Goal: Information Seeking & Learning: Check status

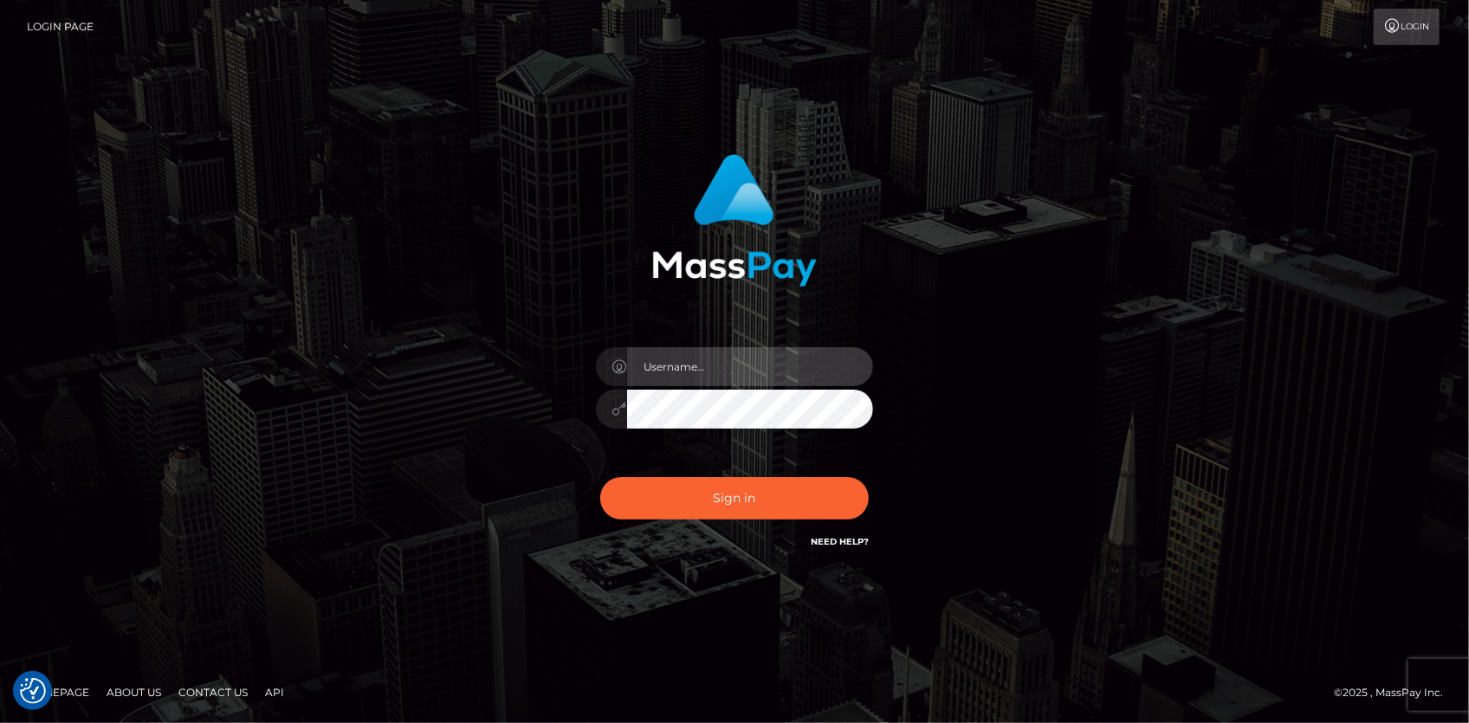
type input "Eduard Gavrilescu"
click at [637, 465] on div "Eduard Gavrilescu" at bounding box center [734, 400] width 303 height 132
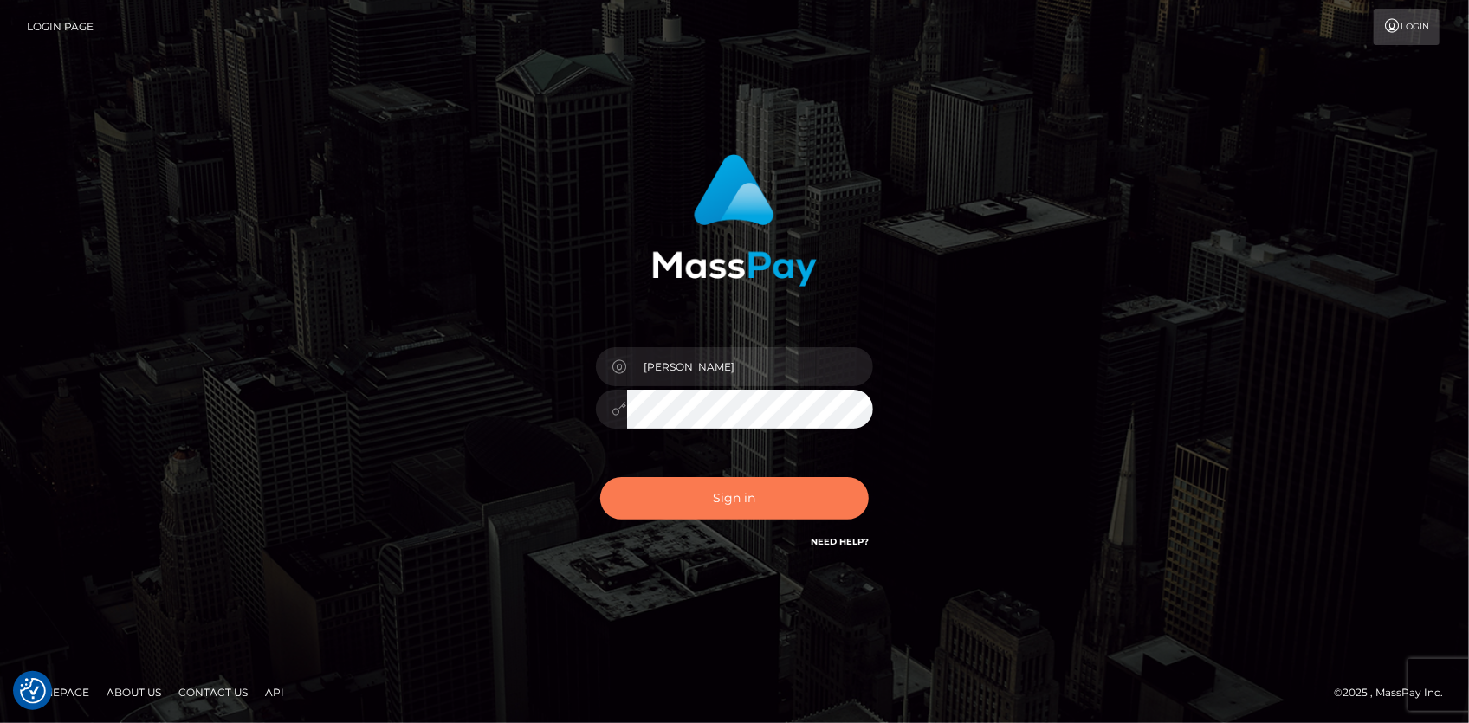
click at [652, 487] on button "Sign in" at bounding box center [734, 498] width 268 height 42
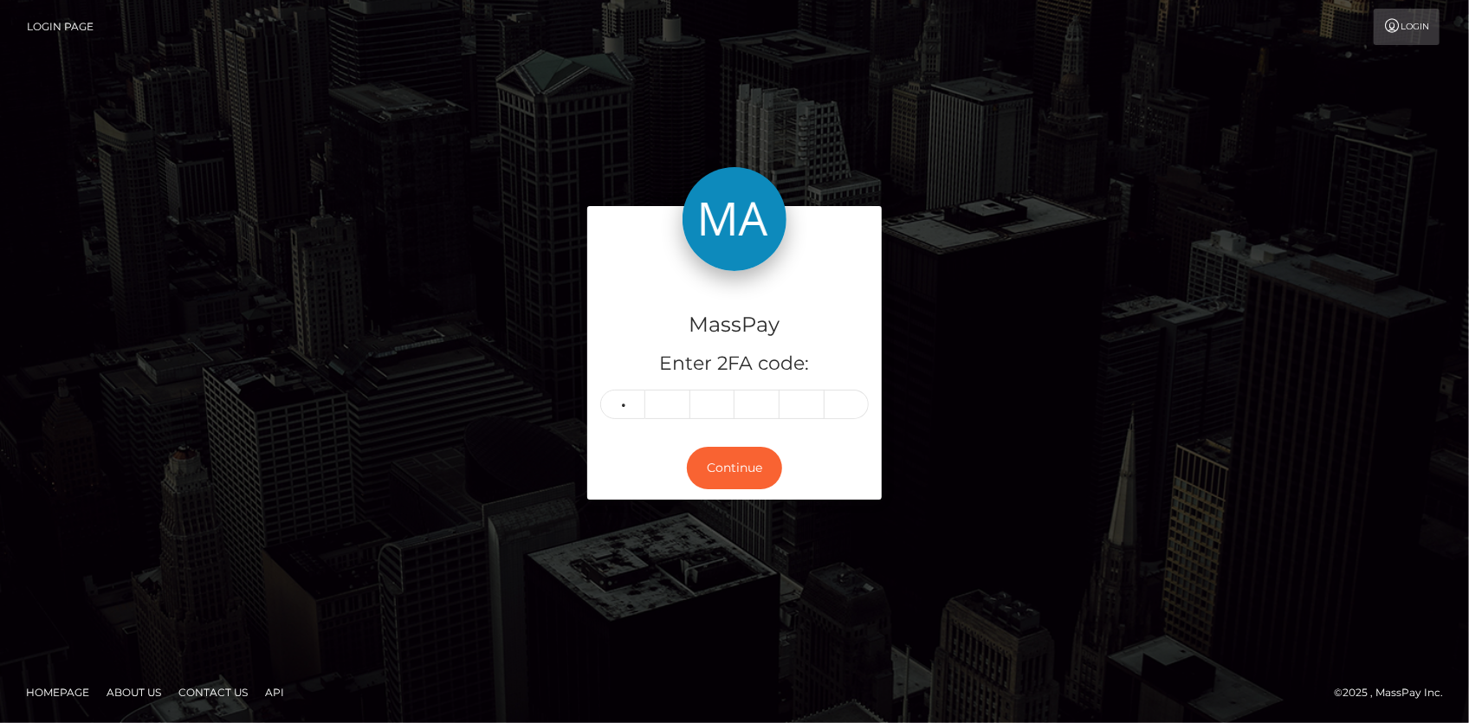
type input "5"
type input "4"
type input "2"
type input "1"
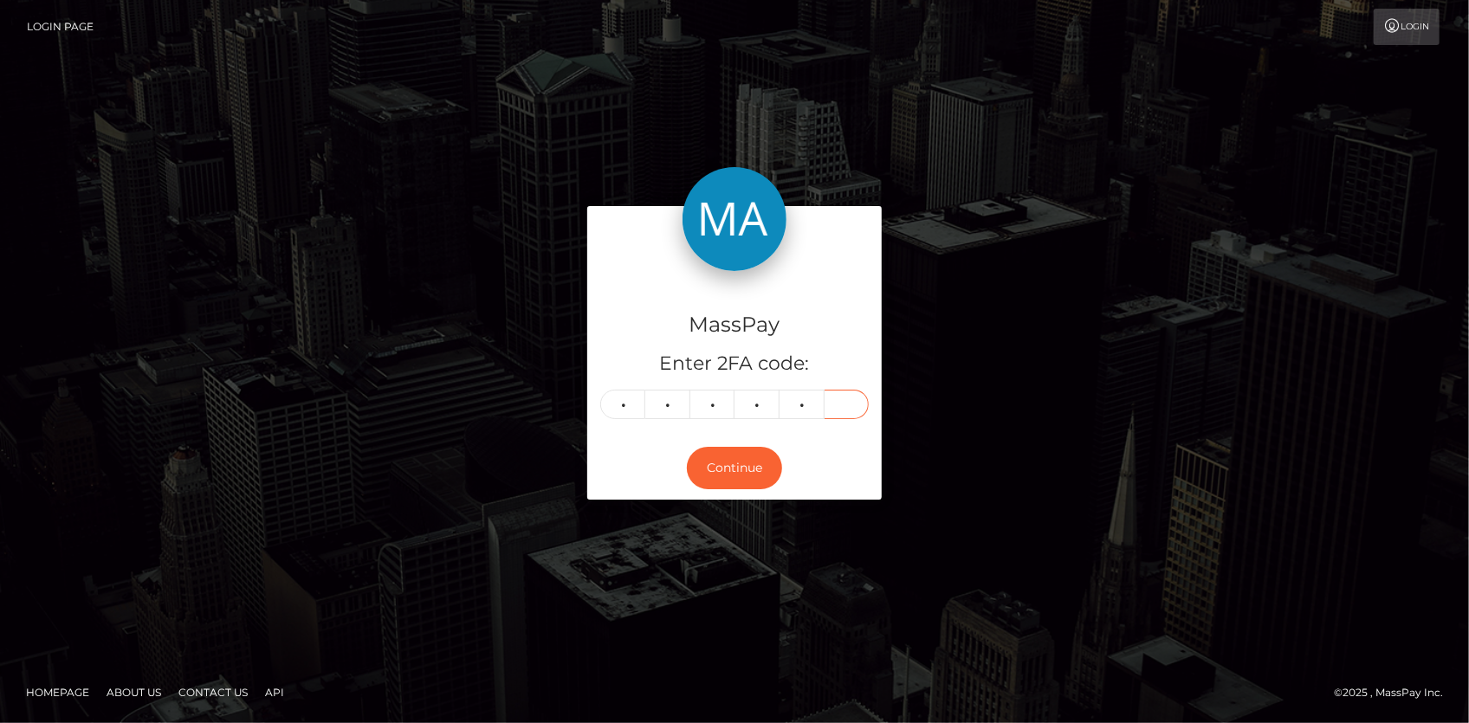
type input "9"
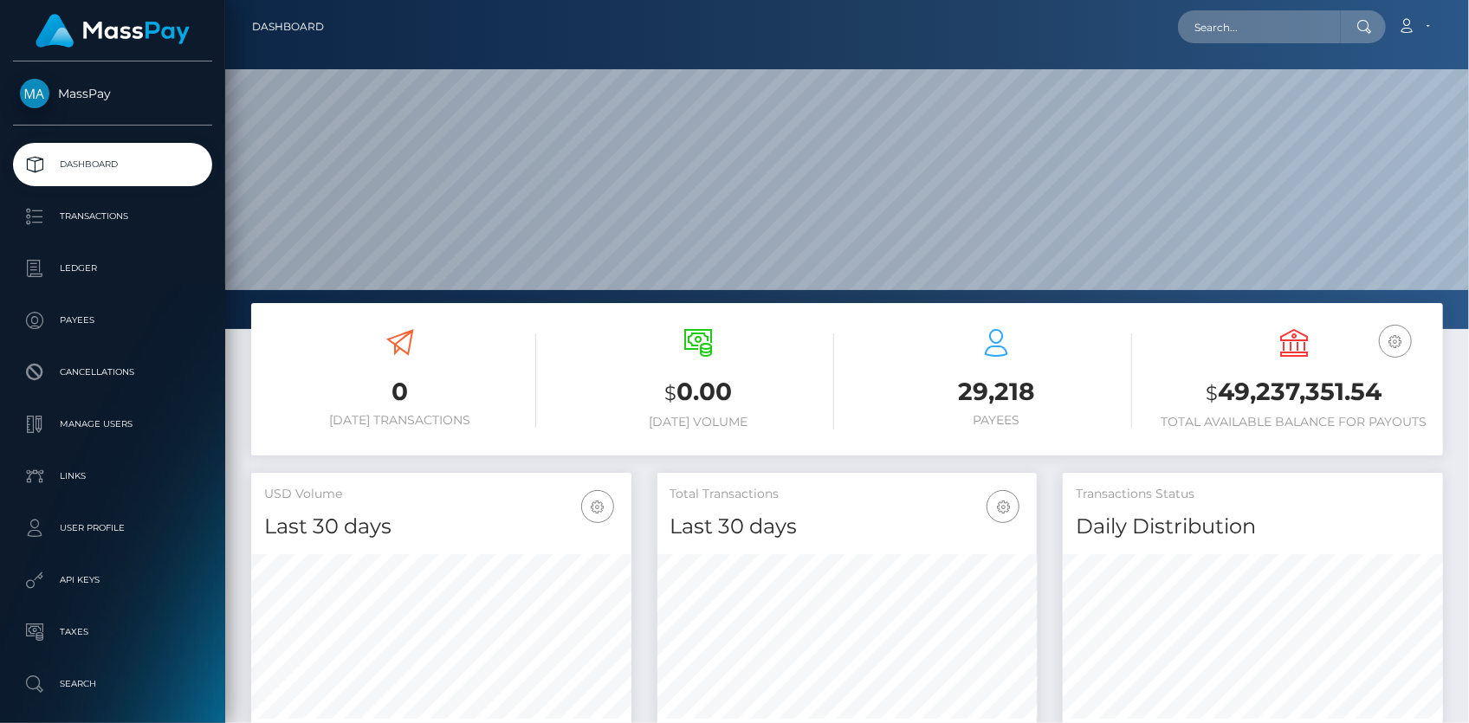
scroll to position [307, 379]
click at [1199, 12] on input "text" at bounding box center [1259, 26] width 163 height 33
paste input "poact_DrQ8pDAb47A6"
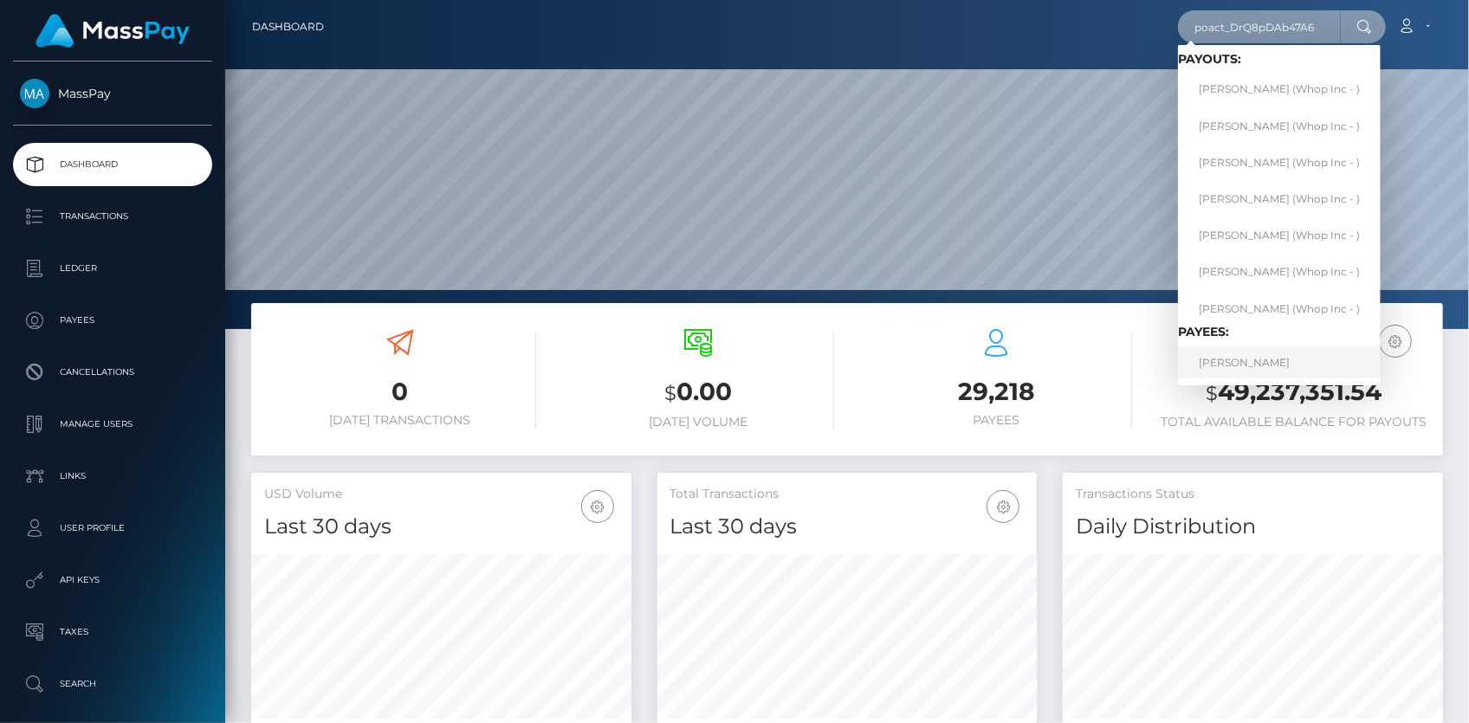
type input "poact_DrQ8pDAb47A6"
click at [1247, 361] on link "KAMRON FEREIDOON NAFARIEH" at bounding box center [1279, 362] width 203 height 32
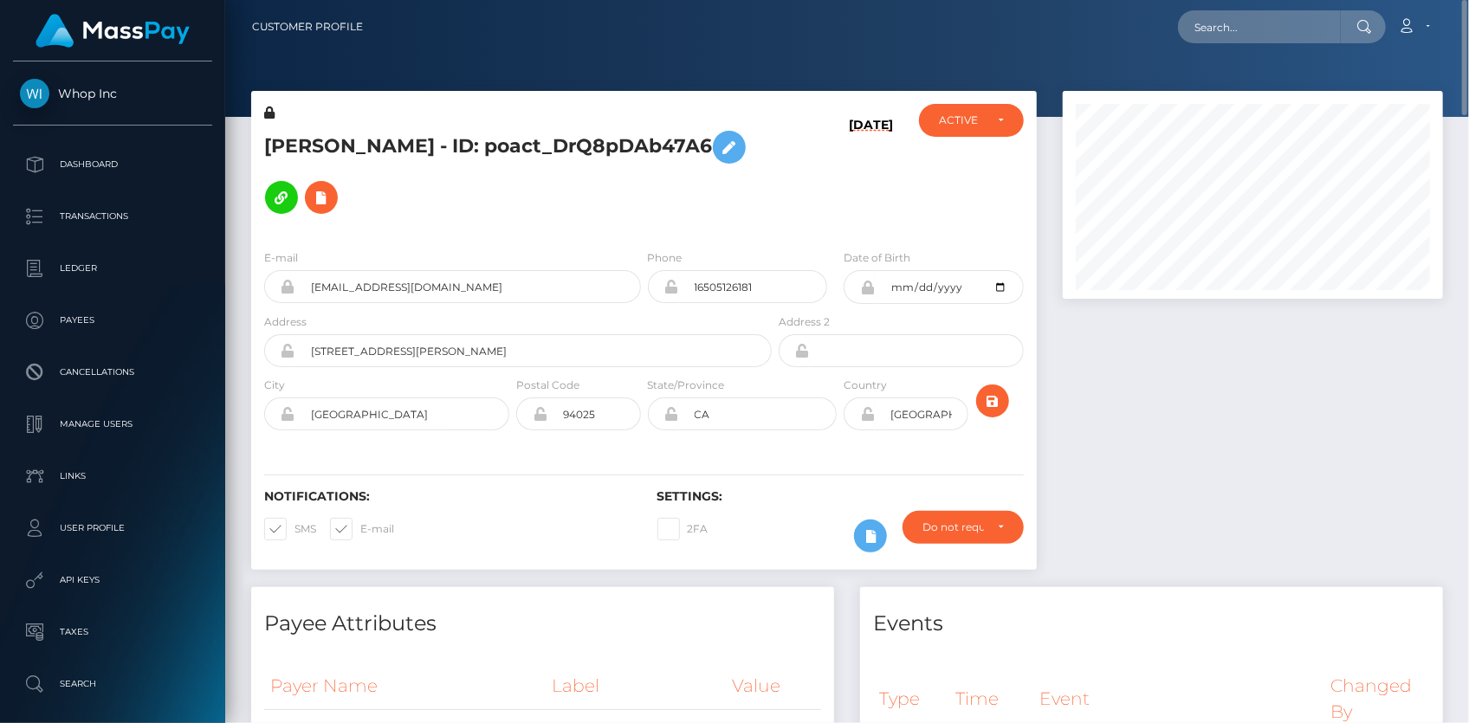
click at [379, 129] on h5 "KAMRON FEREIDOON NAFARIEH - ID: poact_DrQ8pDAb47A6" at bounding box center [513, 172] width 498 height 100
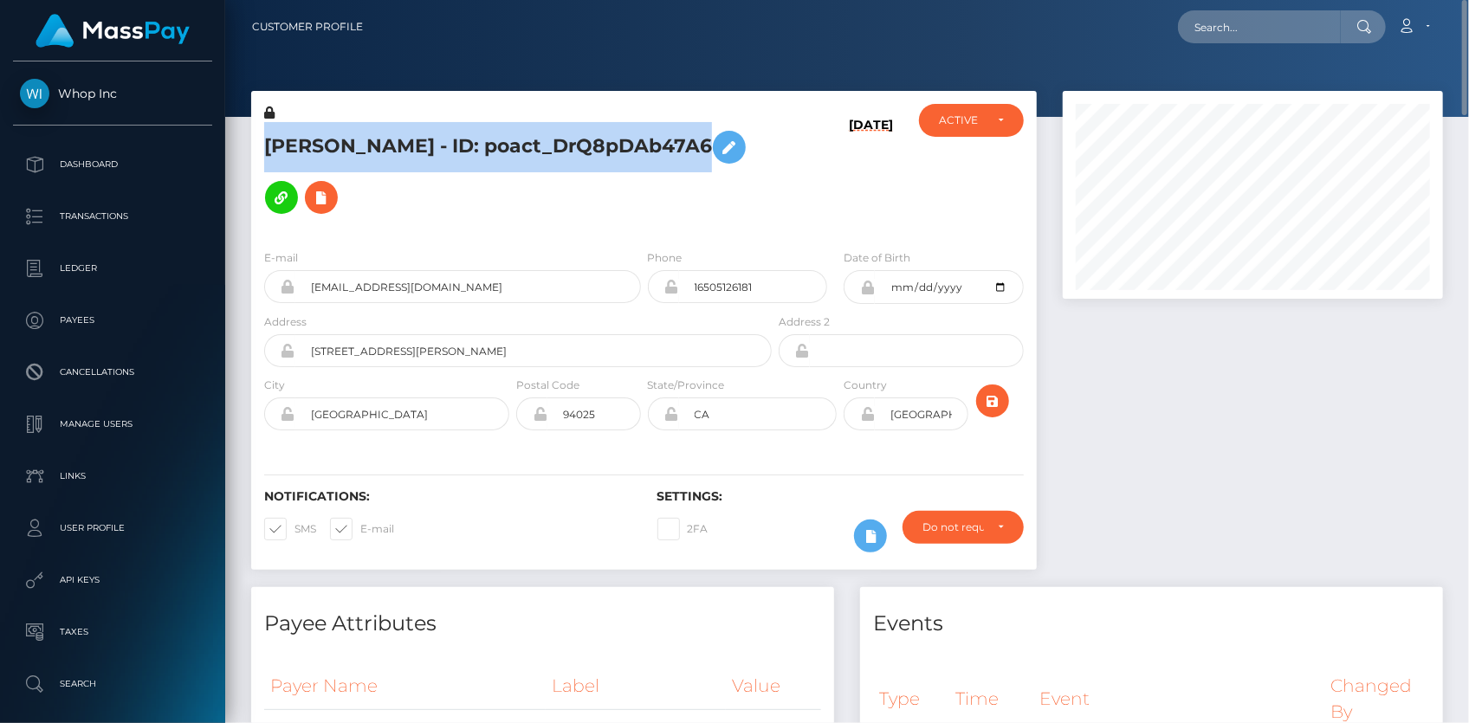
click at [379, 129] on h5 "KAMRON FEREIDOON NAFARIEH - ID: poact_DrQ8pDAb47A6" at bounding box center [513, 172] width 498 height 100
copy h5 "KAMRON FEREIDOON NAFARIEH - ID: poact_DrQ8pDAb47A6"
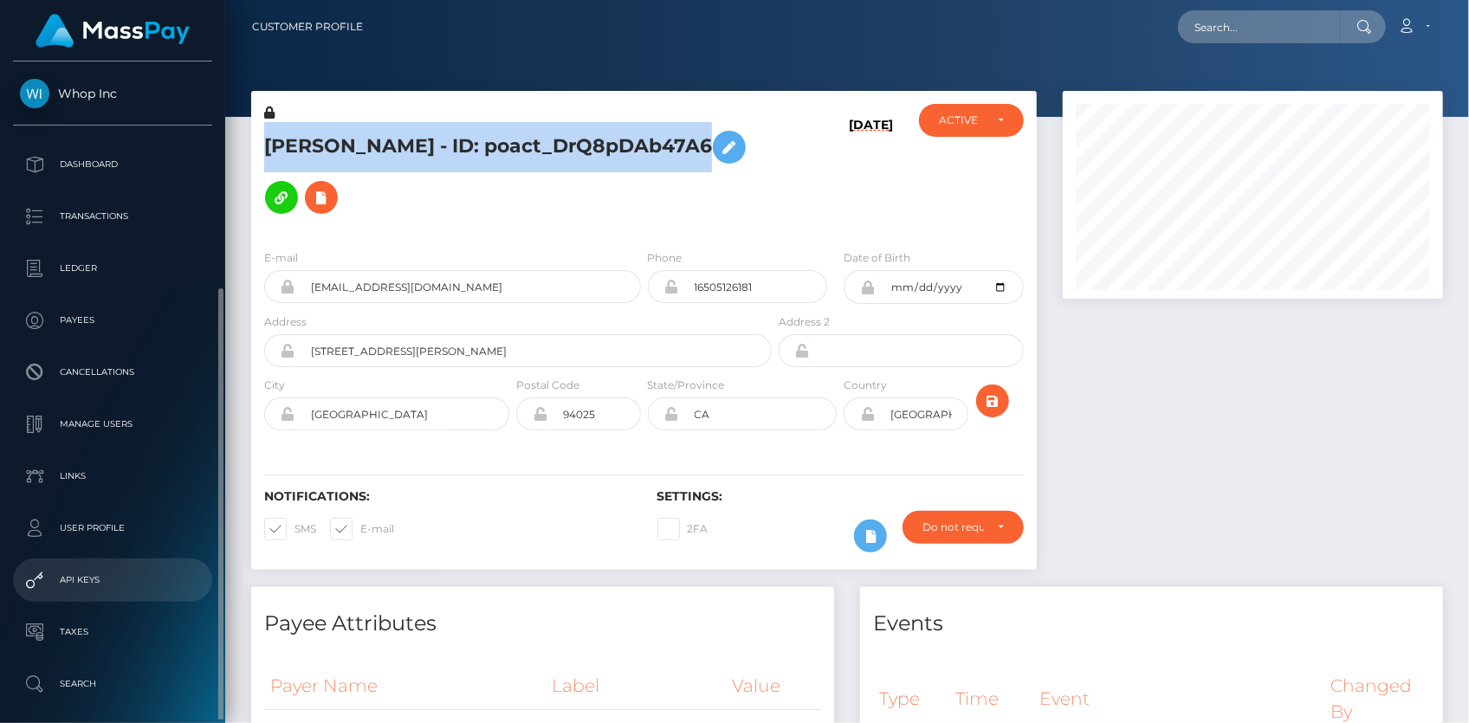
scroll to position [123, 0]
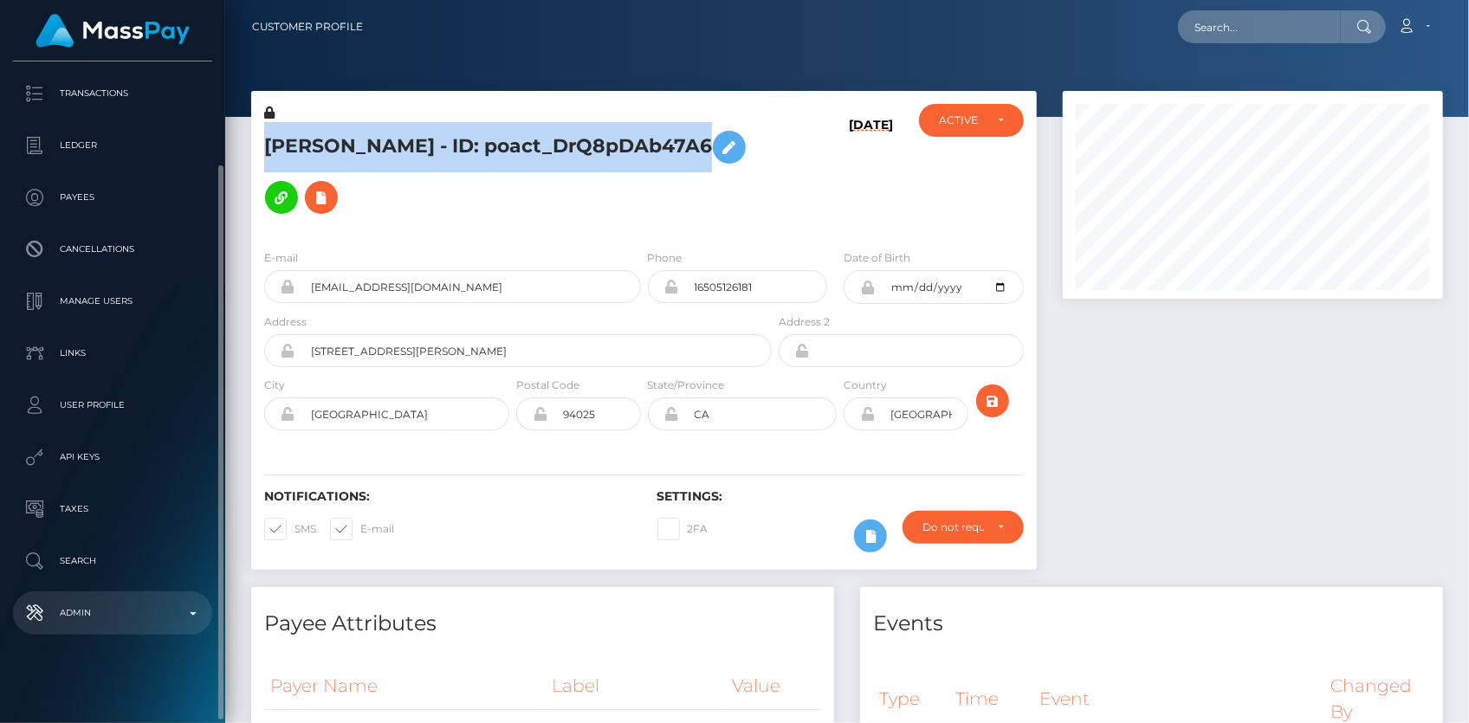
click at [108, 620] on p "Admin" at bounding box center [112, 613] width 185 height 26
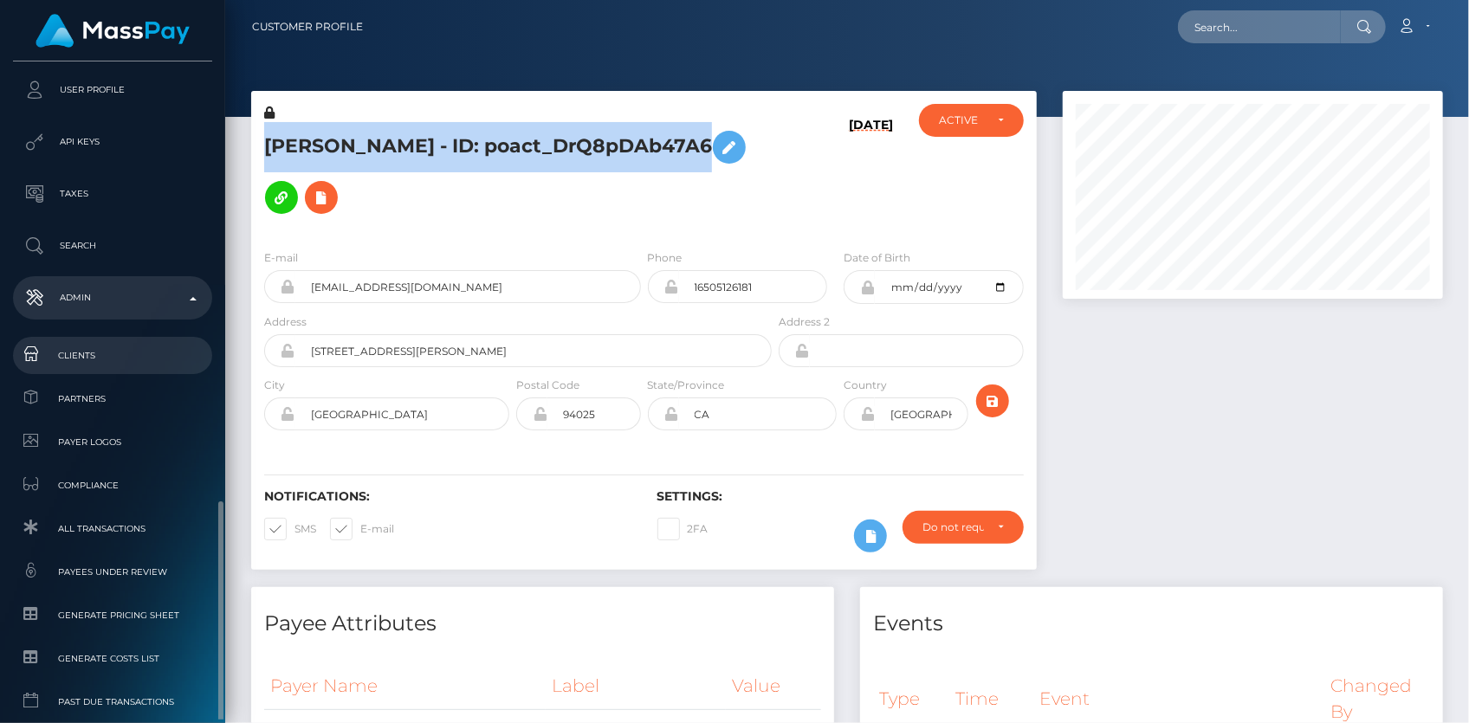
scroll to position [572, 0]
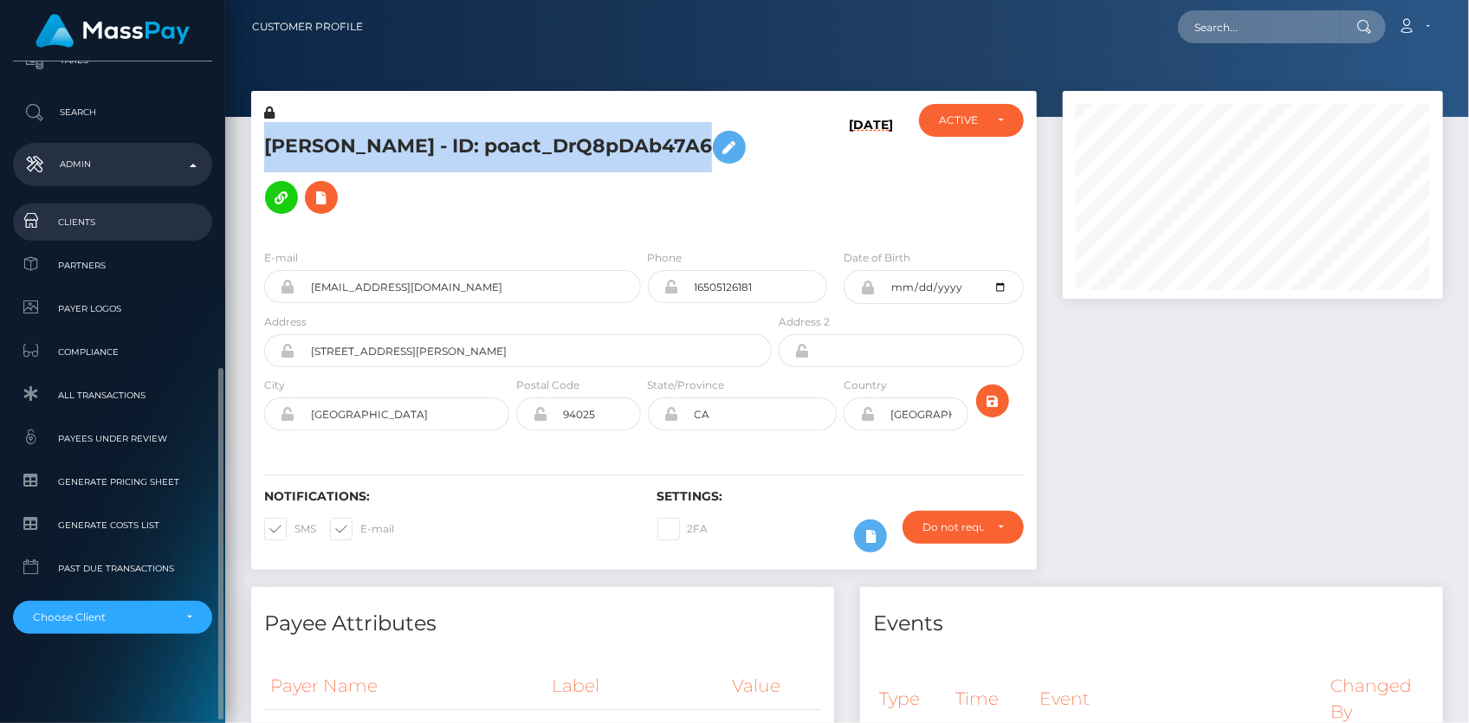
click at [135, 231] on span "Clients" at bounding box center [112, 222] width 185 height 20
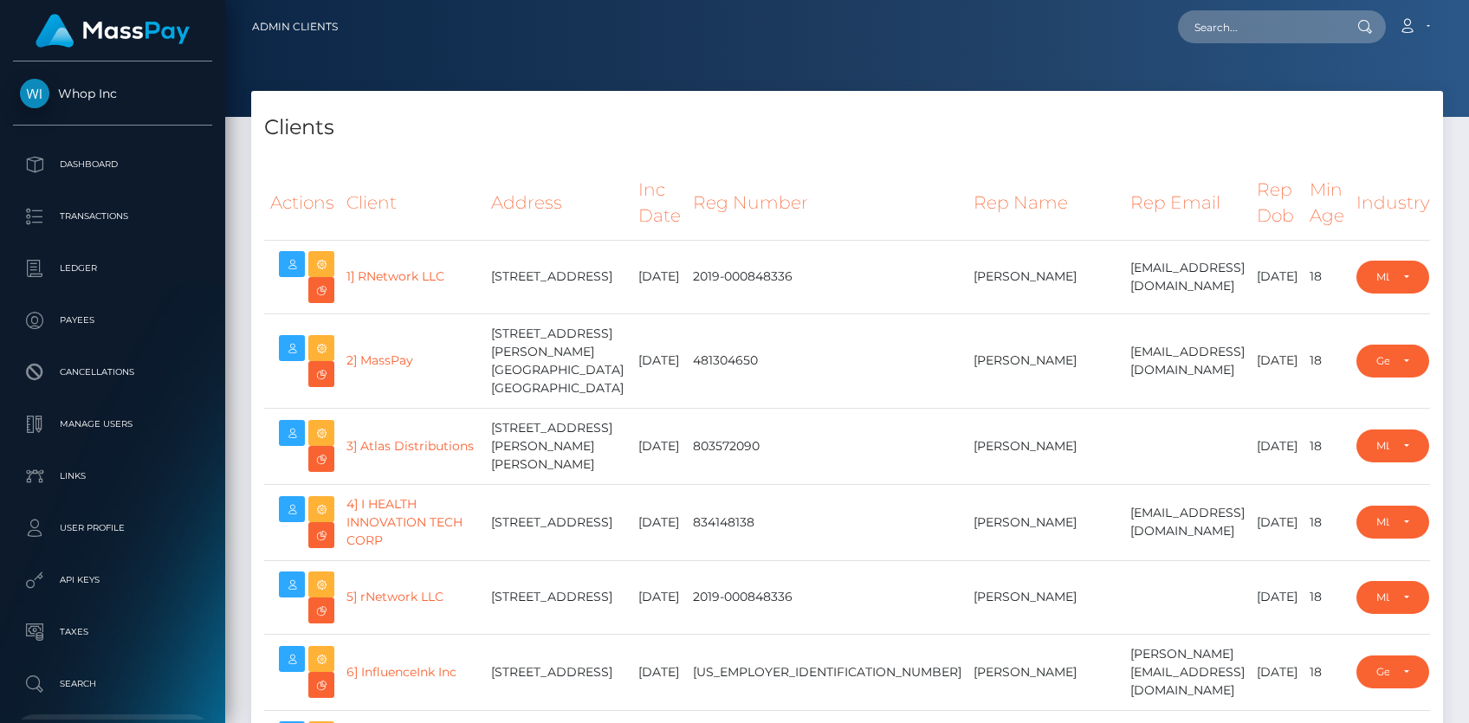
select select "223"
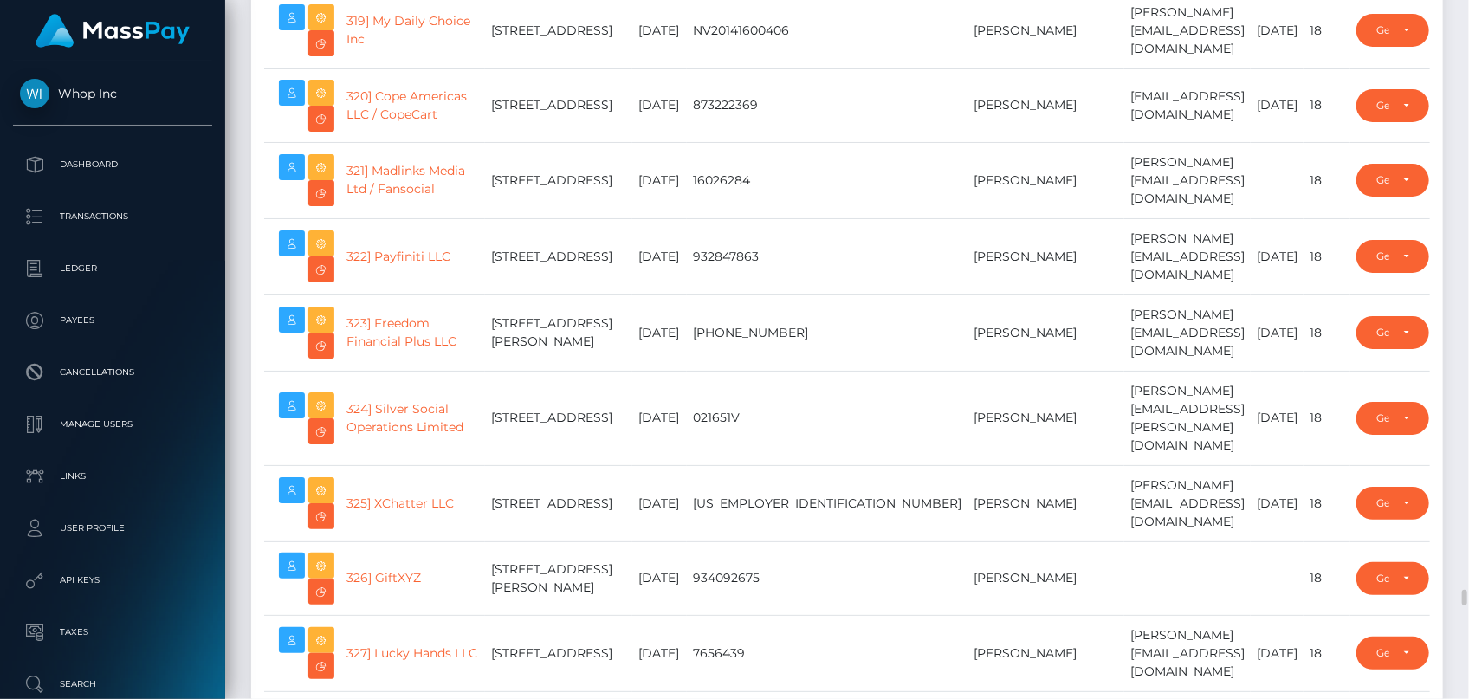
scroll to position [25821, 0]
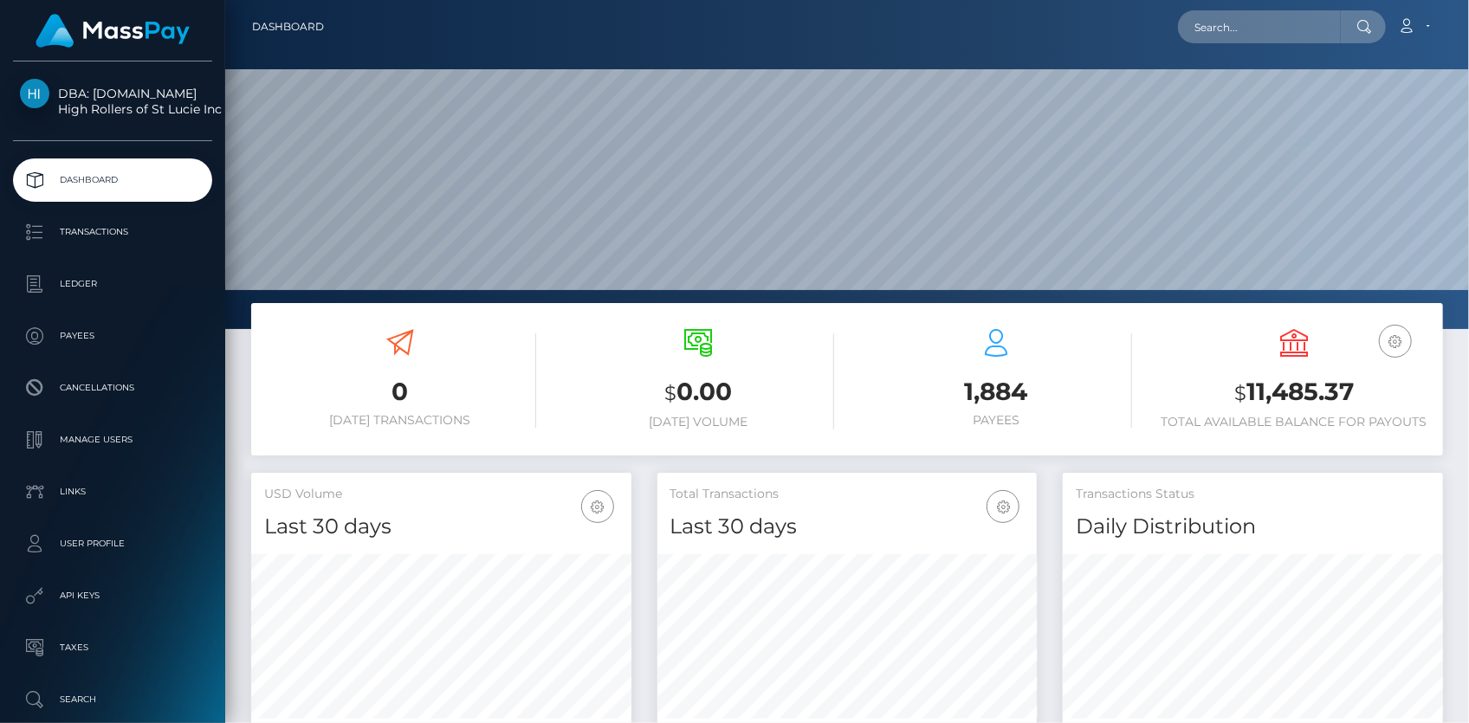
scroll to position [307, 379]
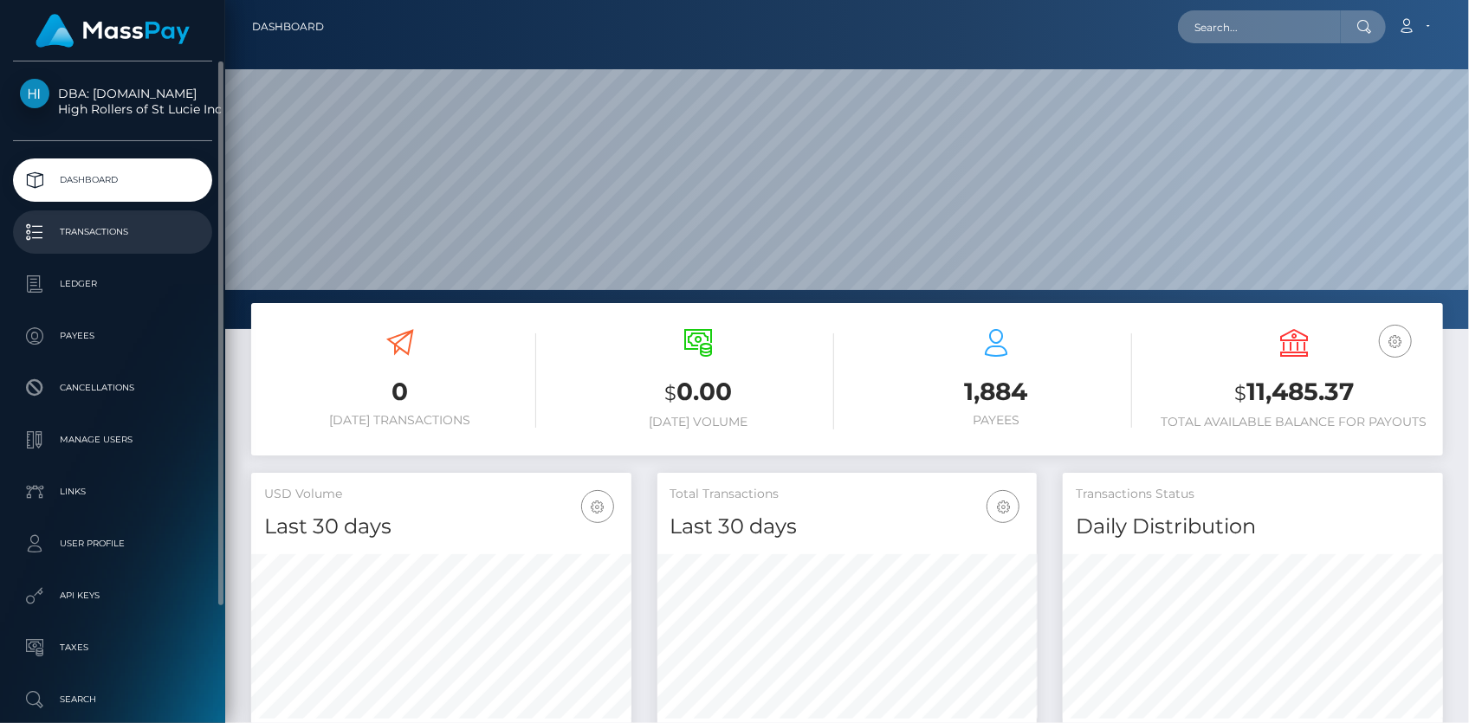
click at [117, 237] on p "Transactions" at bounding box center [112, 232] width 185 height 26
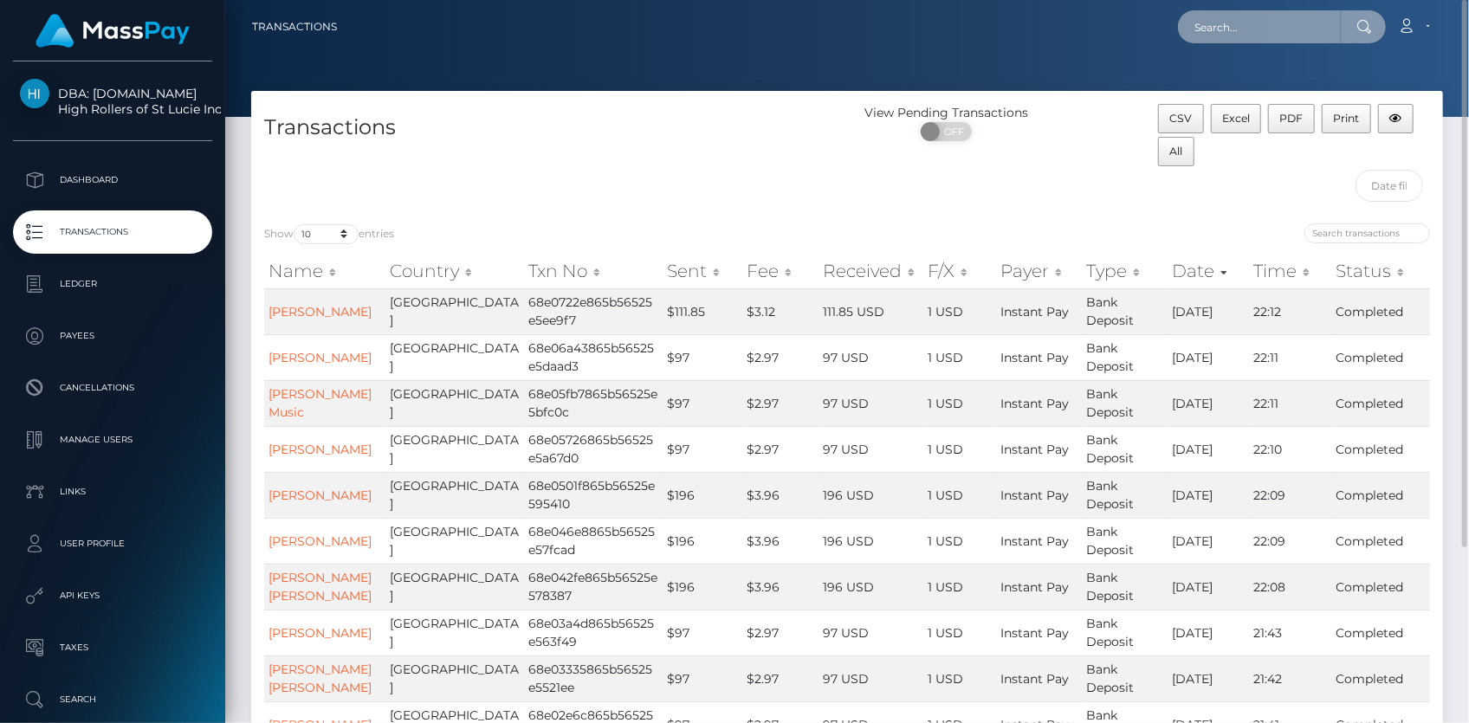
click at [1221, 32] on input "text" at bounding box center [1259, 26] width 163 height 33
paste input "aa762ac-84de-44f6-9c41-f5d2b58253ca"
paste input "534486272454963200"
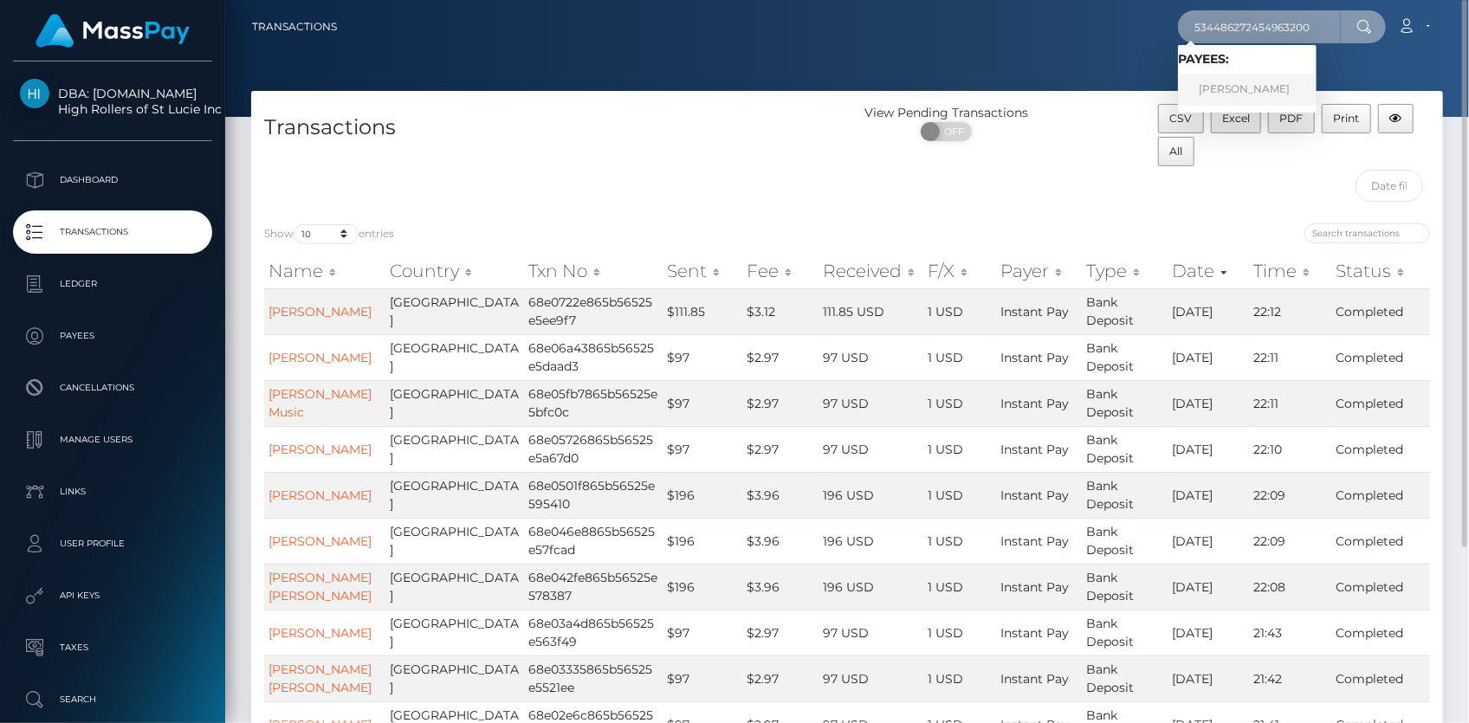
type input "534486272454963200"
click at [1247, 87] on link "[PERSON_NAME]" at bounding box center [1247, 90] width 139 height 32
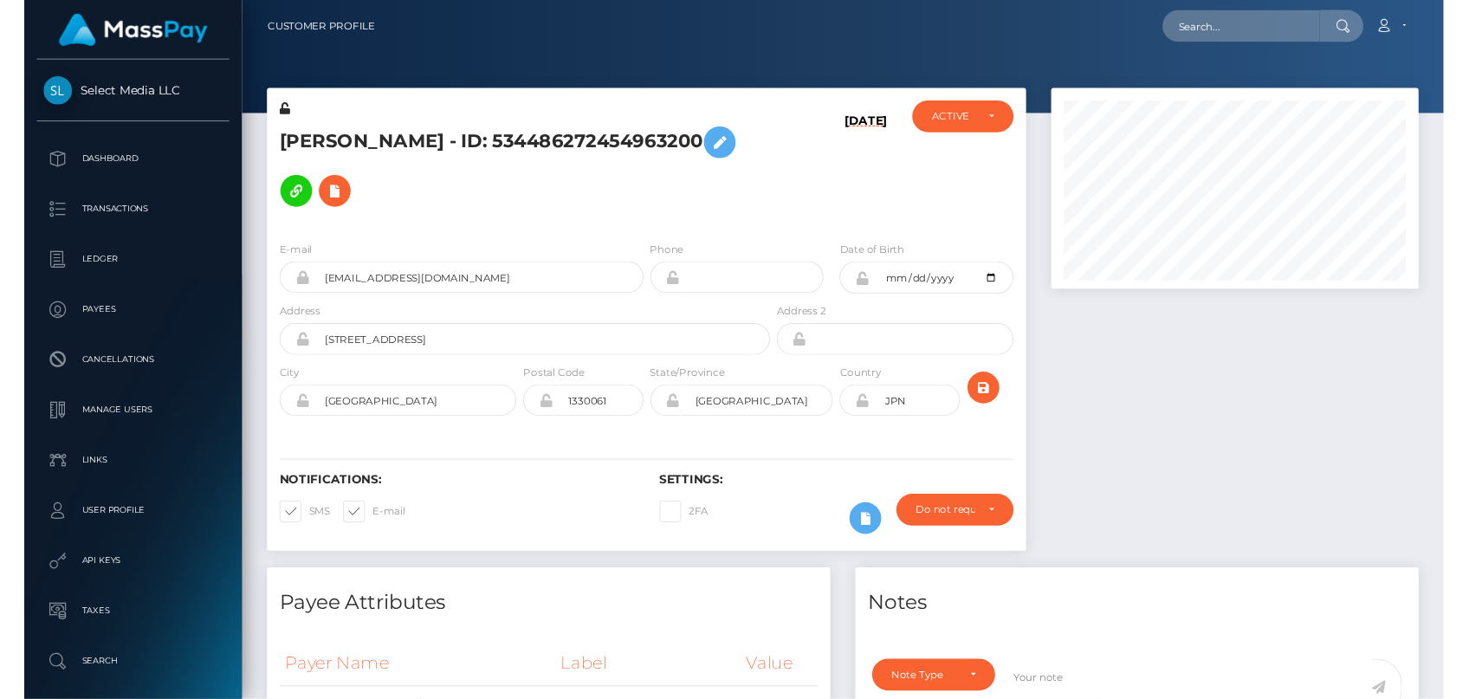
scroll to position [208, 379]
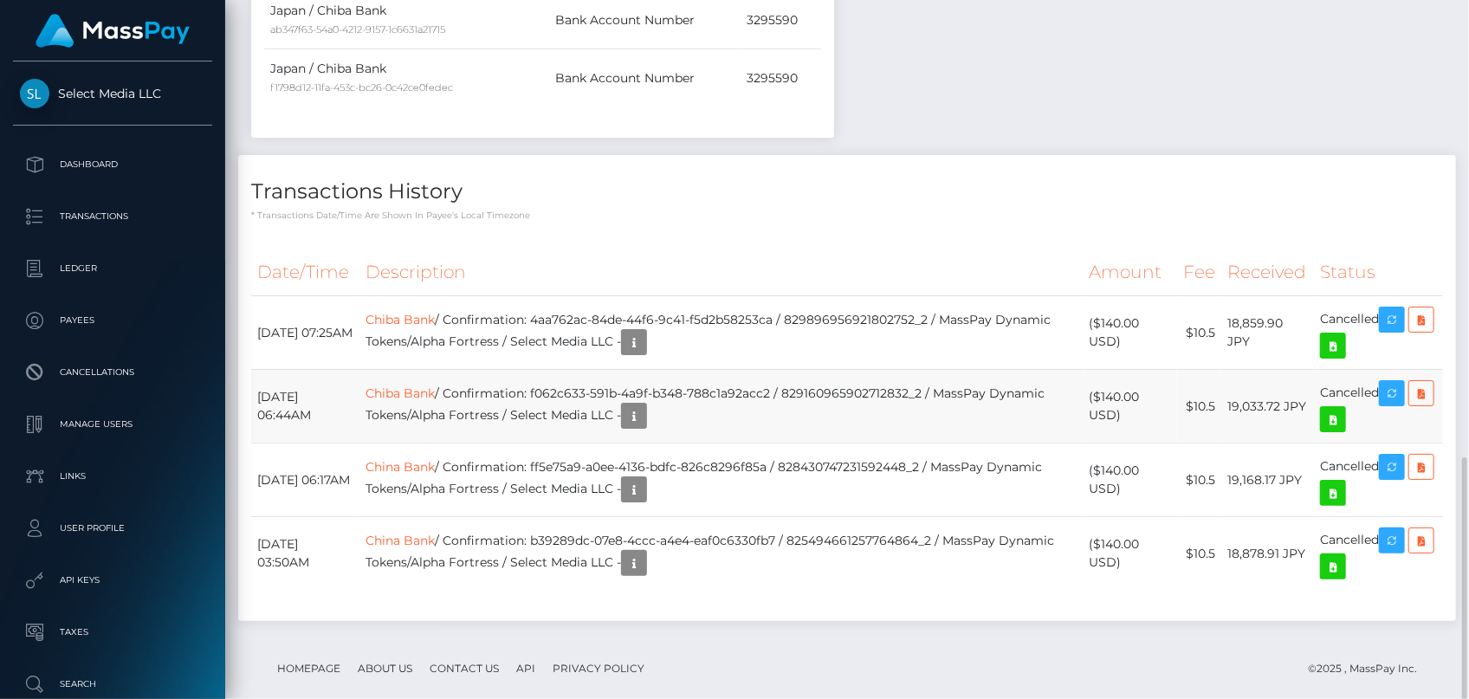
click at [441, 406] on td "Chiba Bank / Confirmation: f062c633-591b-4a9f-b348-788c1a92acc2 / 8291609659027…" at bounding box center [721, 407] width 724 height 74
click at [435, 396] on link "Chiba Bank" at bounding box center [399, 393] width 69 height 16
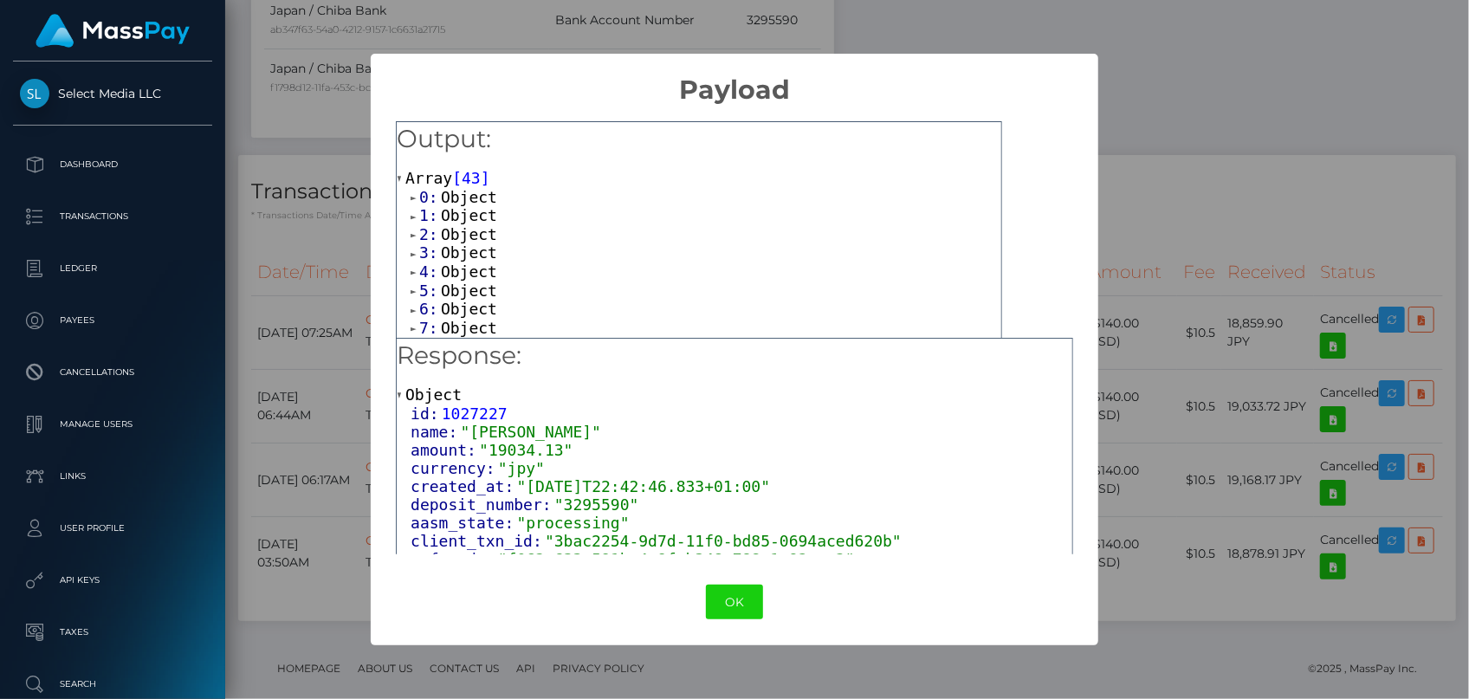
click at [447, 212] on span "Object" at bounding box center [469, 215] width 56 height 18
click at [454, 202] on span "Object" at bounding box center [469, 197] width 56 height 18
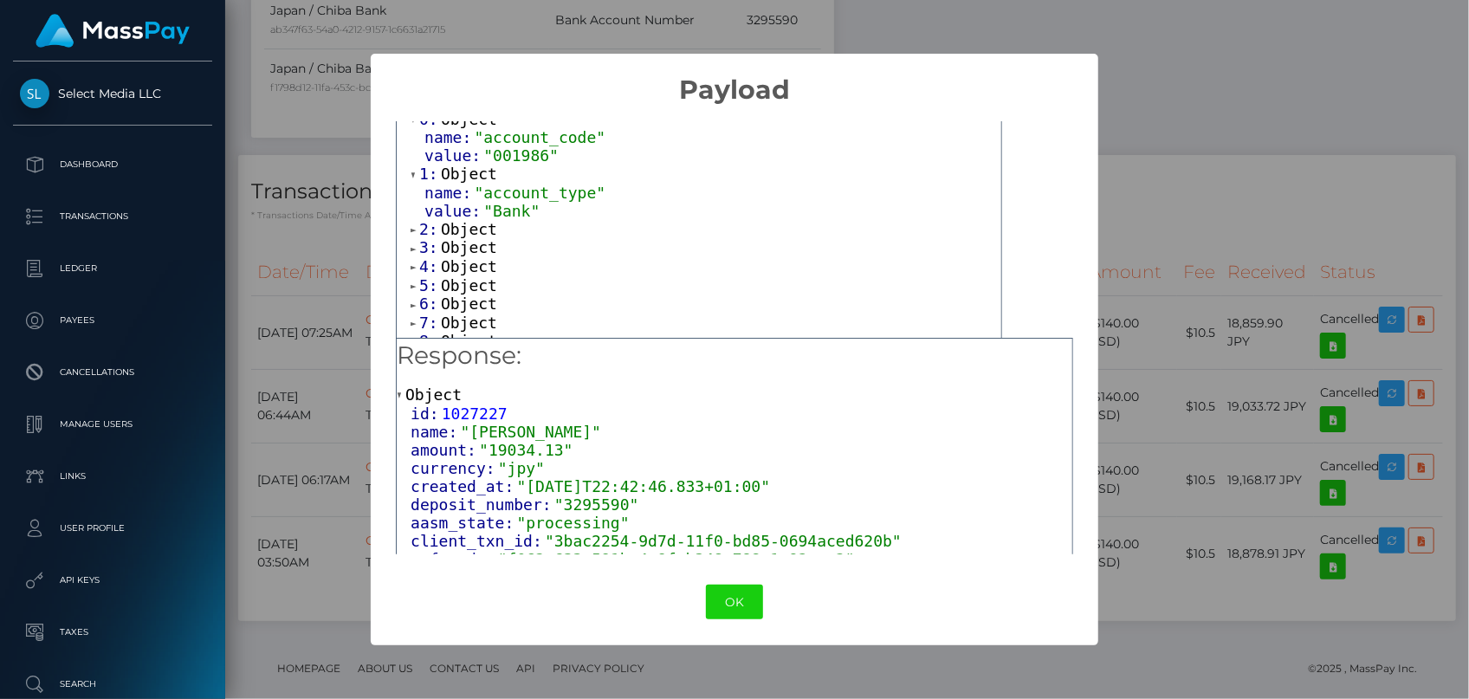
click at [653, 238] on div "3: Object" at bounding box center [705, 247] width 591 height 19
click at [450, 227] on span "Object" at bounding box center [469, 229] width 56 height 18
click at [453, 281] on span "Object" at bounding box center [469, 284] width 56 height 18
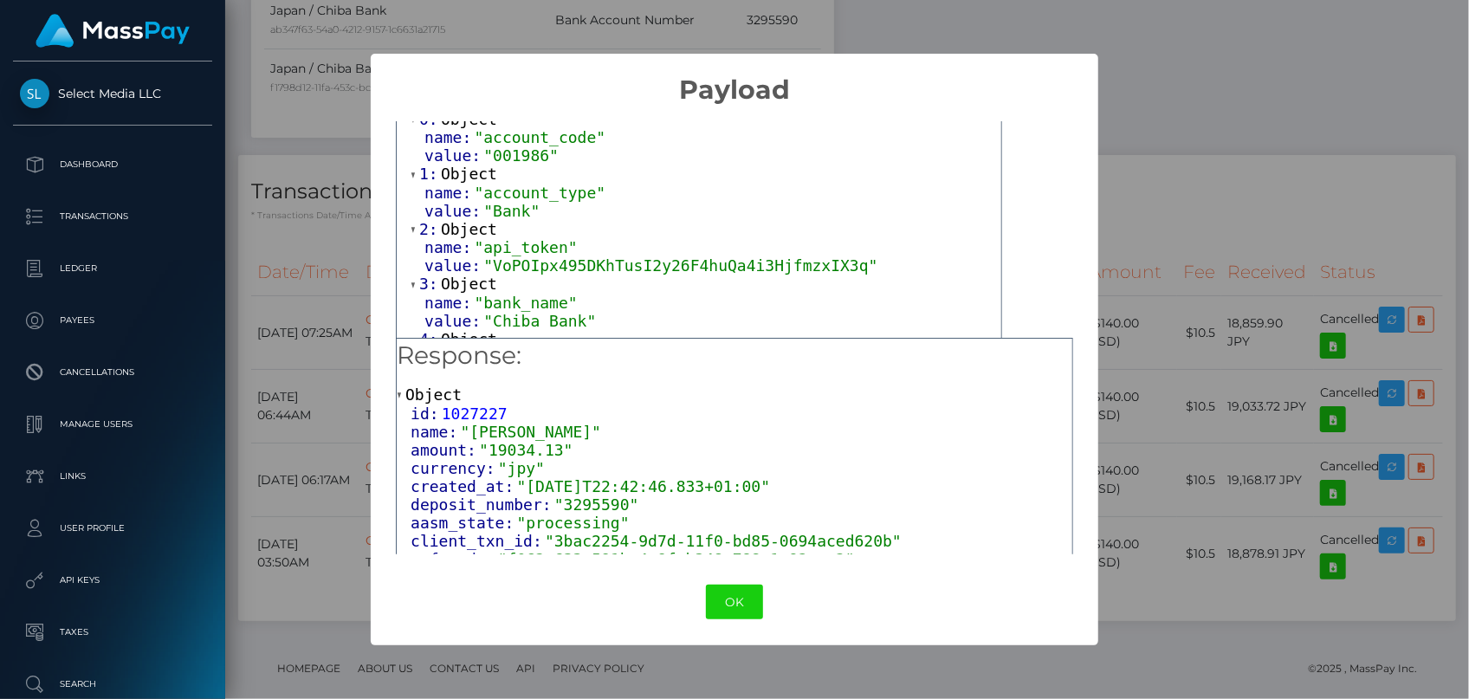
scroll to position [157, 0]
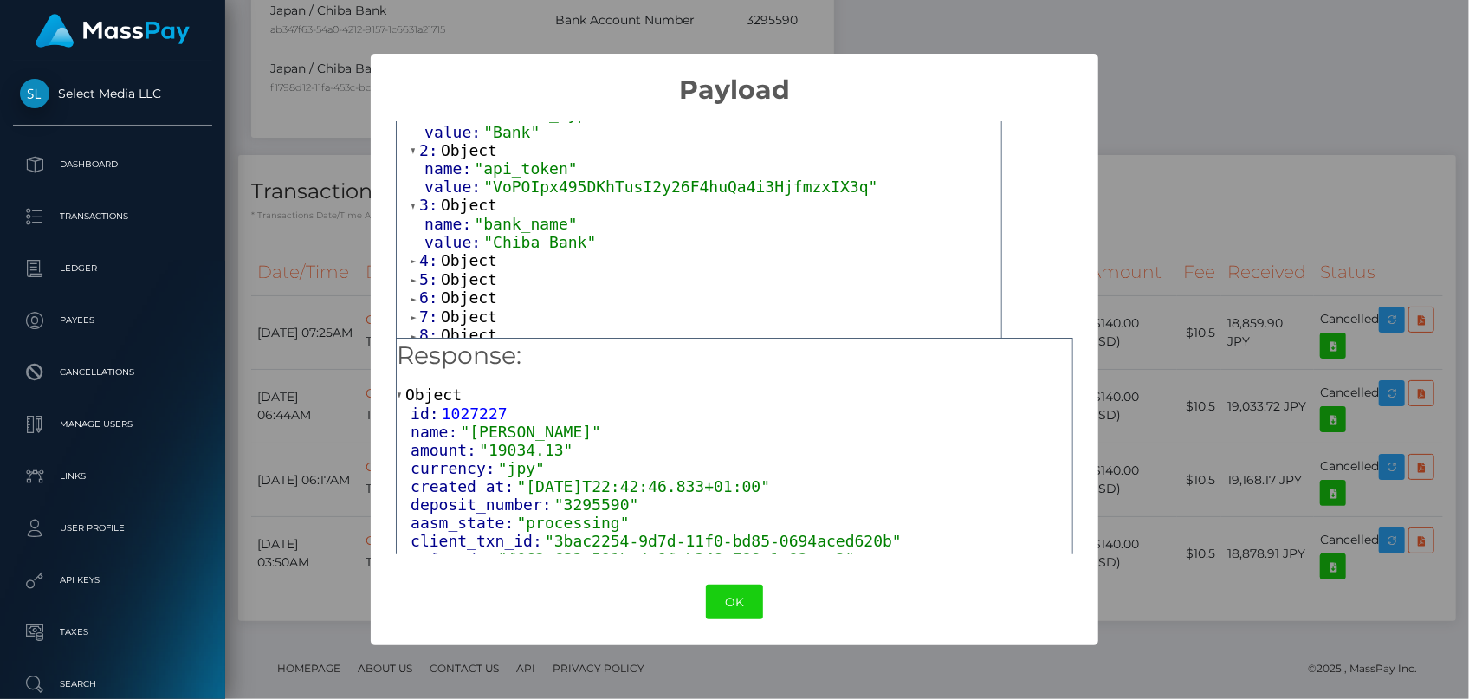
click at [468, 252] on span "Object" at bounding box center [469, 260] width 56 height 18
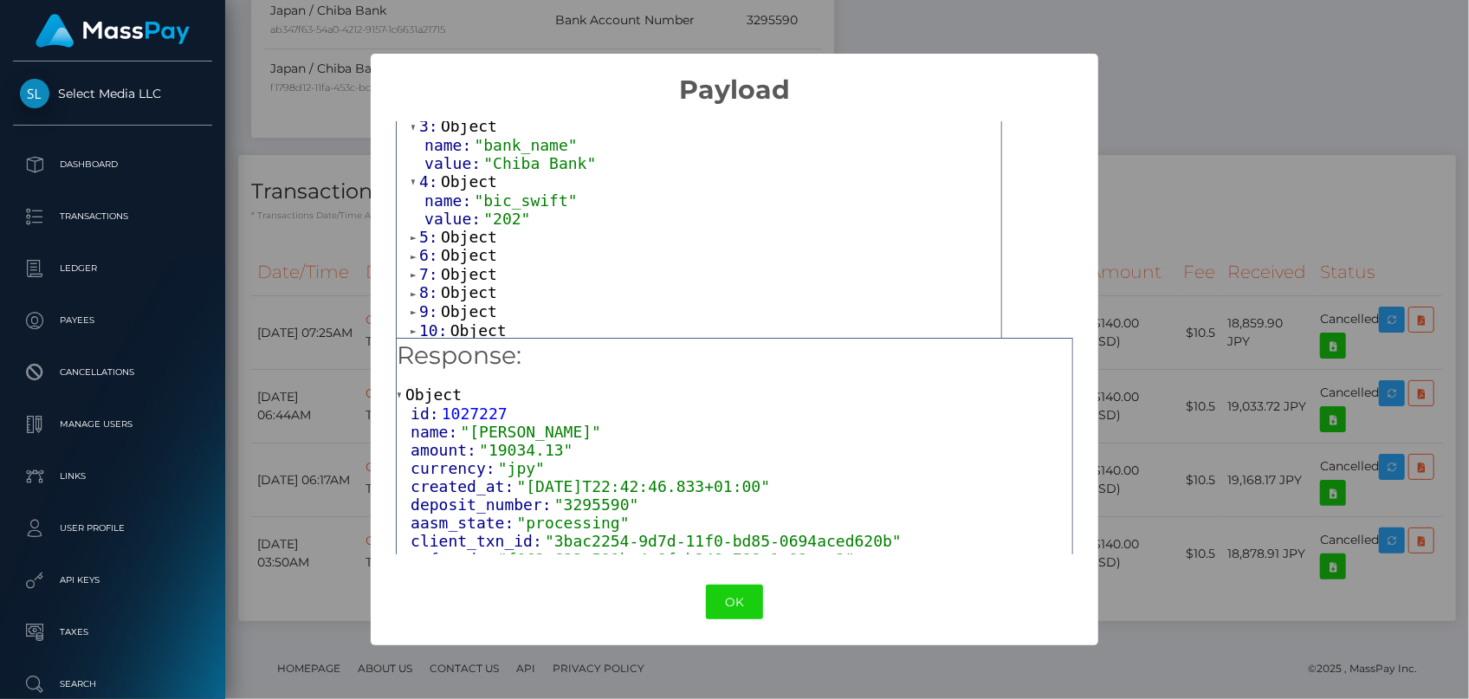
click at [470, 233] on span "Object" at bounding box center [469, 237] width 56 height 18
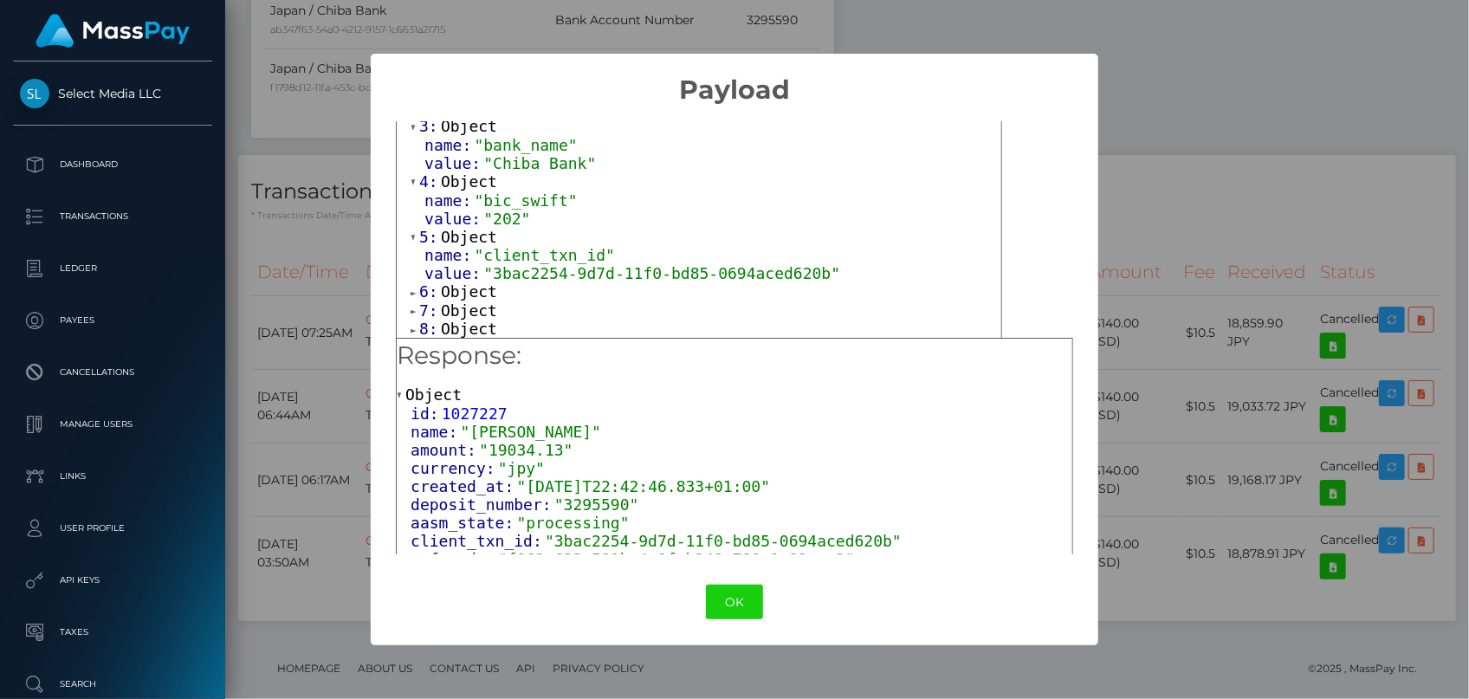
click at [459, 288] on span "Object" at bounding box center [469, 291] width 56 height 18
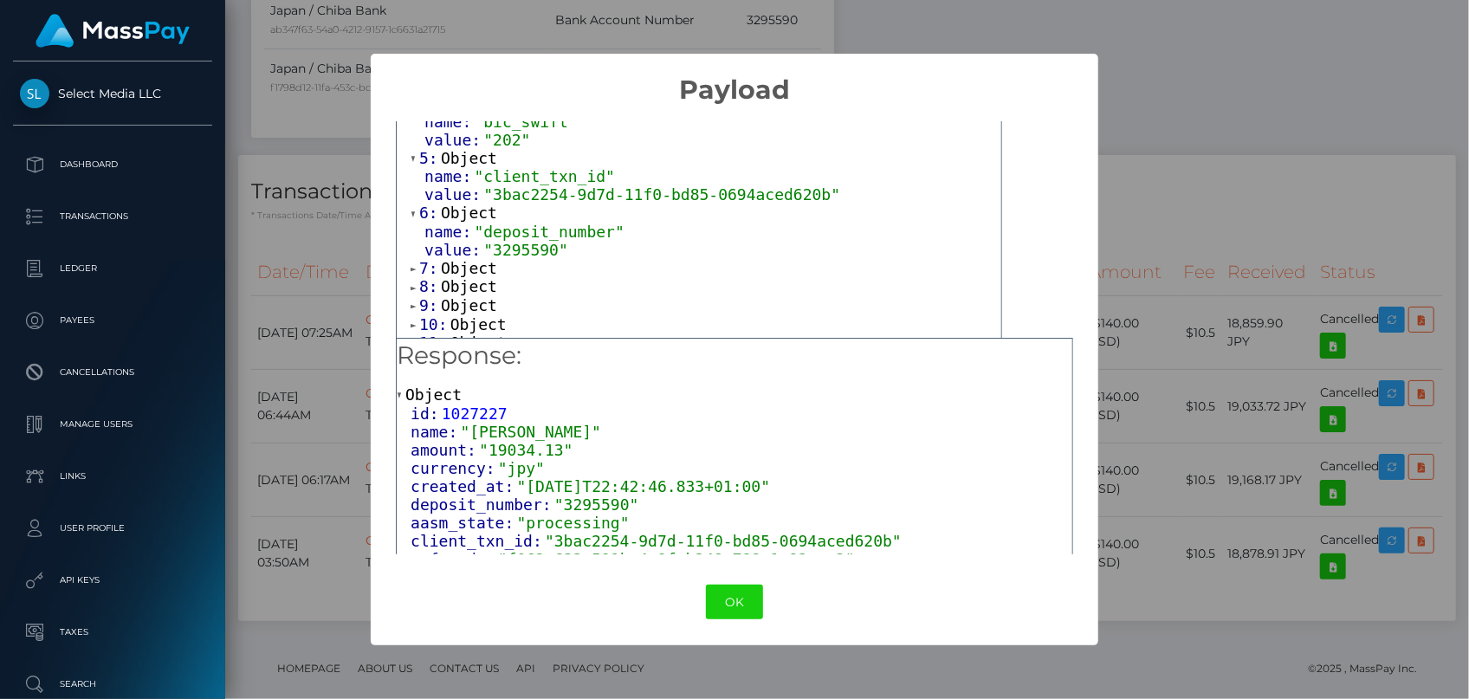
click at [332, 392] on div "× Payload Output: Array [ 43 ] 0: Object name: "account_code" value: "001986" 1…" at bounding box center [734, 349] width 1469 height 699
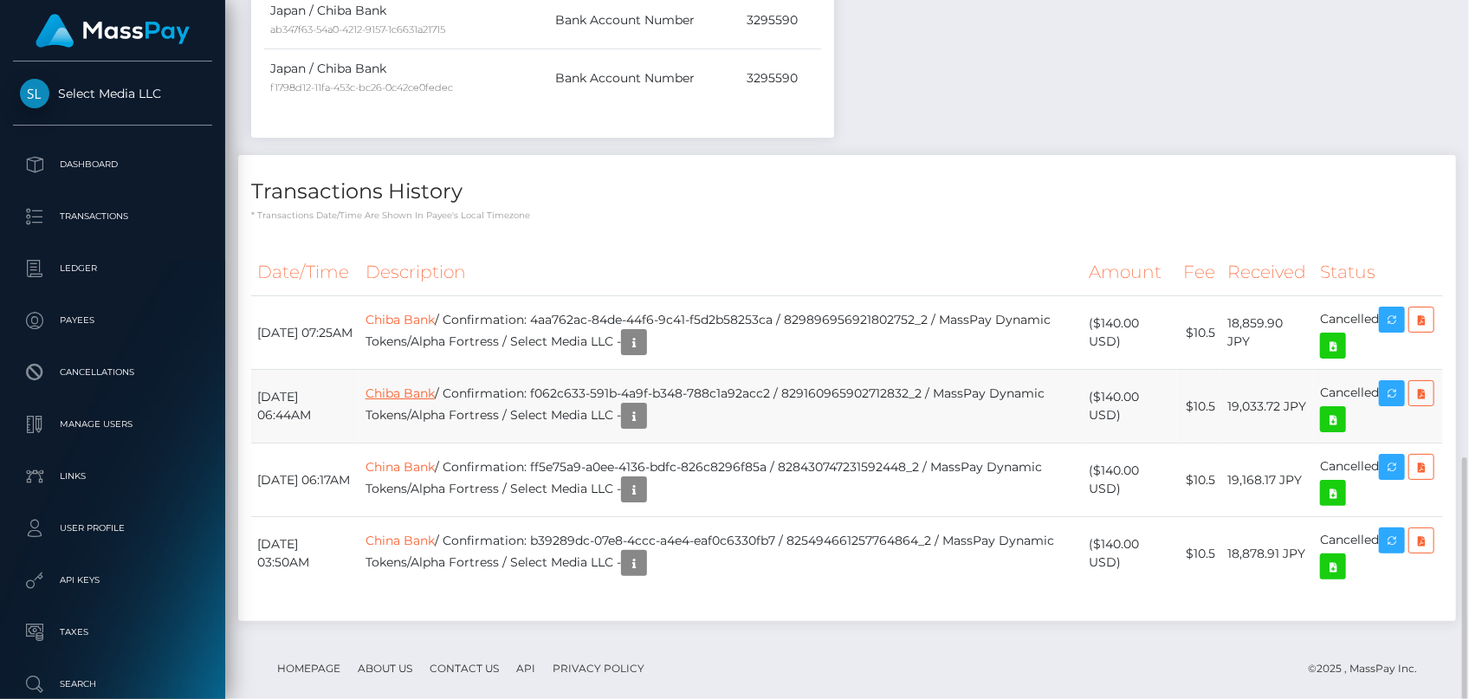
click at [435, 389] on link "Chiba Bank" at bounding box center [399, 393] width 69 height 16
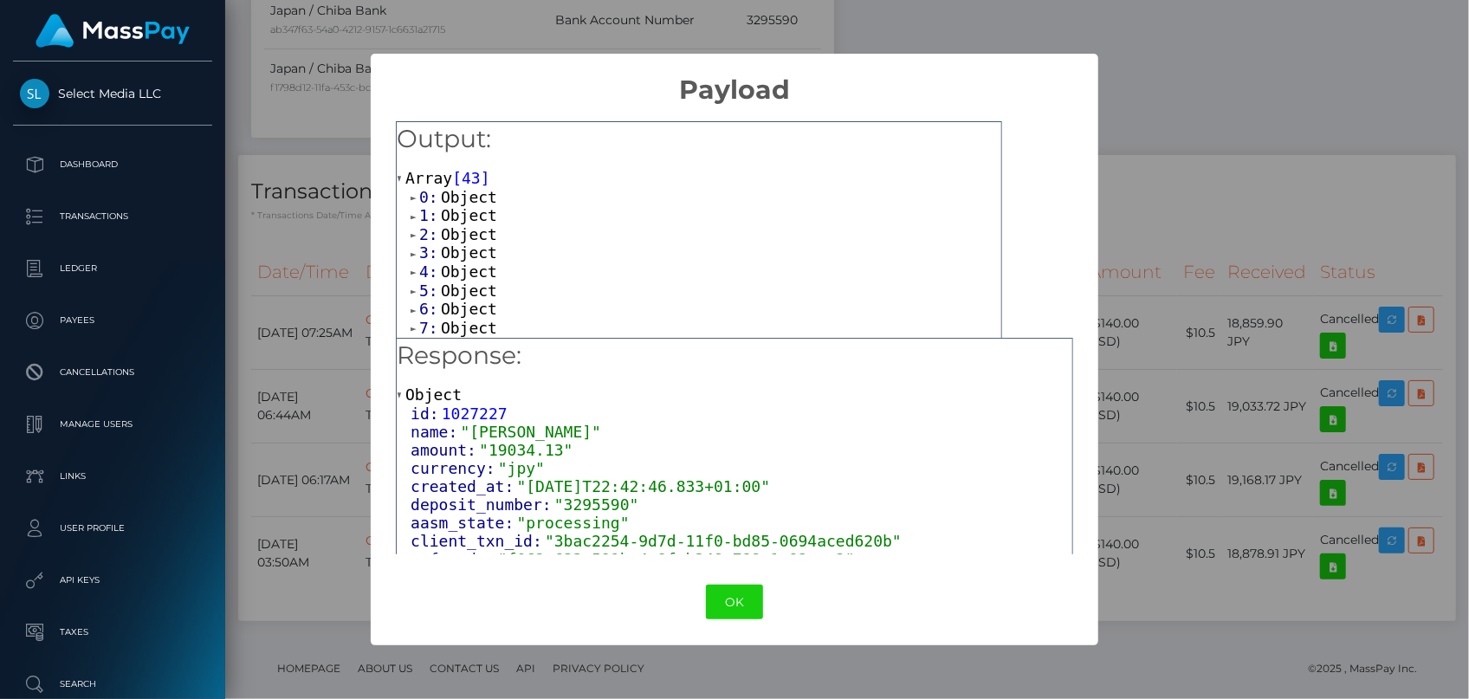
click at [450, 247] on span "Object" at bounding box center [469, 252] width 56 height 18
click at [461, 238] on span "Object" at bounding box center [469, 234] width 56 height 18
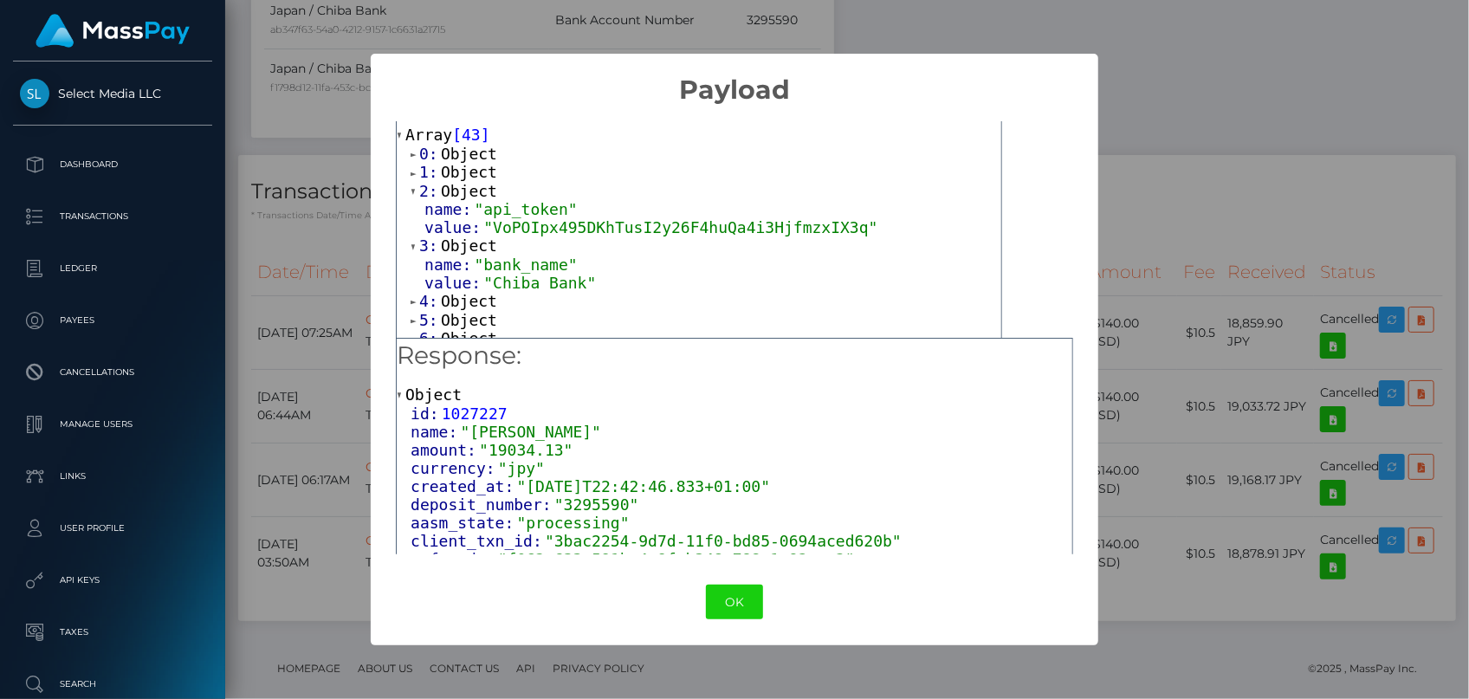
scroll to position [78, 0]
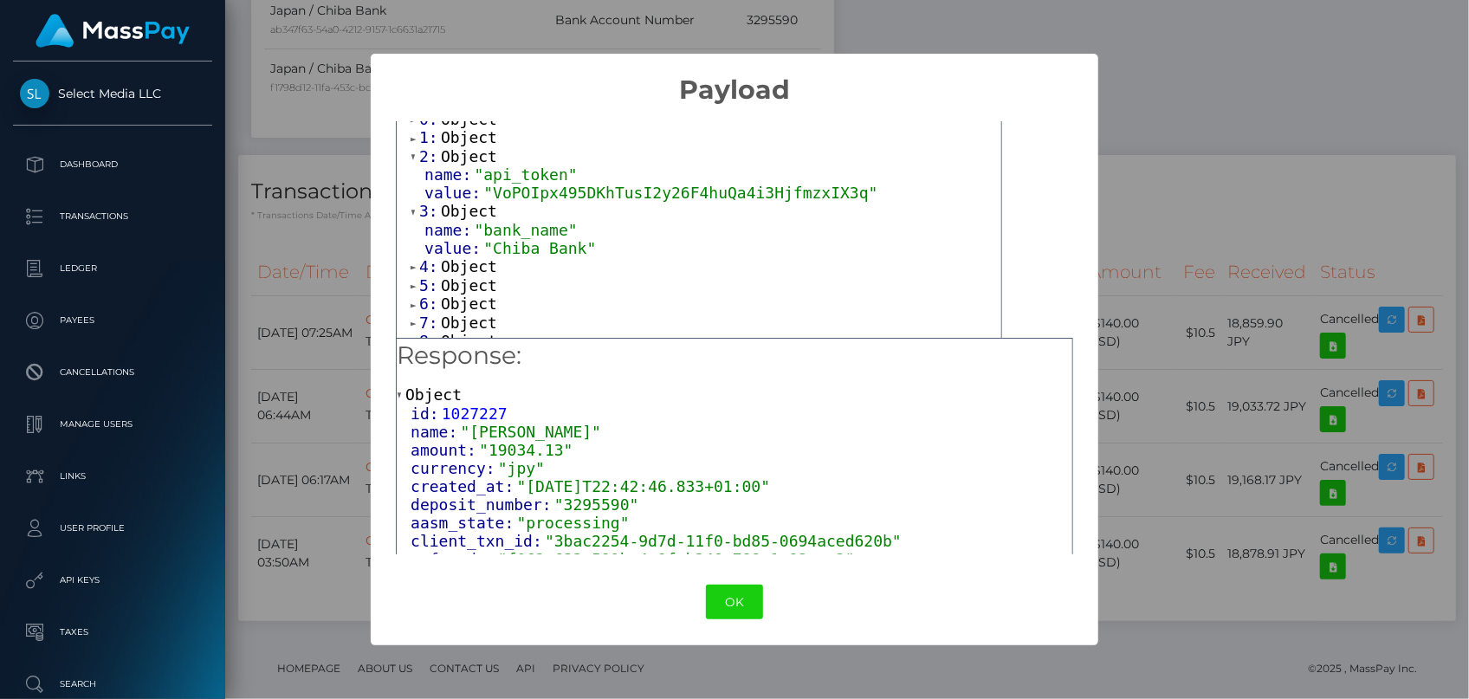
click at [459, 268] on span "Object" at bounding box center [469, 266] width 56 height 18
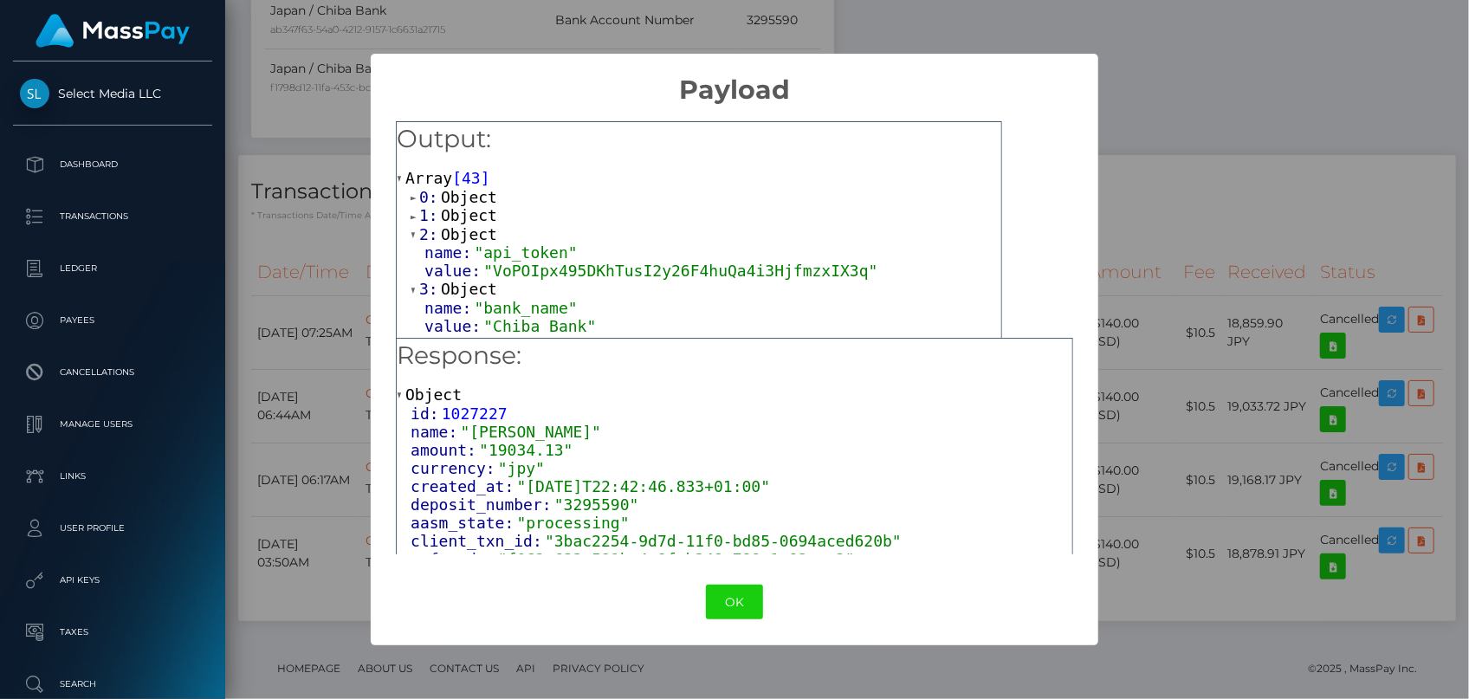
click at [468, 218] on span "Object" at bounding box center [469, 215] width 56 height 18
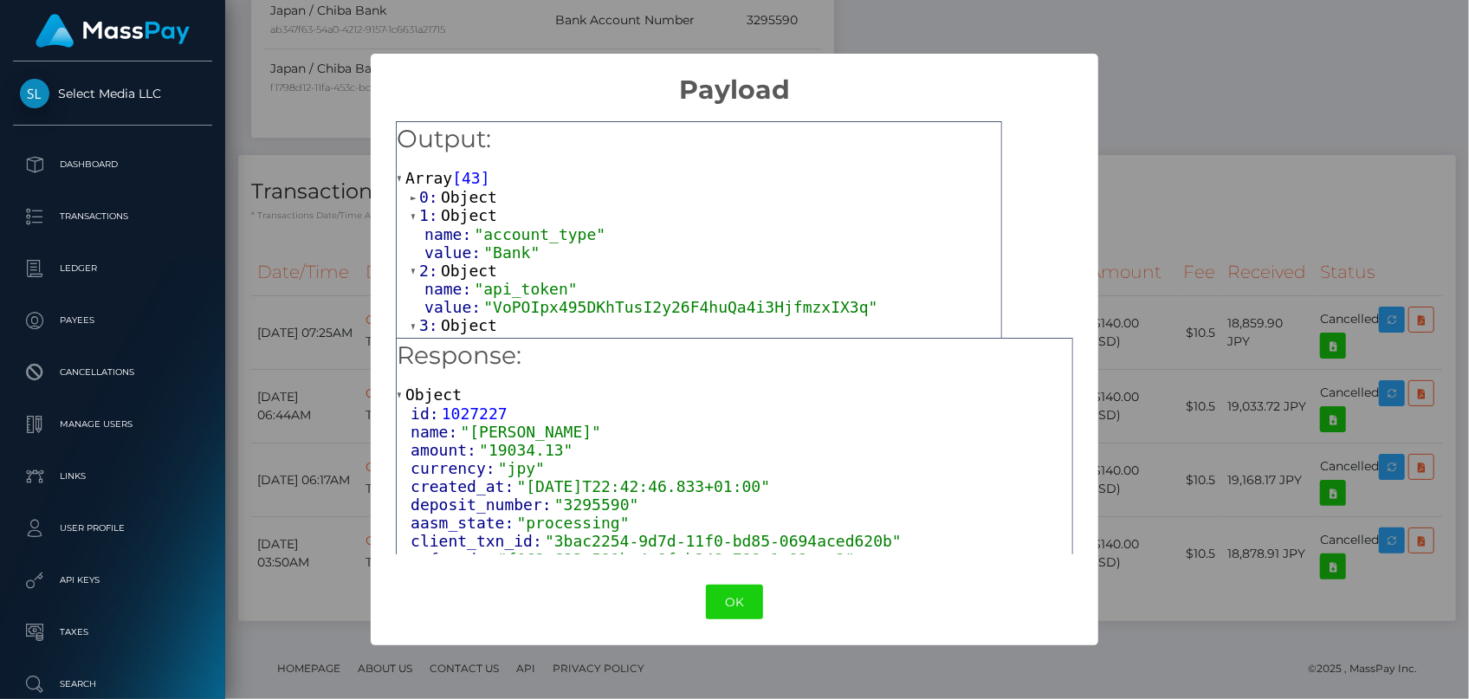
click at [469, 185] on span "43" at bounding box center [471, 178] width 19 height 18
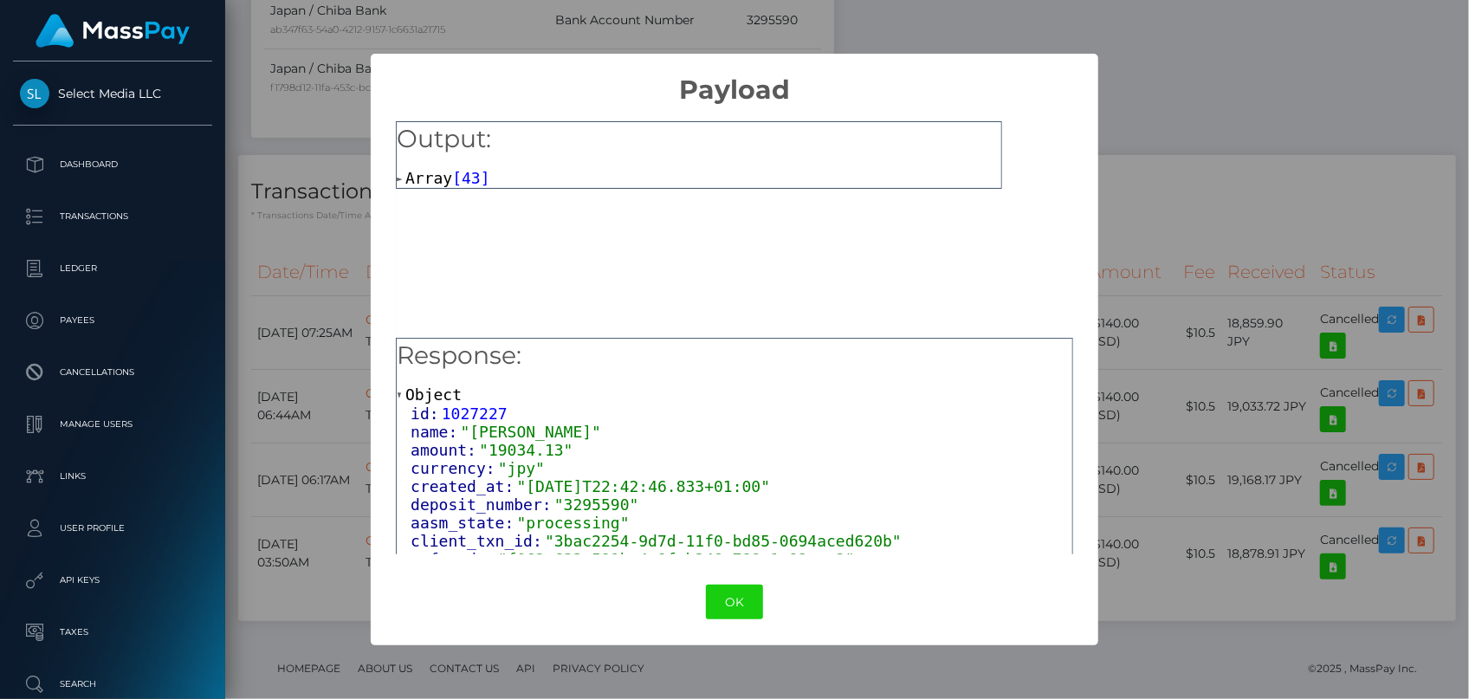
click at [467, 181] on span "43" at bounding box center [471, 178] width 19 height 18
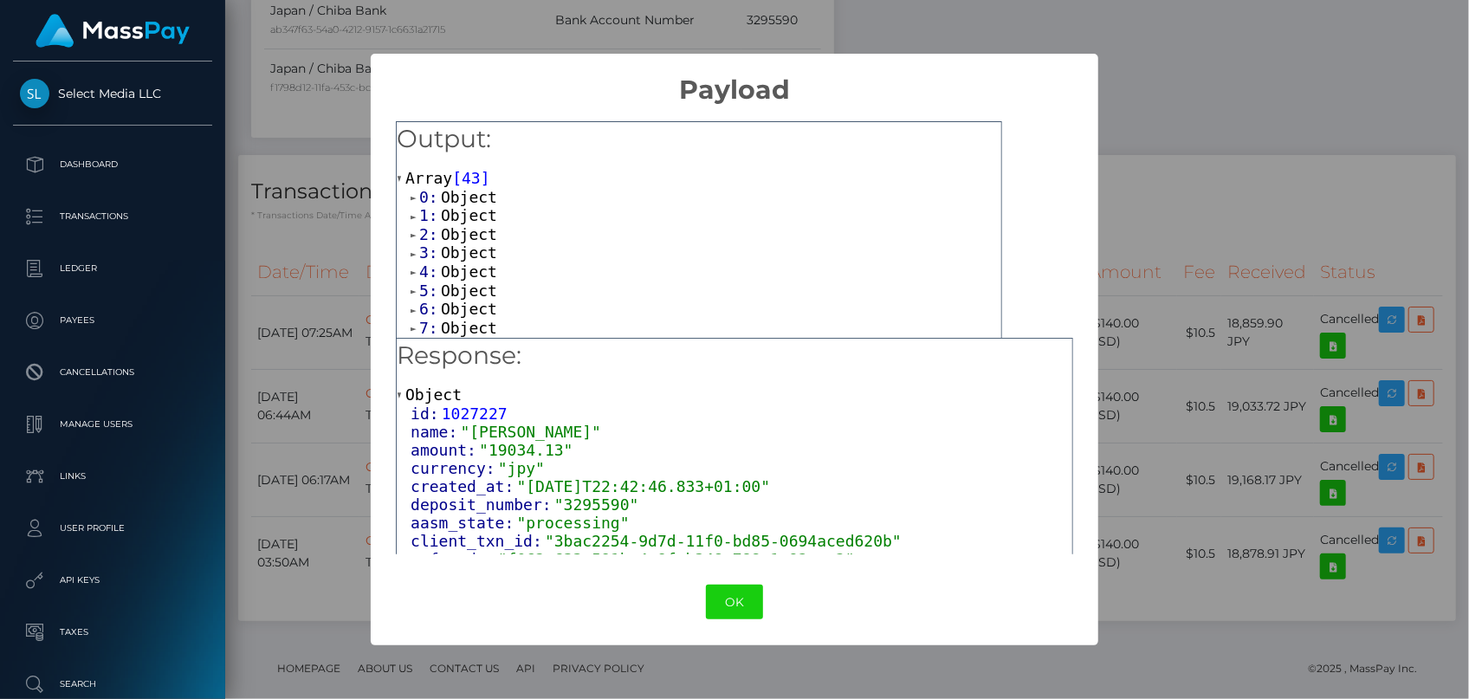
click at [466, 197] on span "Object" at bounding box center [469, 197] width 56 height 18
click at [470, 254] on span "Object" at bounding box center [469, 251] width 56 height 18
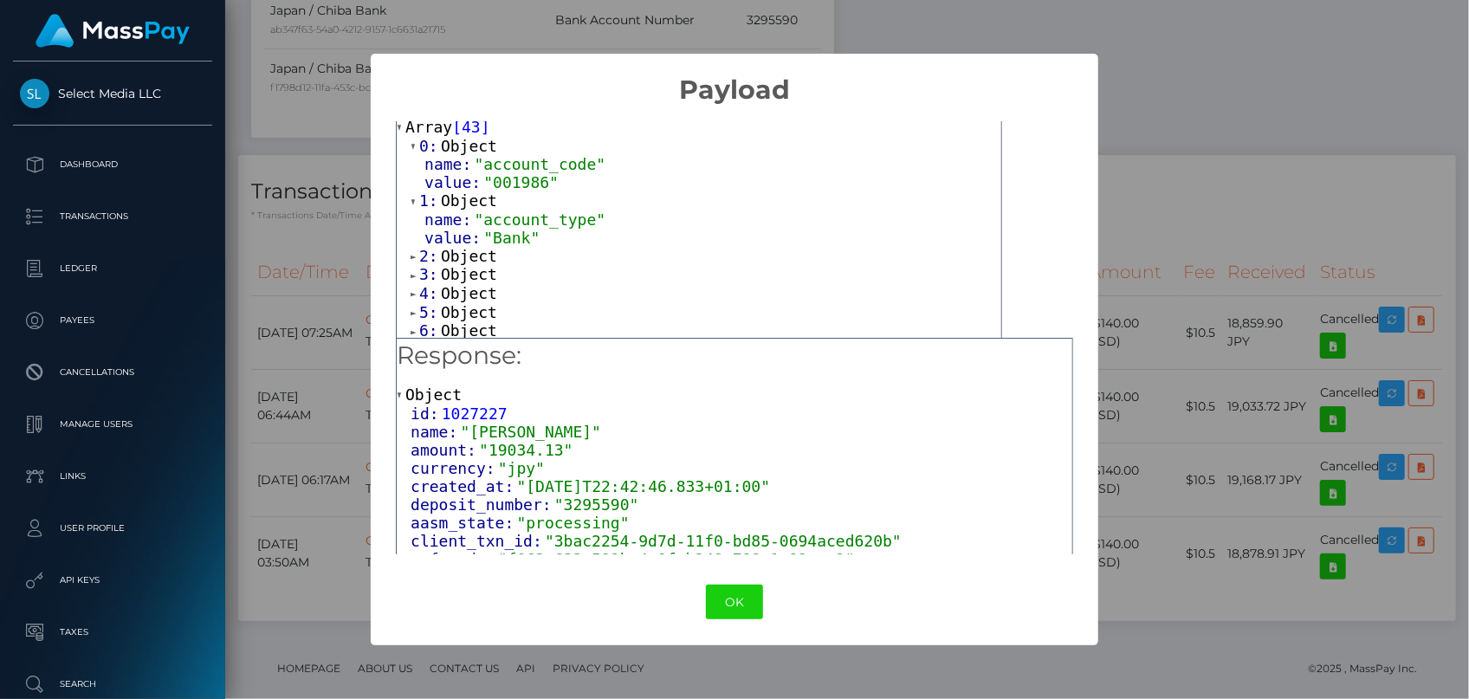
scroll to position [78, 0]
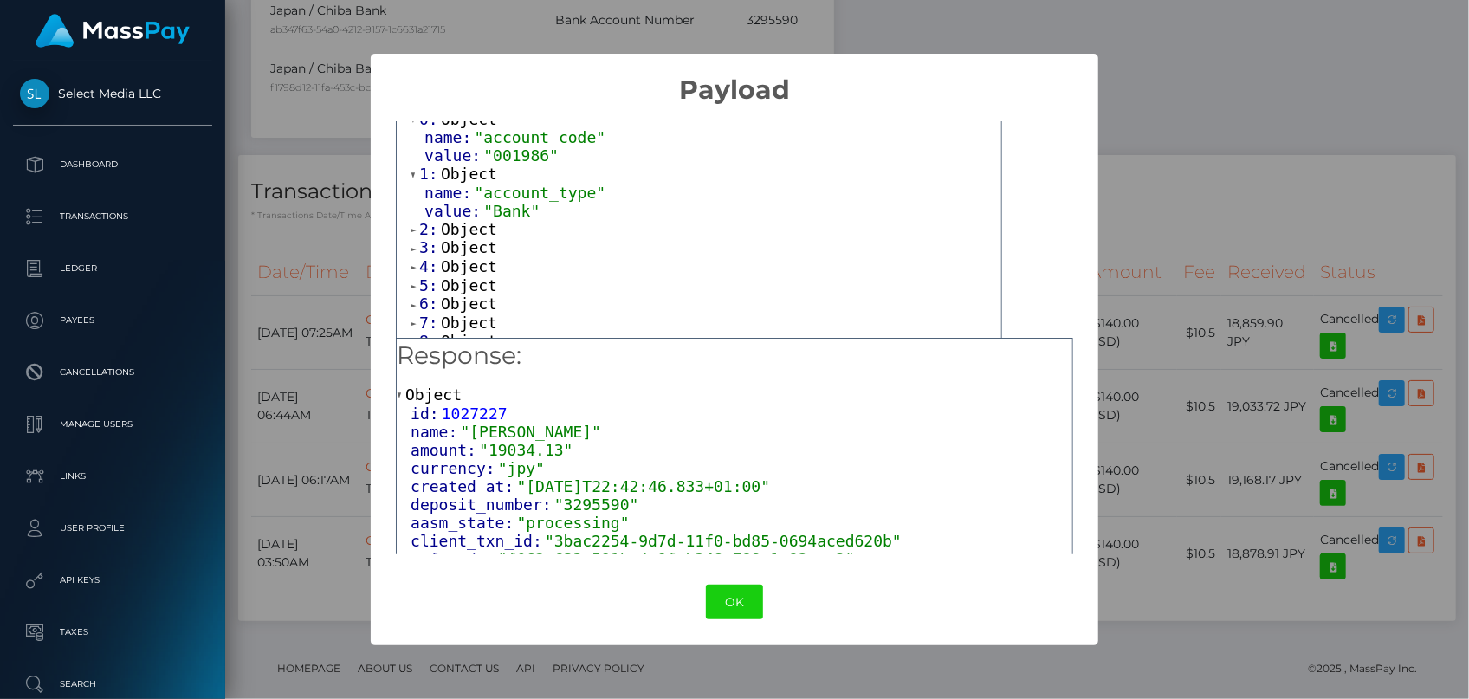
click at [467, 233] on span "Object" at bounding box center [469, 229] width 56 height 18
click at [468, 286] on span "Object" at bounding box center [469, 284] width 56 height 18
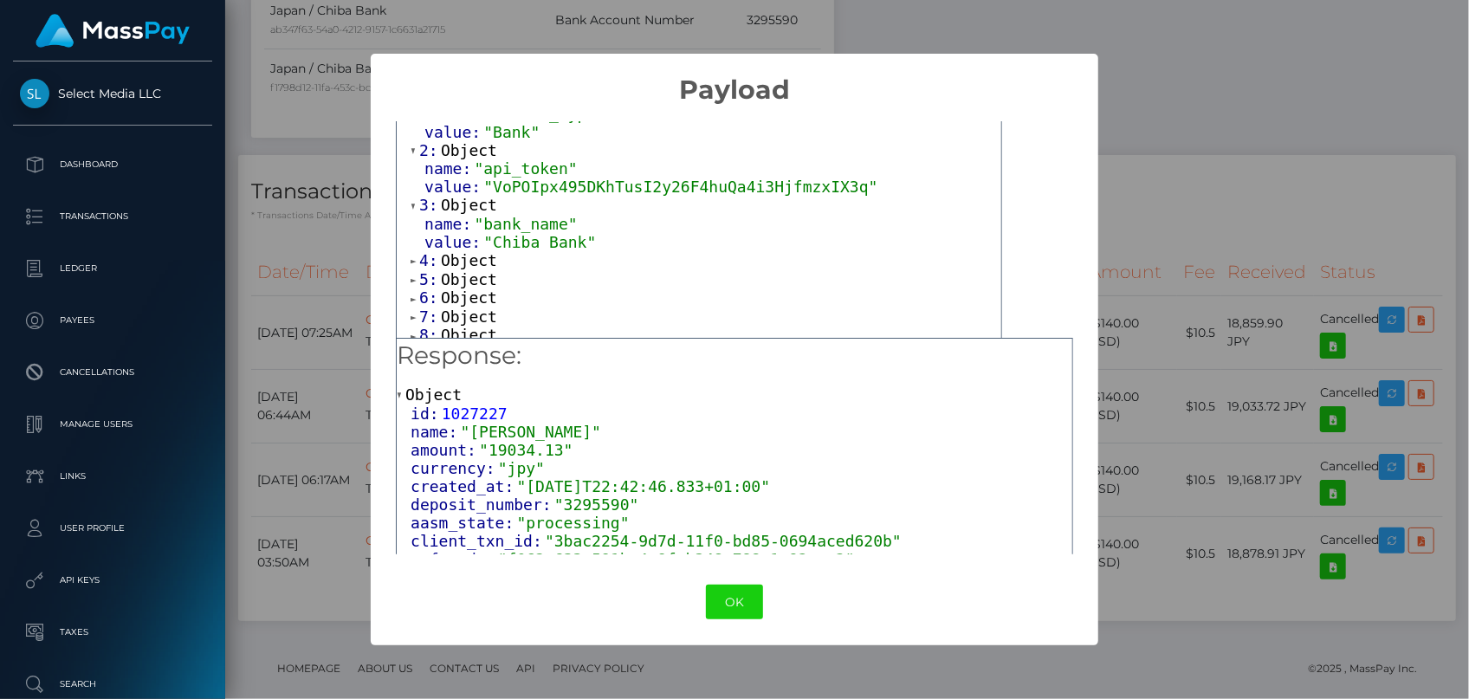
click at [473, 259] on span "Object" at bounding box center [469, 260] width 56 height 18
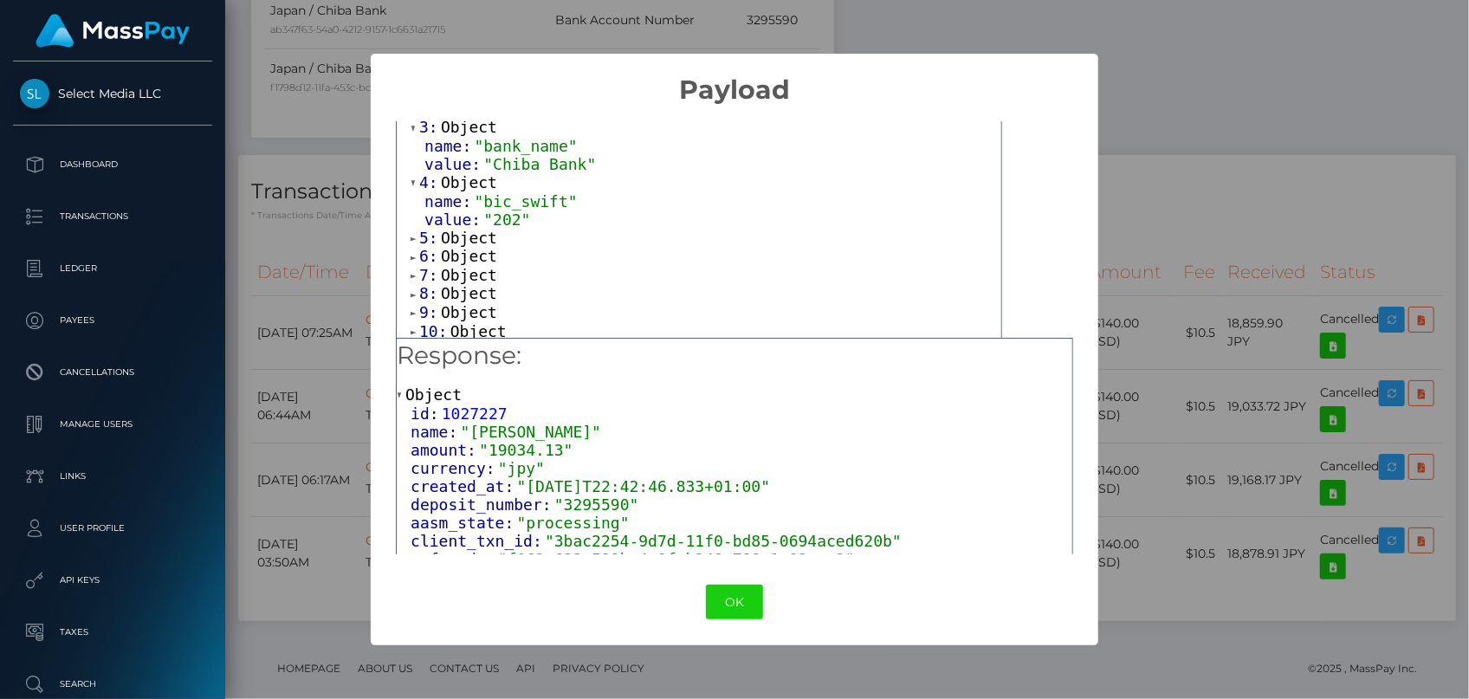
scroll to position [236, 0]
click at [468, 236] on span "Object" at bounding box center [469, 237] width 56 height 18
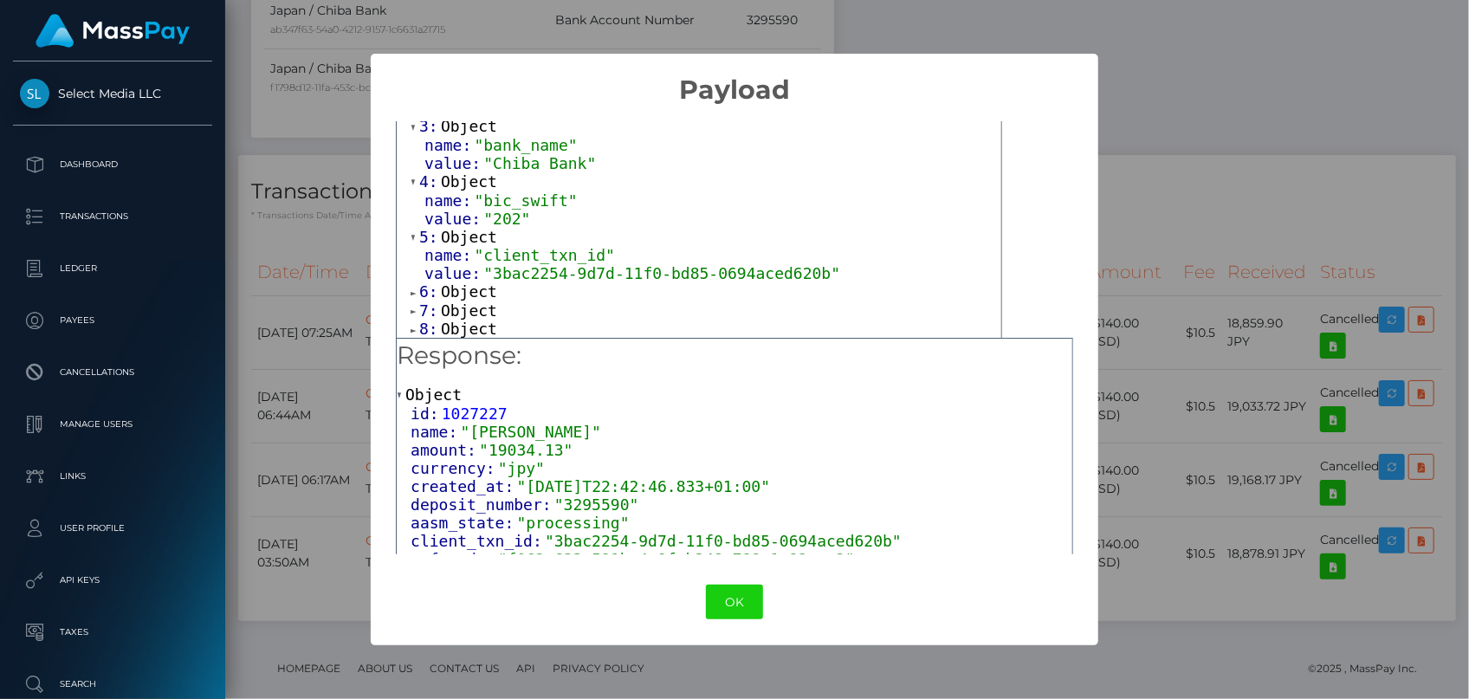
click at [468, 284] on span "Object" at bounding box center [469, 291] width 56 height 18
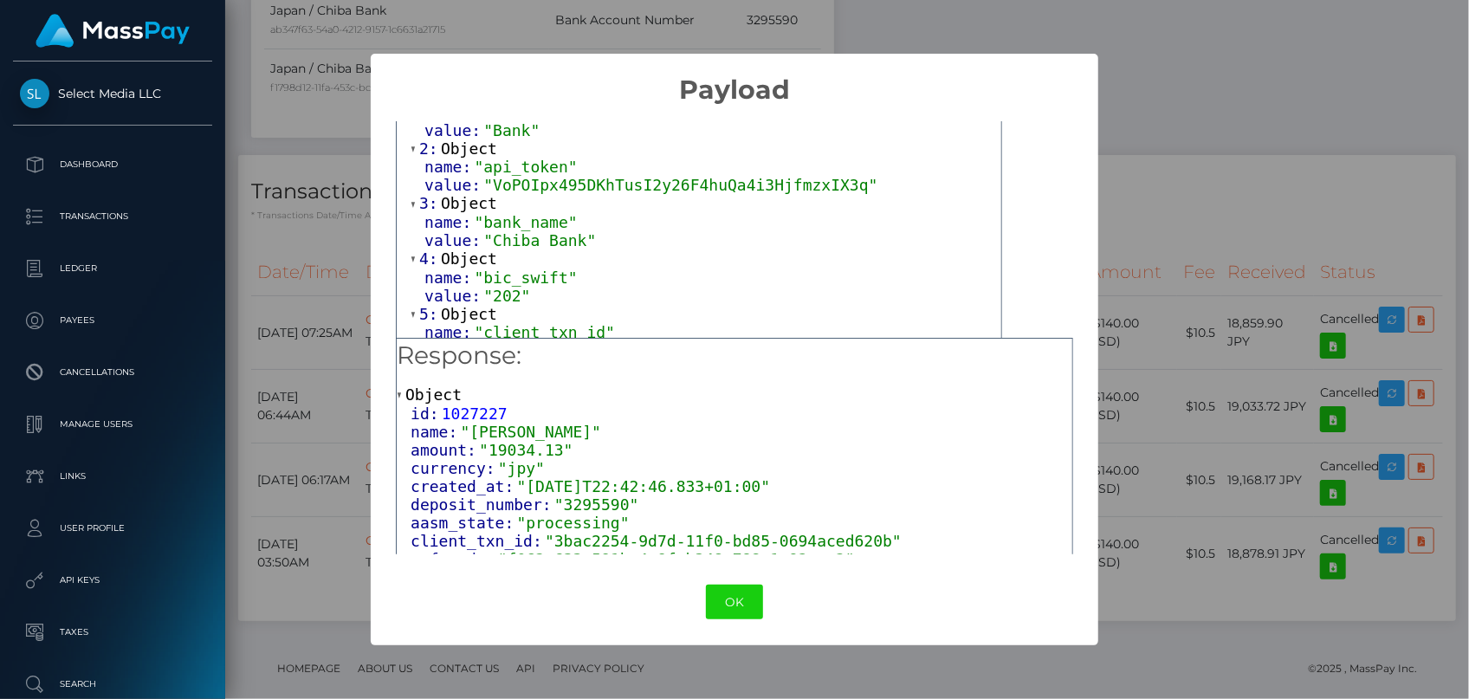
scroll to position [157, 0]
click at [340, 422] on div "× Payload Output: Array [ 43 ] 0: Object name: "account_code" value: "001986" 1…" at bounding box center [734, 349] width 1469 height 699
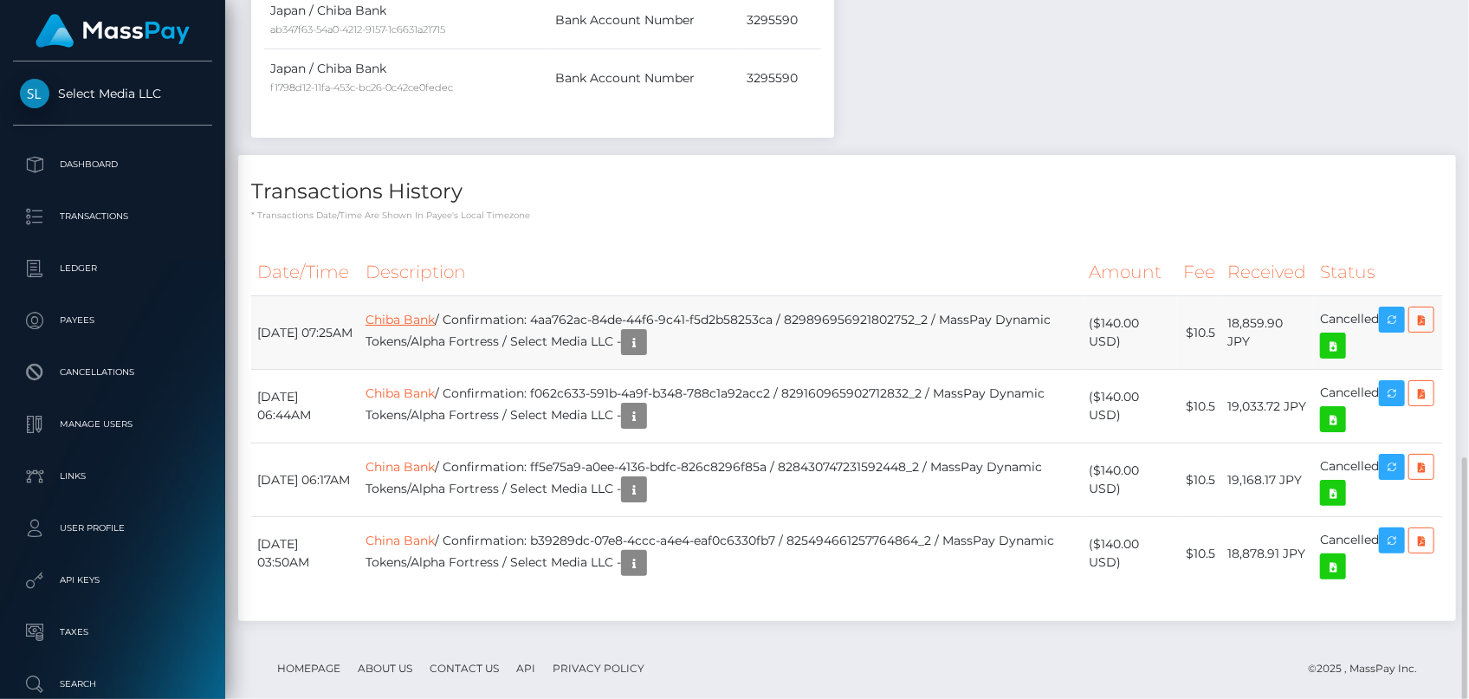
click at [427, 320] on link "Chiba Bank" at bounding box center [399, 320] width 69 height 16
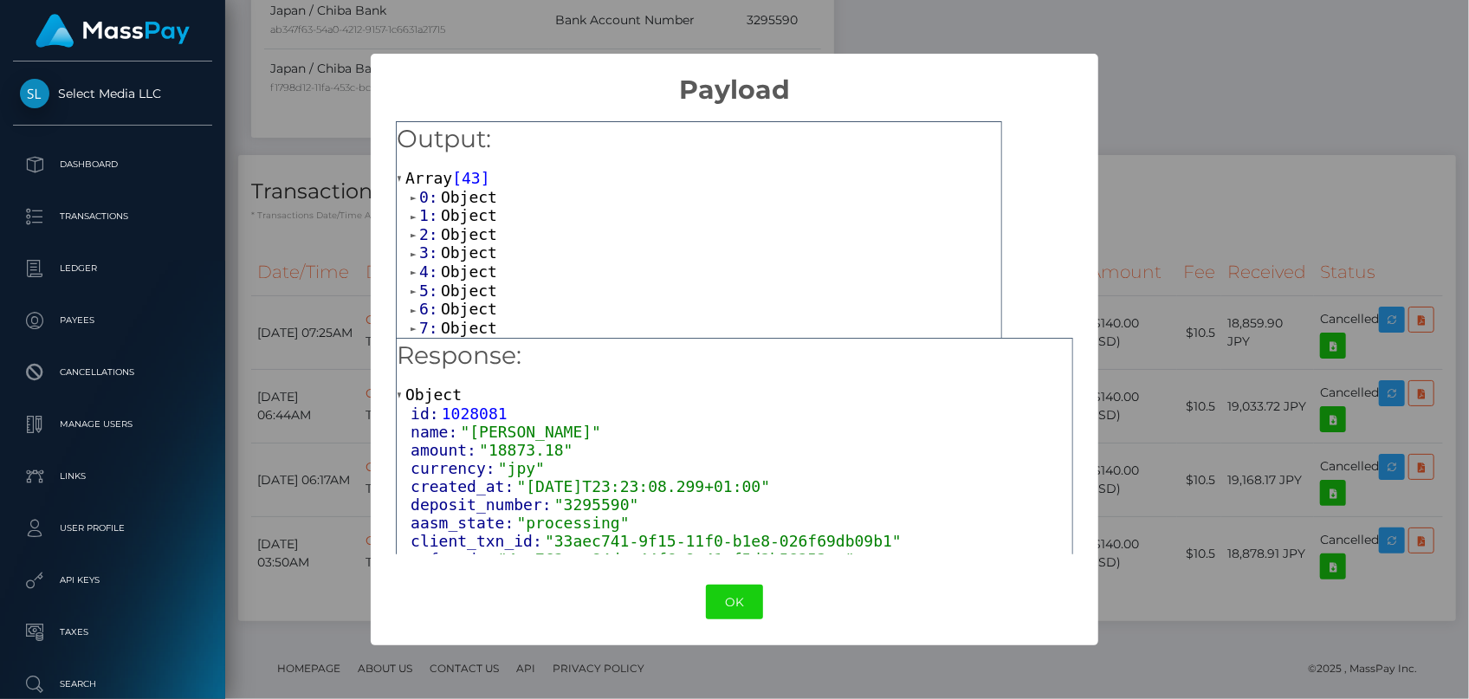
click at [446, 192] on span "Object" at bounding box center [469, 197] width 56 height 18
click at [466, 239] on span "value:" at bounding box center [453, 233] width 59 height 18
click at [470, 247] on span "Object" at bounding box center [469, 251] width 56 height 18
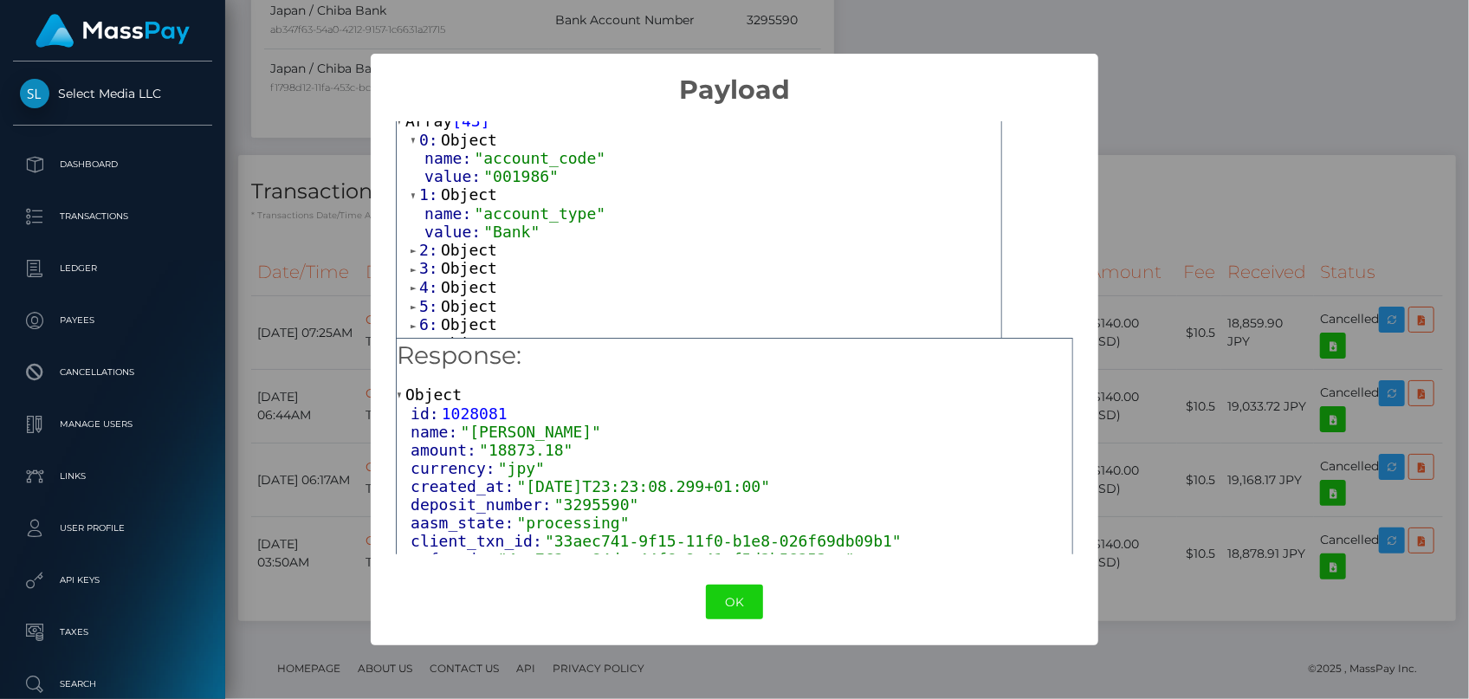
scroll to position [78, 0]
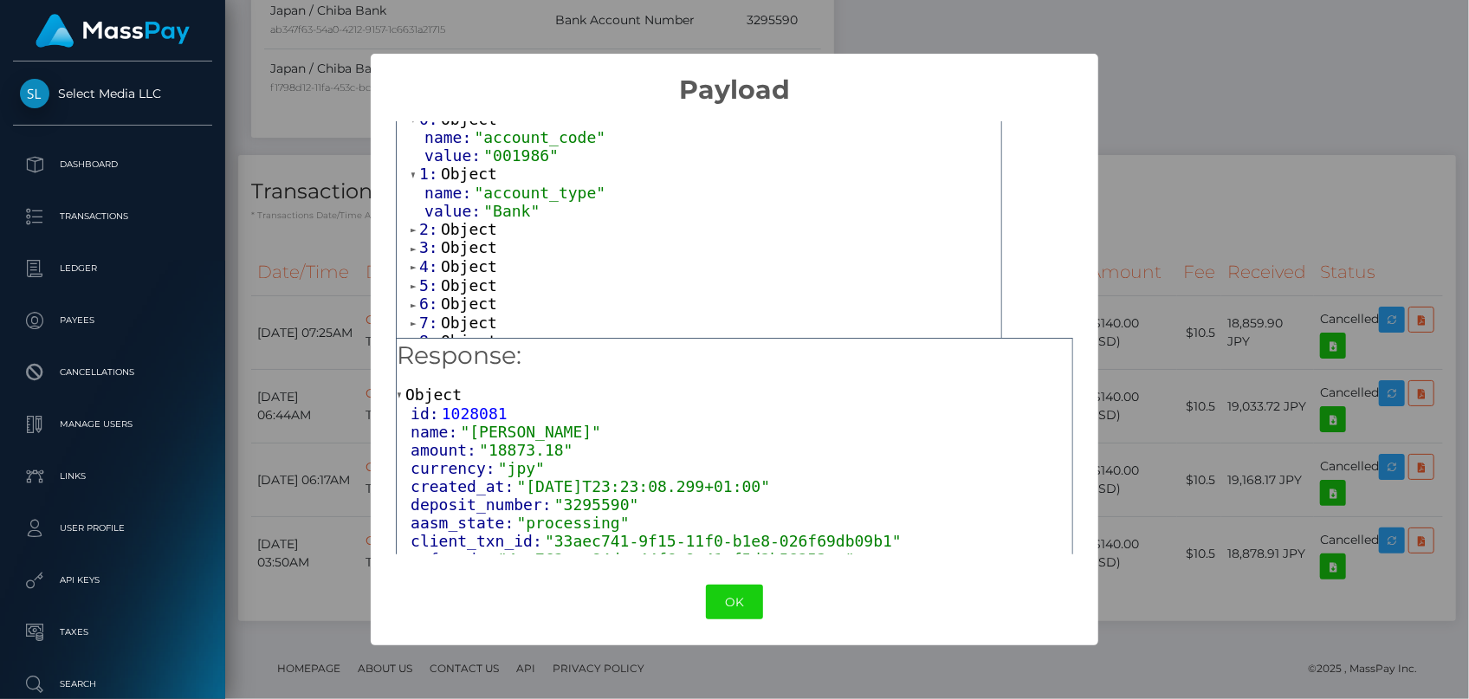
click at [476, 228] on span "Object" at bounding box center [469, 229] width 56 height 18
click at [465, 286] on span "Object" at bounding box center [469, 284] width 56 height 18
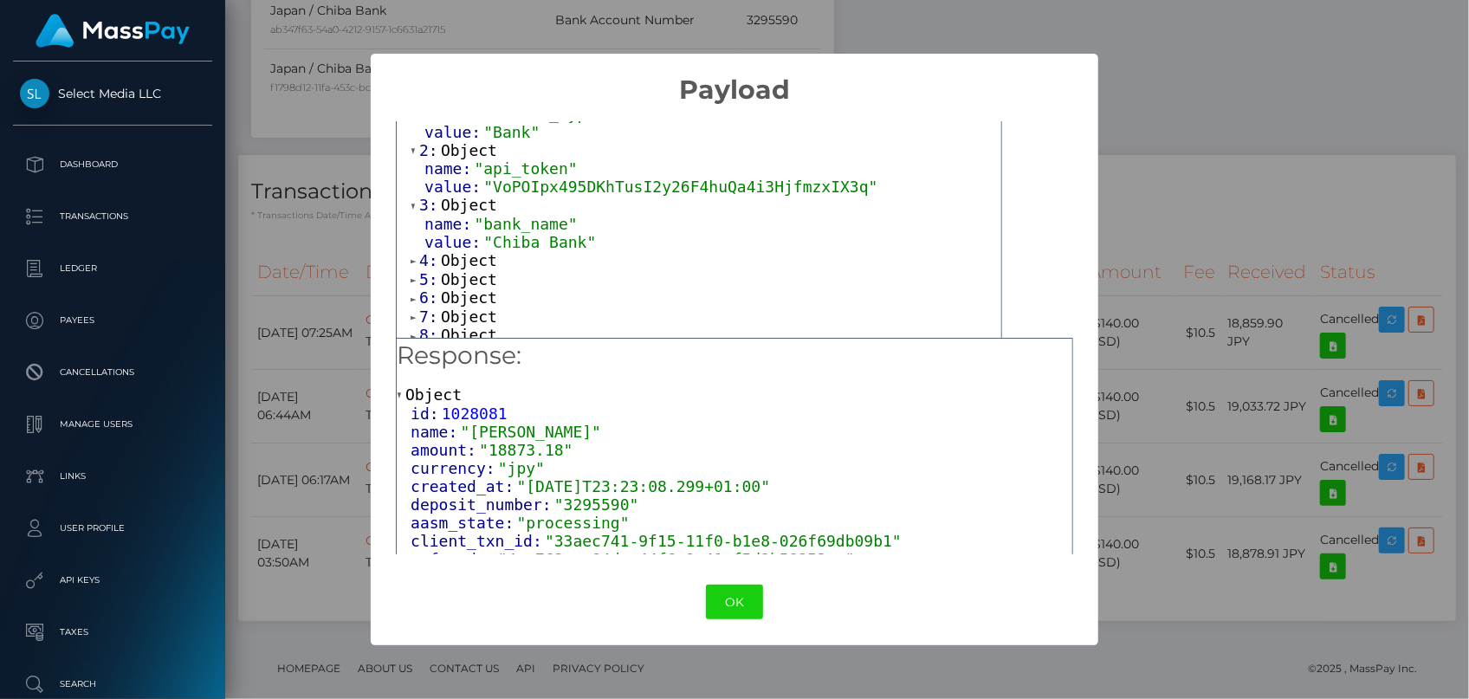
click at [473, 260] on span "Object" at bounding box center [469, 260] width 56 height 18
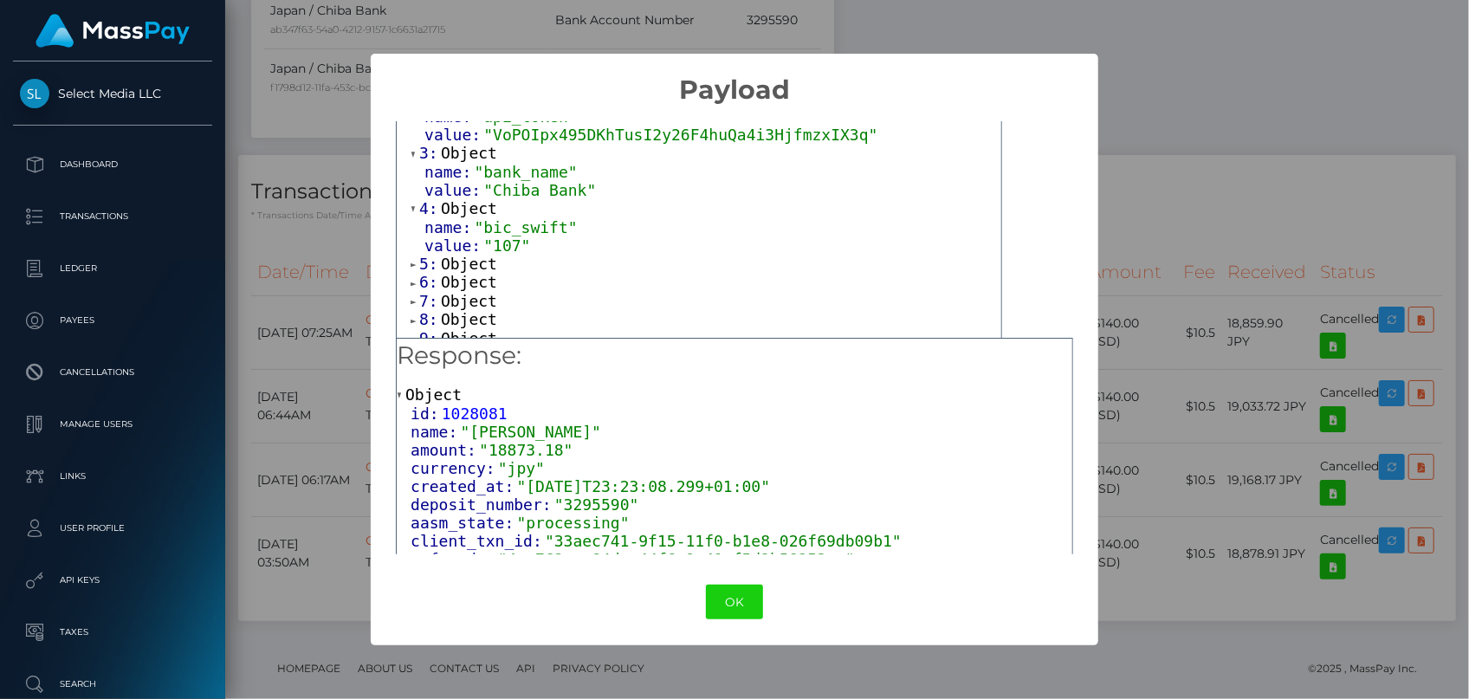
scroll to position [236, 0]
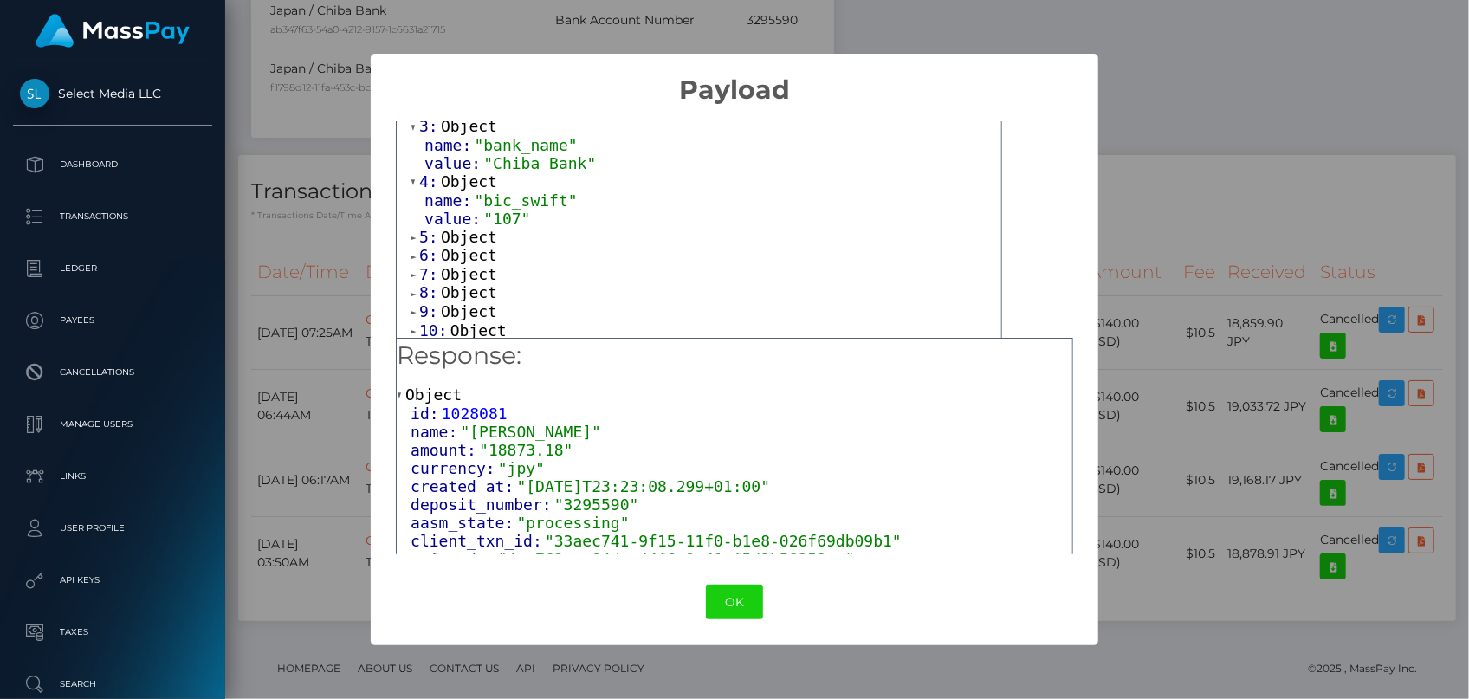
click at [464, 250] on span "Object" at bounding box center [469, 255] width 56 height 18
click at [467, 236] on span "Object" at bounding box center [469, 237] width 56 height 18
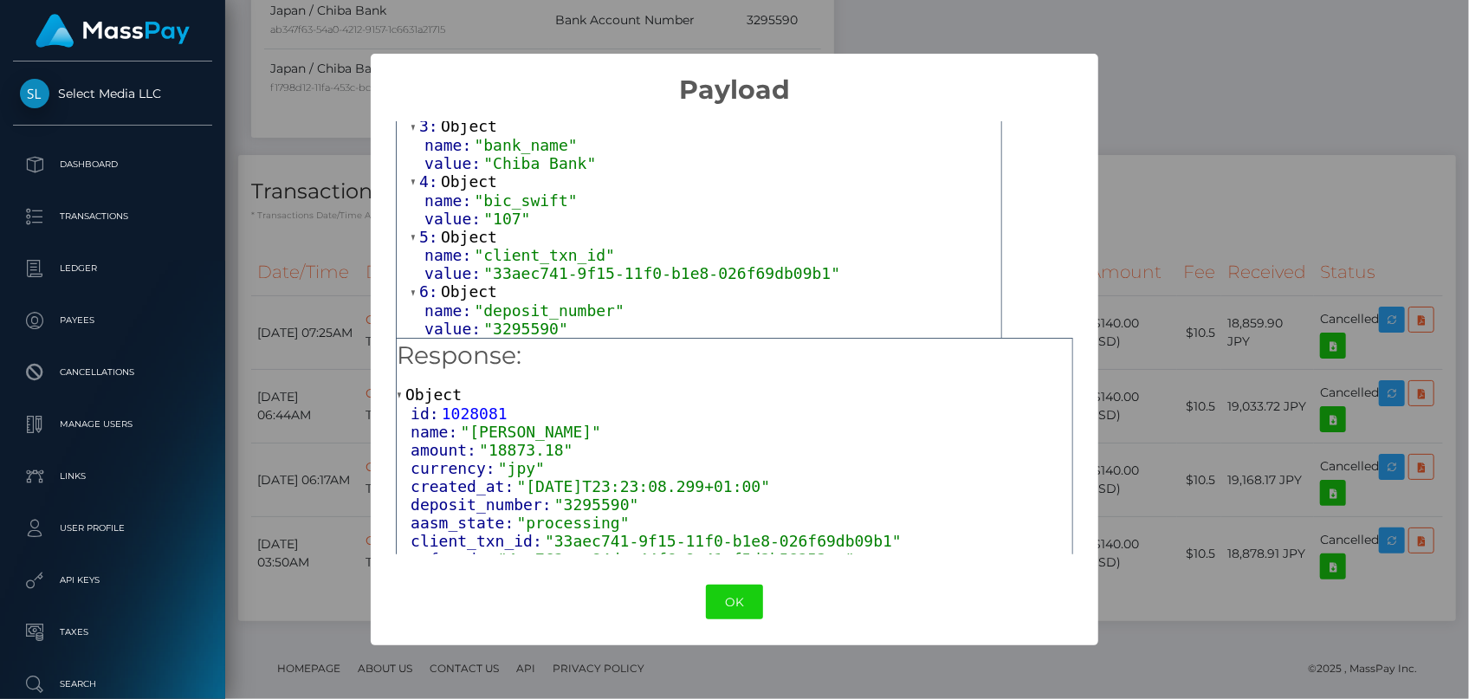
scroll to position [314, 0]
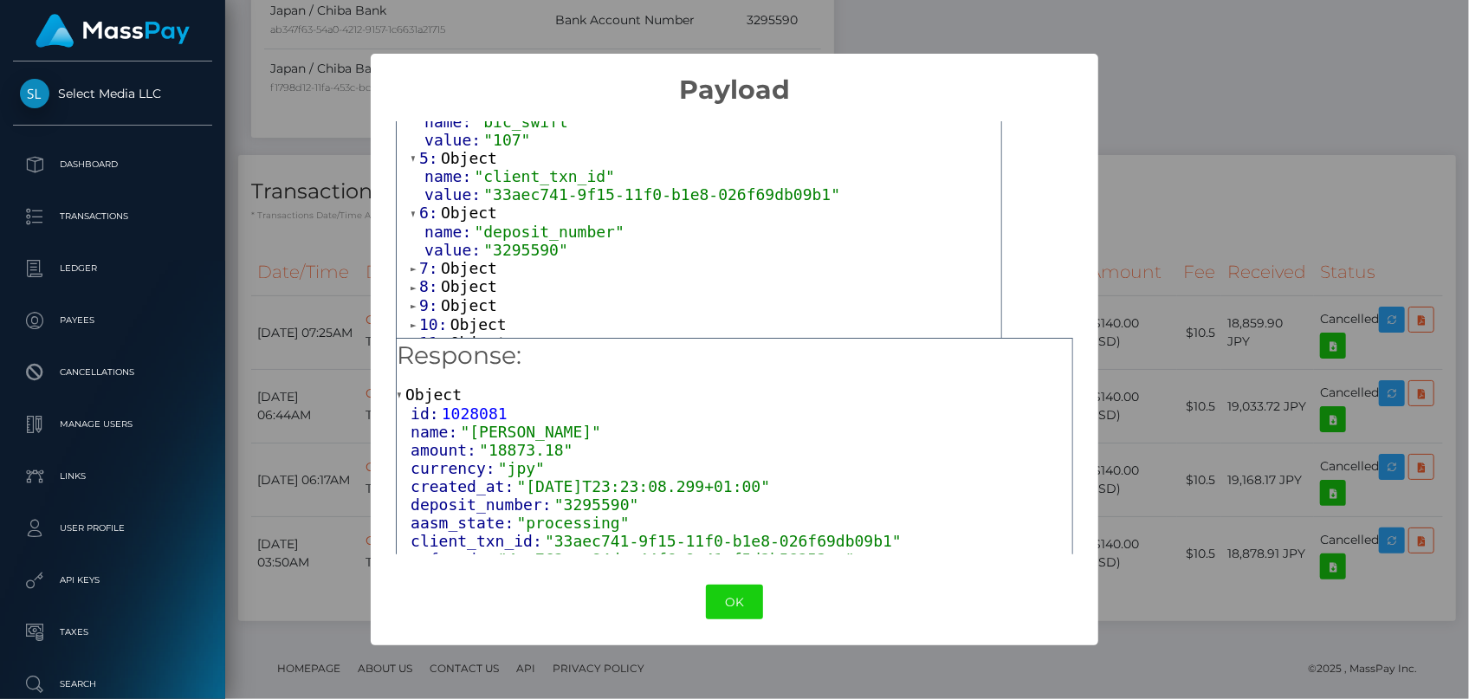
click at [597, 43] on div "× Payload Output: Array [ 43 ] 0: Object name: "account_code" value: "001986" 1…" at bounding box center [734, 349] width 1469 height 699
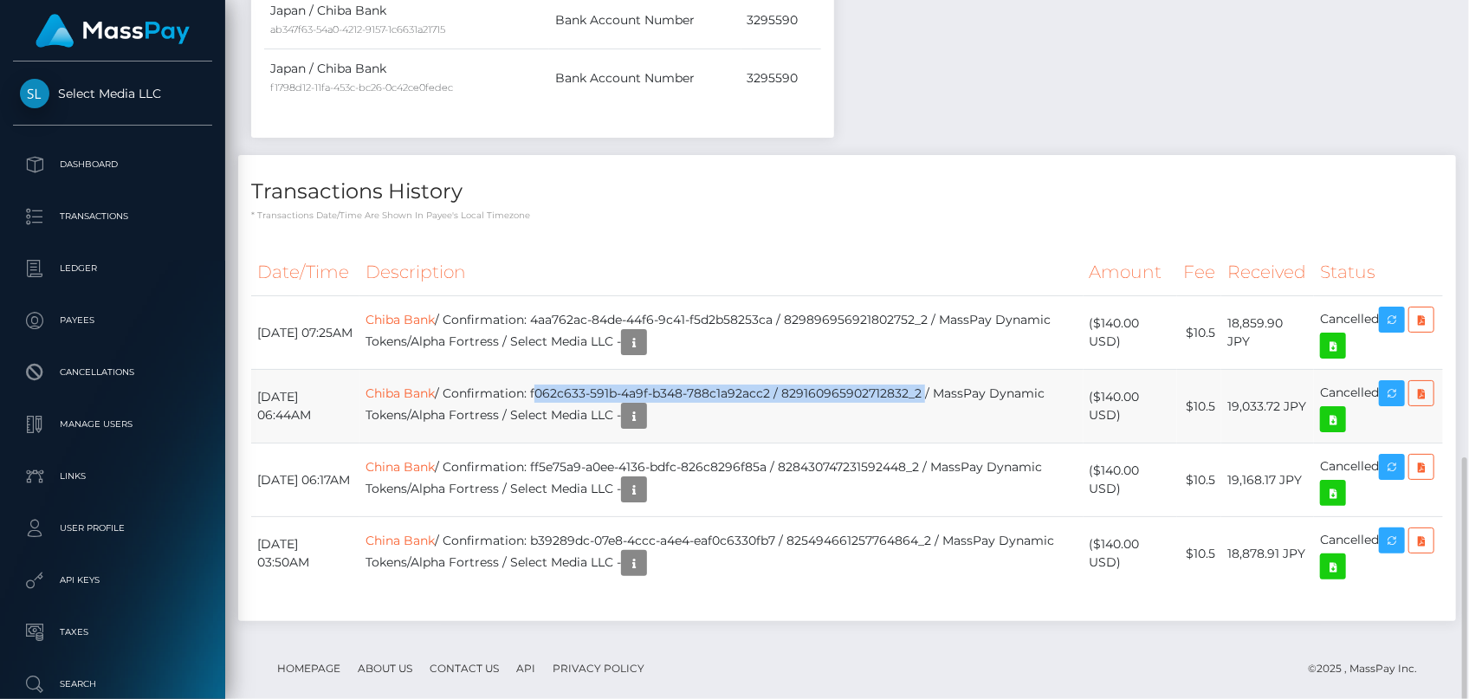
drag, startPoint x: 580, startPoint y: 394, endPoint x: 967, endPoint y: 382, distance: 387.3
click at [967, 382] on td "Chiba Bank / Confirmation: f062c633-591b-4a9f-b348-788c1a92acc2 / 8291609659027…" at bounding box center [721, 407] width 724 height 74
copy td "f062c633-591b-4a9f-b348-788c1a92acc2 / 829160965902712832_2"
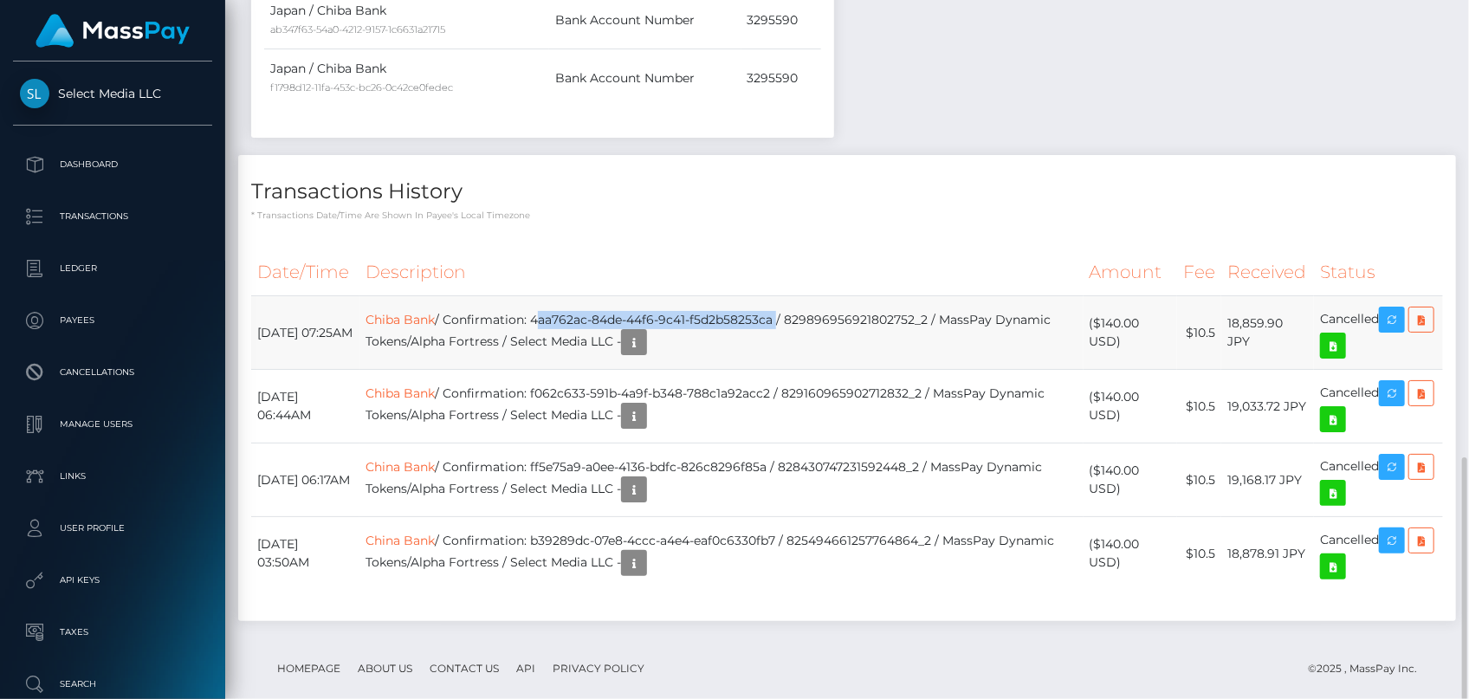
drag, startPoint x: 583, startPoint y: 317, endPoint x: 825, endPoint y: 320, distance: 242.5
click at [825, 320] on td "Chiba Bank / Confirmation: 4aa762ac-84de-44f6-9c41-f5d2b58253ca / 8298969569218…" at bounding box center [721, 333] width 724 height 74
copy td "4aa762ac-84de-44f6-9c41-f5d2b58253ca"
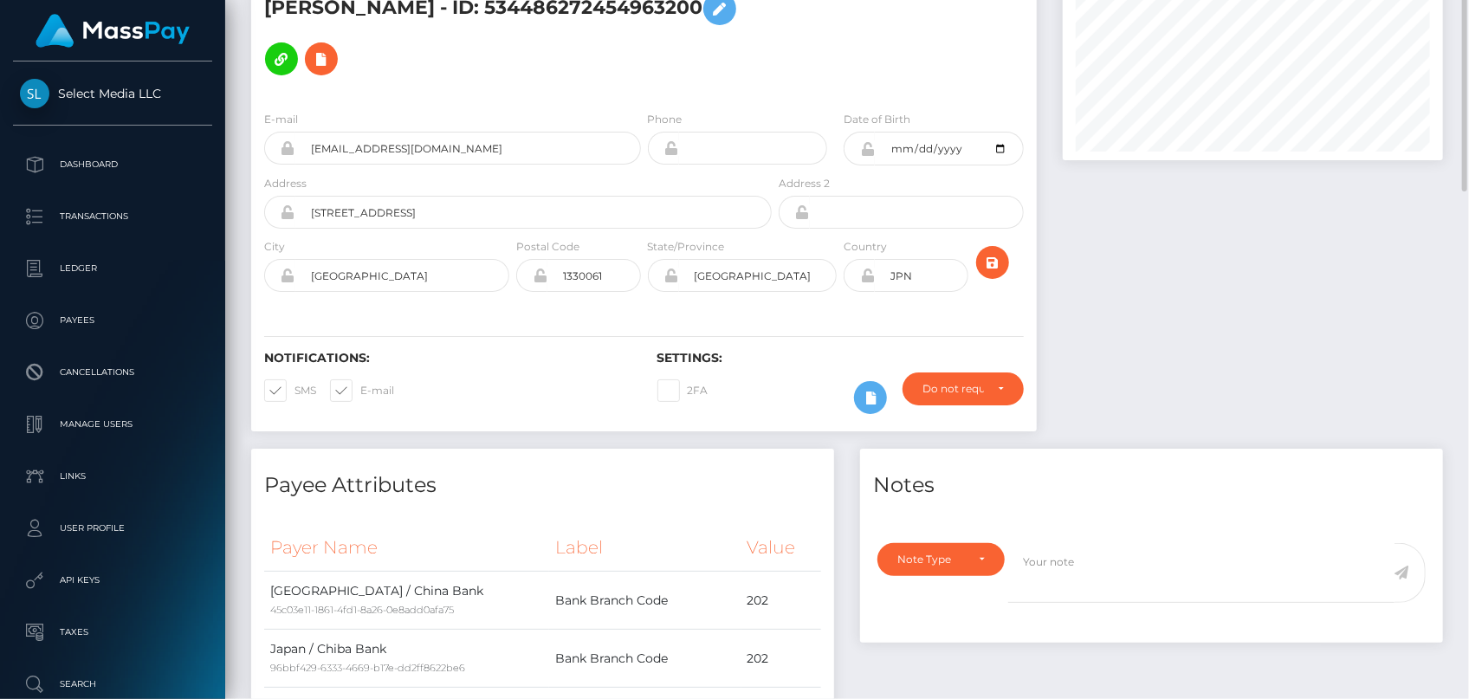
scroll to position [0, 0]
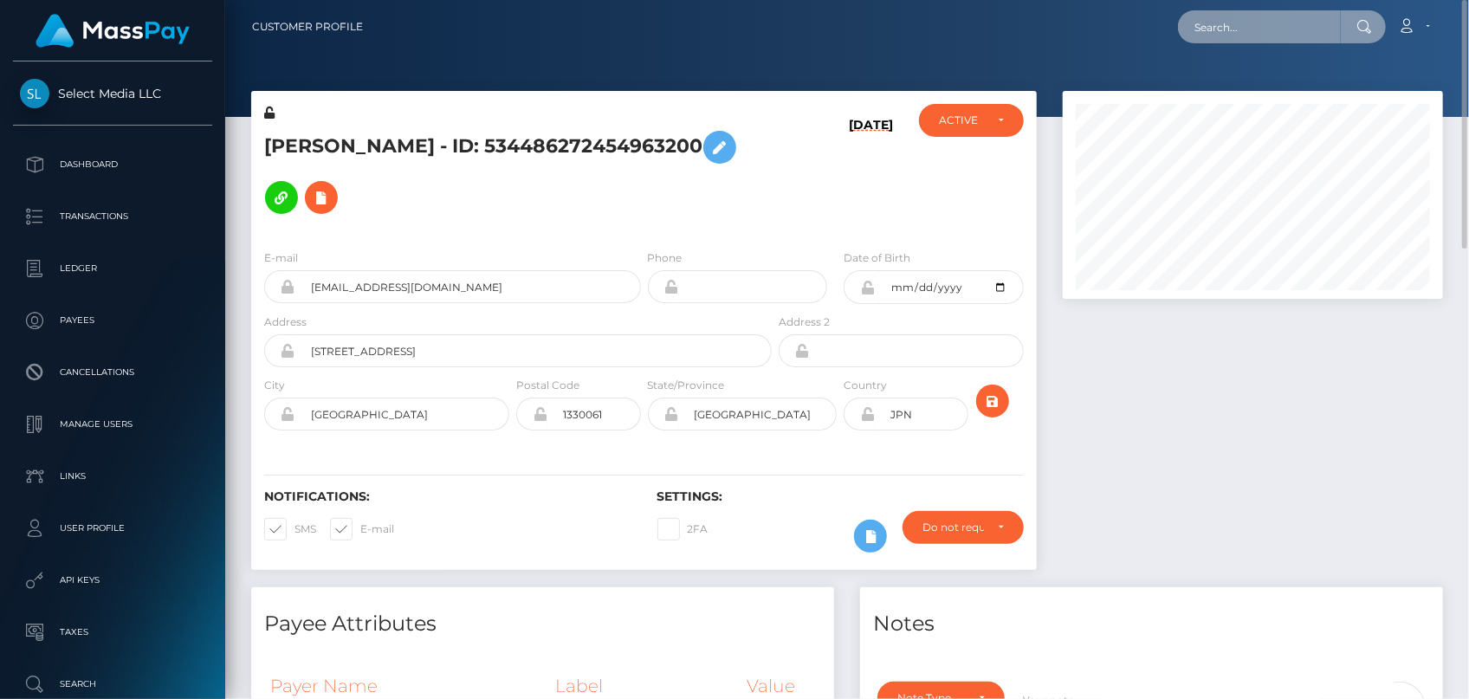
click at [1243, 39] on input "text" at bounding box center [1259, 26] width 163 height 33
paste input "poact_ZKRJMvqtEr5N"
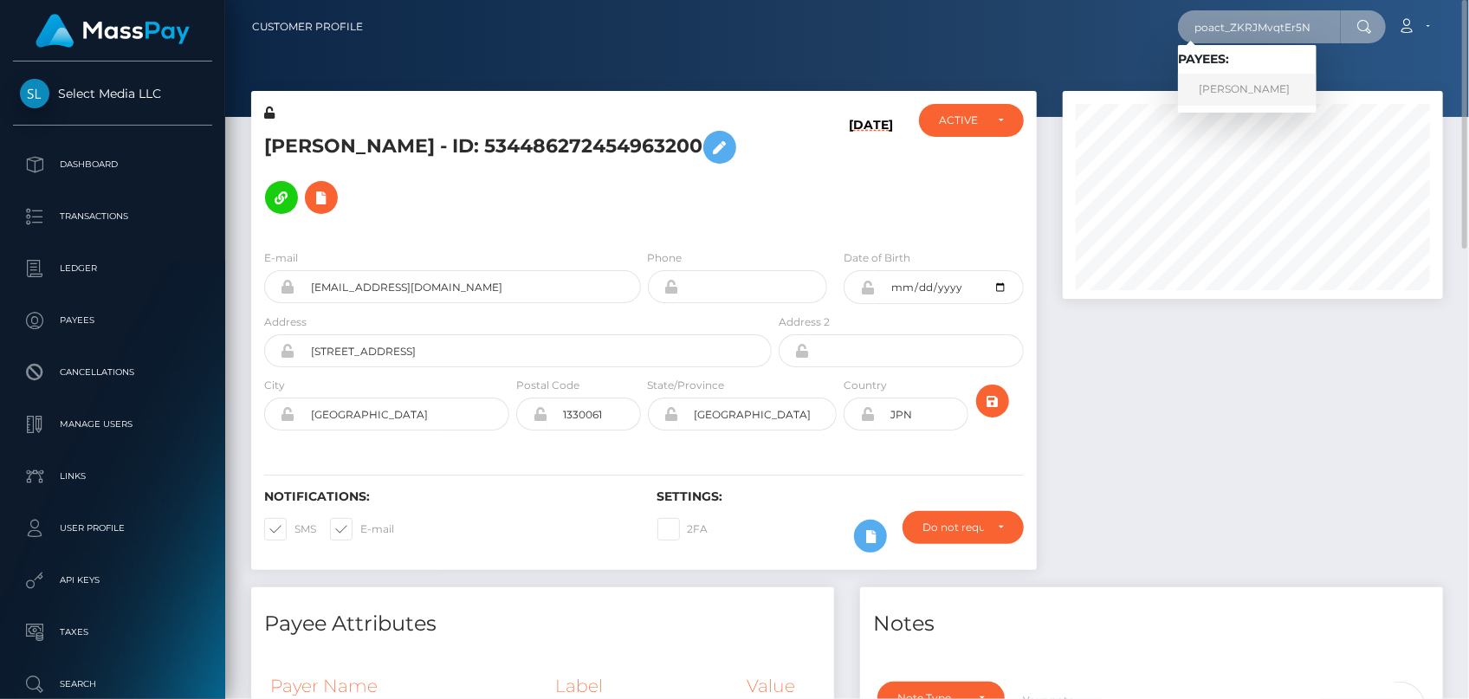
type input "poact_ZKRJMvqtEr5N"
click at [1262, 87] on link "RAFAQAT ALI Ali" at bounding box center [1247, 90] width 139 height 32
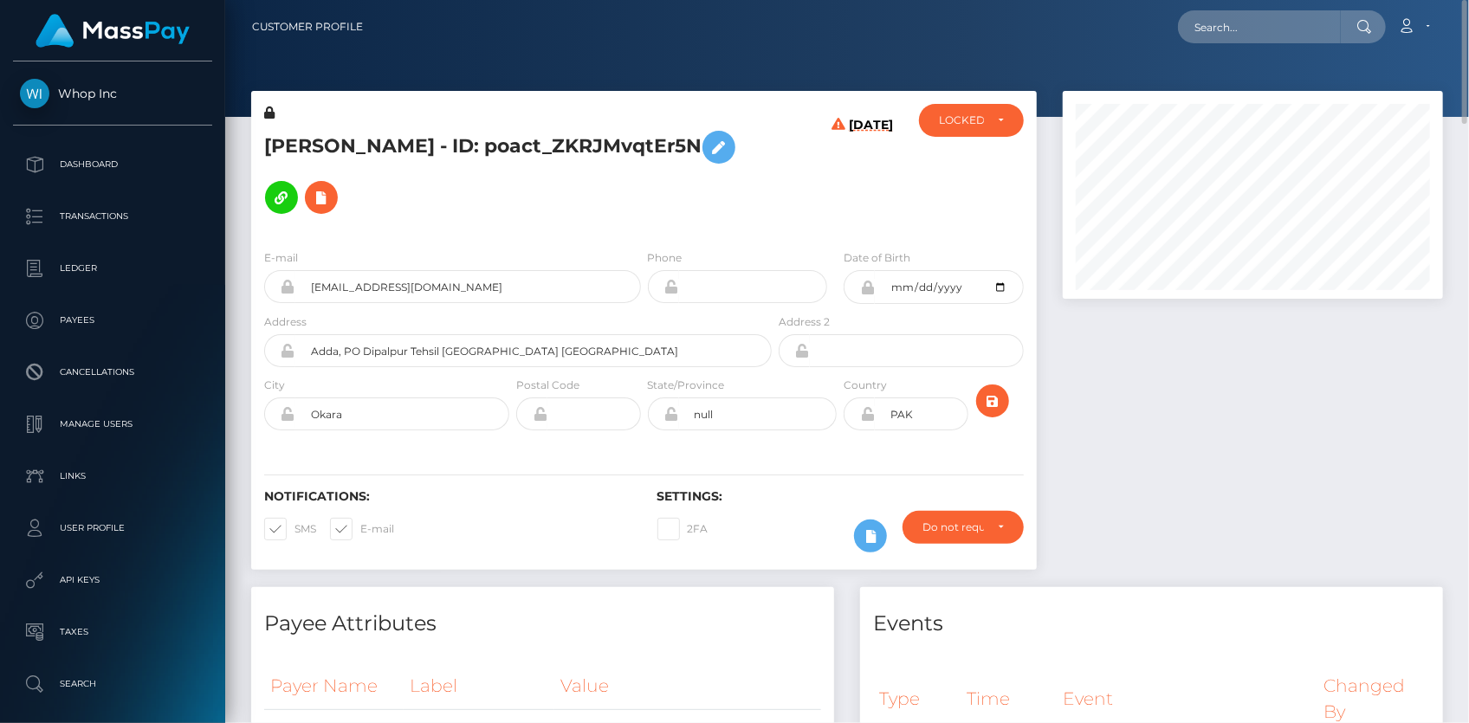
click at [459, 151] on h5 "RAFAQAT ALI Ali - ID: poact_ZKRJMvqtEr5N" at bounding box center [513, 172] width 498 height 100
copy h5 "RAFAQAT ALI Ali - ID: poact_ZKRJMvqtEr5N"
click at [1259, 41] on input "text" at bounding box center [1259, 26] width 163 height 33
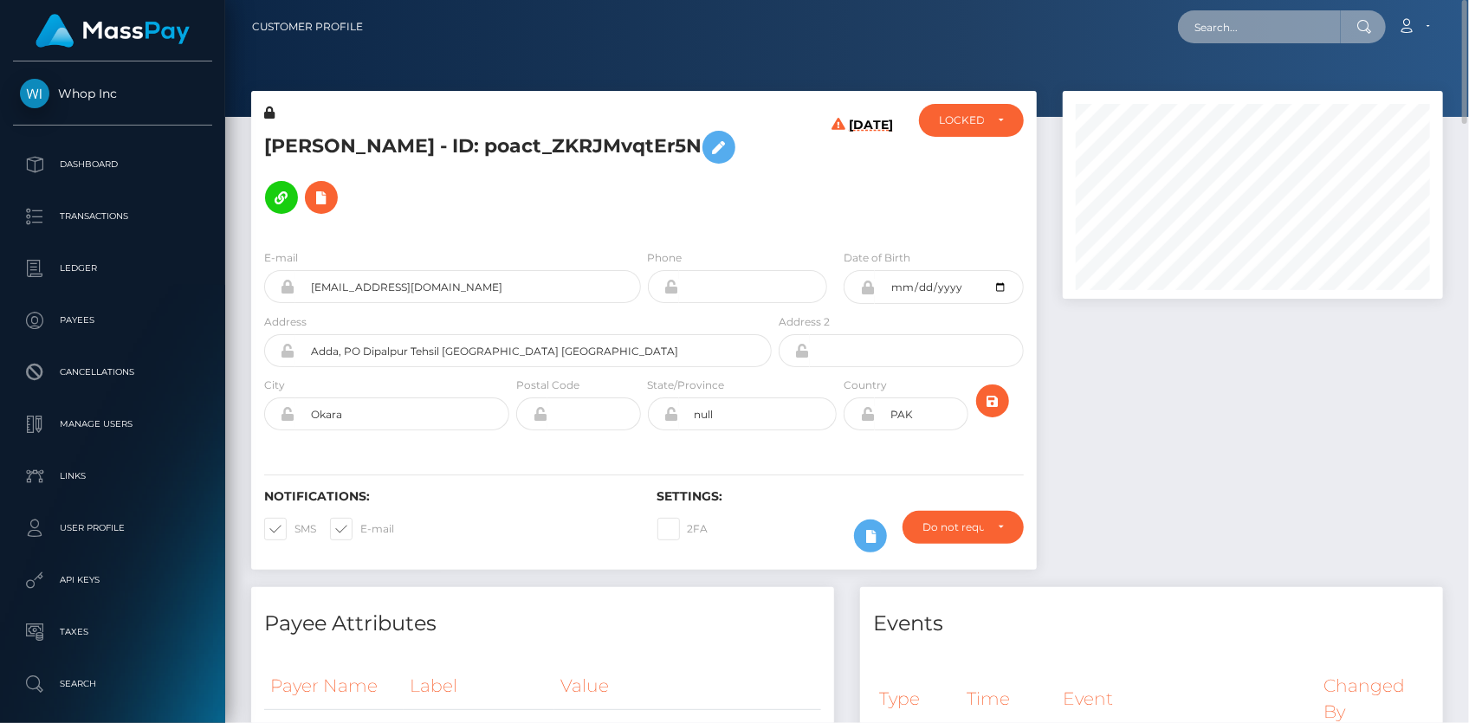
paste input "436801389612511232"
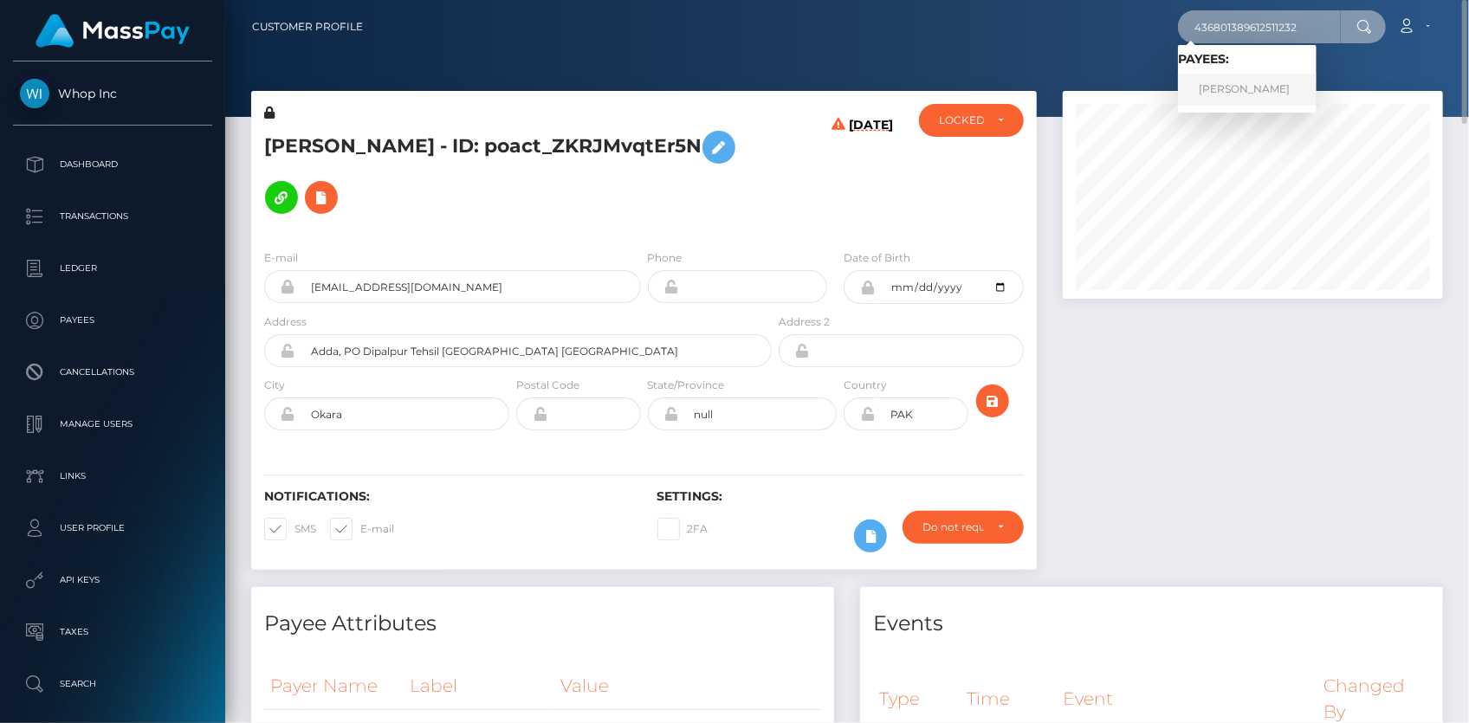
type input "436801389612511232"
click at [1234, 86] on link "BEA LIZA RAMIREZ Bautista" at bounding box center [1247, 90] width 139 height 32
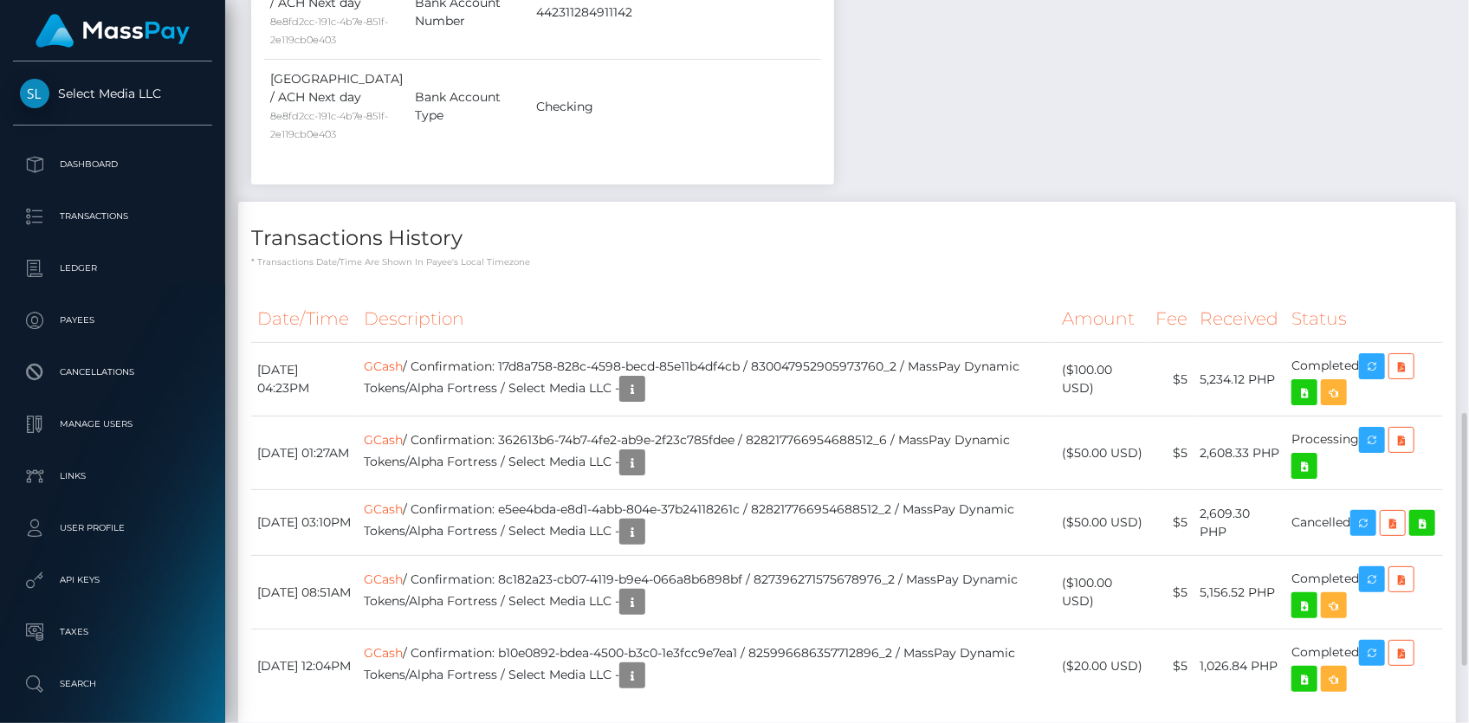
scroll to position [1344, 0]
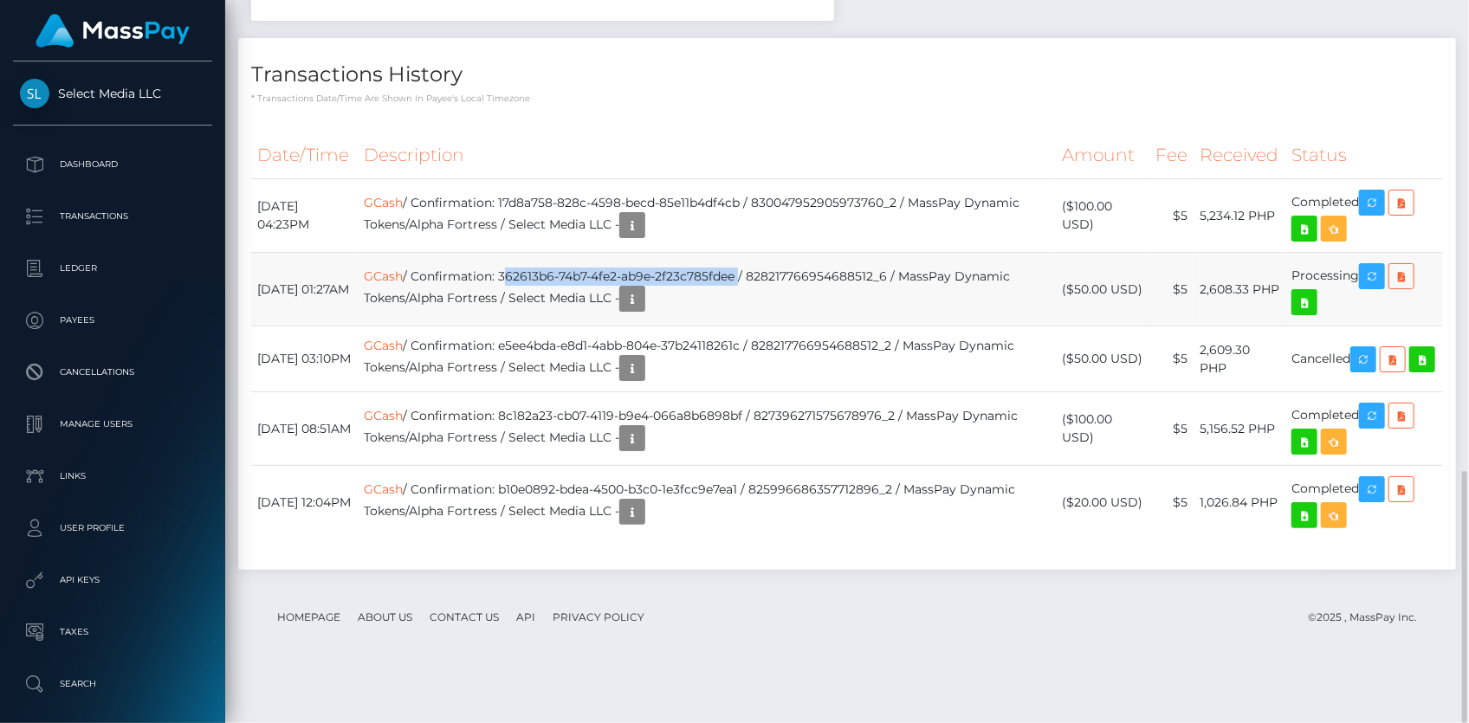
drag, startPoint x: 547, startPoint y: 320, endPoint x: 785, endPoint y: 319, distance: 238.1
click at [785, 319] on td "GCash / Confirmation: 362613b6-74b7-4fe2-ab9e-2f23c785fdee / 828217766954688512…" at bounding box center [706, 290] width 697 height 74
copy td "362613b6-74b7-4fe2-ab9e-2f23c785fdee"
click at [1371, 287] on icon "button" at bounding box center [1371, 277] width 21 height 22
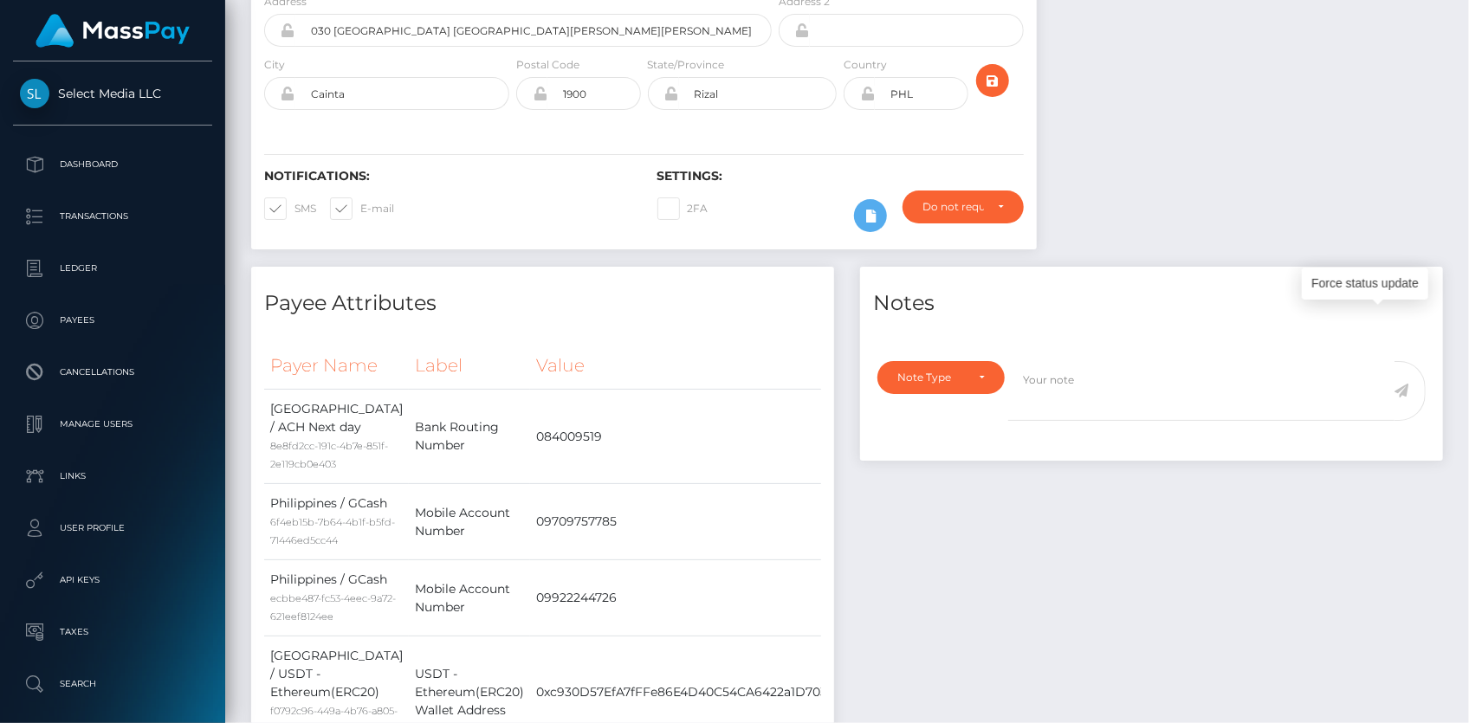
scroll to position [0, 0]
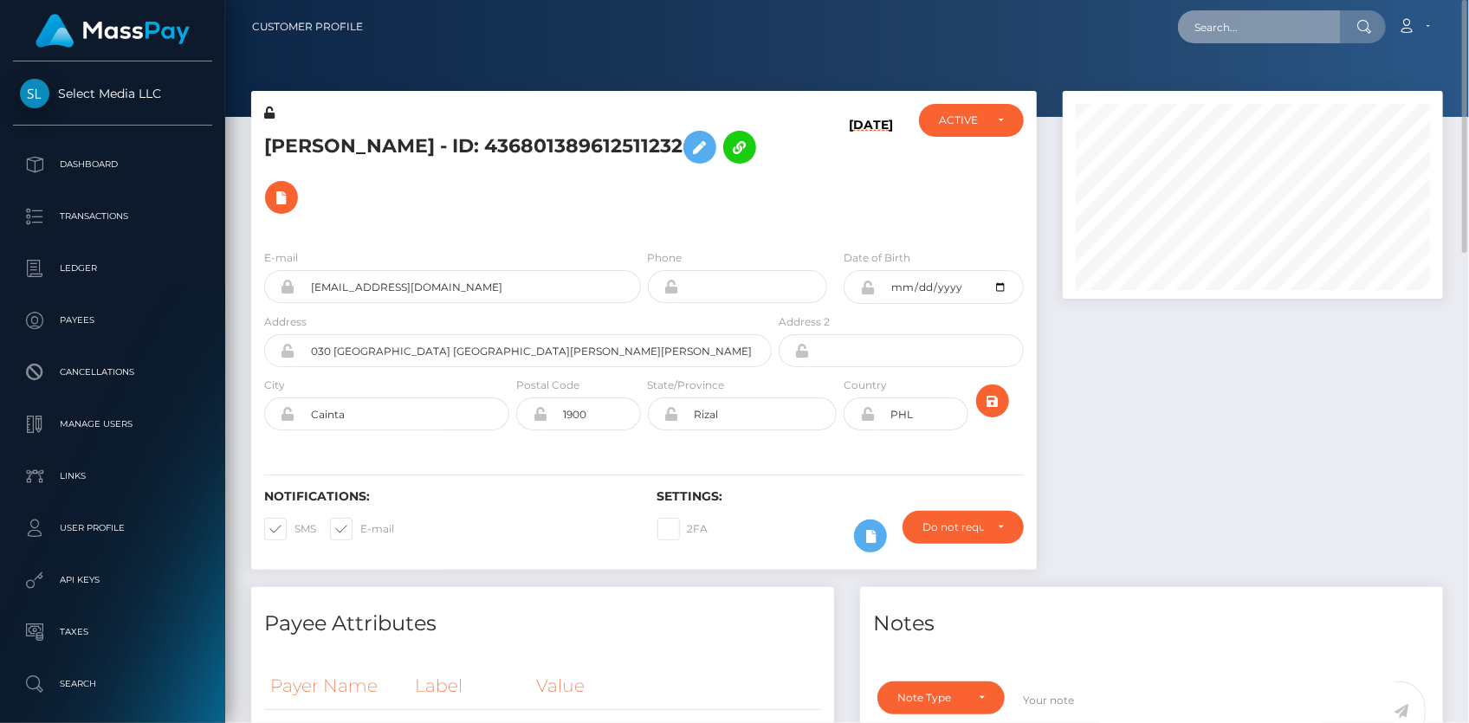
click at [1230, 36] on input "text" at bounding box center [1259, 26] width 163 height 33
paste input "poact_HmoES06ShY2i"
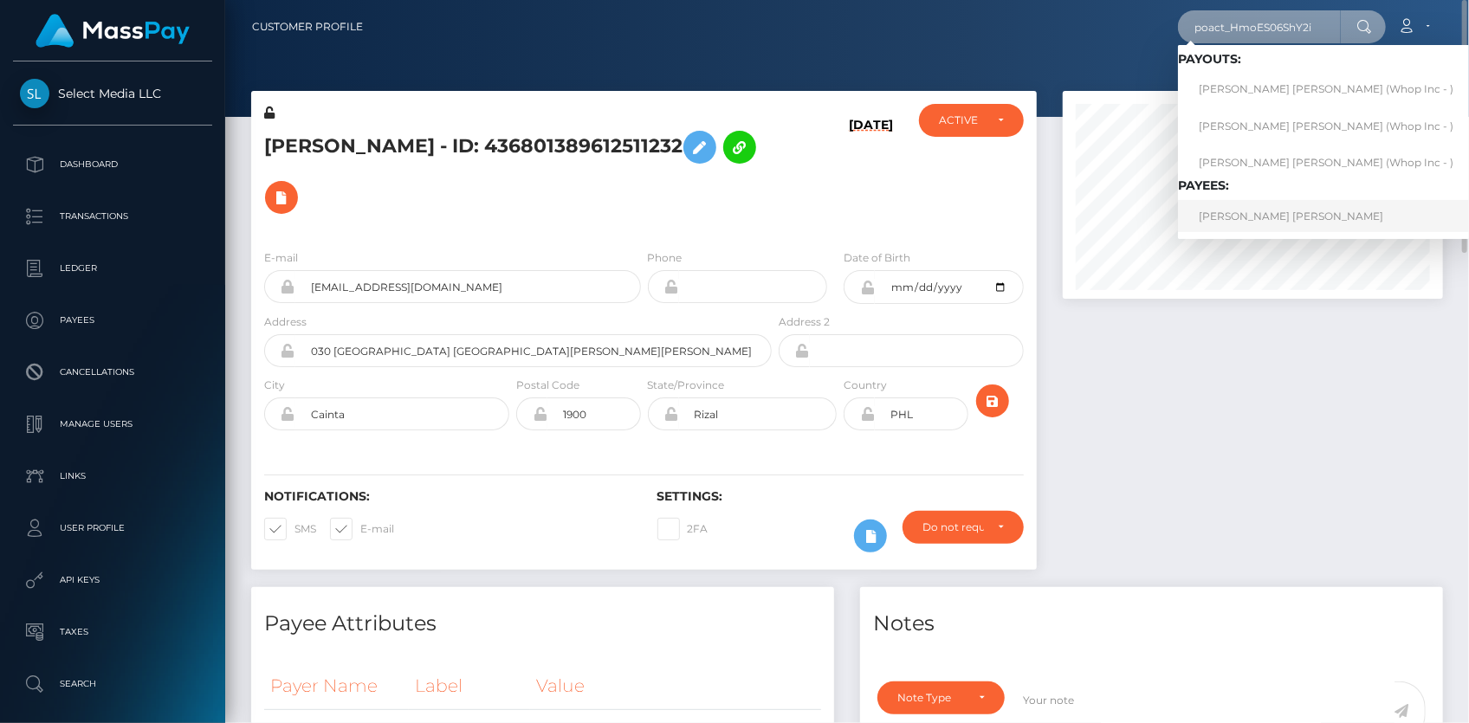
type input "poact_HmoES06ShY2i"
click at [1234, 210] on link "ZAINAB AJIBOLA GAFAR" at bounding box center [1326, 216] width 296 height 32
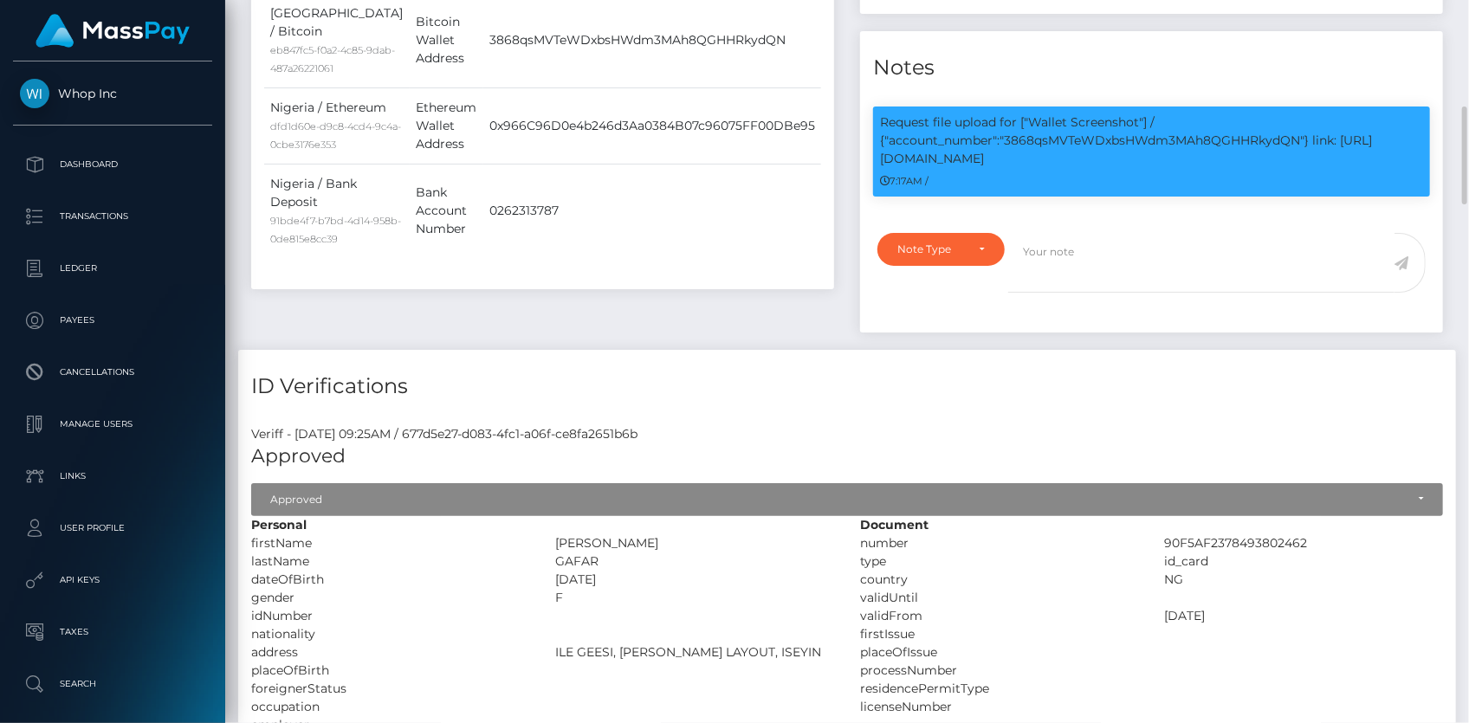
scroll to position [208, 379]
click at [1029, 138] on p "Request file upload for ["Wallet Screenshot"] / {"account_number":"3868qsMVTeWD…" at bounding box center [1151, 140] width 543 height 55
copy p "3868qsMVTeWDxbsHWdm3MAh8QGHHRkydQN"
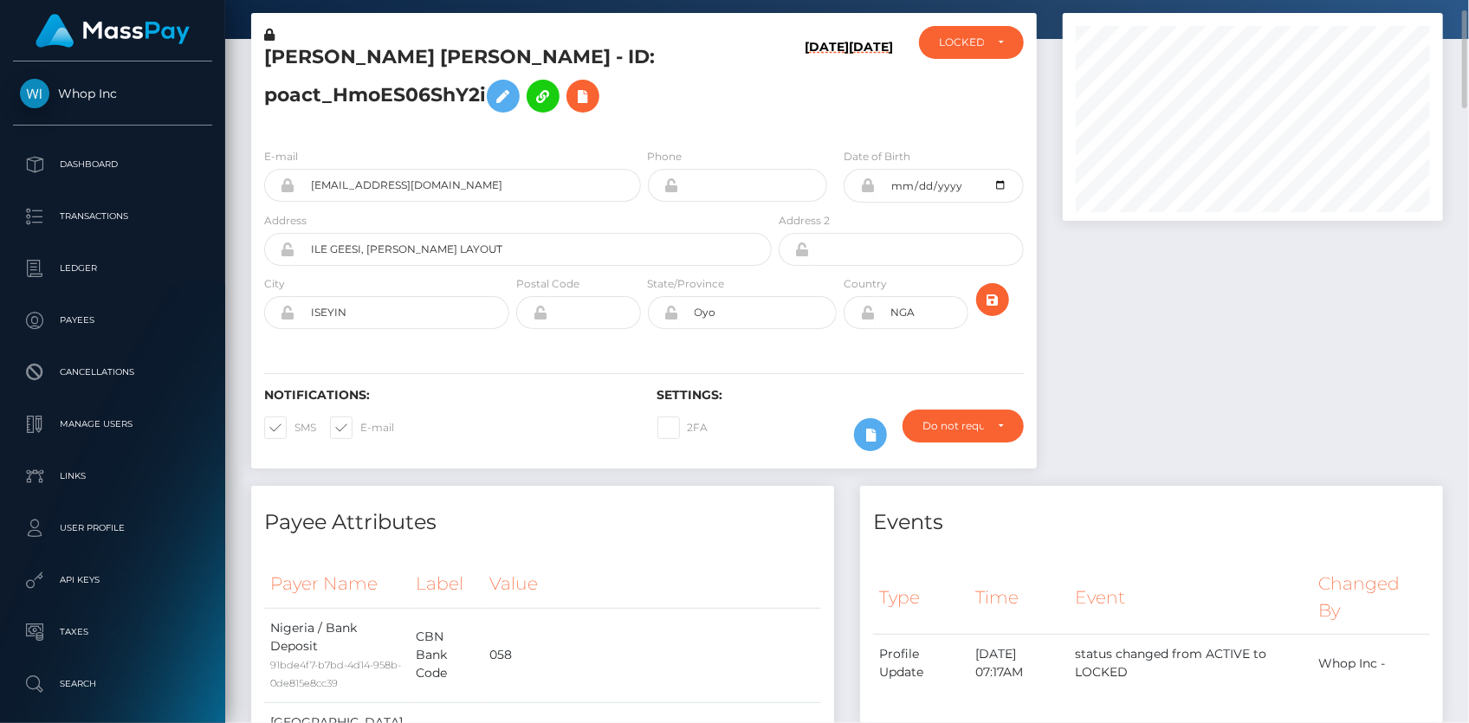
scroll to position [0, 0]
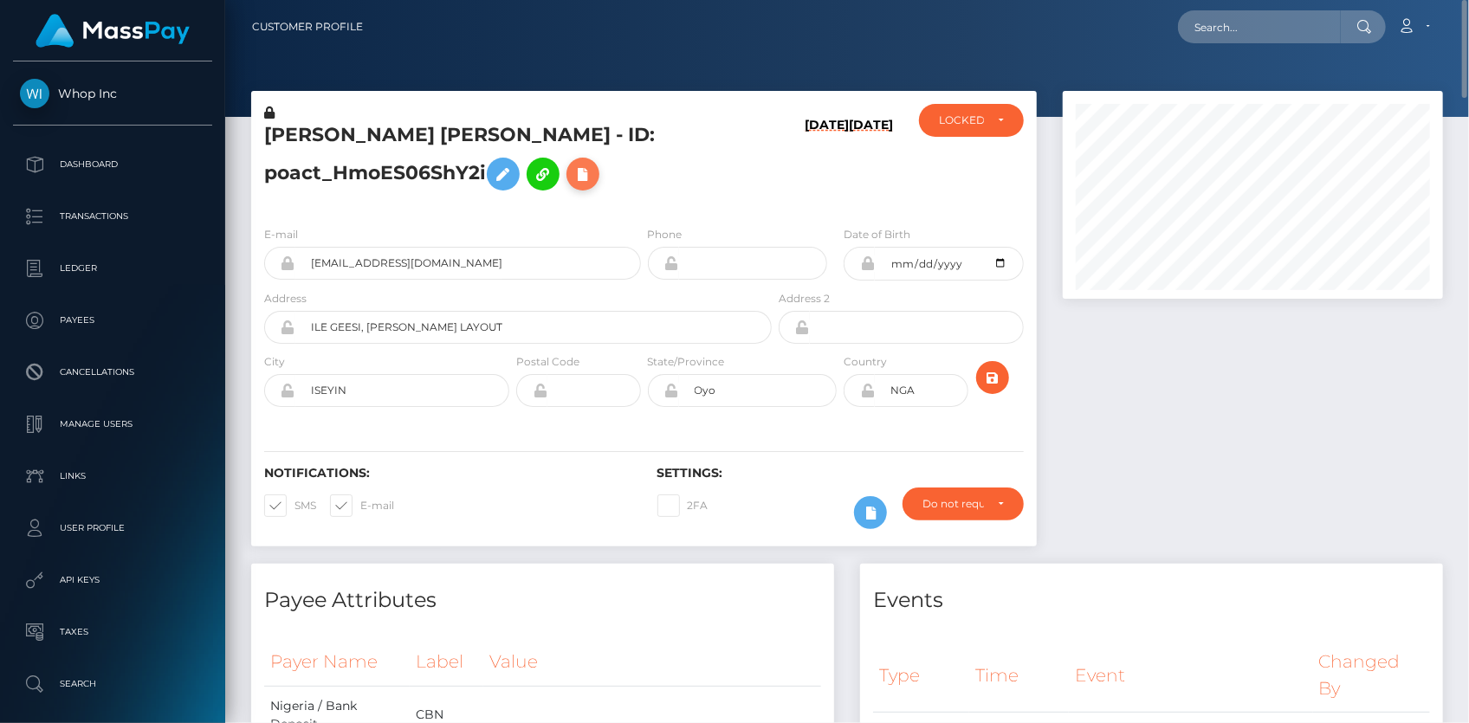
click at [599, 182] on button at bounding box center [582, 174] width 33 height 33
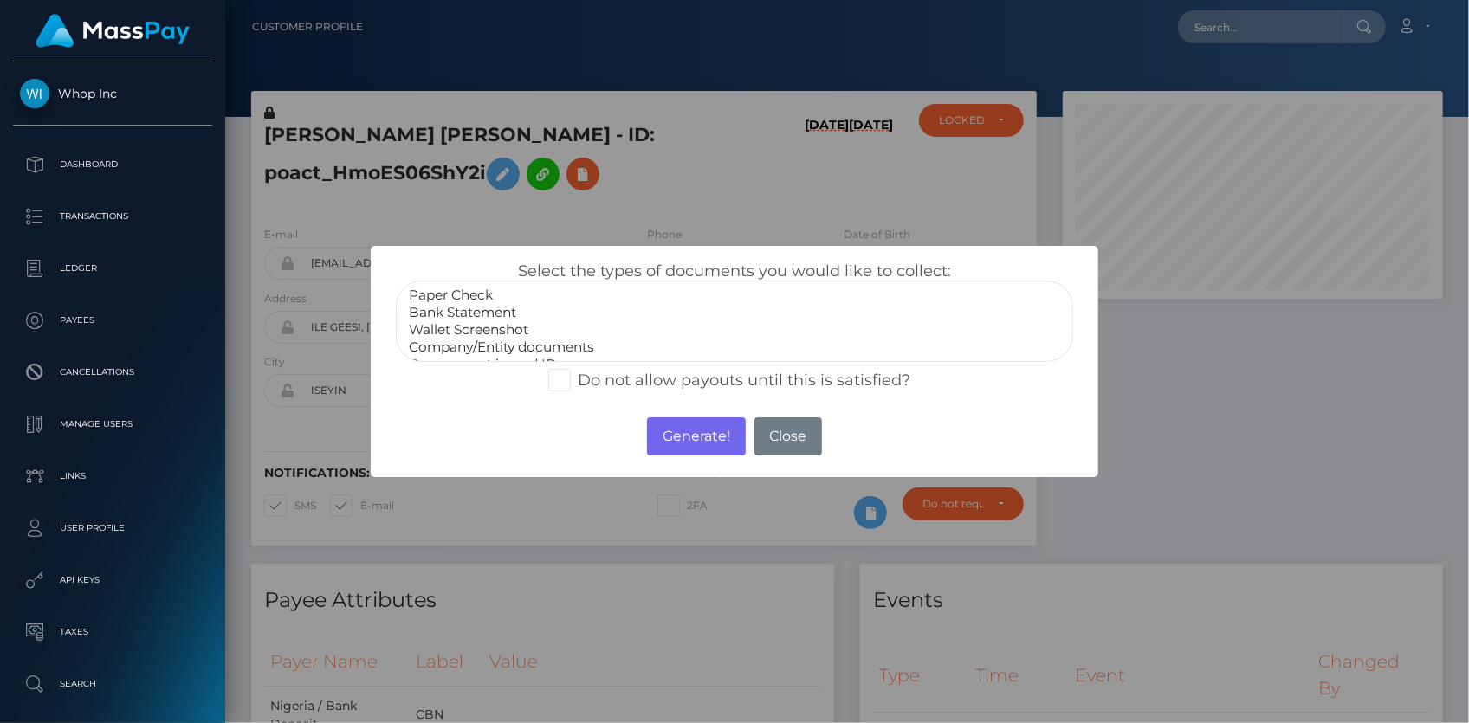
select select "Wallet Screenshot"
click at [468, 328] on option "Wallet Screenshot" at bounding box center [734, 329] width 655 height 17
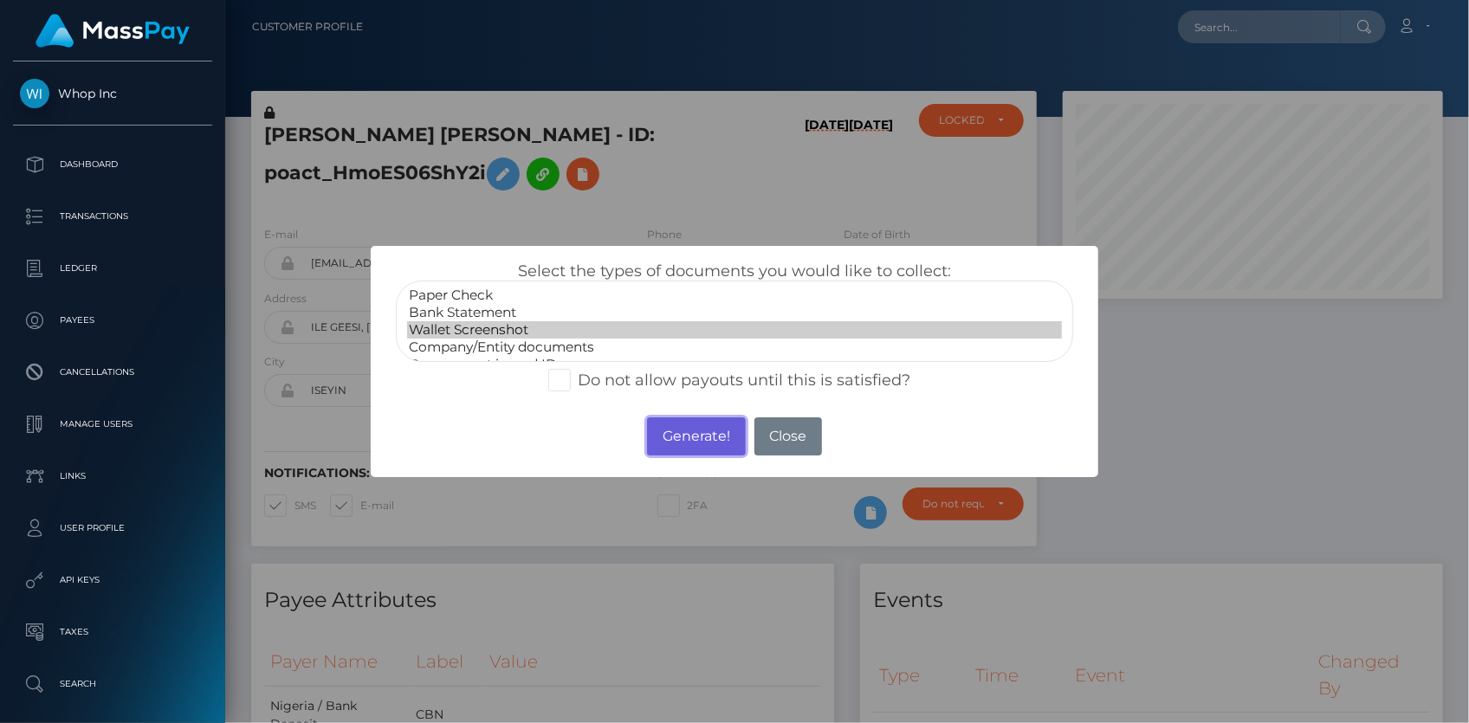
click at [661, 432] on button "Generate!" at bounding box center [696, 436] width 98 height 38
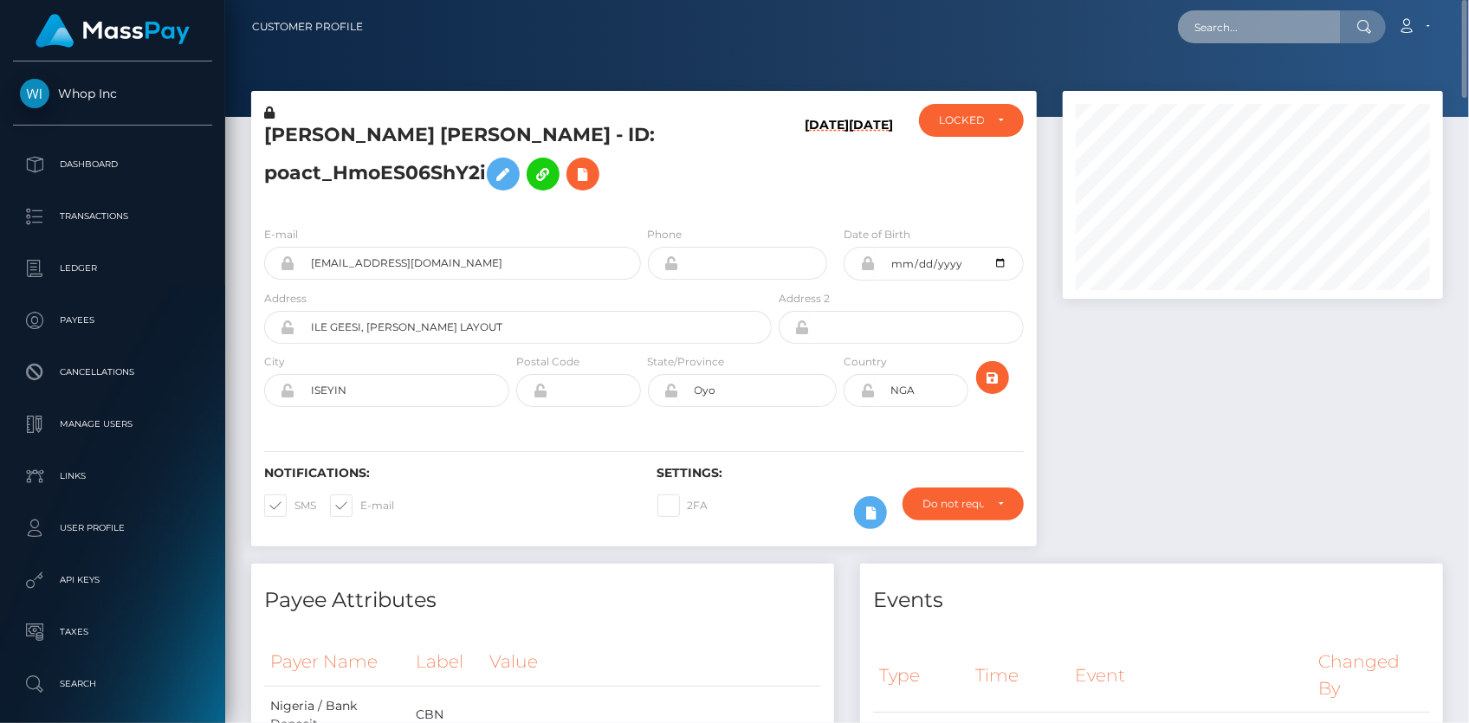
click at [1219, 31] on input "text" at bounding box center [1259, 26] width 163 height 33
paste input "c6adf42a-9d95-11f0-bd85-0694aced620b"
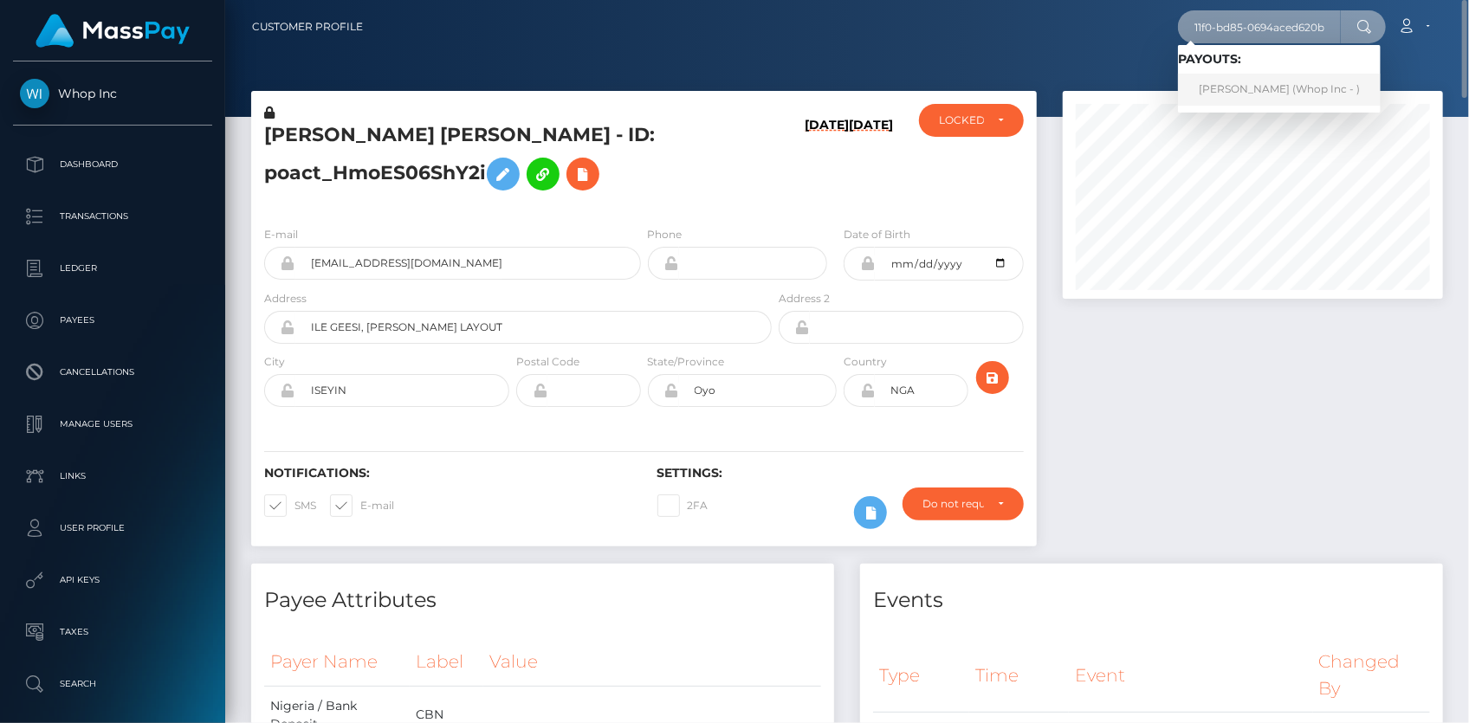
type input "c6adf42a-9d95-11f0-bd85-0694aced620b"
click at [1236, 86] on link "BRIAN MUTINDA NZIOKA (Whop Inc - )" at bounding box center [1279, 90] width 203 height 32
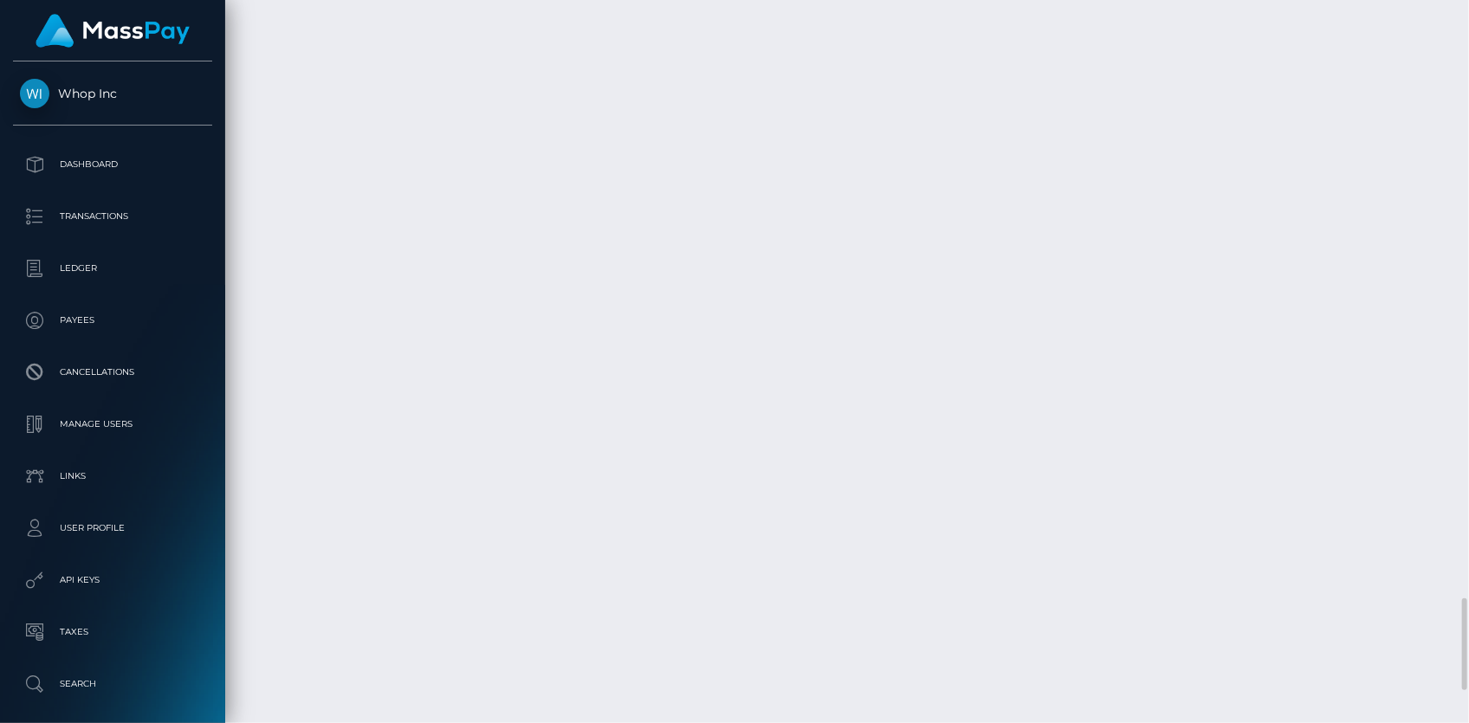
scroll to position [4985, 0]
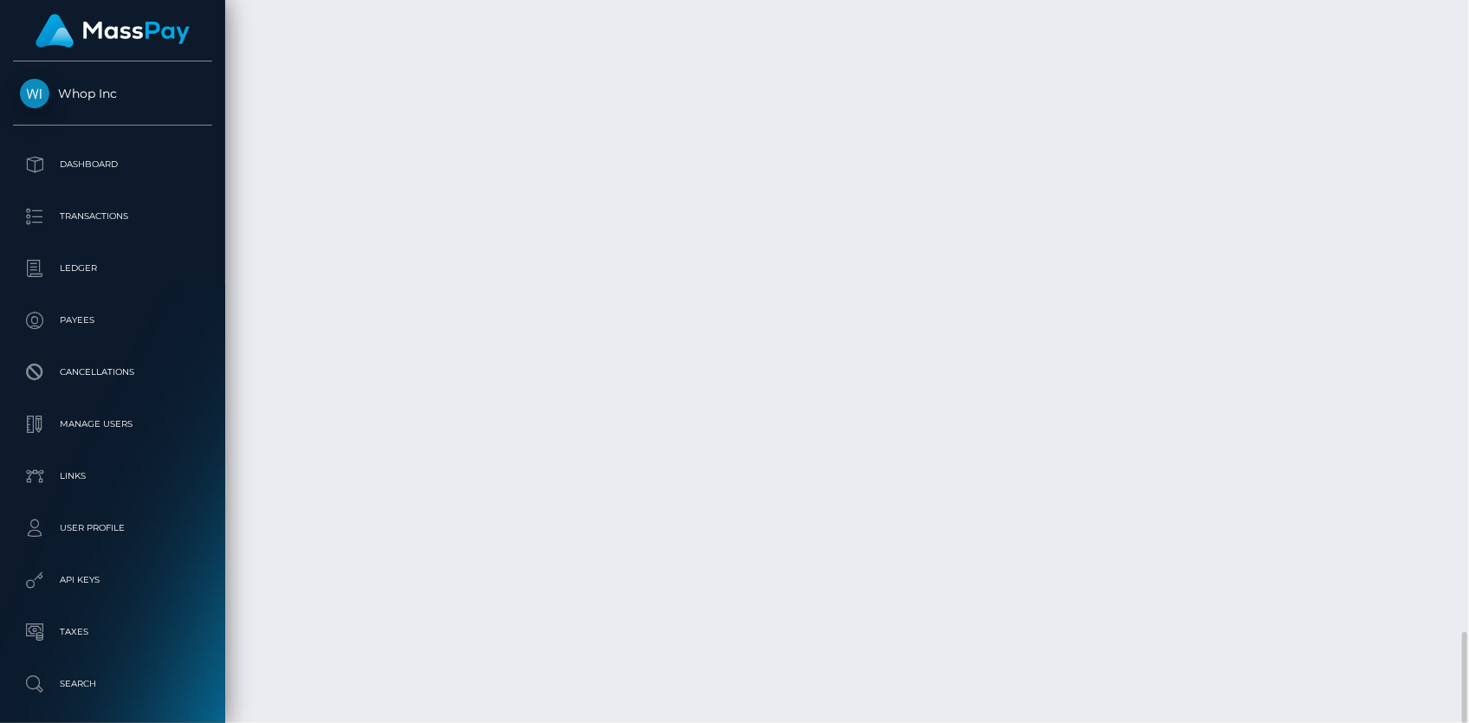
copy td "RQ1hXhpUJfcWHh57BOce9d"
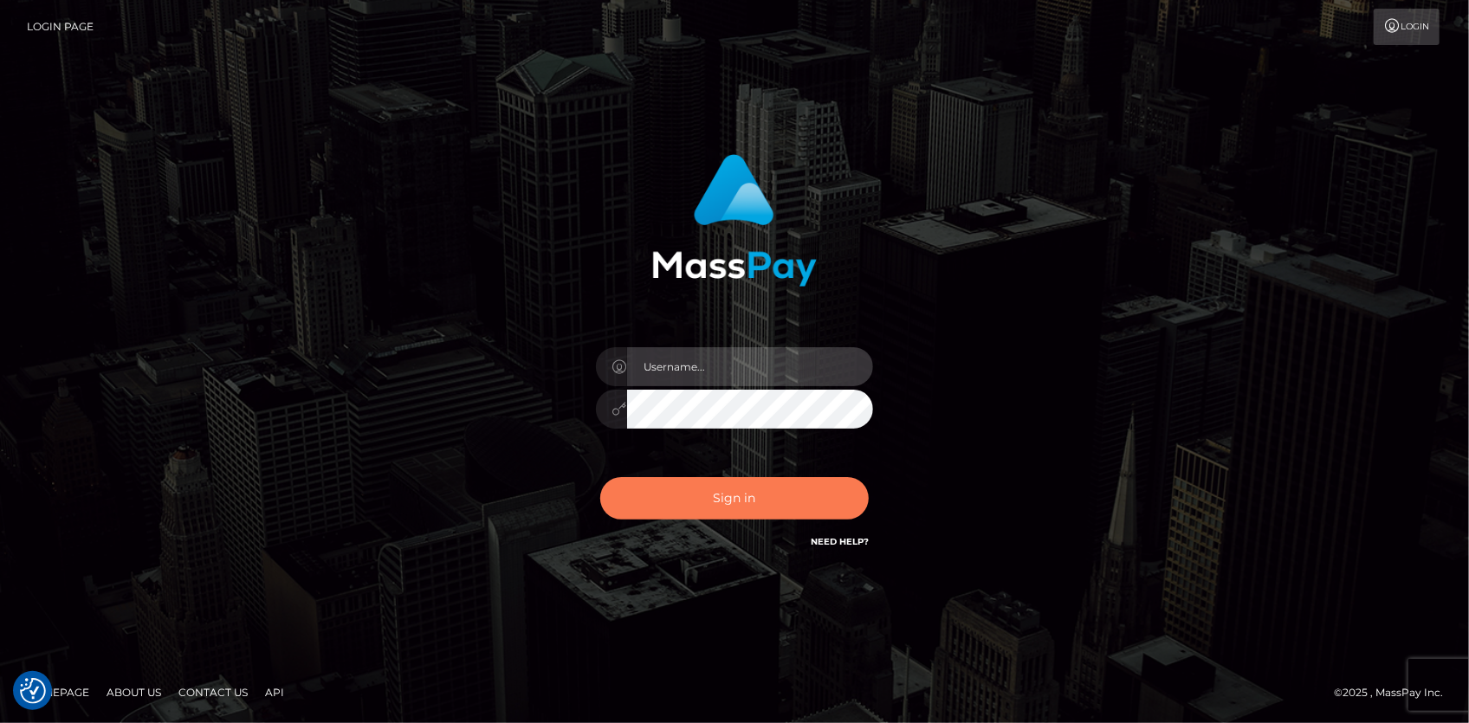
type input "[PERSON_NAME]"
click at [653, 481] on button "Sign in" at bounding box center [734, 498] width 268 height 42
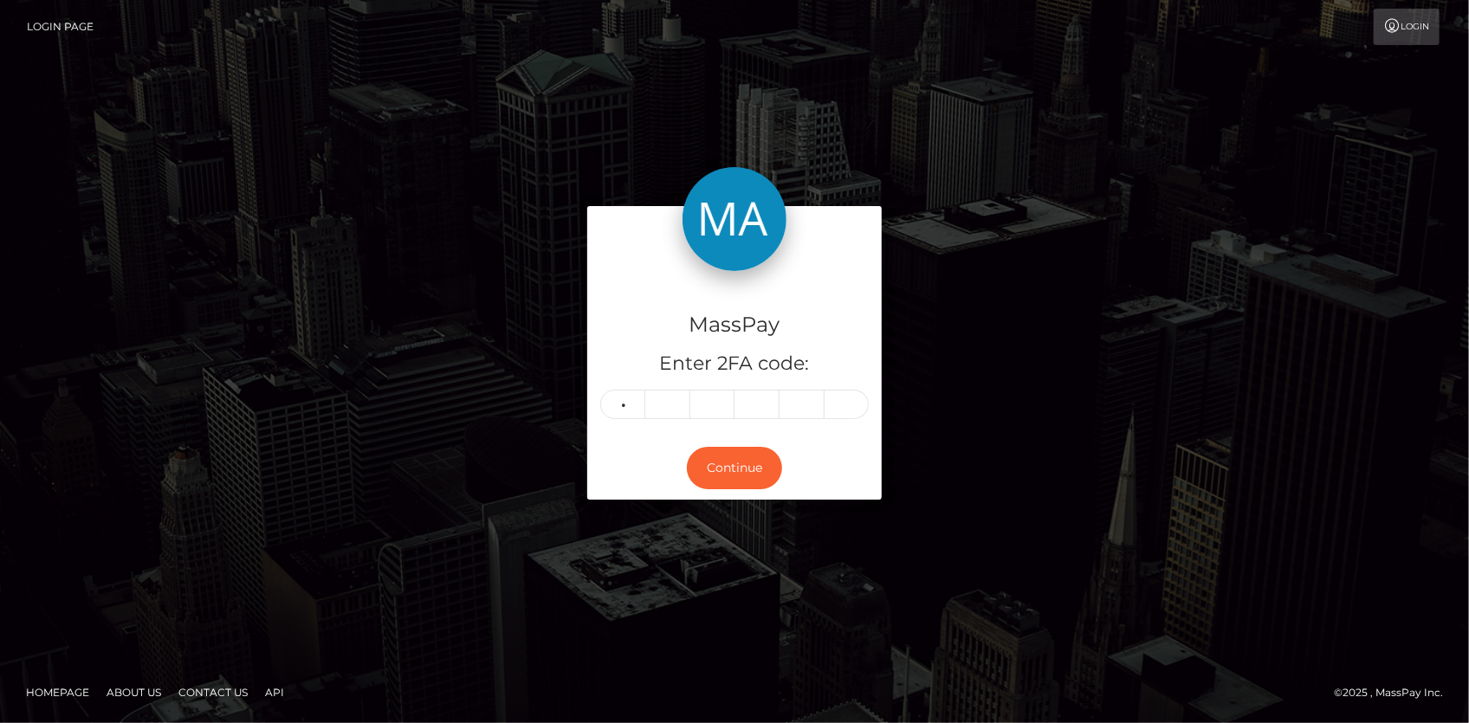
type input "5"
type input "9"
type input "7"
type input "6"
type input "9"
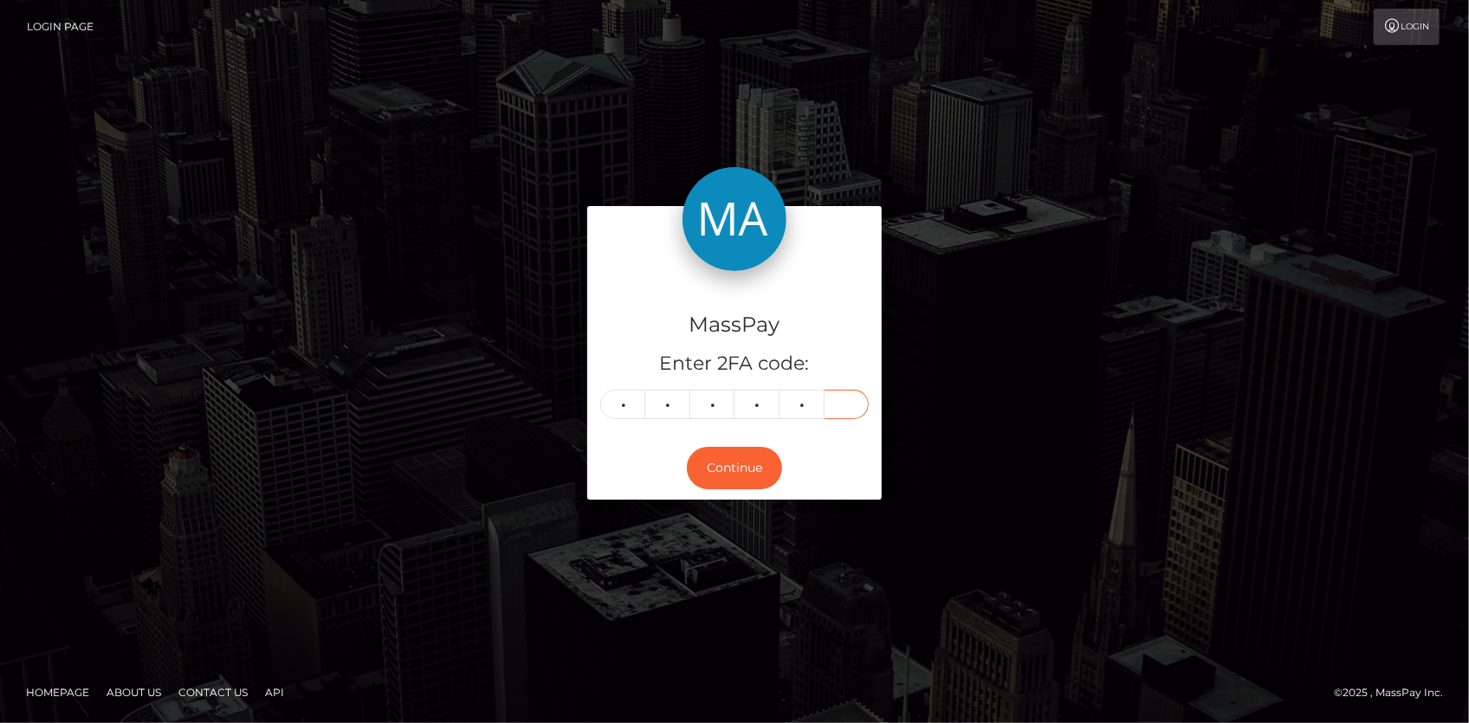
type input "6"
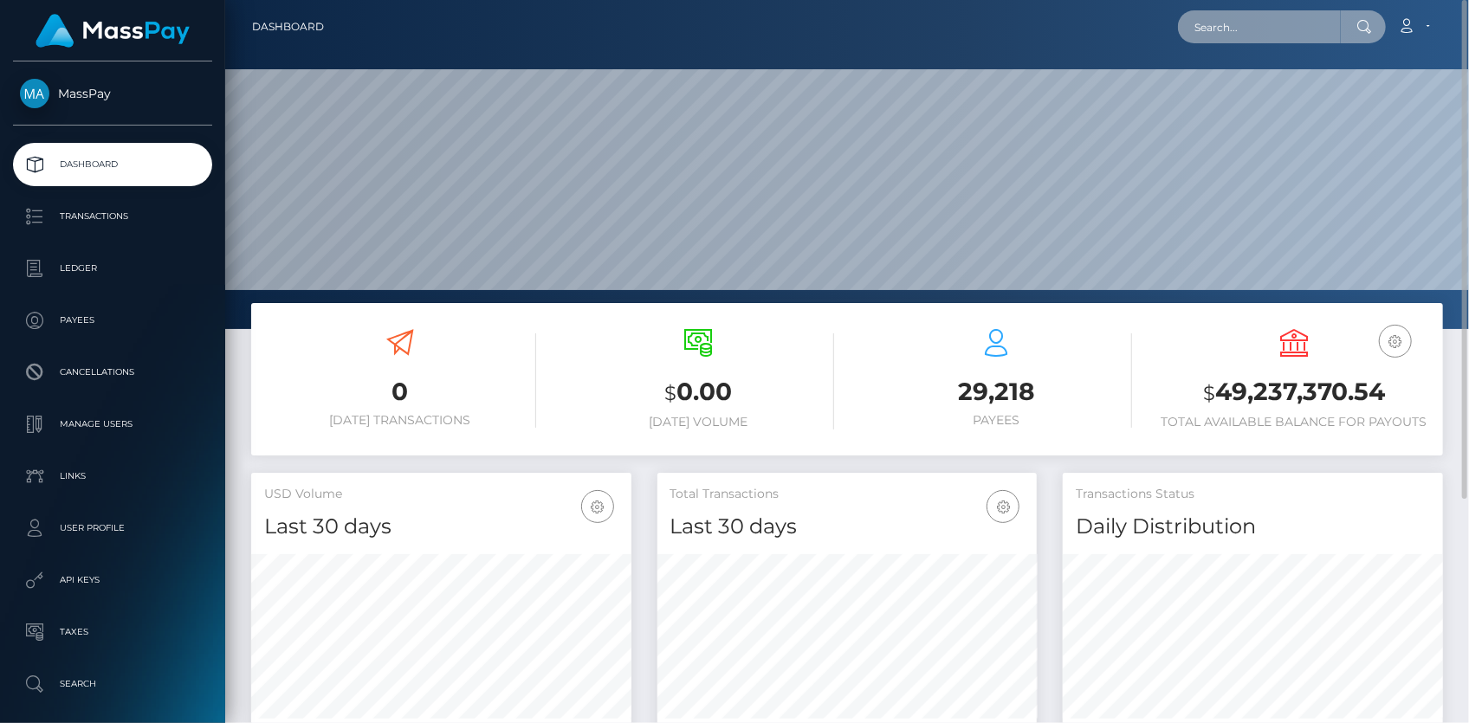
click at [1187, 33] on input "text" at bounding box center [1259, 26] width 163 height 33
paste input "c6adf42a-9d95-11f0-bd85-0694aced620b"
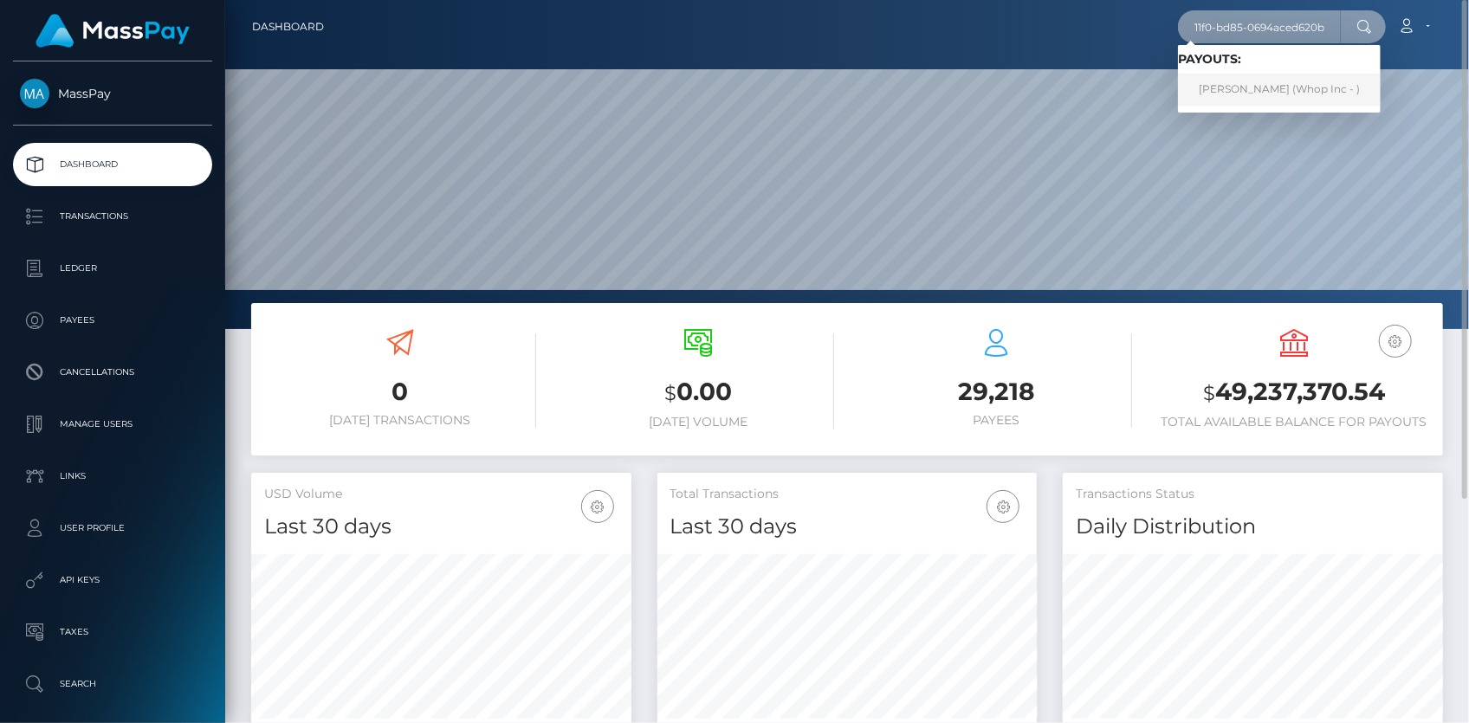
type input "c6adf42a-9d95-11f0-bd85-0694aced620b"
click at [1218, 75] on link "BRIAN MUTINDA NZIOKA (Whop Inc - )" at bounding box center [1279, 90] width 203 height 32
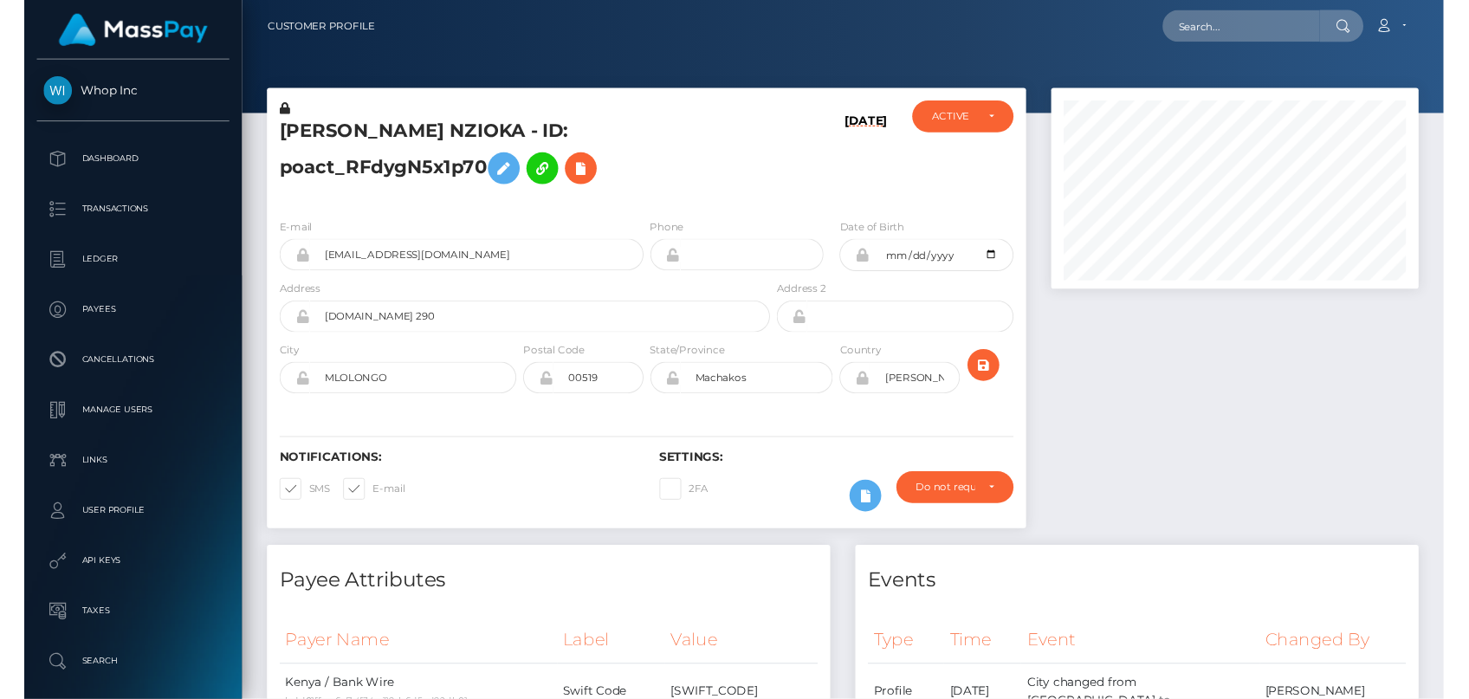
scroll to position [208, 379]
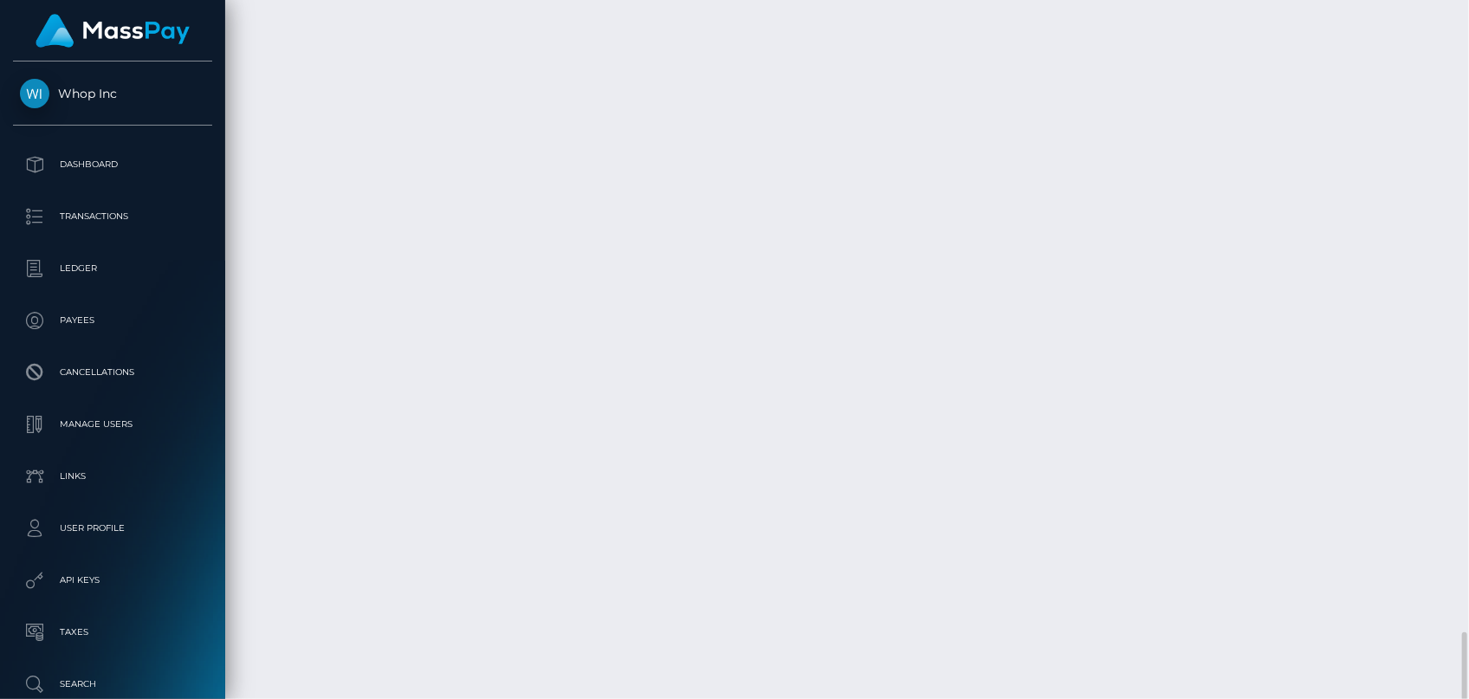
copy td "RQ1hXhpUJfcWHh57BOce9d"
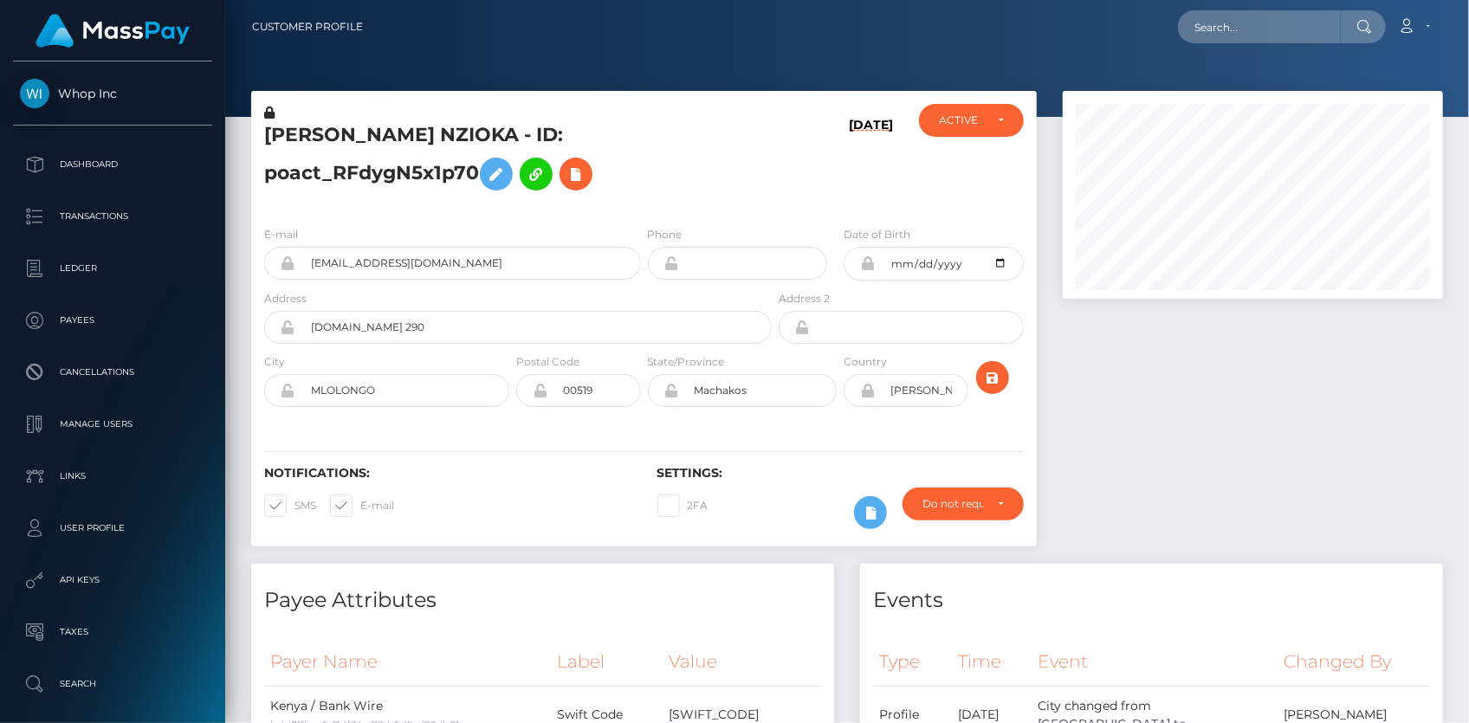
scroll to position [208, 379]
click at [1207, 33] on input "text" at bounding box center [1259, 26] width 163 height 33
paste input "b93b9b2c-b6d3-474f-bbcd-37bc385de5b6"
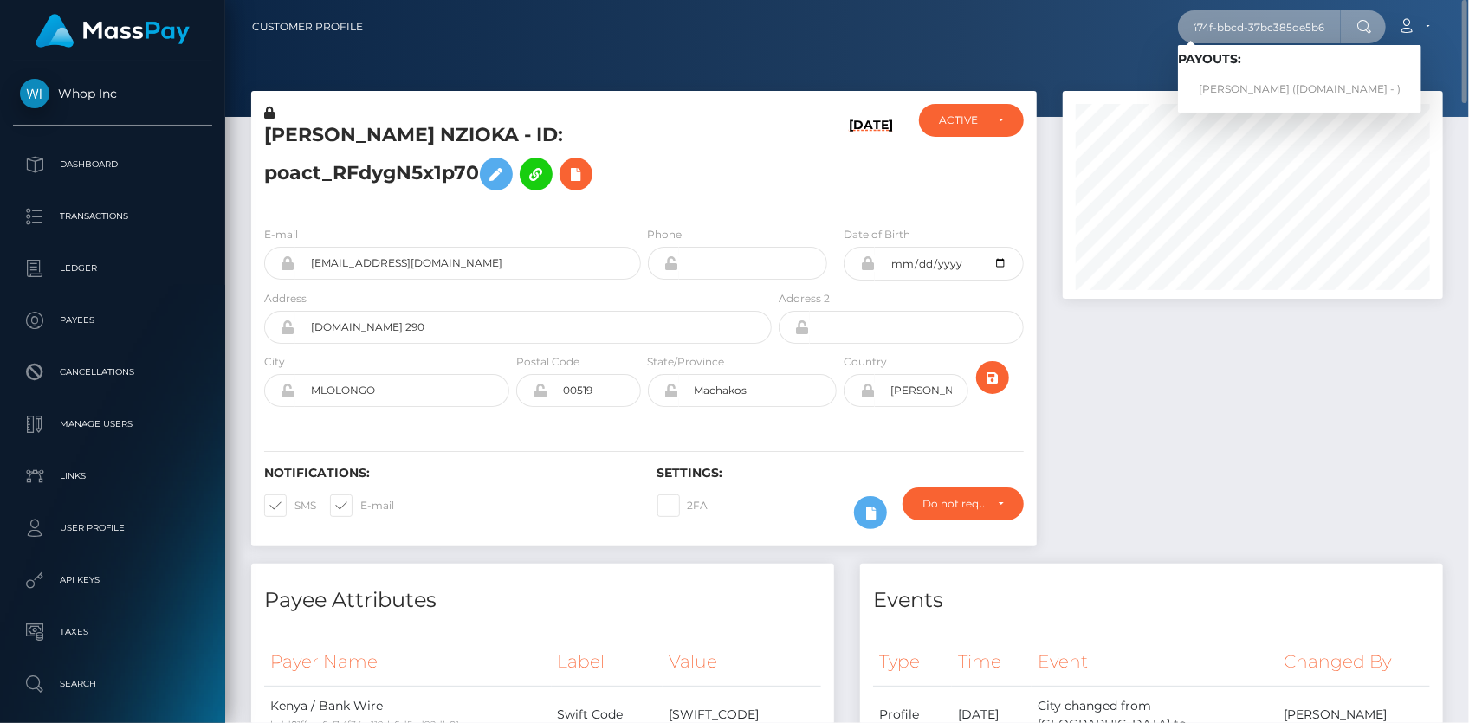
type input "b93b9b2c-b6d3-474f-bbcd-37bc385de5b6"
click at [1295, 89] on link "EMMANUEL EFFIONG (Unlockt.me - )" at bounding box center [1299, 90] width 243 height 32
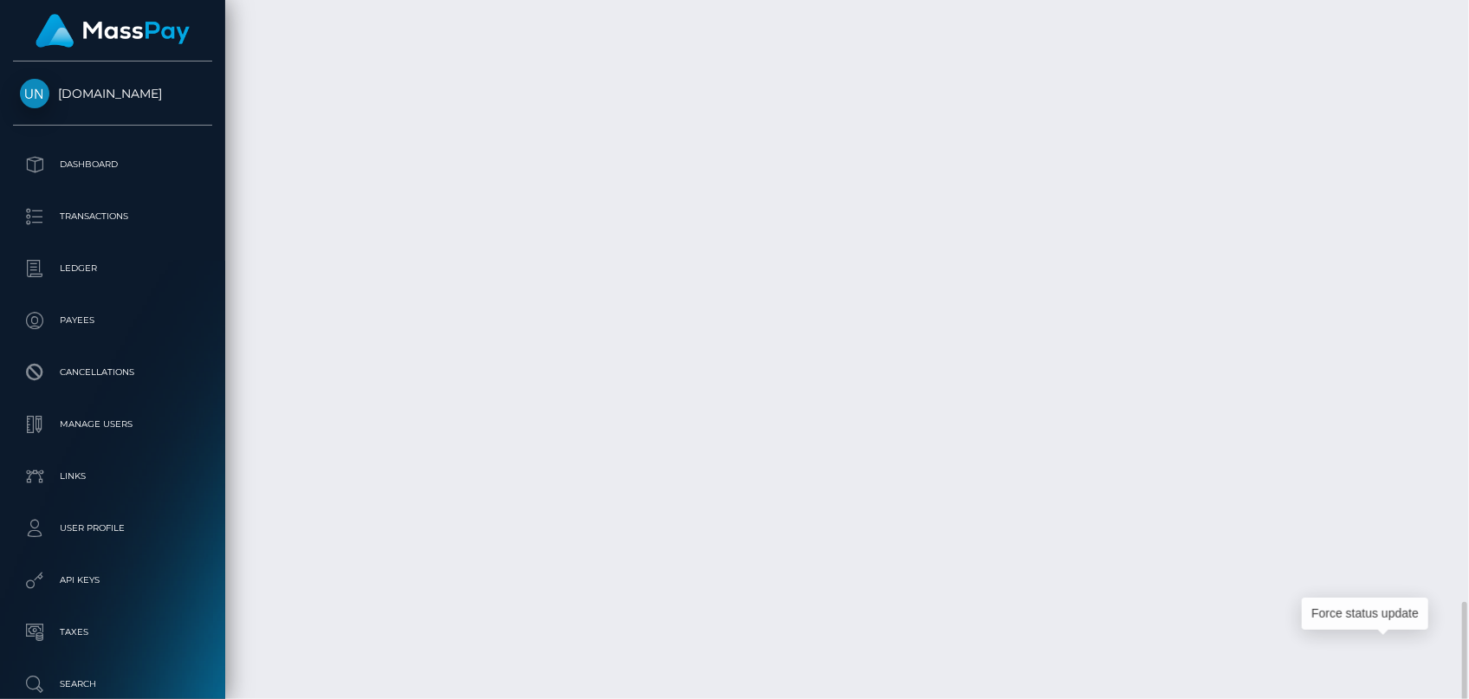
scroll to position [208, 379]
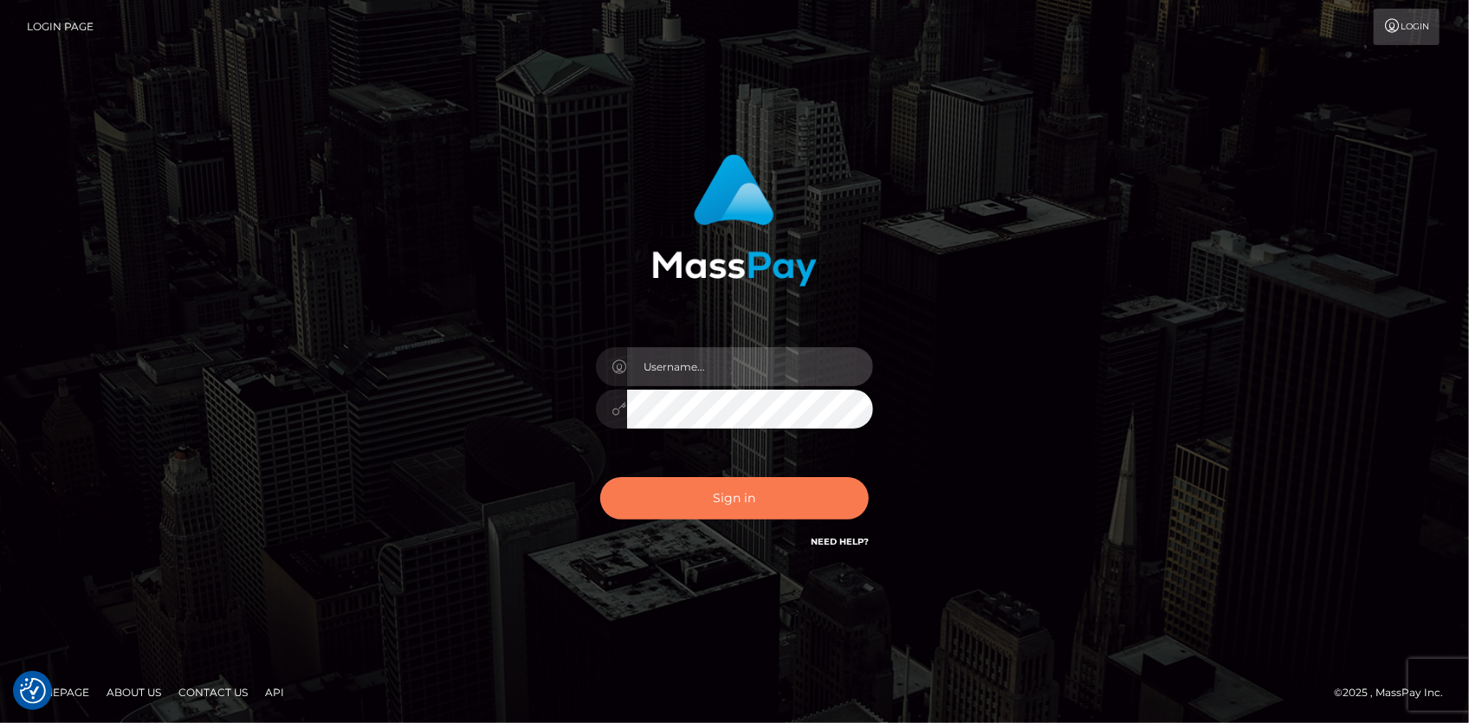
type input "Eduard Gavrilescu"
click at [731, 513] on button "Sign in" at bounding box center [734, 498] width 268 height 42
type input "[PERSON_NAME]"
click at [719, 494] on button "Sign in" at bounding box center [734, 498] width 268 height 42
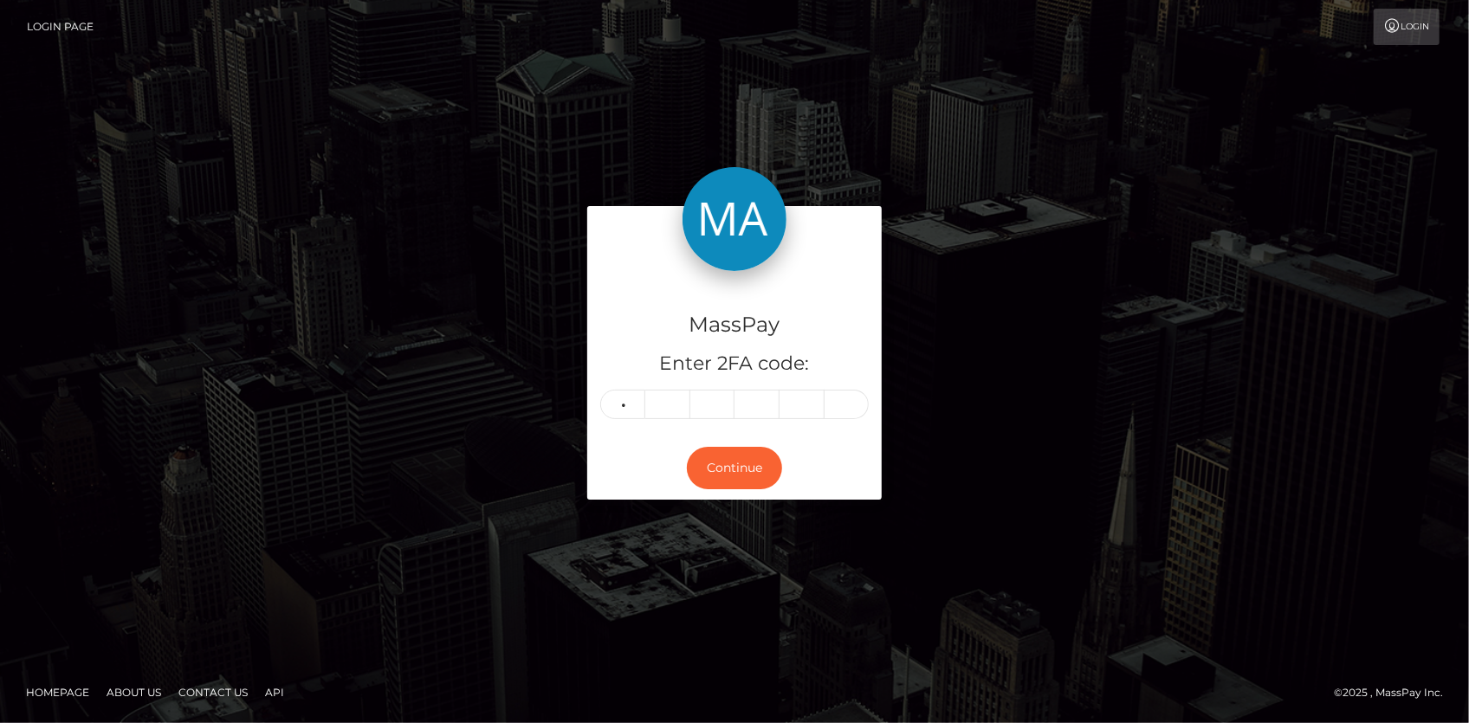
type input "1"
type input "0"
type input "6"
type input "1"
type input "2"
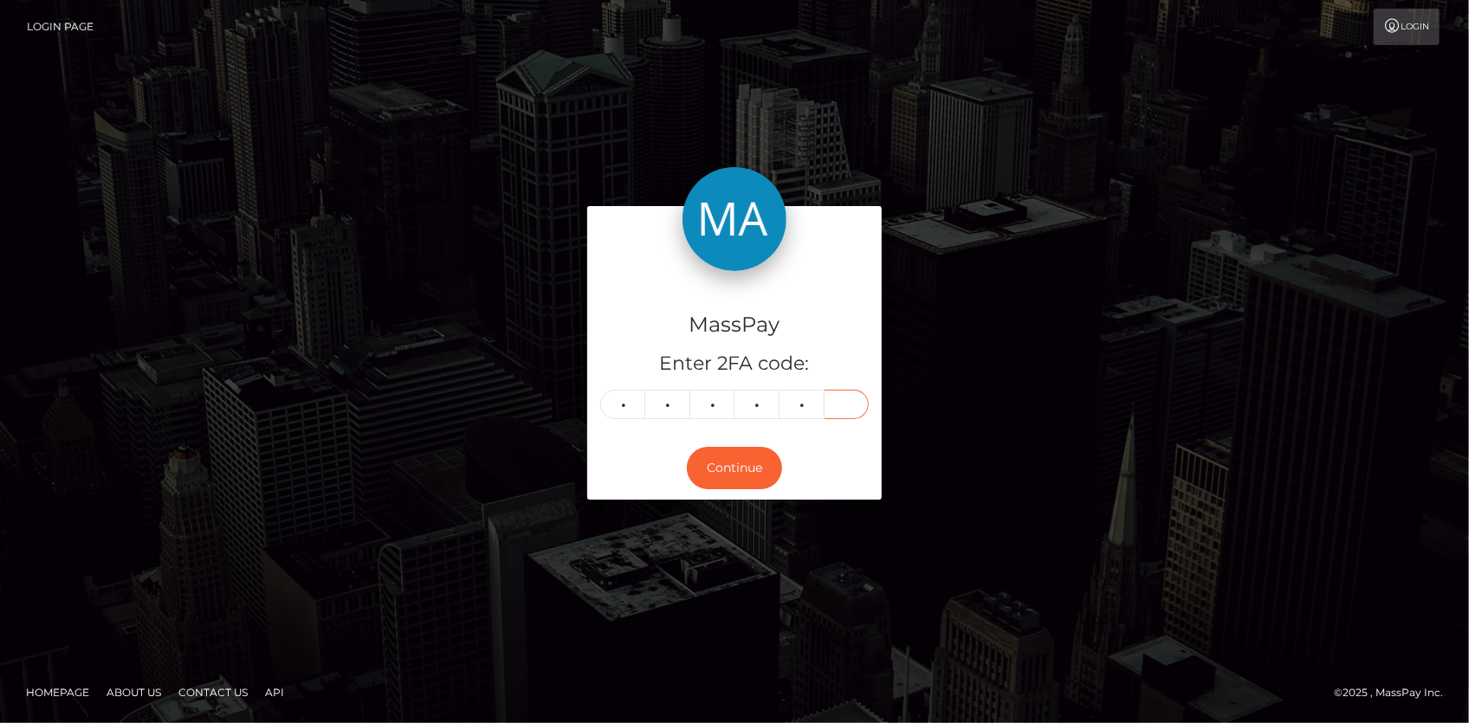
type input "0"
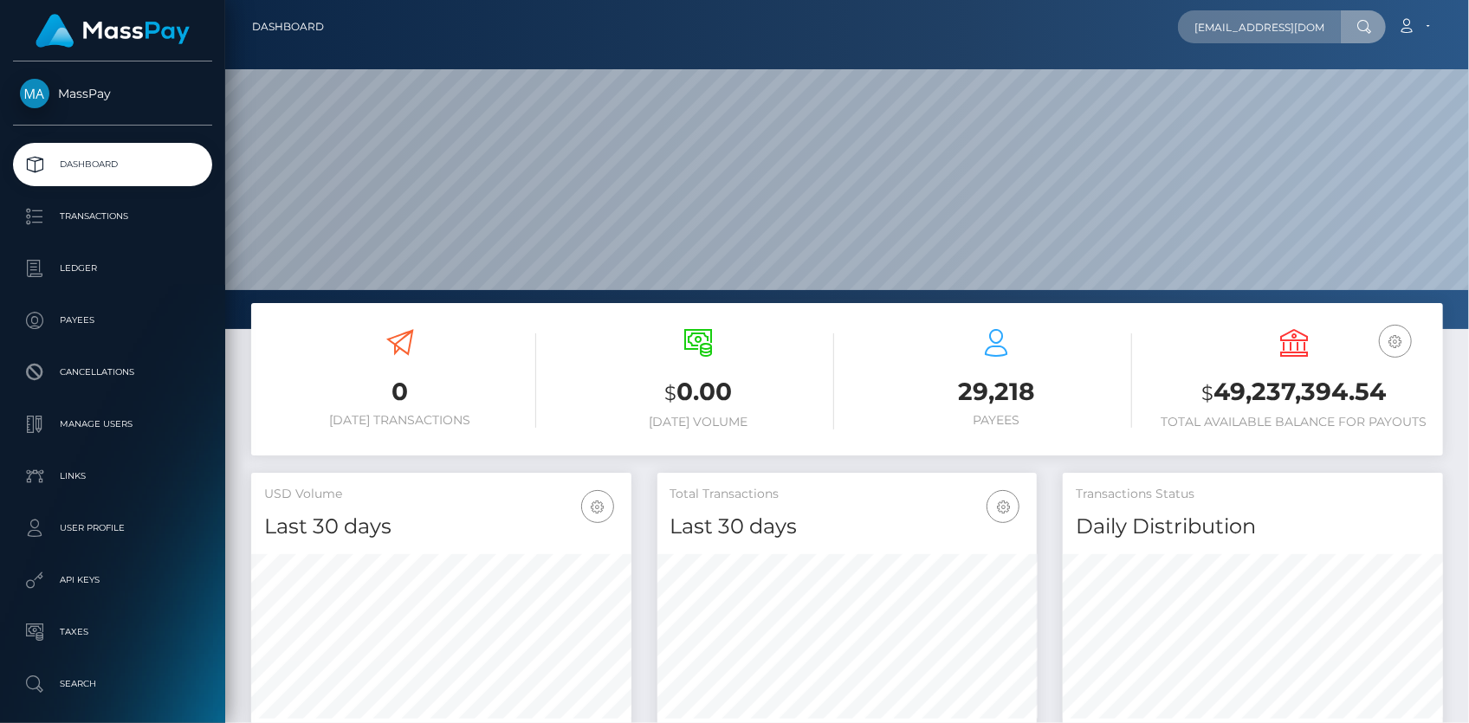
scroll to position [0, 14]
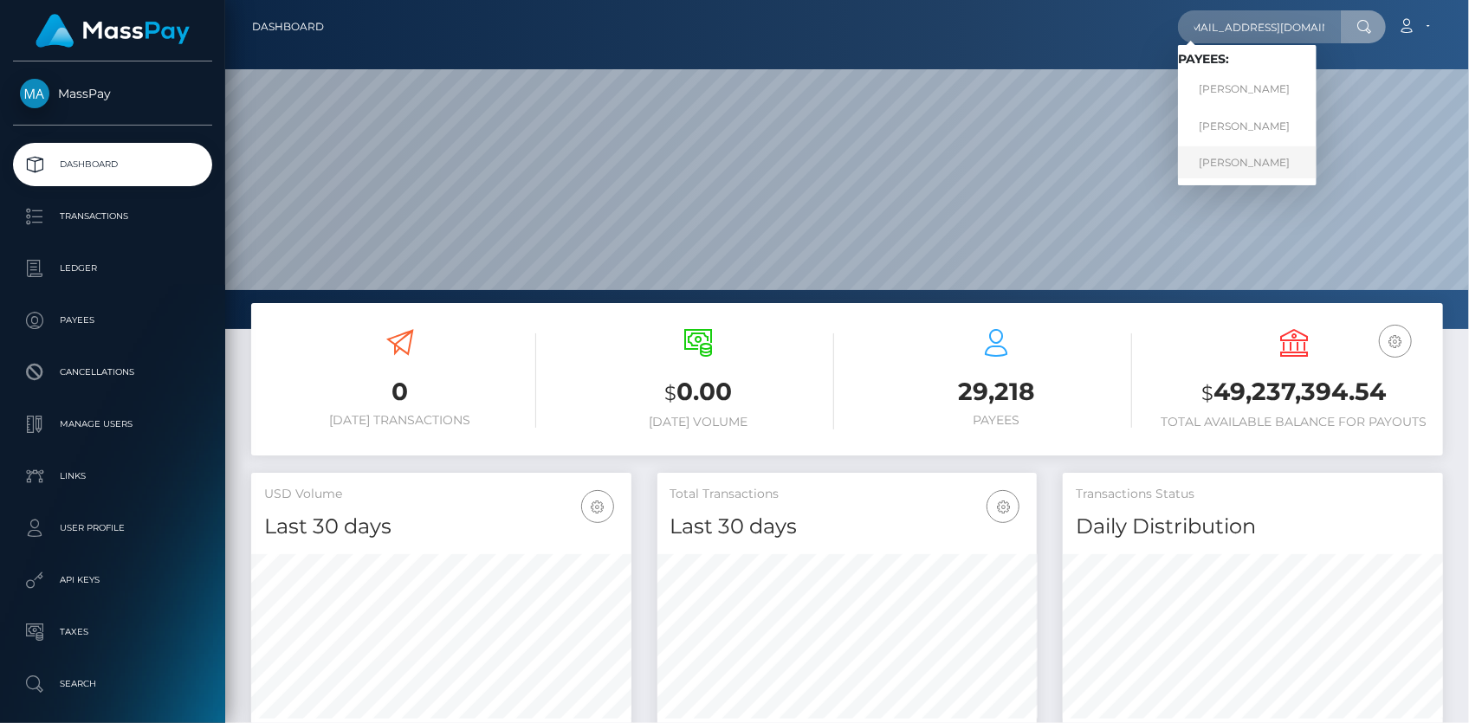
type input "brandonsf415@gmail.com"
click at [1226, 167] on link "BRANDON MOORE" at bounding box center [1247, 162] width 139 height 32
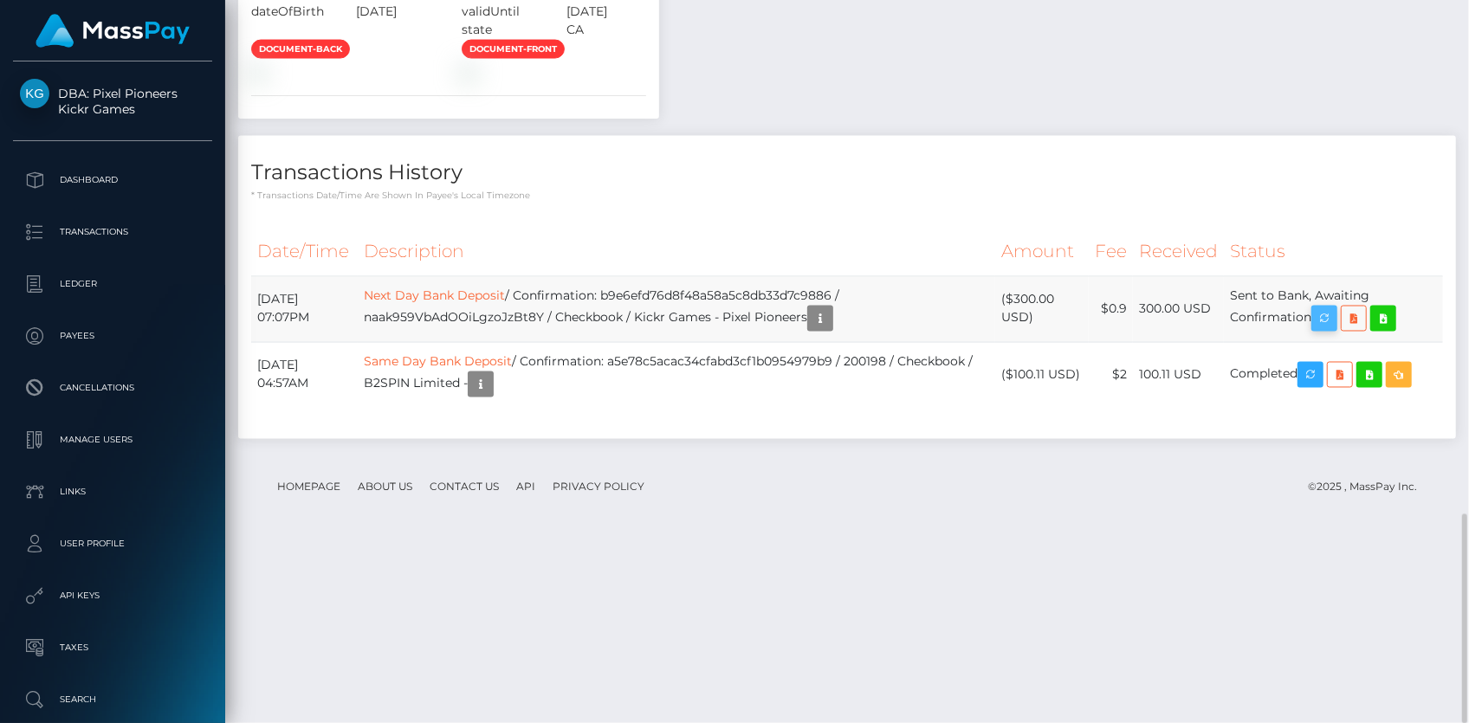
scroll to position [208, 379]
click at [1327, 330] on icon "button" at bounding box center [1324, 319] width 21 height 22
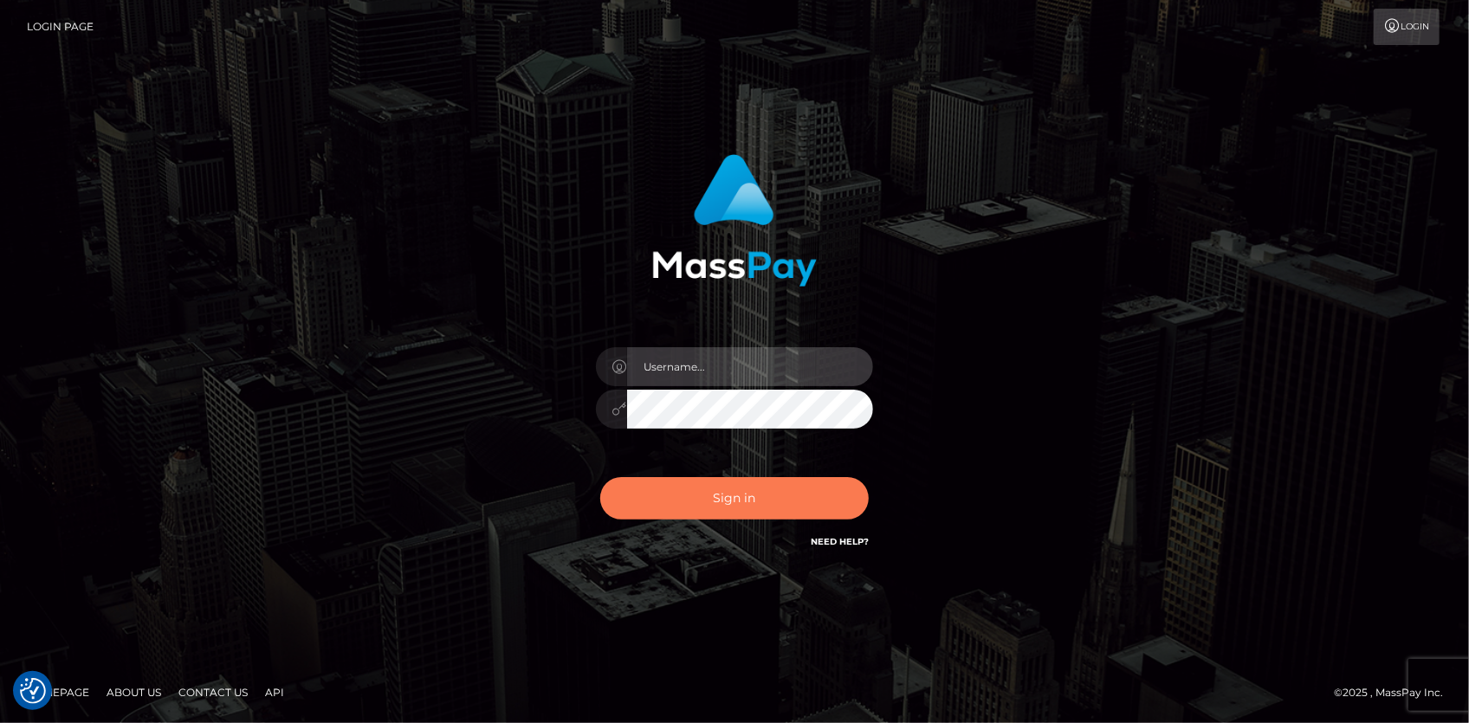
type input "[PERSON_NAME]"
click at [667, 491] on button "Sign in" at bounding box center [734, 498] width 268 height 42
type input "[PERSON_NAME]"
click at [625, 481] on button "Sign in" at bounding box center [734, 498] width 268 height 42
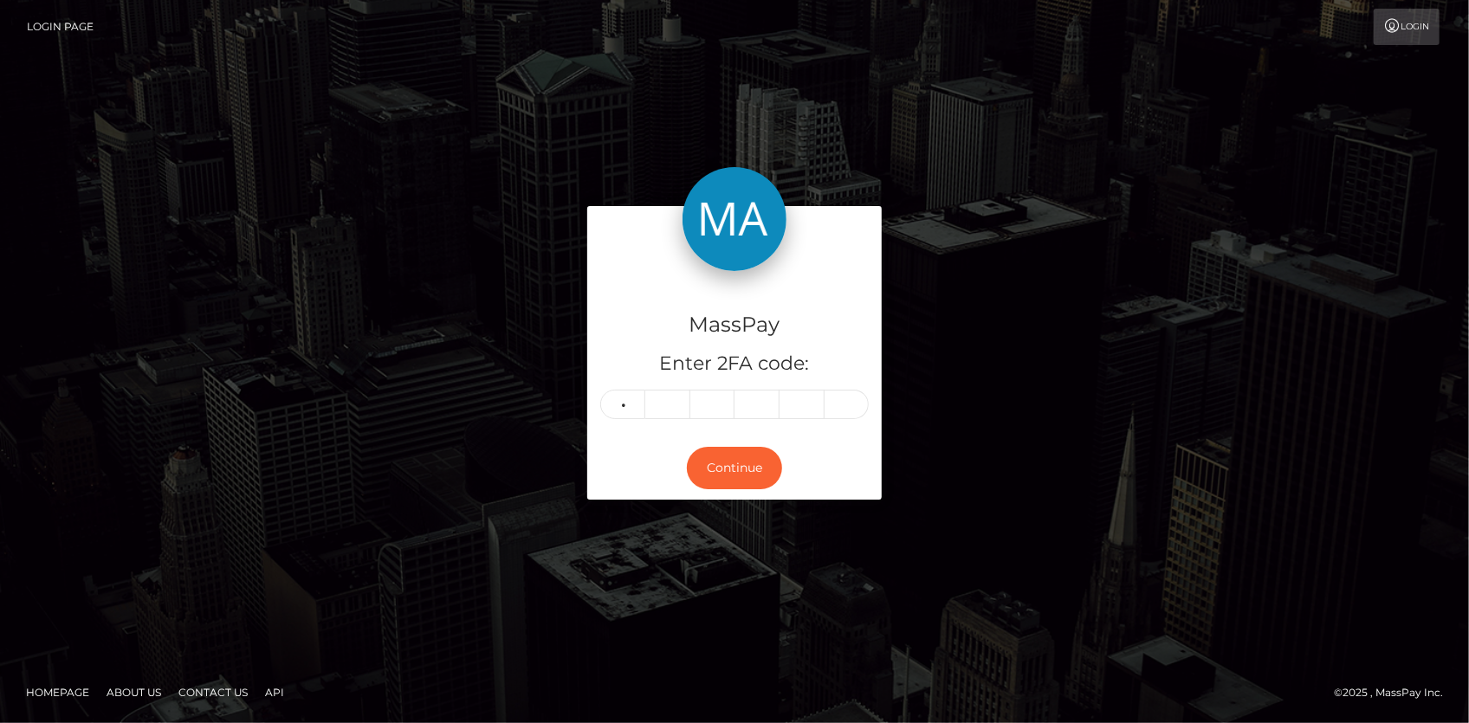
type input "4"
type input "3"
type input "4"
type input "5"
type input "6"
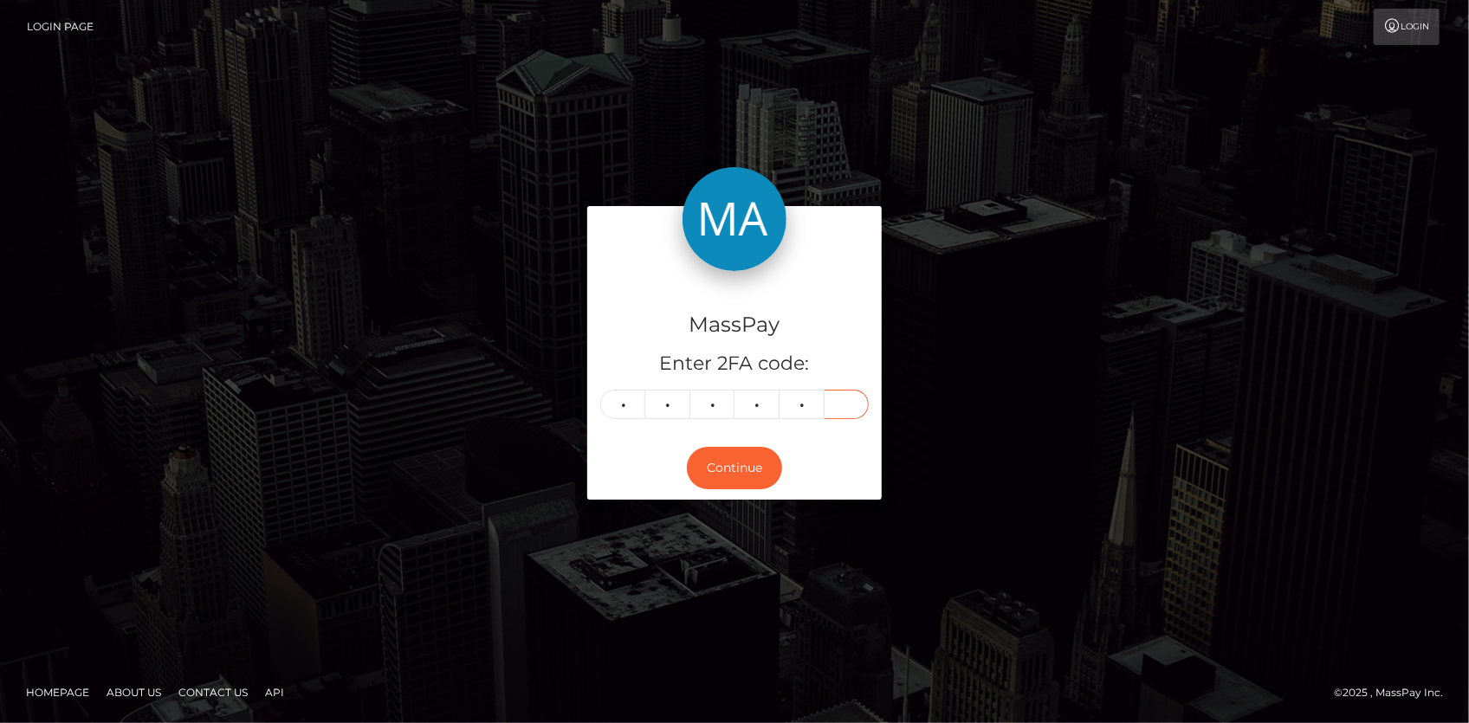
type input "4"
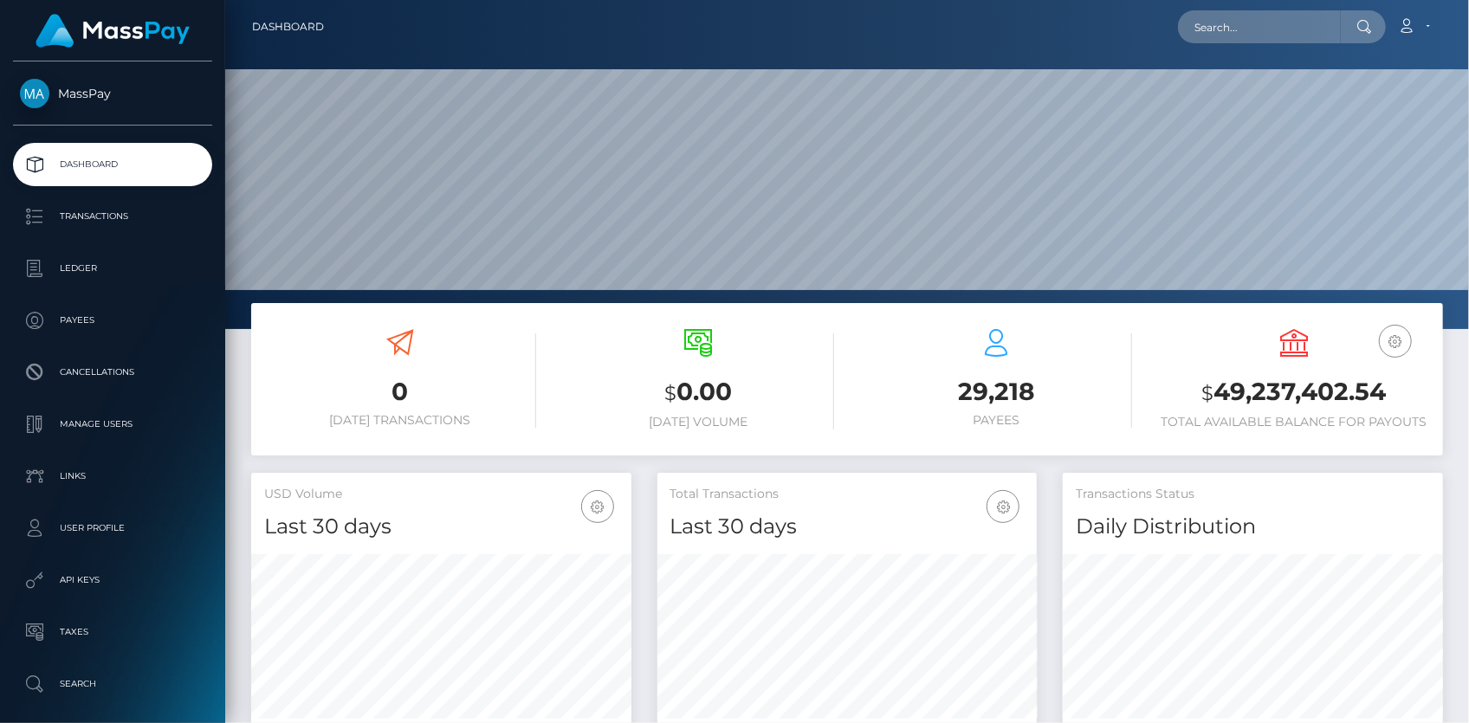
scroll to position [307, 379]
click at [1232, 32] on input "text" at bounding box center [1259, 26] width 163 height 33
paste input "brandonsf415@gmail.com"
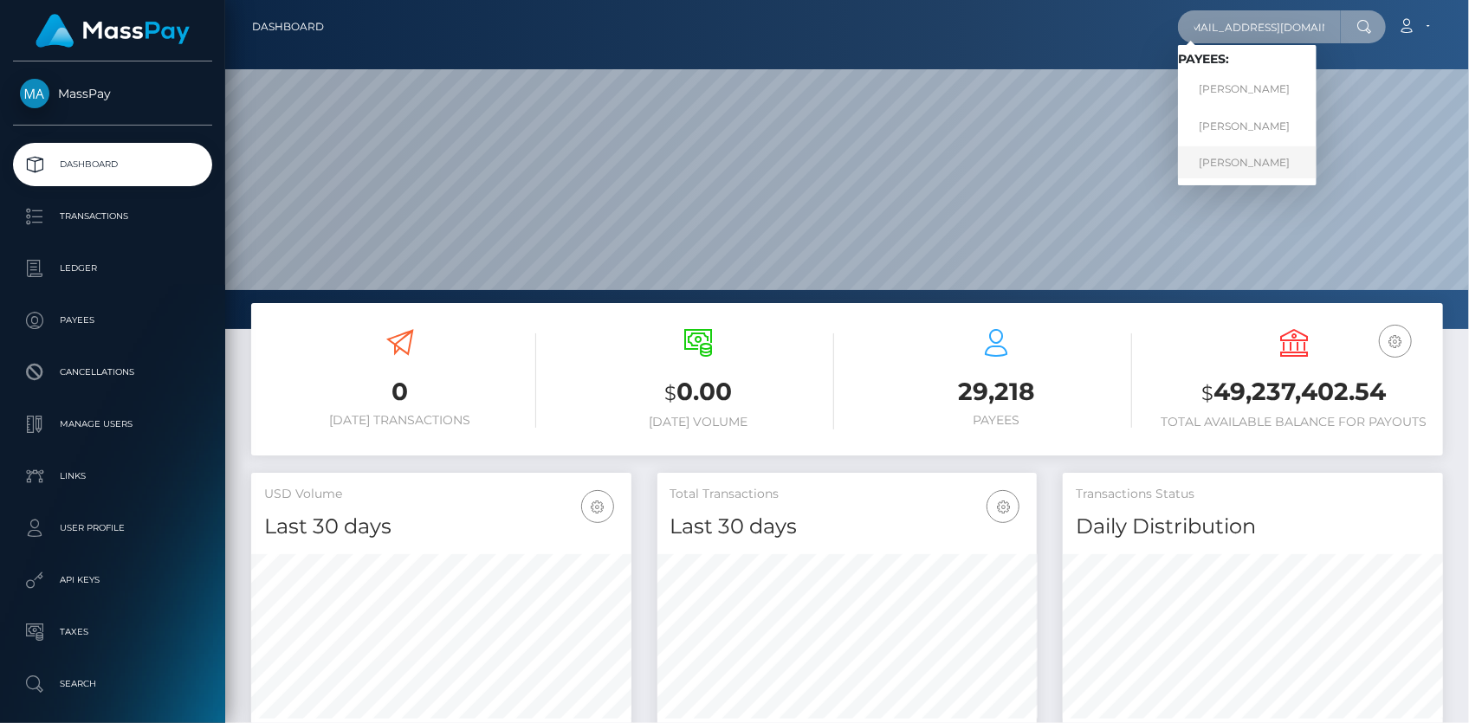
type input "brandonsf415@gmail.com"
click at [1239, 159] on link "BRANDON MOORE" at bounding box center [1247, 162] width 139 height 32
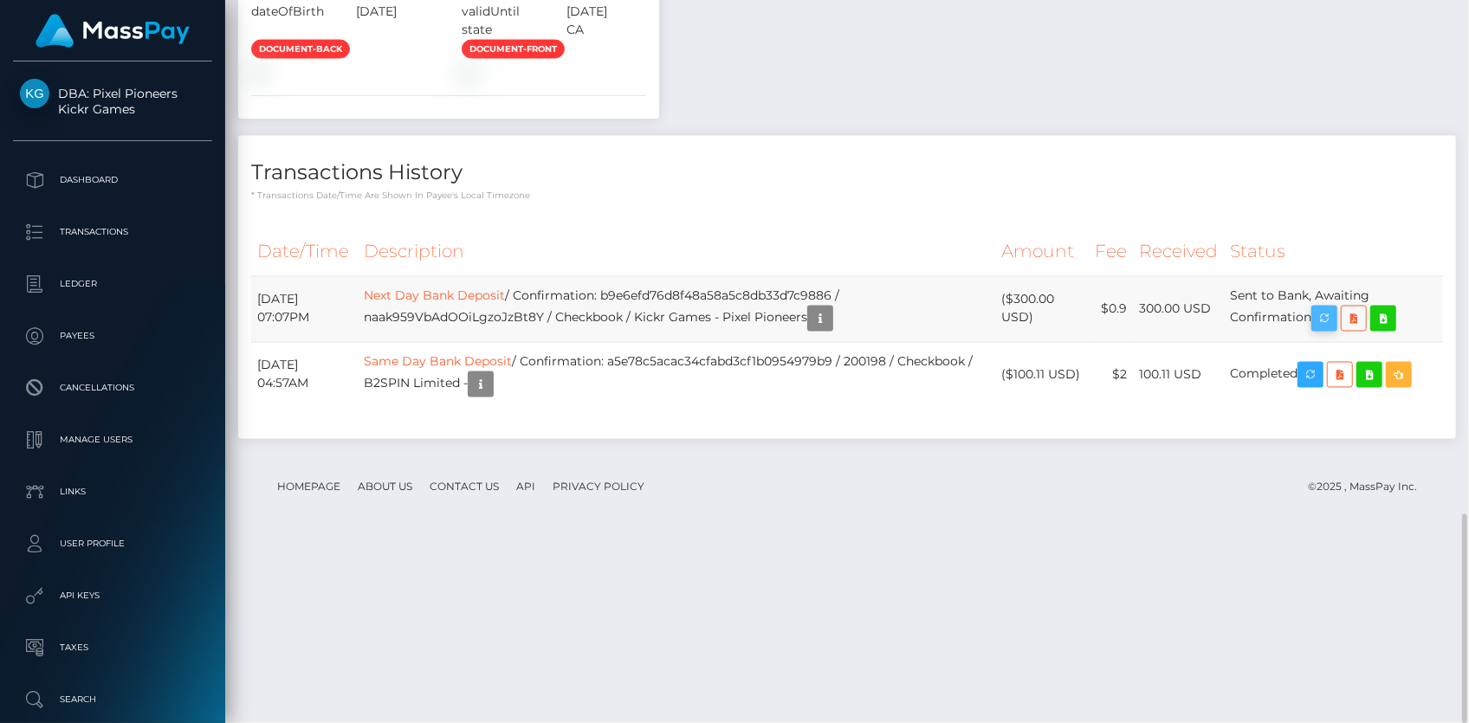
scroll to position [208, 379]
click at [1327, 330] on icon "button" at bounding box center [1324, 319] width 21 height 22
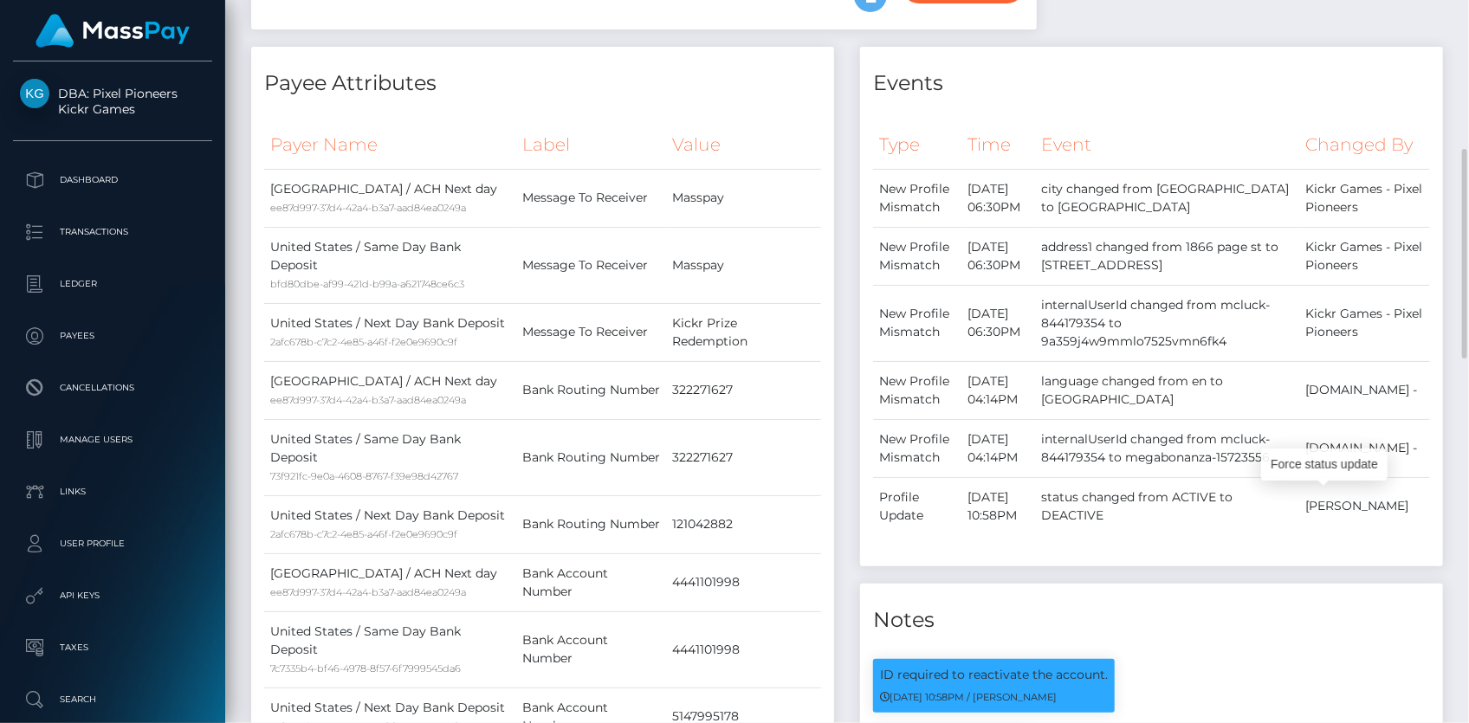
scroll to position [0, 0]
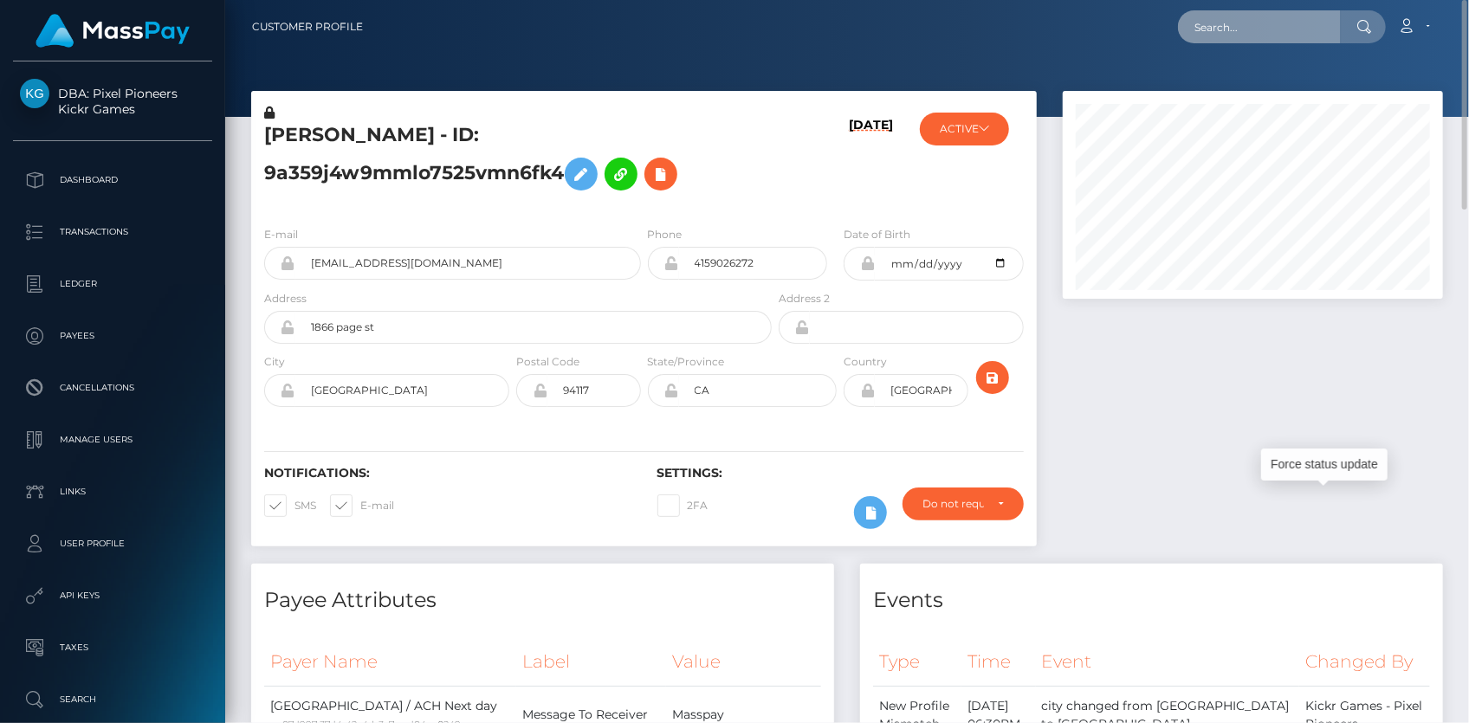
click at [1230, 31] on input "text" at bounding box center [1259, 26] width 163 height 33
paste input "73f46445-9e30-11f0-bd85-0694aced620b"
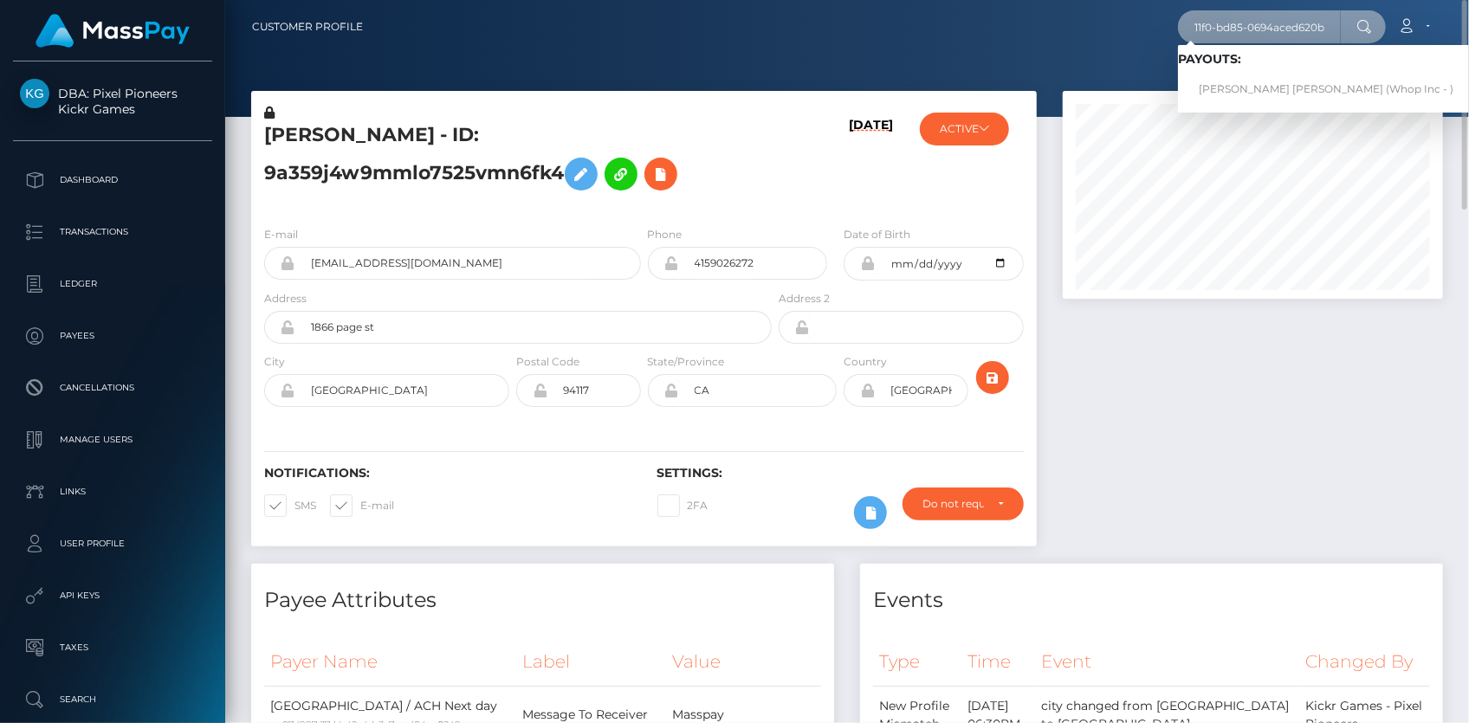
type input "73f46445-9e30-11f0-bd85-0694aced620b"
click at [1261, 90] on link "ROYNE GITAU THUO (Whop Inc - )" at bounding box center [1326, 90] width 296 height 32
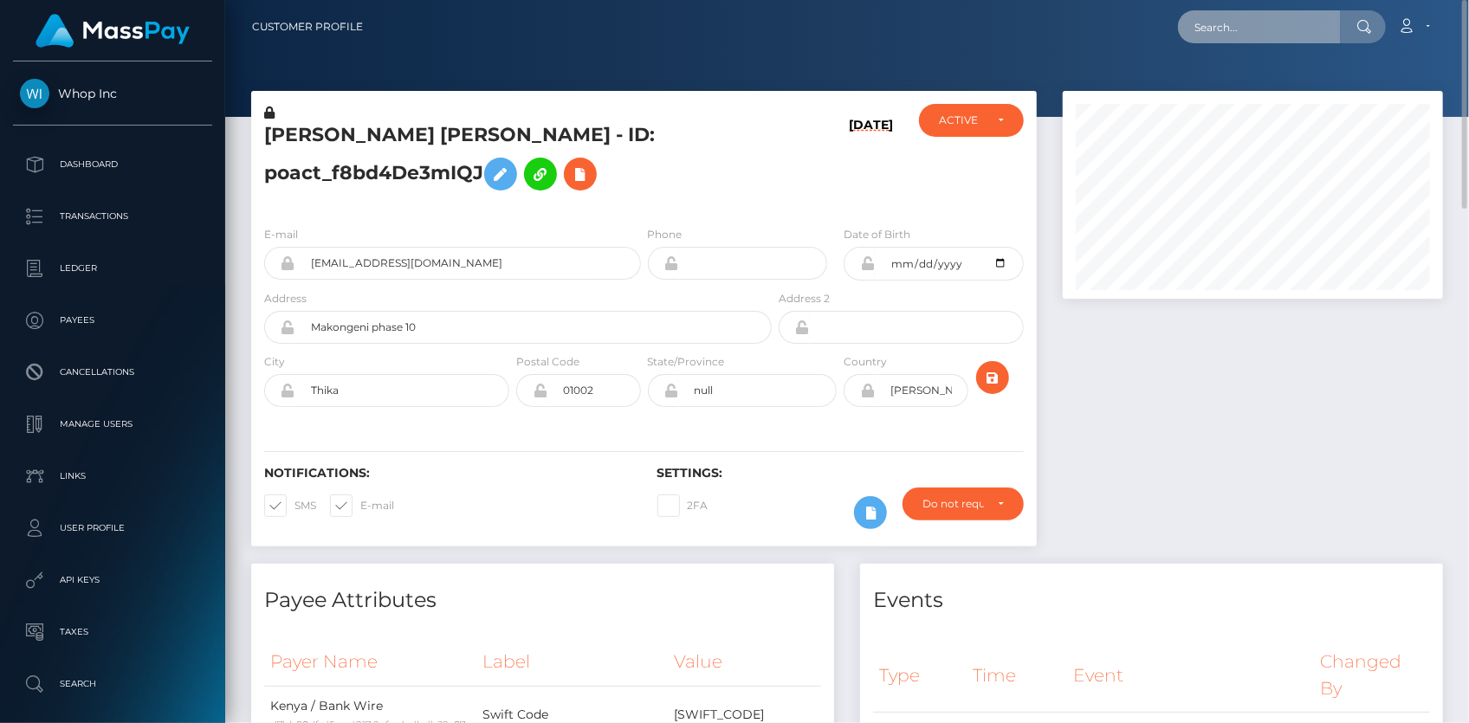
click at [1228, 18] on input "text" at bounding box center [1259, 26] width 163 height 33
paste input "bfcc8d36-ef54-11ef-a28c-06b8f39c6781"
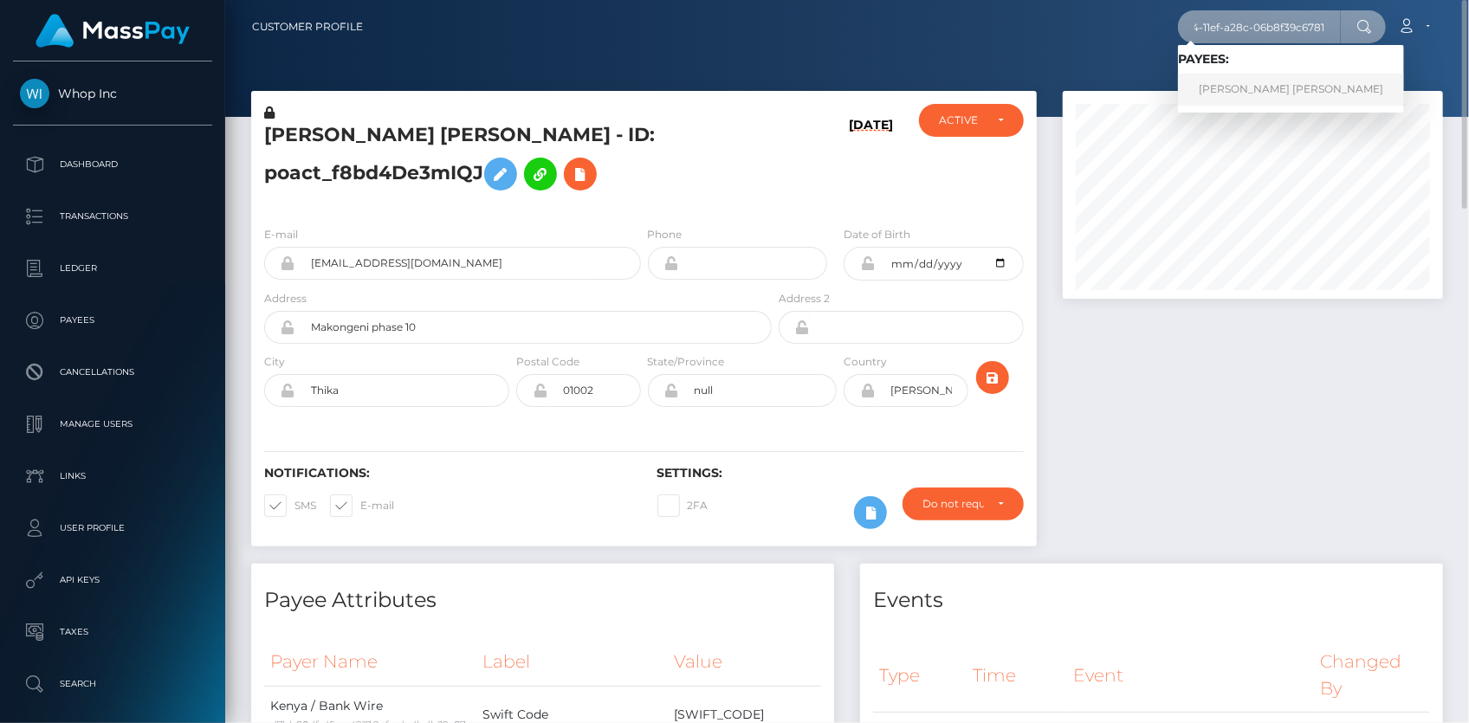
type input "bfcc8d36-ef54-11ef-a28c-06b8f39c6781"
click at [1239, 93] on link "ANA KAREN CARRIZALES VAZQUEZ" at bounding box center [1291, 90] width 226 height 32
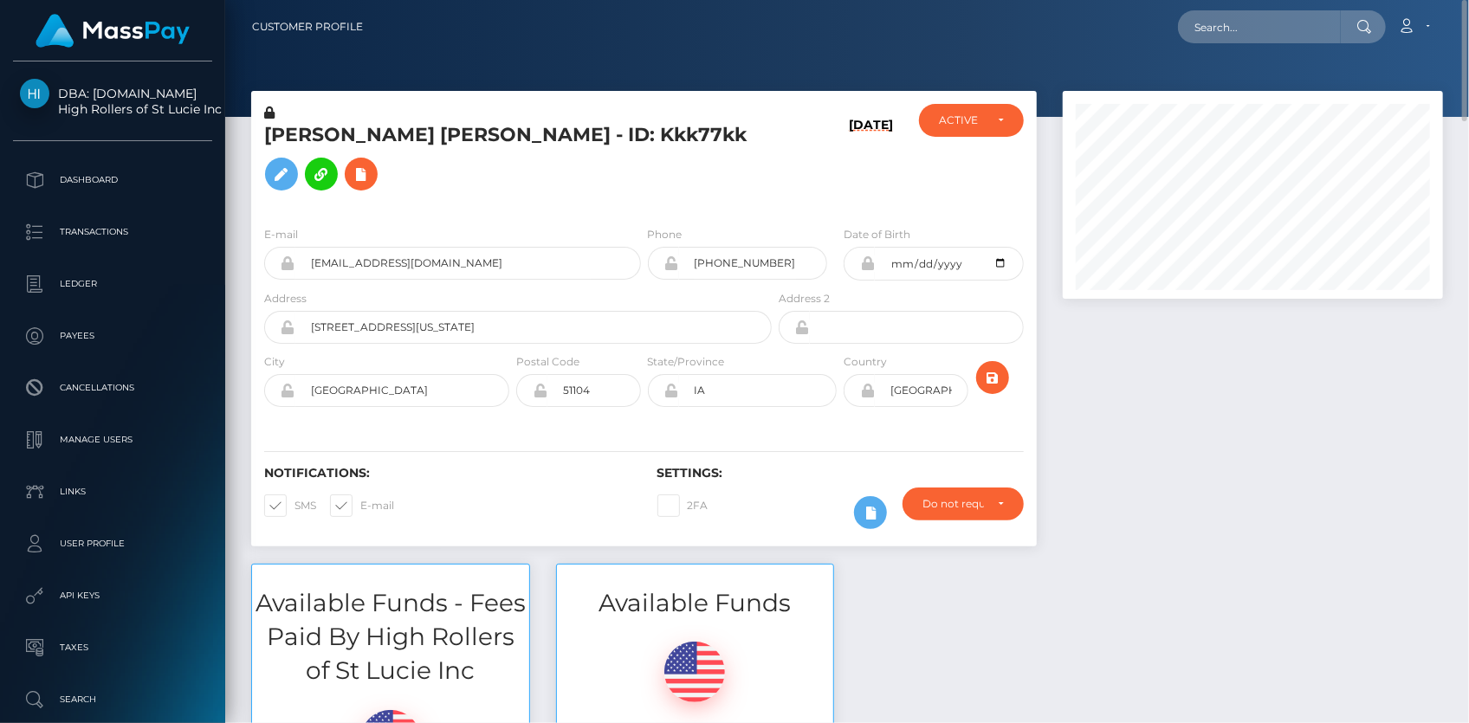
click at [472, 126] on h5 "ANA KAREN CARRIZALES VAZQUEZ - ID: Kkk77kk" at bounding box center [513, 160] width 498 height 77
copy h5 "ANA KAREN CARRIZALES VAZQUEZ - ID: Kkk77kk"
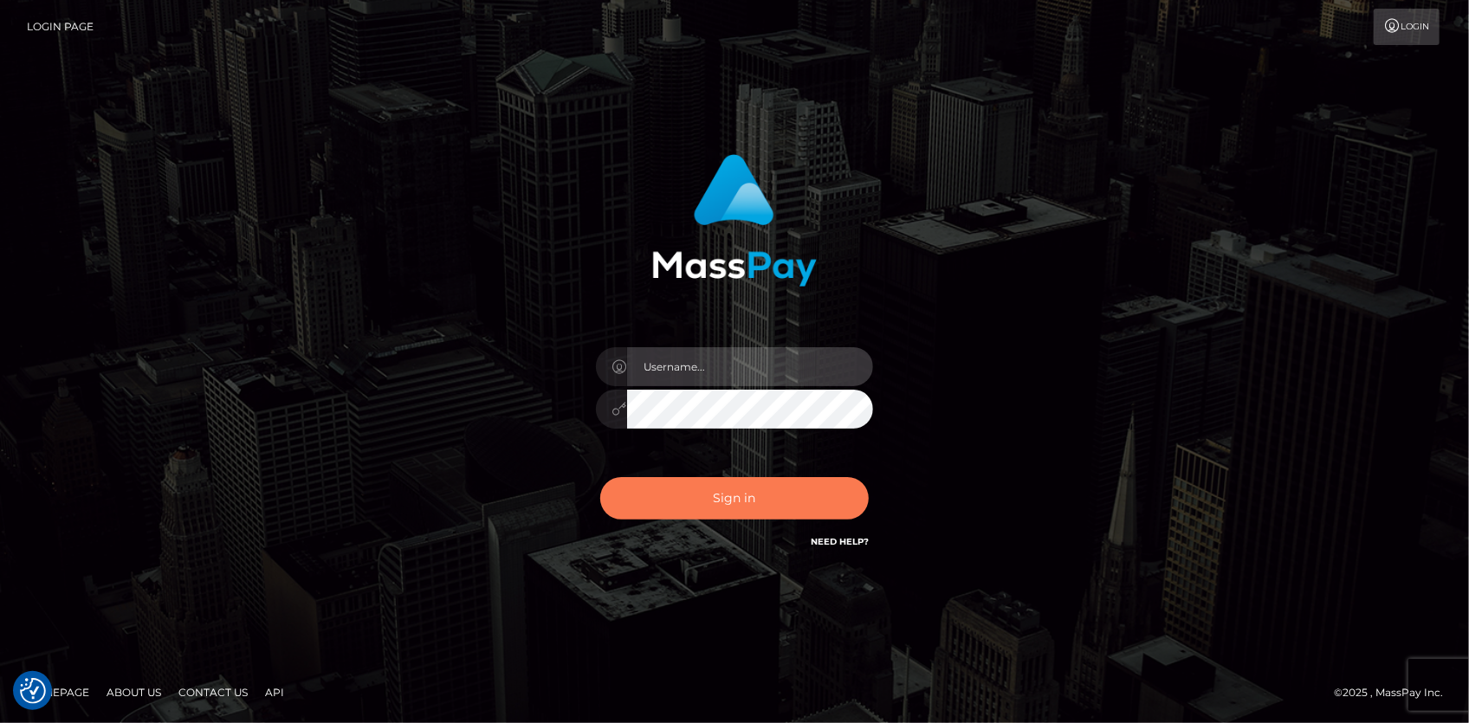
type input "[PERSON_NAME]"
click at [662, 507] on button "Sign in" at bounding box center [734, 498] width 268 height 42
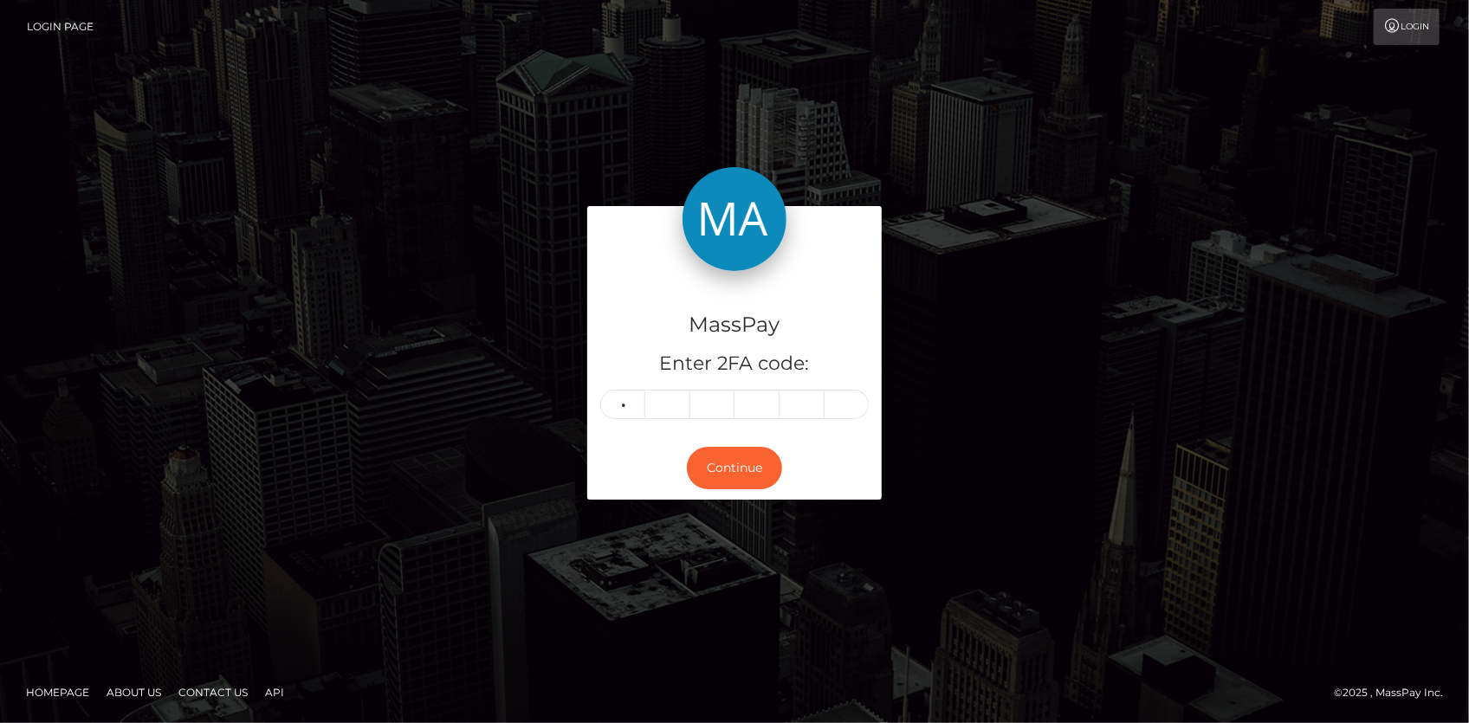
type input "2"
type input "0"
type input "5"
type input "8"
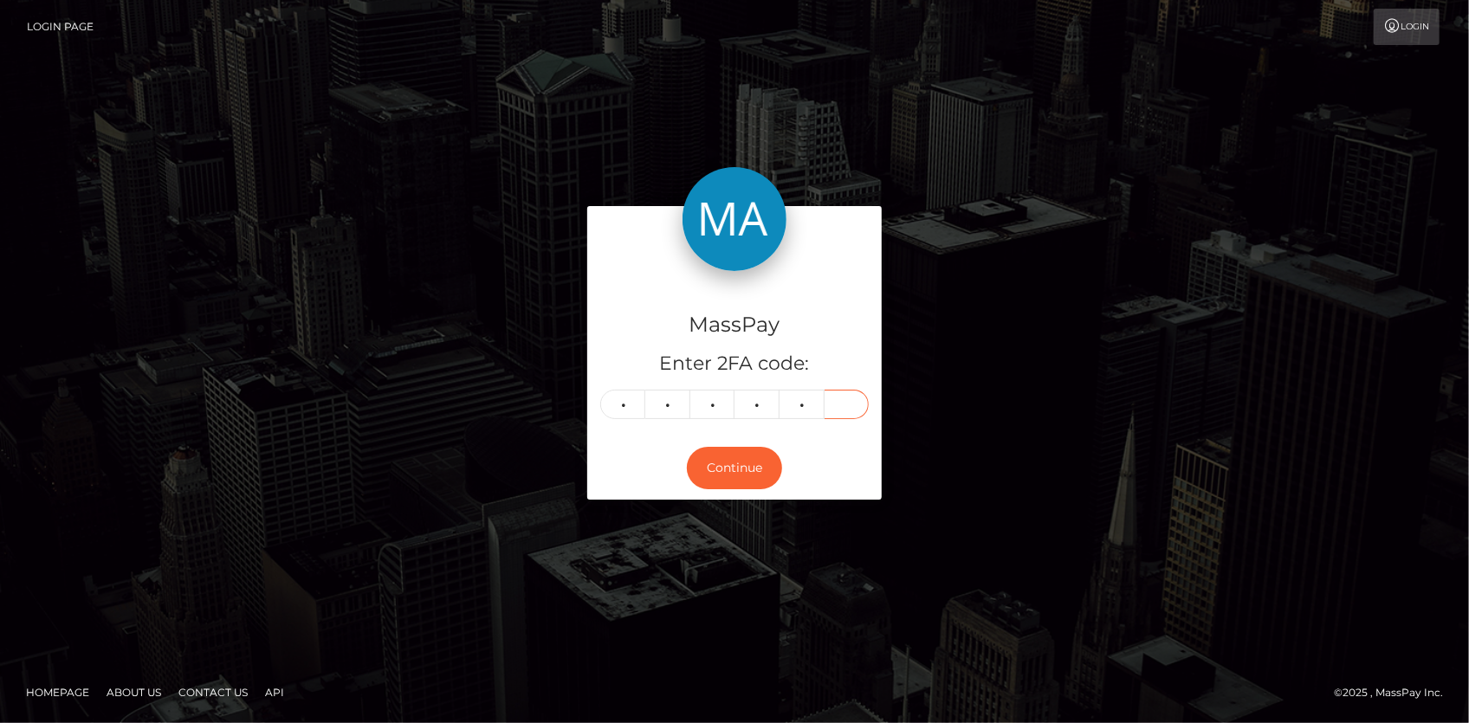
type input "6"
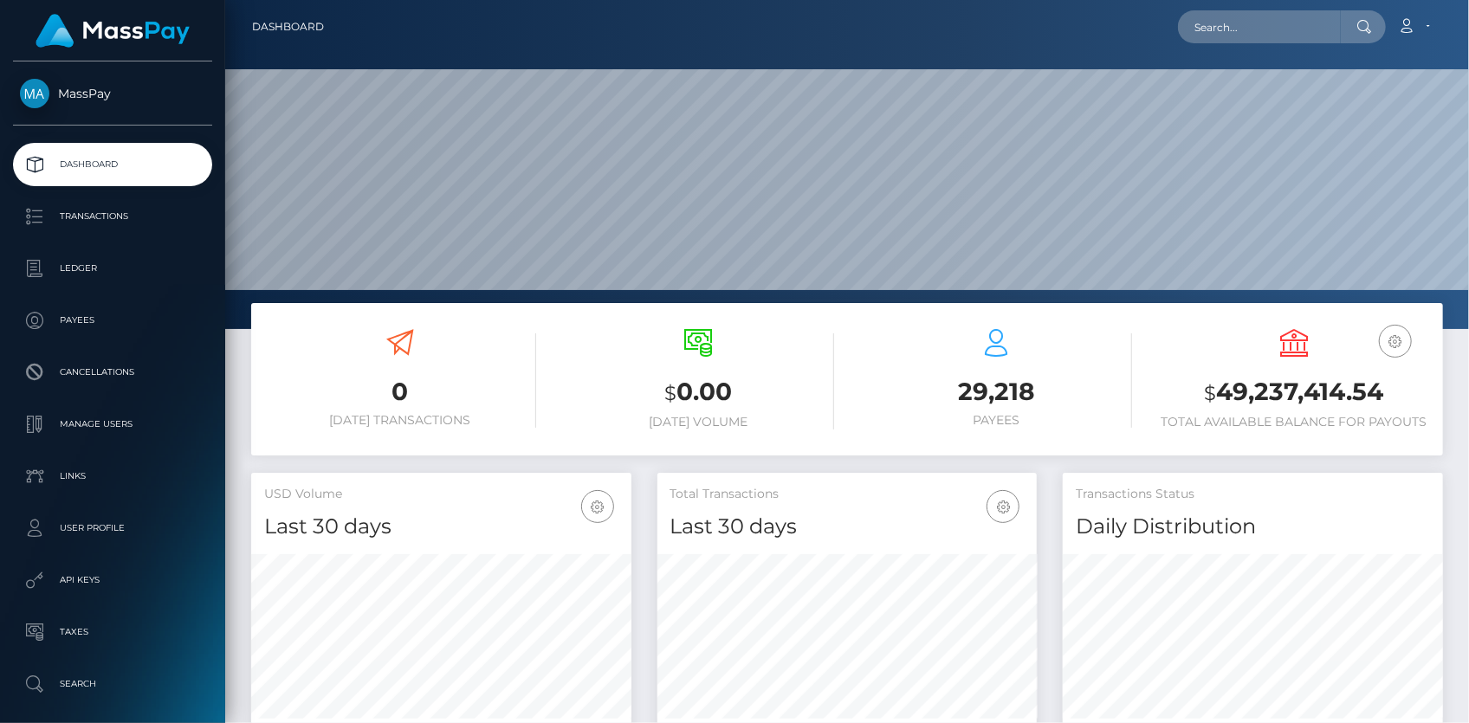
scroll to position [307, 379]
click at [1203, 37] on input "text" at bounding box center [1259, 26] width 163 height 33
paste input "5ffc76bc-681a-11f0-a026-06178c1a380f"
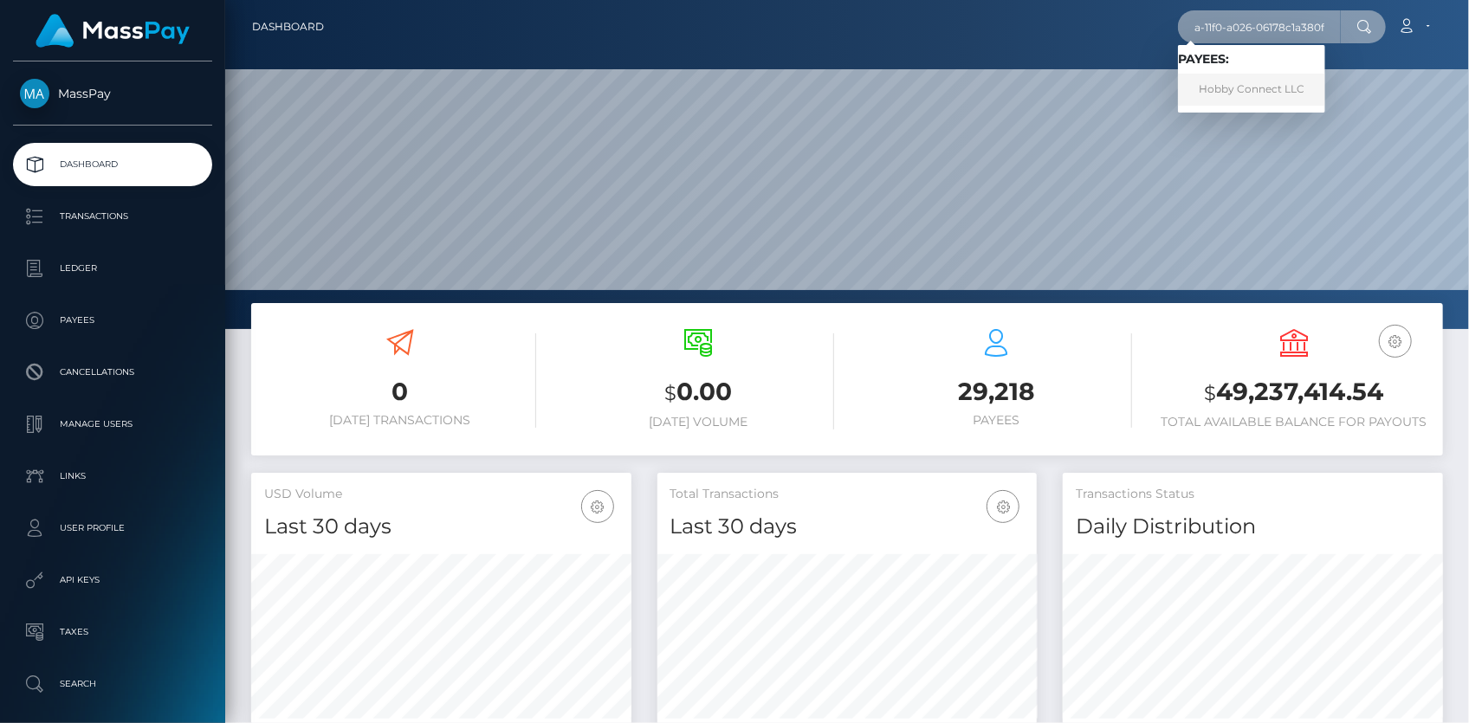
type input "5ffc76bc-681a-11f0-a026-06178c1a380f"
click at [1240, 84] on link "Hobby Connect LLC" at bounding box center [1251, 90] width 147 height 32
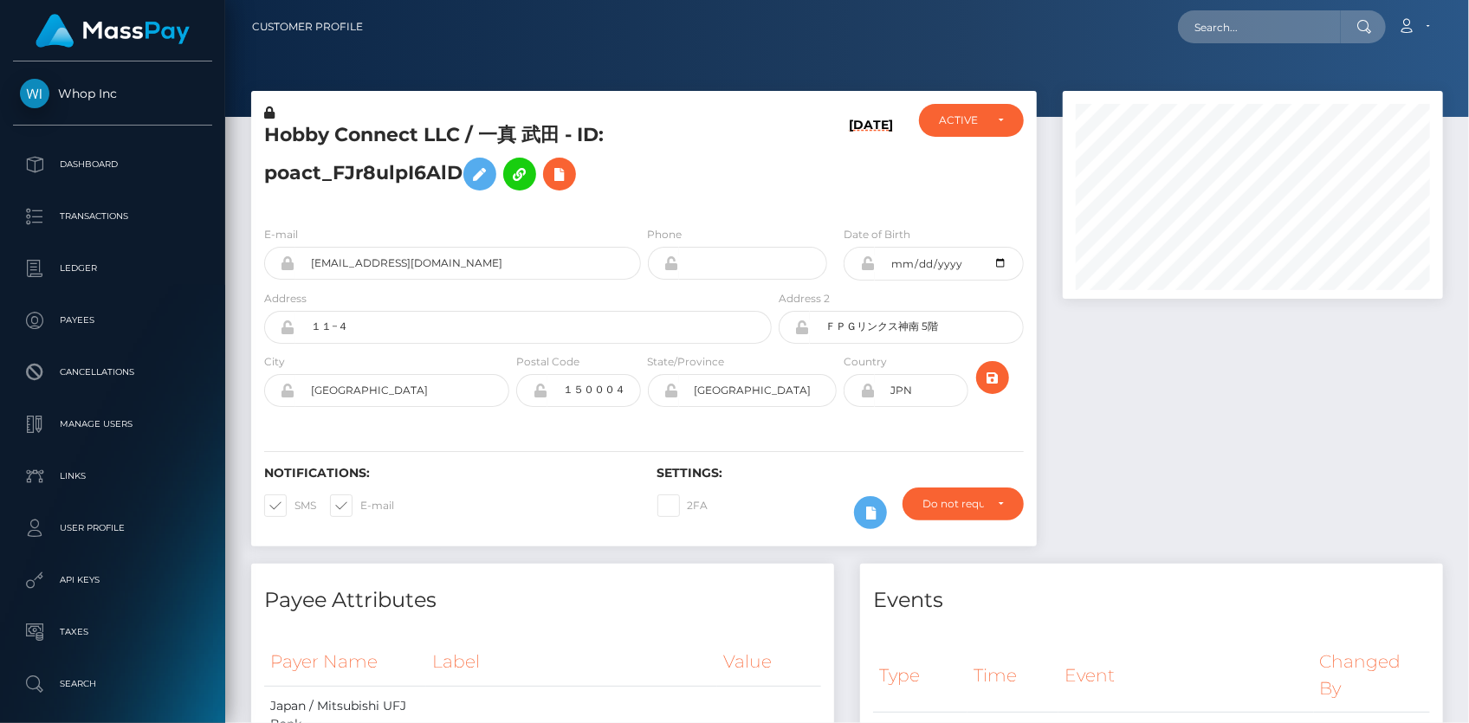
scroll to position [208, 379]
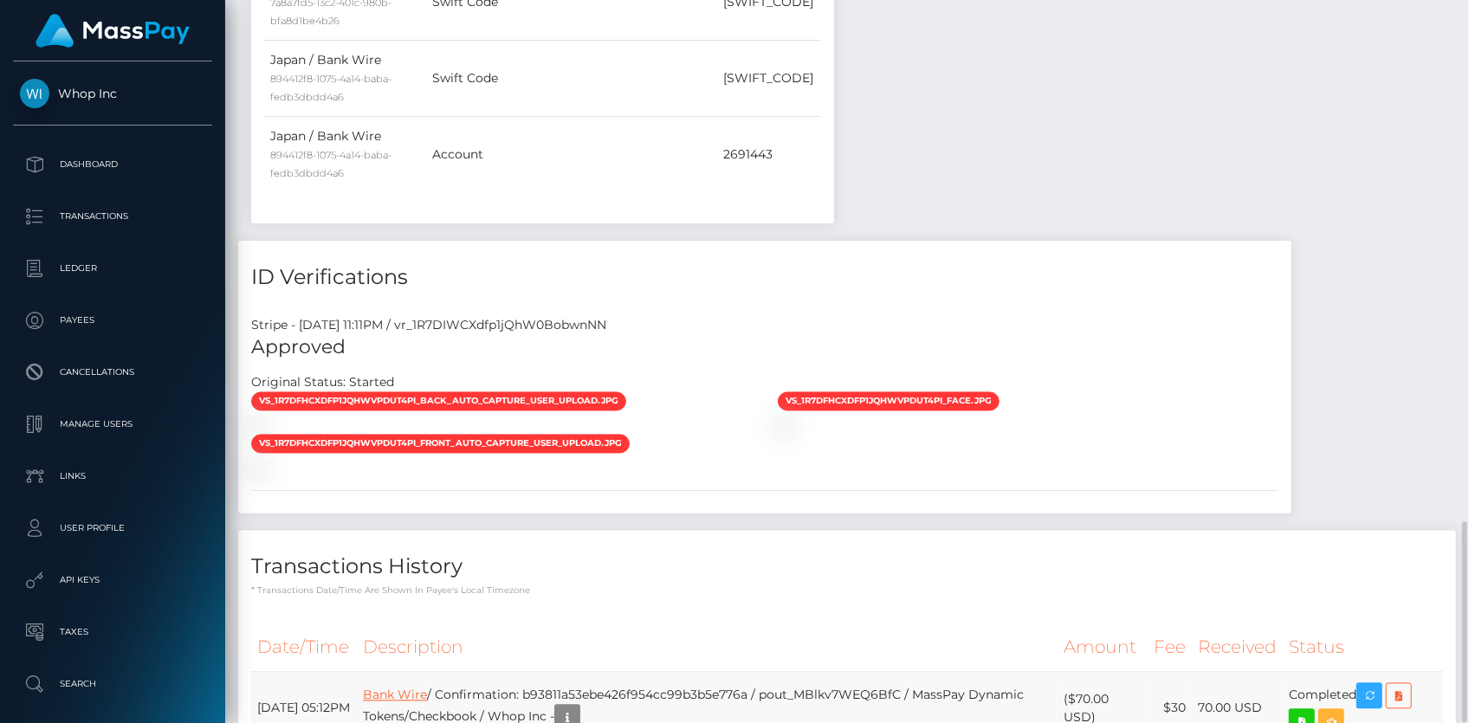
click at [427, 688] on link "Bank Wire" at bounding box center [395, 696] width 64 height 16
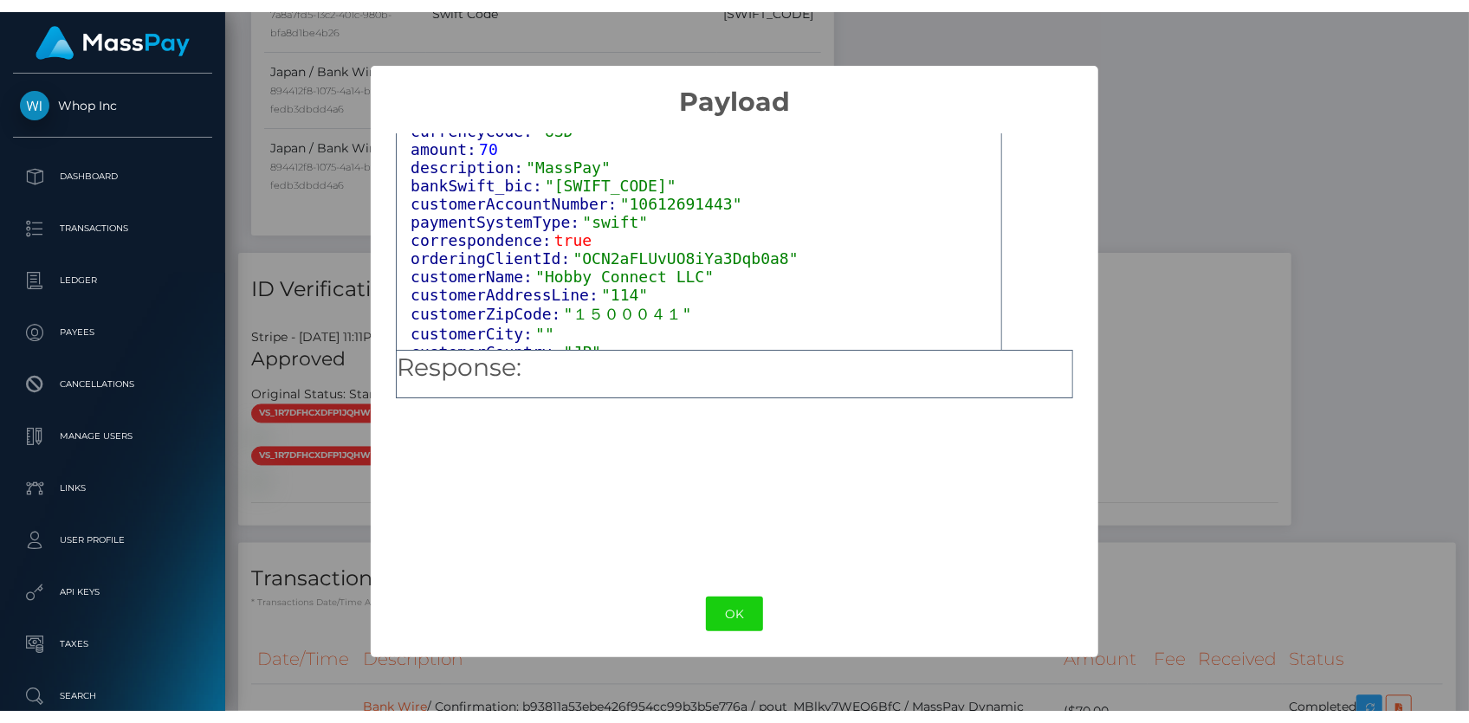
scroll to position [124, 0]
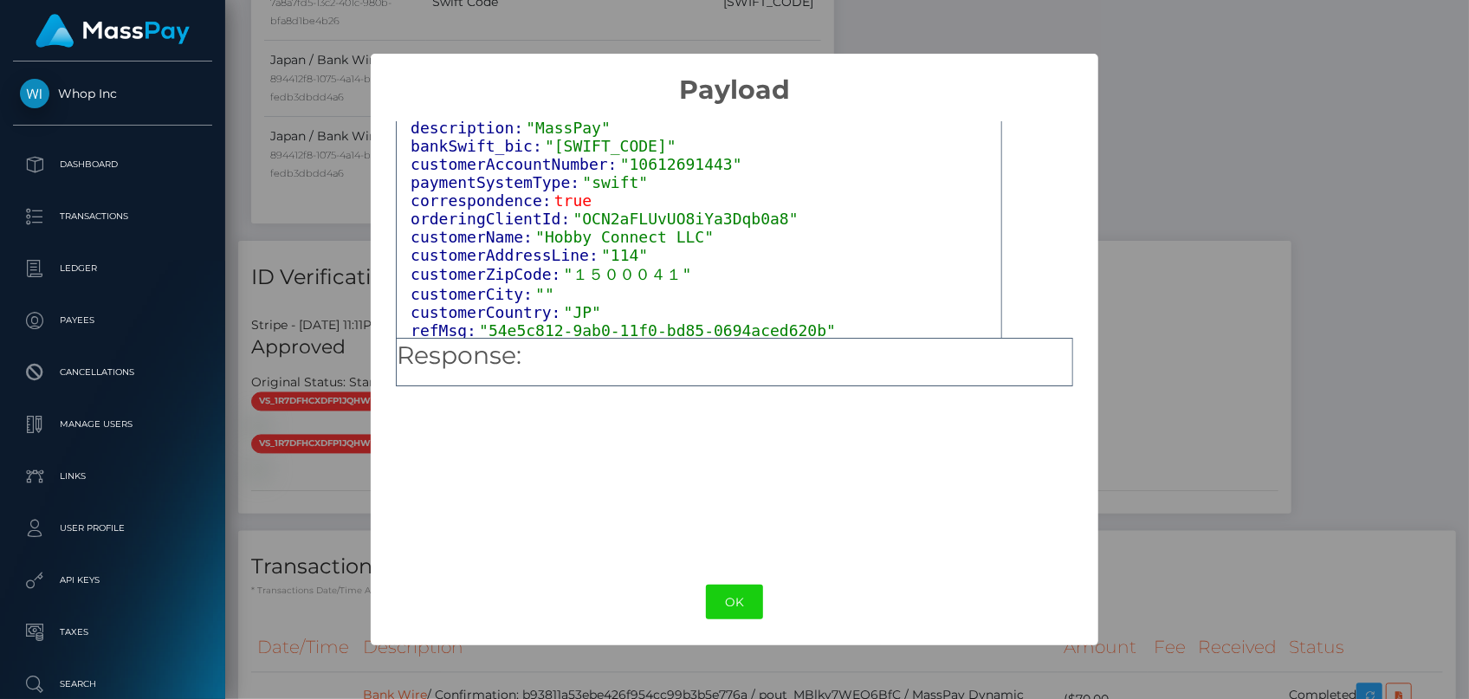
click at [620, 164] on span ""10612691443"" at bounding box center [681, 164] width 122 height 18
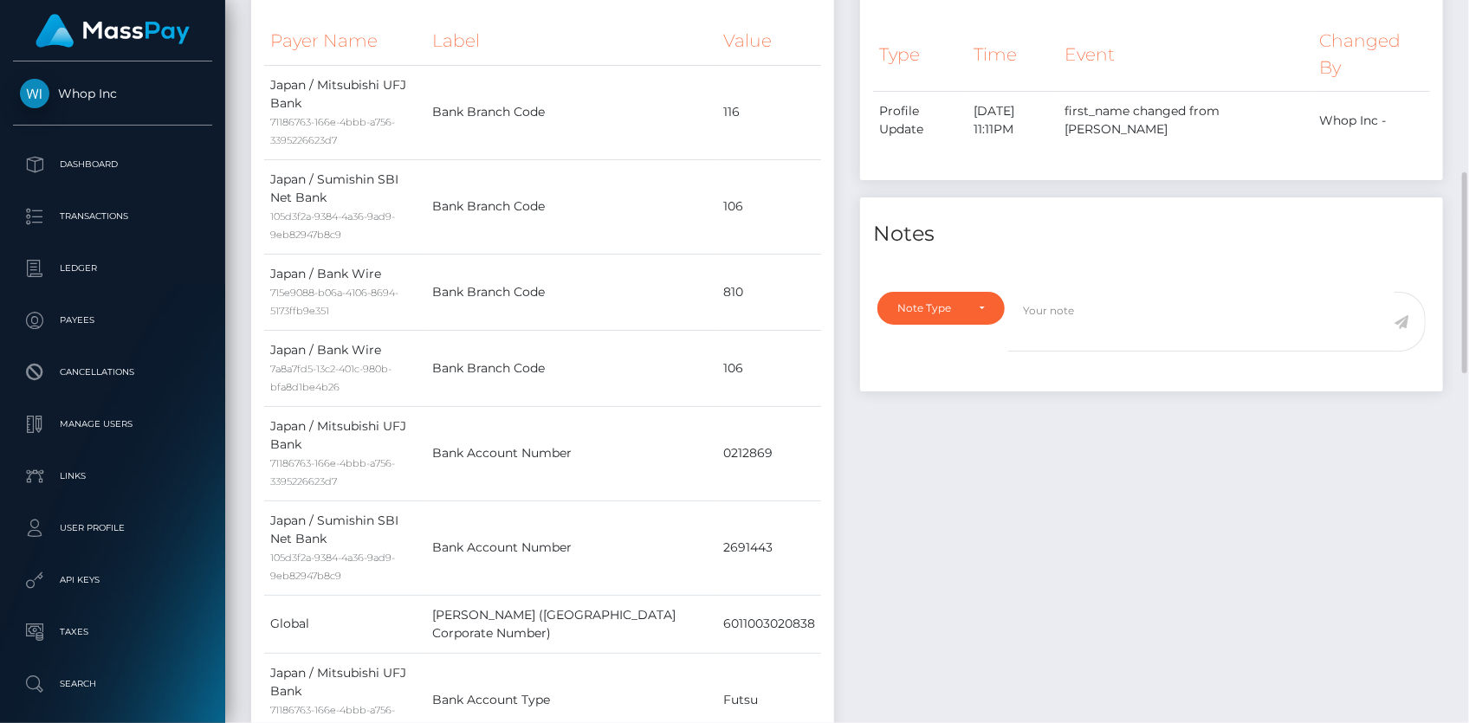
scroll to position [0, 0]
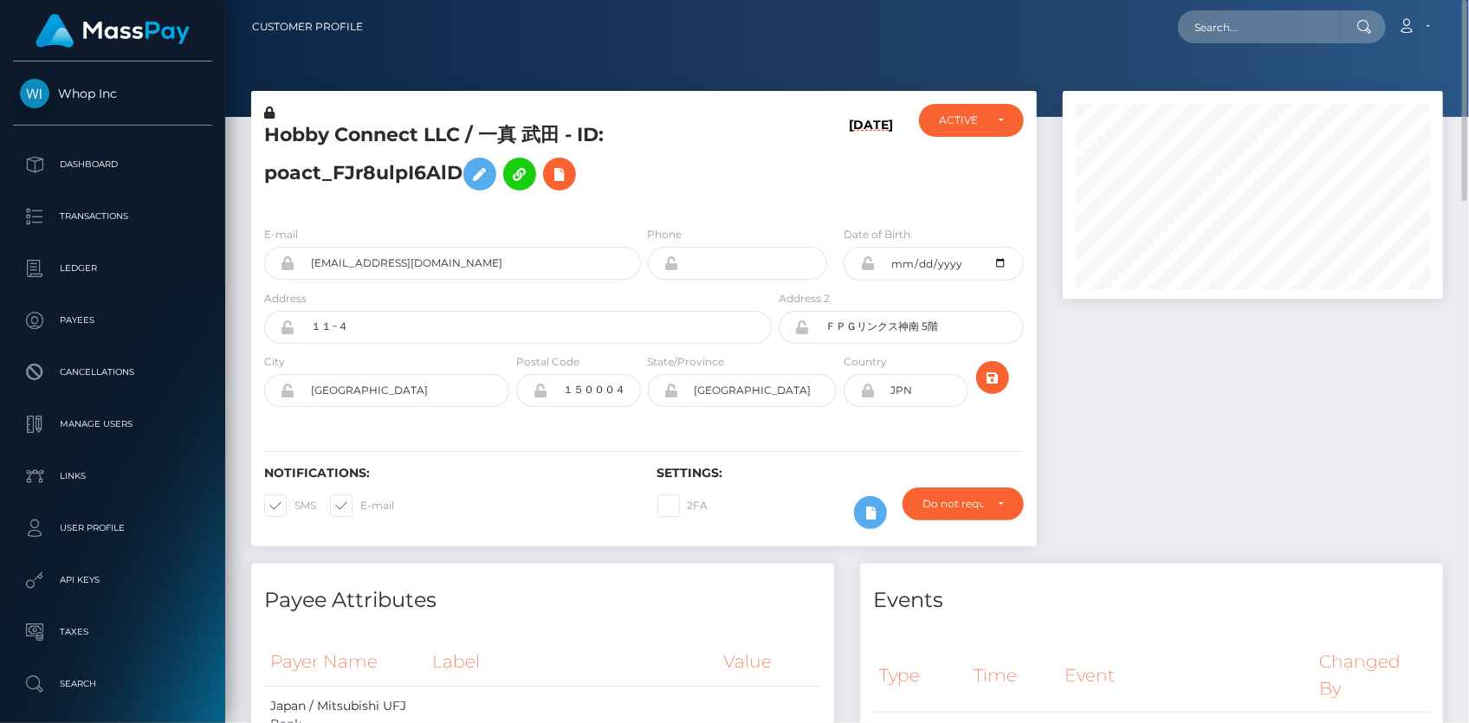
click at [1269, 44] on div "Loading... Loading... Account Edit Profile Logout" at bounding box center [909, 27] width 1065 height 36
click at [1269, 36] on input "text" at bounding box center [1259, 26] width 163 height 33
paste input "a710548e-99cf-11f0-bd85-0694aced620b"
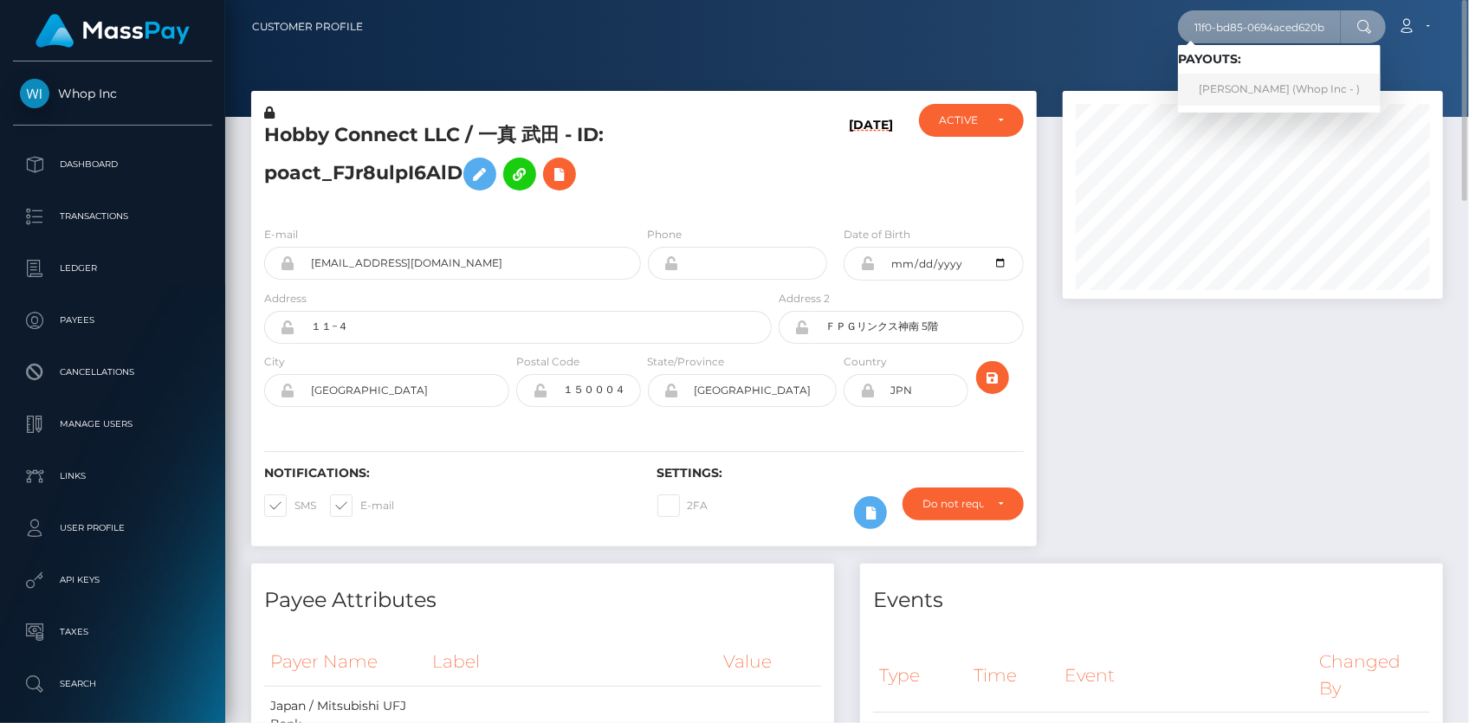
type input "a710548e-99cf-11f0-bd85-0694aced620b"
click at [1250, 87] on link "VICTOR OKOTH OLWEYA (Whop Inc - )" at bounding box center [1279, 90] width 203 height 32
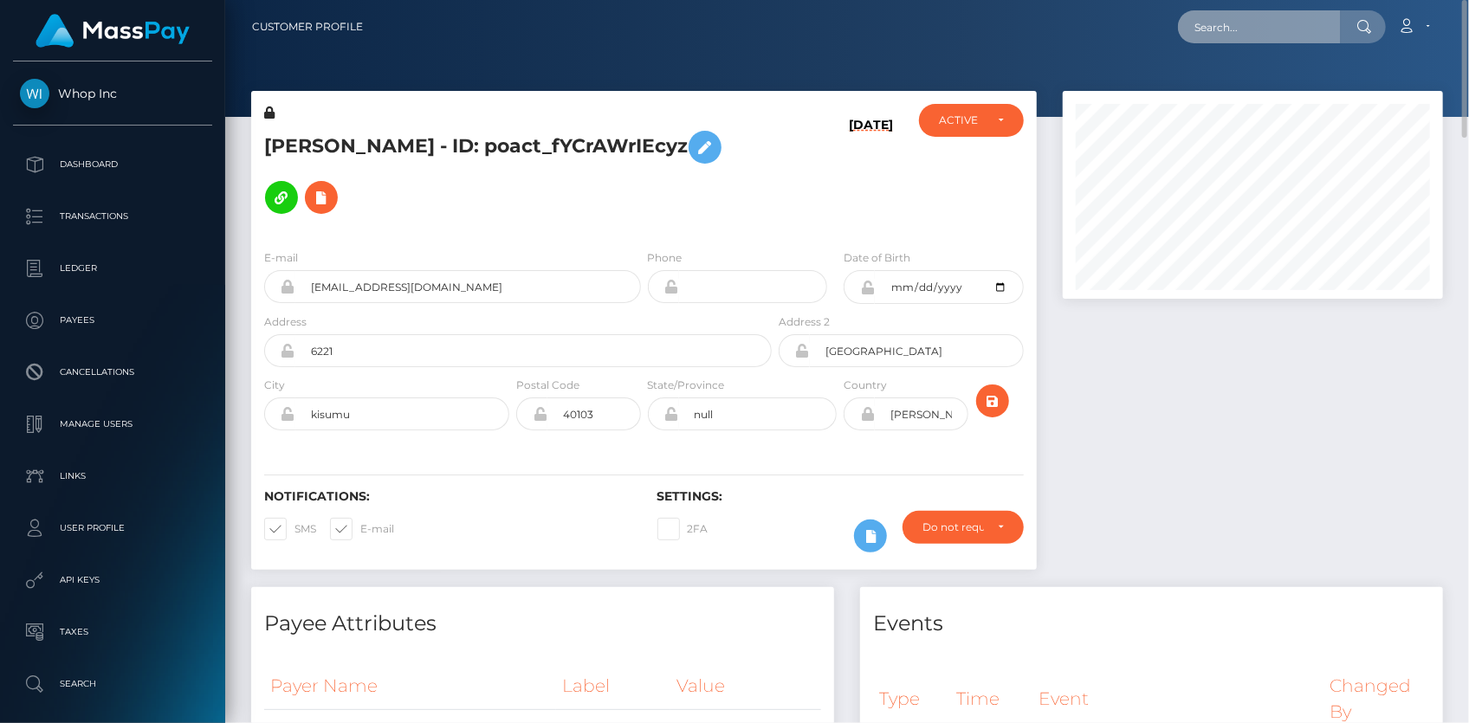
click at [1224, 32] on input "text" at bounding box center [1259, 26] width 163 height 33
paste input "[EMAIL_ADDRESS][DOMAIN_NAME]"
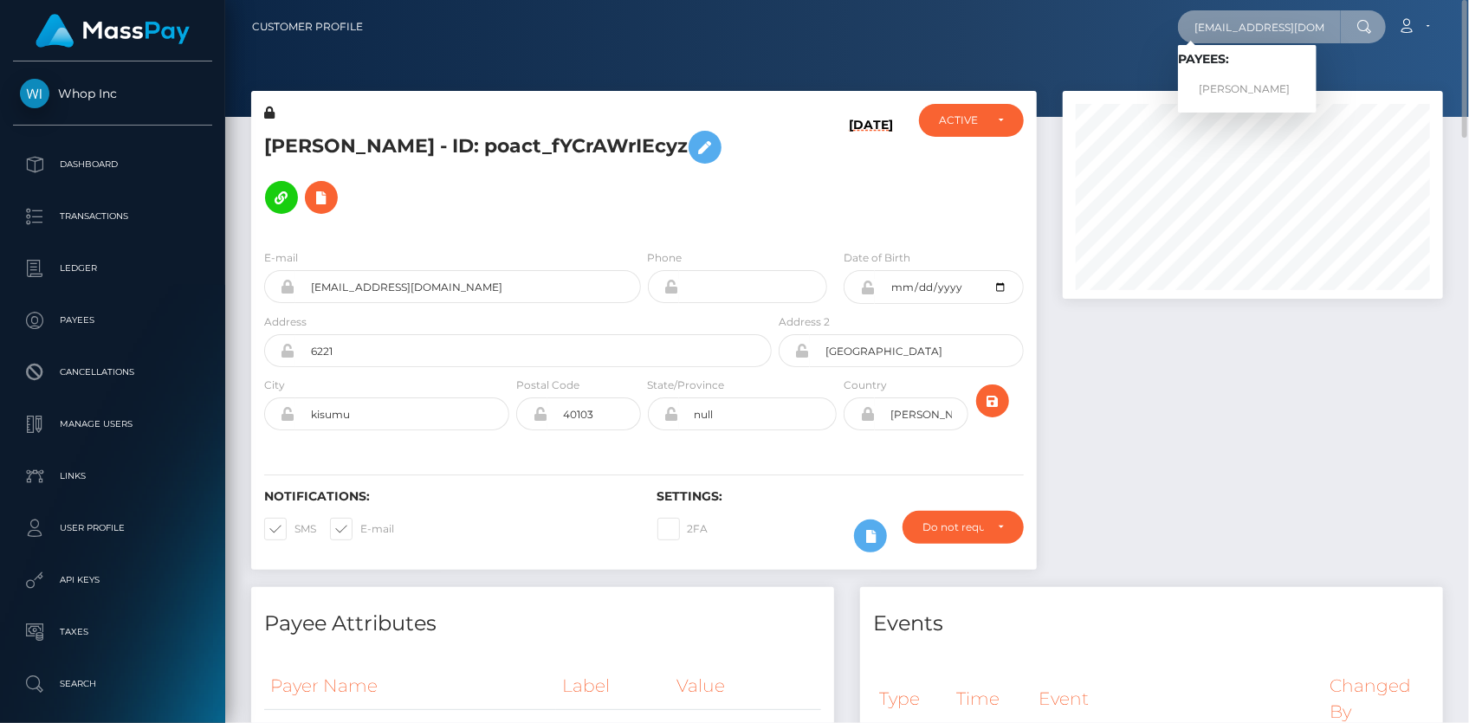
type input "[EMAIL_ADDRESS][DOMAIN_NAME]"
click at [1234, 77] on link "[PERSON_NAME]" at bounding box center [1247, 90] width 139 height 32
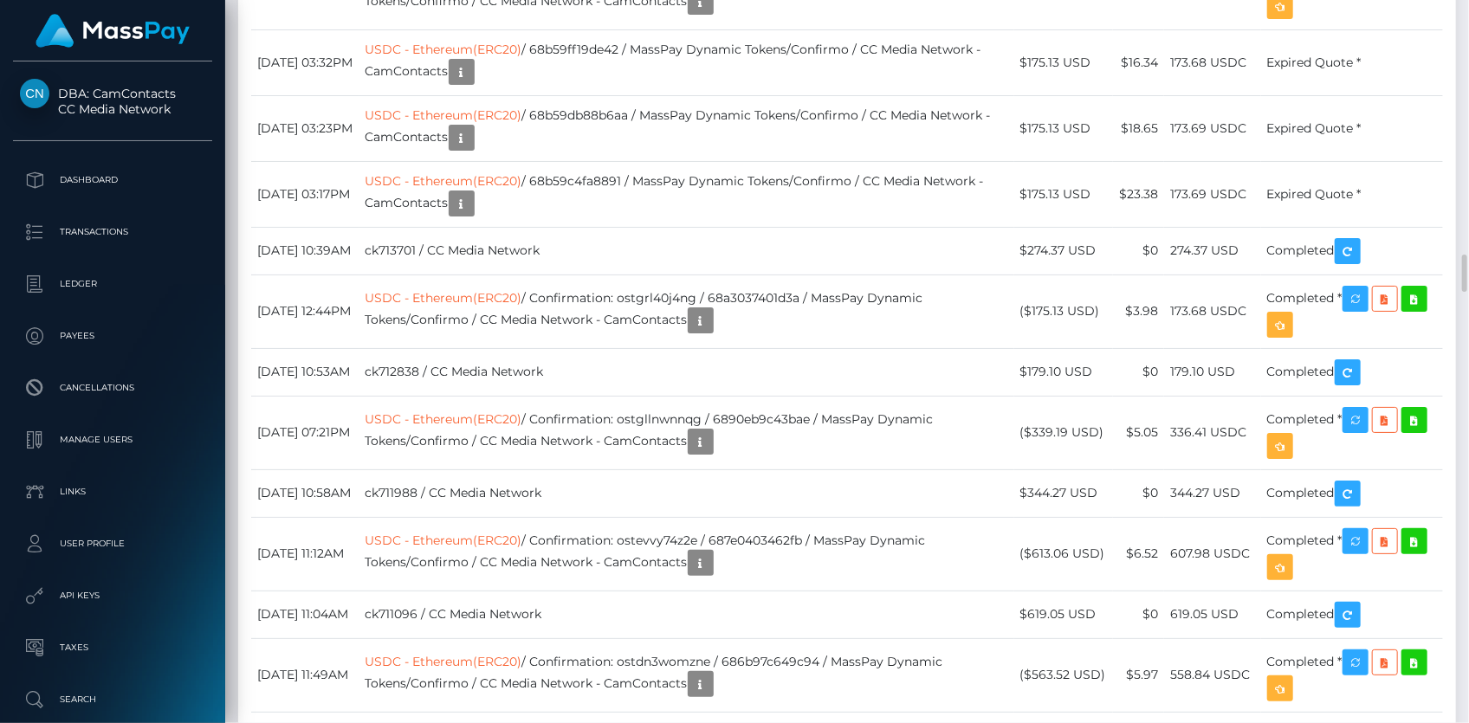
scroll to position [5589, 0]
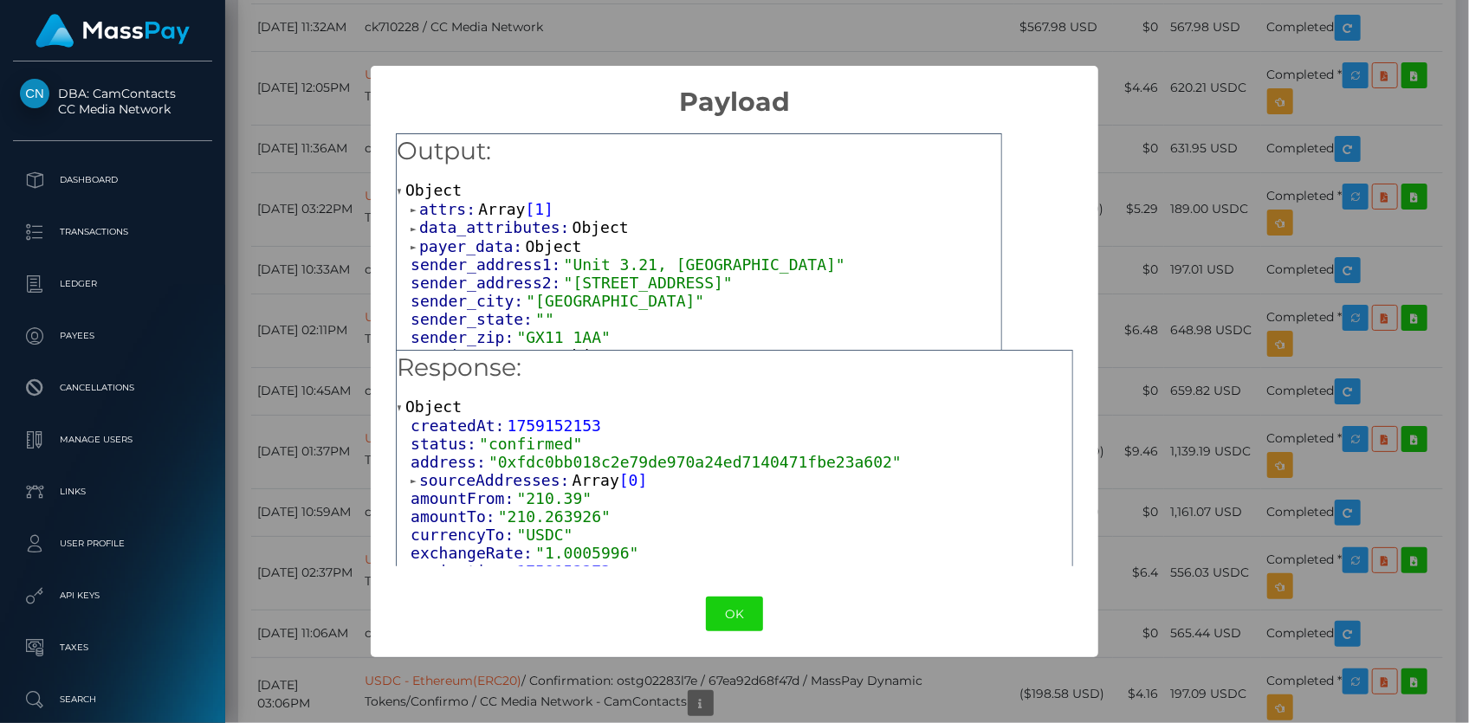
click at [464, 210] on span "attrs:" at bounding box center [448, 209] width 59 height 18
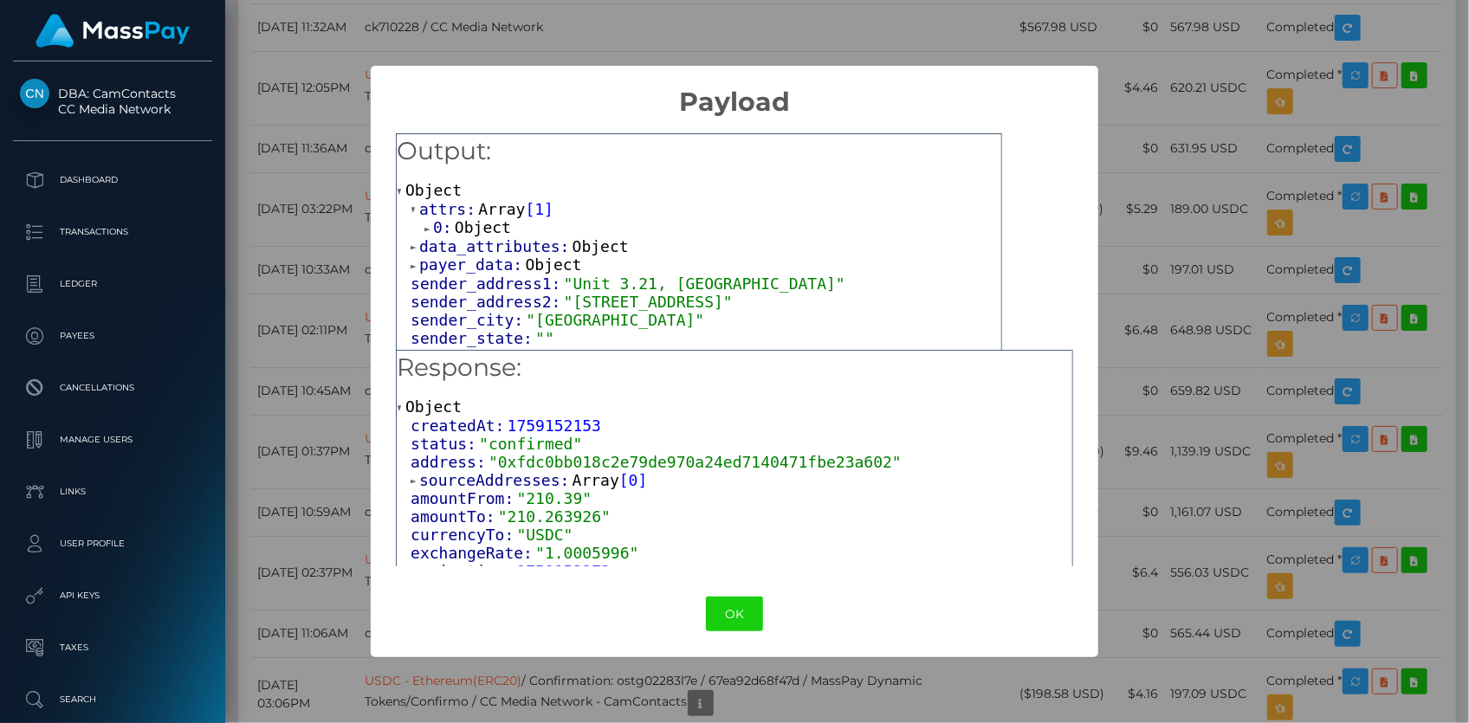
click at [475, 223] on span "Object" at bounding box center [483, 227] width 56 height 18
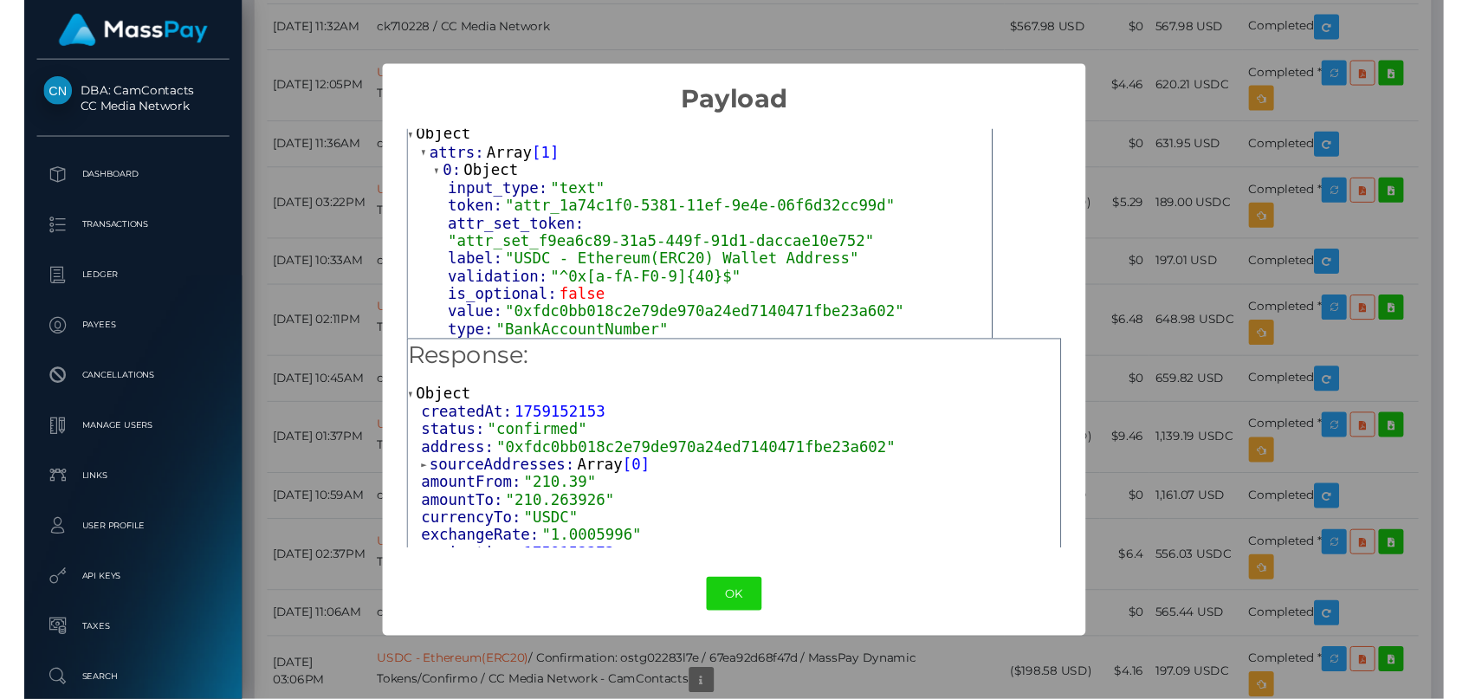
scroll to position [78, 0]
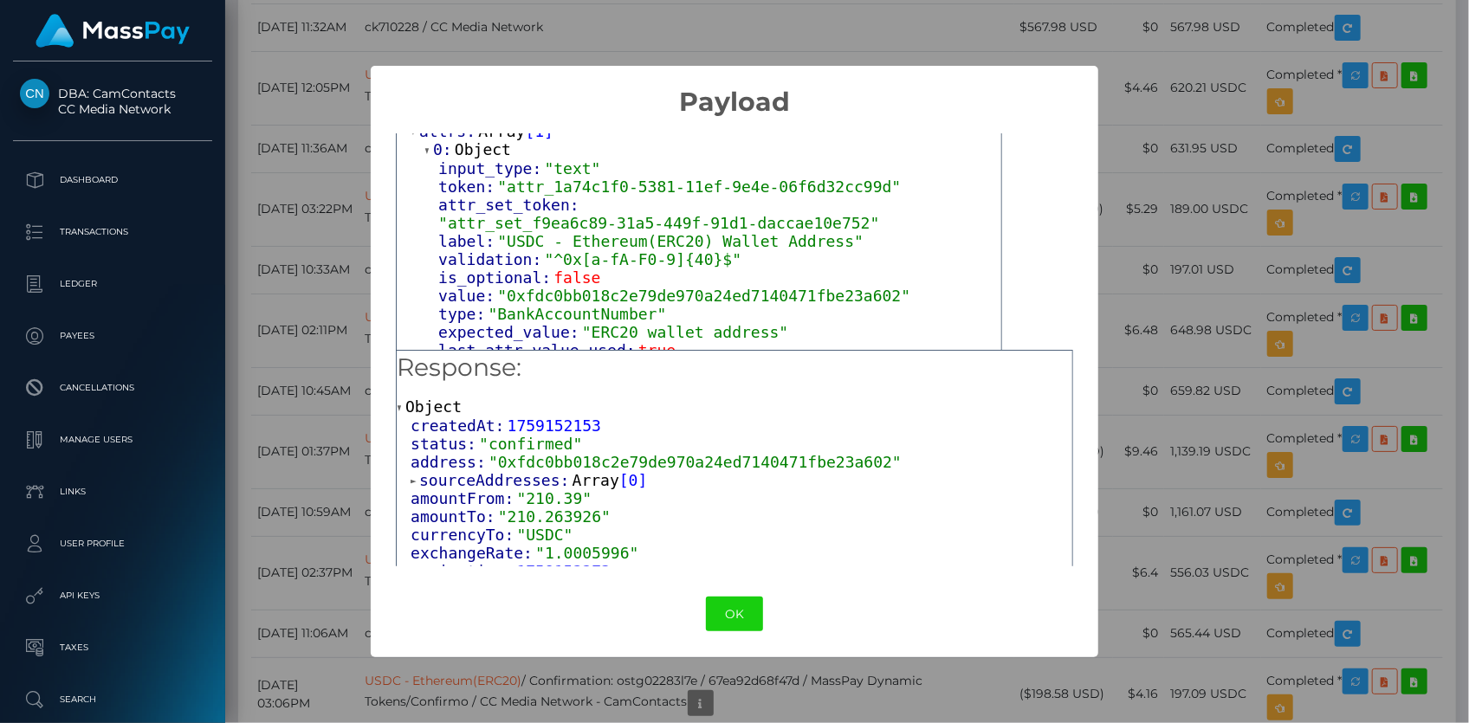
click at [563, 287] on span ""0xfdc0bb018c2e79de970a24ed7140471fbe23a602"" at bounding box center [703, 296] width 413 height 18
copy span "0xfdc0bb018c2e79de970a24ed7140471fbe23a602"
click at [735, 598] on button "OK" at bounding box center [734, 615] width 57 height 36
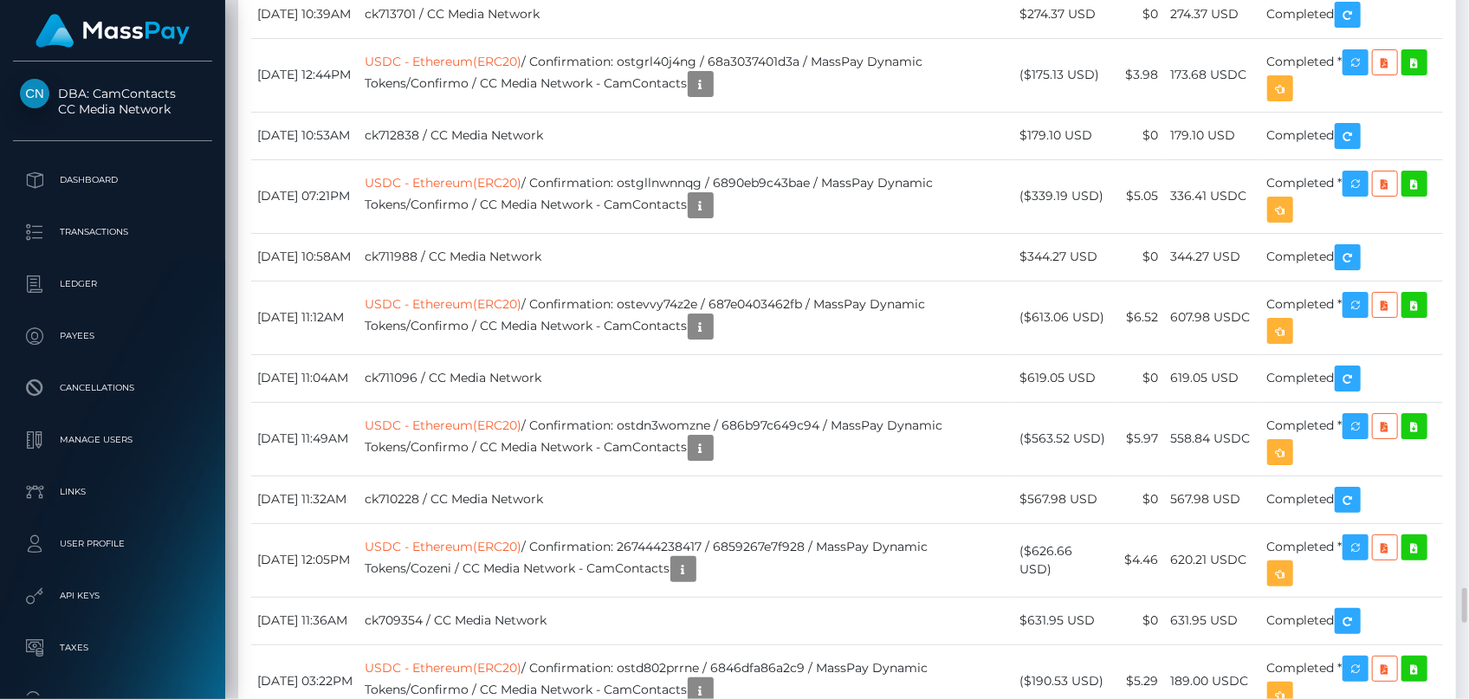
scroll to position [5431, 0]
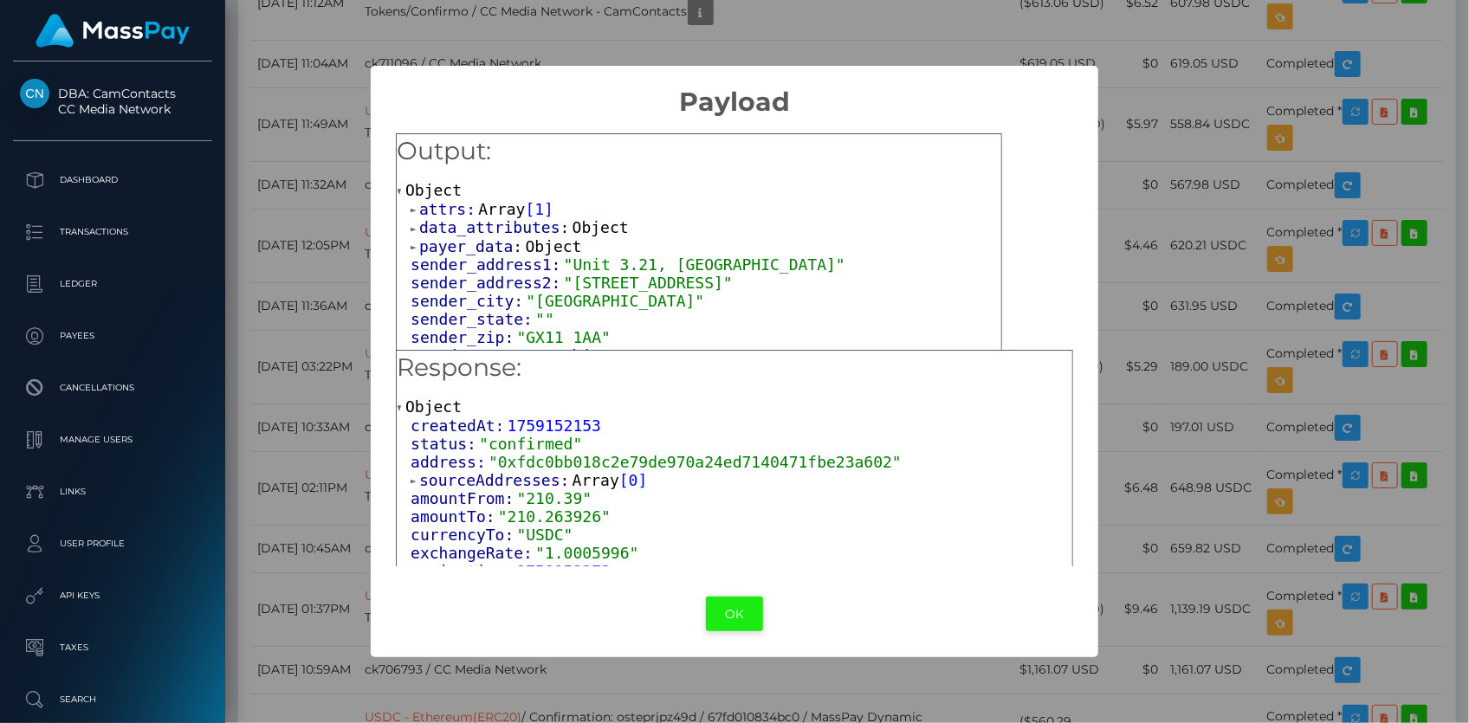
click at [736, 608] on button "OK" at bounding box center [734, 615] width 57 height 36
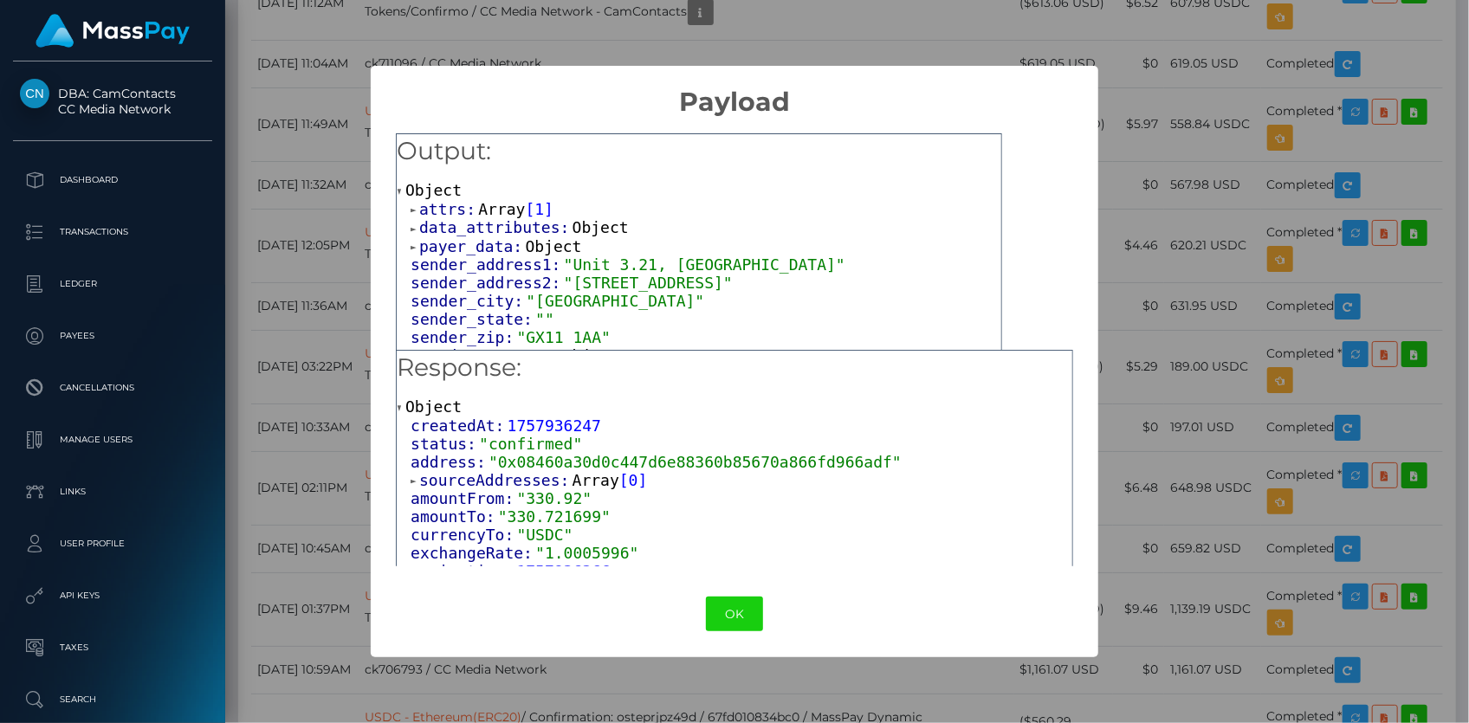
click at [481, 209] on span "Array" at bounding box center [501, 209] width 47 height 18
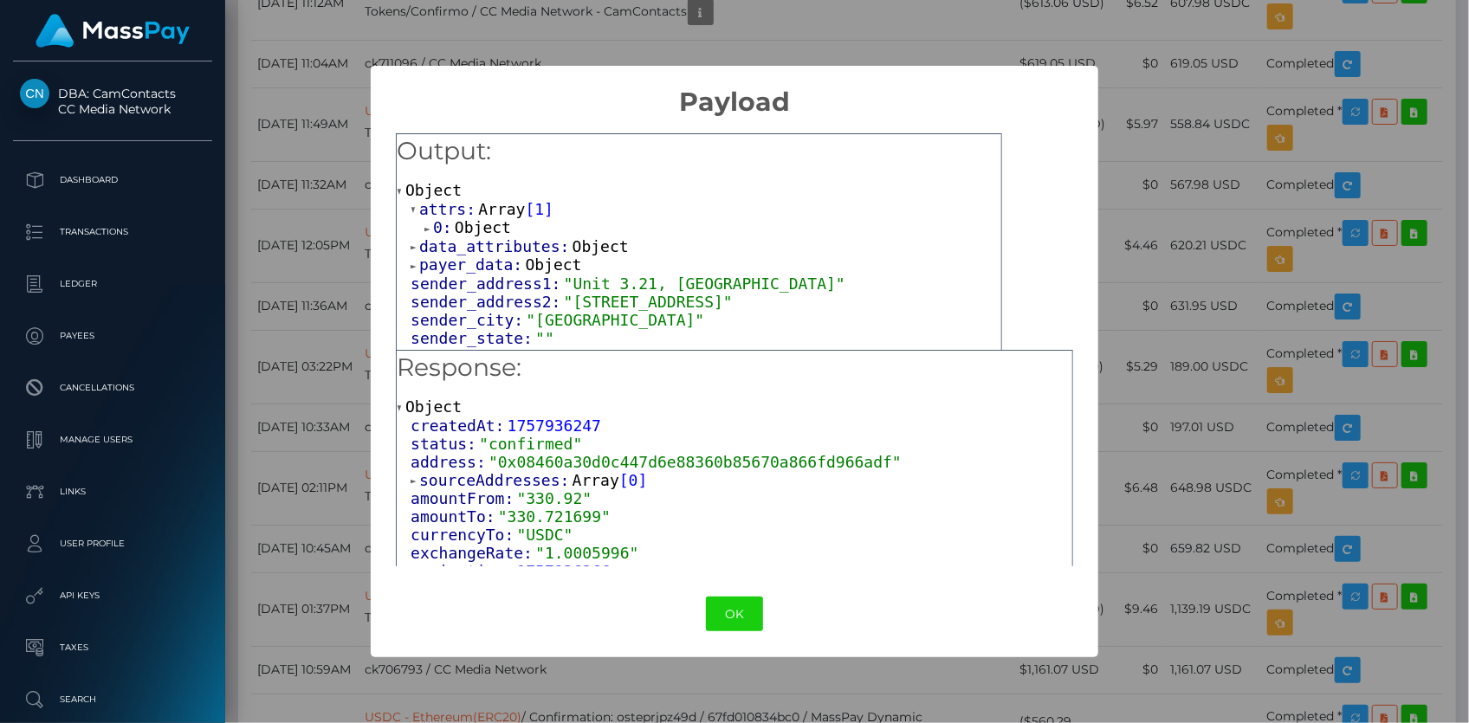
click at [492, 234] on span "Object" at bounding box center [483, 227] width 56 height 18
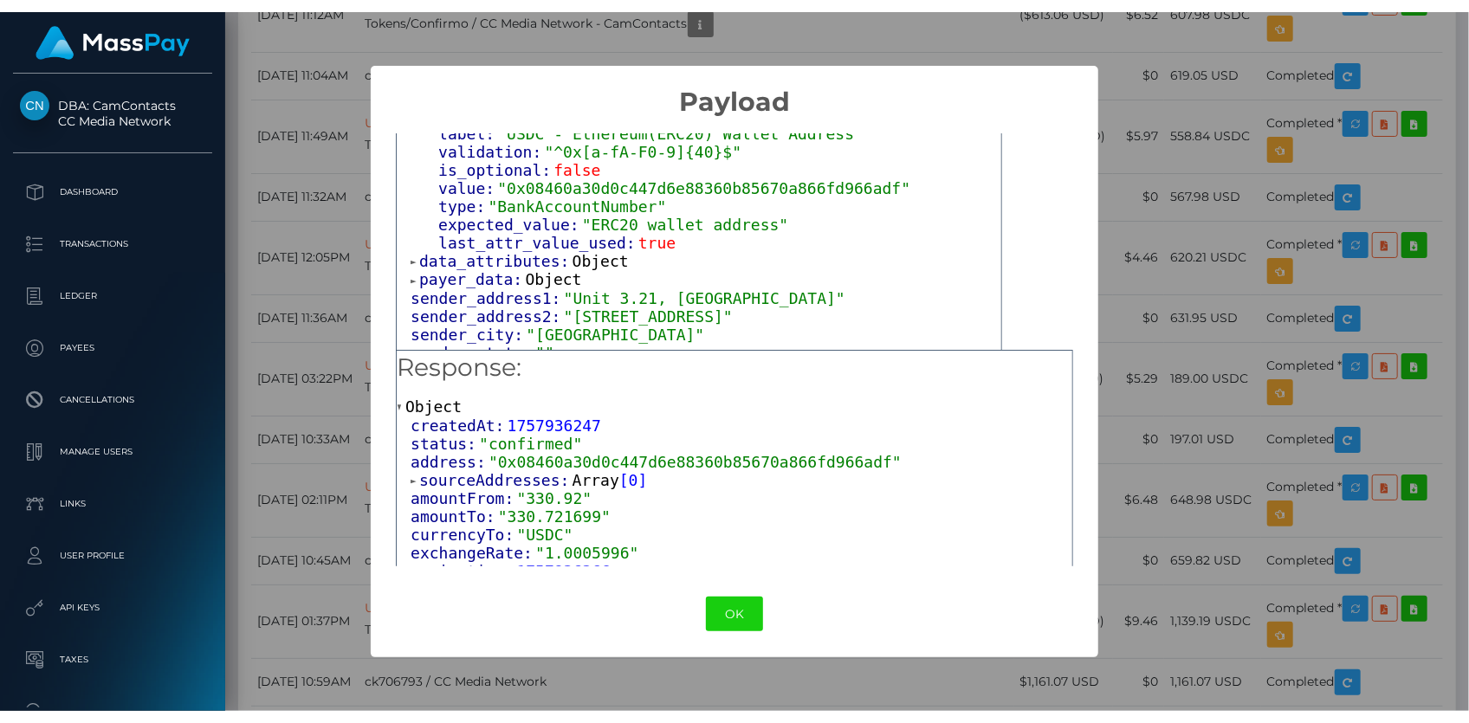
scroll to position [157, 0]
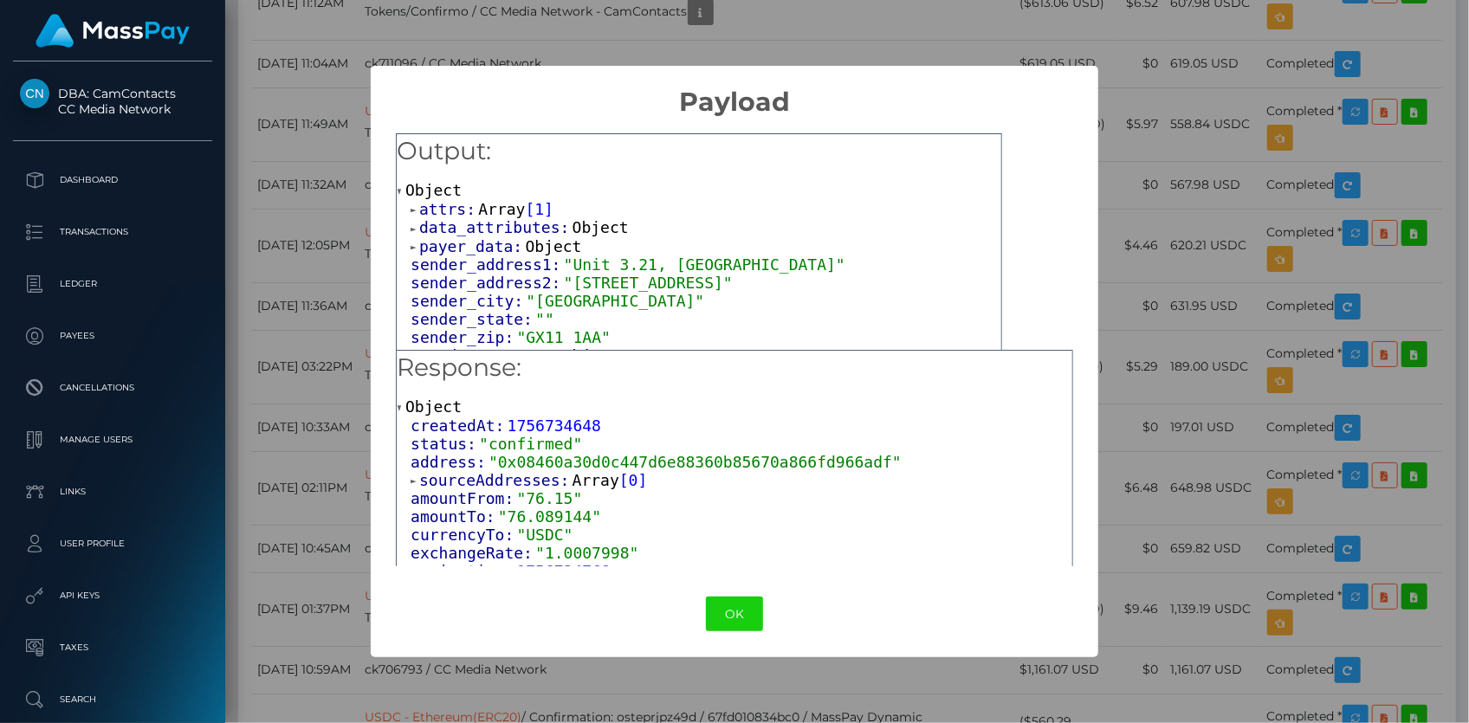
click at [484, 205] on span "Array" at bounding box center [501, 209] width 47 height 18
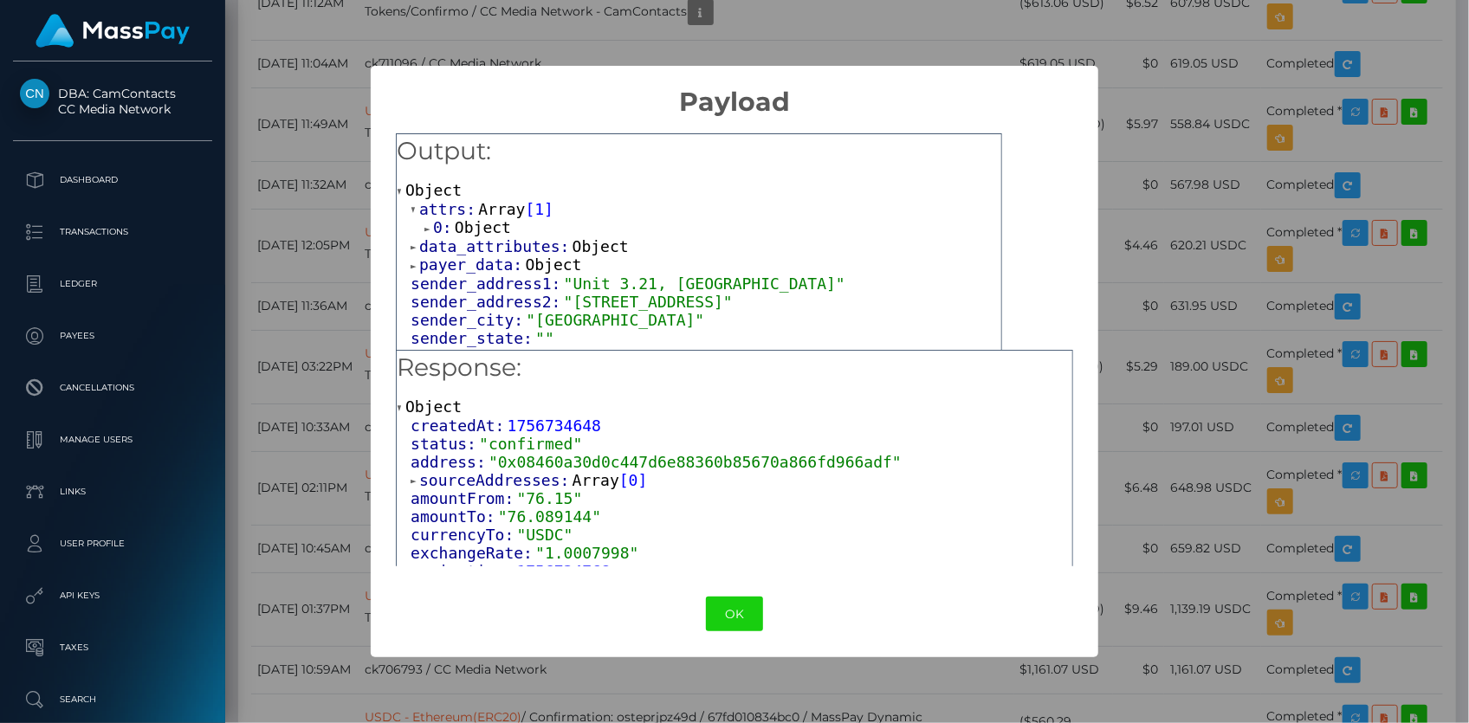
click at [480, 229] on span "Object" at bounding box center [483, 227] width 56 height 18
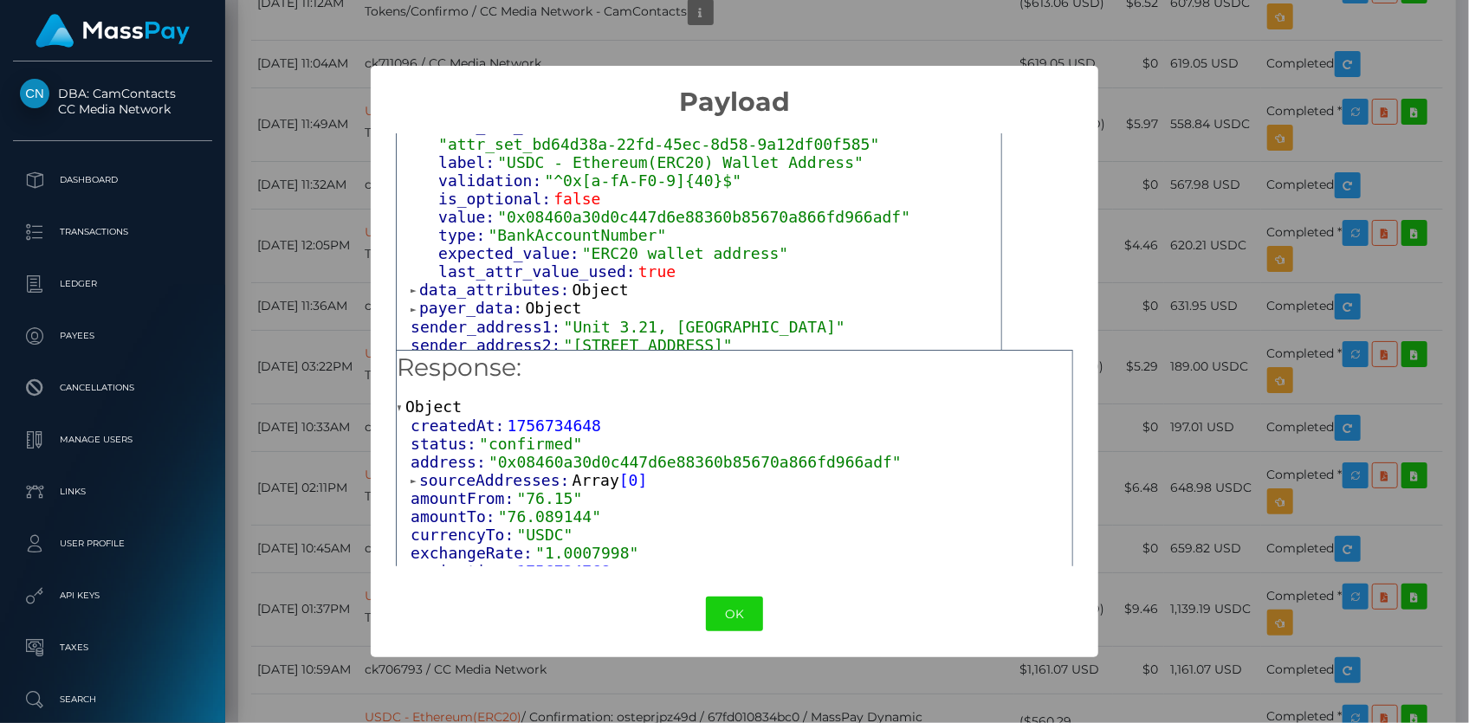
click at [728, 633] on div "OK No Cancel" at bounding box center [734, 614] width 727 height 53
click at [721, 616] on button "OK" at bounding box center [734, 615] width 57 height 36
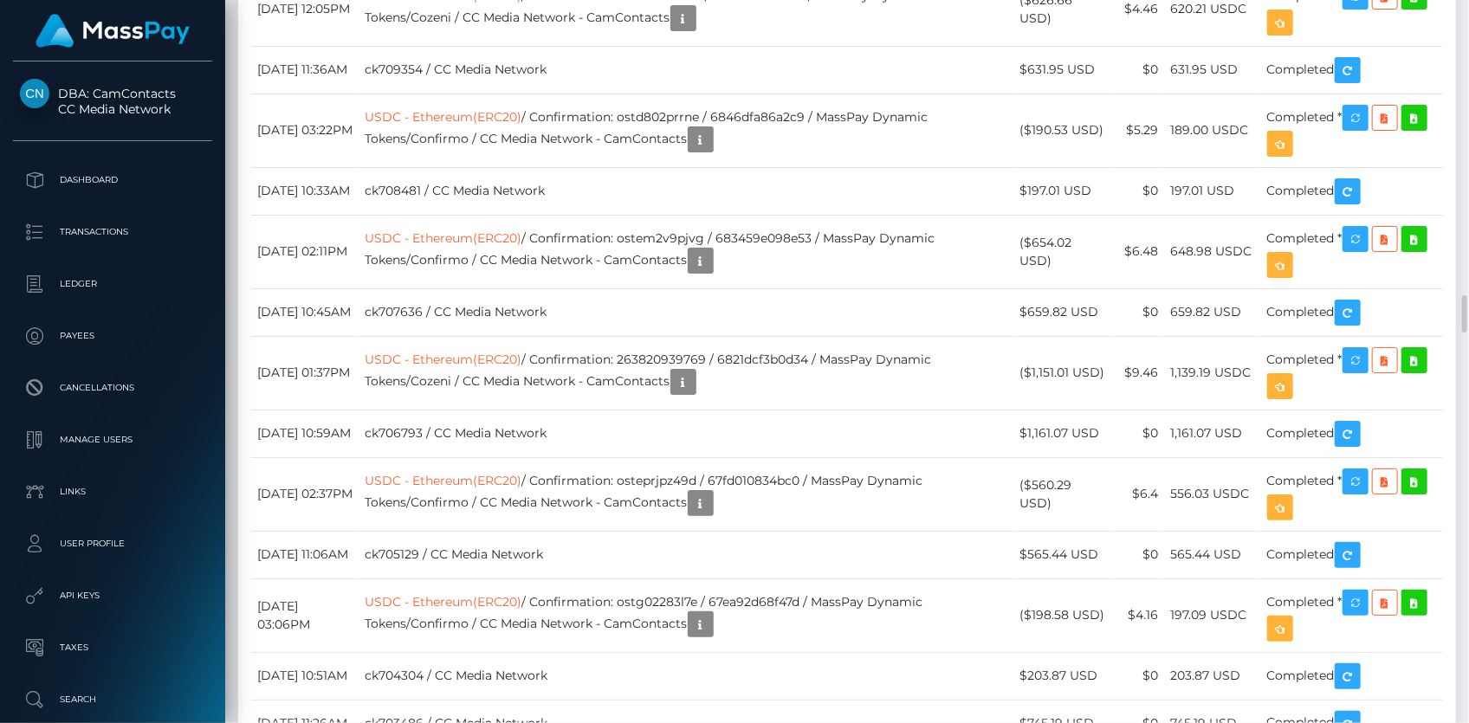
scroll to position [5746, 0]
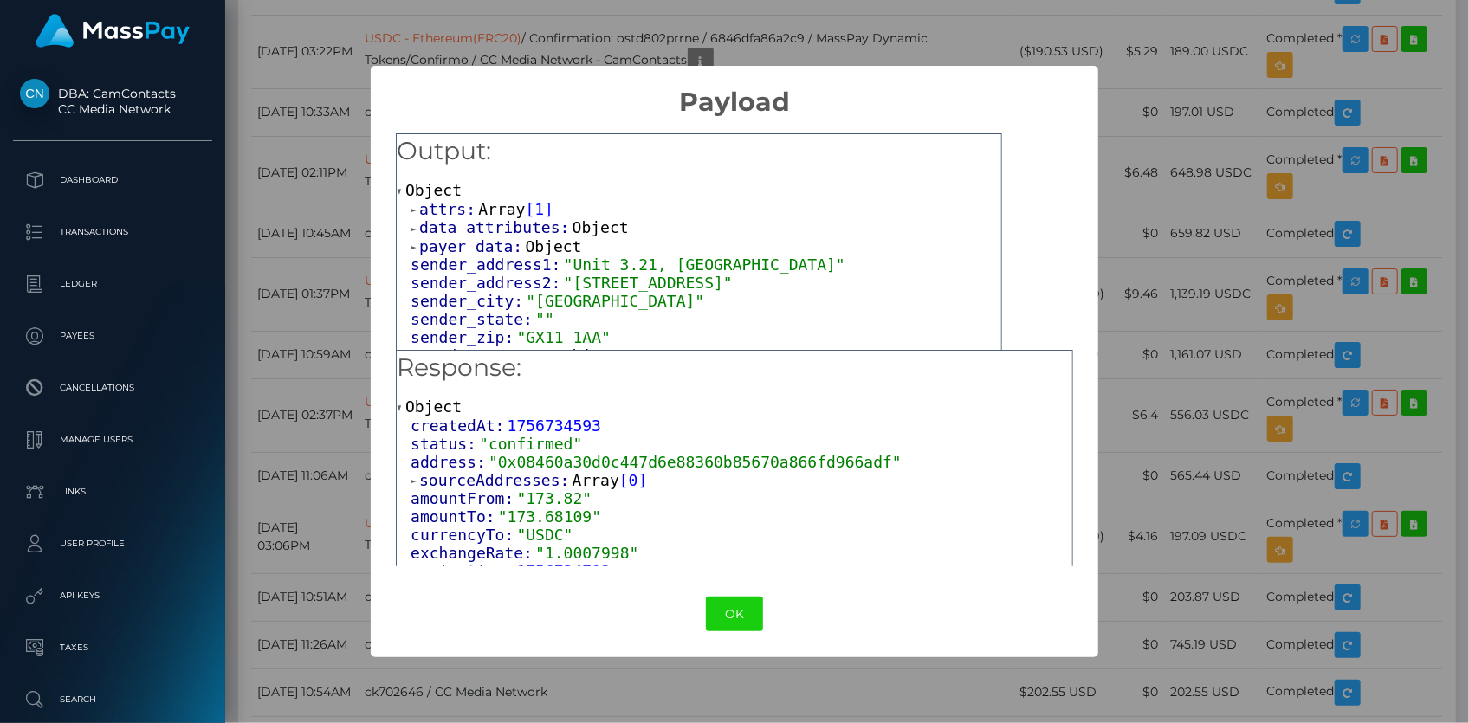
click at [481, 208] on span "Array" at bounding box center [501, 209] width 47 height 18
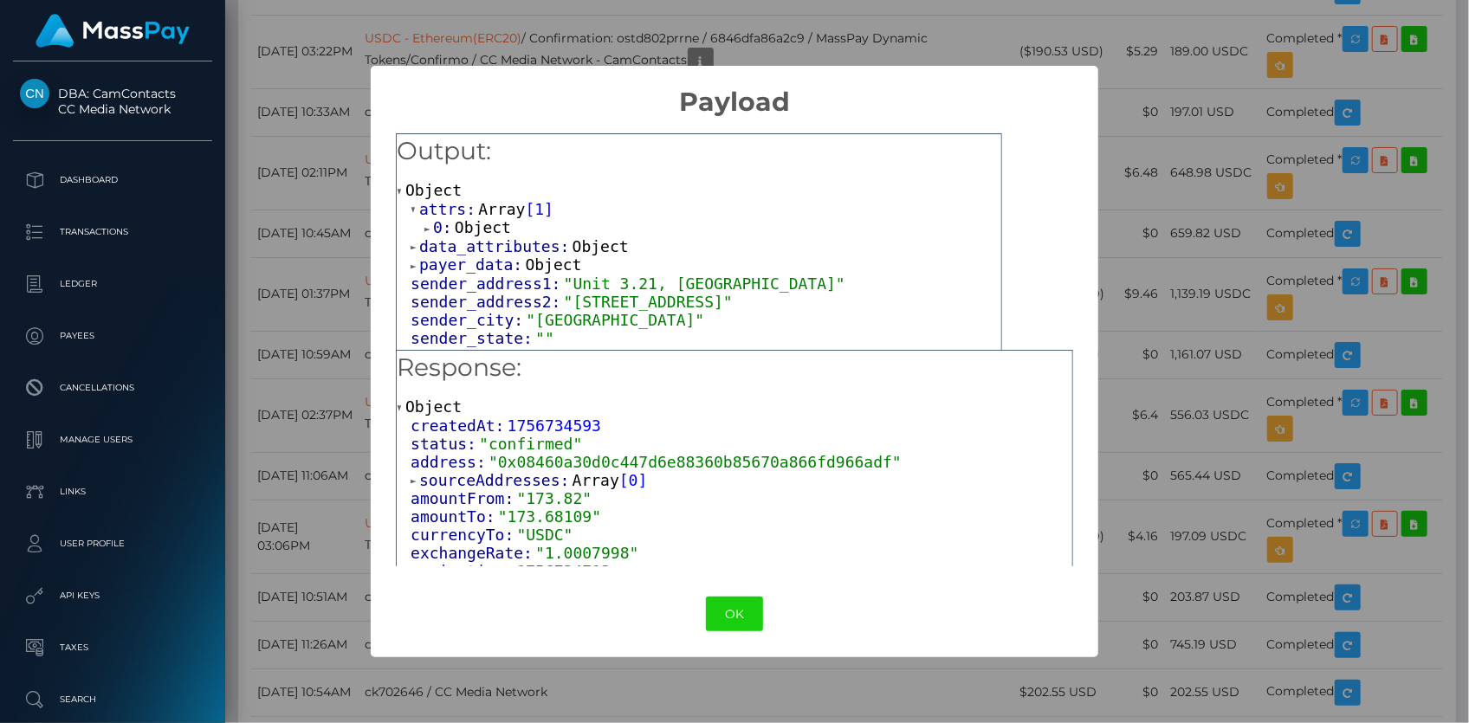
click at [485, 222] on span "Object" at bounding box center [483, 227] width 56 height 18
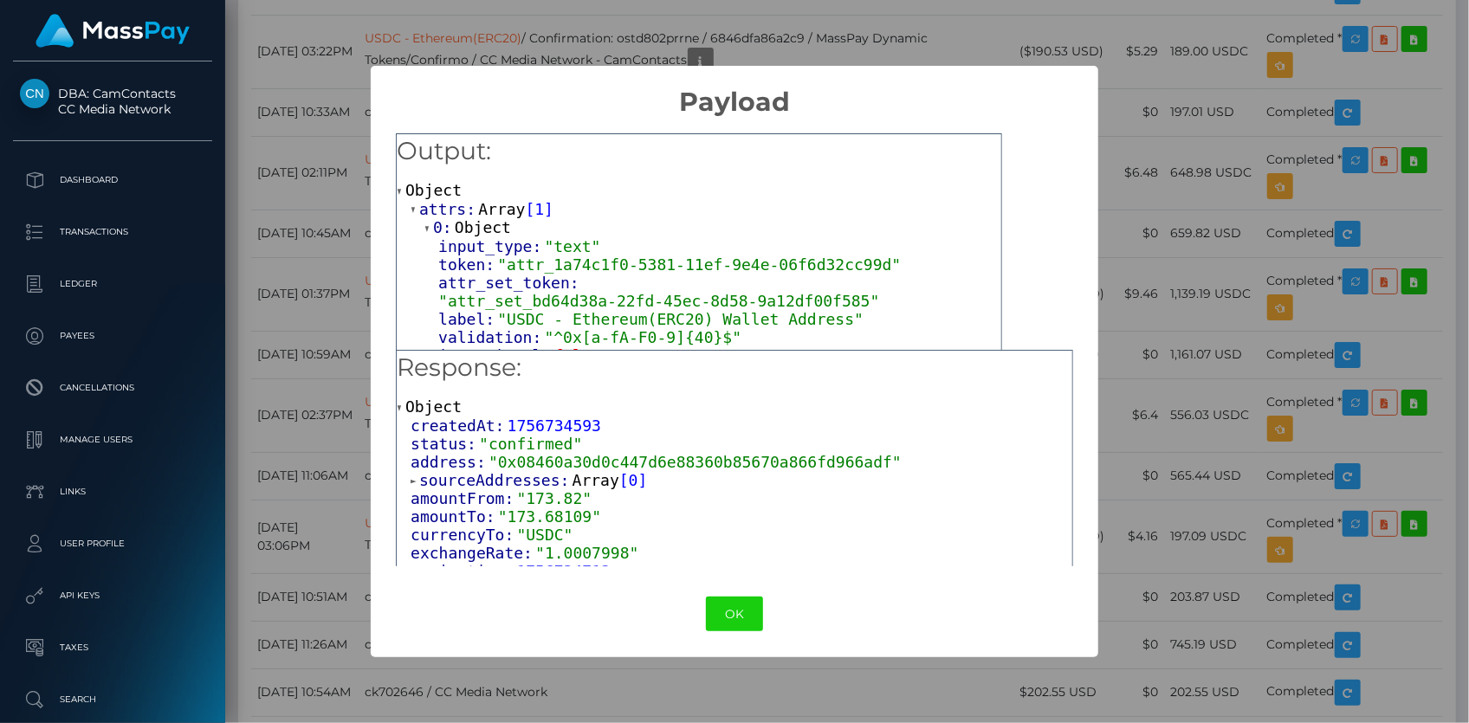
scroll to position [78, 0]
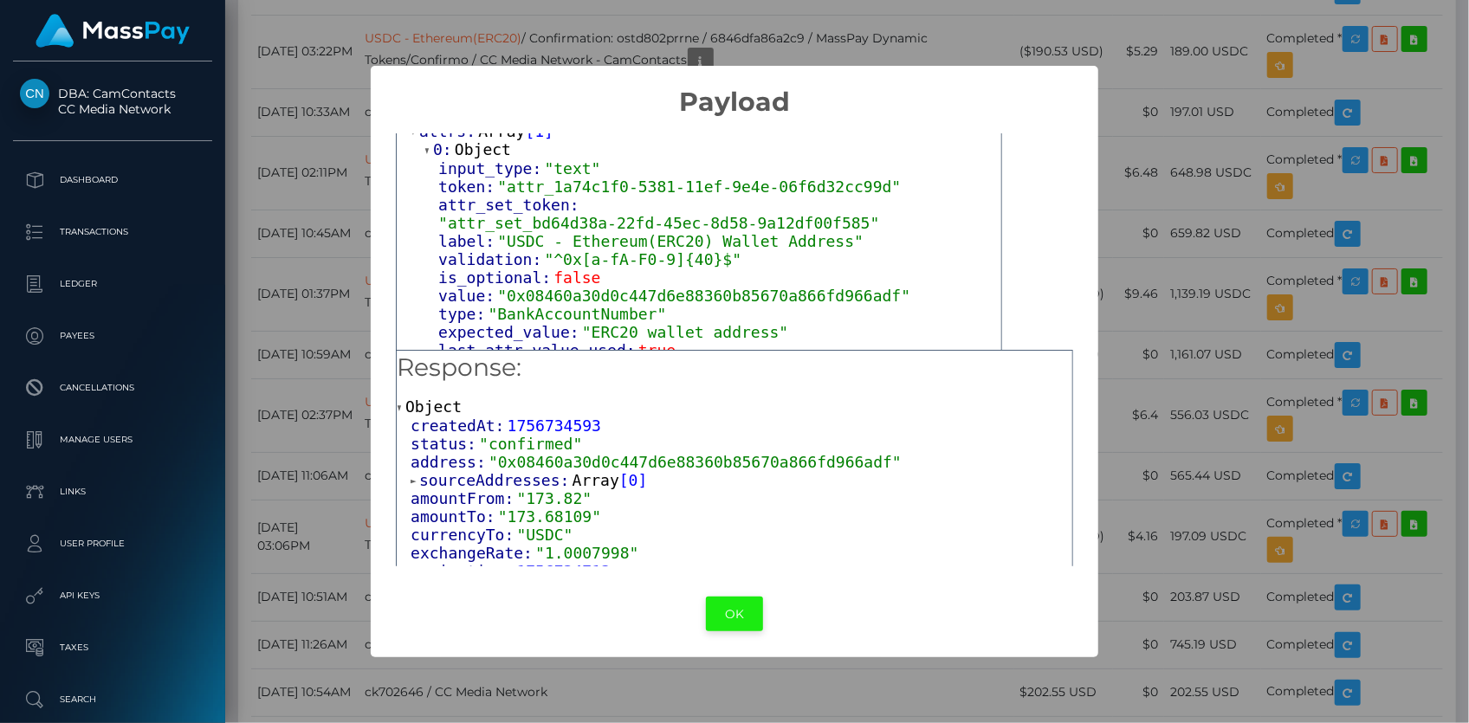
click at [718, 610] on button "OK" at bounding box center [734, 615] width 57 height 36
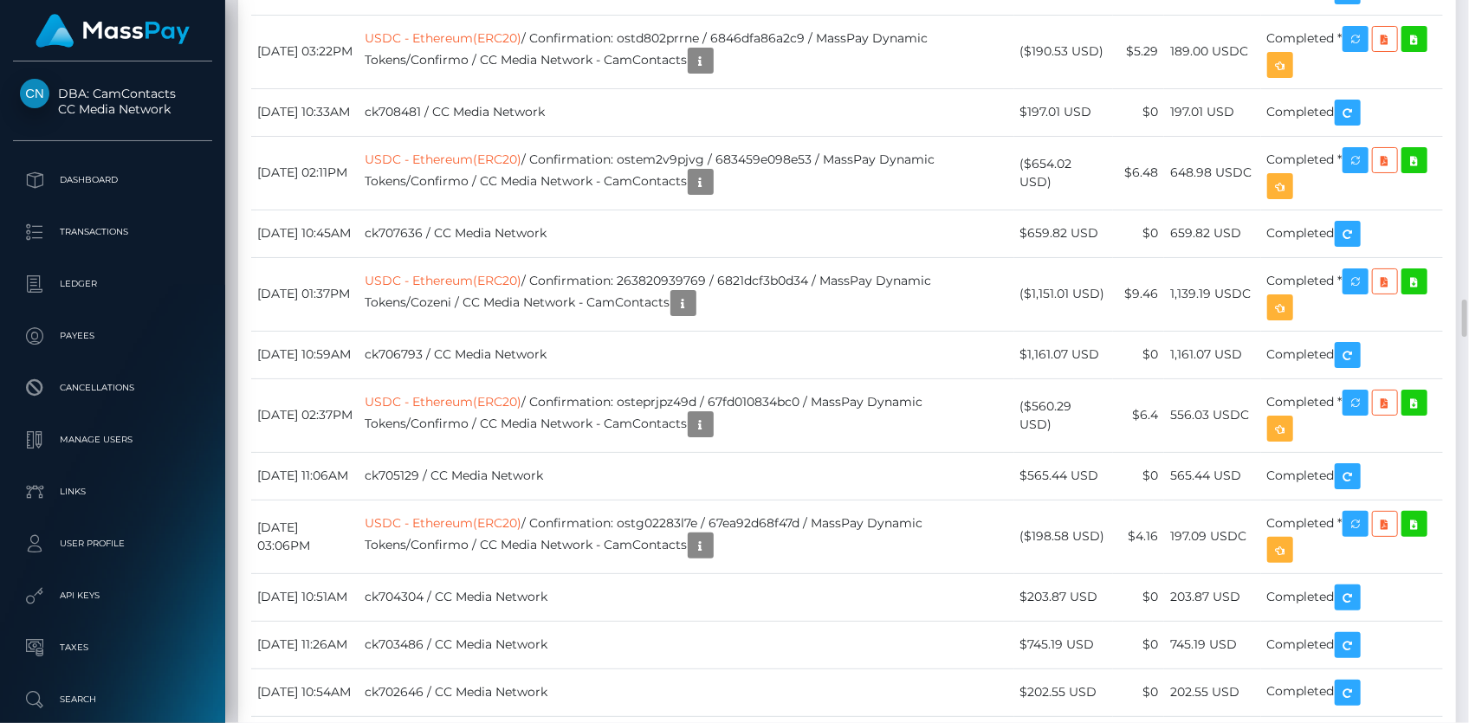
scroll to position [208, 379]
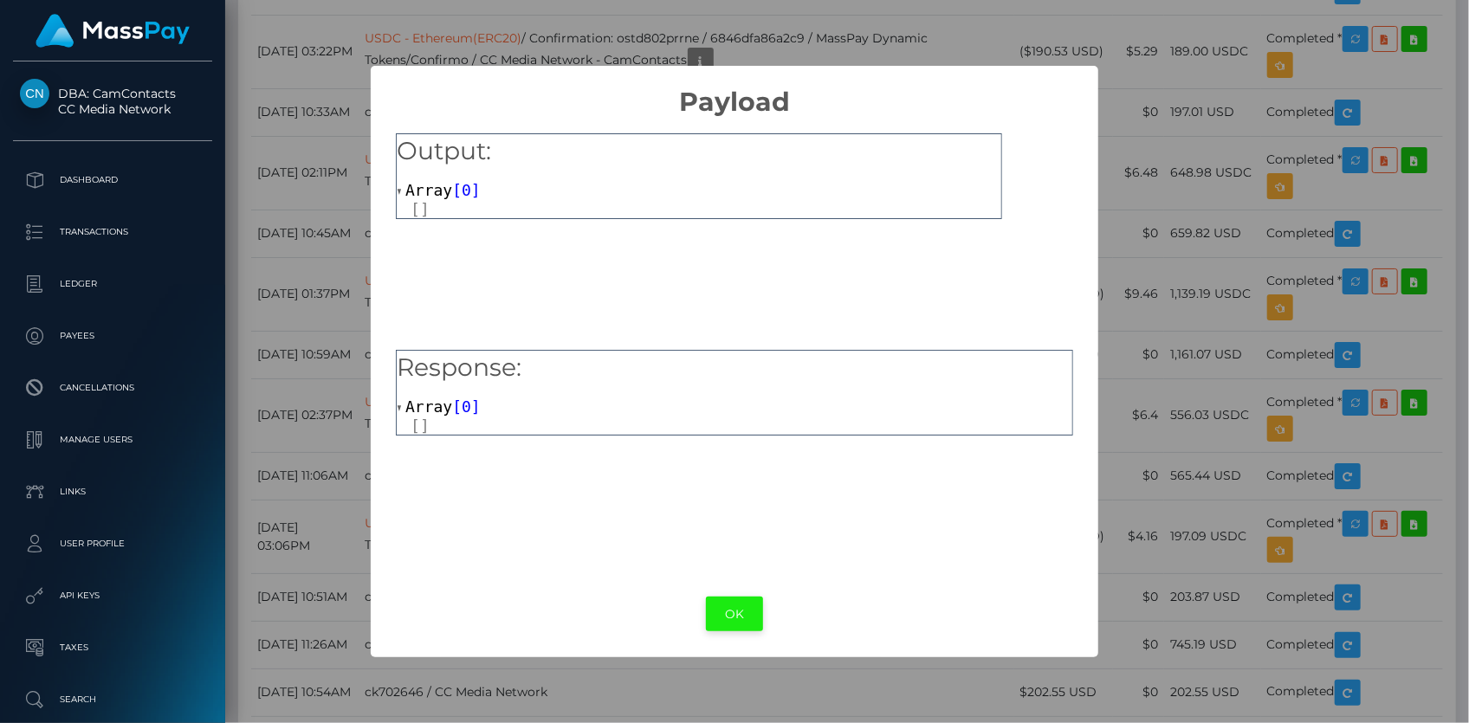
click at [719, 613] on button "OK" at bounding box center [734, 615] width 57 height 36
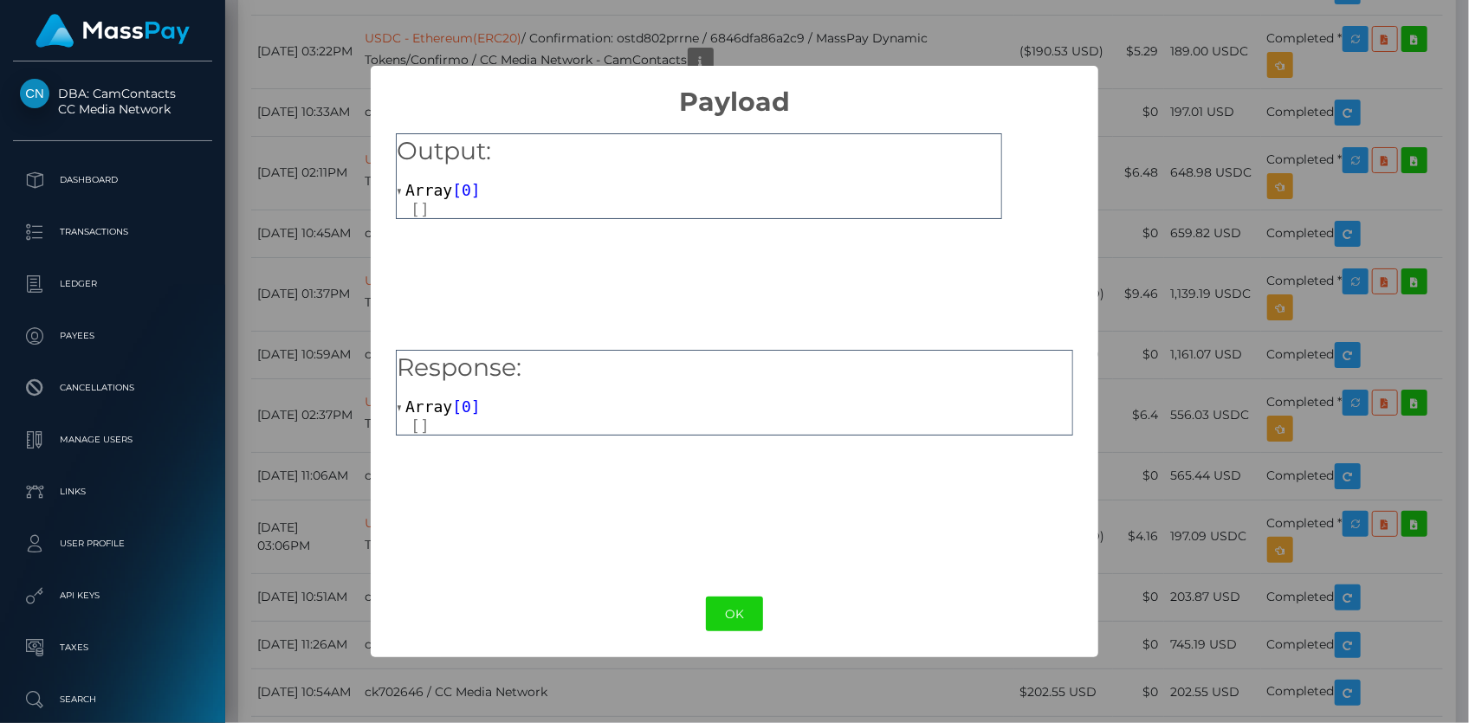
click at [724, 639] on div "OK No Cancel" at bounding box center [734, 614] width 727 height 53
click at [725, 623] on button "OK" at bounding box center [734, 615] width 57 height 36
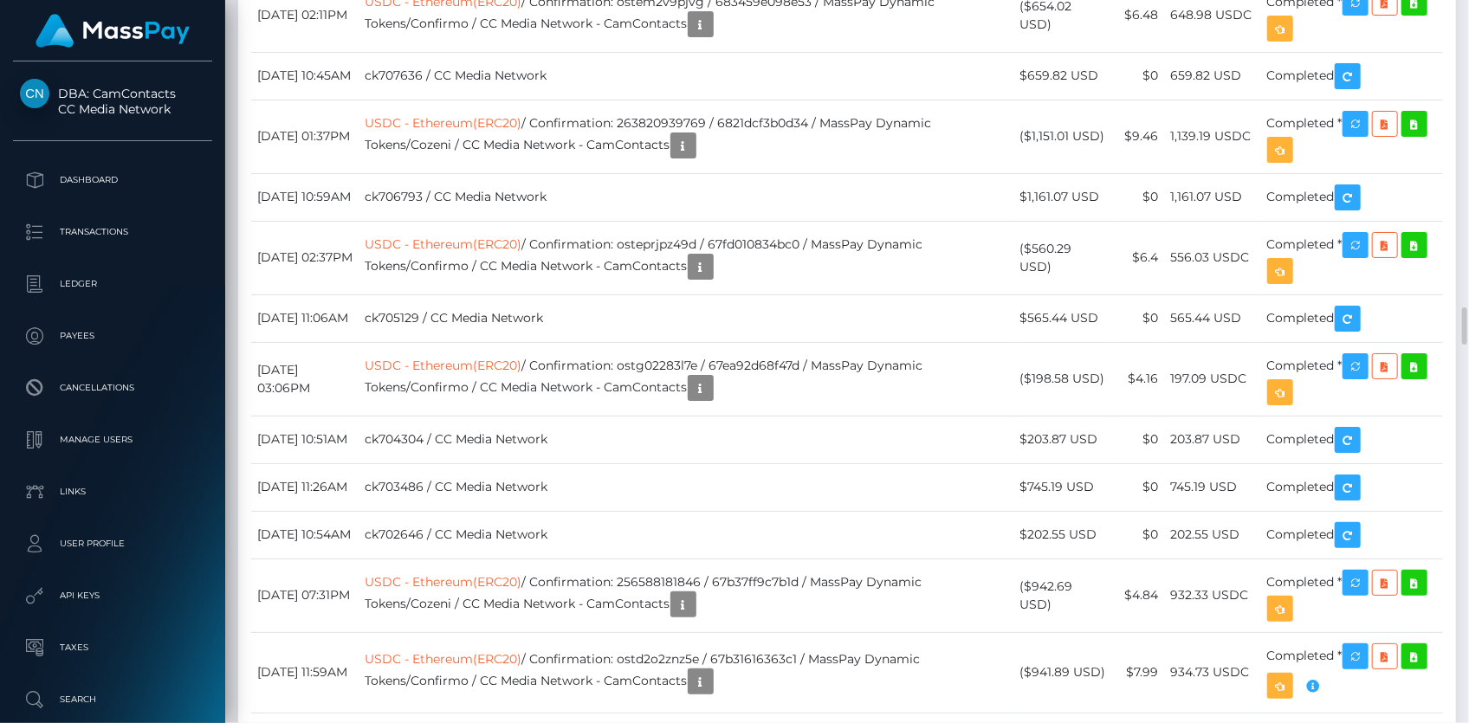
scroll to position [6062, 0]
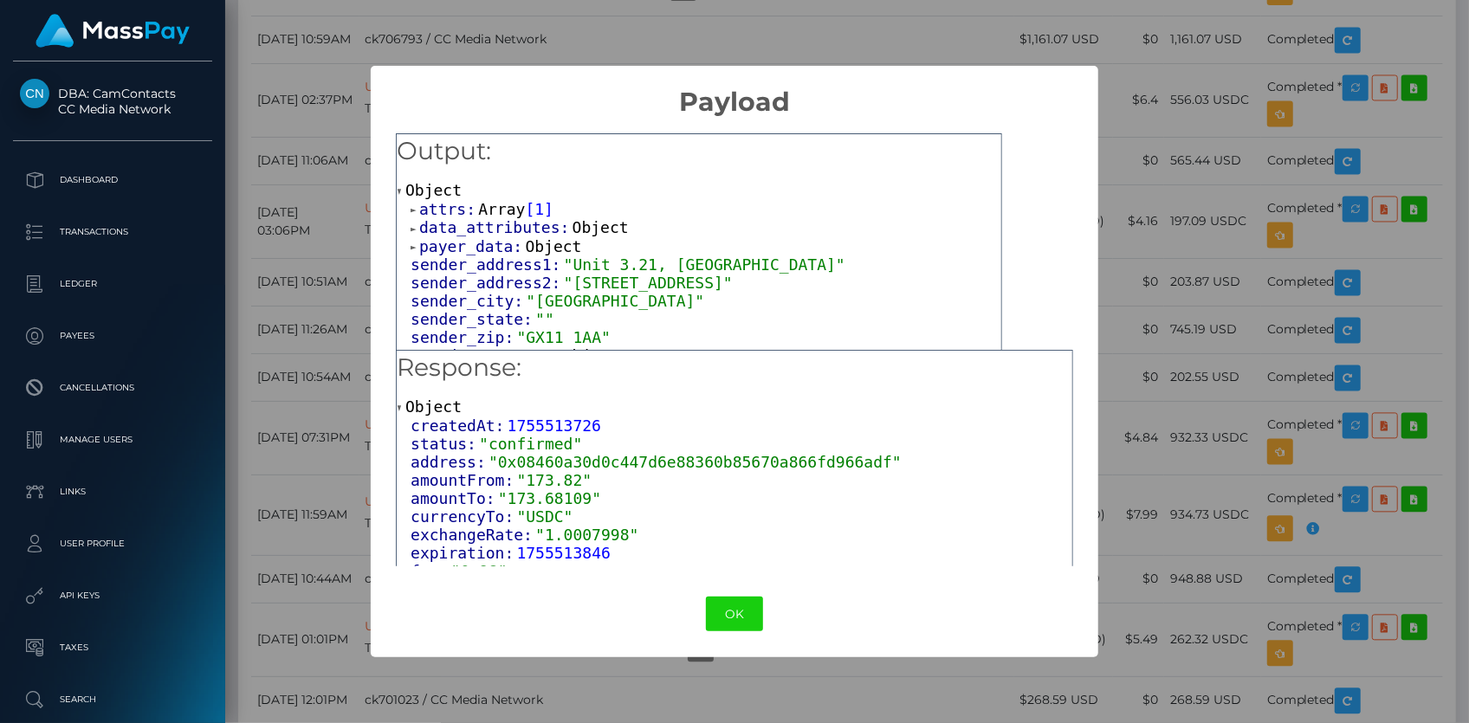
click at [478, 211] on span "Array" at bounding box center [501, 209] width 47 height 18
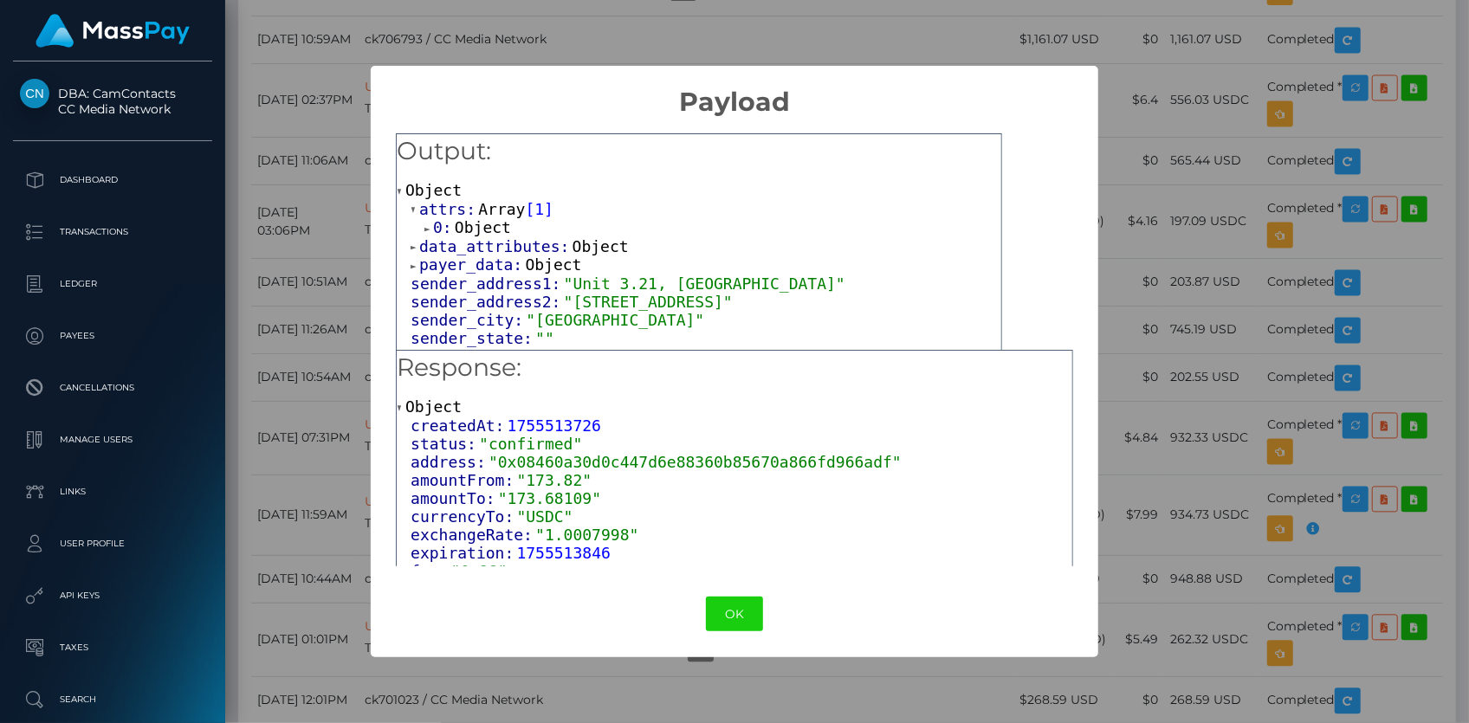
click at [483, 235] on span "Object" at bounding box center [483, 227] width 56 height 18
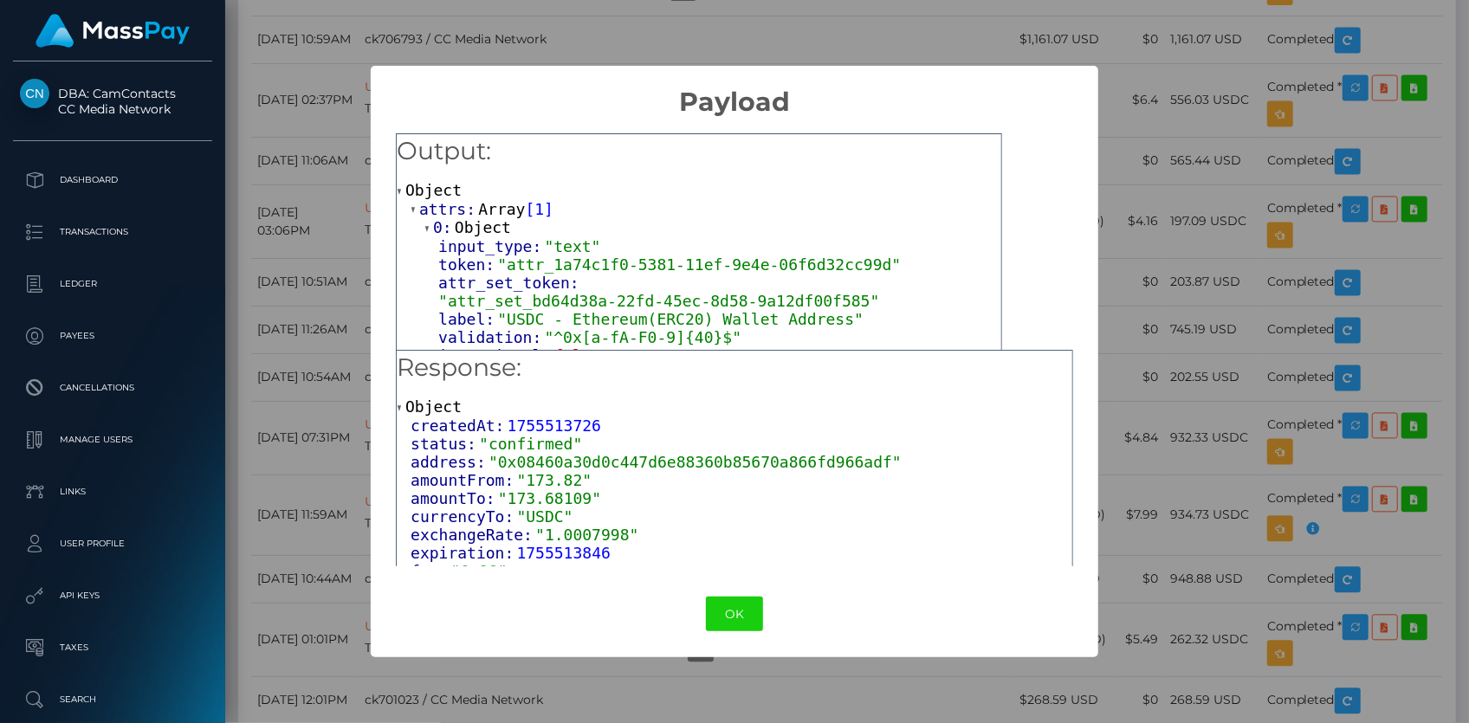
scroll to position [78, 0]
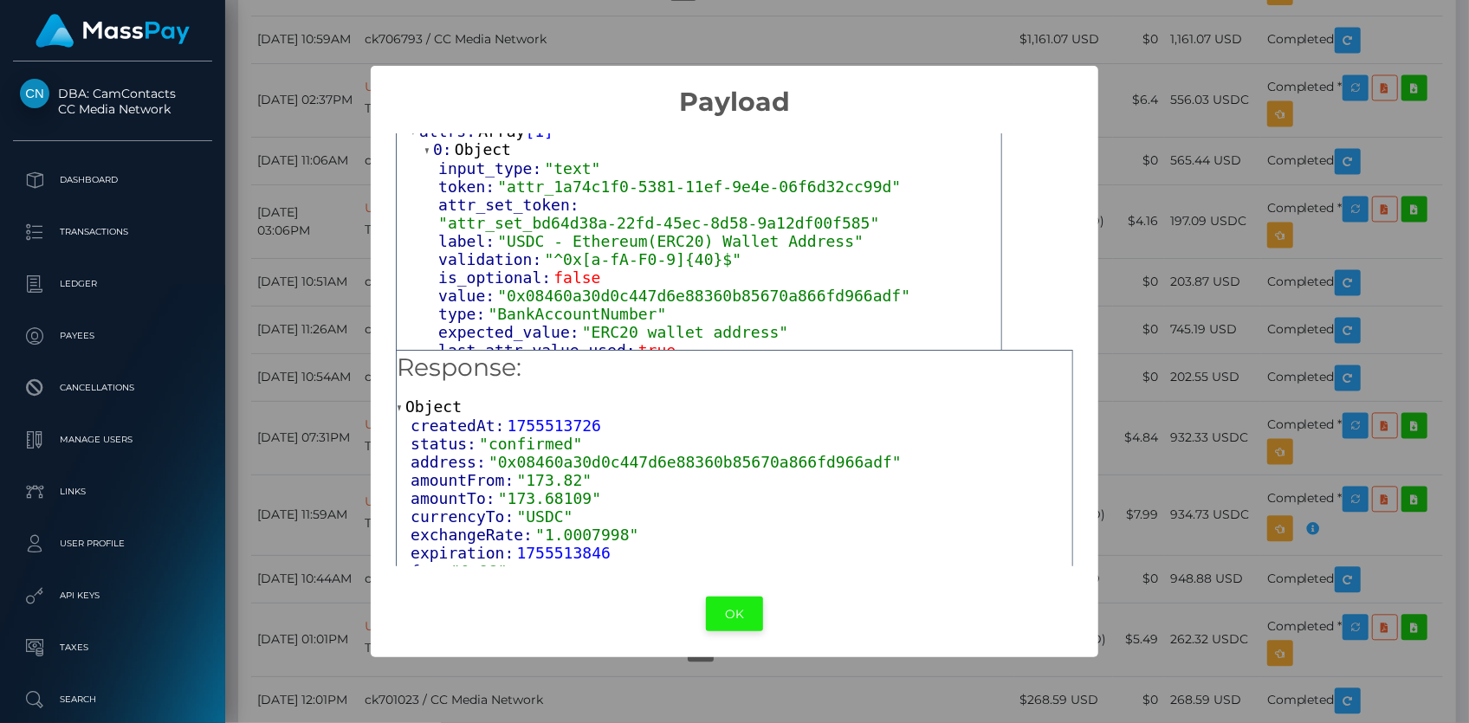
click at [740, 604] on button "OK" at bounding box center [734, 615] width 57 height 36
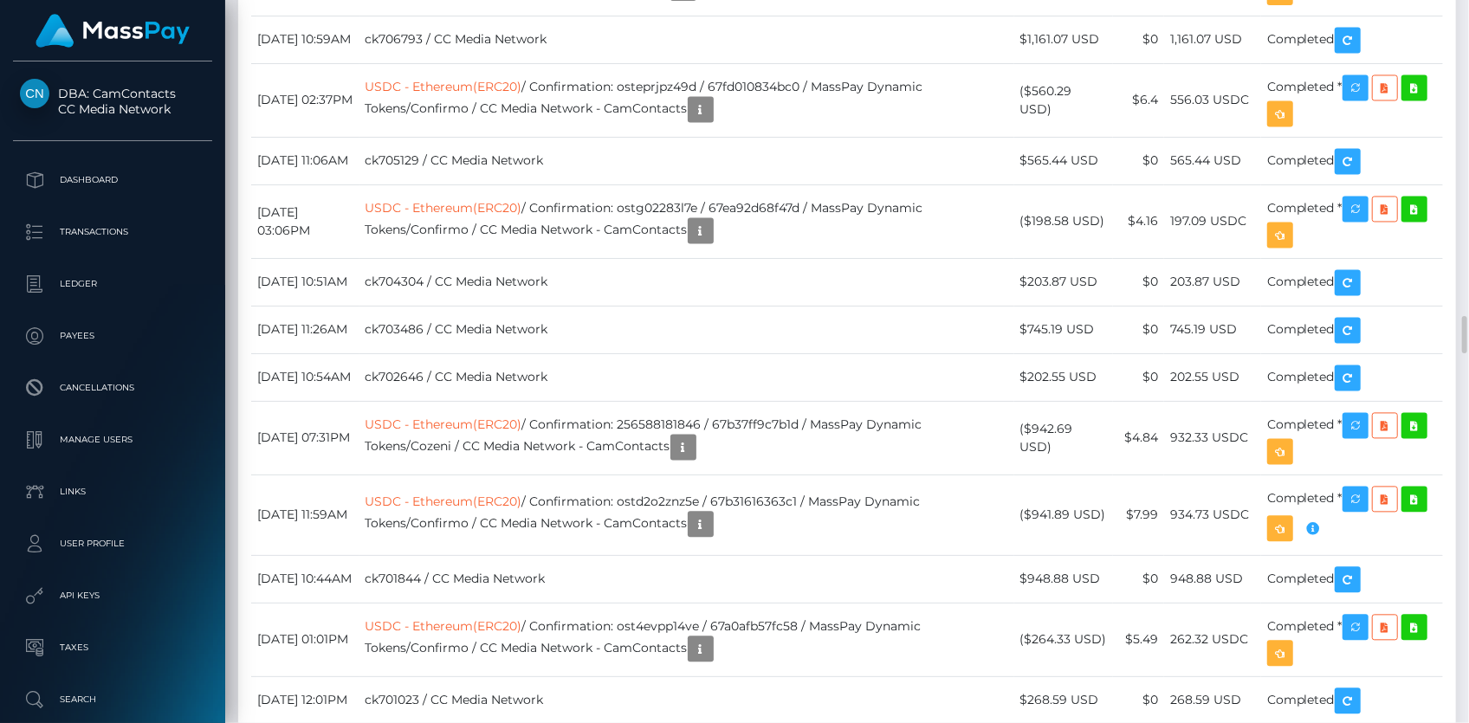
scroll to position [208, 379]
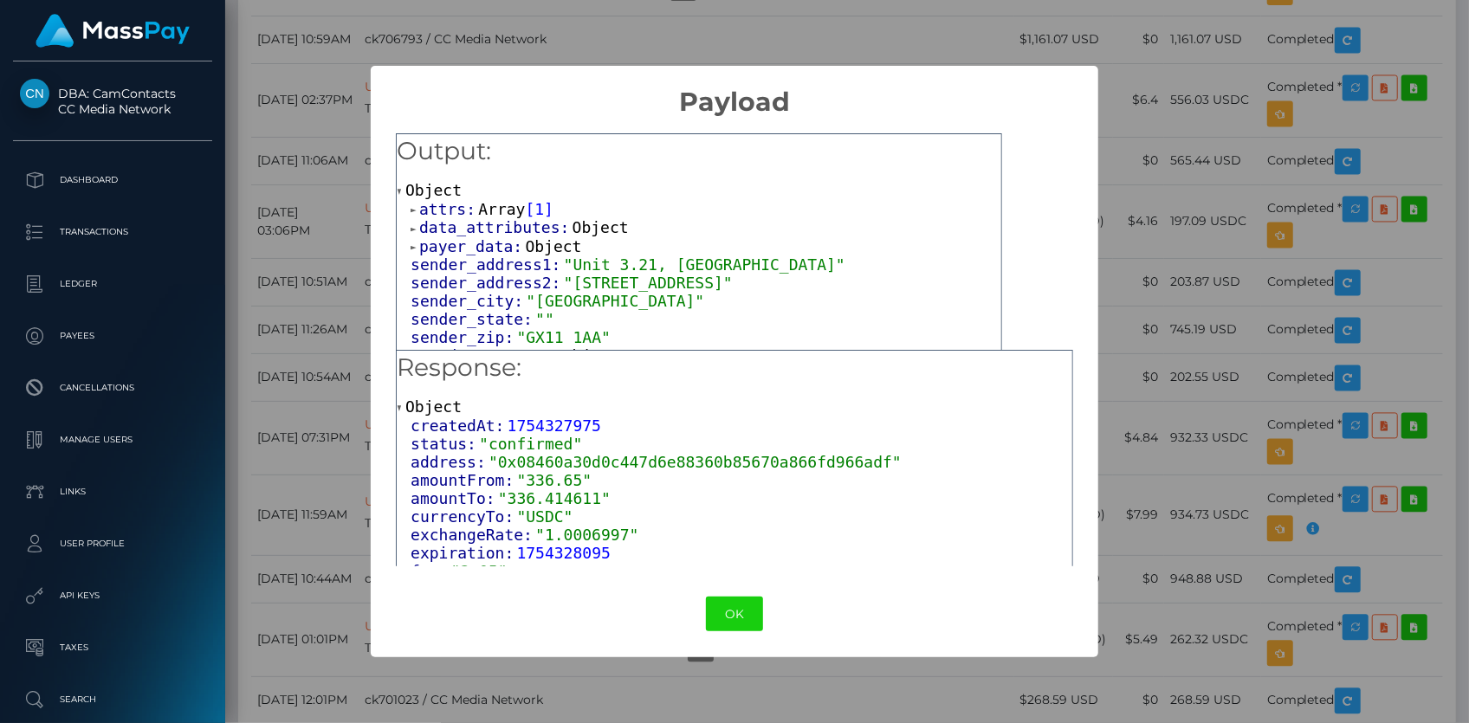
click at [534, 213] on span "1" at bounding box center [539, 209] width 10 height 18
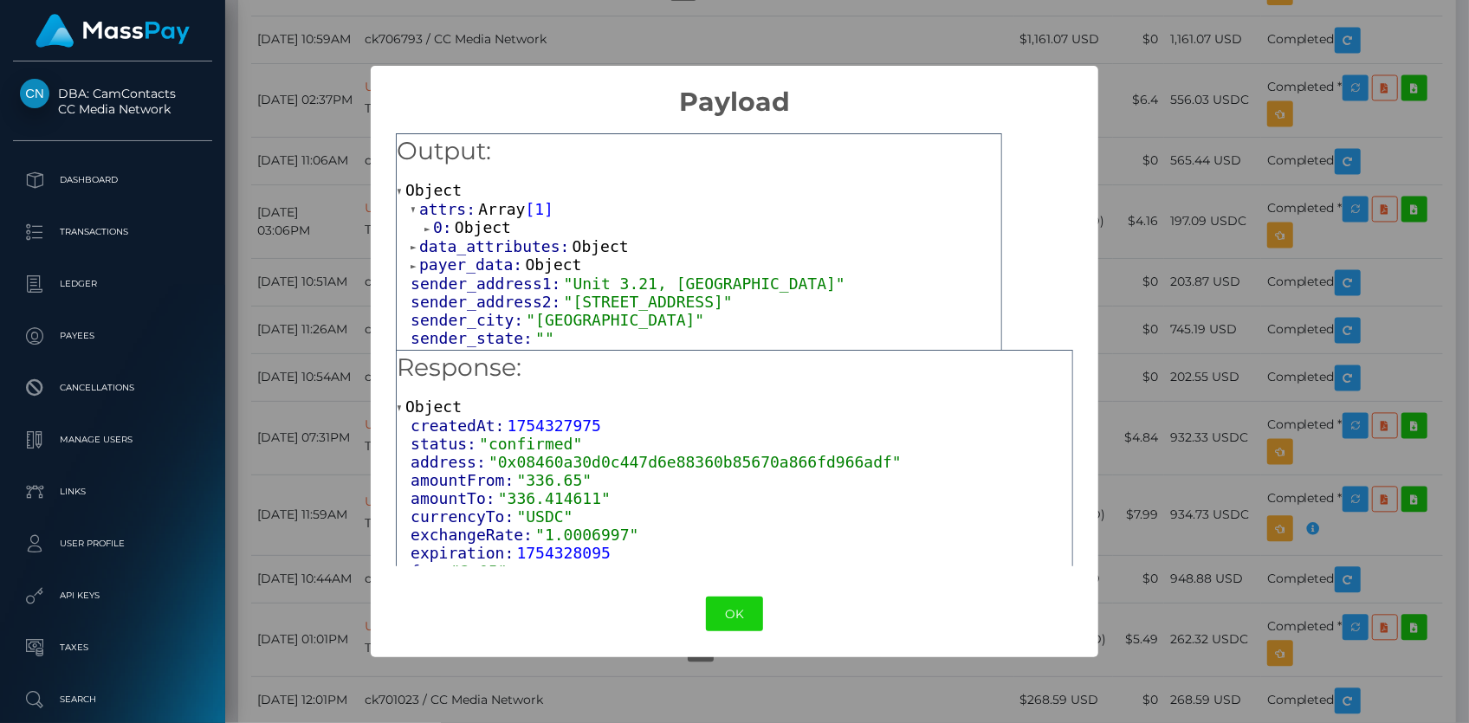
click at [489, 227] on span "Object" at bounding box center [483, 227] width 56 height 18
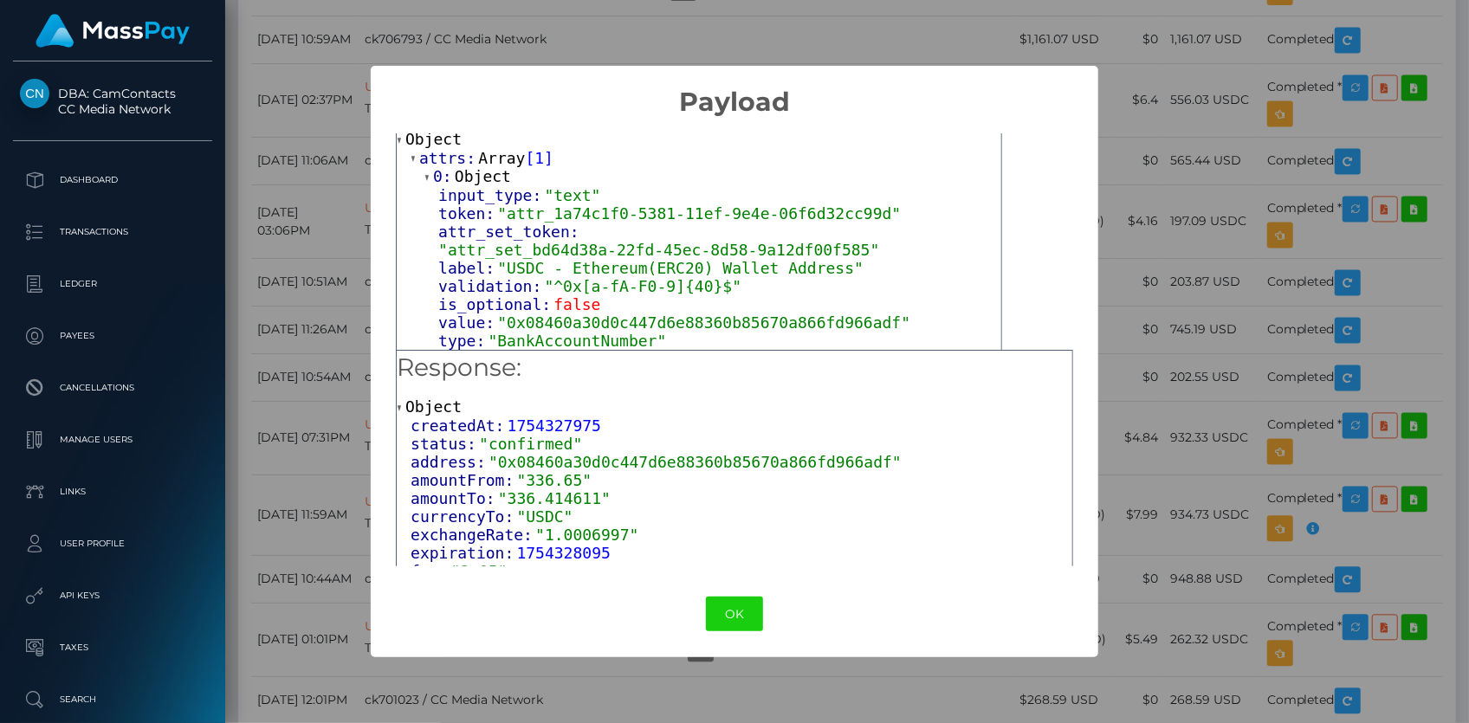
scroll to position [78, 0]
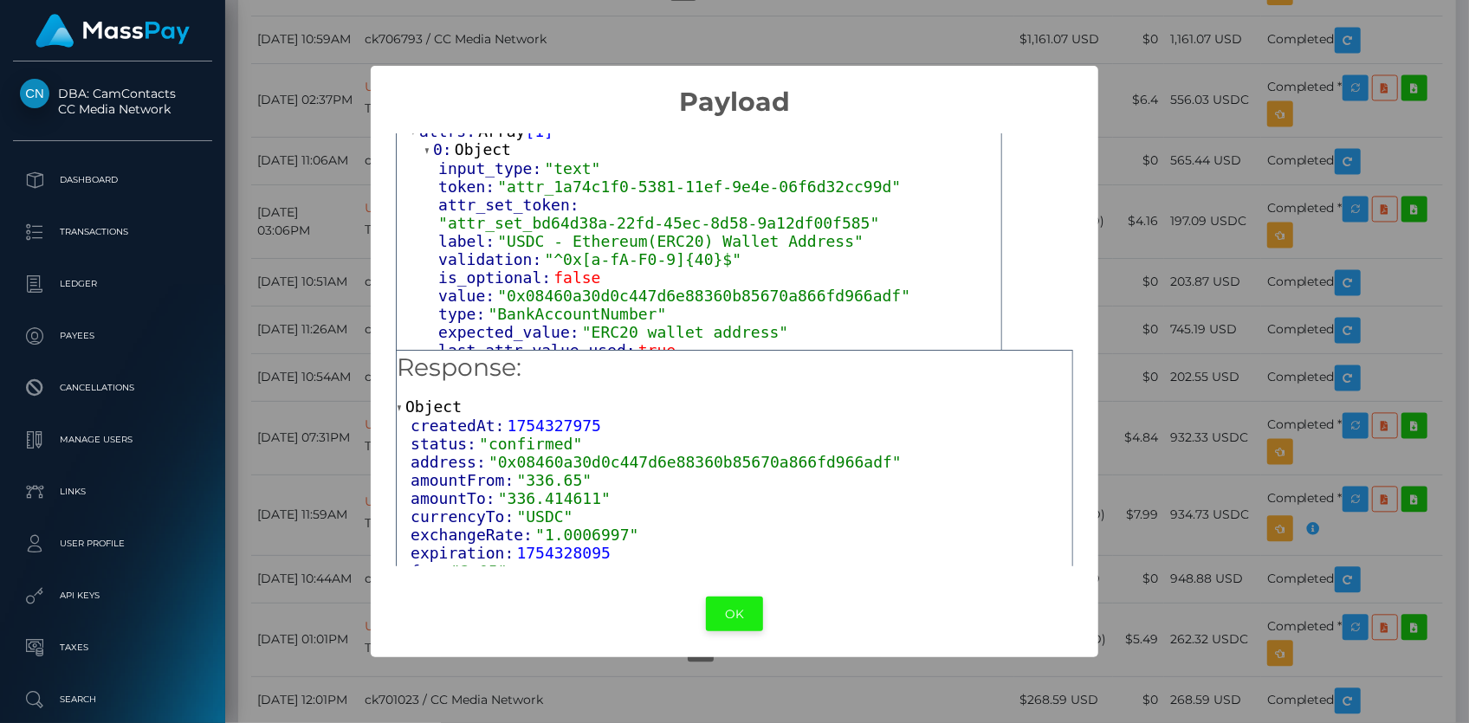
click at [714, 609] on button "OK" at bounding box center [734, 615] width 57 height 36
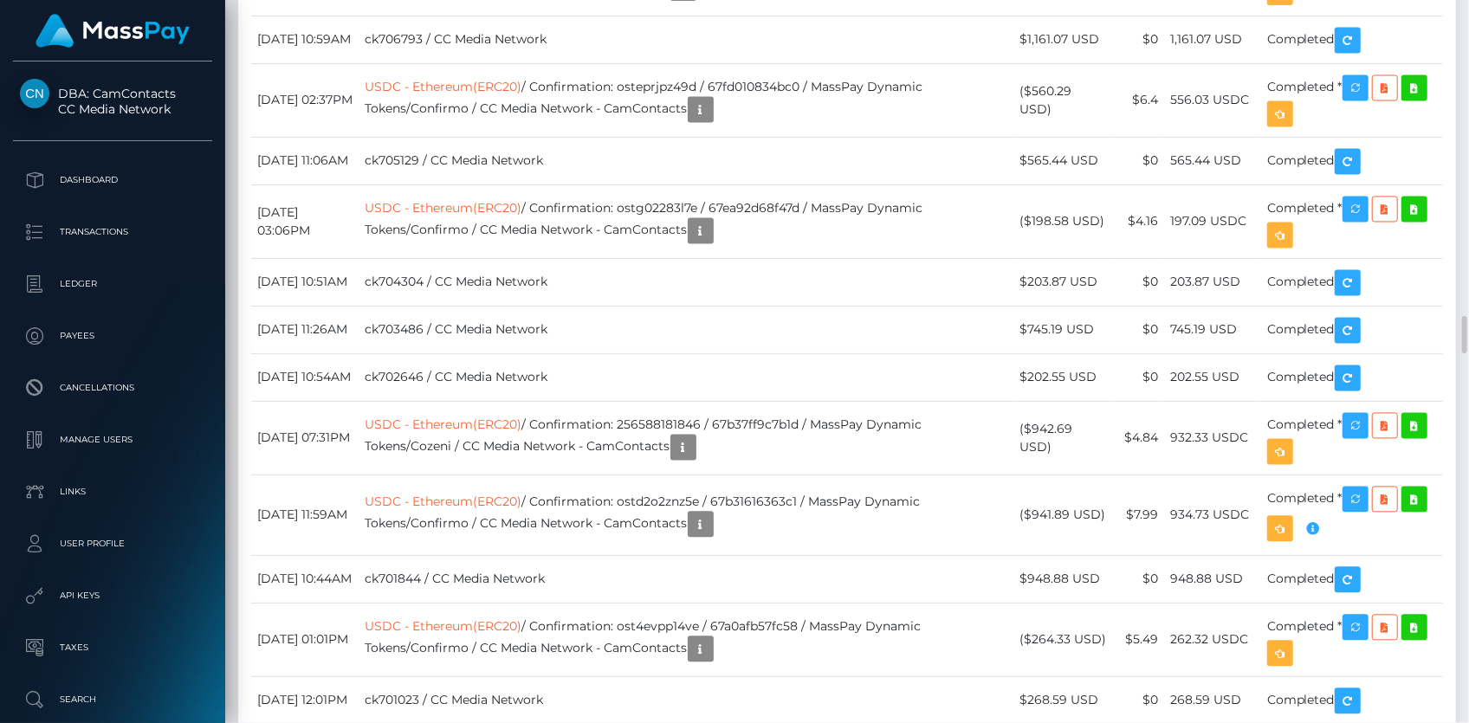
drag, startPoint x: 581, startPoint y: 469, endPoint x: 607, endPoint y: 468, distance: 26.0
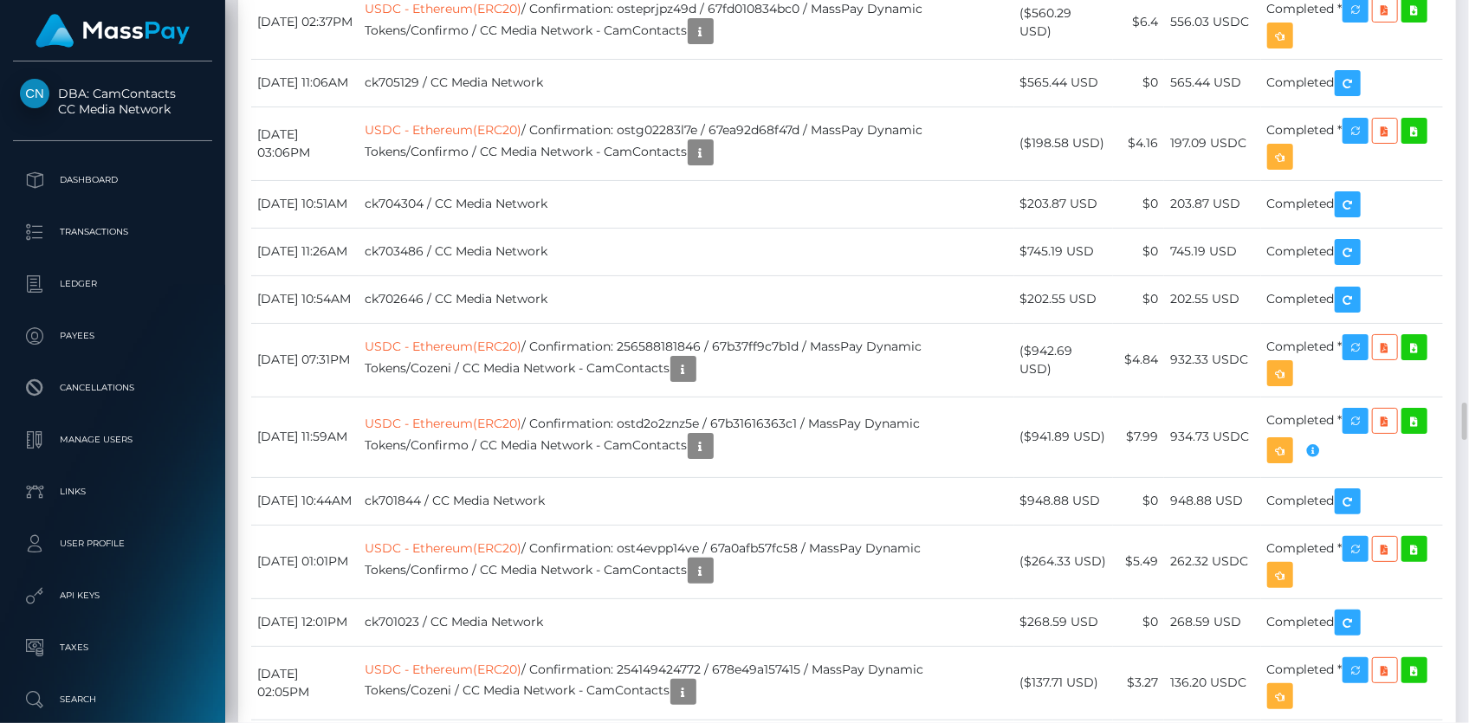
scroll to position [6218, 0]
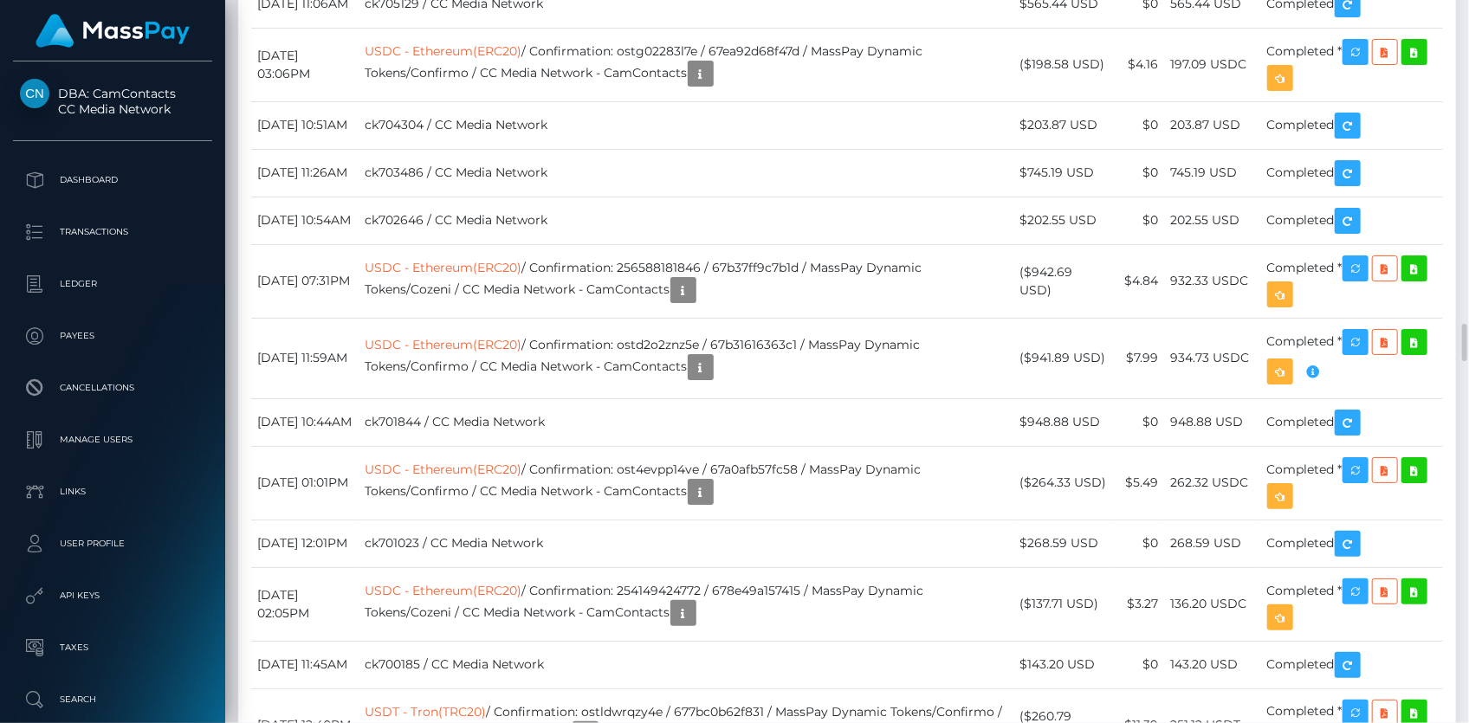
drag, startPoint x: 619, startPoint y: 406, endPoint x: 633, endPoint y: 432, distance: 29.4
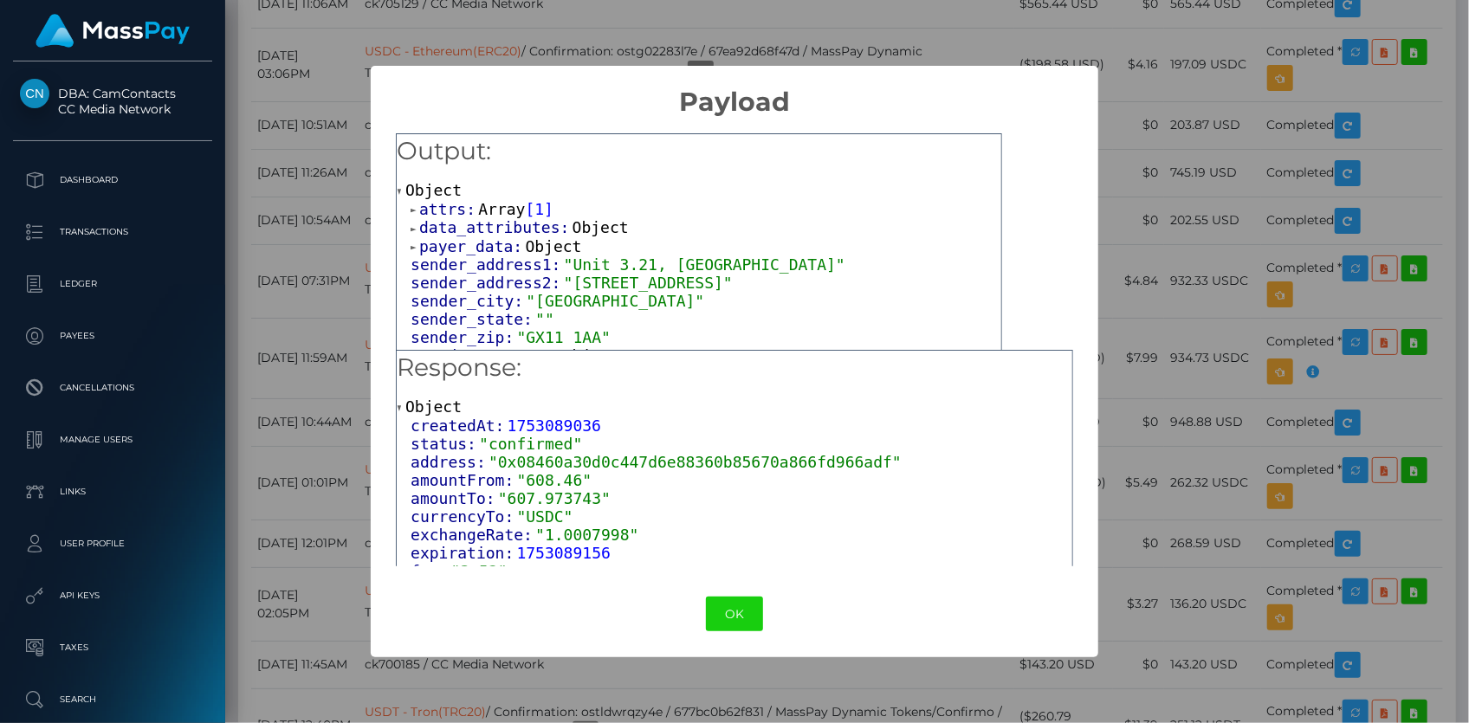
click at [499, 214] on span "Array" at bounding box center [501, 209] width 47 height 18
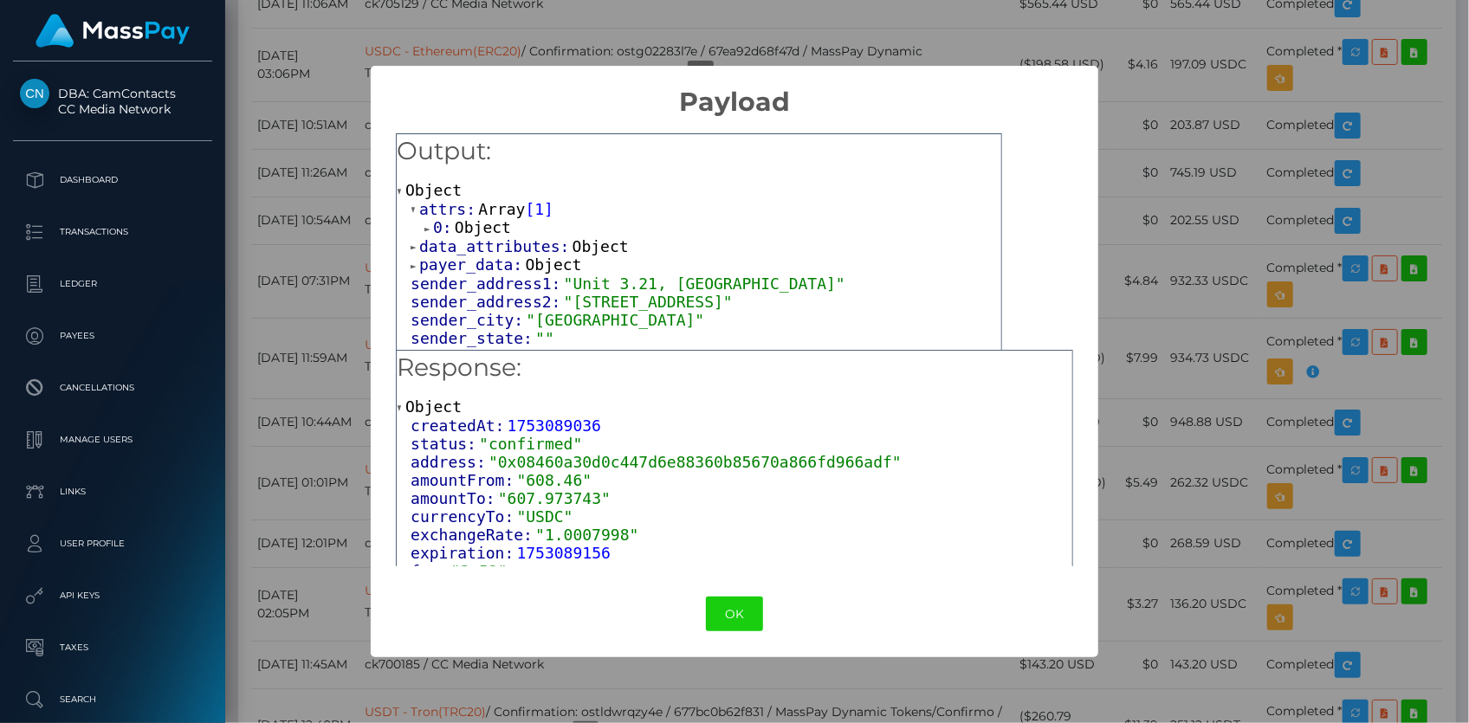
click at [496, 227] on span "Object" at bounding box center [483, 227] width 56 height 18
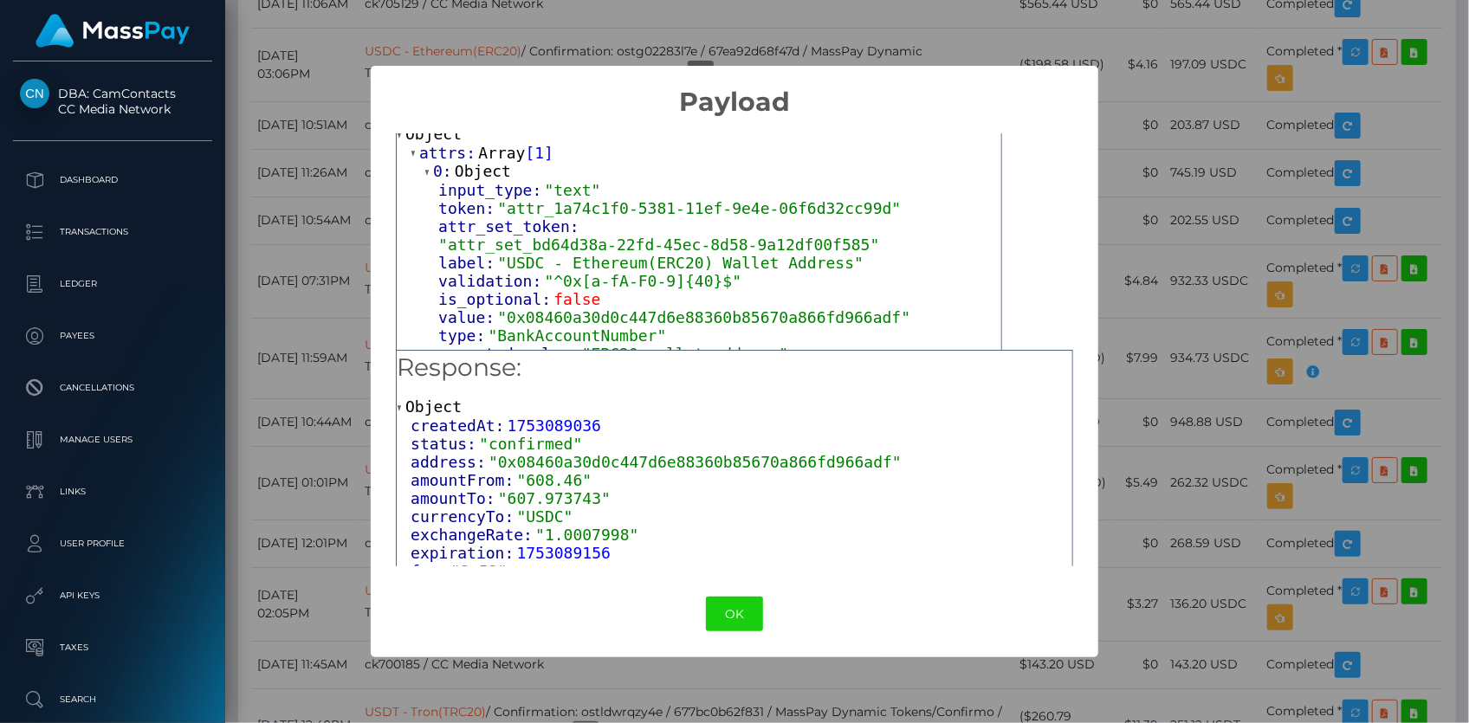
scroll to position [78, 0]
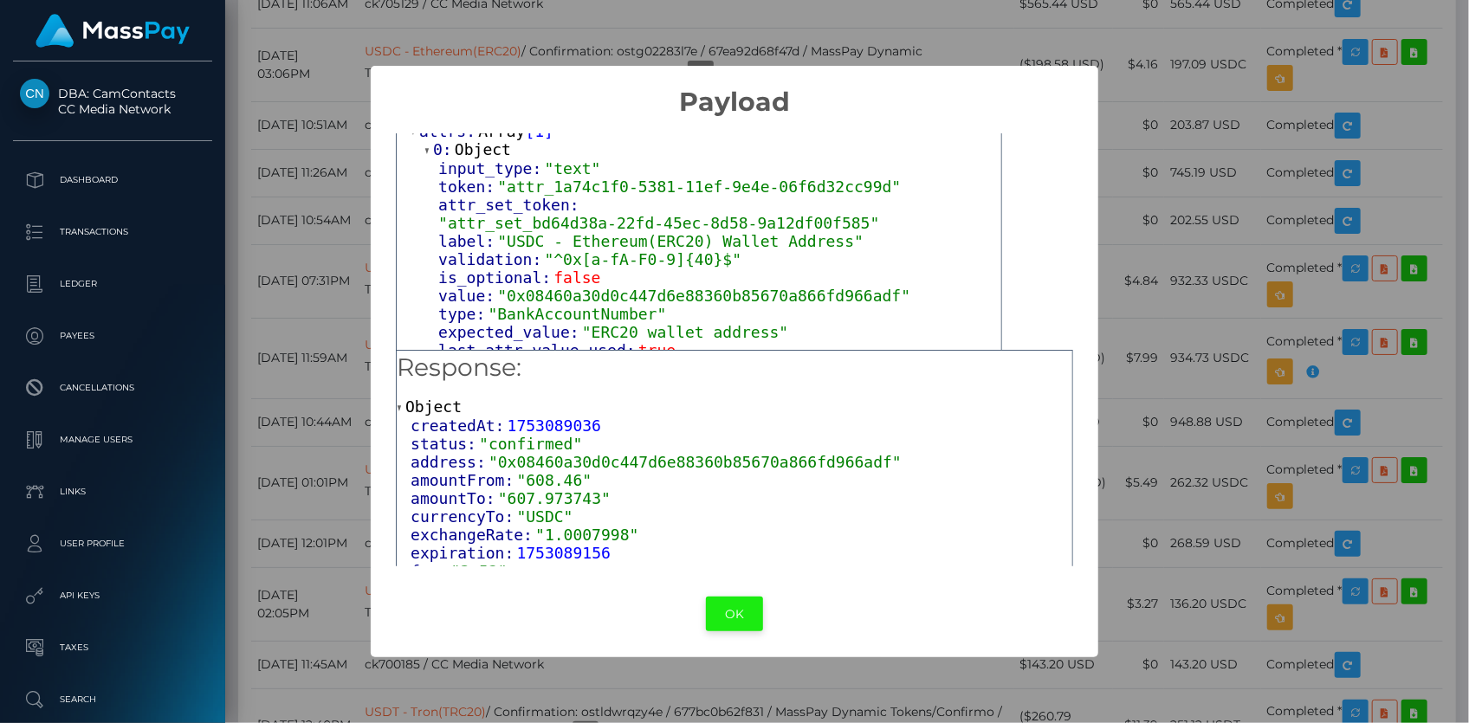
click at [727, 605] on button "OK" at bounding box center [734, 615] width 57 height 36
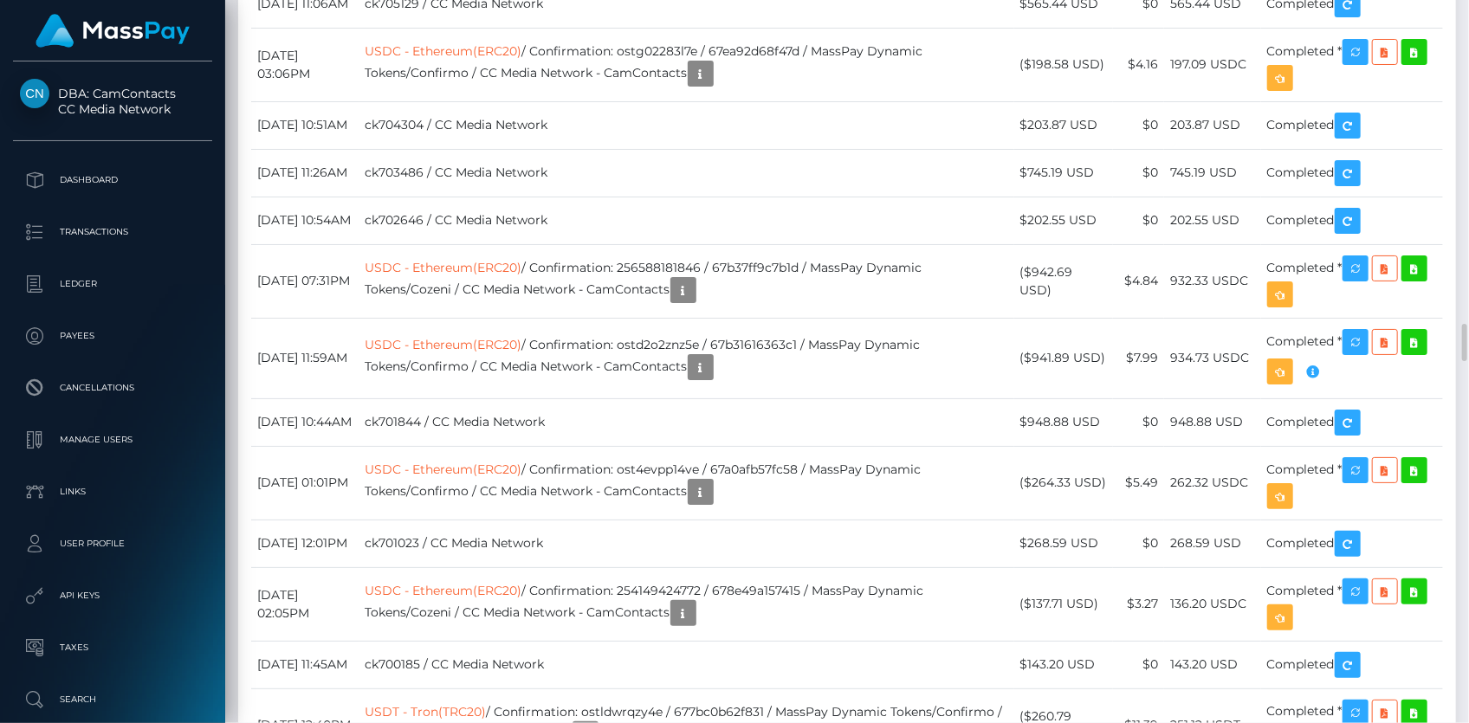
drag, startPoint x: 614, startPoint y: 411, endPoint x: 635, endPoint y: 426, distance: 25.5
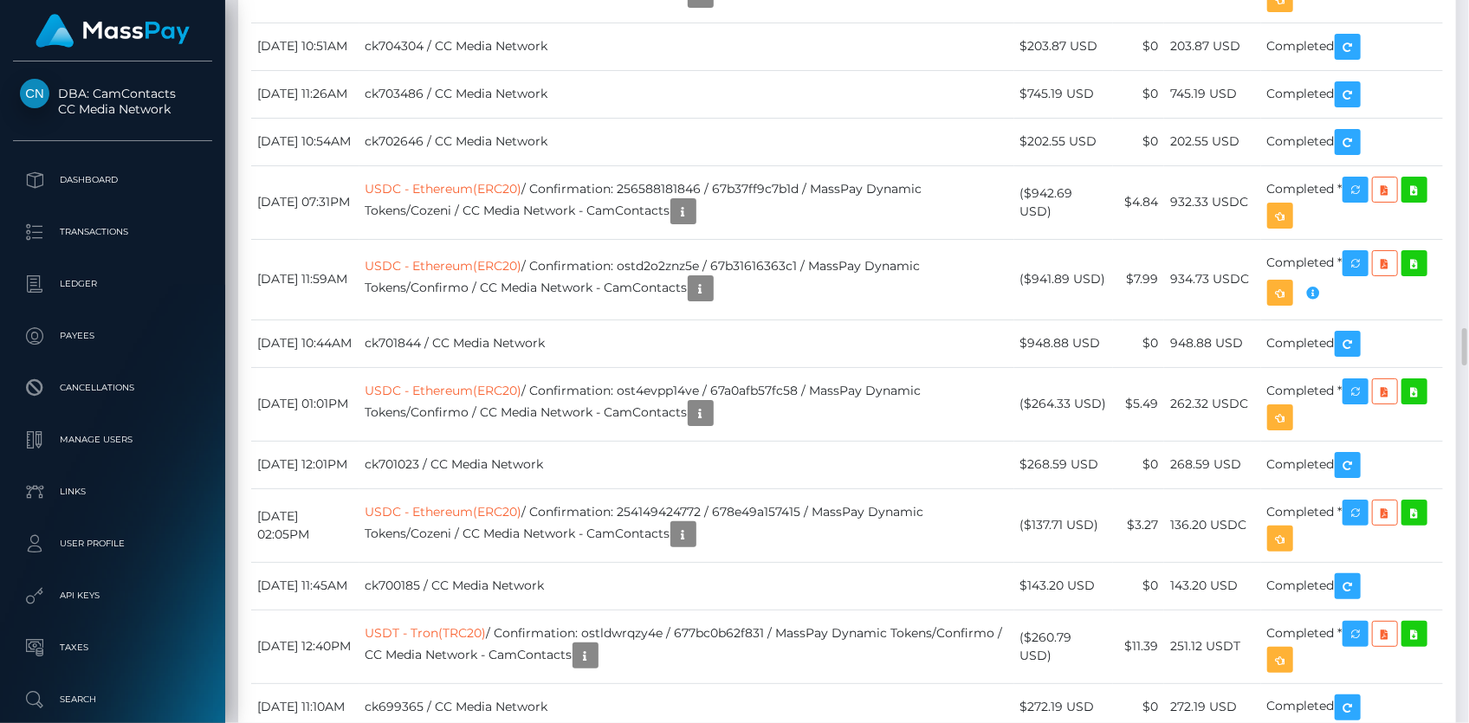
scroll to position [6455, 0]
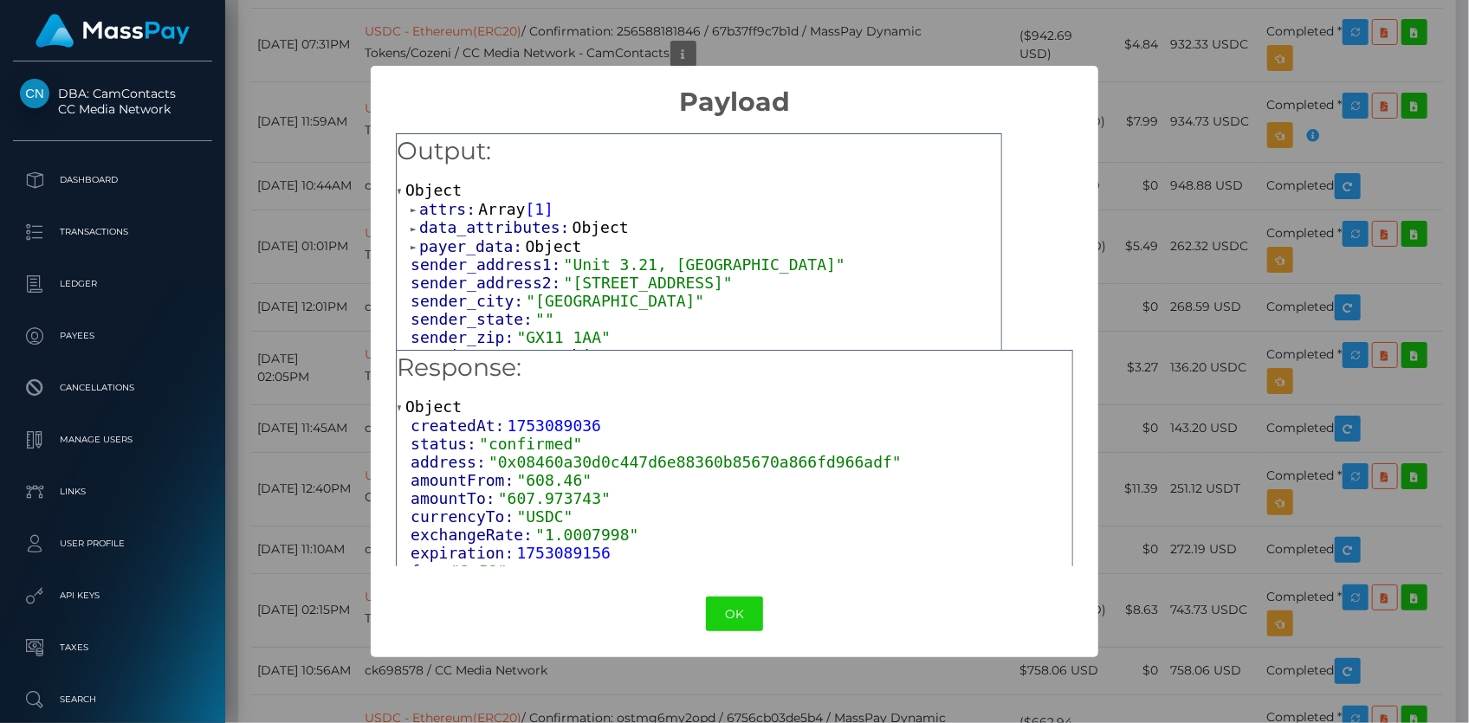
click at [511, 207] on span "Array" at bounding box center [501, 209] width 47 height 18
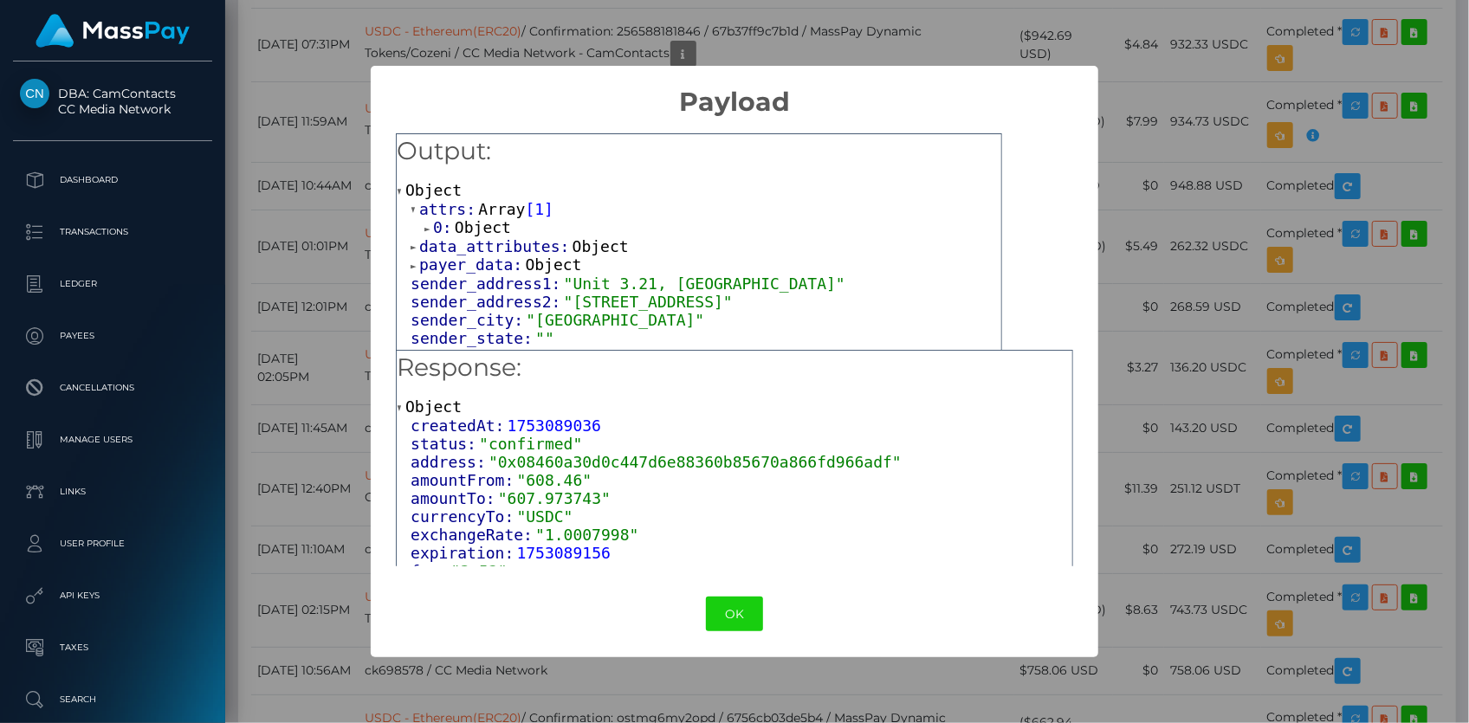
click at [511, 231] on div "0: Object" at bounding box center [712, 227] width 577 height 19
click at [489, 223] on span "Object" at bounding box center [483, 227] width 56 height 18
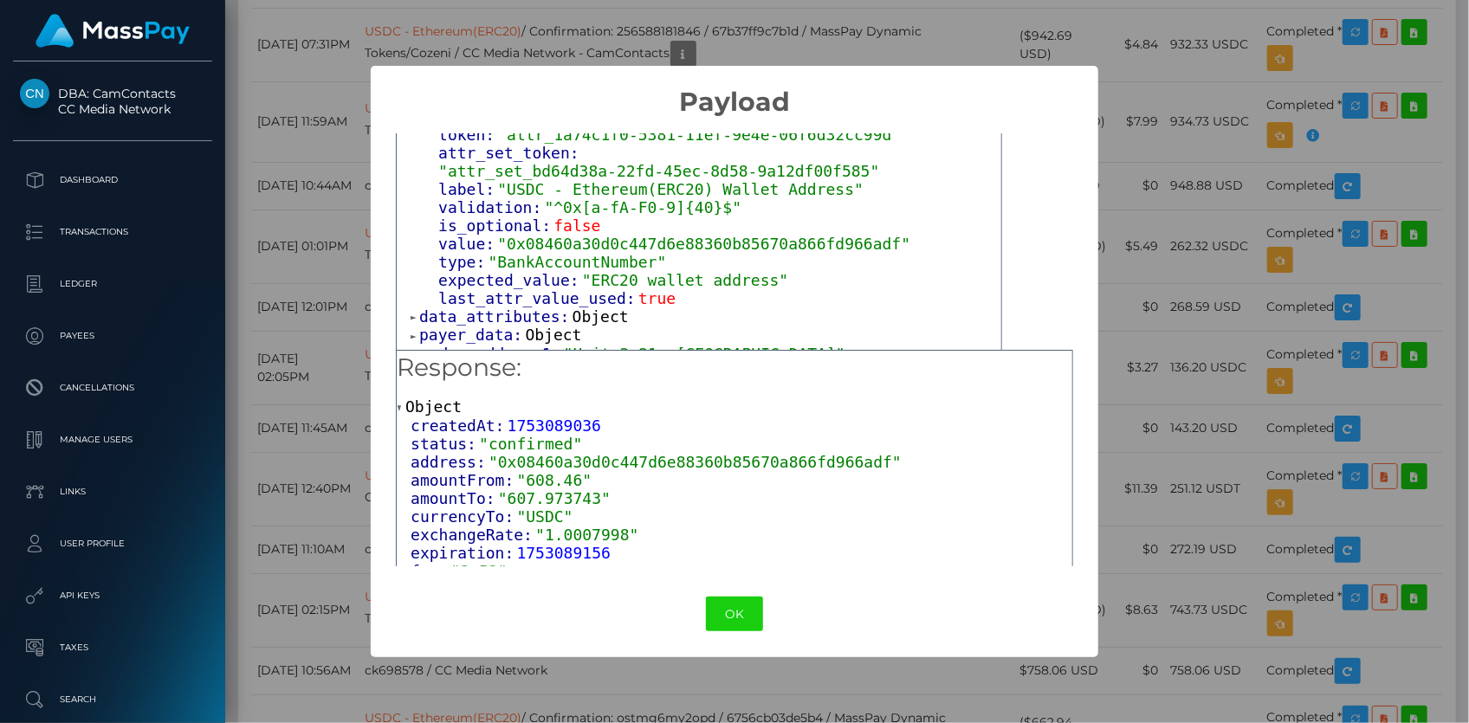
scroll to position [157, 0]
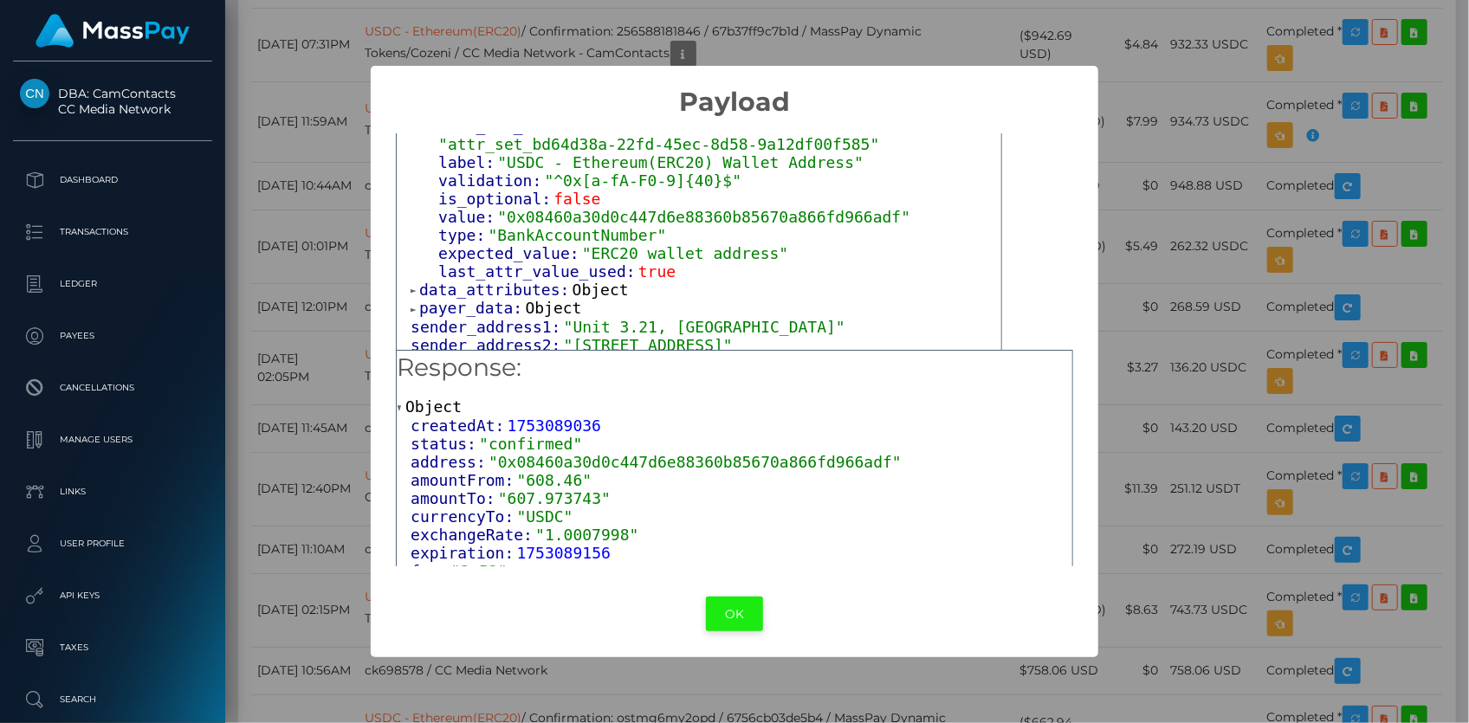
click at [727, 616] on button "OK" at bounding box center [734, 615] width 57 height 36
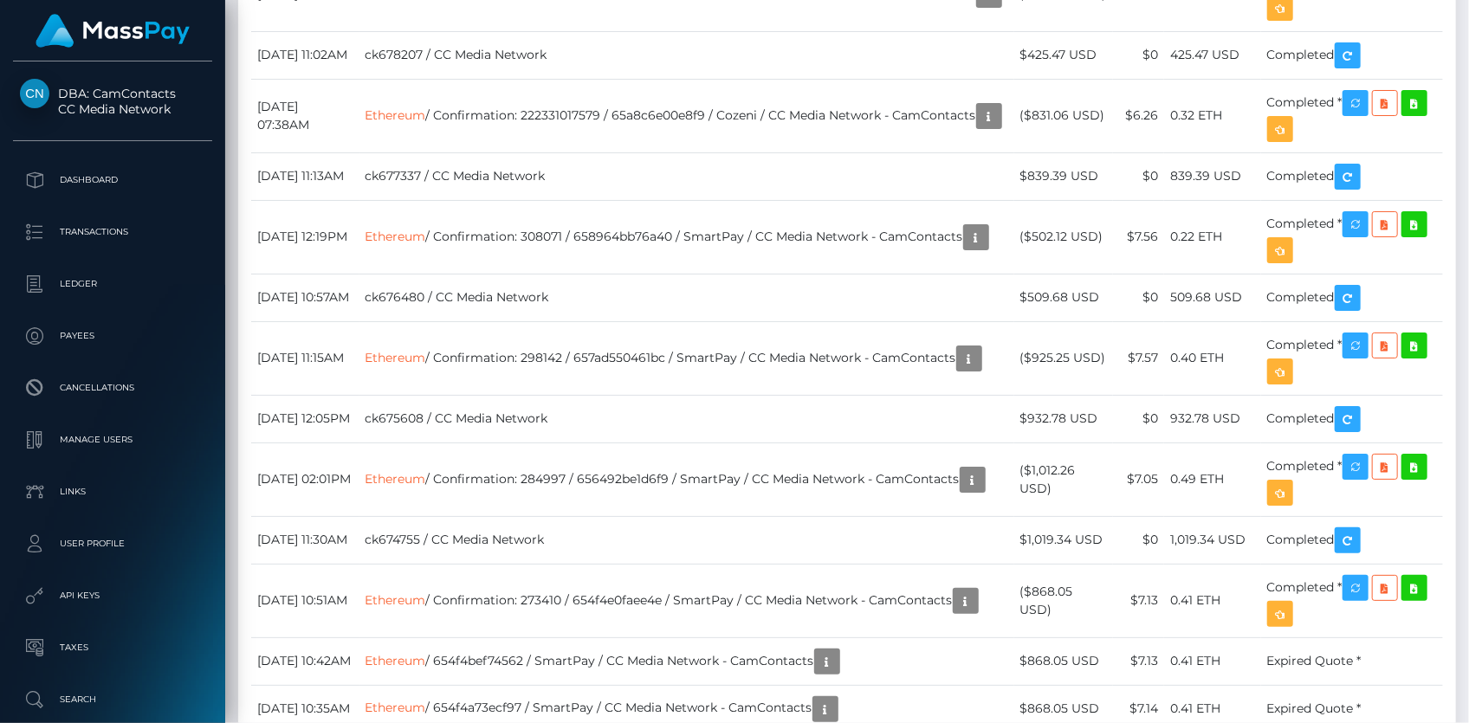
scroll to position [11808, 0]
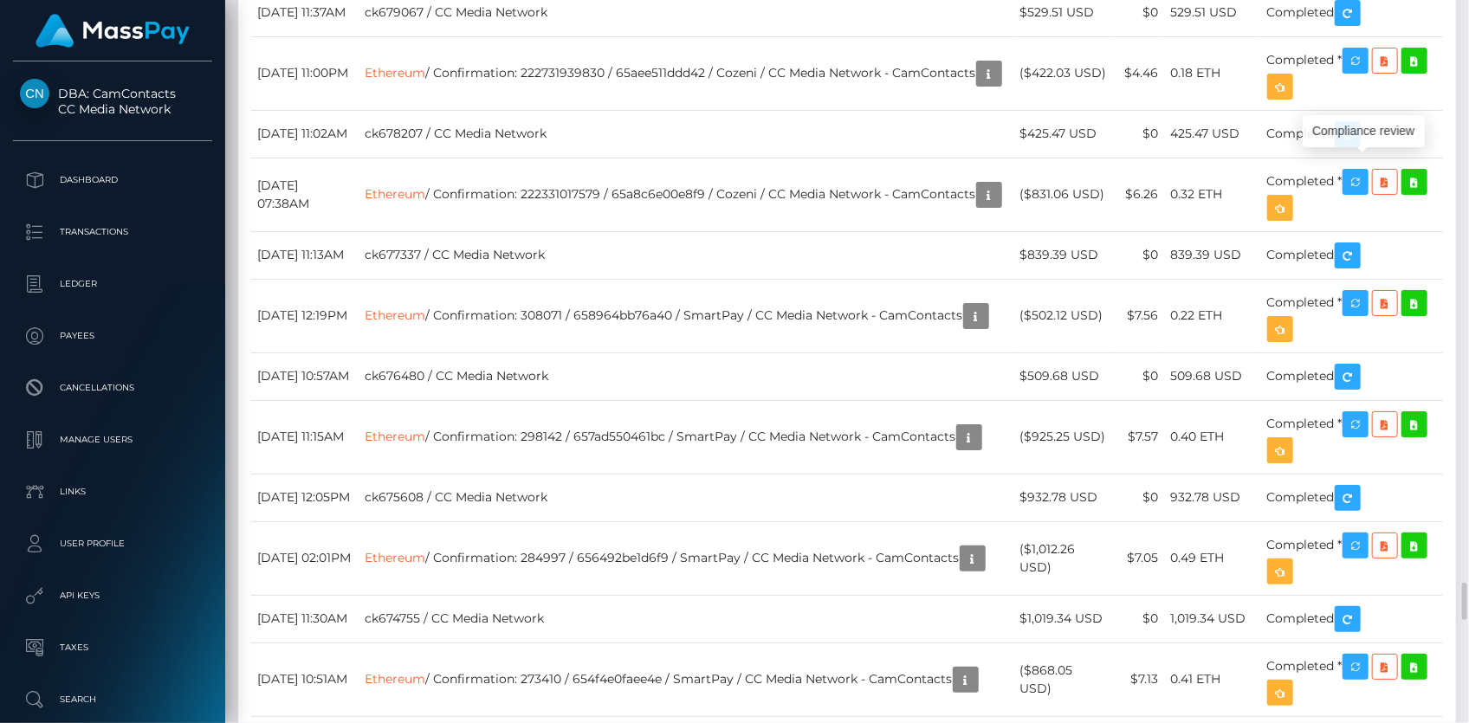
scroll to position [208, 379]
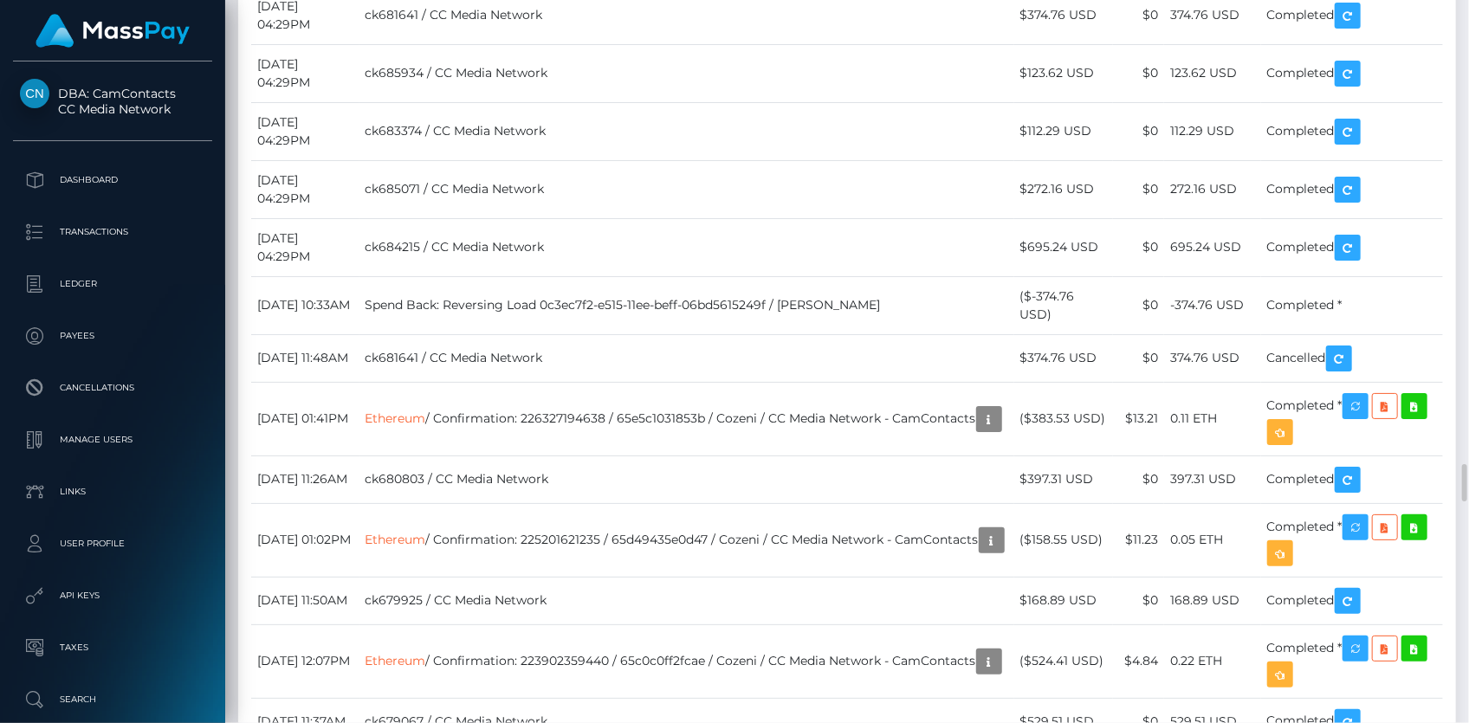
scroll to position [10391, 0]
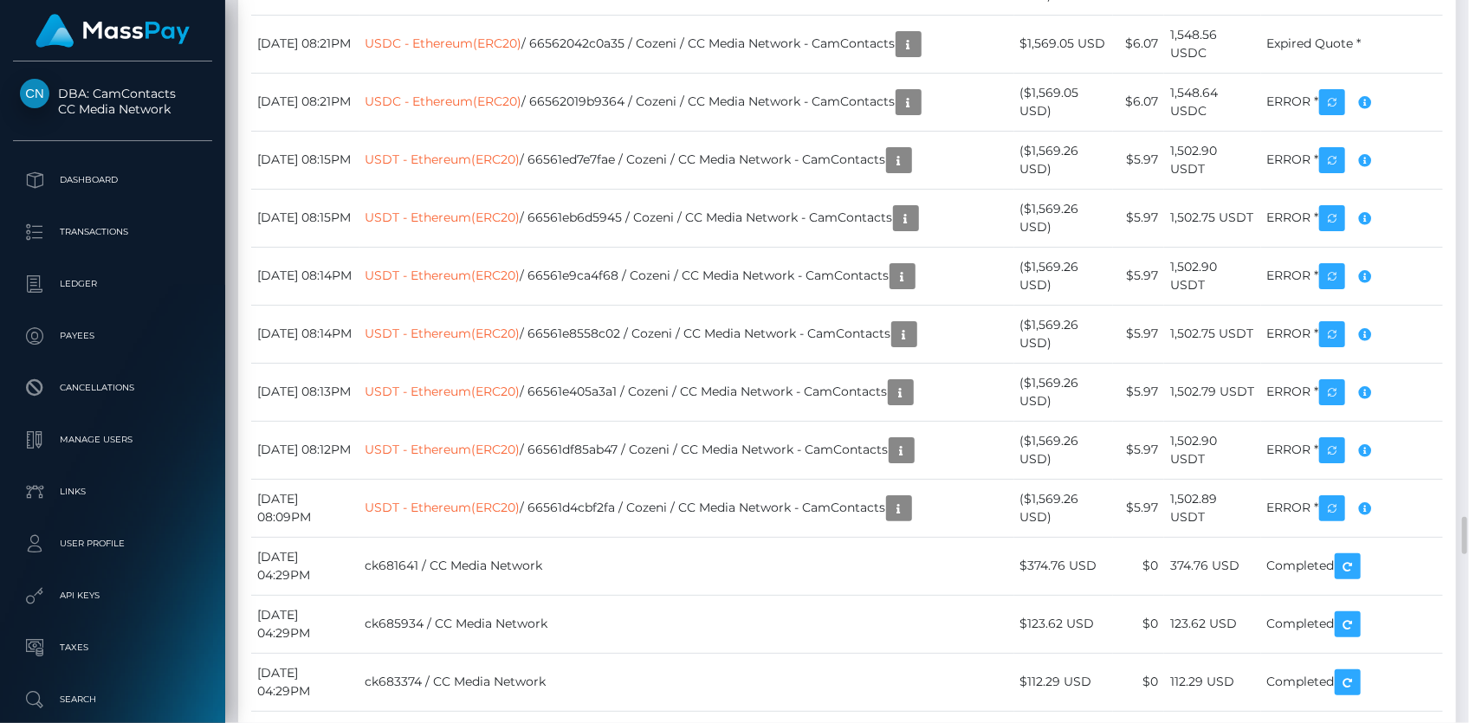
drag, startPoint x: 517, startPoint y: 120, endPoint x: 526, endPoint y: 124, distance: 9.7
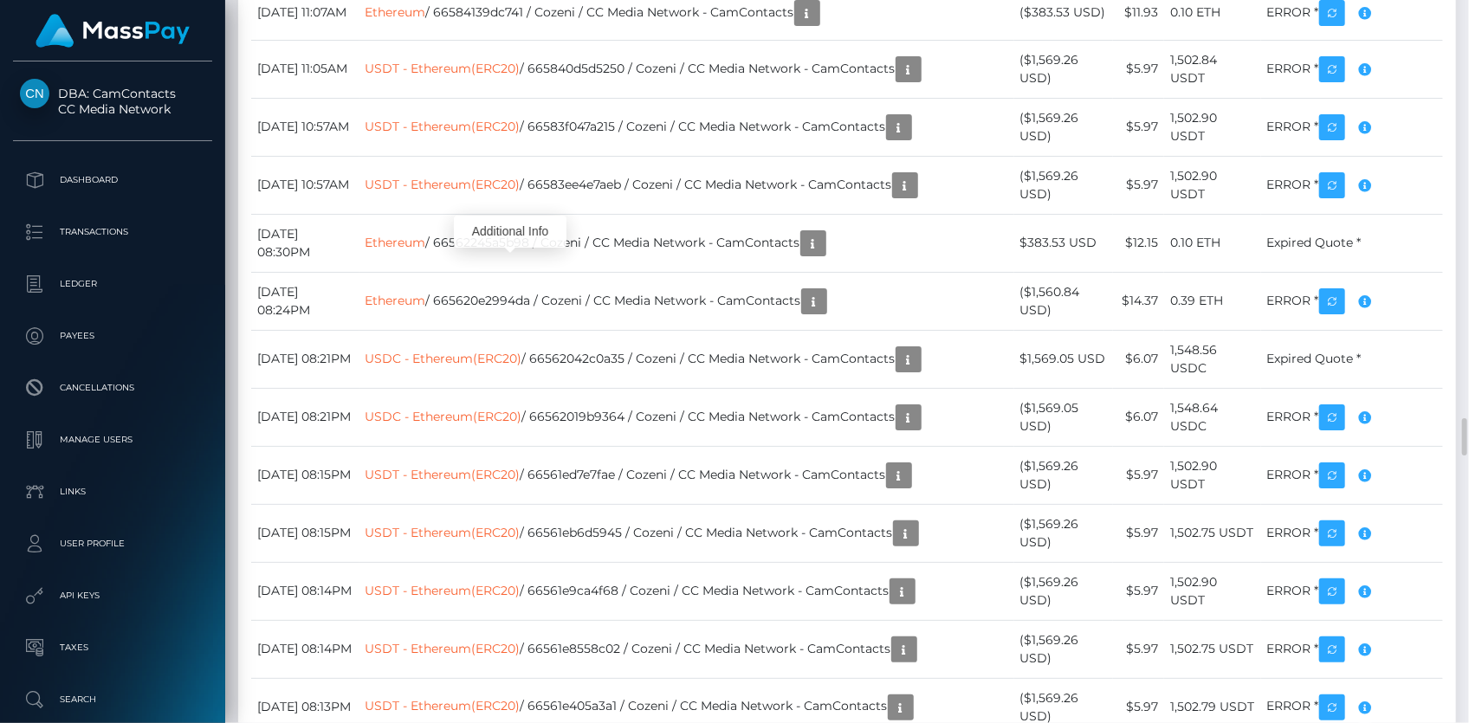
scroll to position [208, 379]
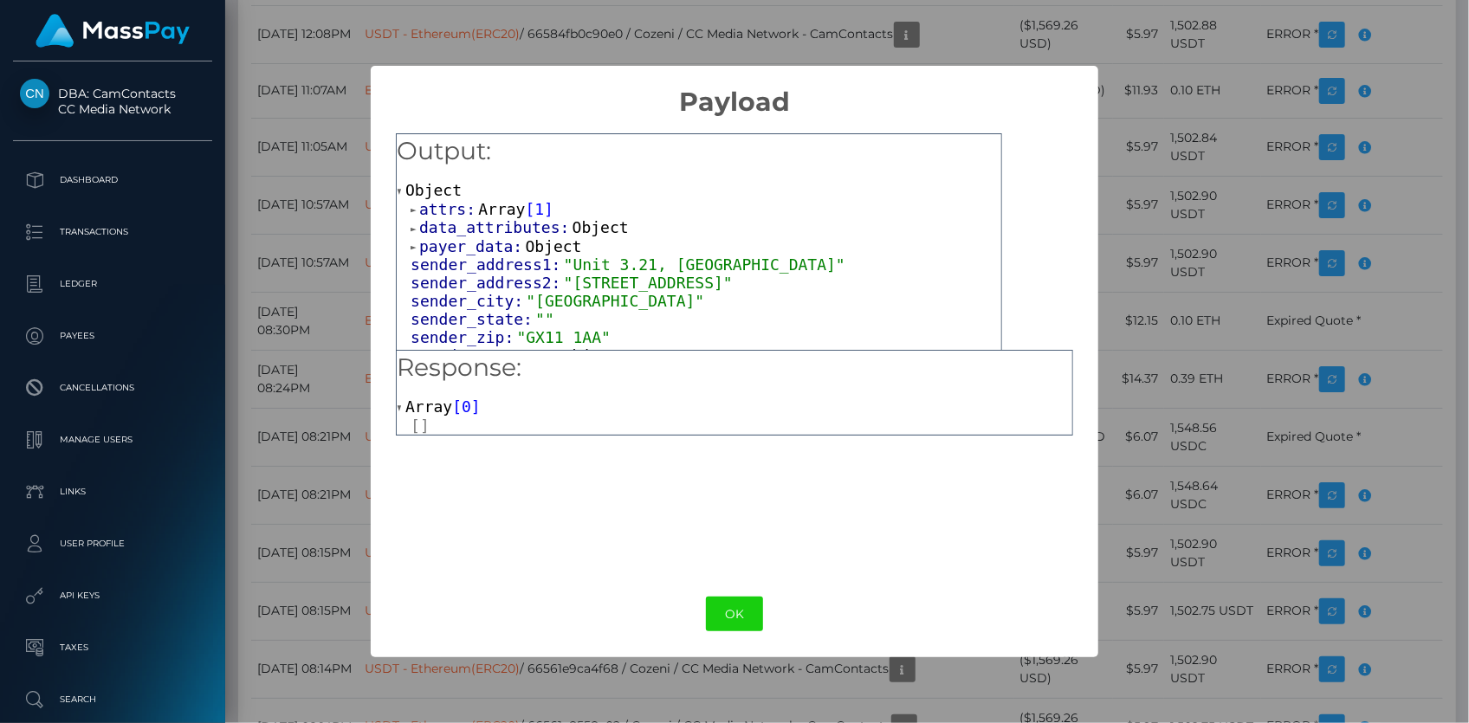
click at [507, 200] on span "Array" at bounding box center [501, 209] width 47 height 18
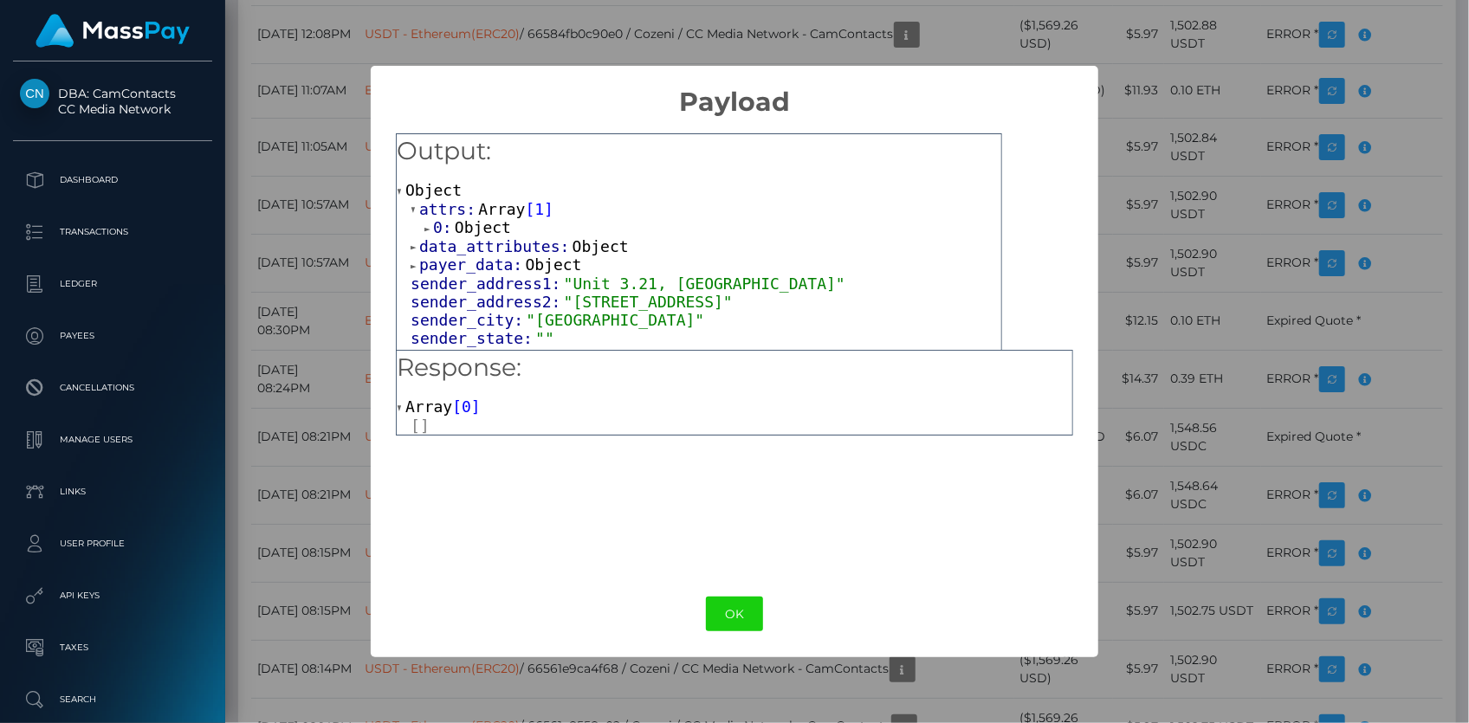
click at [502, 221] on span "Object" at bounding box center [483, 227] width 56 height 18
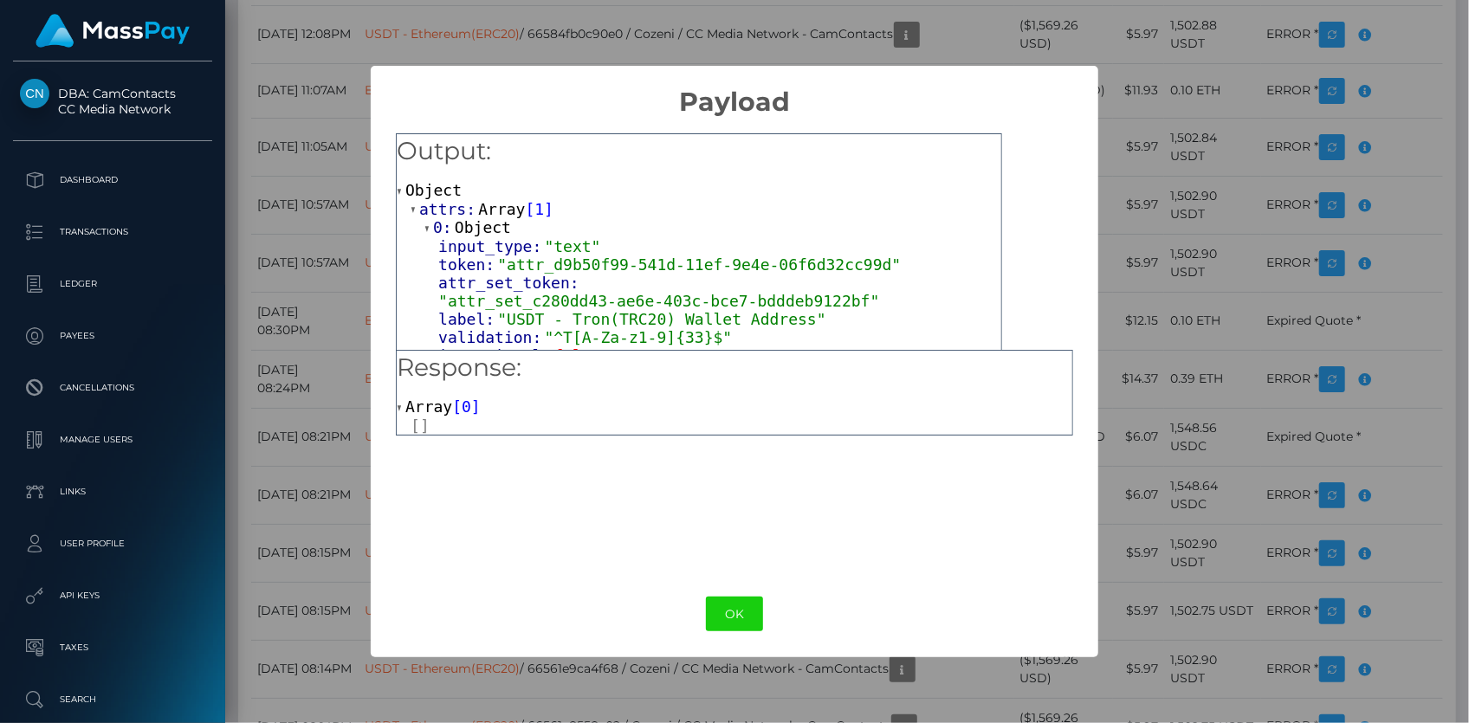
scroll to position [78, 0]
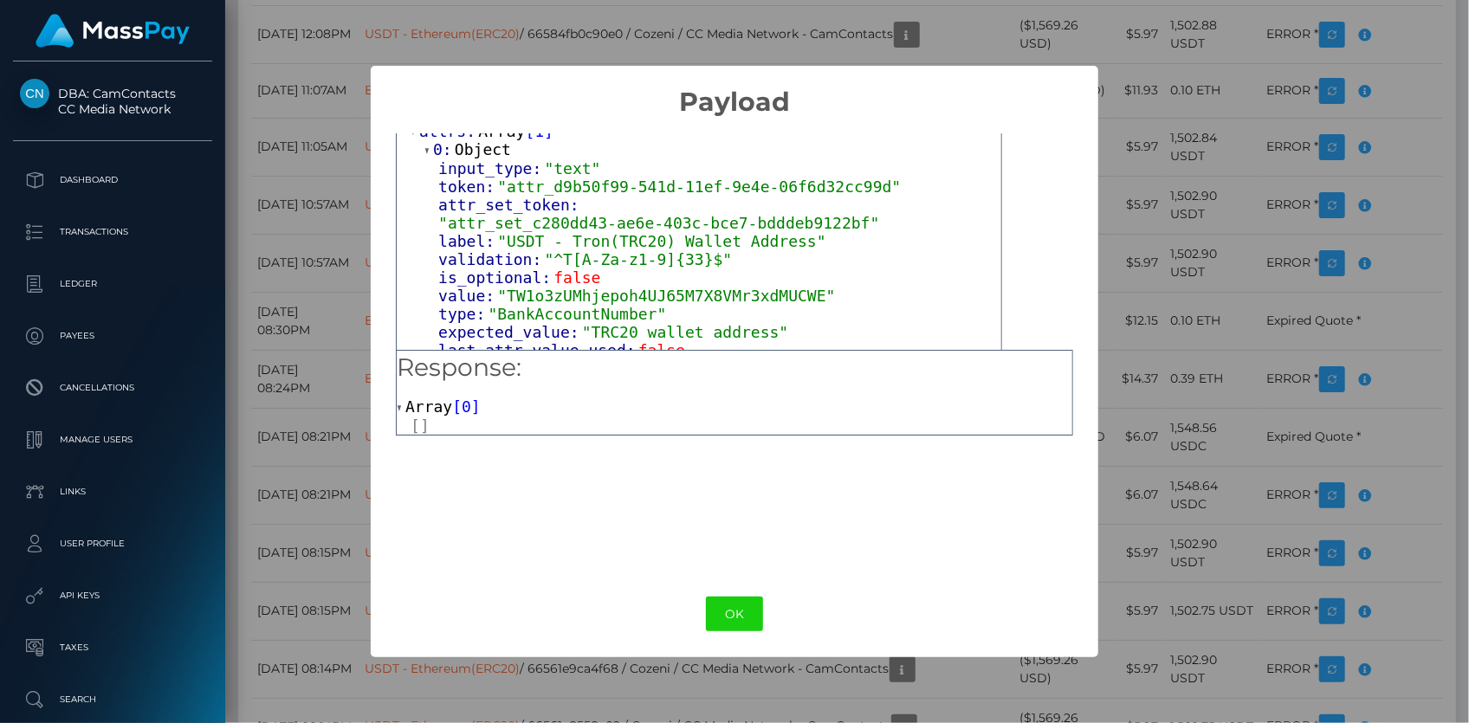
click at [285, 290] on div "× Payload Output: Object attrs: Array [ 1 ] 0: Object input_type: "text" token:…" at bounding box center [734, 361] width 1469 height 723
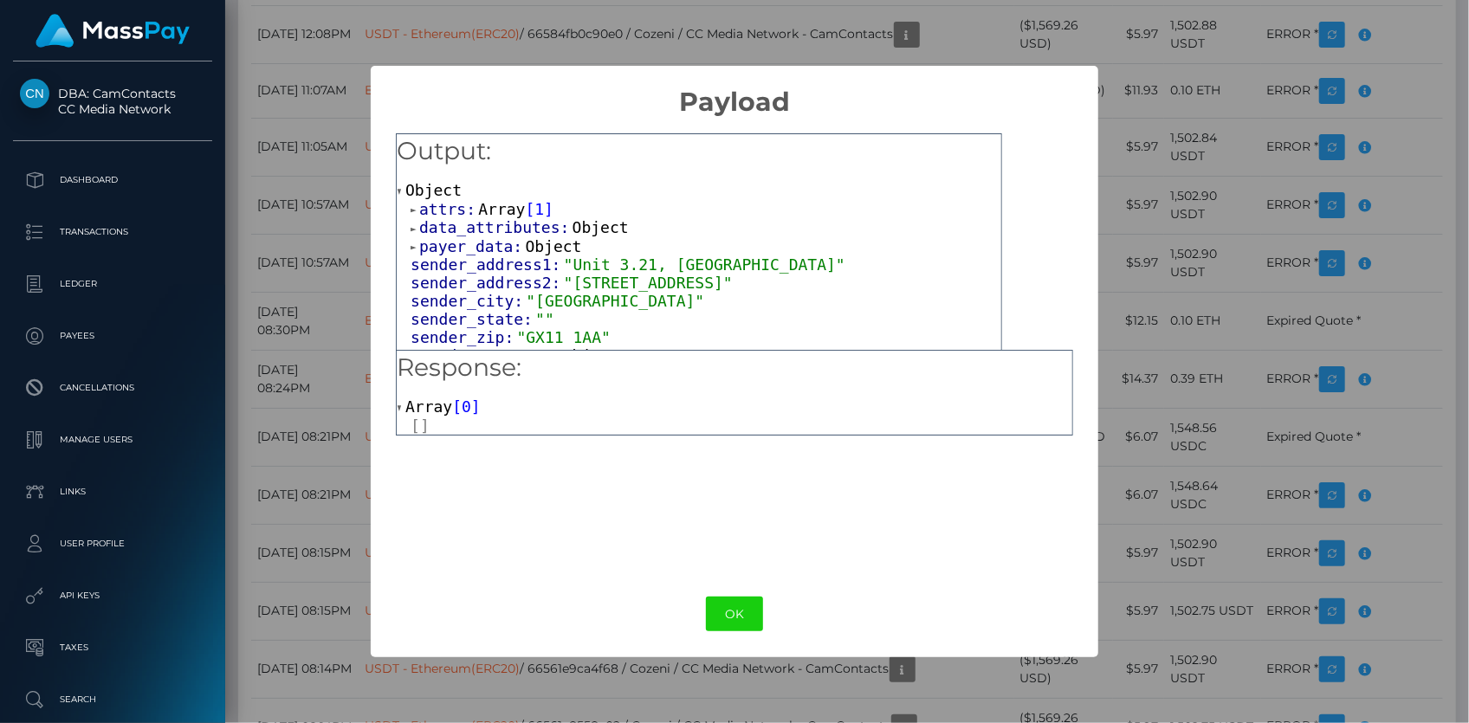
click at [494, 207] on span "Array" at bounding box center [501, 209] width 47 height 18
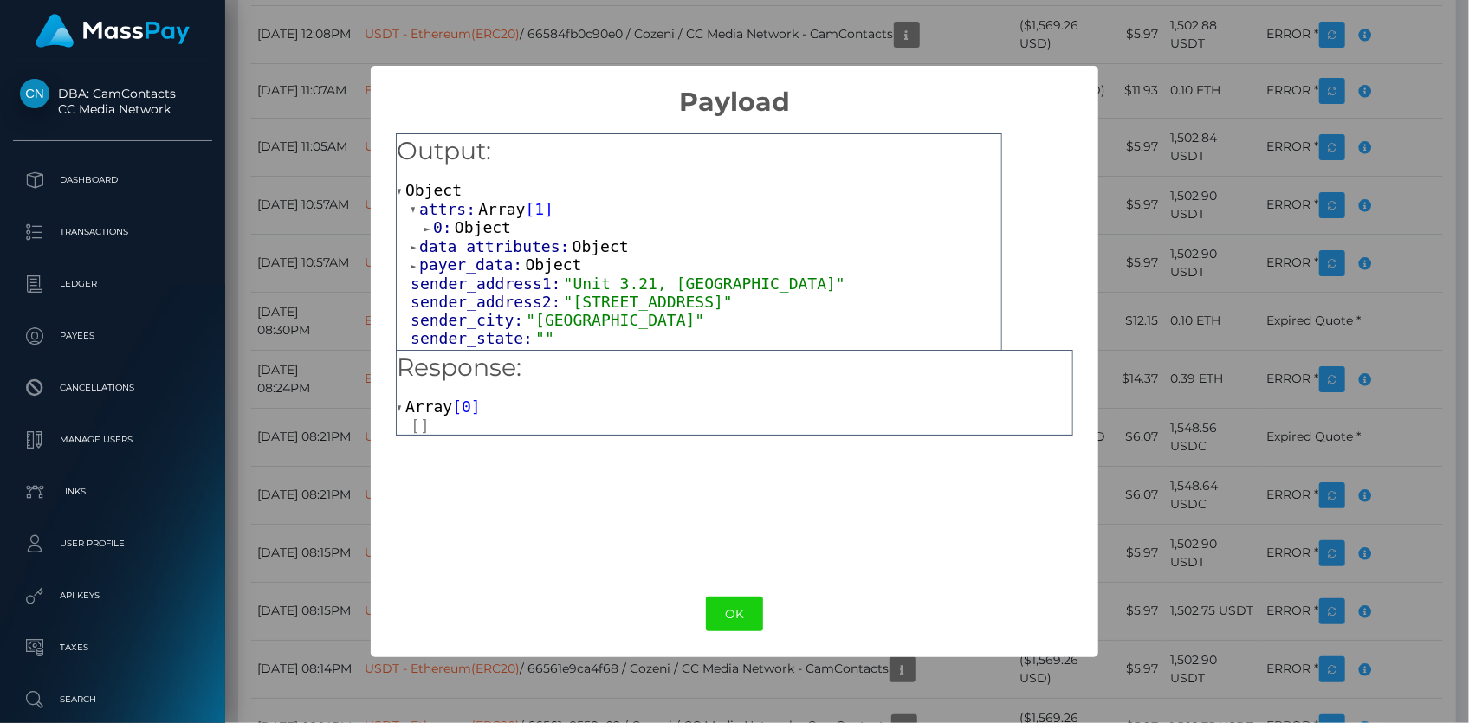
click at [484, 228] on span "Object" at bounding box center [483, 227] width 56 height 18
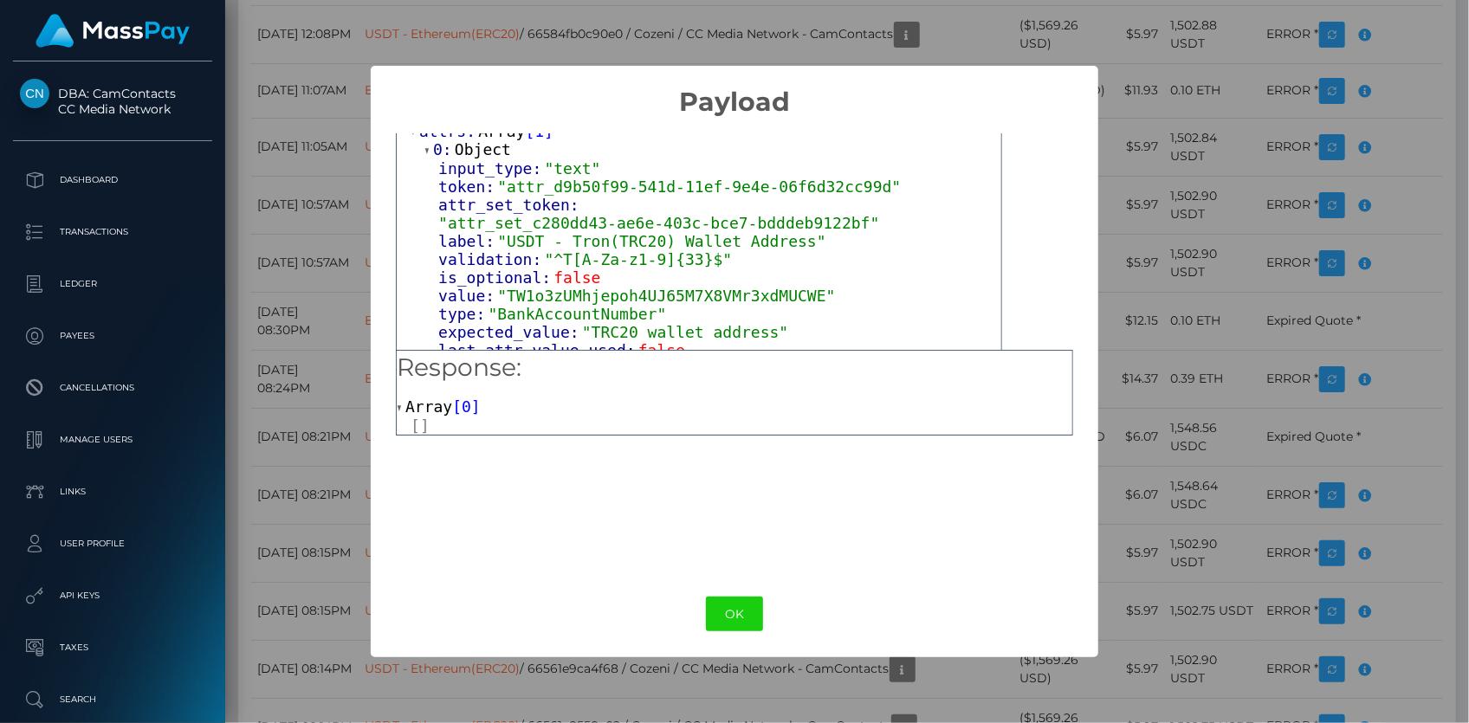
click at [293, 262] on div "× Payload Output: Object attrs: Array [ 1 ] 0: Object input_type: "text" token:…" at bounding box center [734, 361] width 1469 height 723
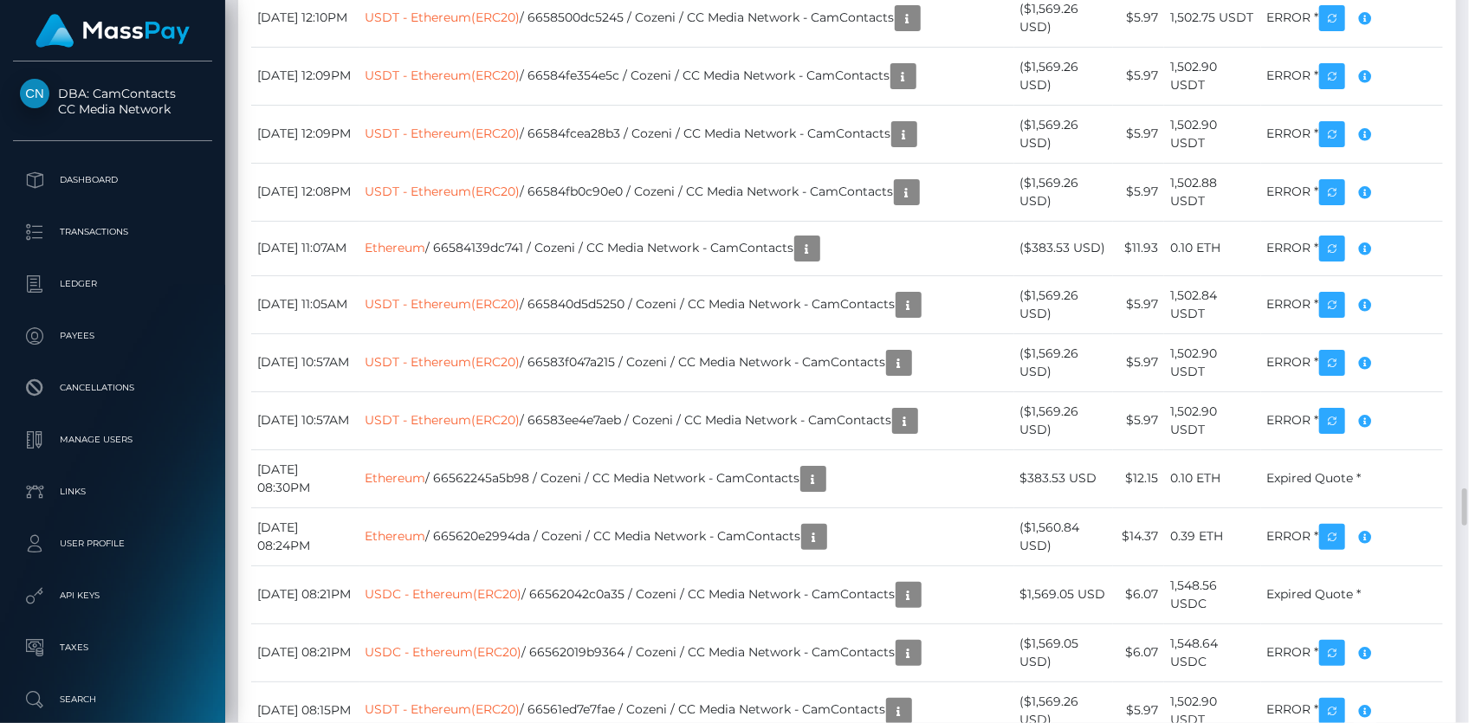
scroll to position [9289, 0]
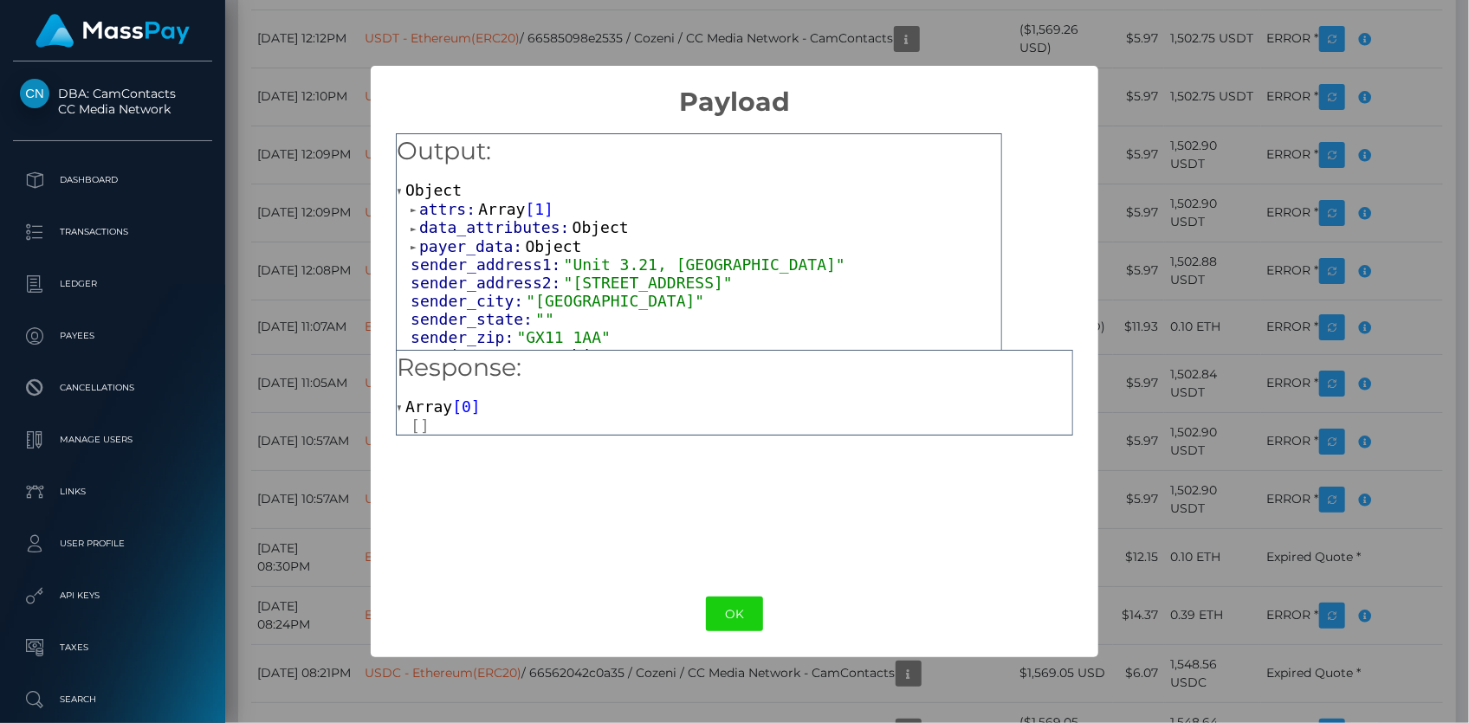
click at [464, 210] on span "attrs:" at bounding box center [448, 209] width 59 height 18
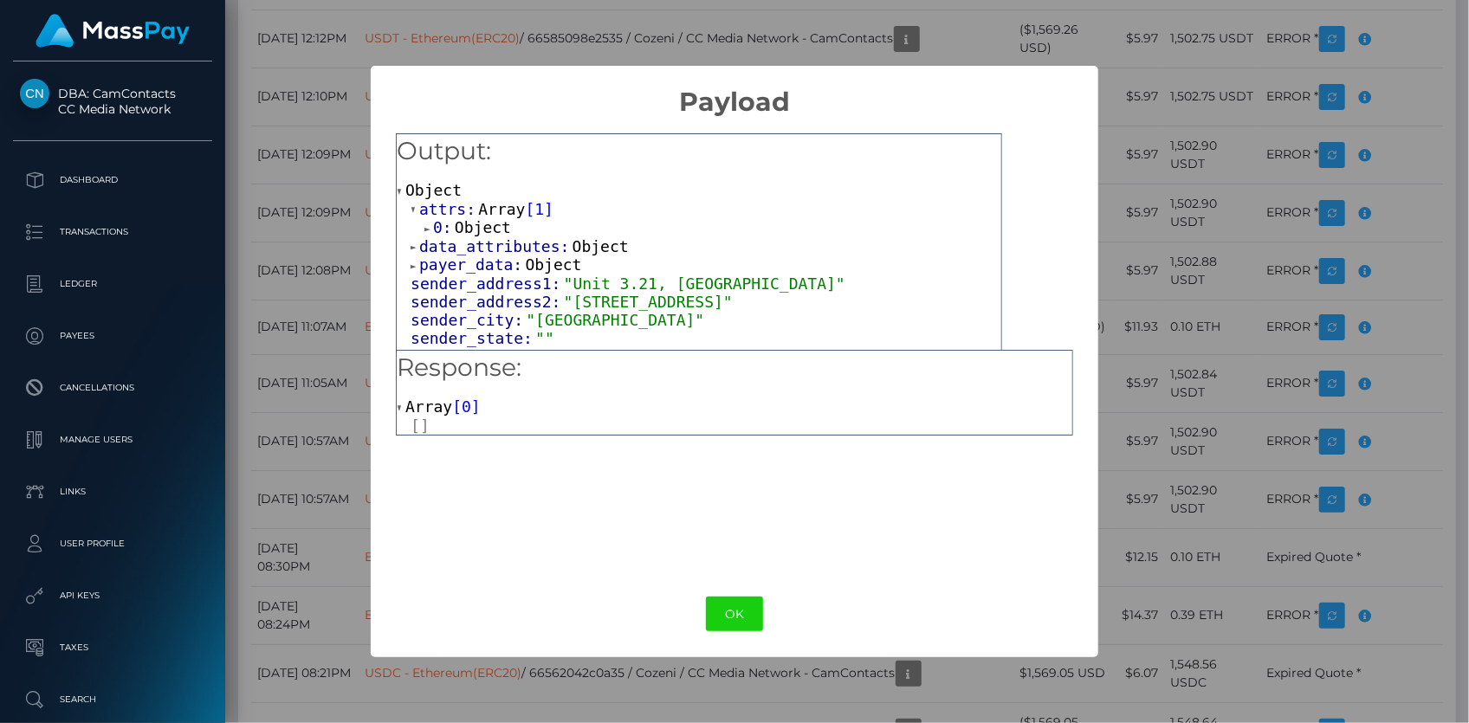
click at [462, 228] on span "Object" at bounding box center [483, 227] width 56 height 18
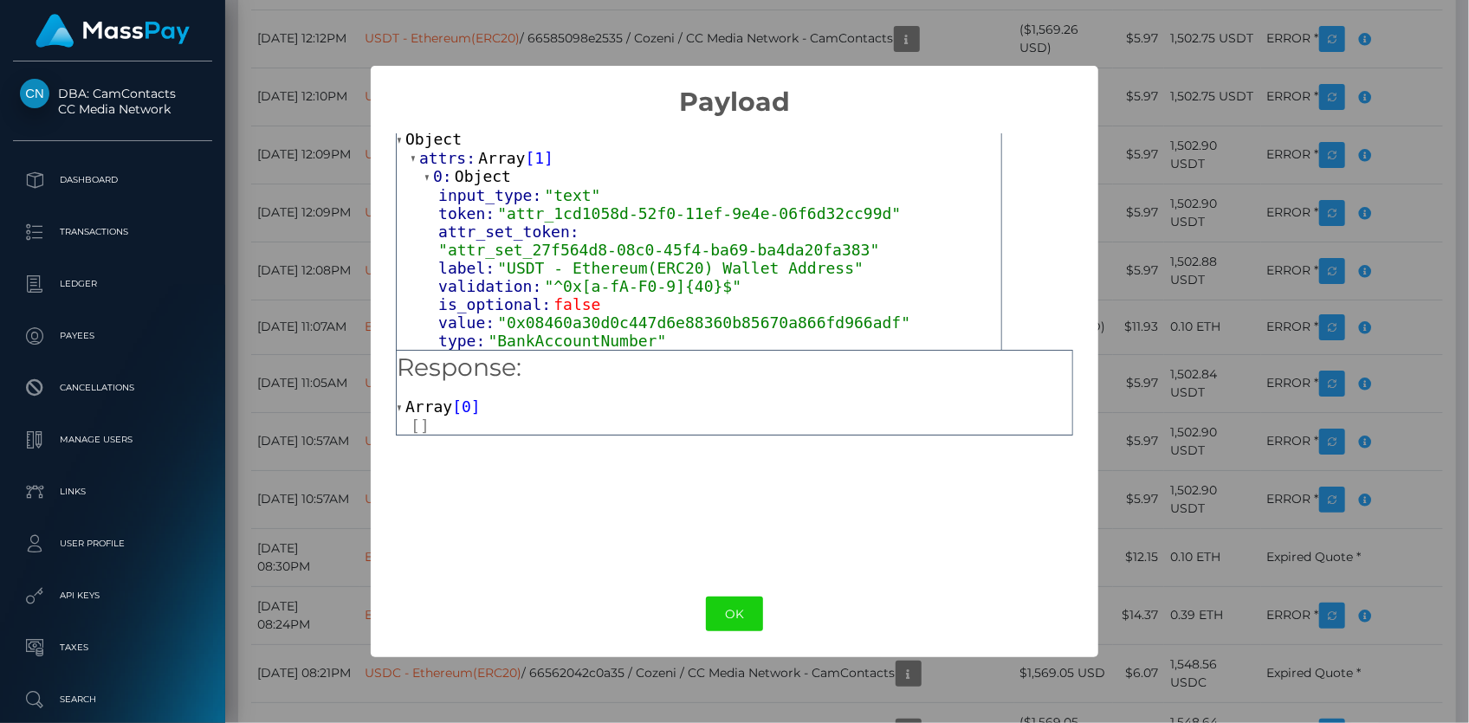
scroll to position [78, 0]
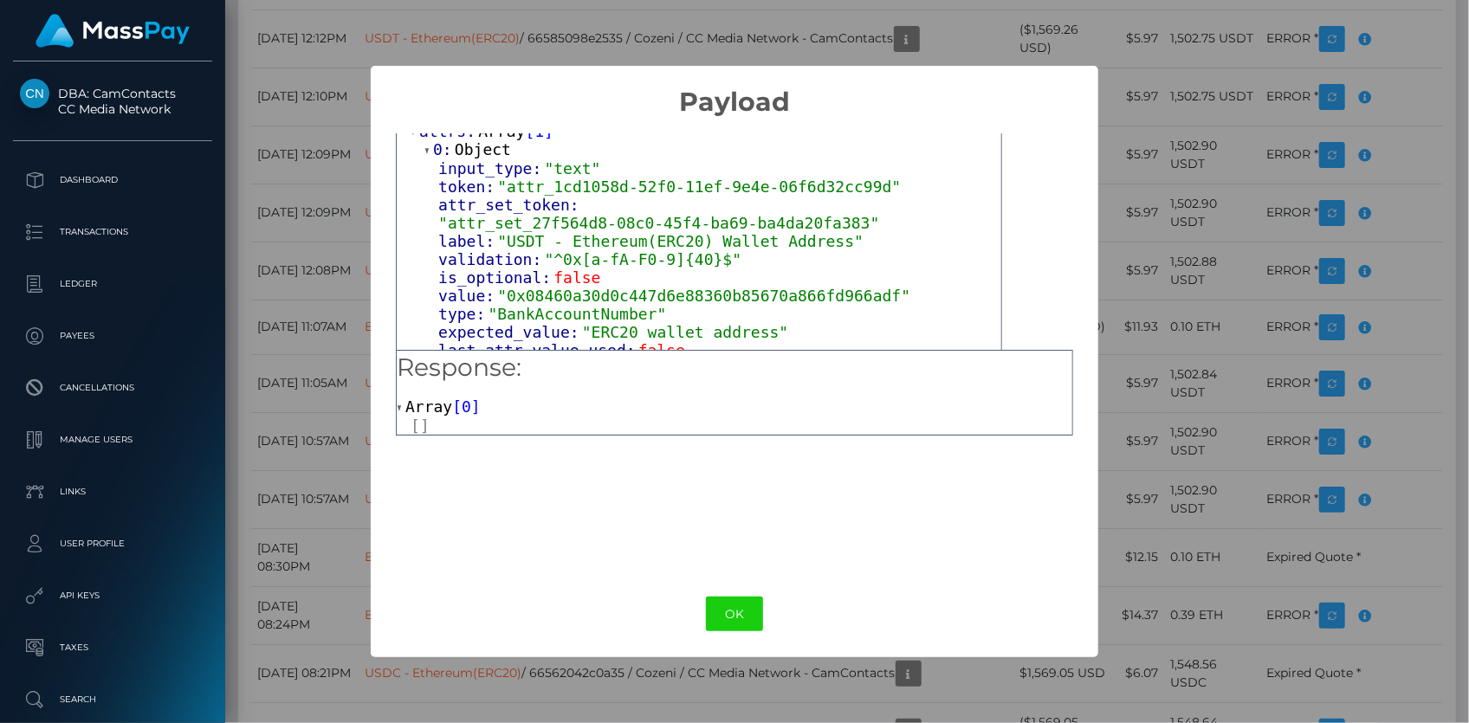
click at [329, 215] on div "× Payload Output: Object attrs: Array [ 1 ] 0: Object input_type: "text" token:…" at bounding box center [734, 361] width 1469 height 723
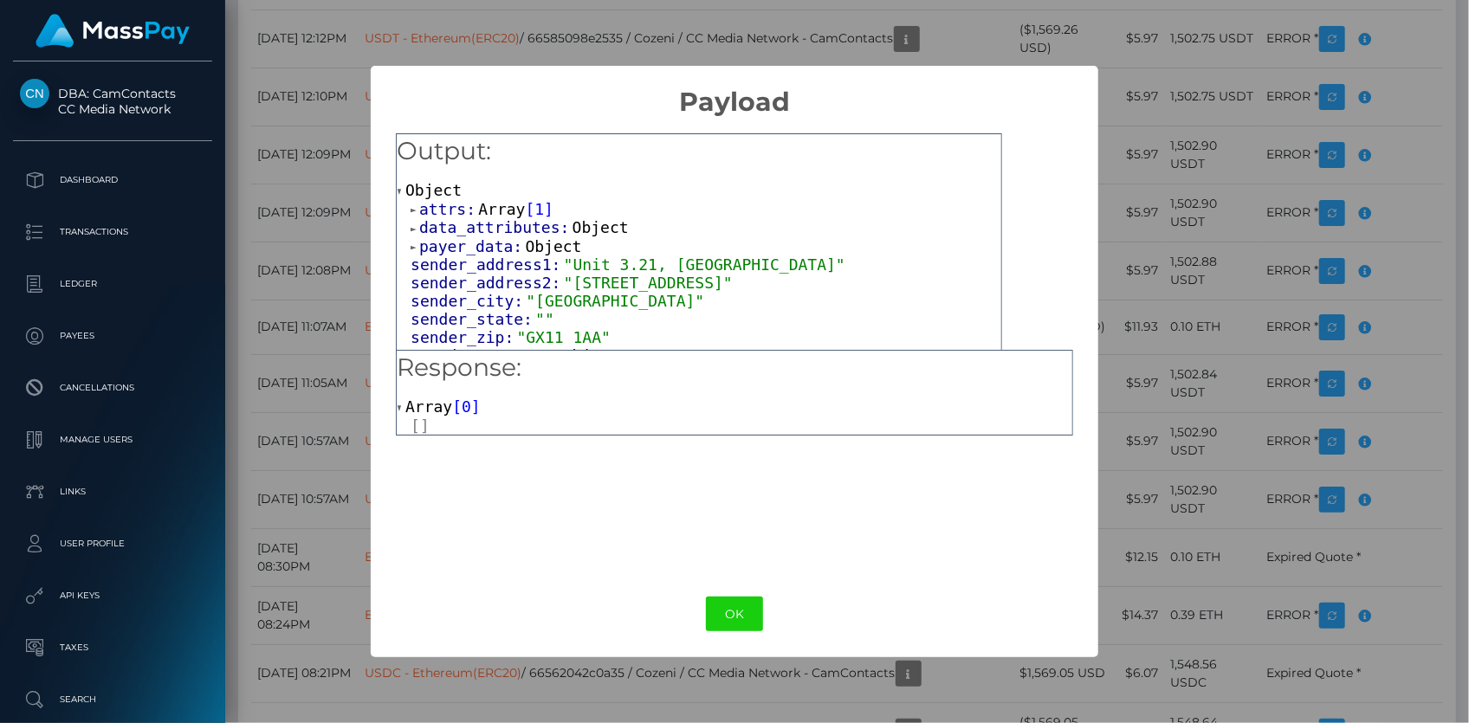
click at [466, 203] on span "attrs:" at bounding box center [448, 209] width 59 height 18
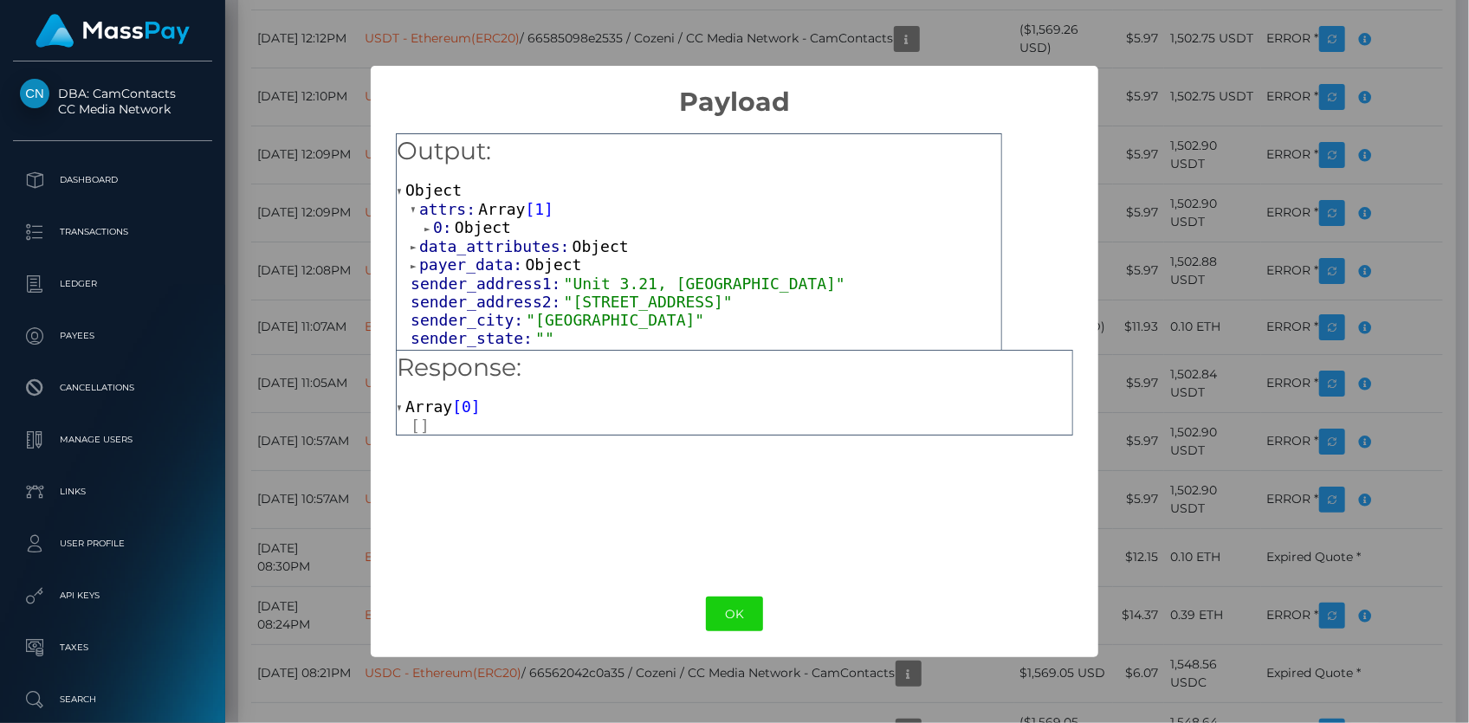
click at [470, 232] on span "Object" at bounding box center [483, 227] width 56 height 18
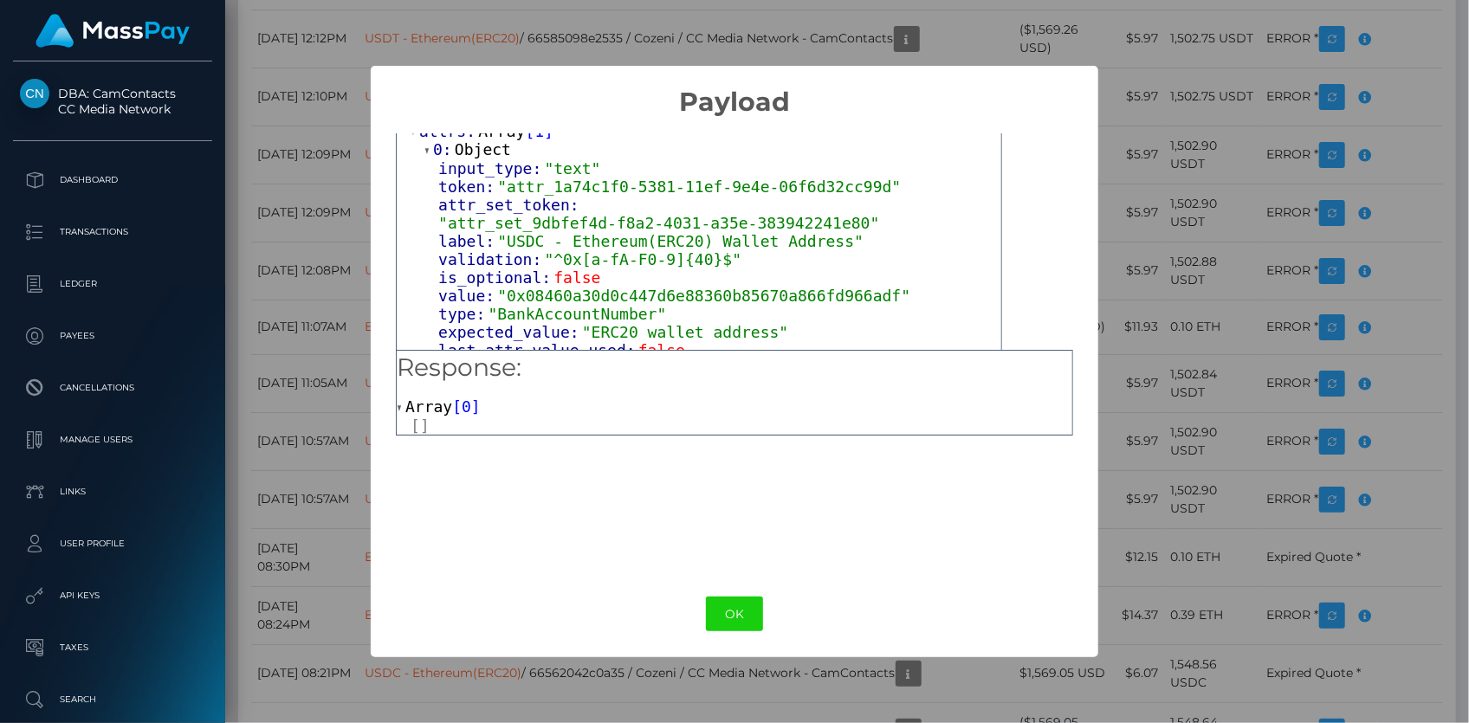
click at [328, 219] on div "× Payload Output: Object attrs: Array [ 1 ] 0: Object input_type: "text" token:…" at bounding box center [734, 361] width 1469 height 723
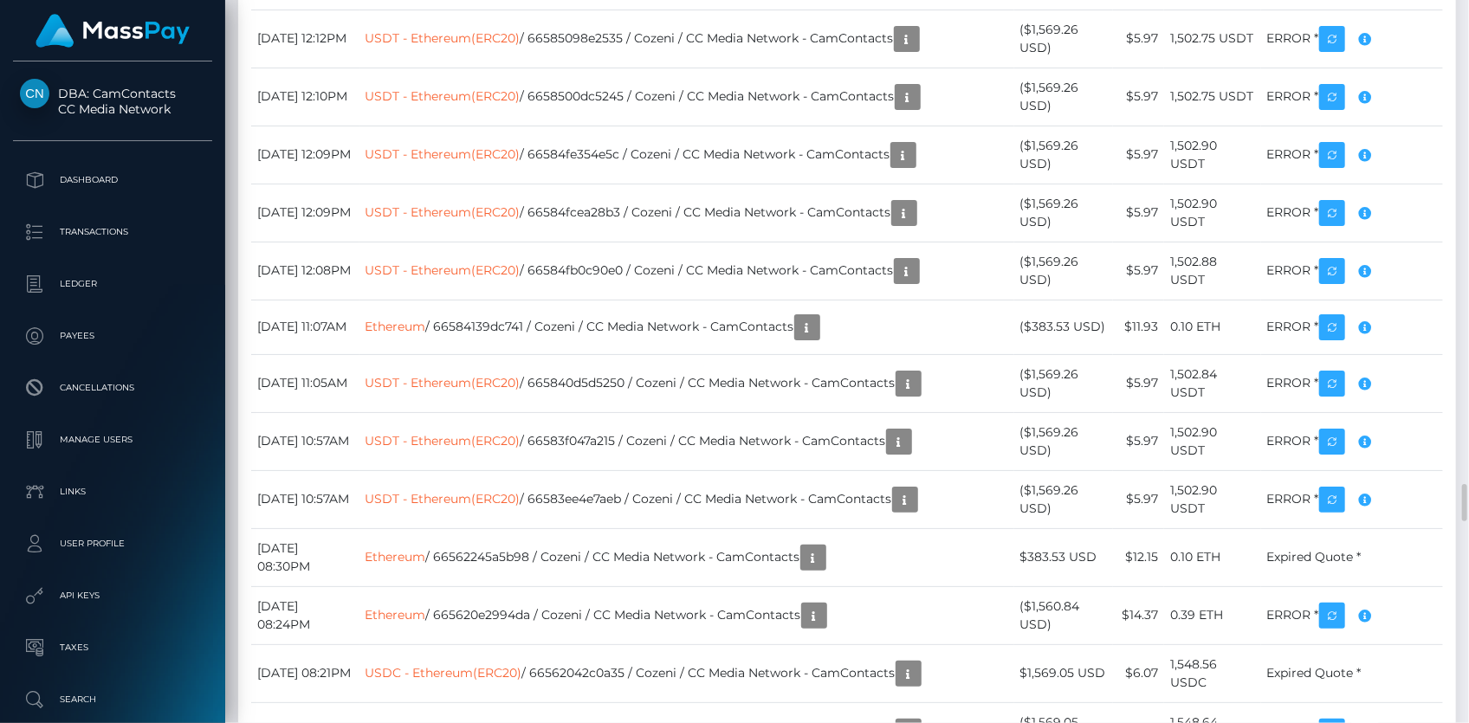
drag, startPoint x: 652, startPoint y: 104, endPoint x: 669, endPoint y: 104, distance: 16.5
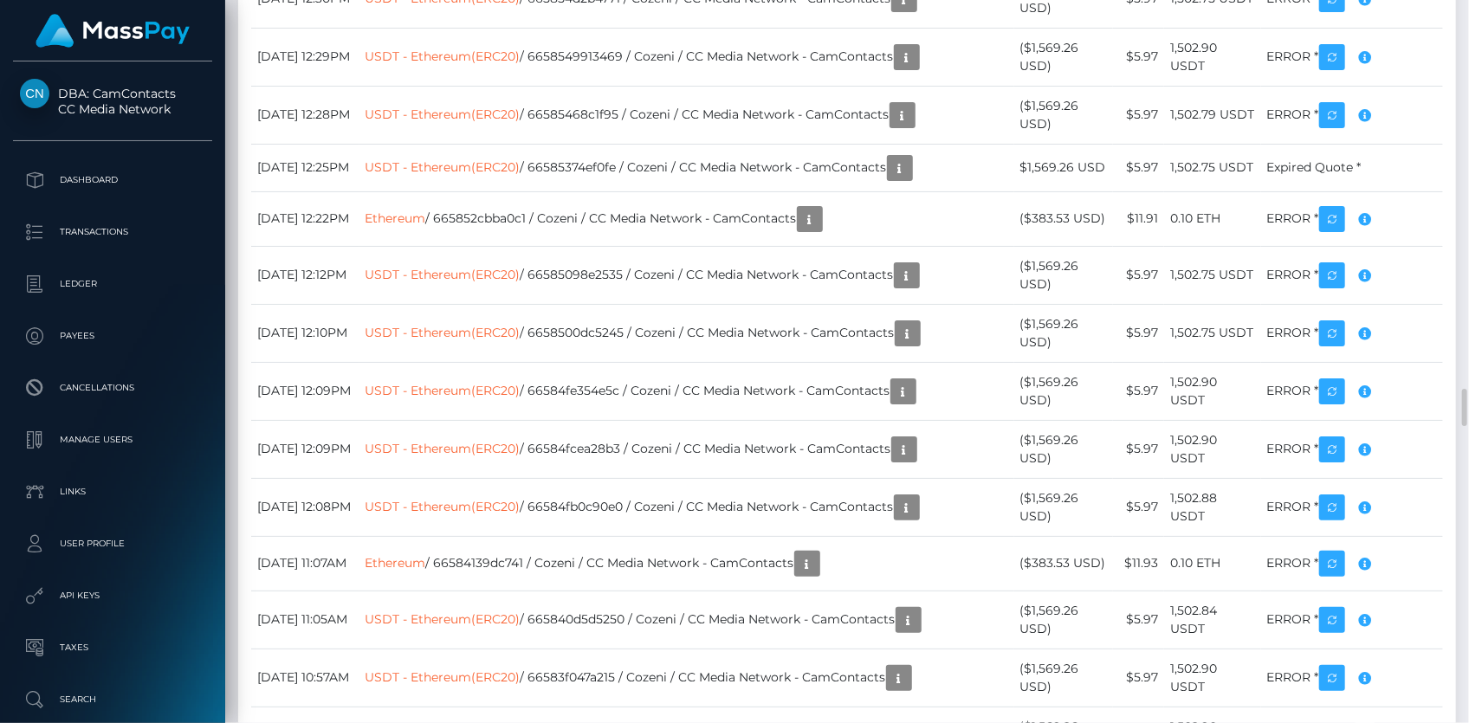
scroll to position [8974, 0]
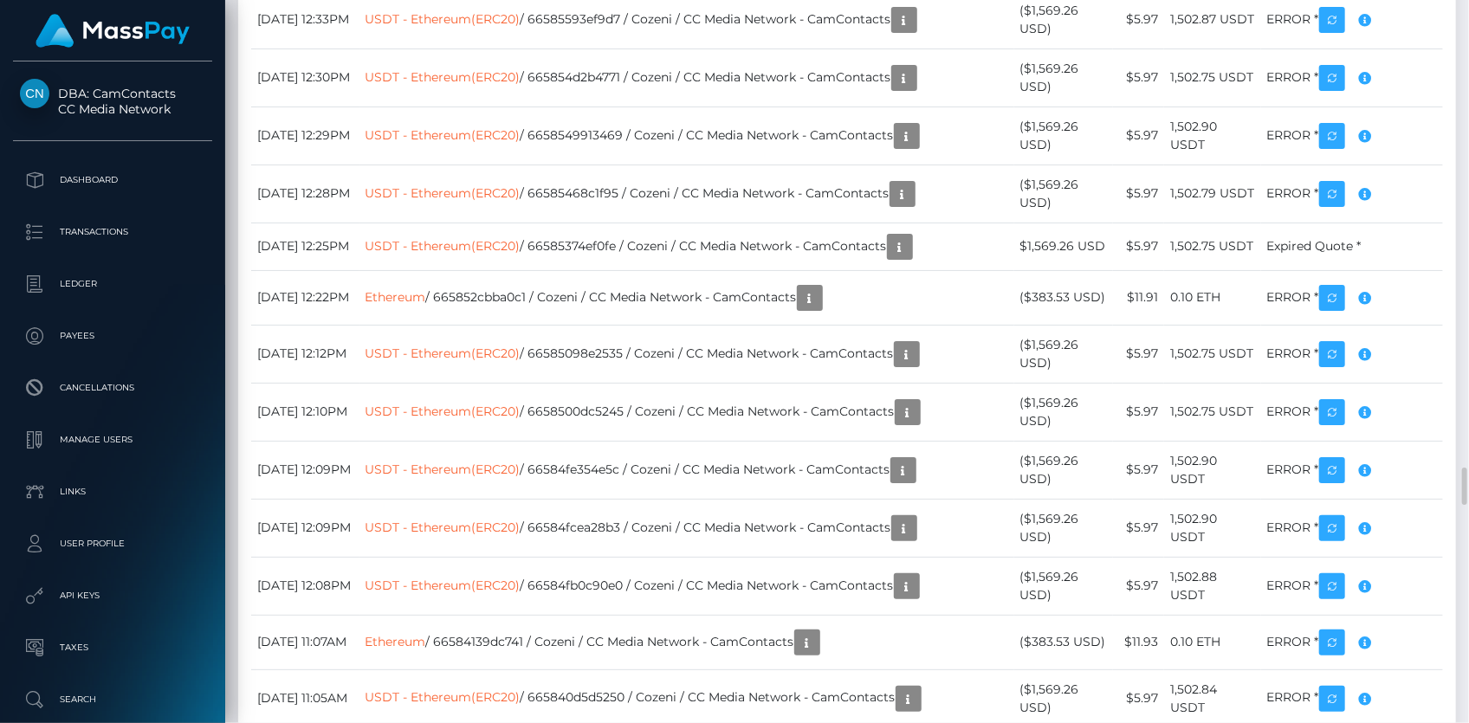
drag, startPoint x: 495, startPoint y: 139, endPoint x: 526, endPoint y: 136, distance: 30.4
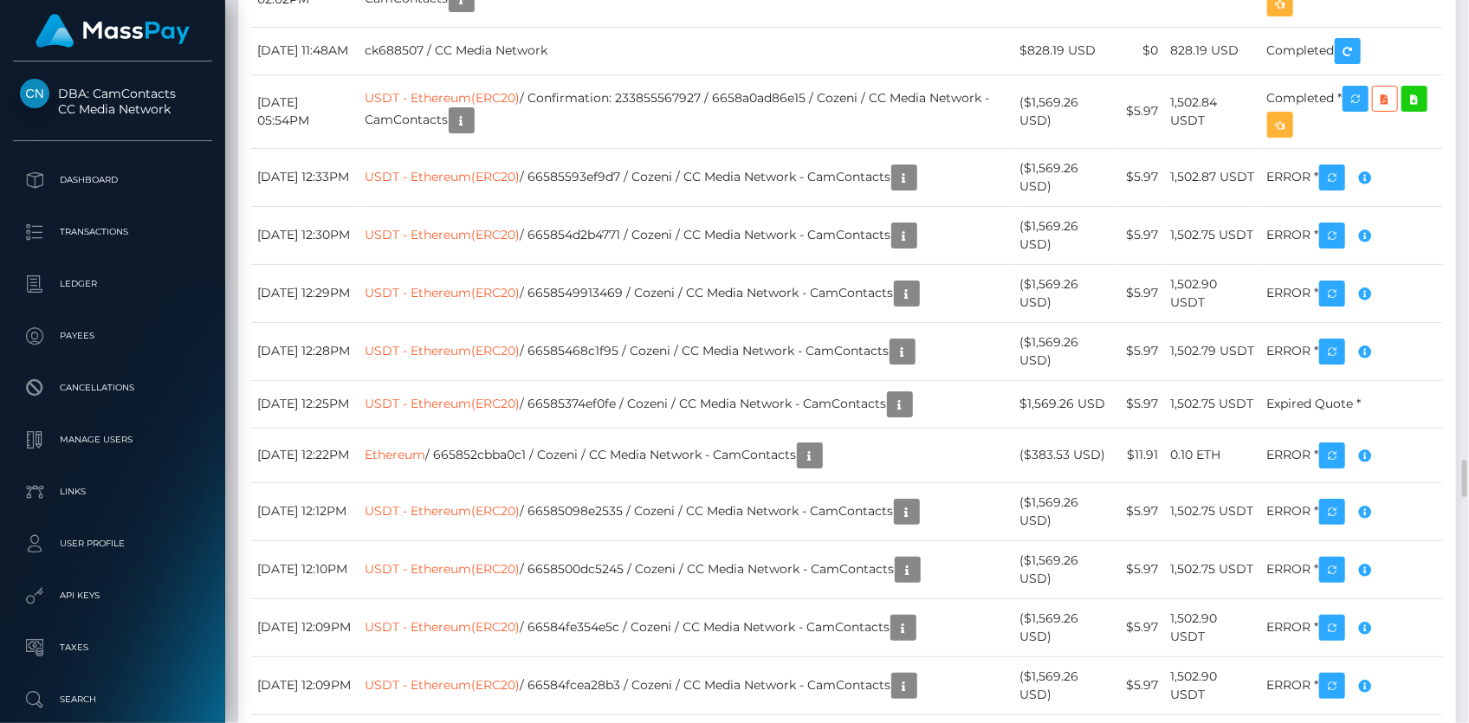
scroll to position [8737, 0]
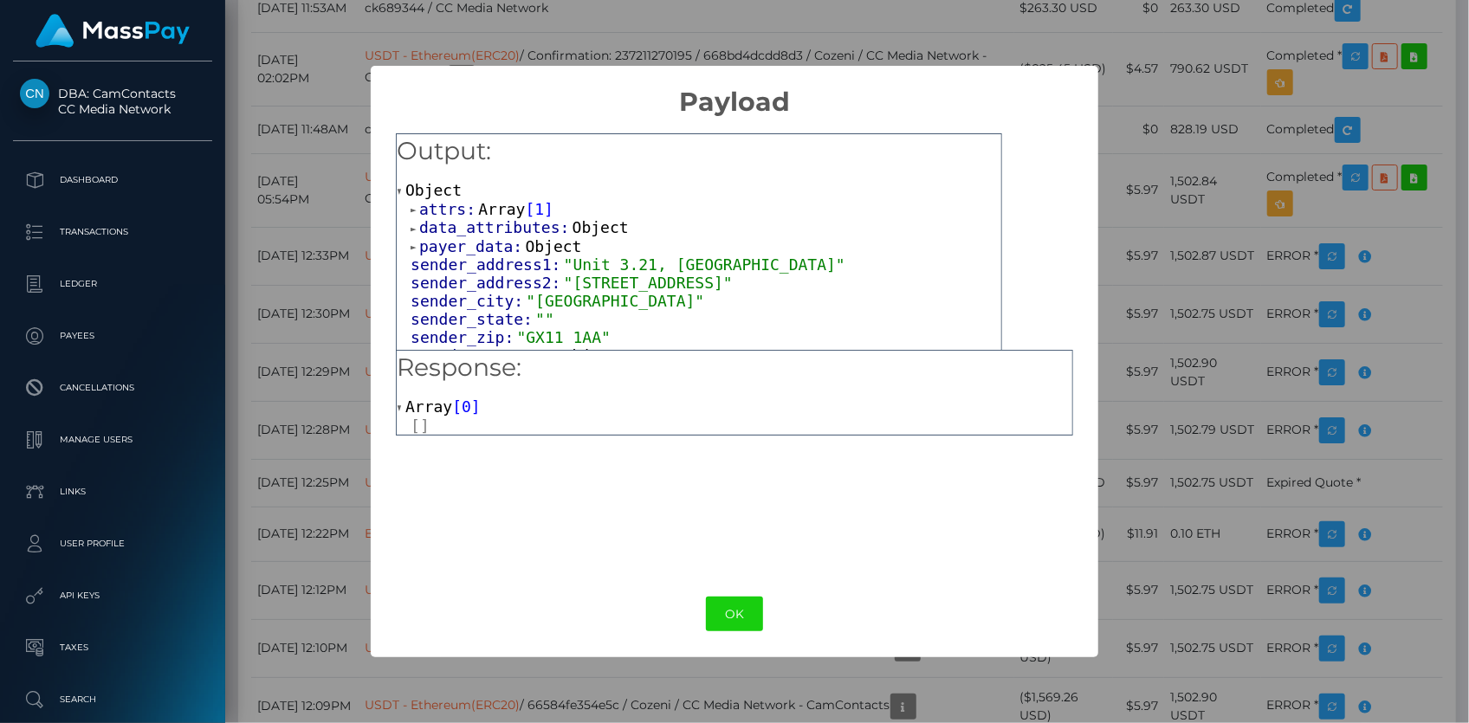
click at [481, 205] on span "Array" at bounding box center [501, 209] width 47 height 18
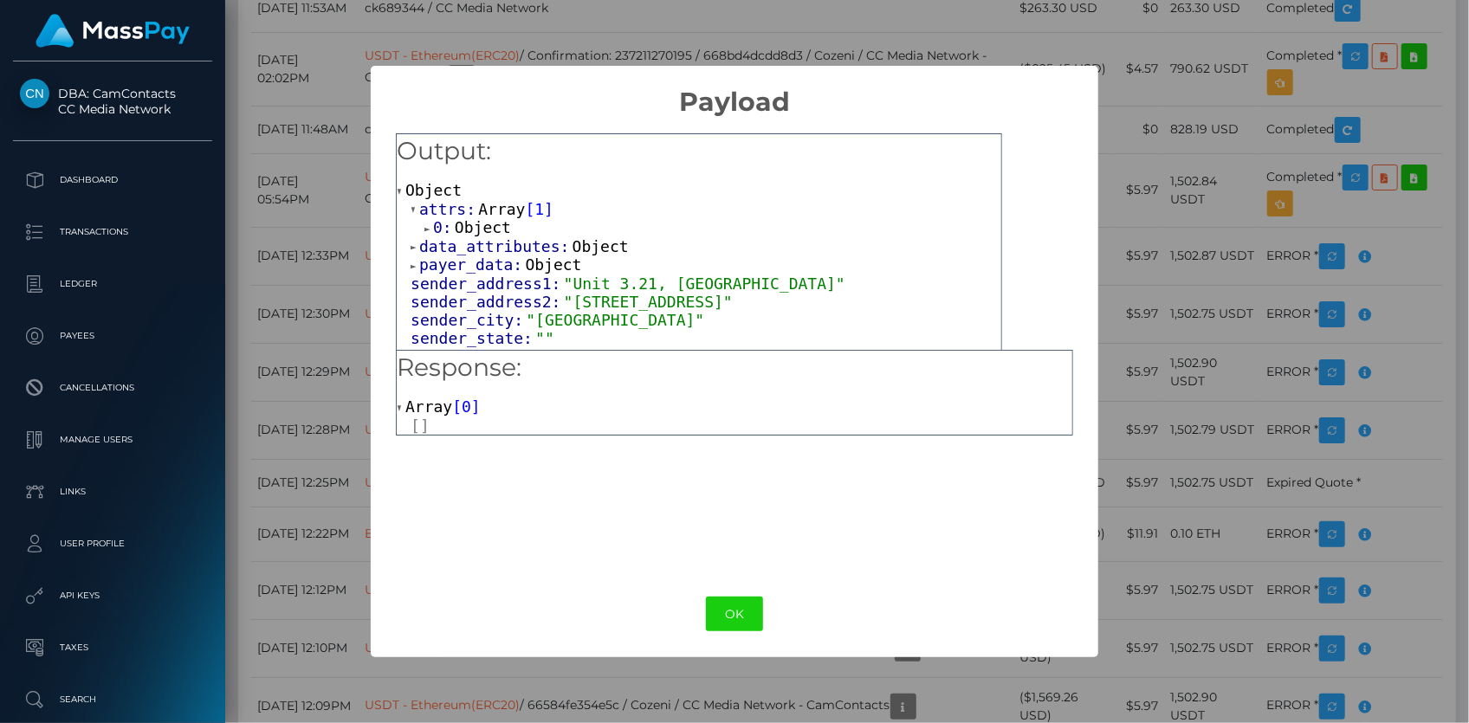
click at [488, 228] on span "Object" at bounding box center [483, 227] width 56 height 18
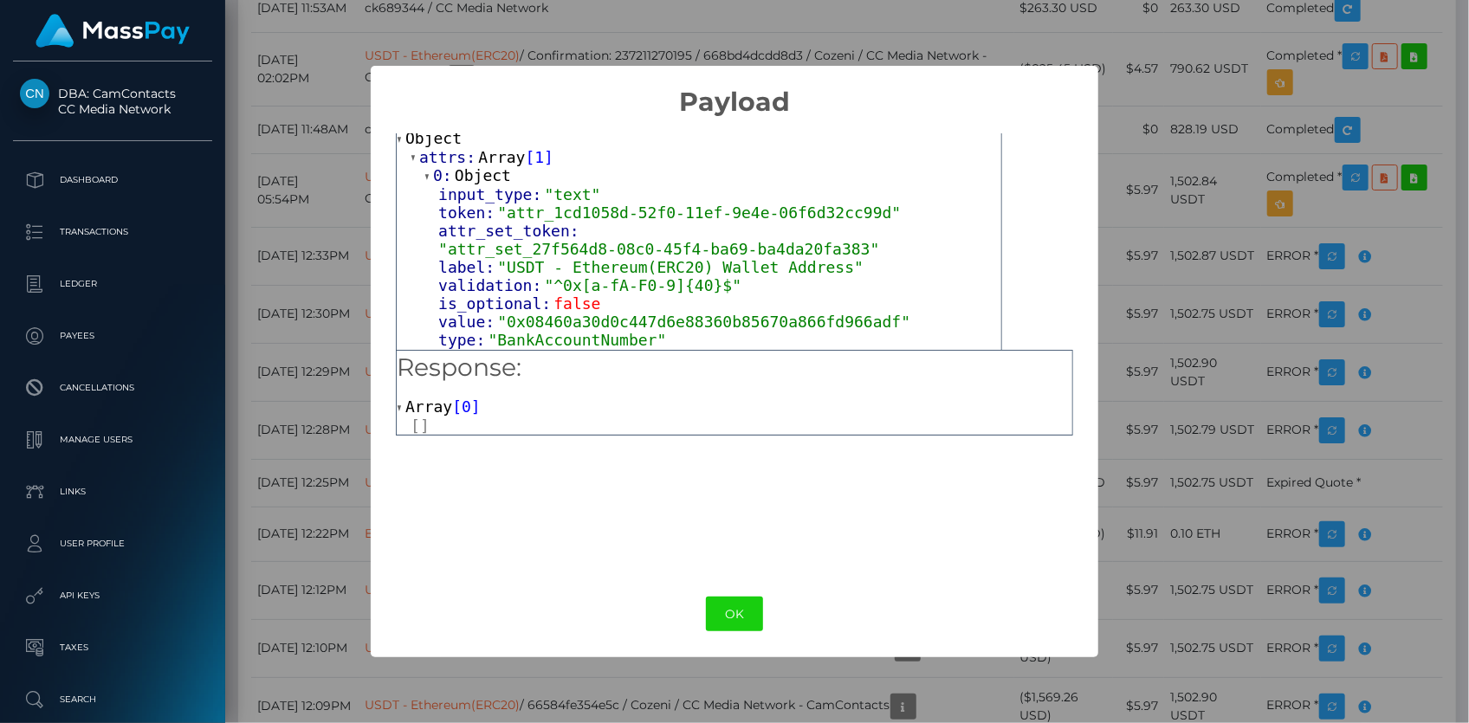
scroll to position [78, 0]
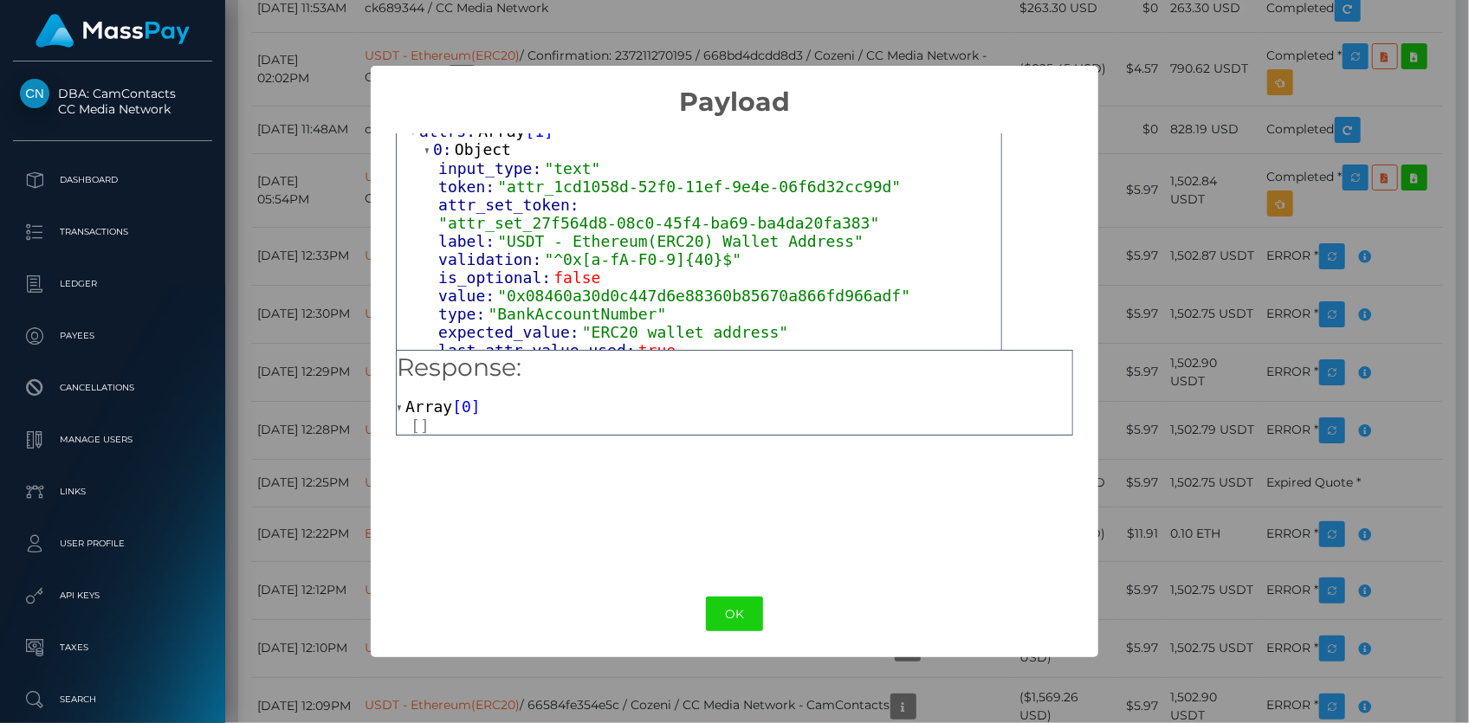
click at [320, 255] on div "× Payload Output: Object attrs: Array [ 1 ] 0: Object input_type: "text" token:…" at bounding box center [734, 361] width 1469 height 723
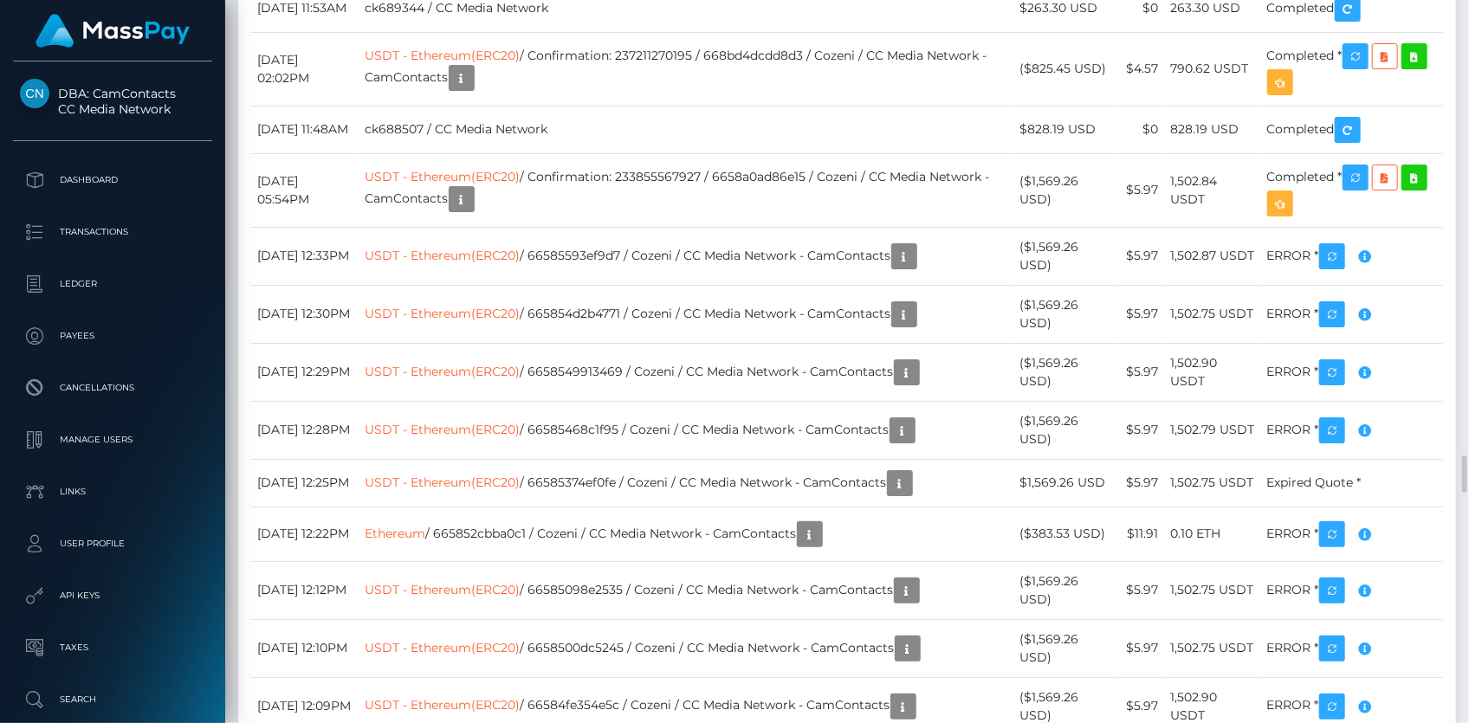
drag, startPoint x: 462, startPoint y: 110, endPoint x: 509, endPoint y: 101, distance: 48.4
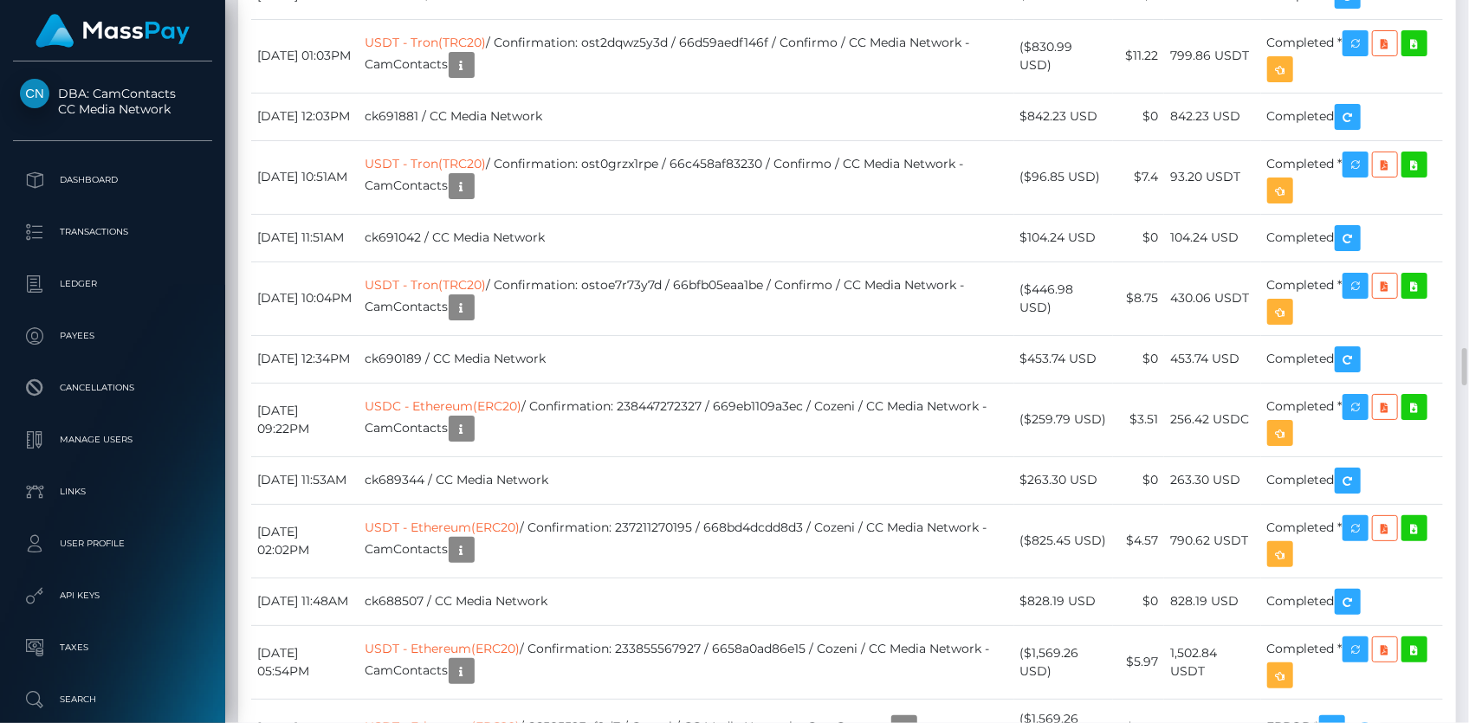
scroll to position [8187, 0]
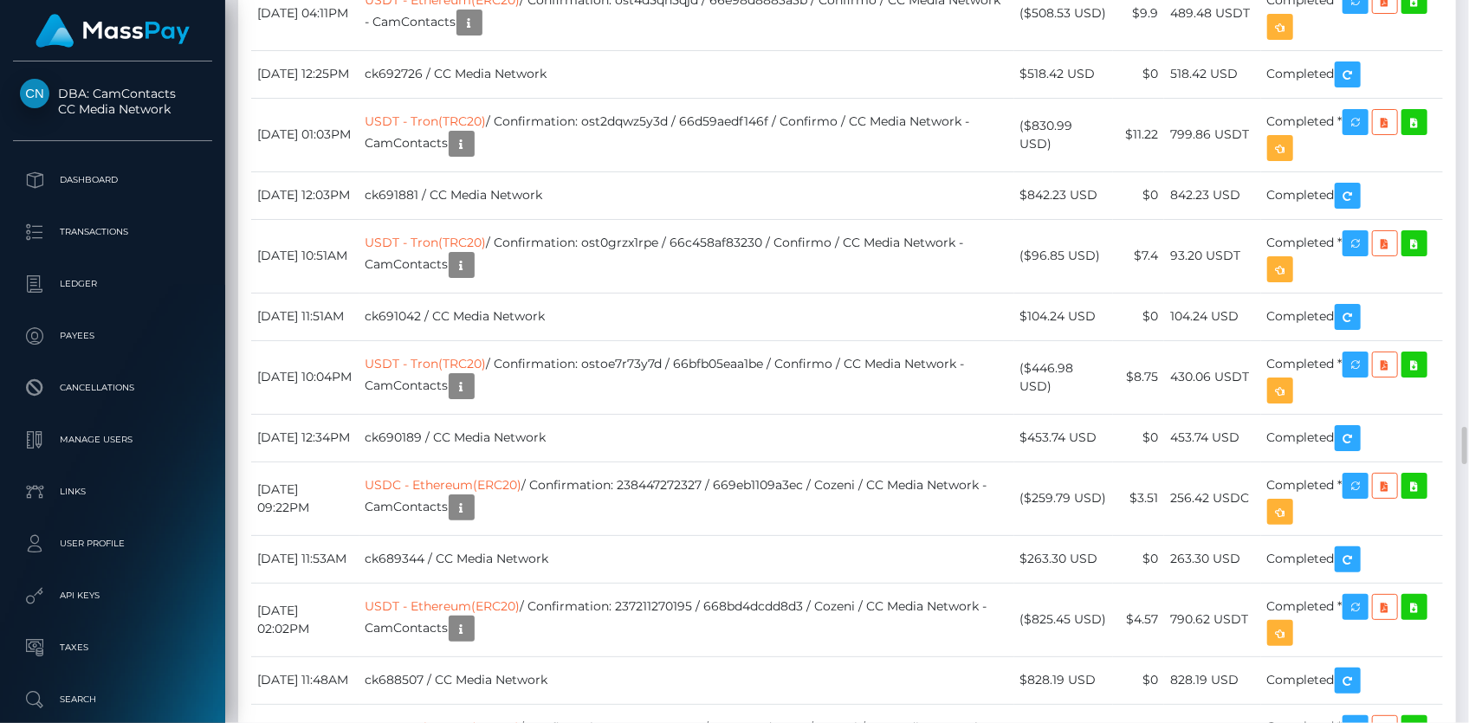
drag, startPoint x: 603, startPoint y: 369, endPoint x: 632, endPoint y: 375, distance: 30.1
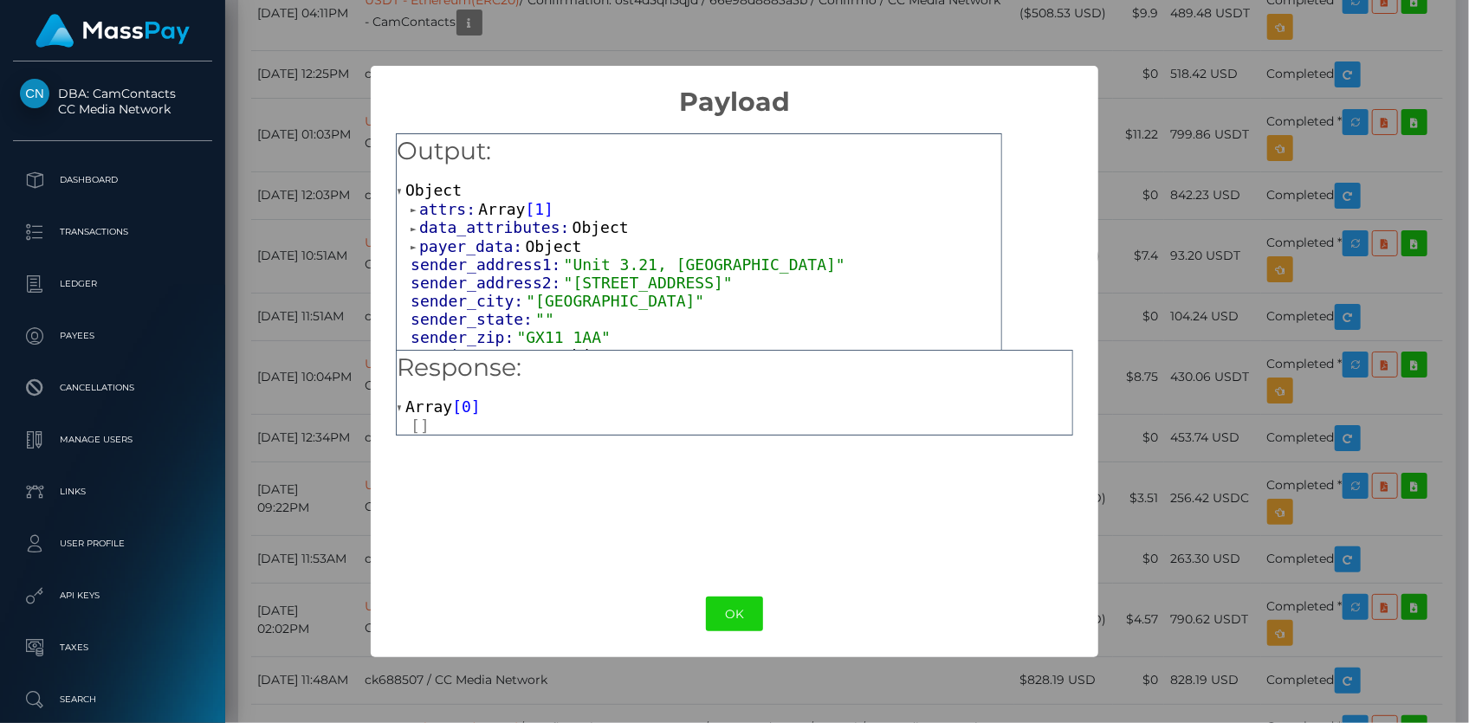
click at [468, 204] on span "attrs:" at bounding box center [448, 209] width 59 height 18
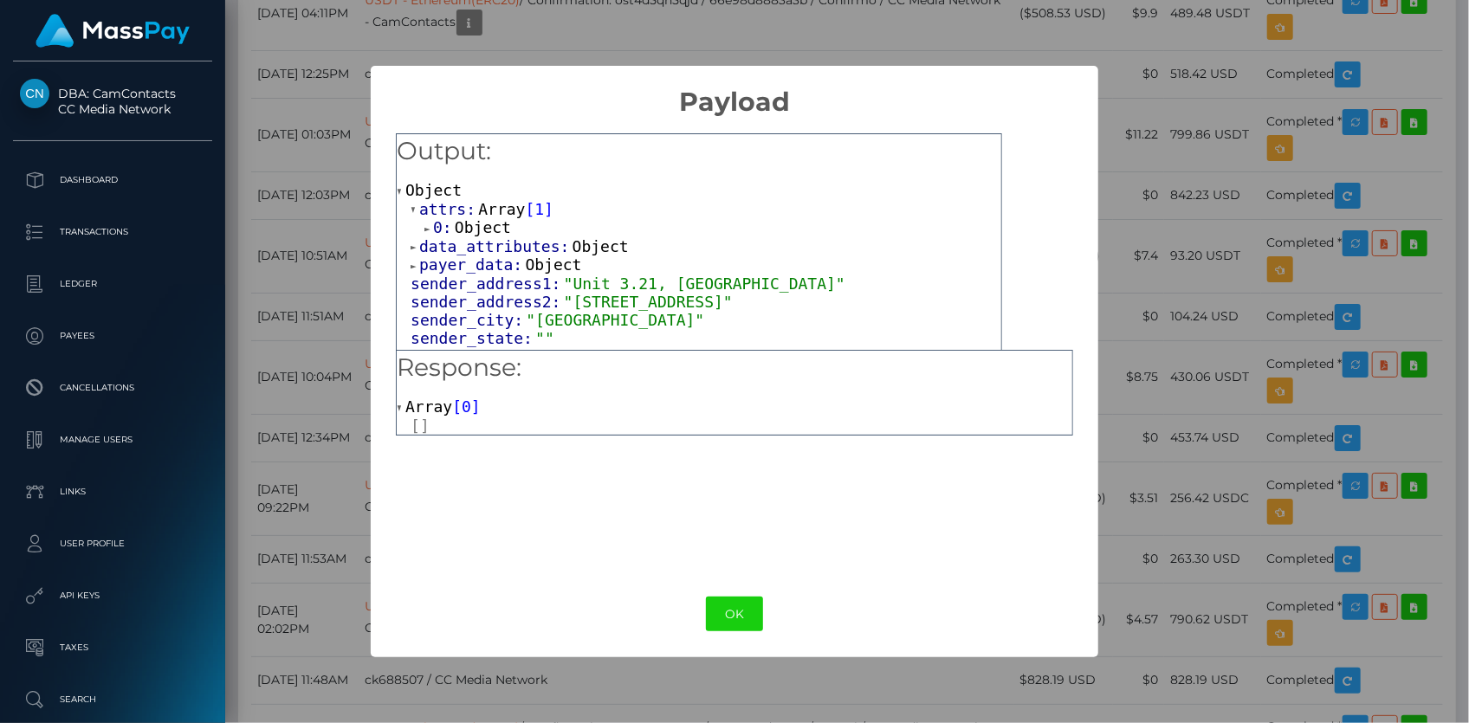
click at [475, 223] on span "Object" at bounding box center [483, 227] width 56 height 18
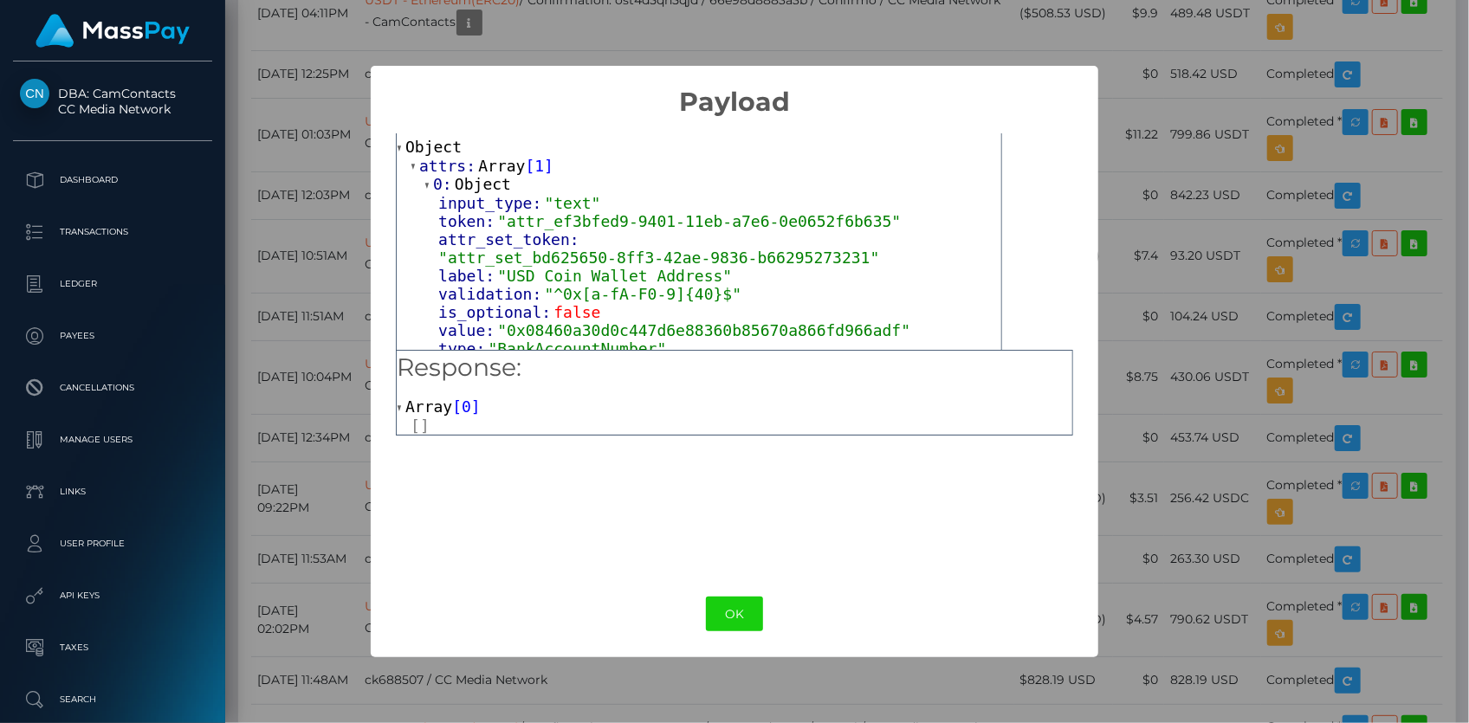
scroll to position [78, 0]
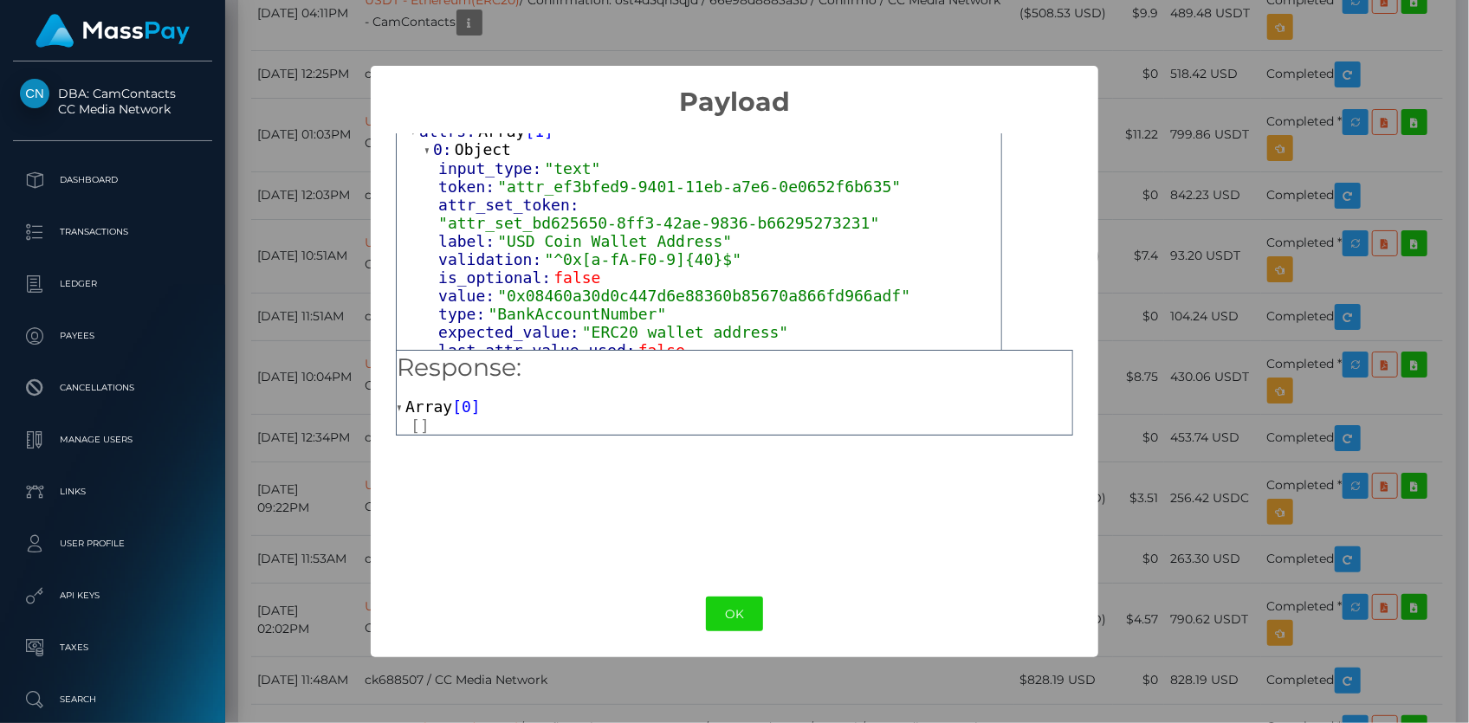
click at [318, 265] on div "× Payload Output: Object attrs: Array [ 1 ] 0: Object input_type: "text" token:…" at bounding box center [734, 361] width 1469 height 723
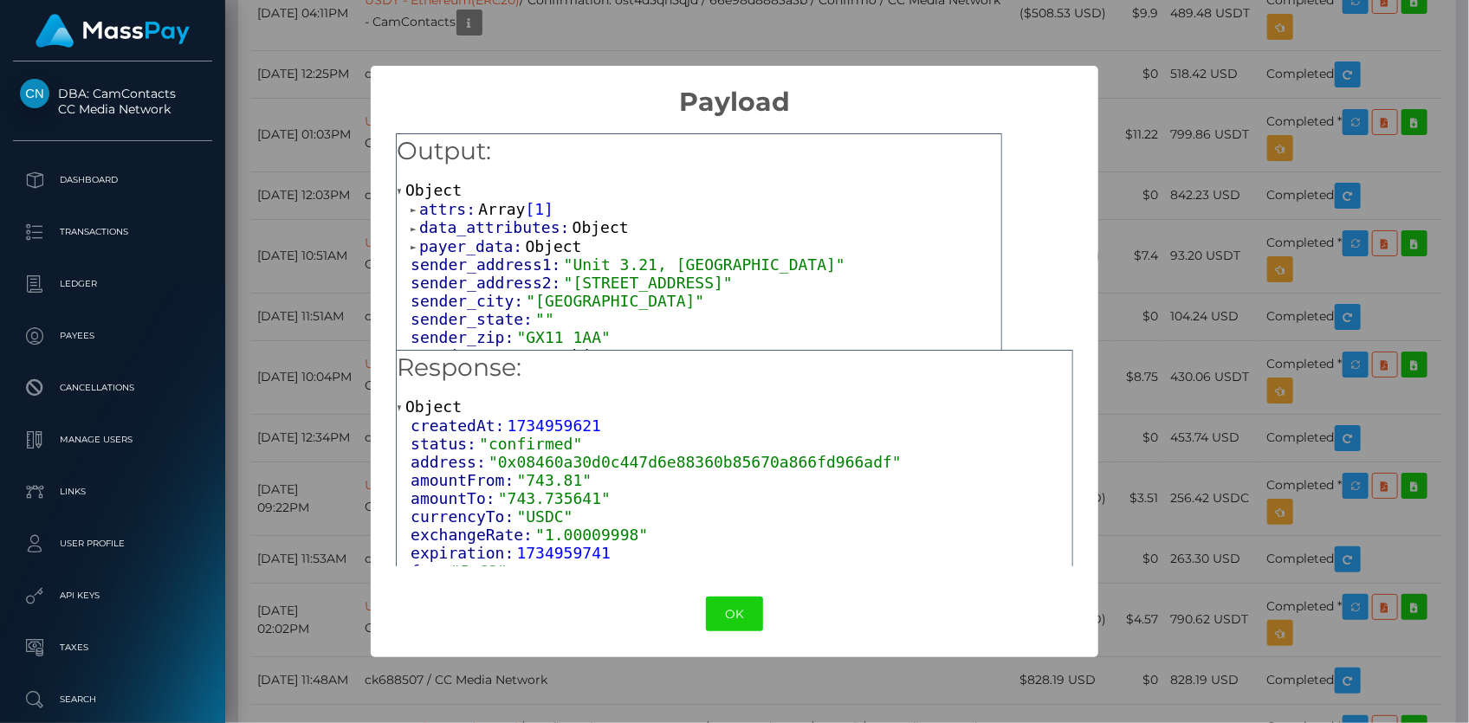
click at [480, 210] on span "Array" at bounding box center [501, 209] width 47 height 18
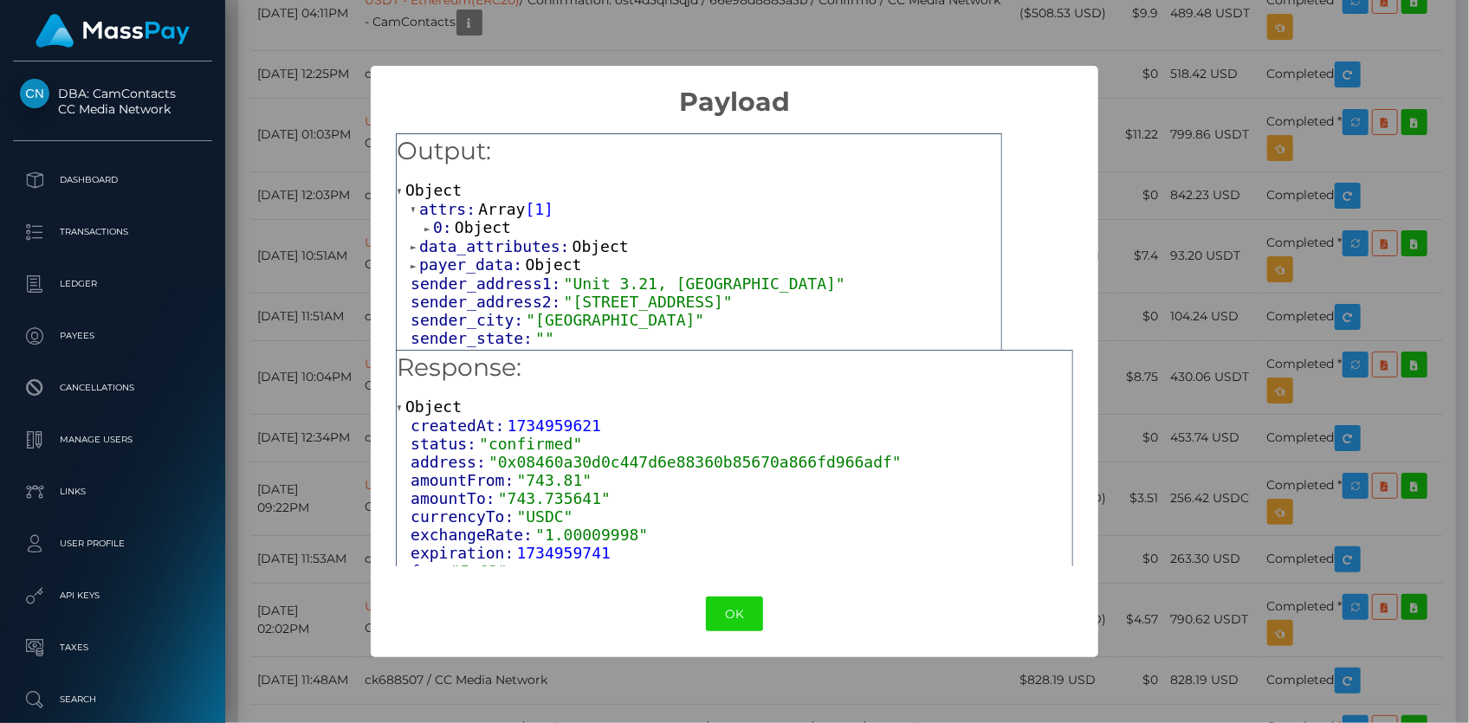
click at [487, 228] on span "Object" at bounding box center [483, 227] width 56 height 18
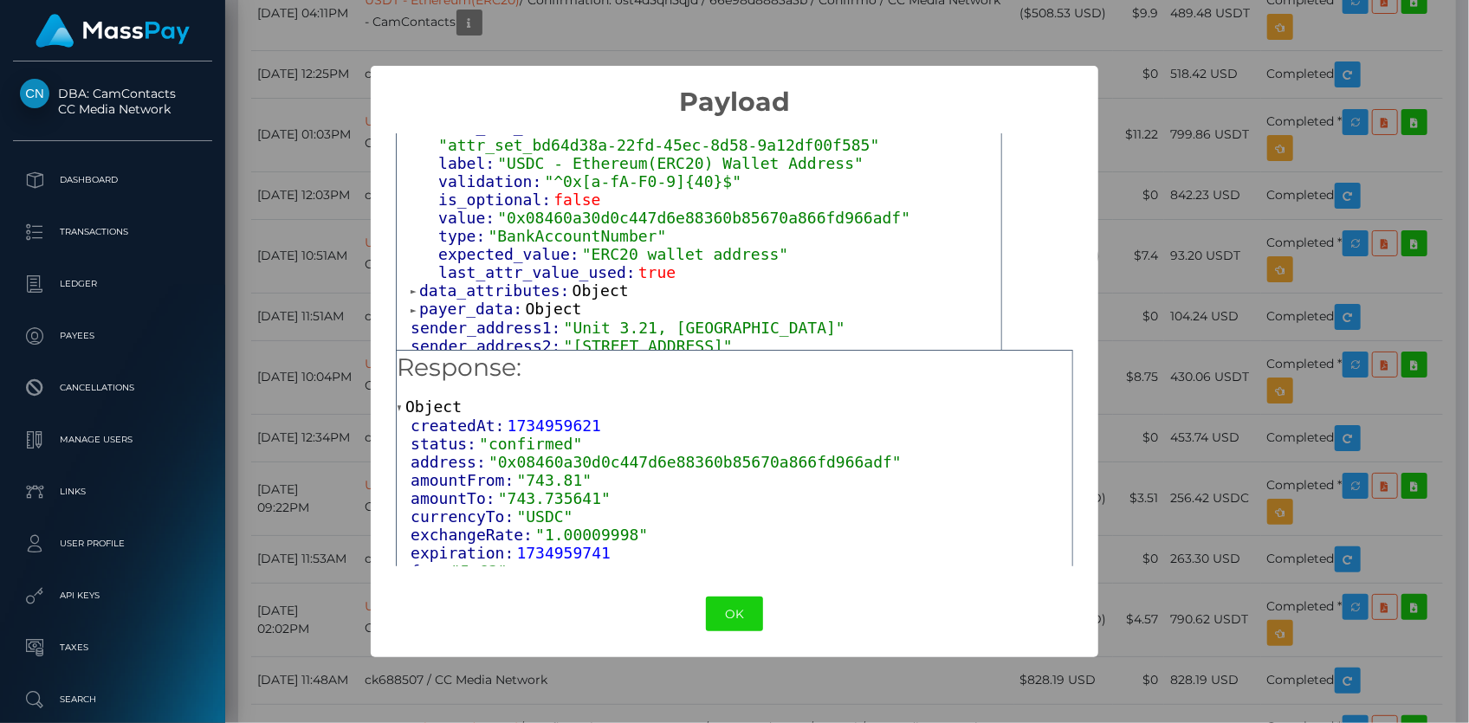
scroll to position [157, 0]
click at [746, 611] on button "OK" at bounding box center [734, 615] width 57 height 36
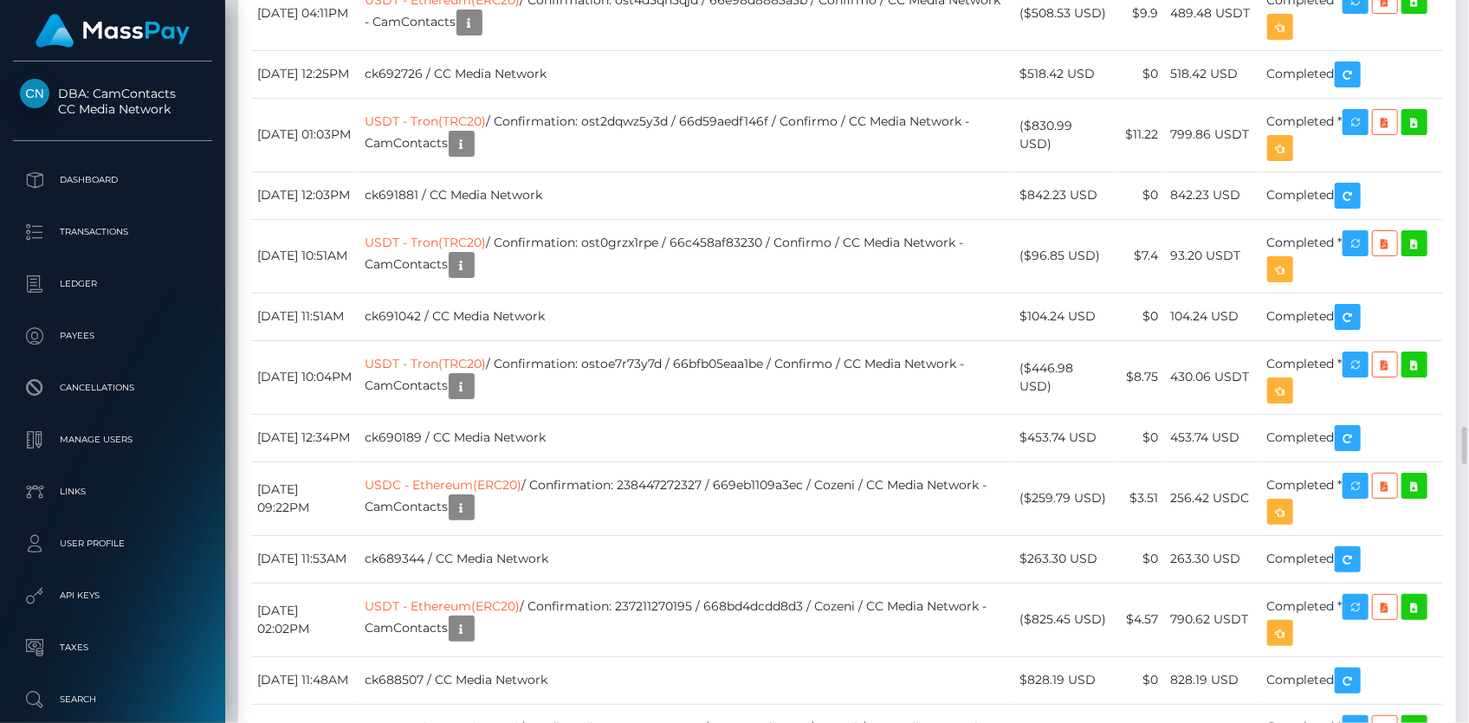
drag, startPoint x: 623, startPoint y: 111, endPoint x: 643, endPoint y: 122, distance: 22.1
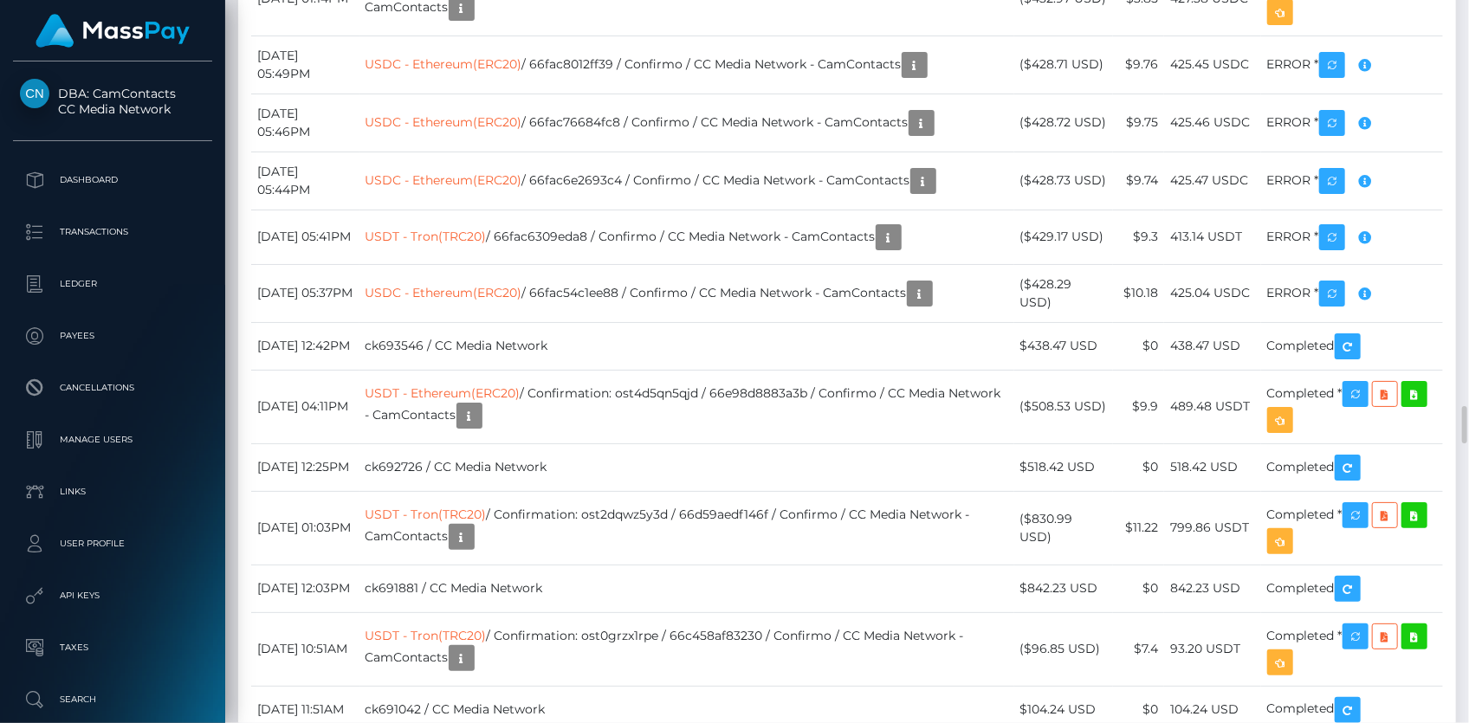
scroll to position [7715, 0]
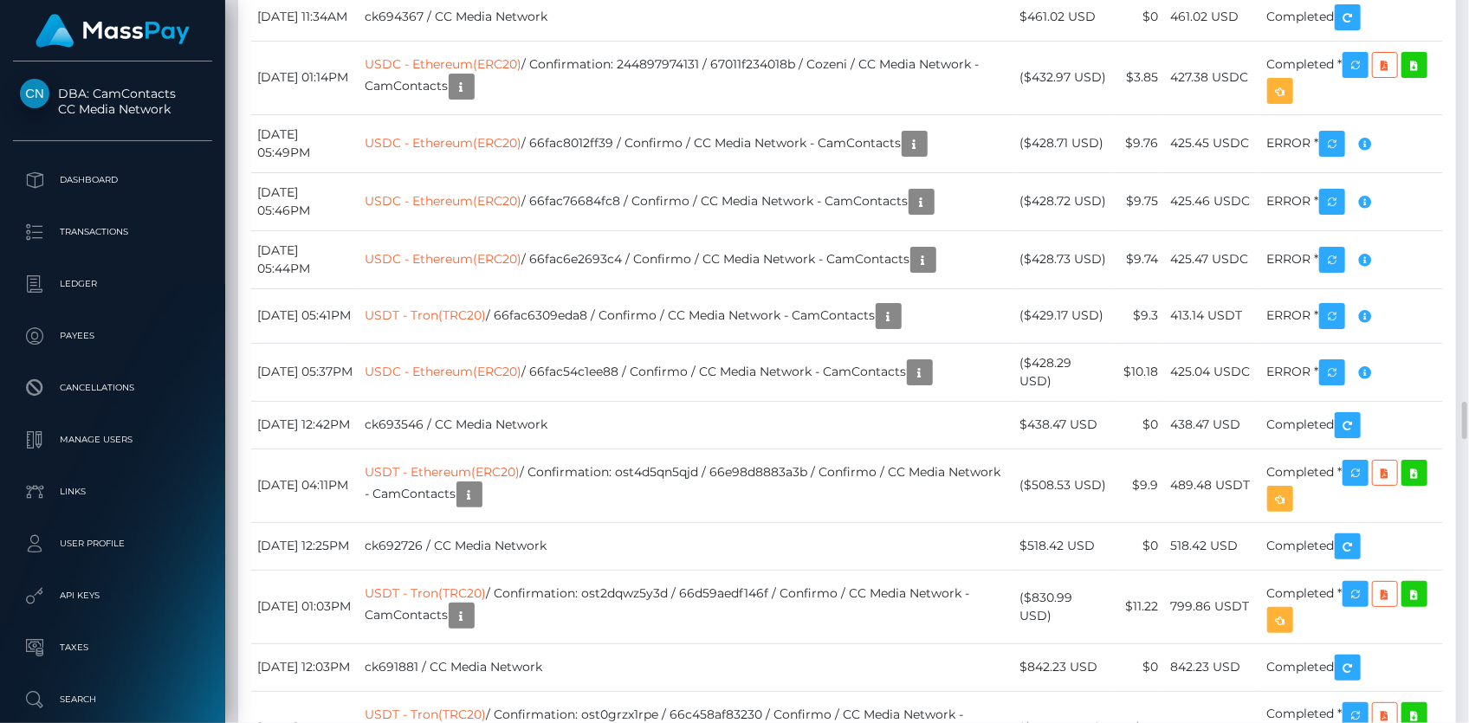
drag, startPoint x: 609, startPoint y: 316, endPoint x: 629, endPoint y: 341, distance: 32.1
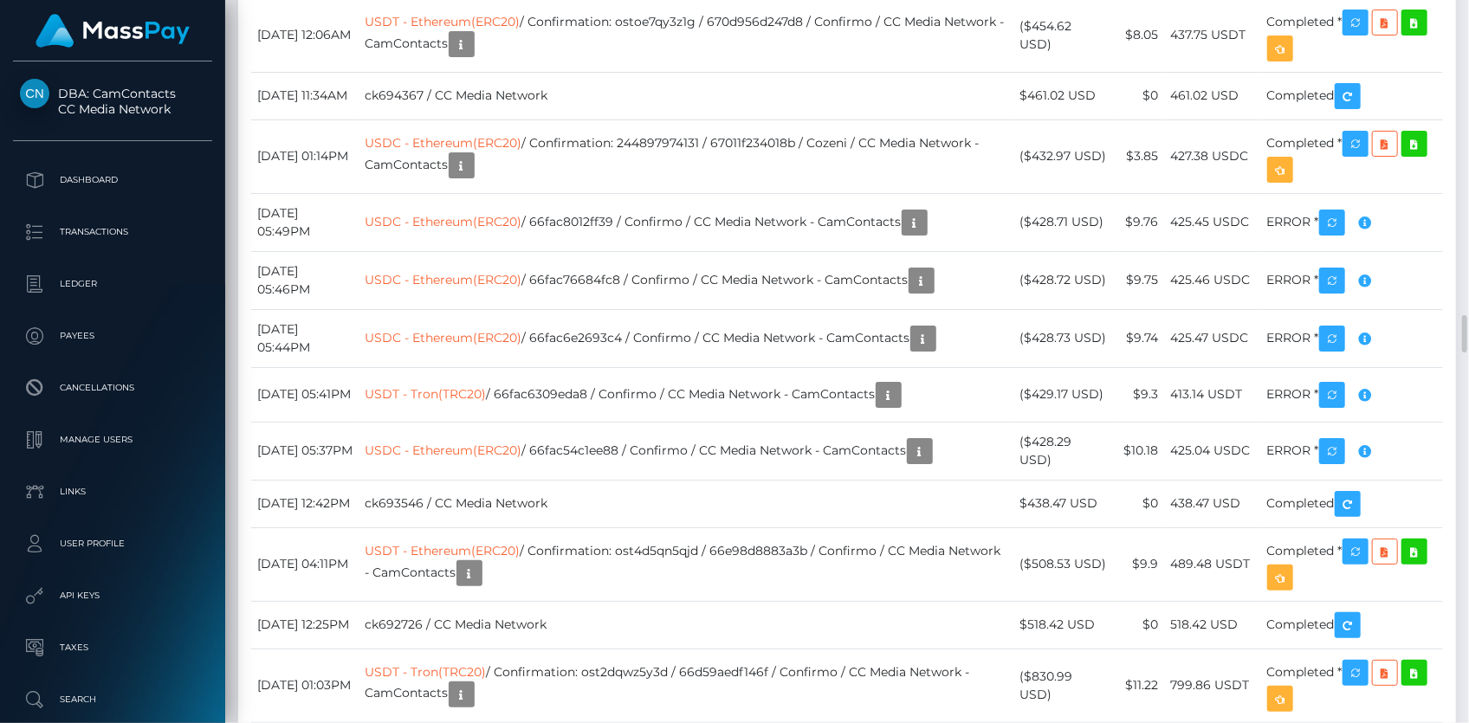
scroll to position [7557, 0]
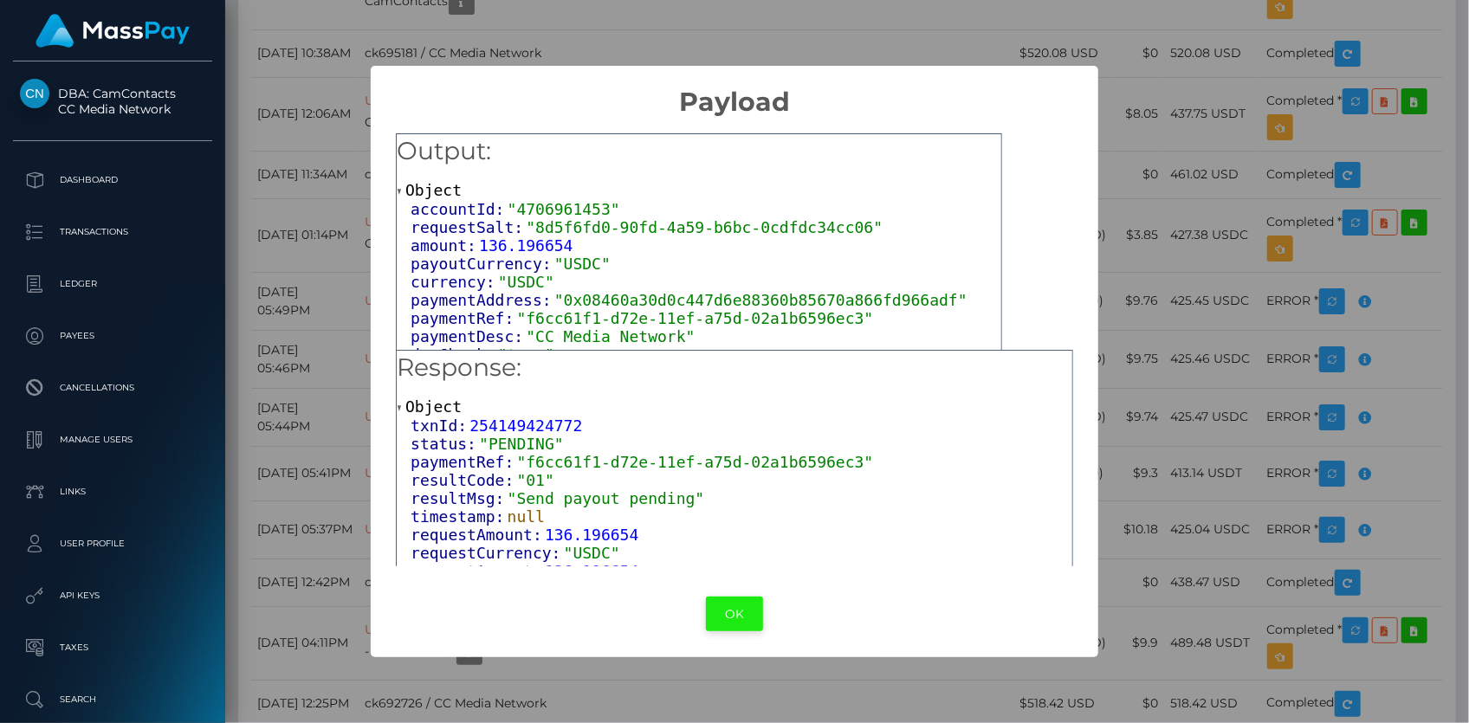
click at [724, 605] on button "OK" at bounding box center [734, 615] width 57 height 36
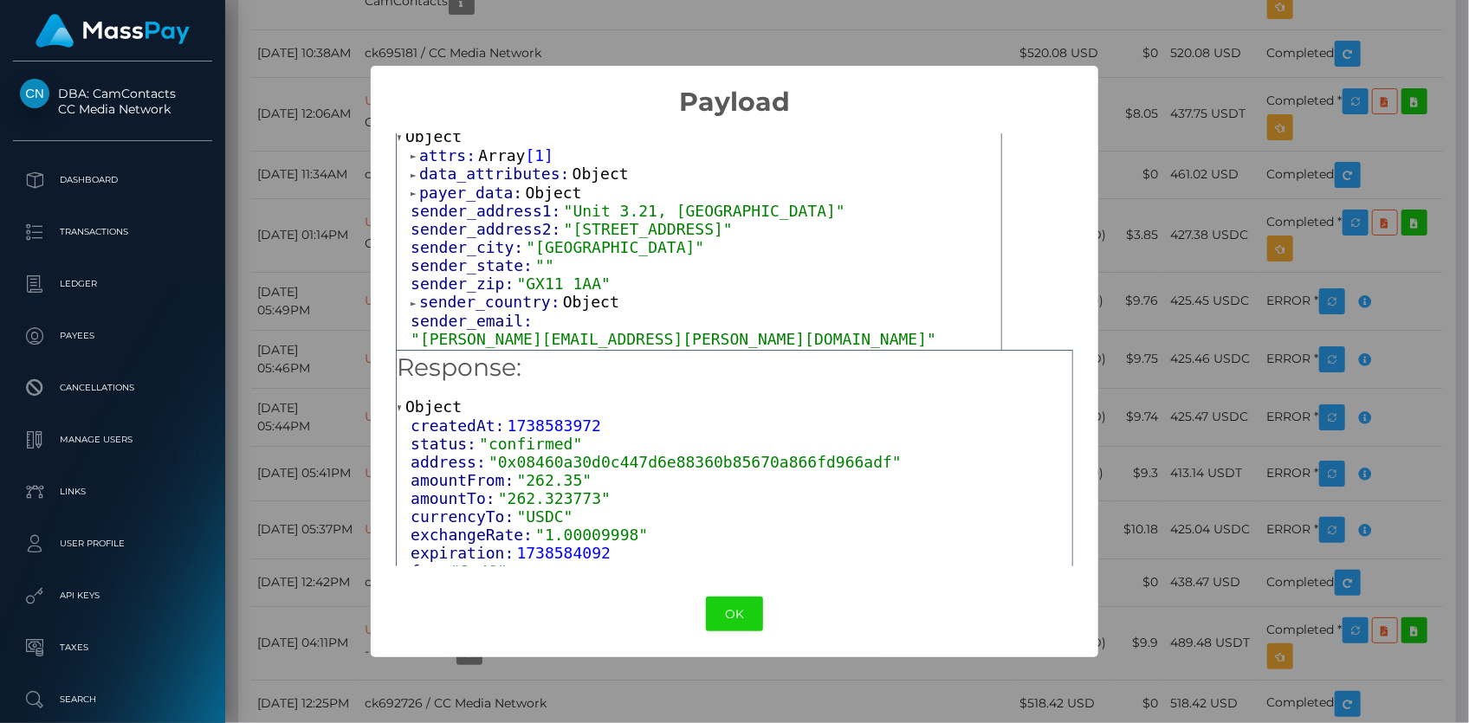
scroll to position [0, 0]
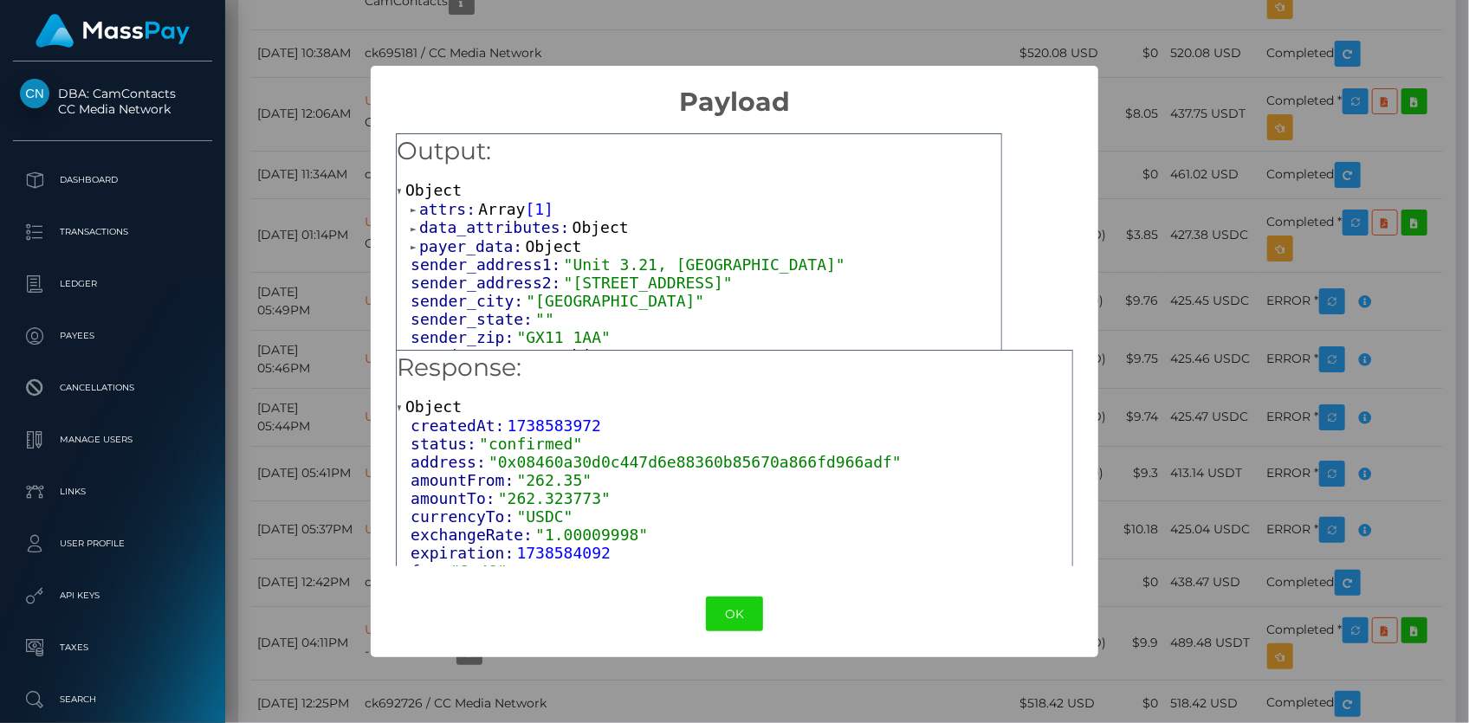
click at [481, 205] on span "Array" at bounding box center [501, 209] width 47 height 18
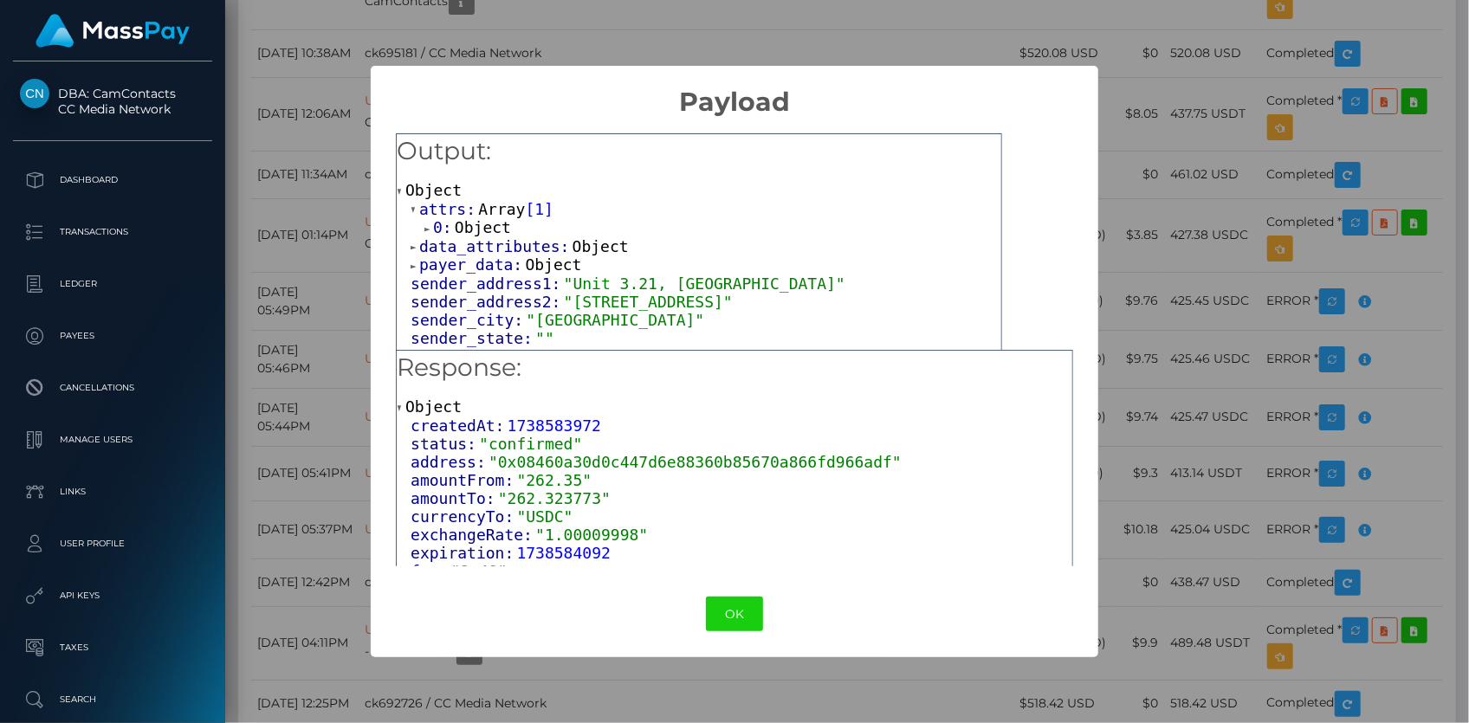
click at [482, 224] on span "Object" at bounding box center [483, 227] width 56 height 18
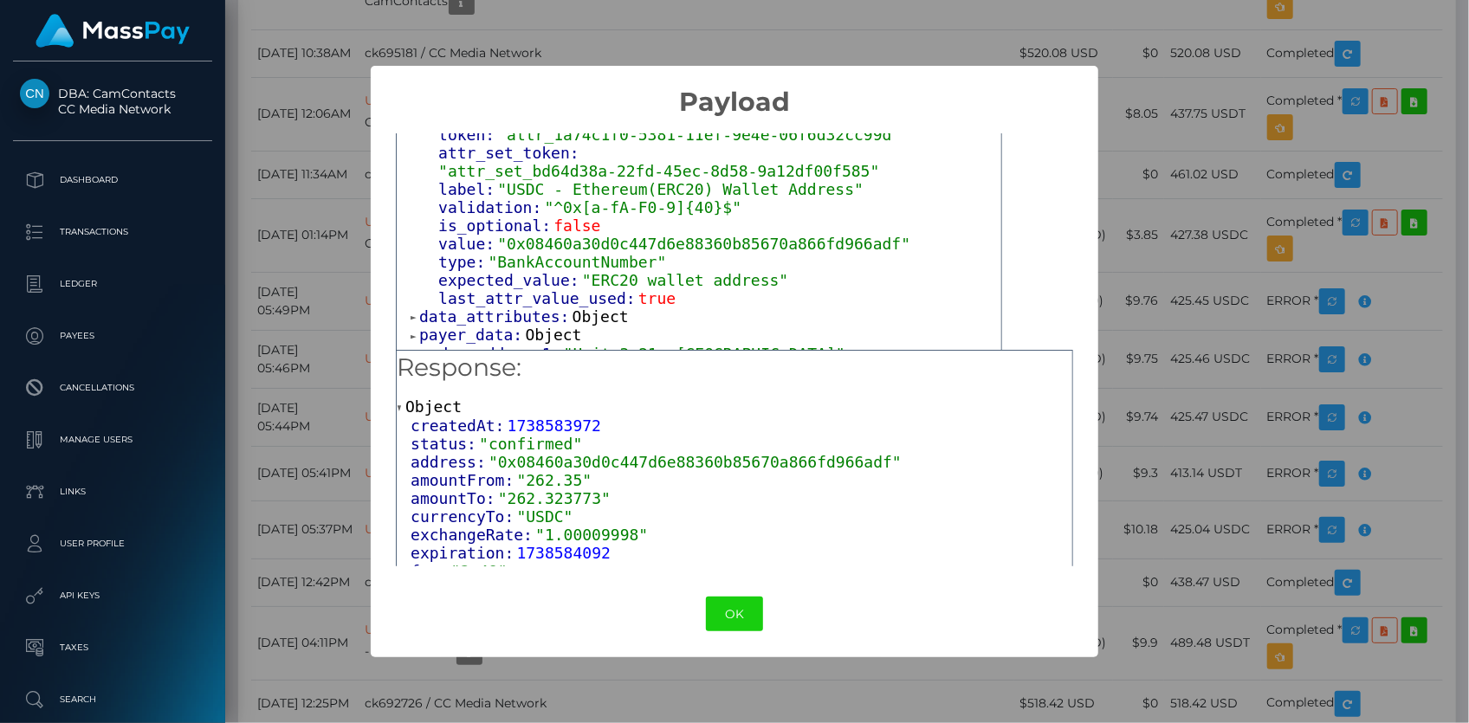
scroll to position [157, 0]
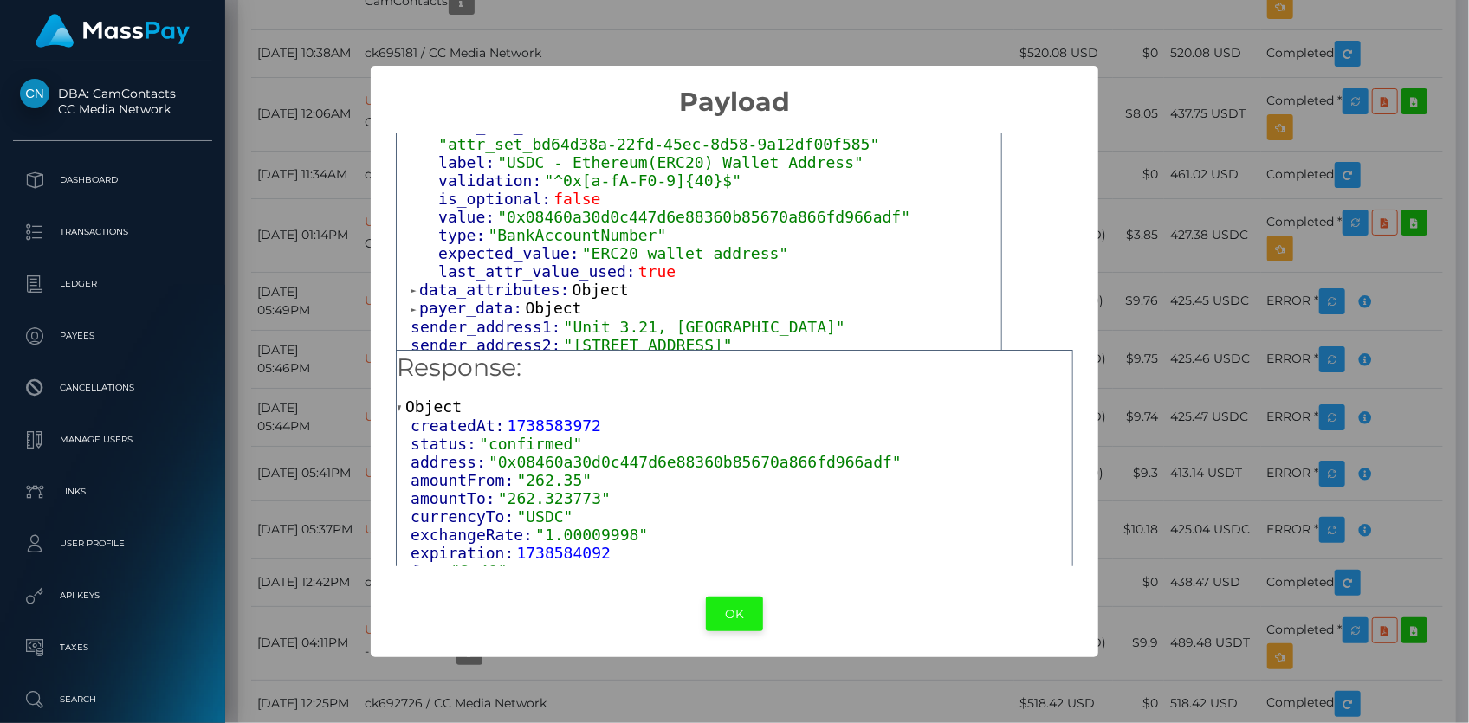
click at [723, 604] on button "OK" at bounding box center [734, 615] width 57 height 36
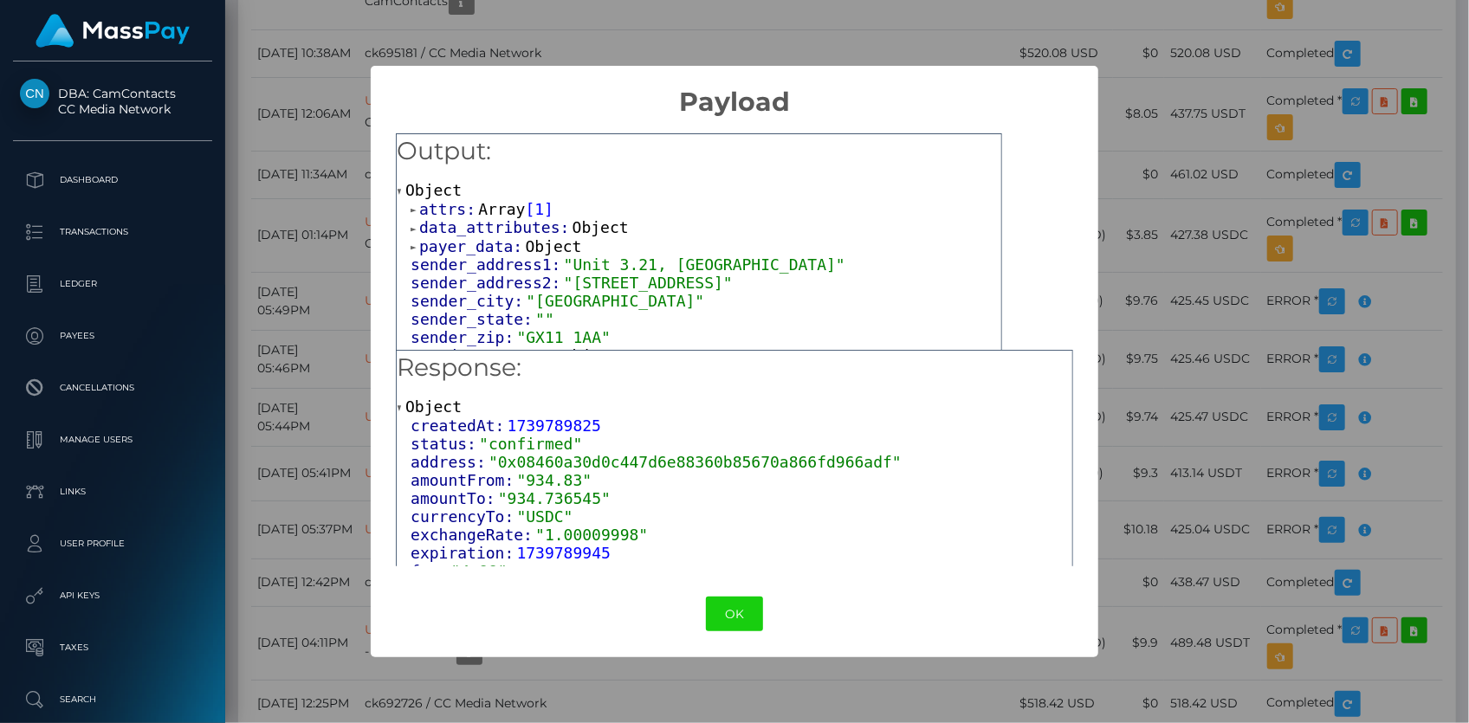
click at [478, 202] on span "Array" at bounding box center [501, 209] width 47 height 18
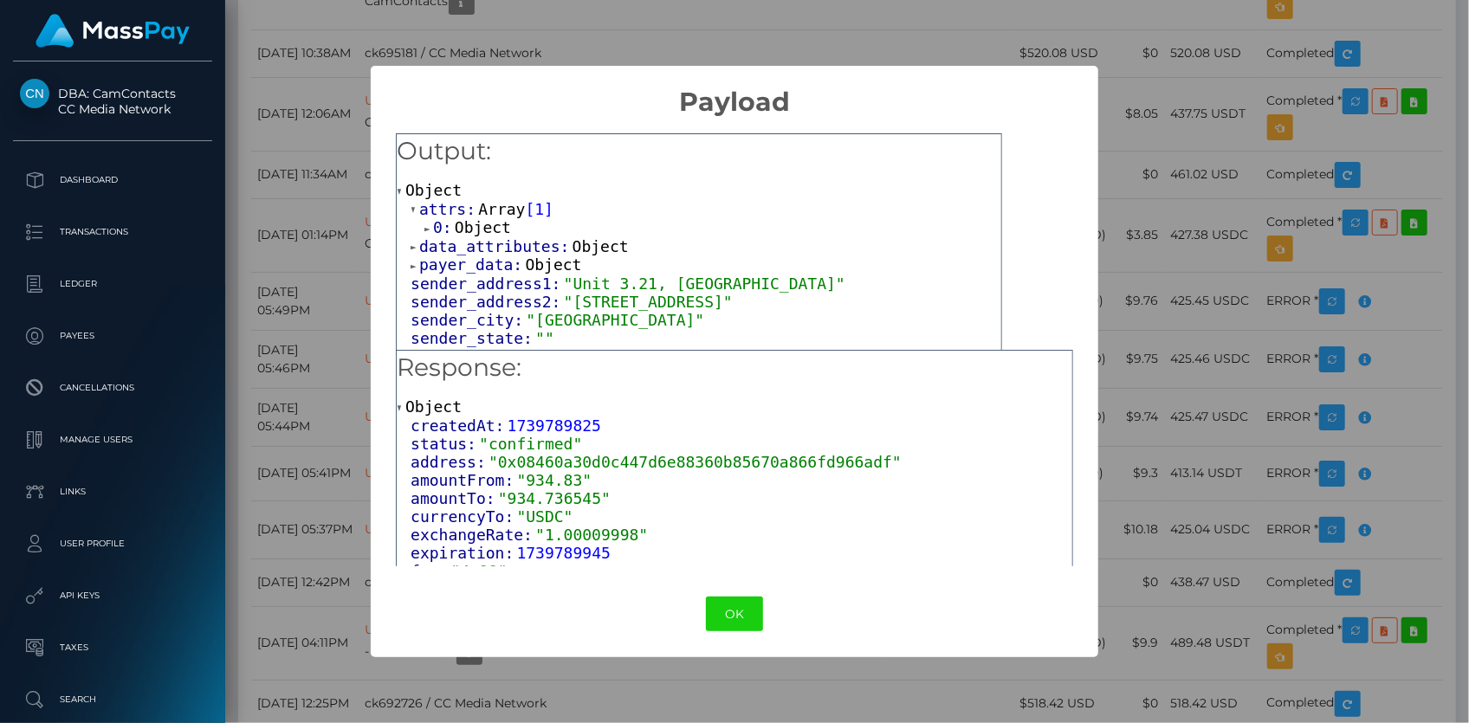
click at [488, 223] on span "Object" at bounding box center [483, 227] width 56 height 18
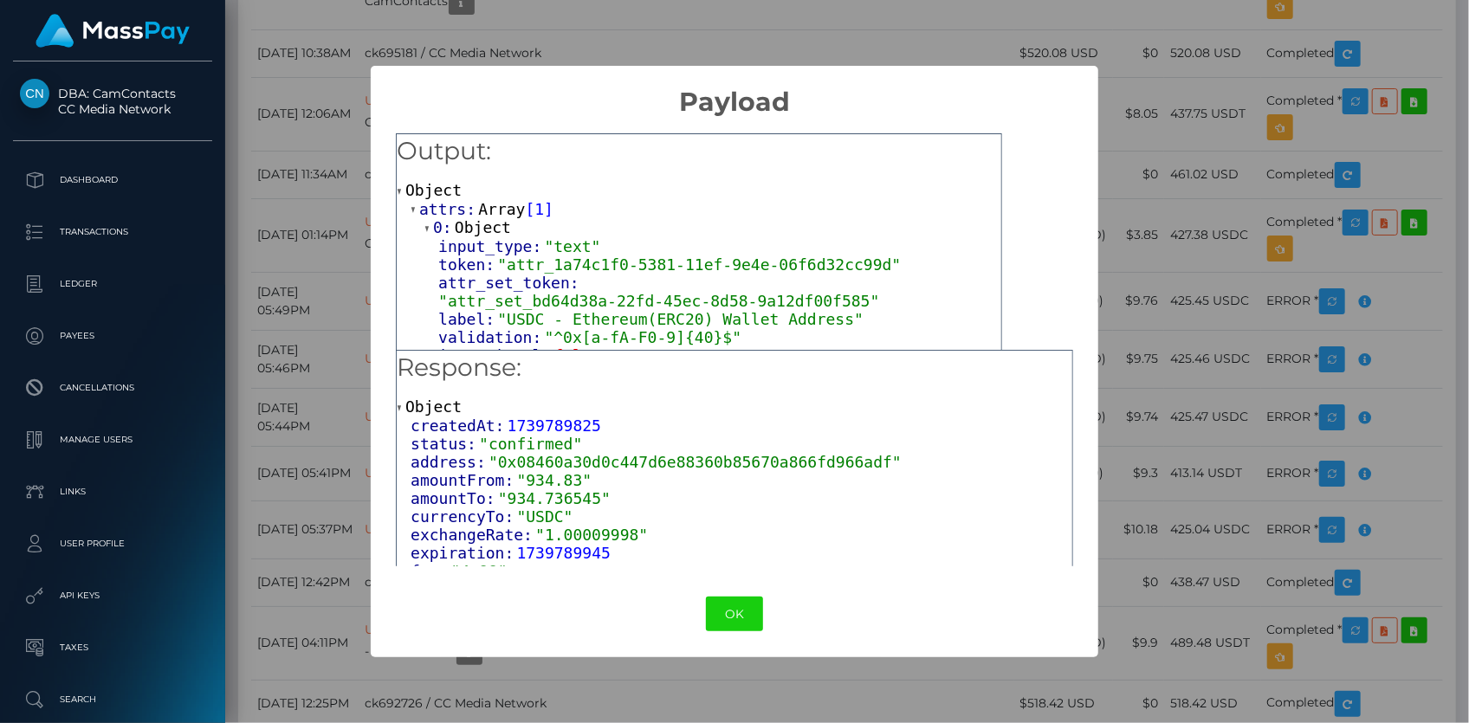
scroll to position [78, 0]
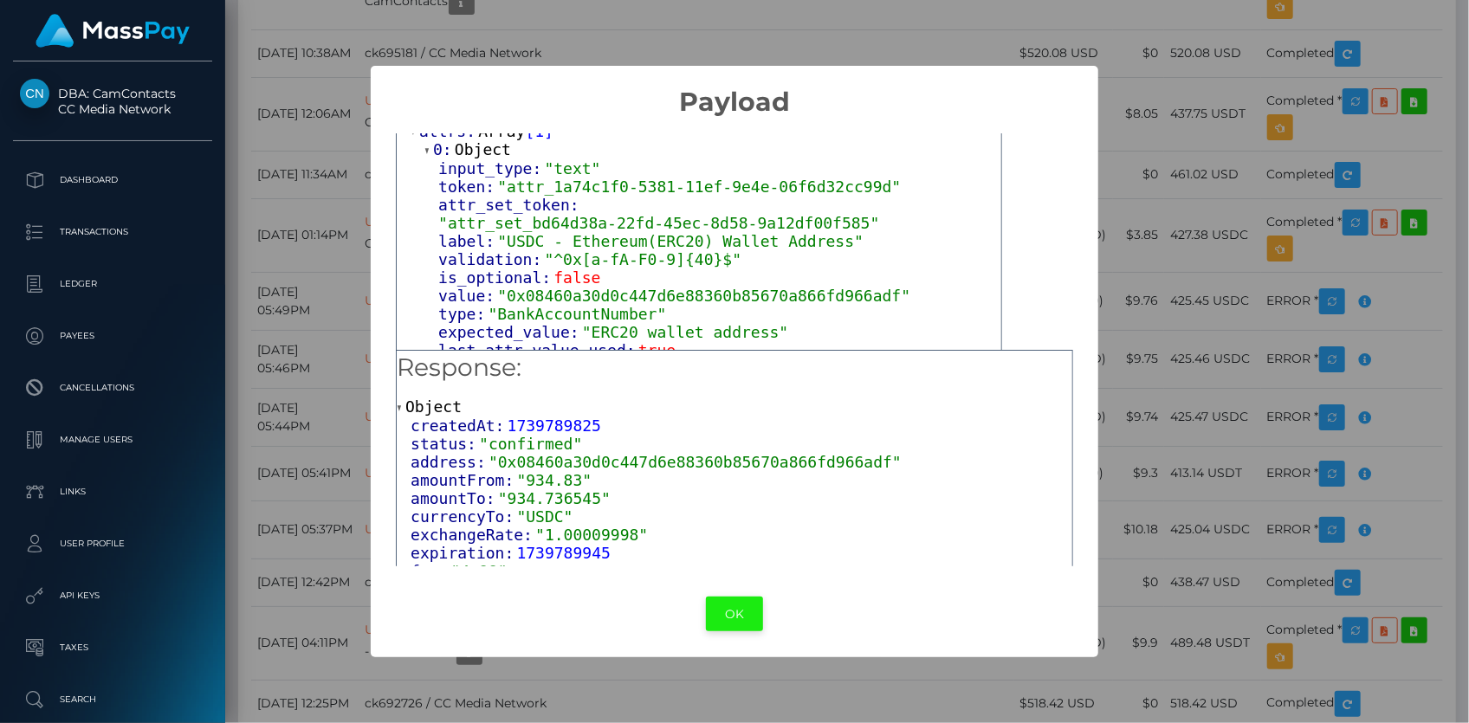
click at [722, 607] on button "OK" at bounding box center [734, 615] width 57 height 36
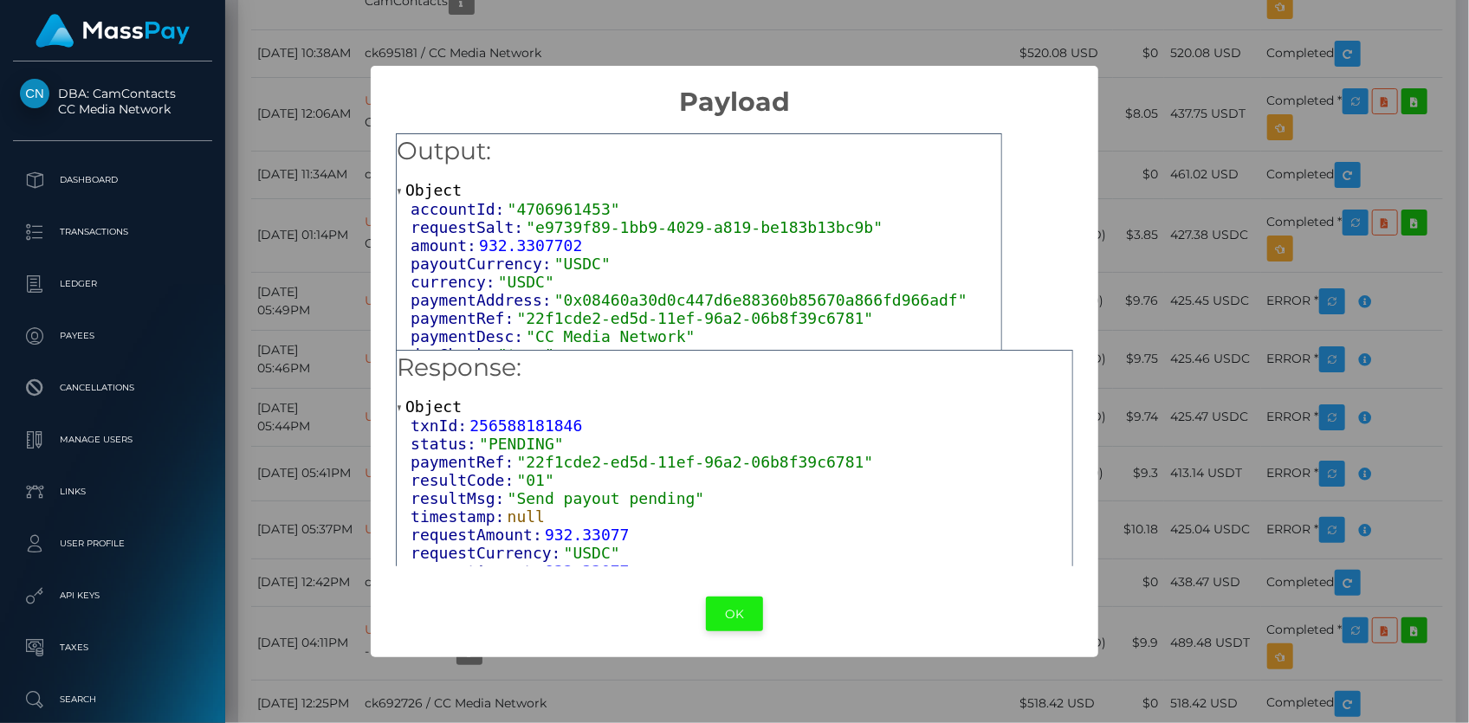
click at [736, 624] on button "OK" at bounding box center [734, 615] width 57 height 36
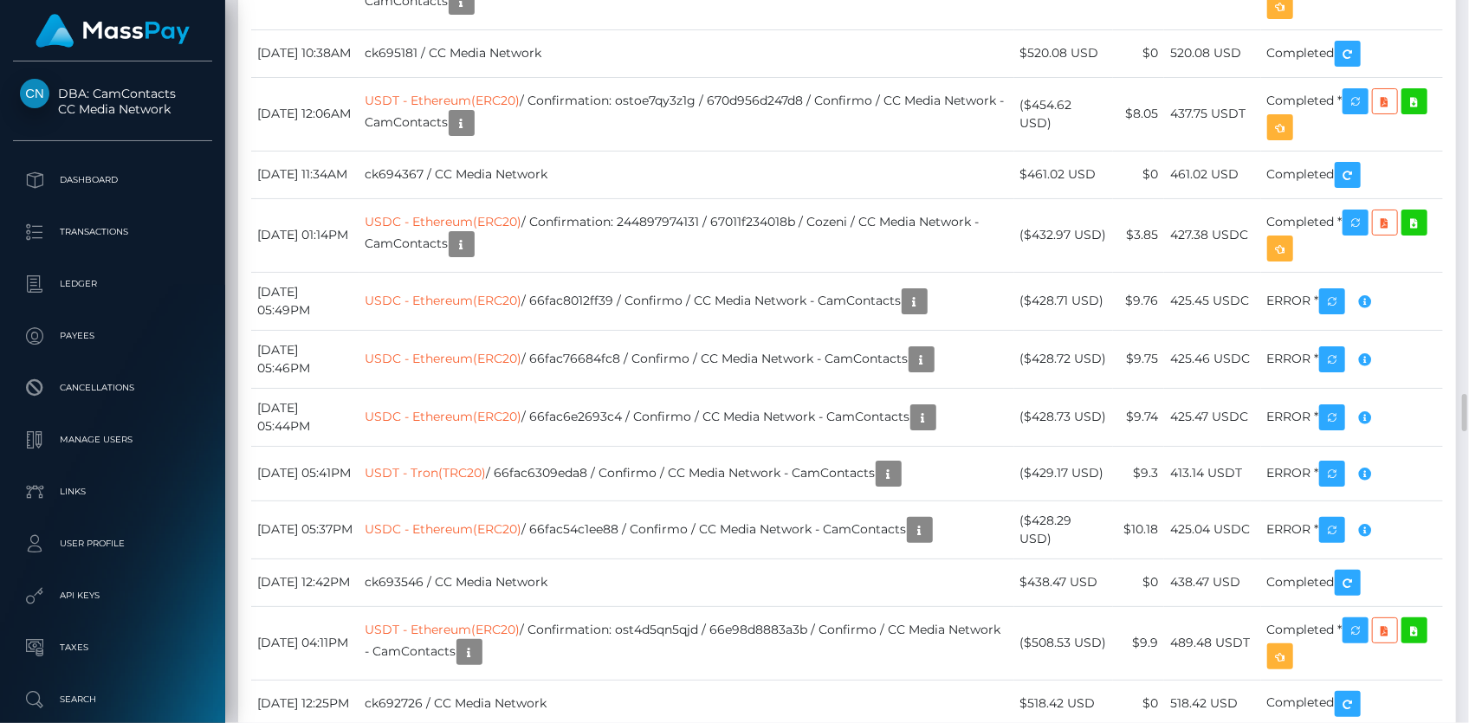
drag, startPoint x: 622, startPoint y: 152, endPoint x: 641, endPoint y: 152, distance: 19.1
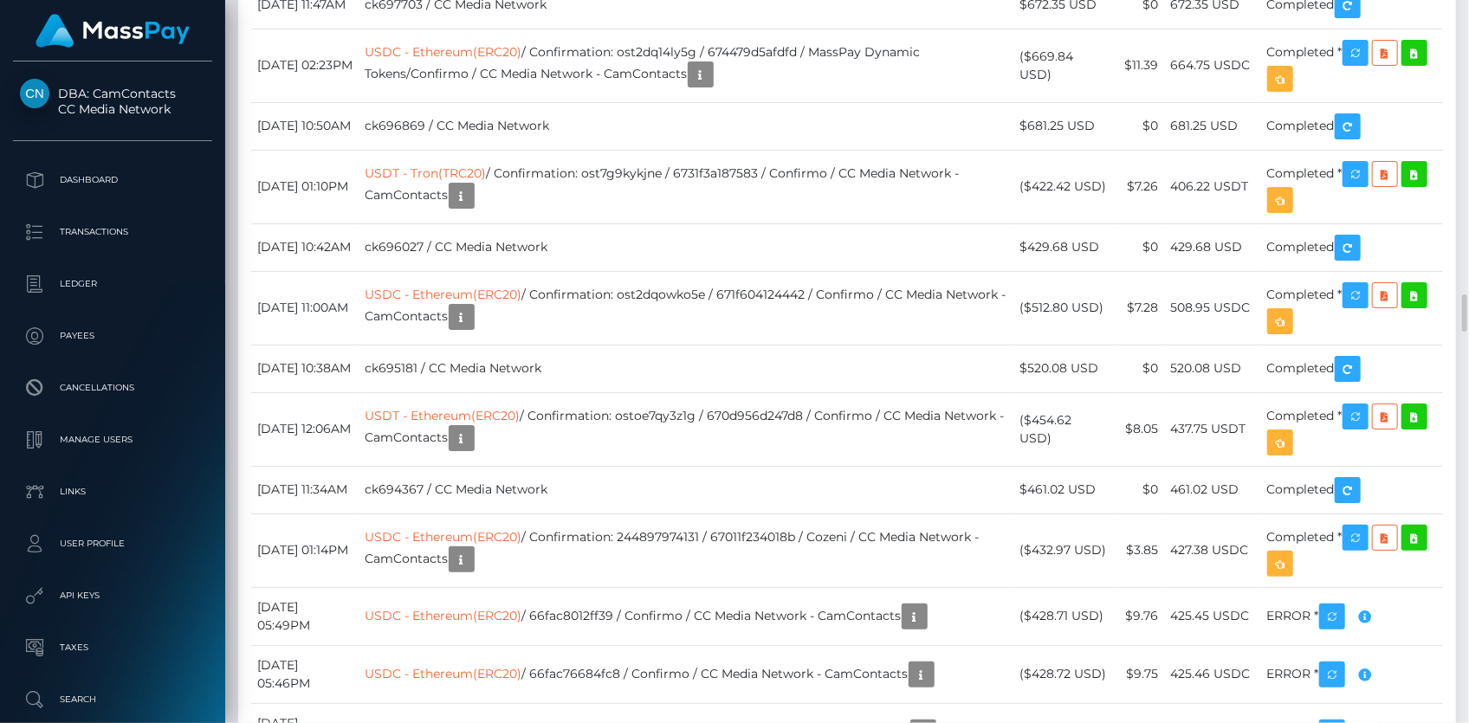
scroll to position [7163, 0]
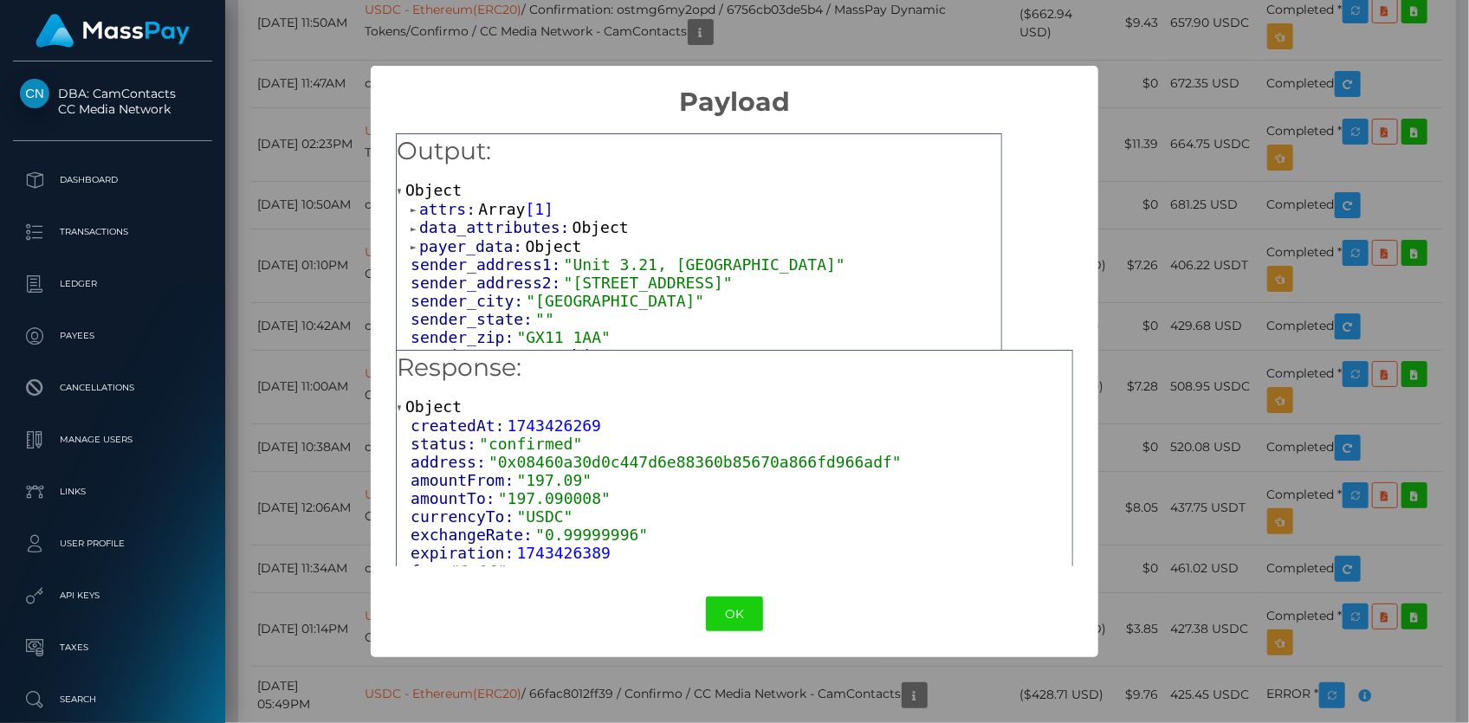
click at [486, 205] on span "Array" at bounding box center [501, 209] width 47 height 18
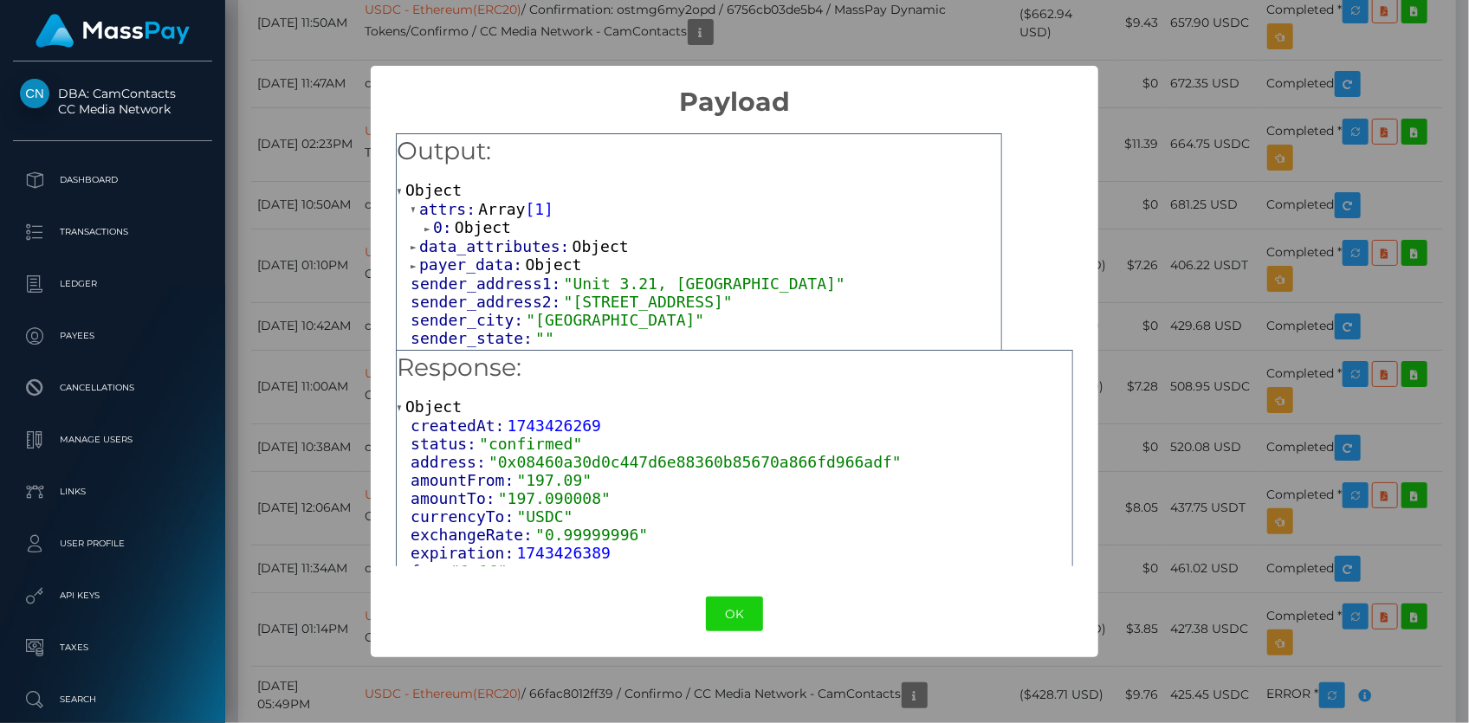
click at [487, 233] on span "Object" at bounding box center [483, 227] width 56 height 18
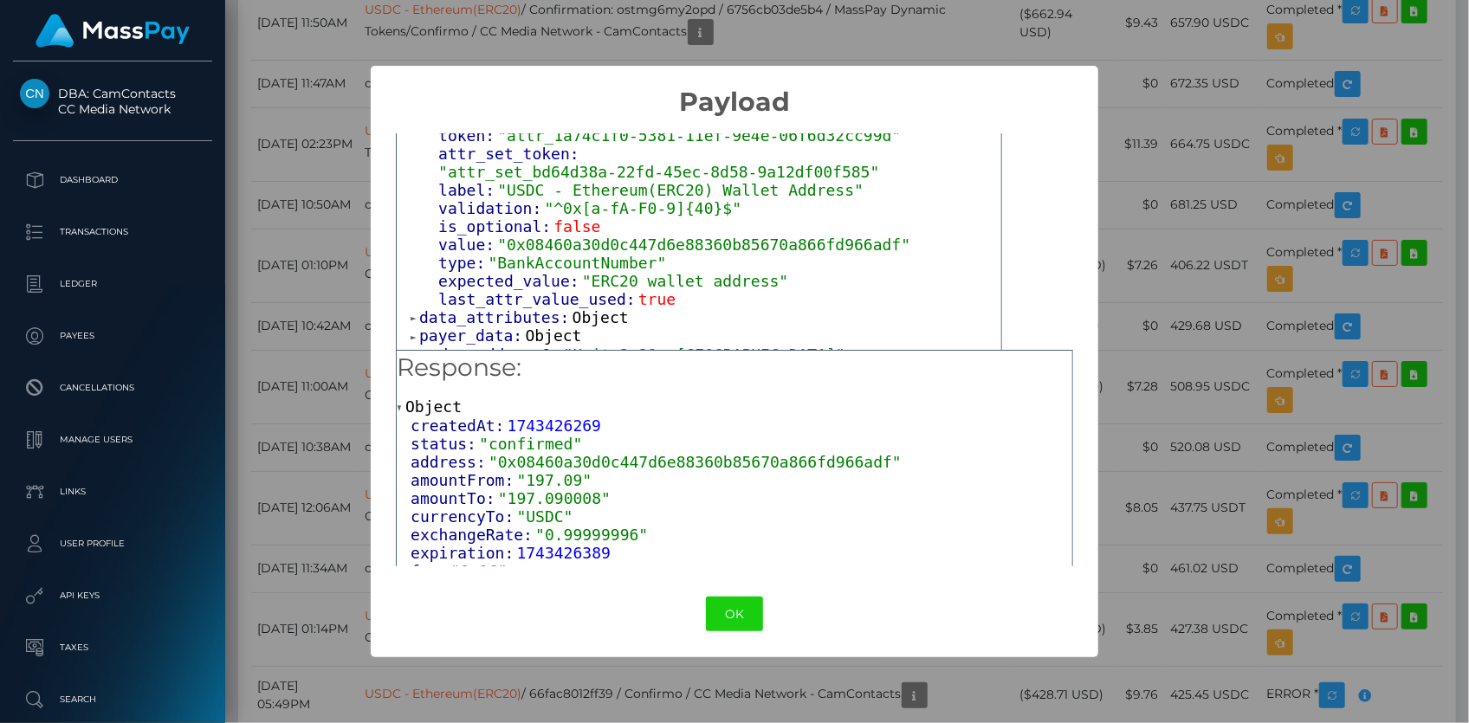
scroll to position [157, 0]
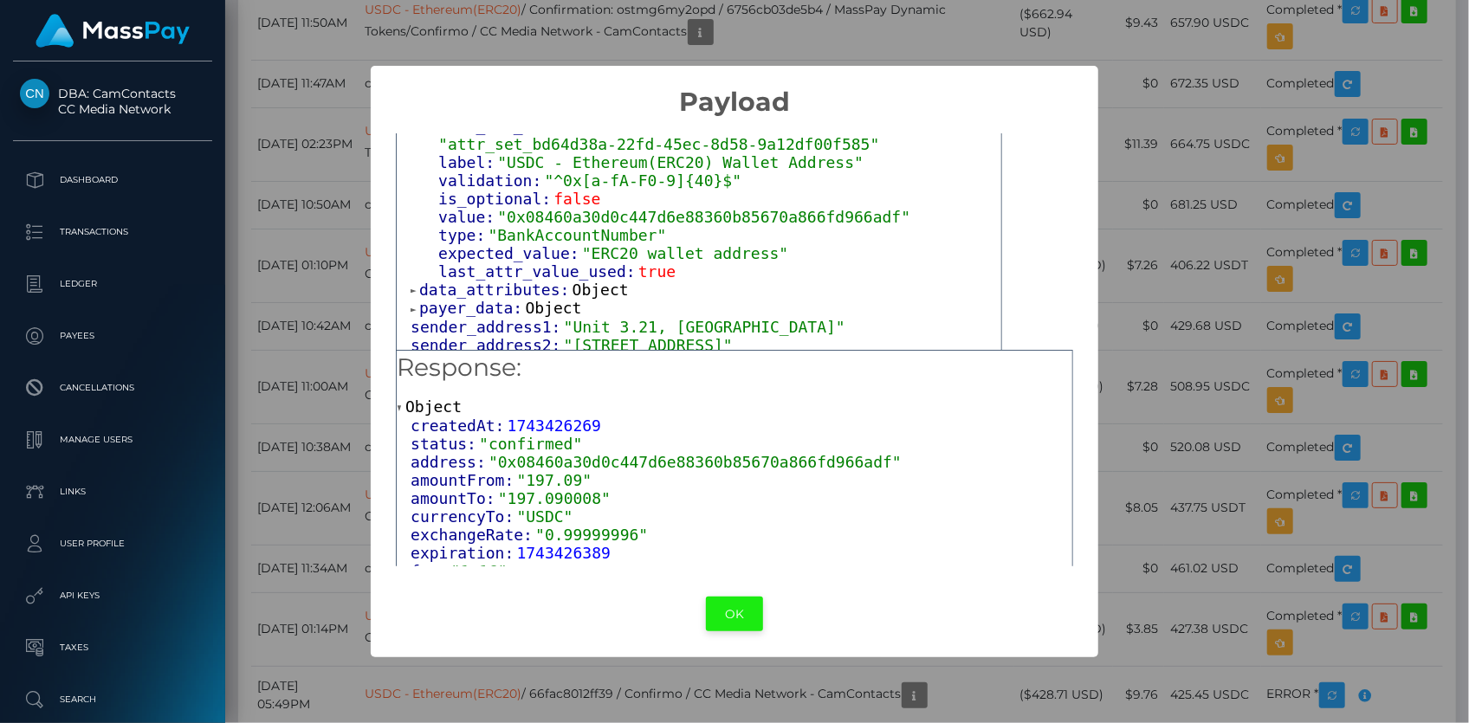
click at [732, 608] on button "OK" at bounding box center [734, 615] width 57 height 36
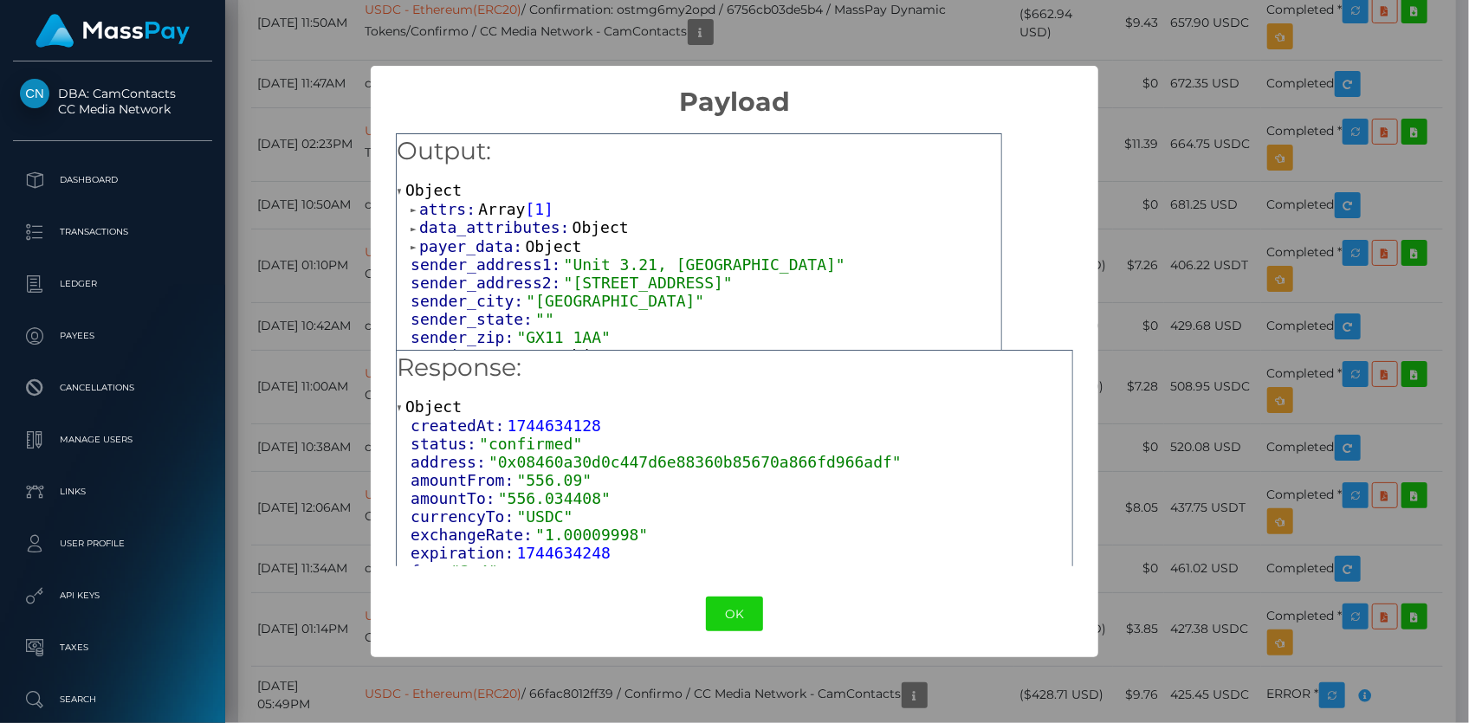
click at [489, 207] on span "Array" at bounding box center [501, 209] width 47 height 18
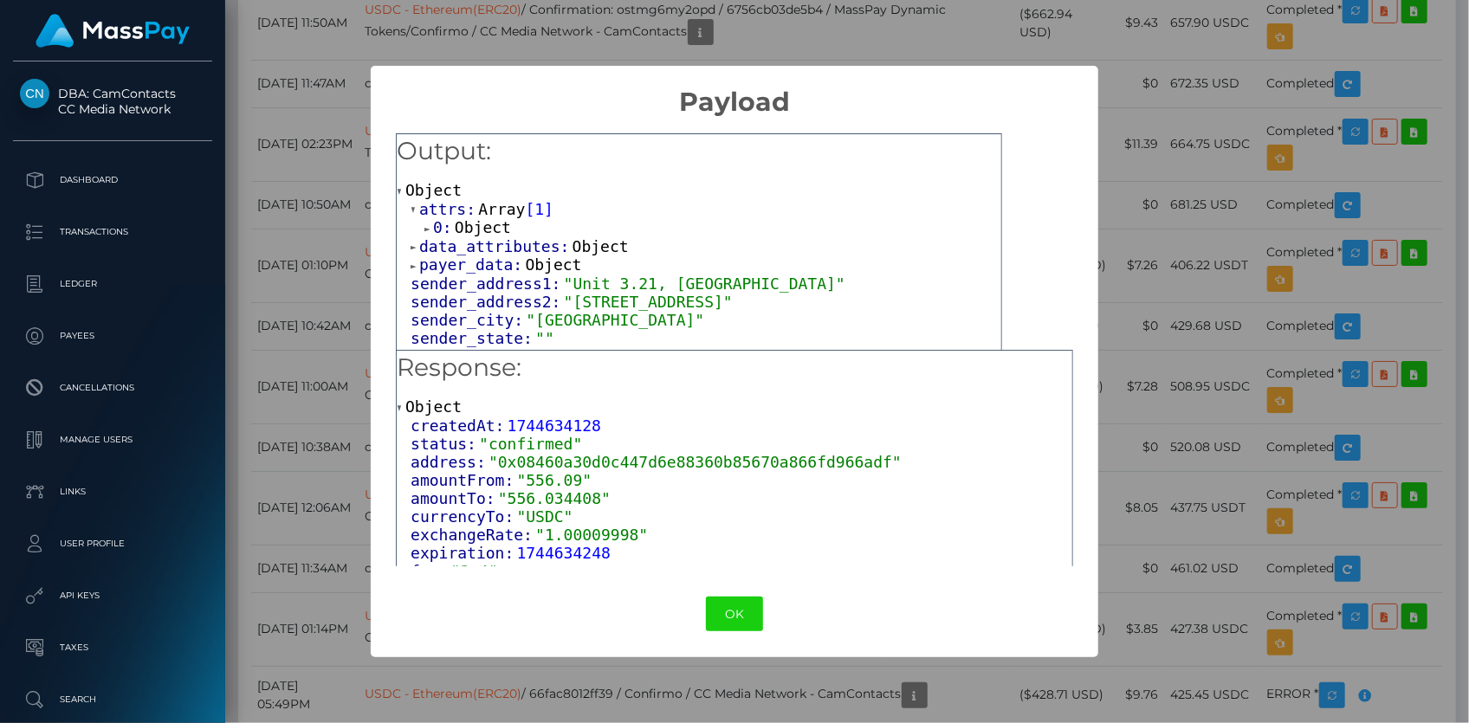
click at [494, 223] on span "Object" at bounding box center [483, 227] width 56 height 18
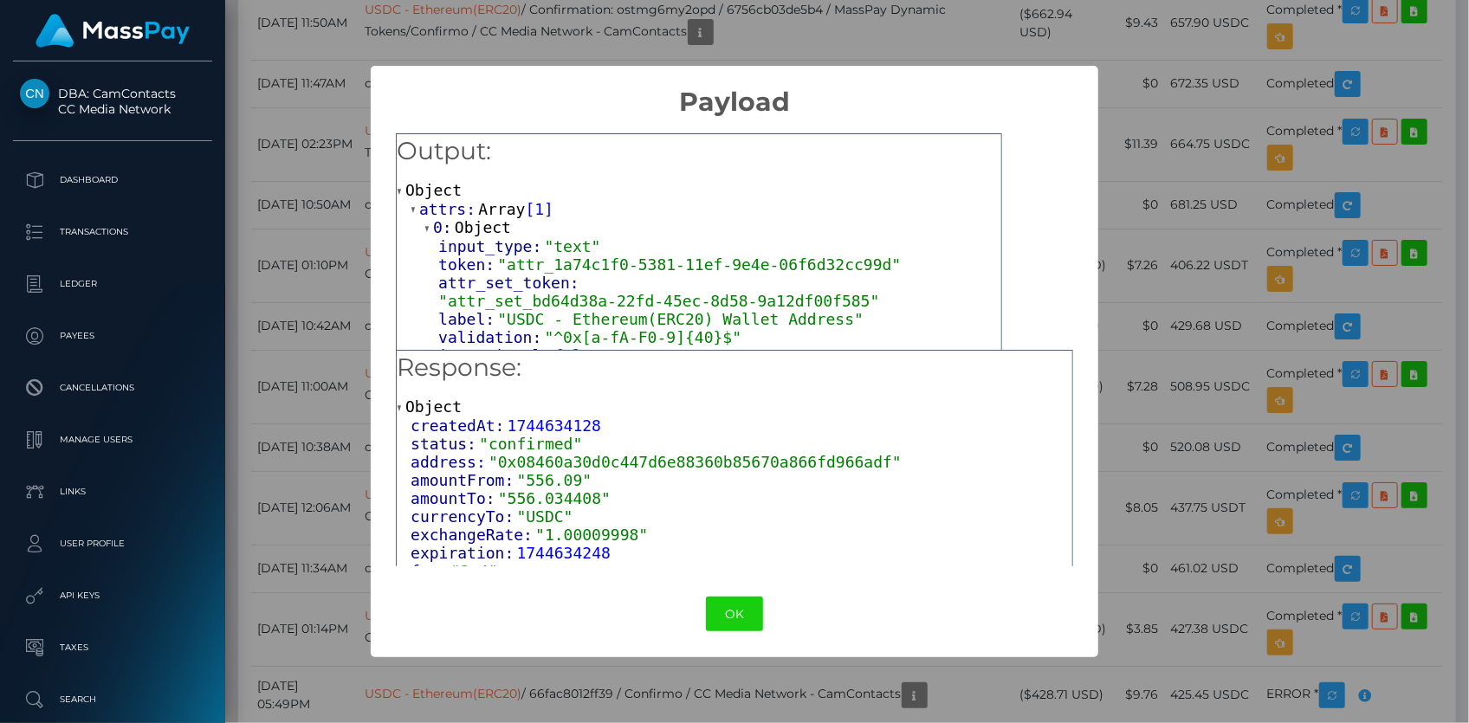
scroll to position [78, 0]
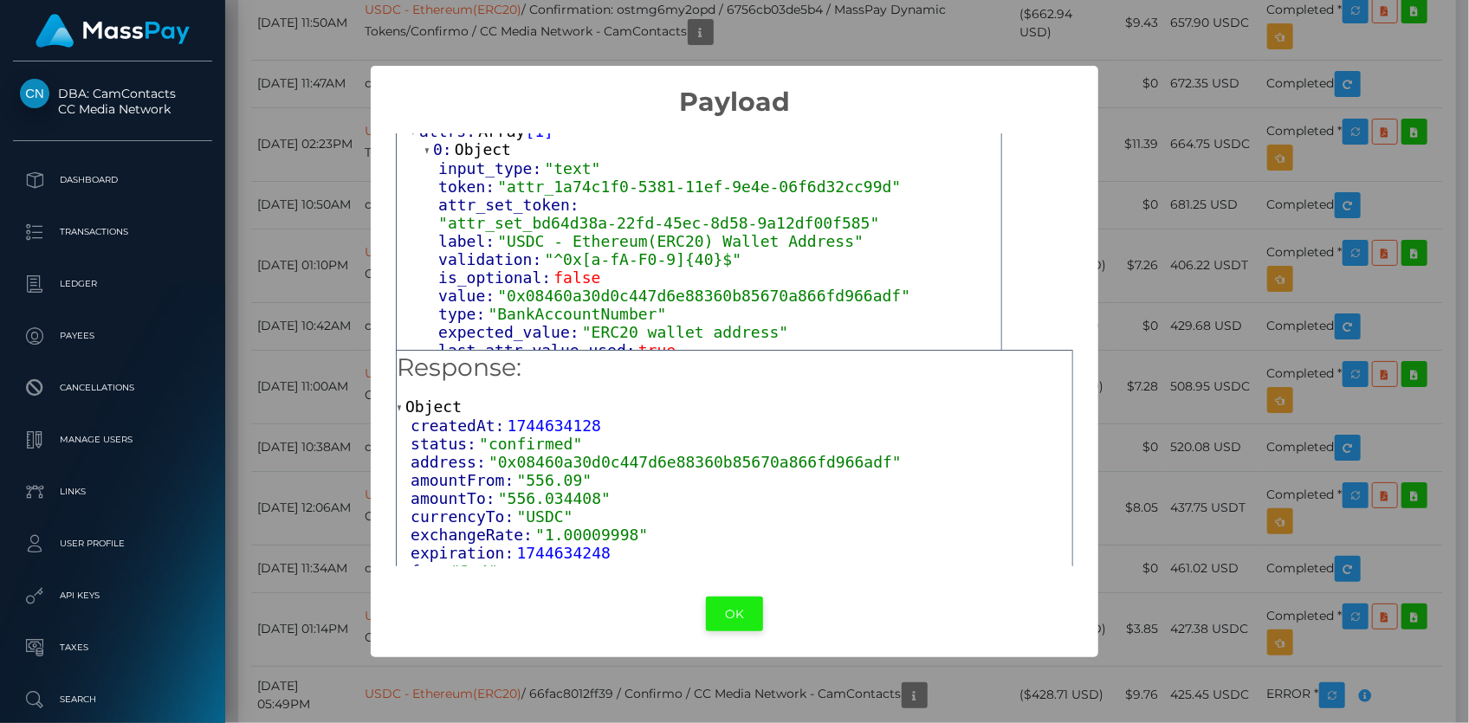
click at [736, 621] on button "OK" at bounding box center [734, 615] width 57 height 36
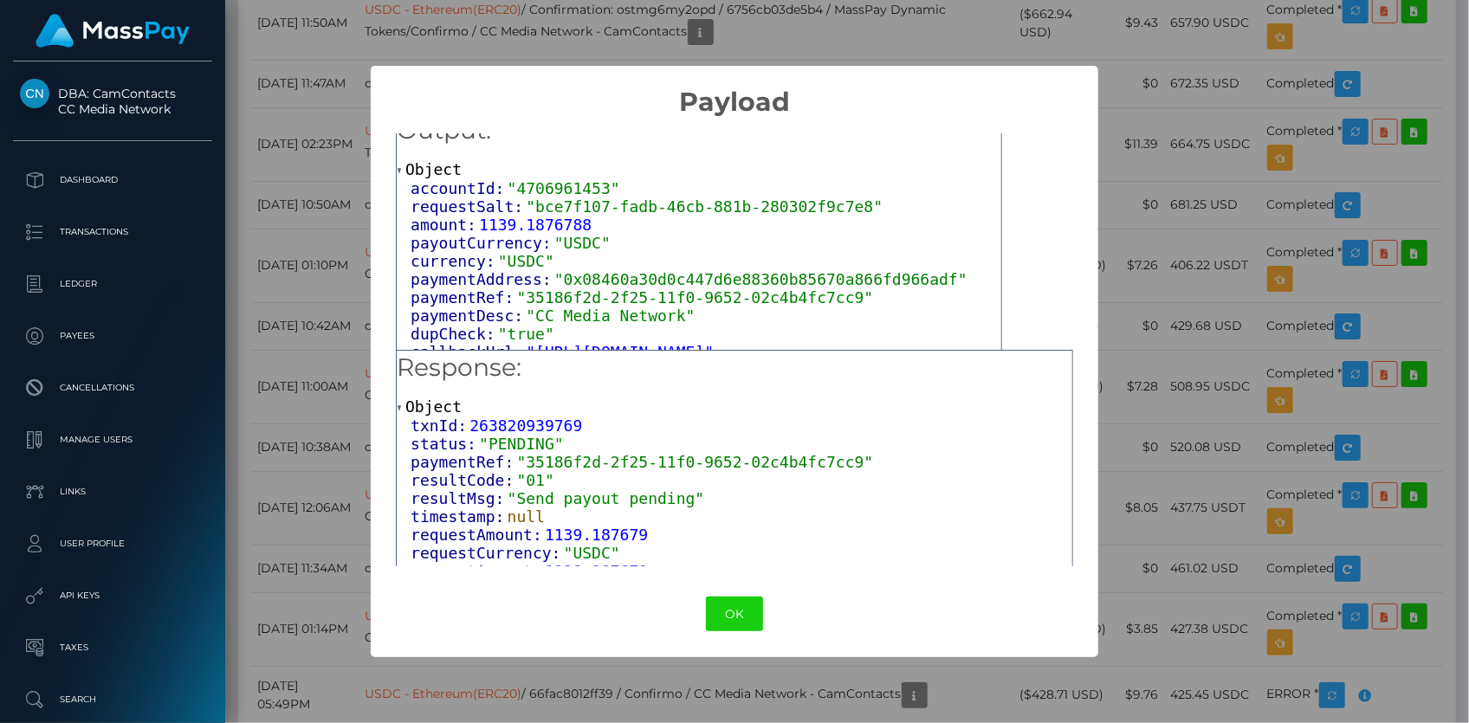
scroll to position [32, 0]
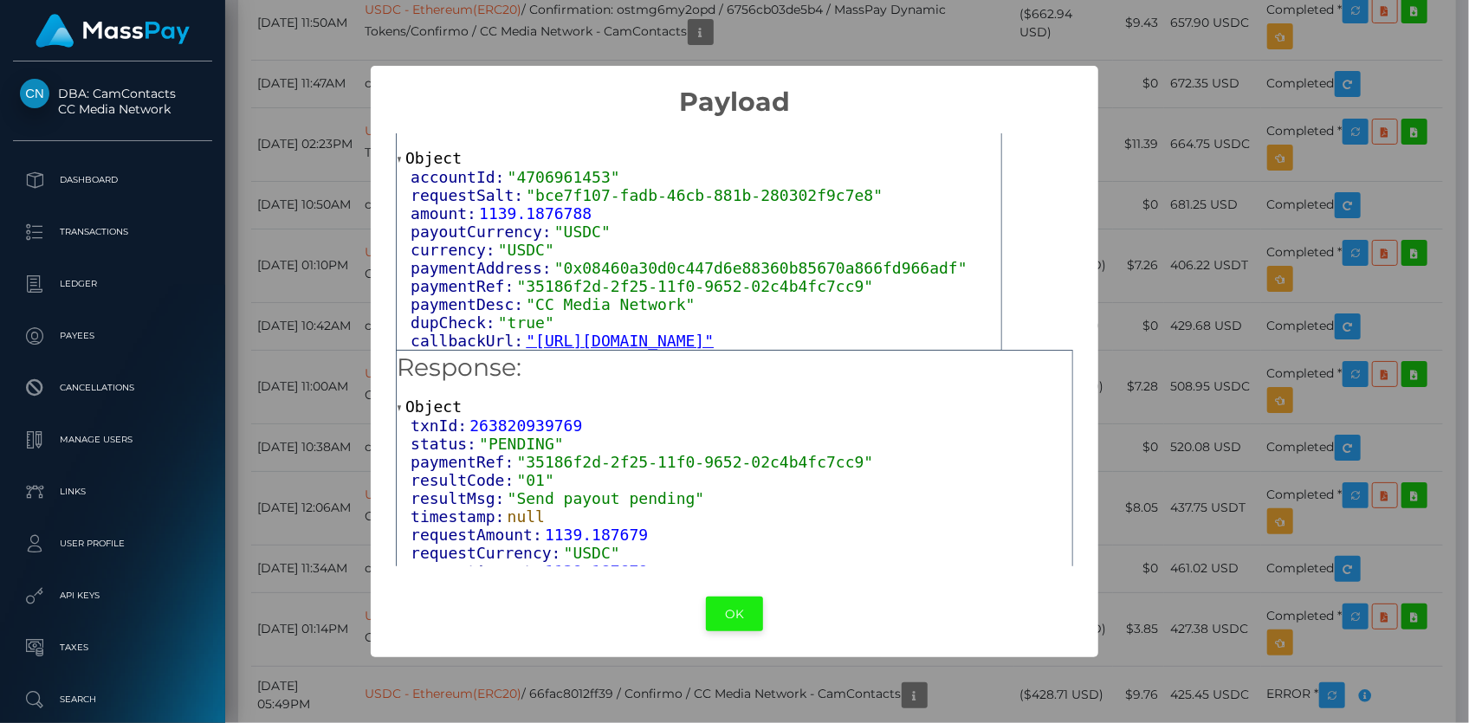
click at [722, 608] on button "OK" at bounding box center [734, 615] width 57 height 36
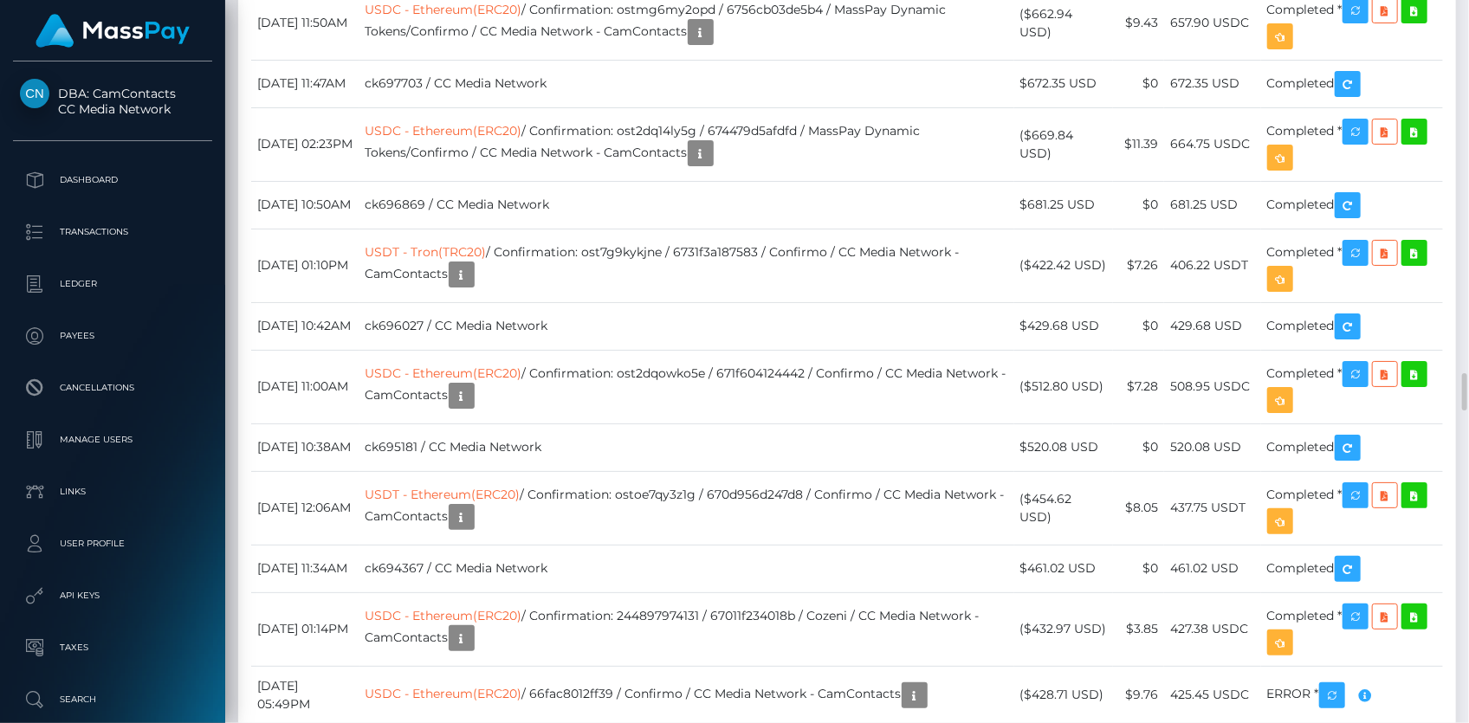
drag, startPoint x: 602, startPoint y: 85, endPoint x: 635, endPoint y: 103, distance: 37.6
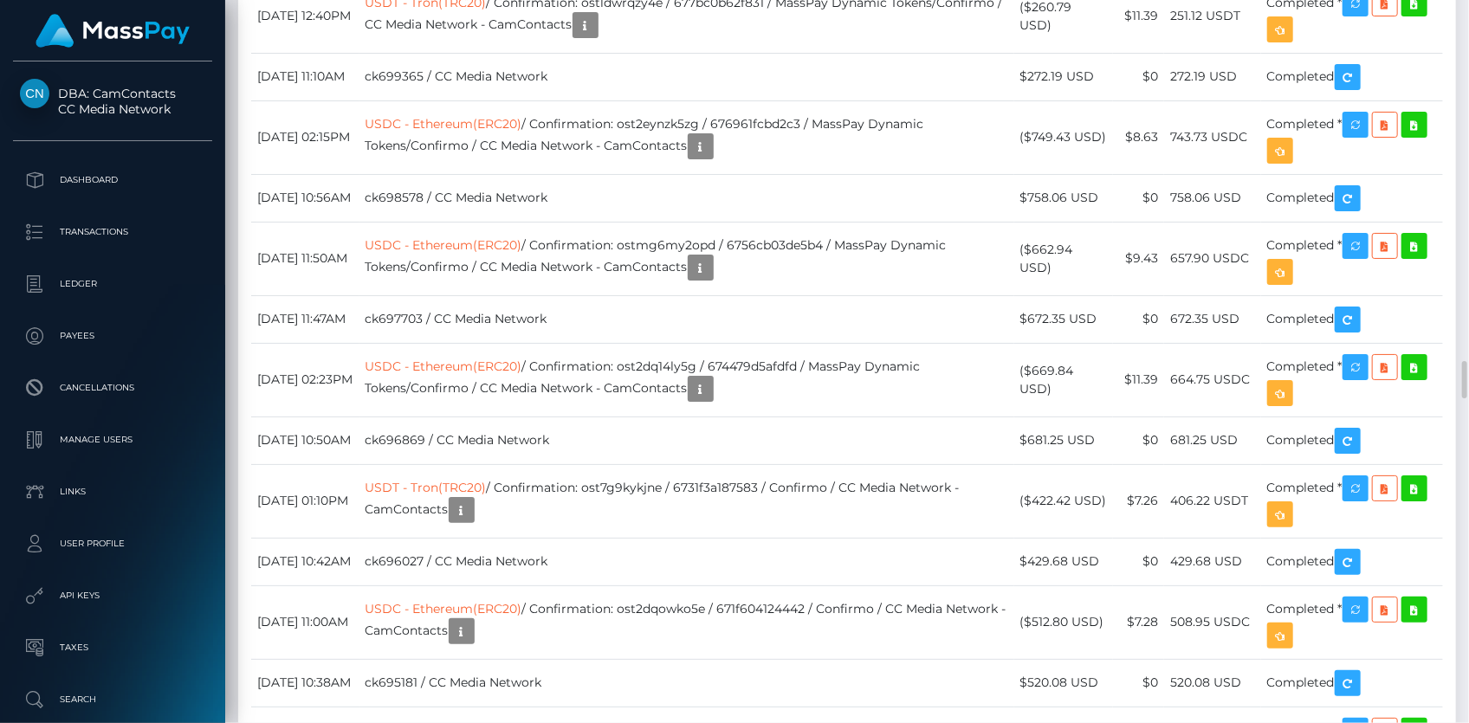
scroll to position [6849, 0]
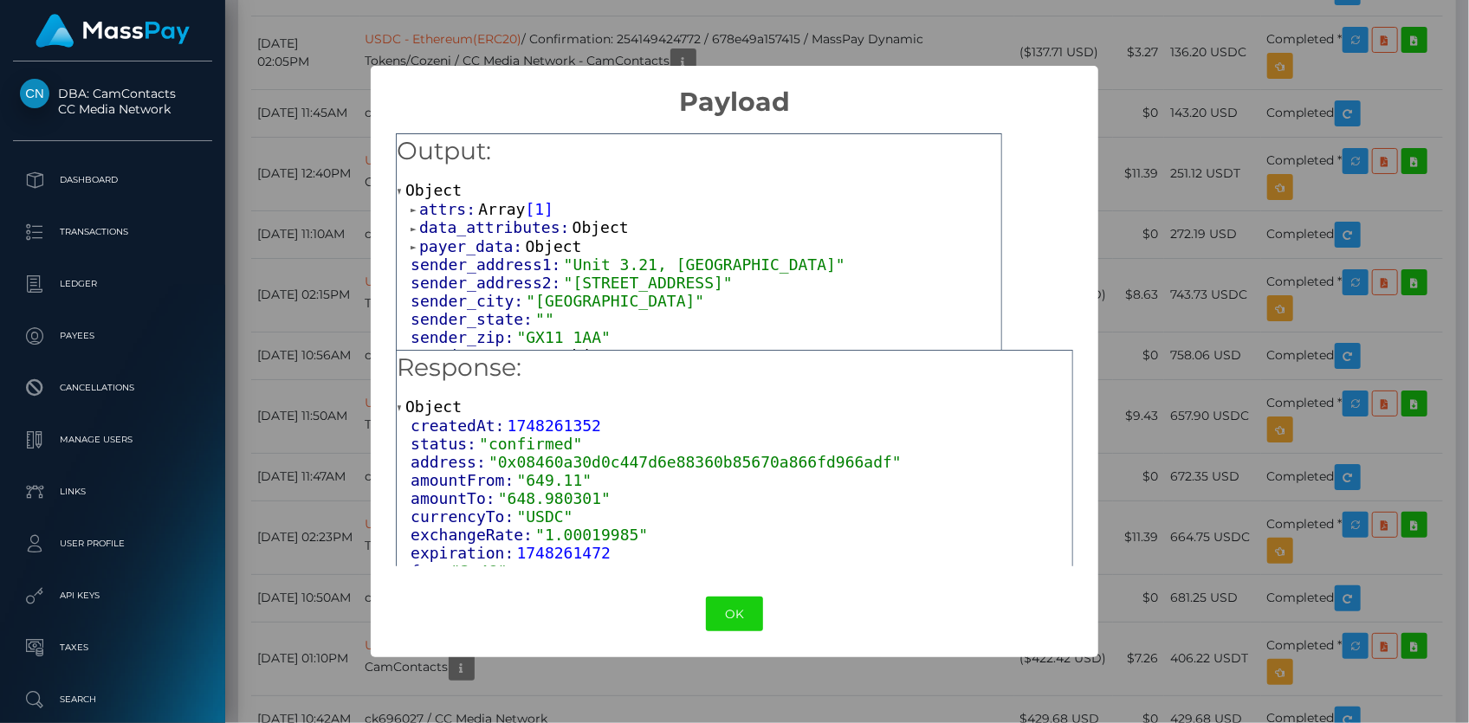
click at [495, 205] on span "Array" at bounding box center [501, 209] width 47 height 18
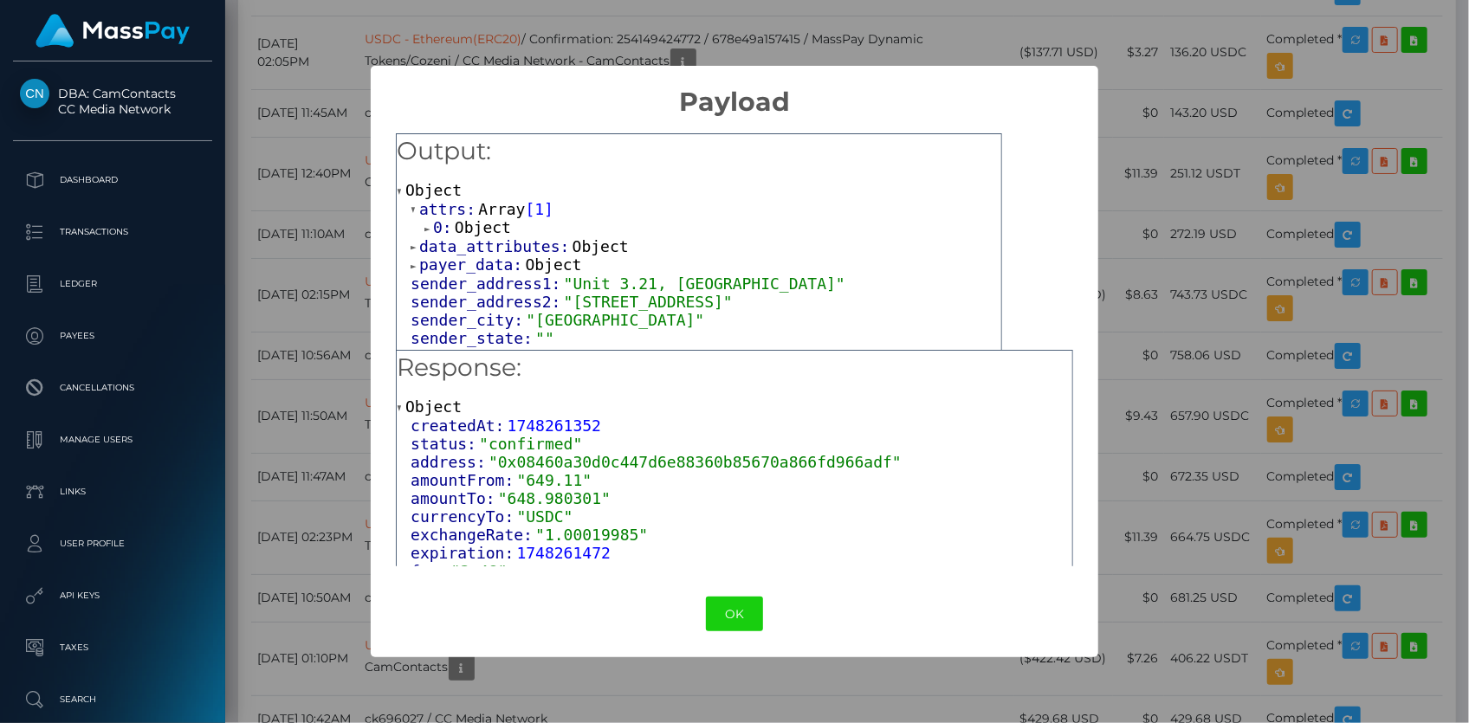
click at [498, 226] on span "Object" at bounding box center [483, 227] width 56 height 18
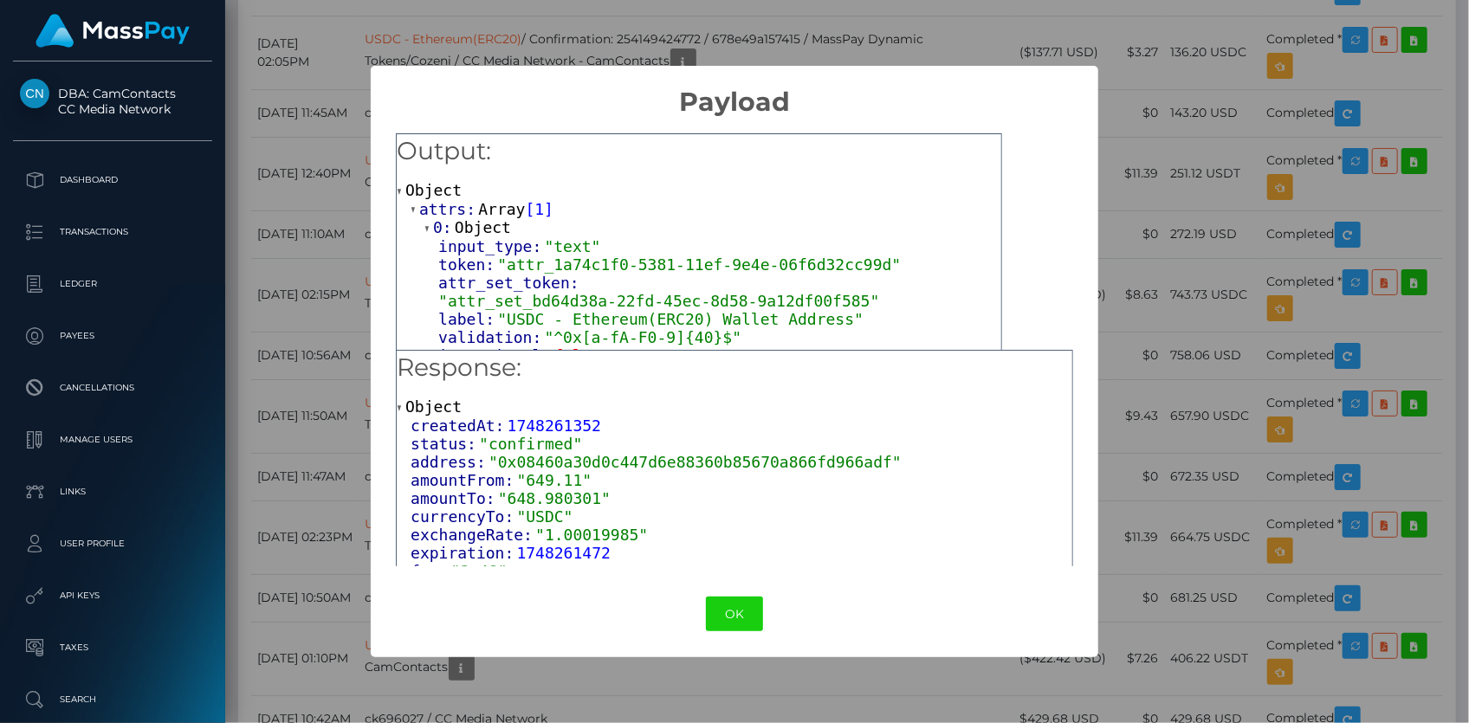
scroll to position [78, 0]
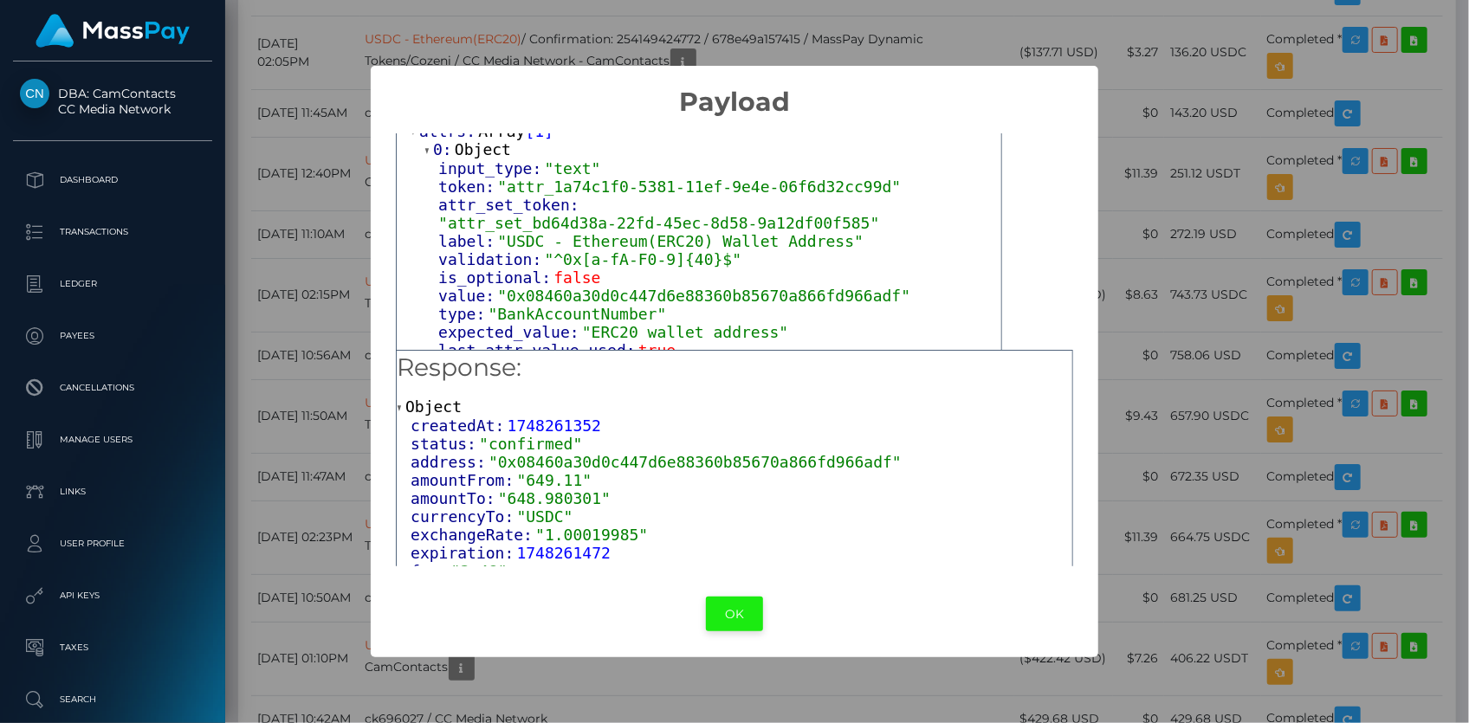
click at [710, 615] on button "OK" at bounding box center [734, 615] width 57 height 36
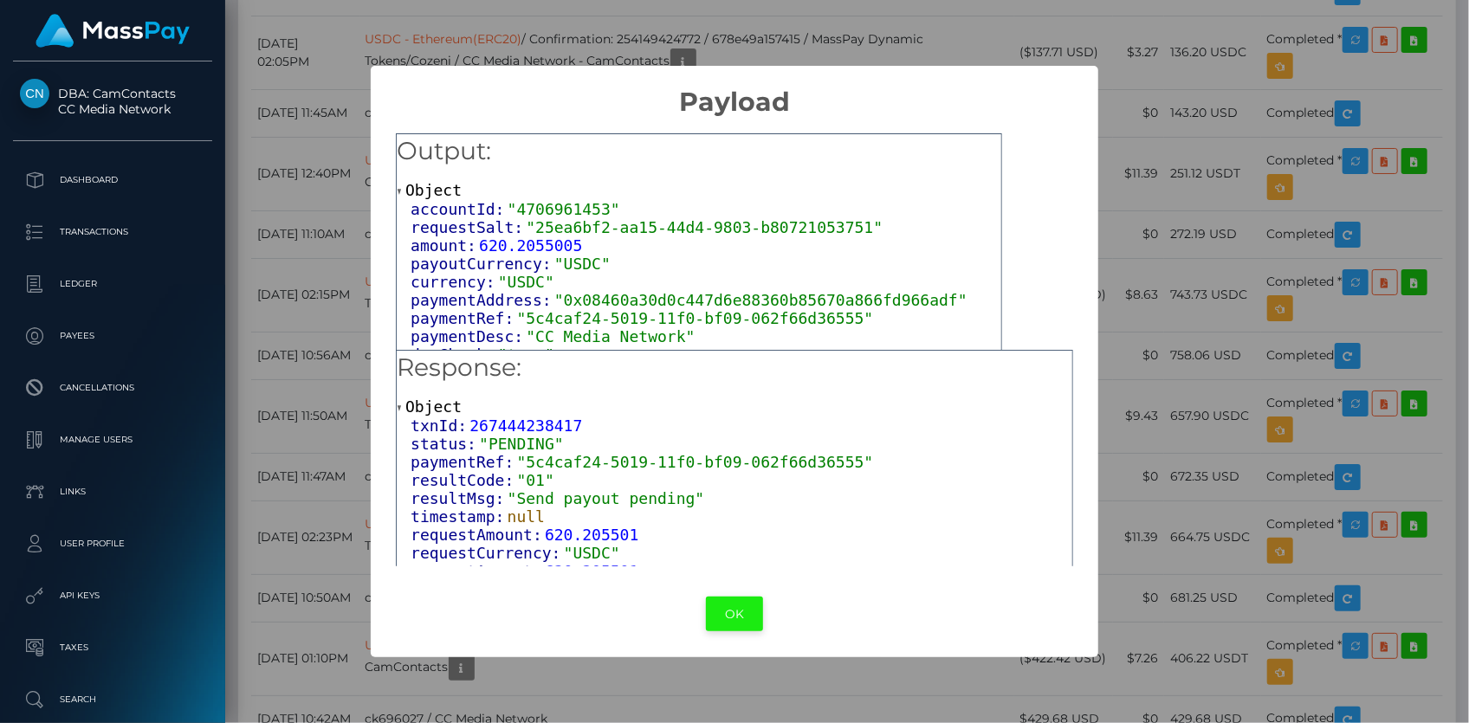
click at [726, 615] on button "OK" at bounding box center [734, 615] width 57 height 36
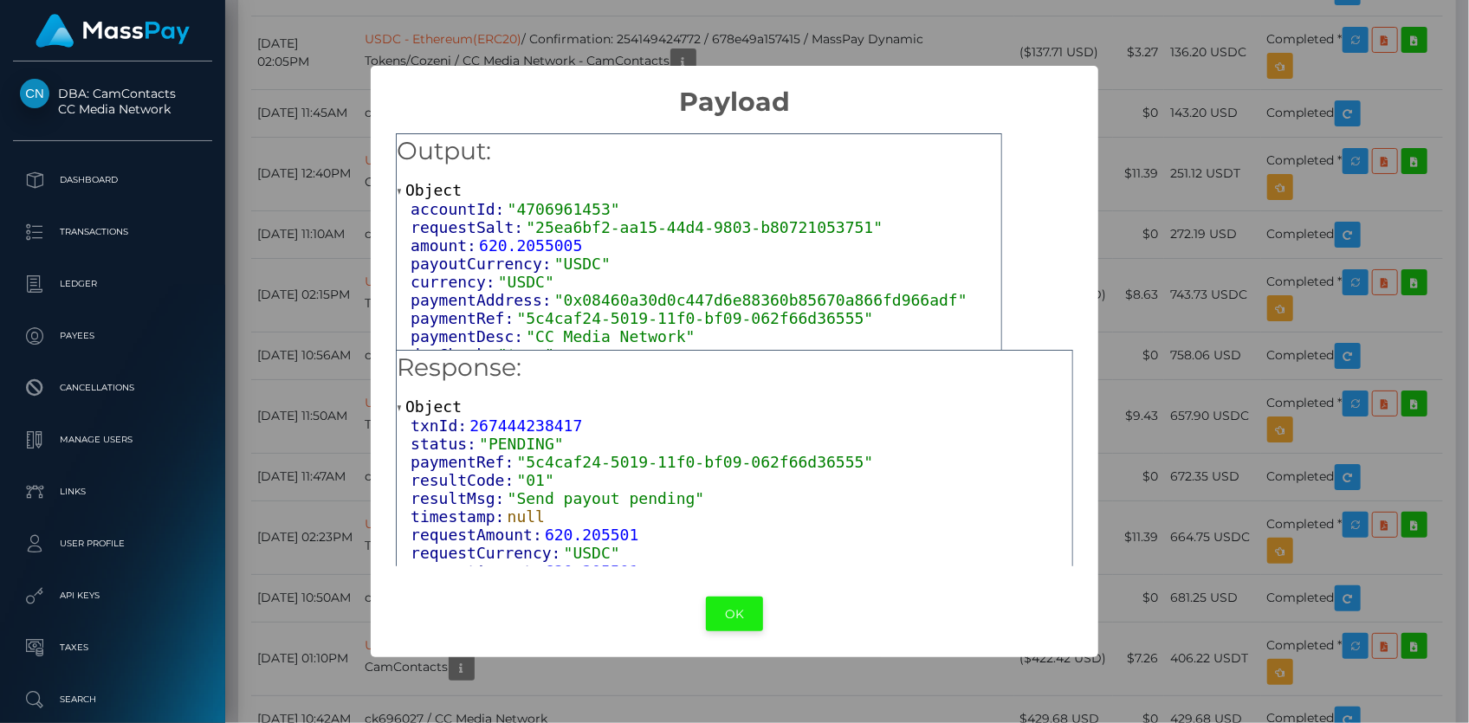
click at [714, 622] on button "OK" at bounding box center [734, 615] width 57 height 36
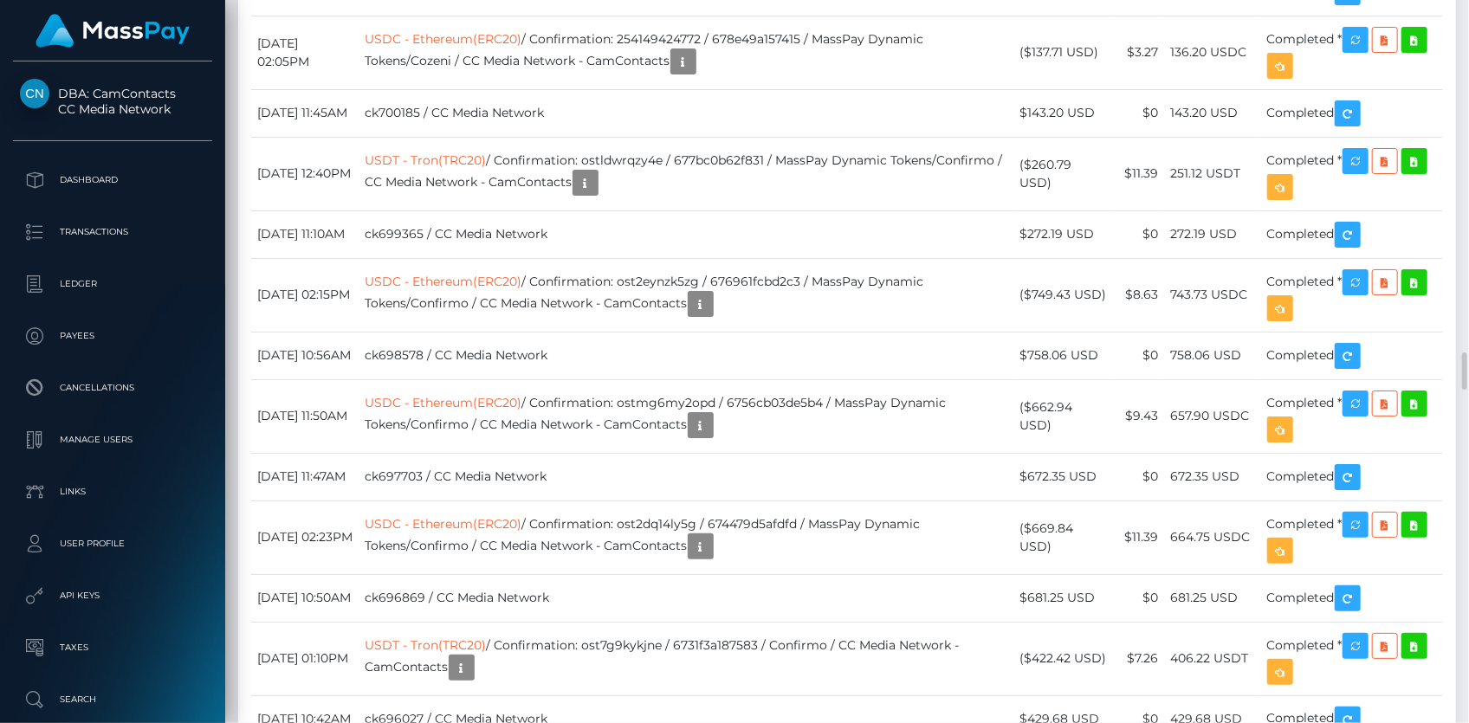
drag, startPoint x: 626, startPoint y: 120, endPoint x: 656, endPoint y: 137, distance: 33.7
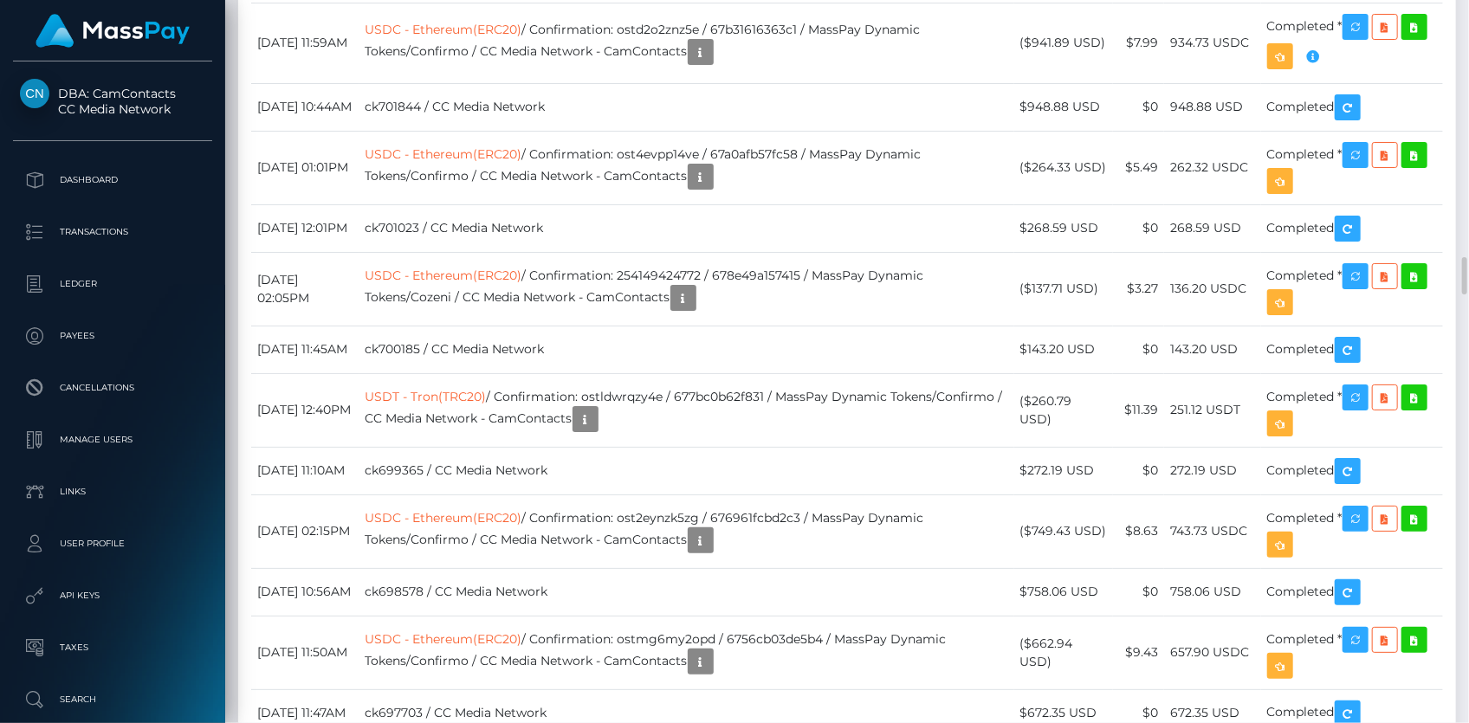
scroll to position [6455, 0]
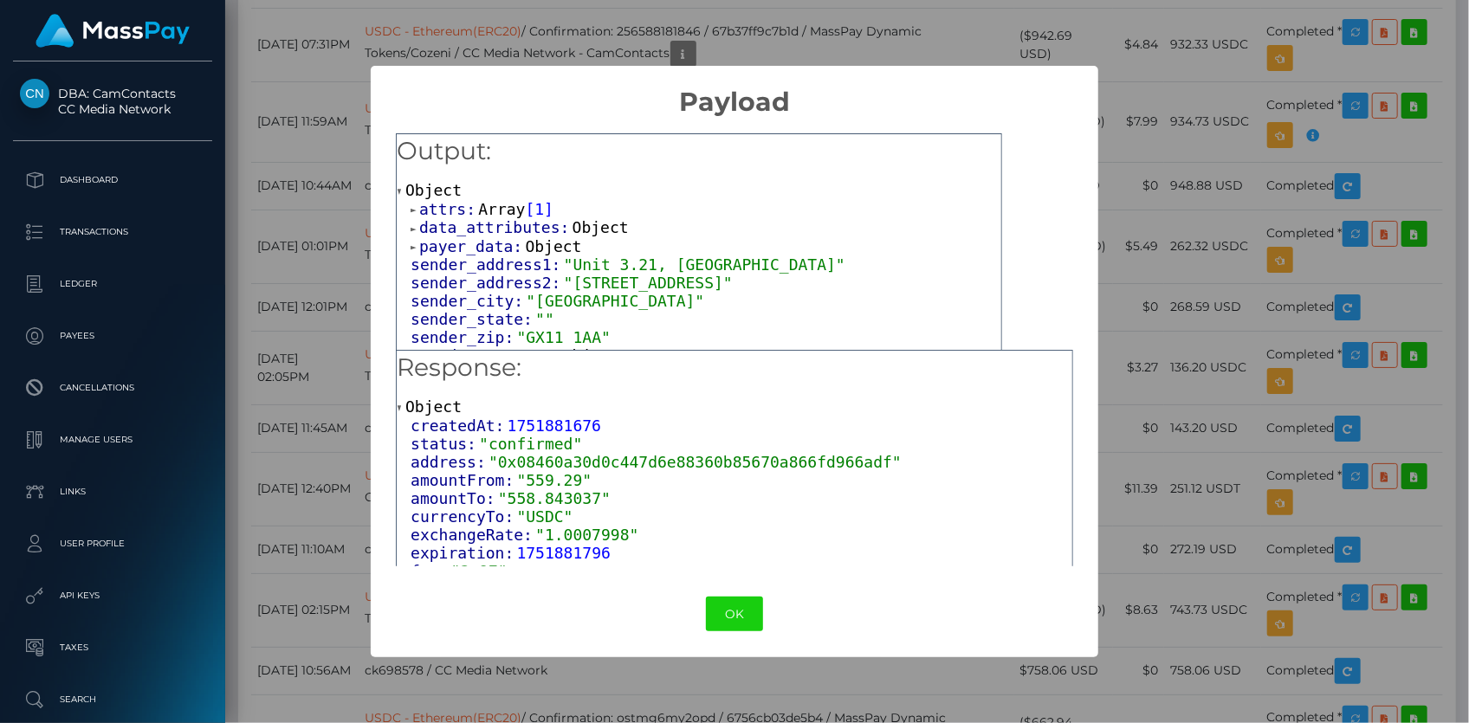
click at [485, 215] on span "Array" at bounding box center [501, 209] width 47 height 18
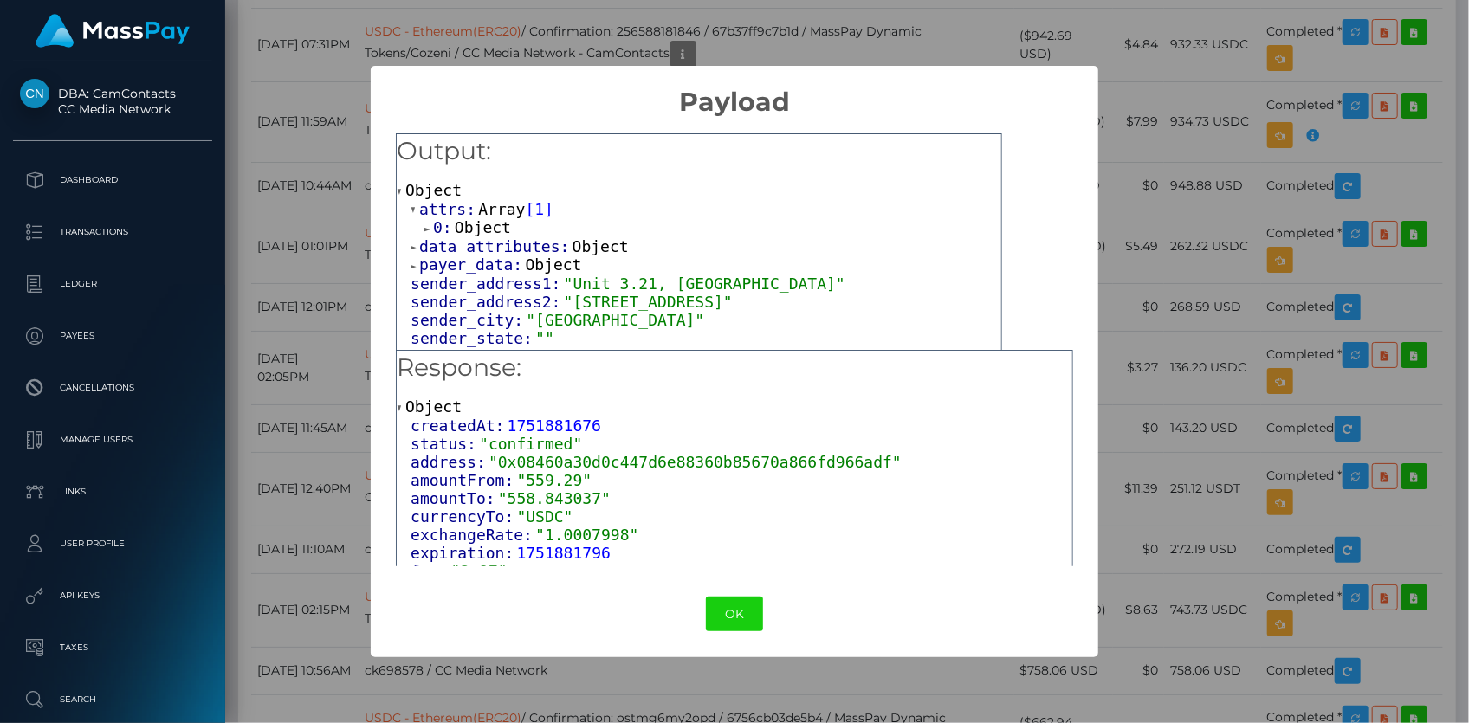
click at [493, 228] on span "Object" at bounding box center [483, 227] width 56 height 18
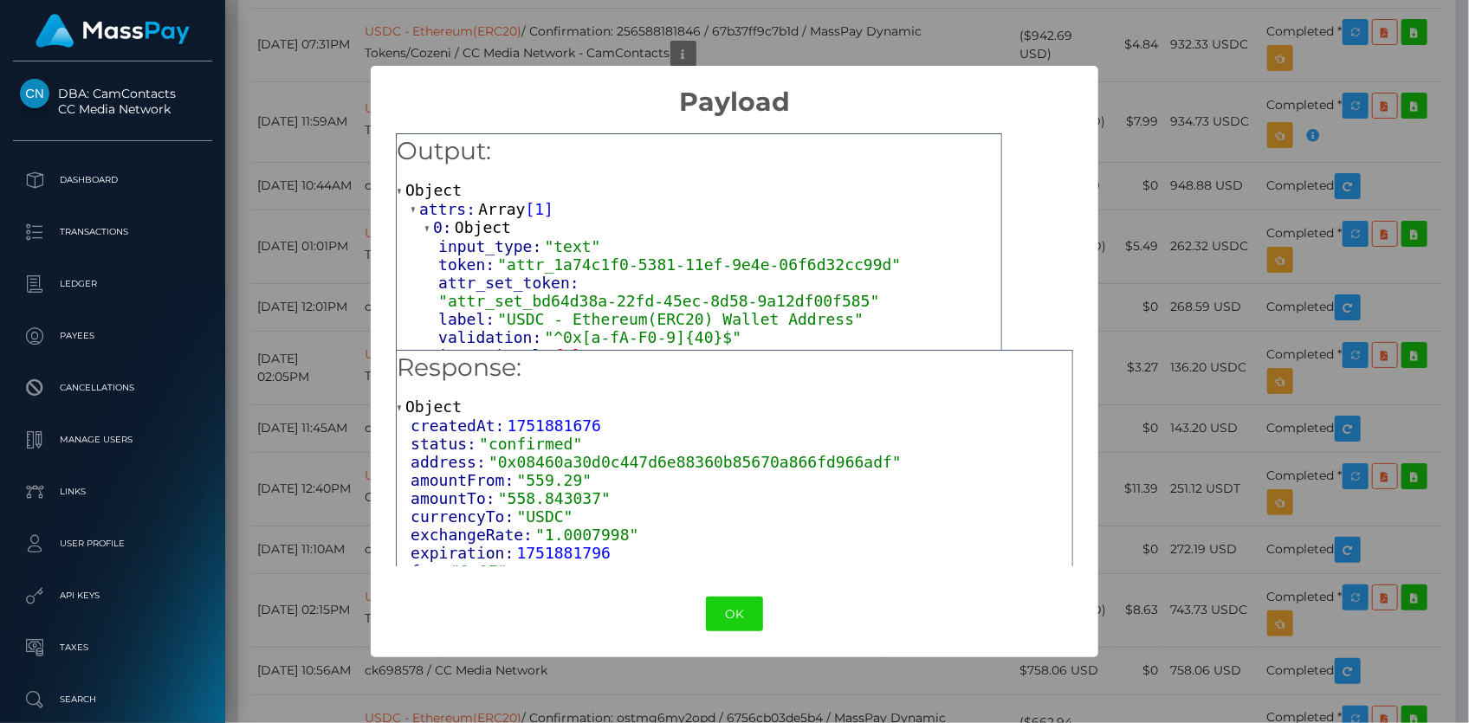
scroll to position [78, 0]
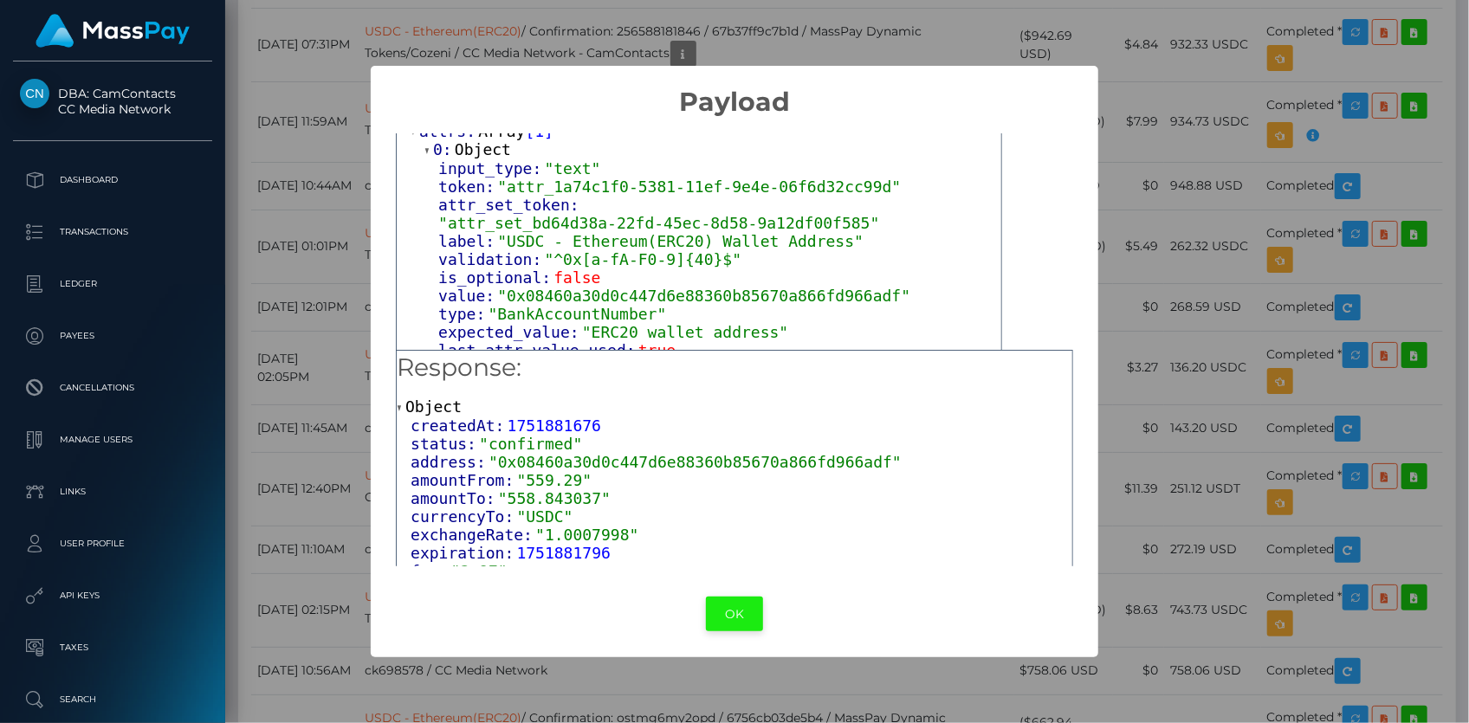
click at [733, 609] on button "OK" at bounding box center [734, 615] width 57 height 36
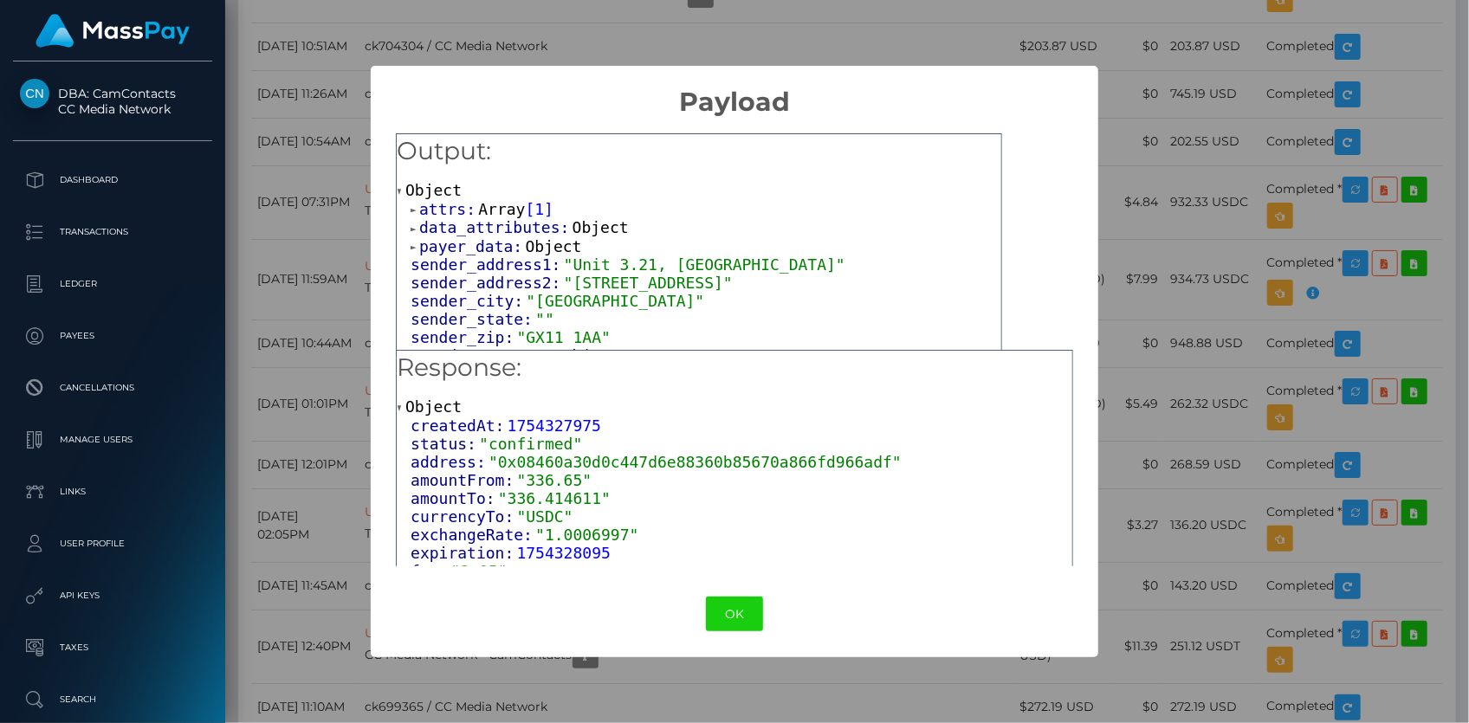
click at [490, 205] on span "Array" at bounding box center [501, 209] width 47 height 18
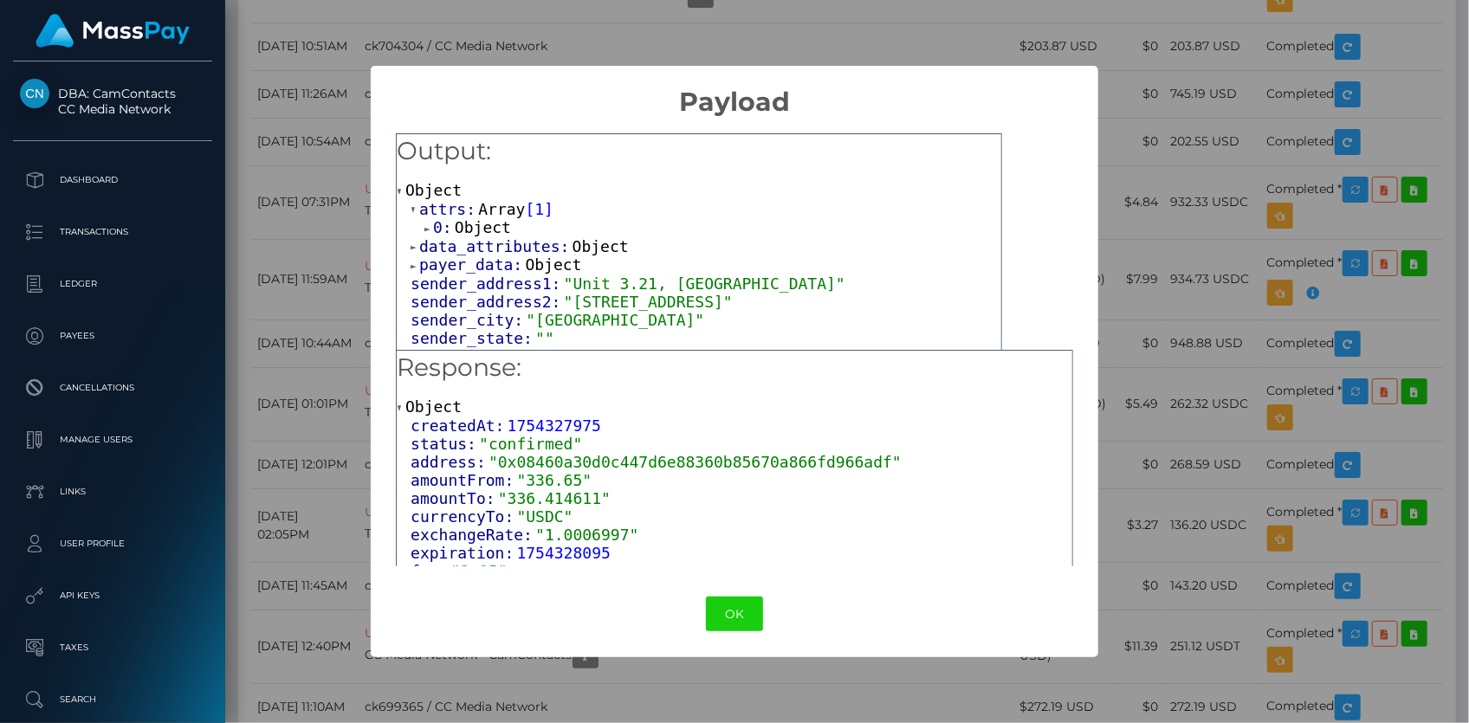
click at [499, 229] on span "Object" at bounding box center [483, 227] width 56 height 18
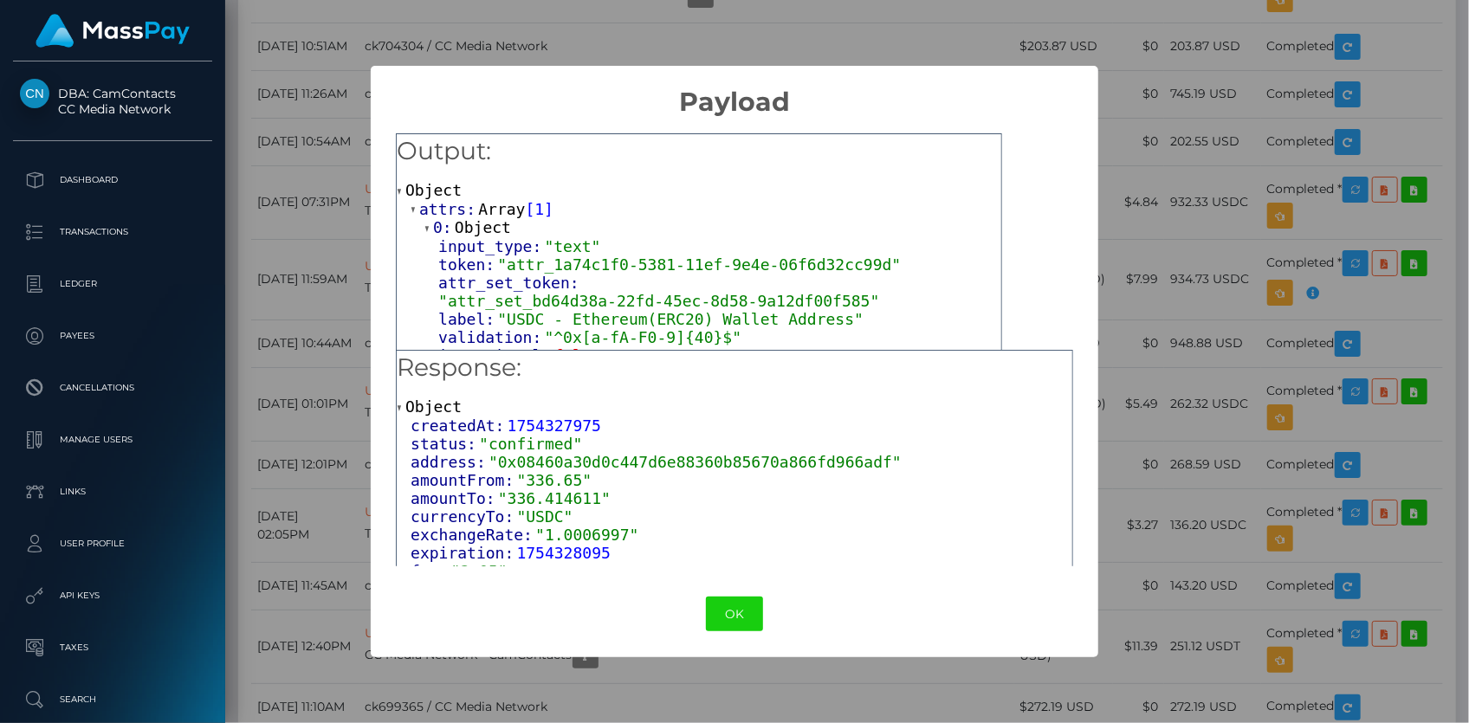
scroll to position [78, 0]
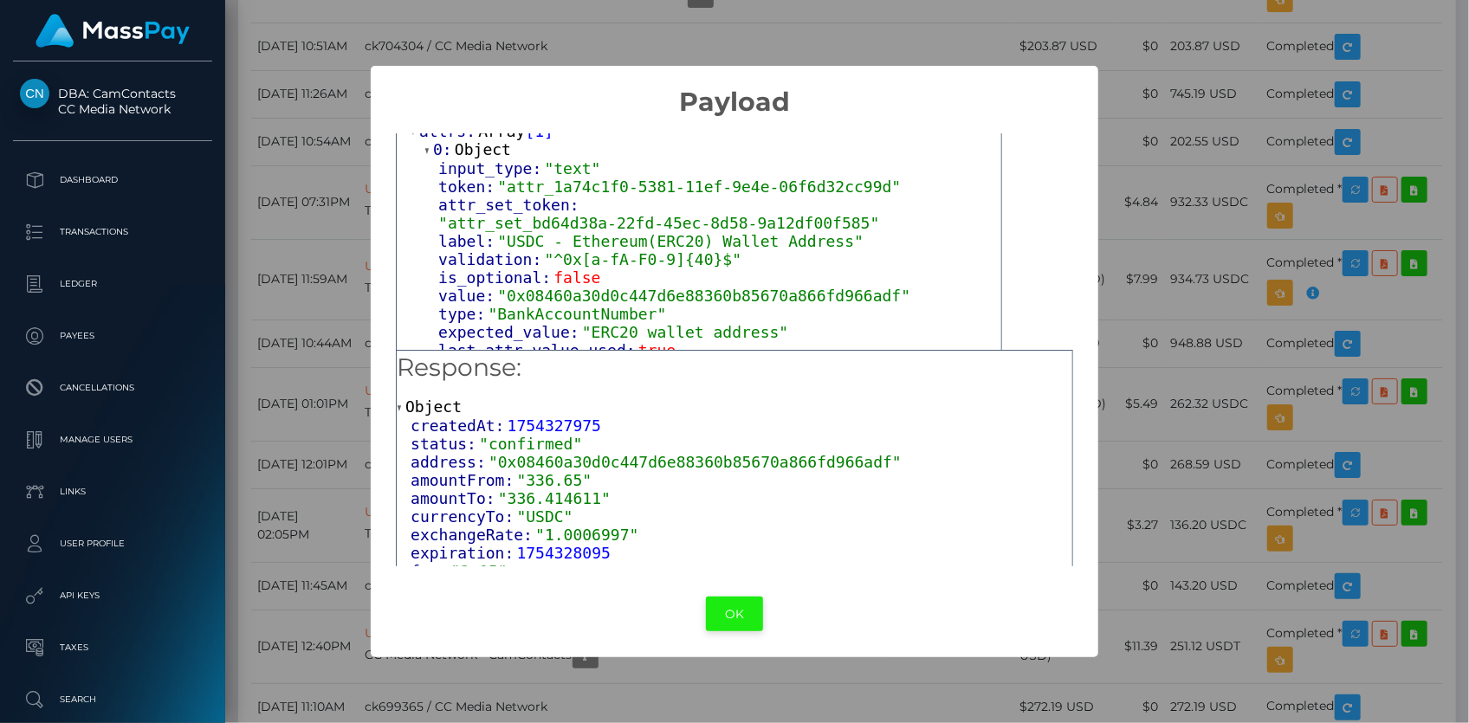
click at [724, 616] on button "OK" at bounding box center [734, 615] width 57 height 36
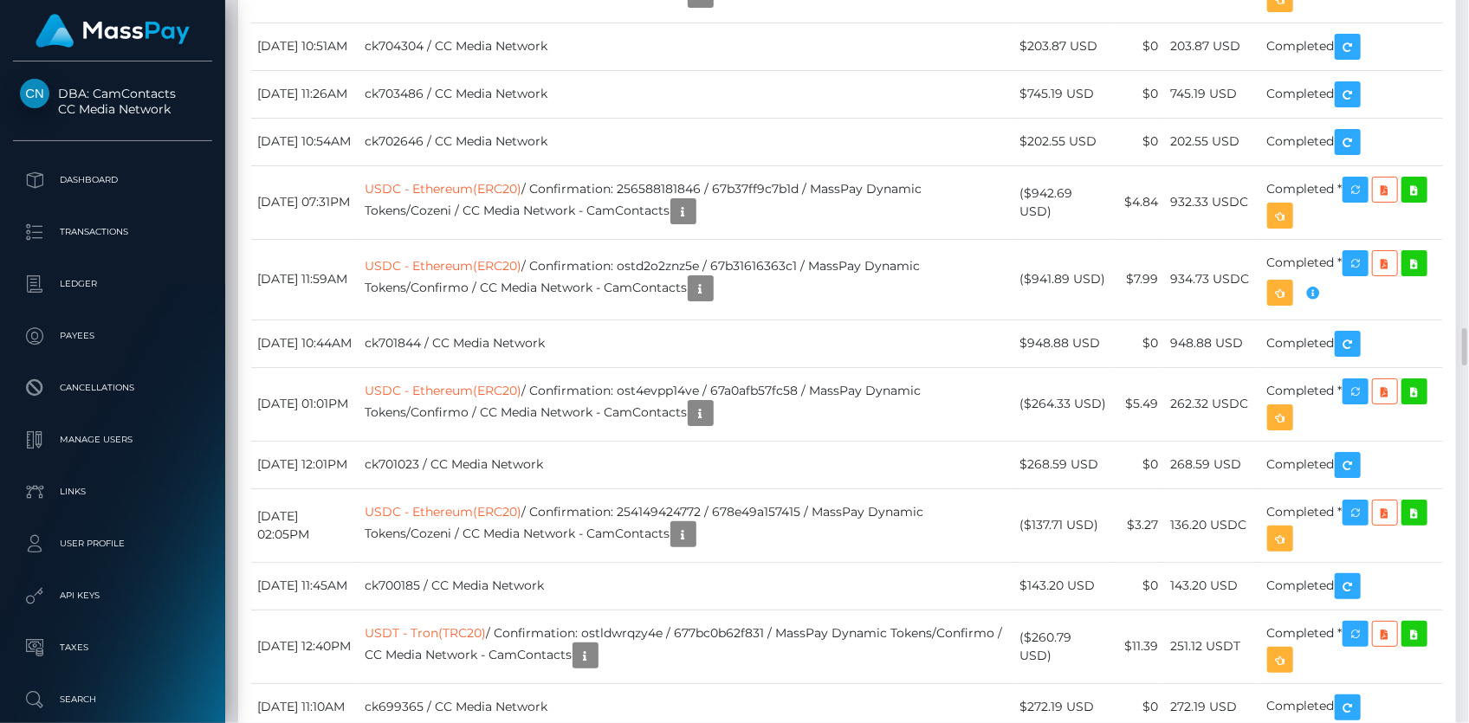
scroll to position [208, 379]
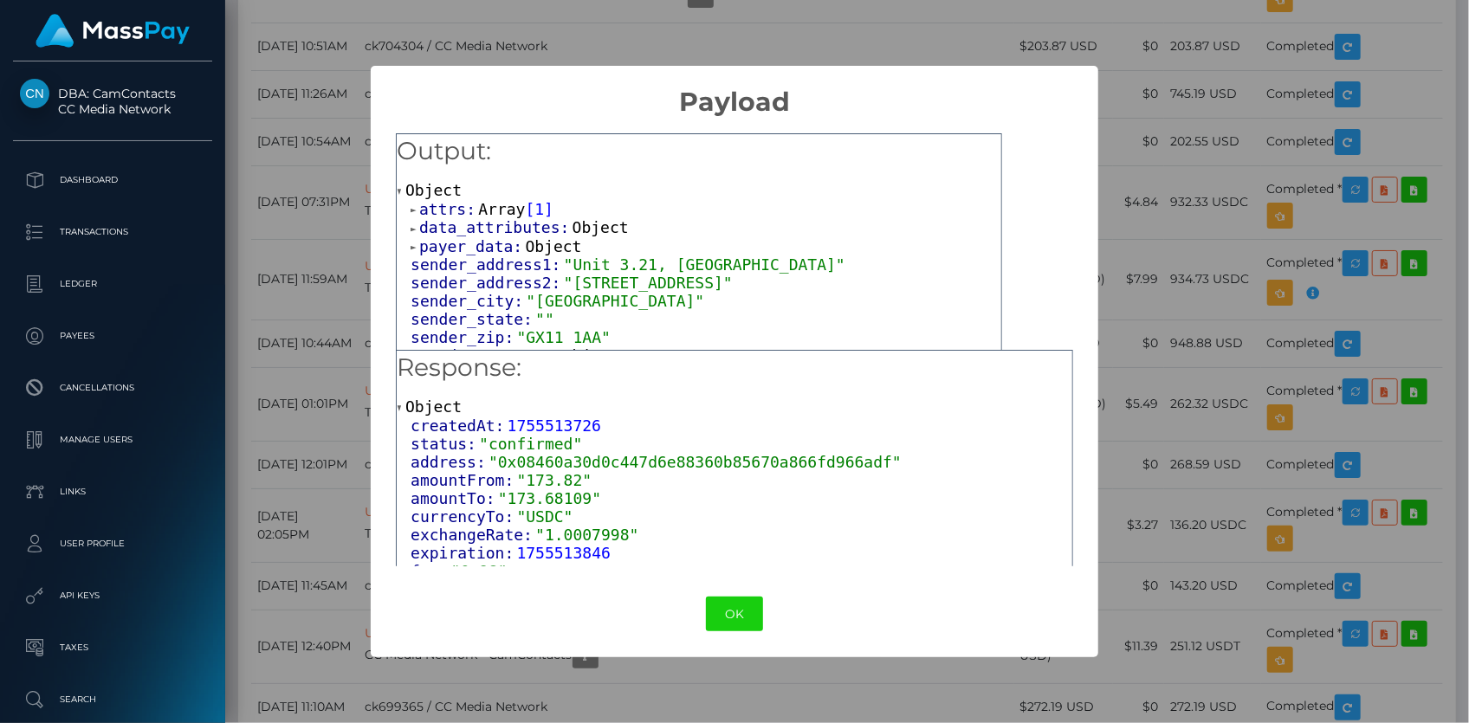
click at [491, 207] on span "Array" at bounding box center [501, 209] width 47 height 18
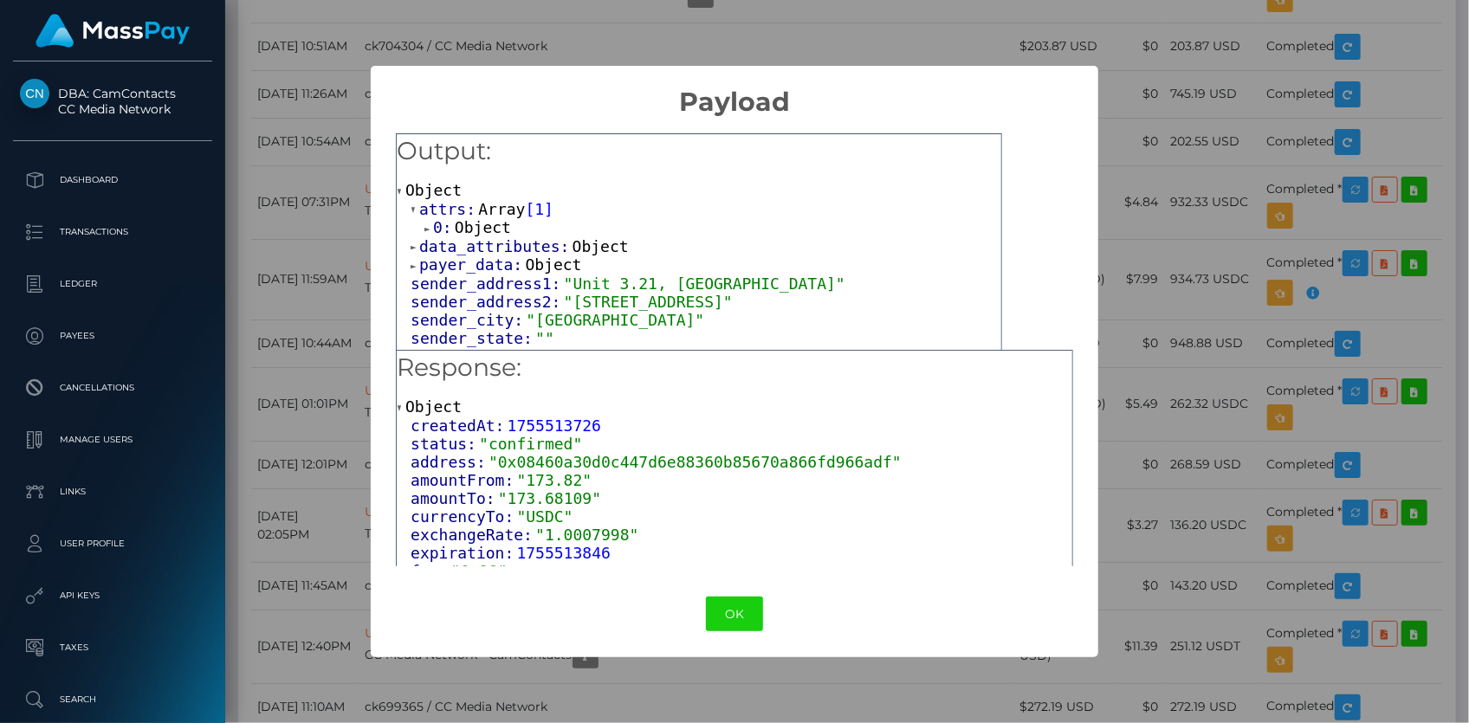
click at [499, 226] on span "Object" at bounding box center [483, 227] width 56 height 18
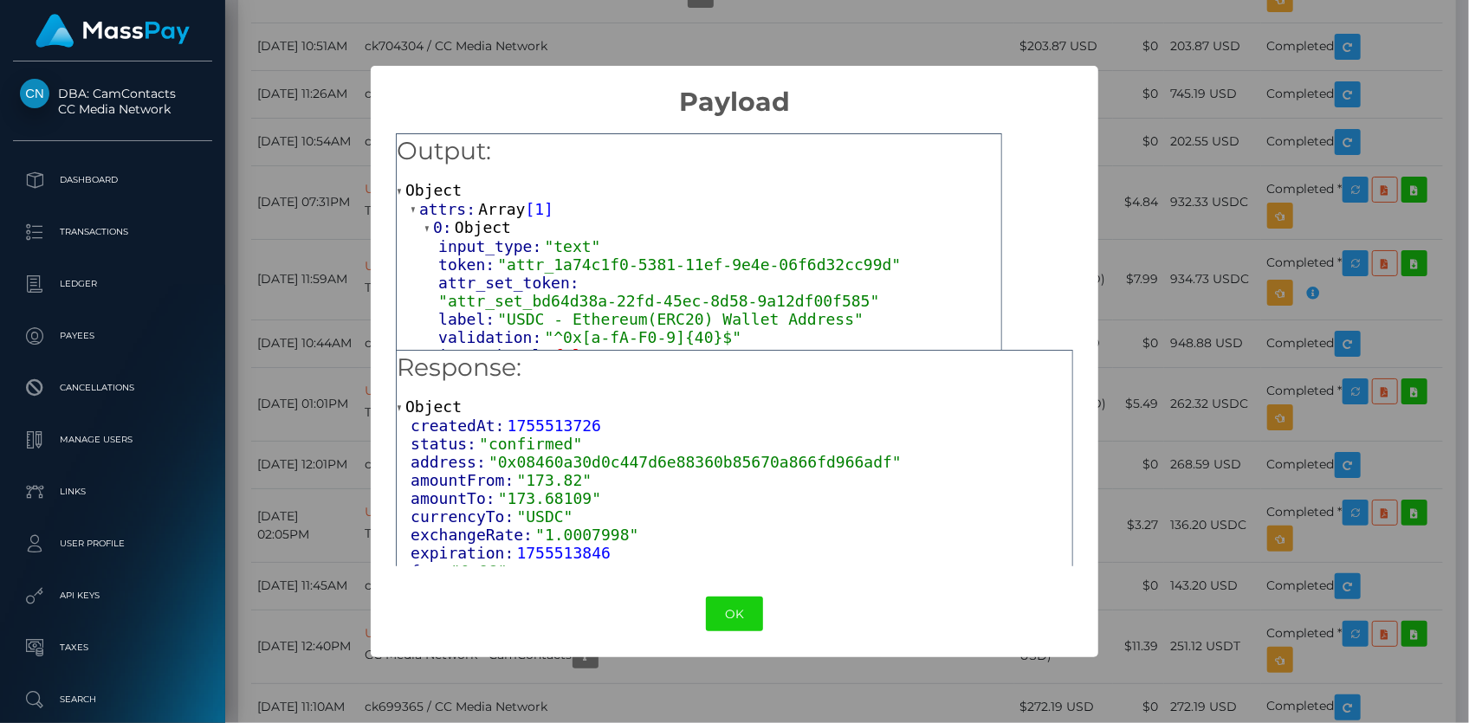
scroll to position [78, 0]
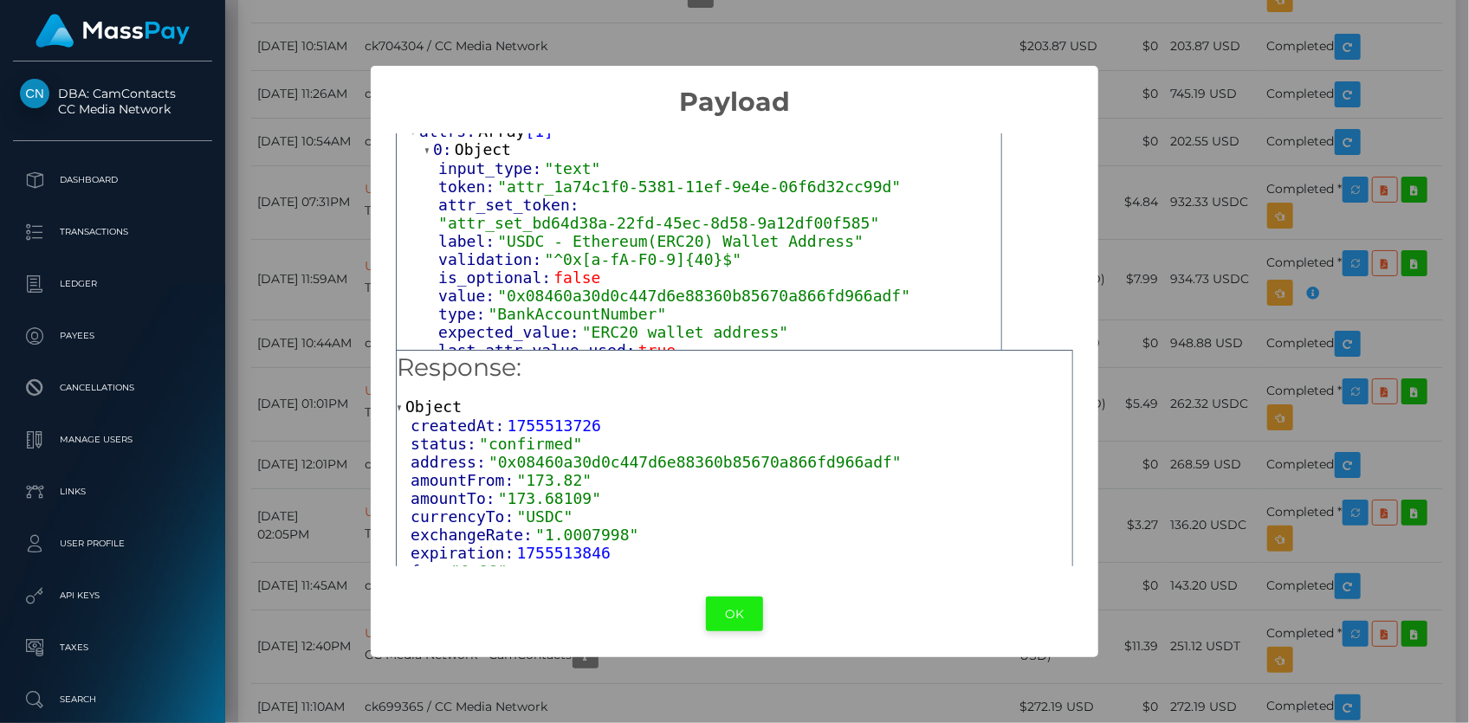
click at [738, 617] on button "OK" at bounding box center [734, 615] width 57 height 36
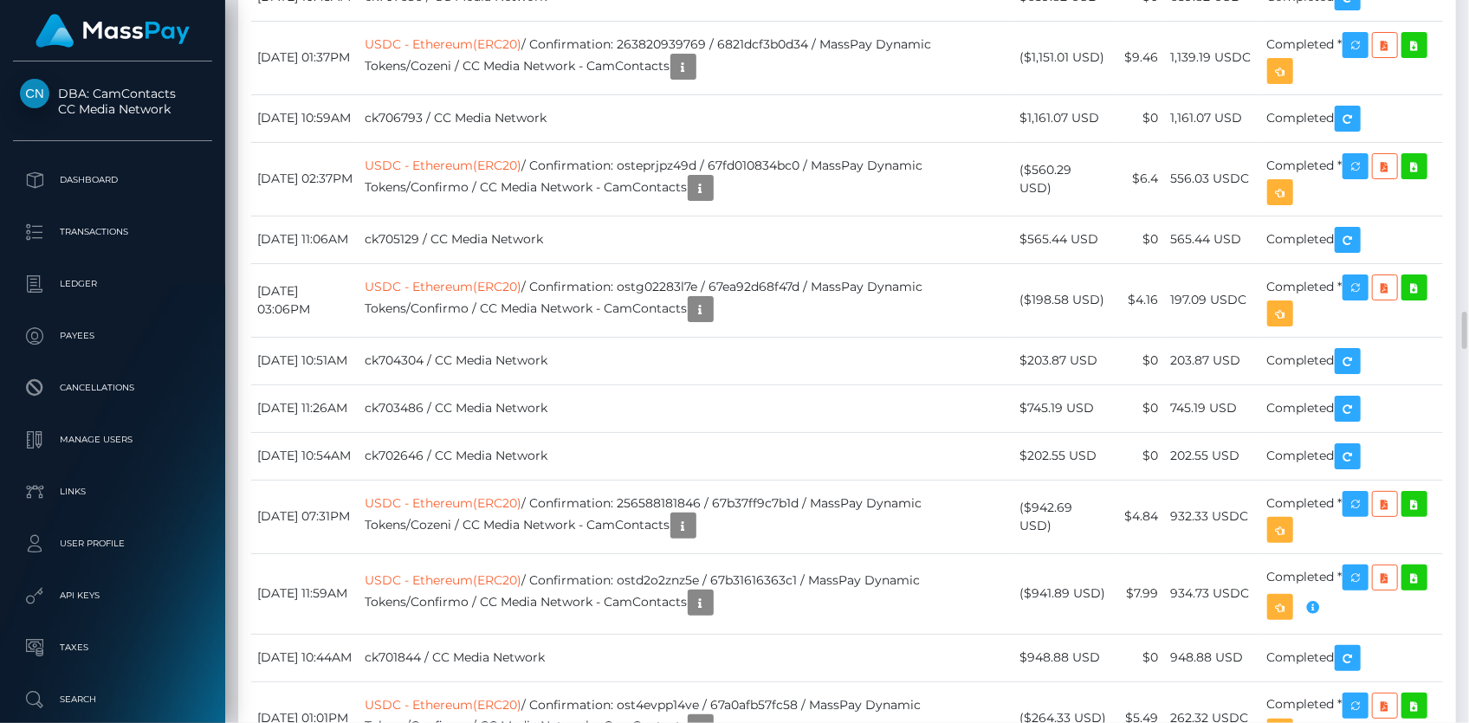
scroll to position [5904, 0]
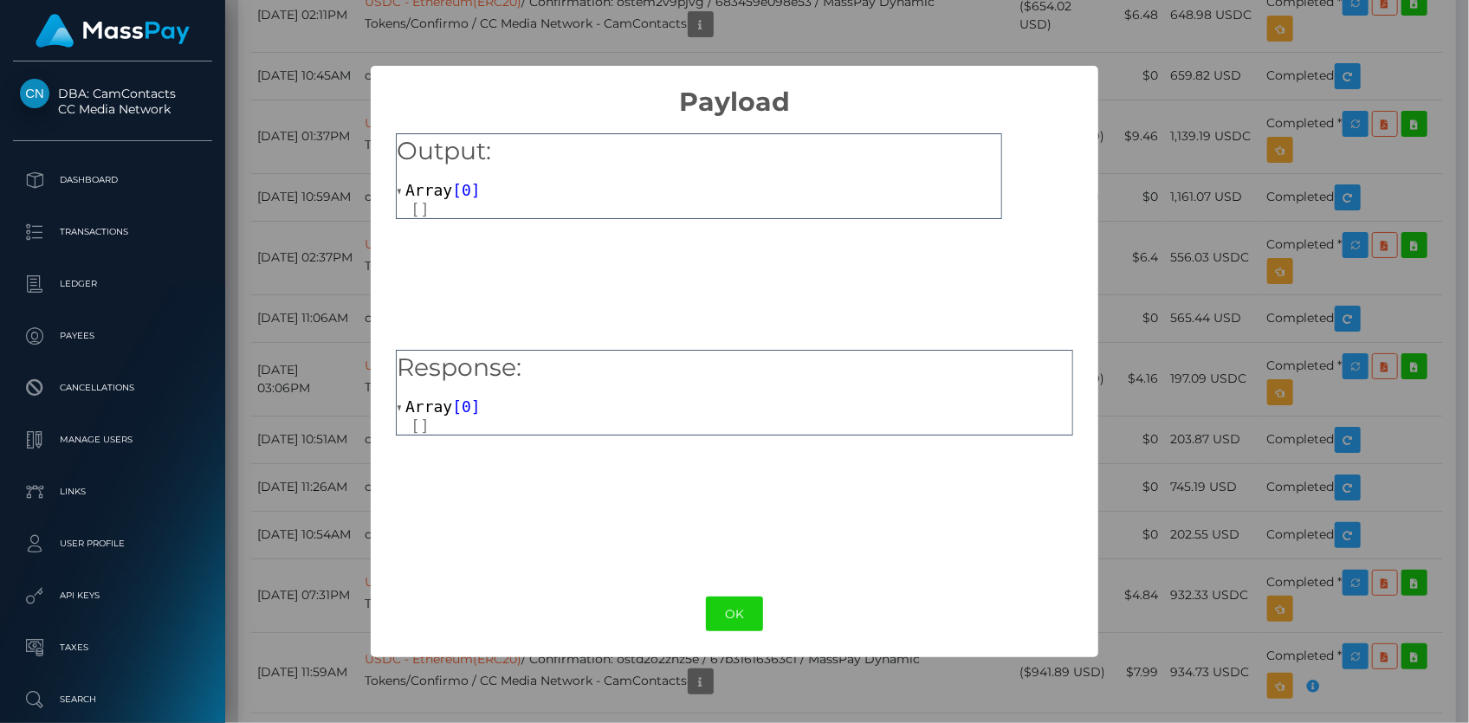
click at [273, 248] on div "× Payload Output: Array [ 0 ] Response: Array [ 0 ] OK No Cancel" at bounding box center [734, 361] width 1469 height 723
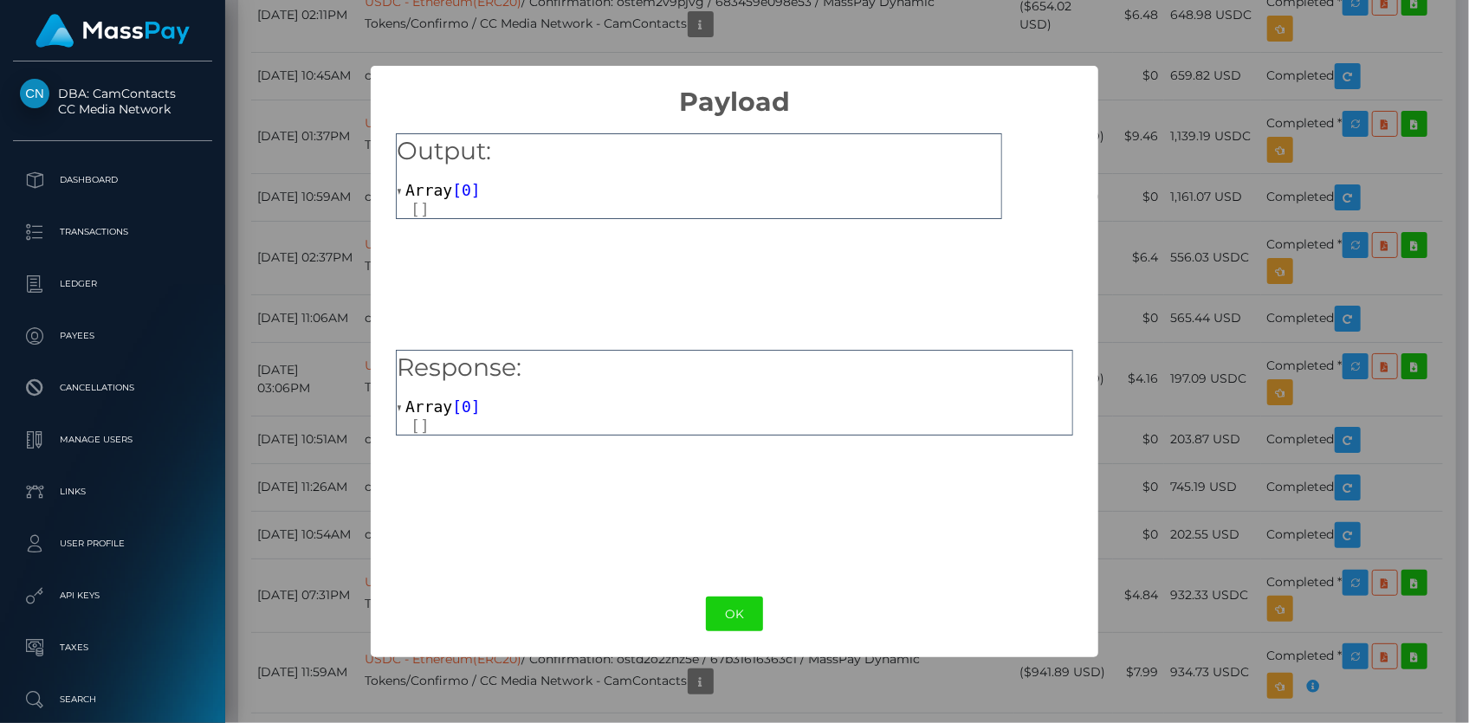
click at [322, 309] on div "× Payload Output: Array [ 0 ] Response: Array [ 0 ] OK No Cancel" at bounding box center [734, 361] width 1469 height 723
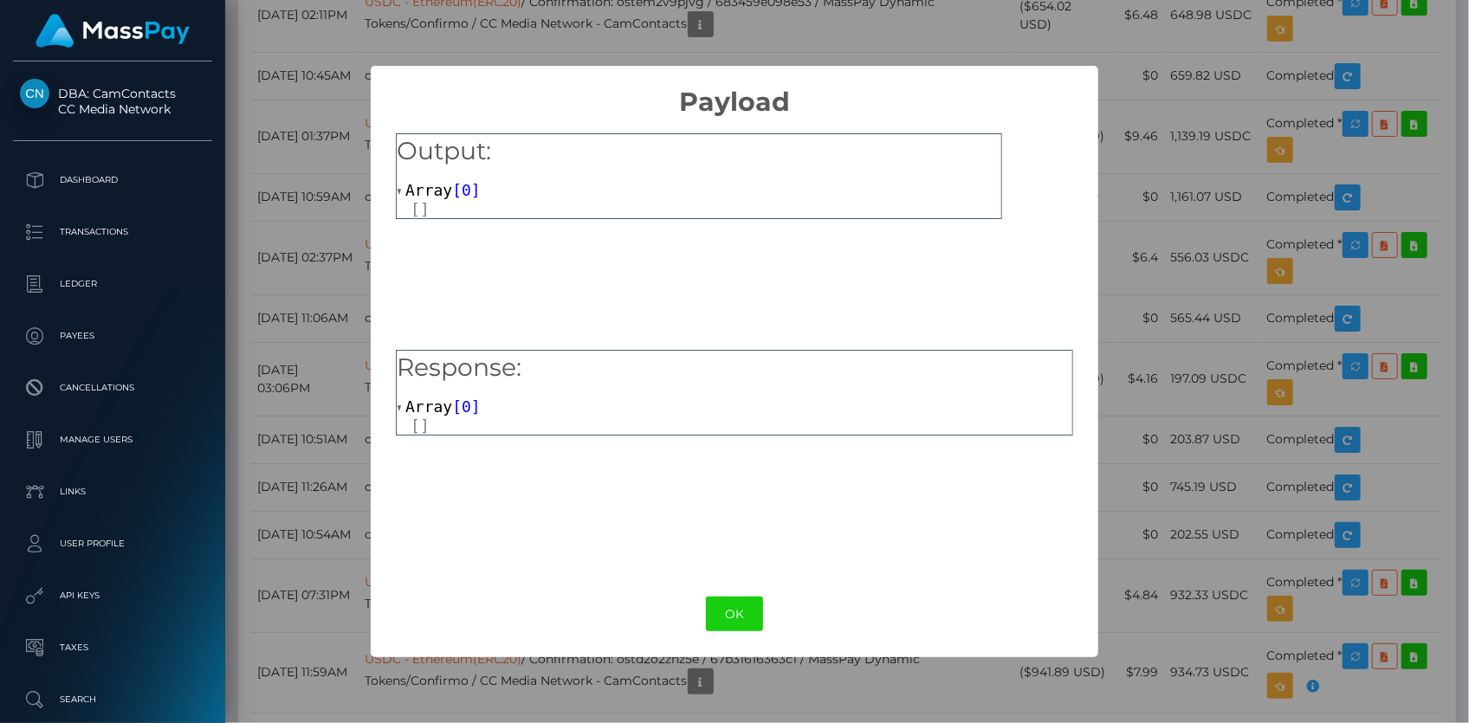
click at [329, 271] on div "× Payload Output: Array [ 0 ] Response: Array [ 0 ] OK No Cancel" at bounding box center [734, 361] width 1469 height 723
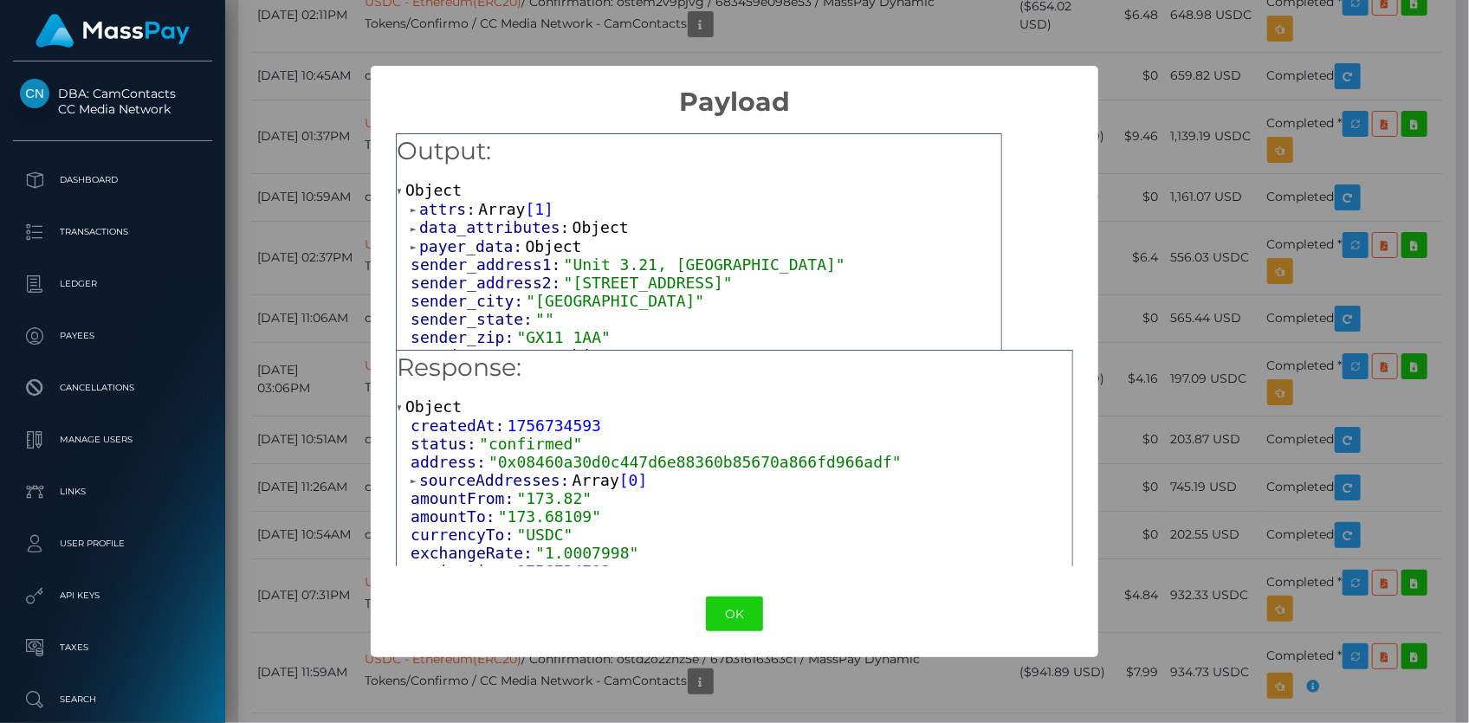
click at [478, 200] on span "Array" at bounding box center [501, 209] width 47 height 18
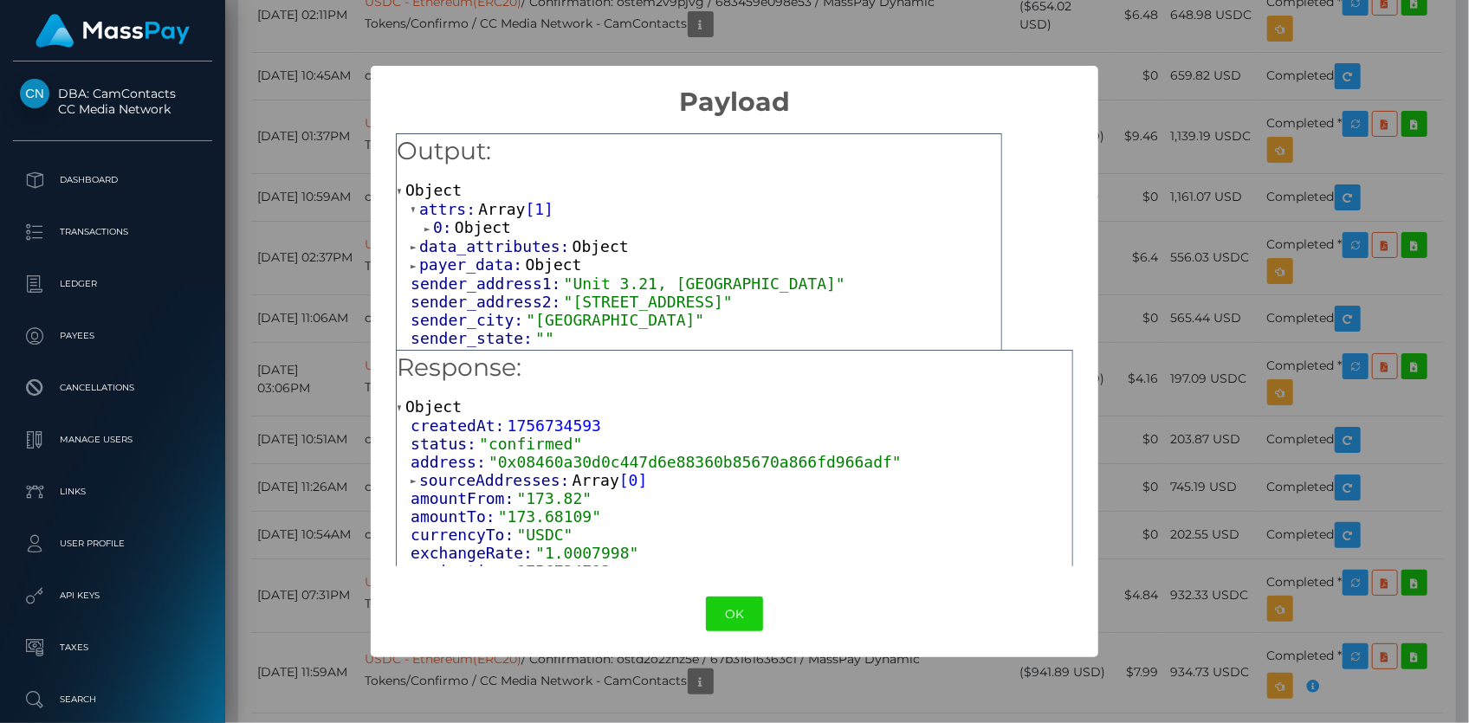
click at [475, 220] on span "Object" at bounding box center [483, 227] width 56 height 18
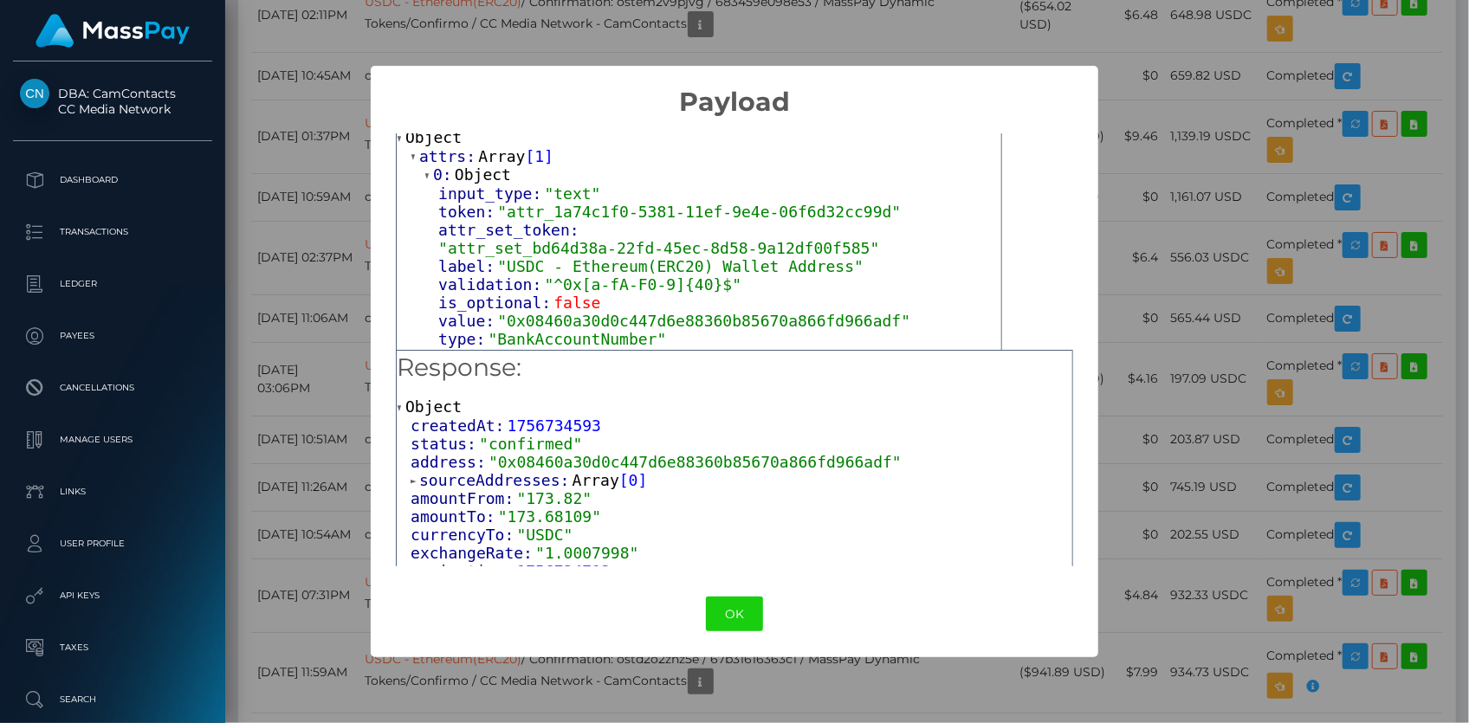
scroll to position [78, 0]
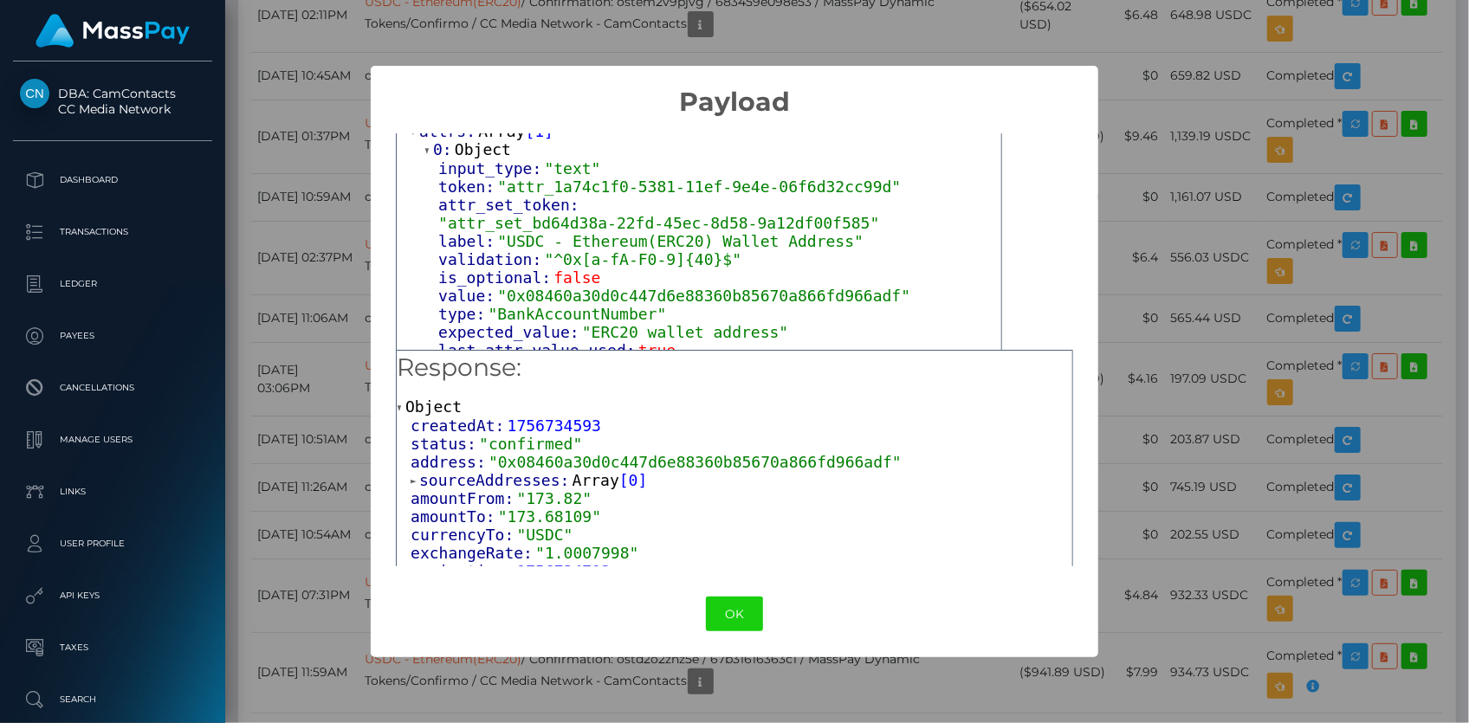
click at [731, 592] on div "OK No Cancel" at bounding box center [734, 614] width 727 height 53
click at [719, 623] on button "OK" at bounding box center [734, 615] width 57 height 36
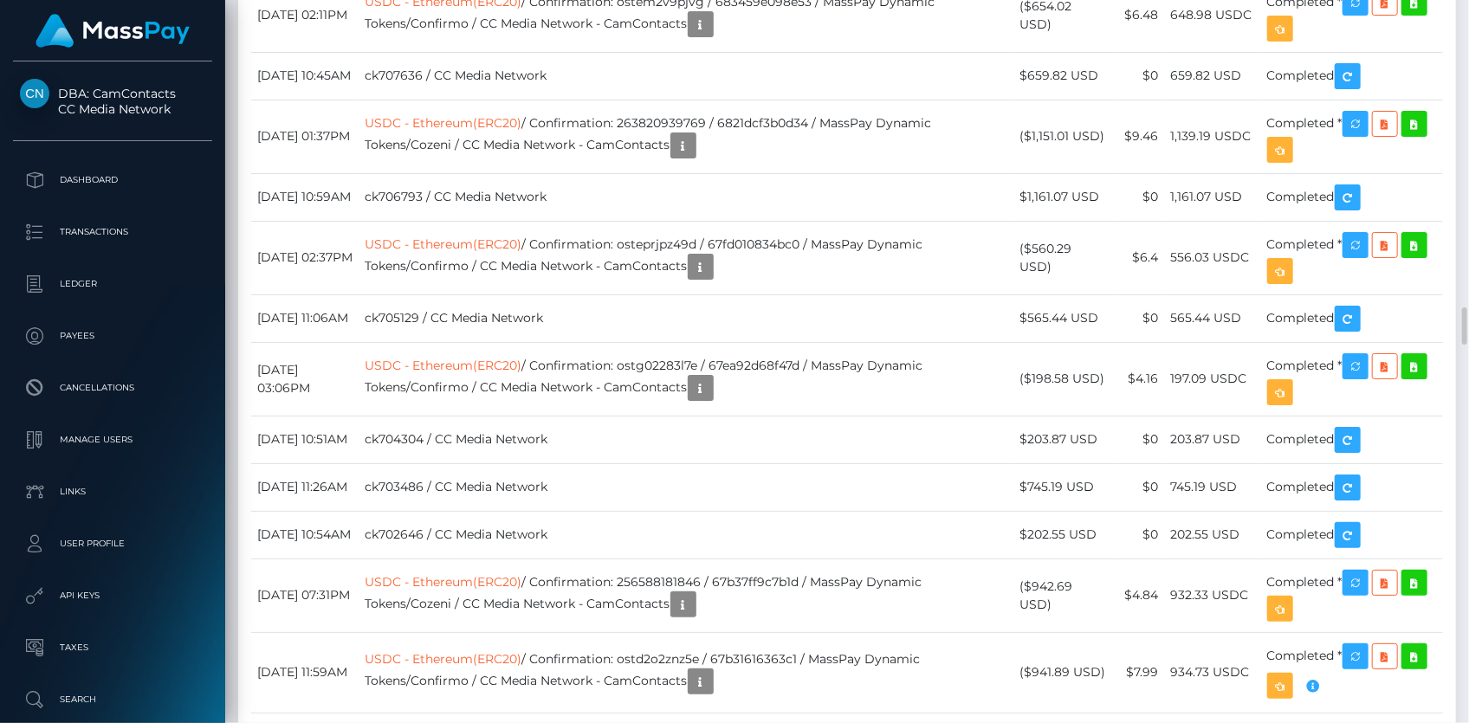
scroll to position [208, 379]
drag, startPoint x: 620, startPoint y: 87, endPoint x: 634, endPoint y: 94, distance: 15.9
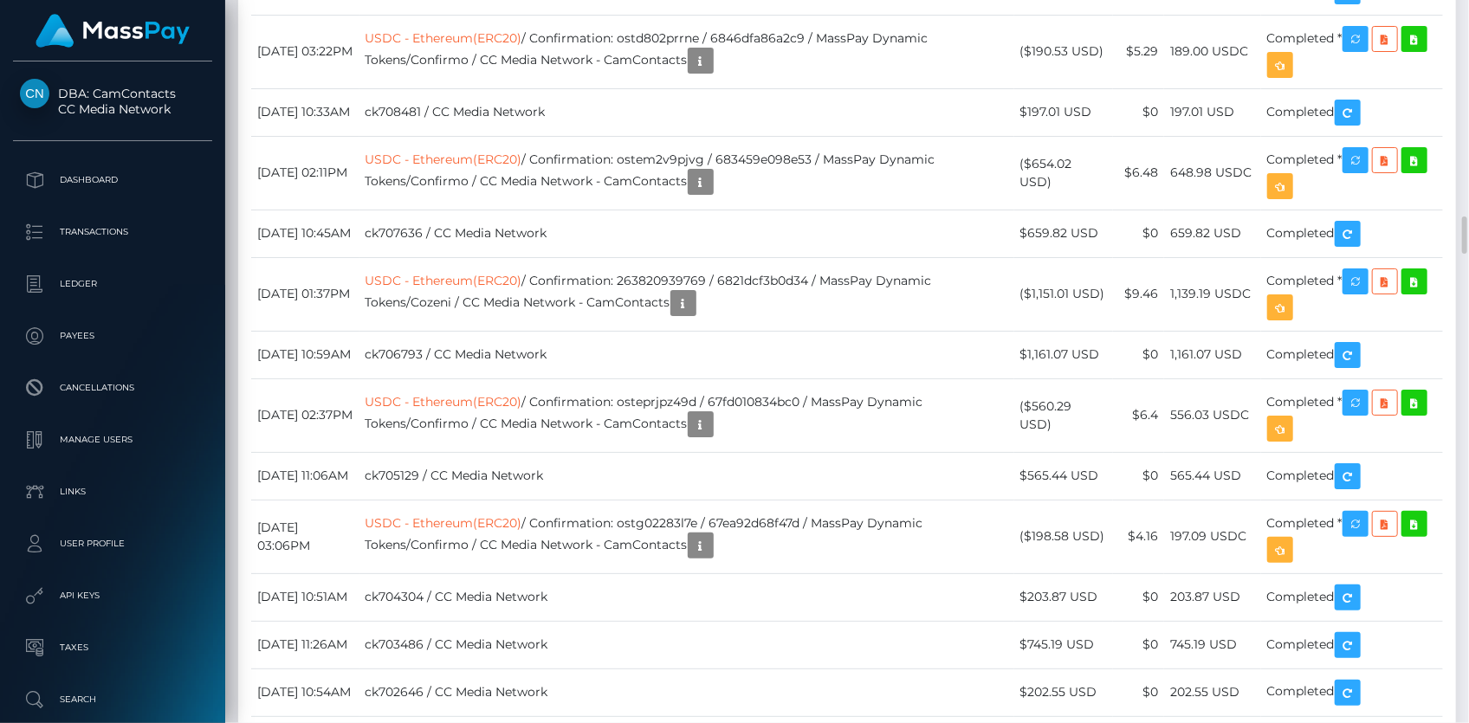
scroll to position [5668, 0]
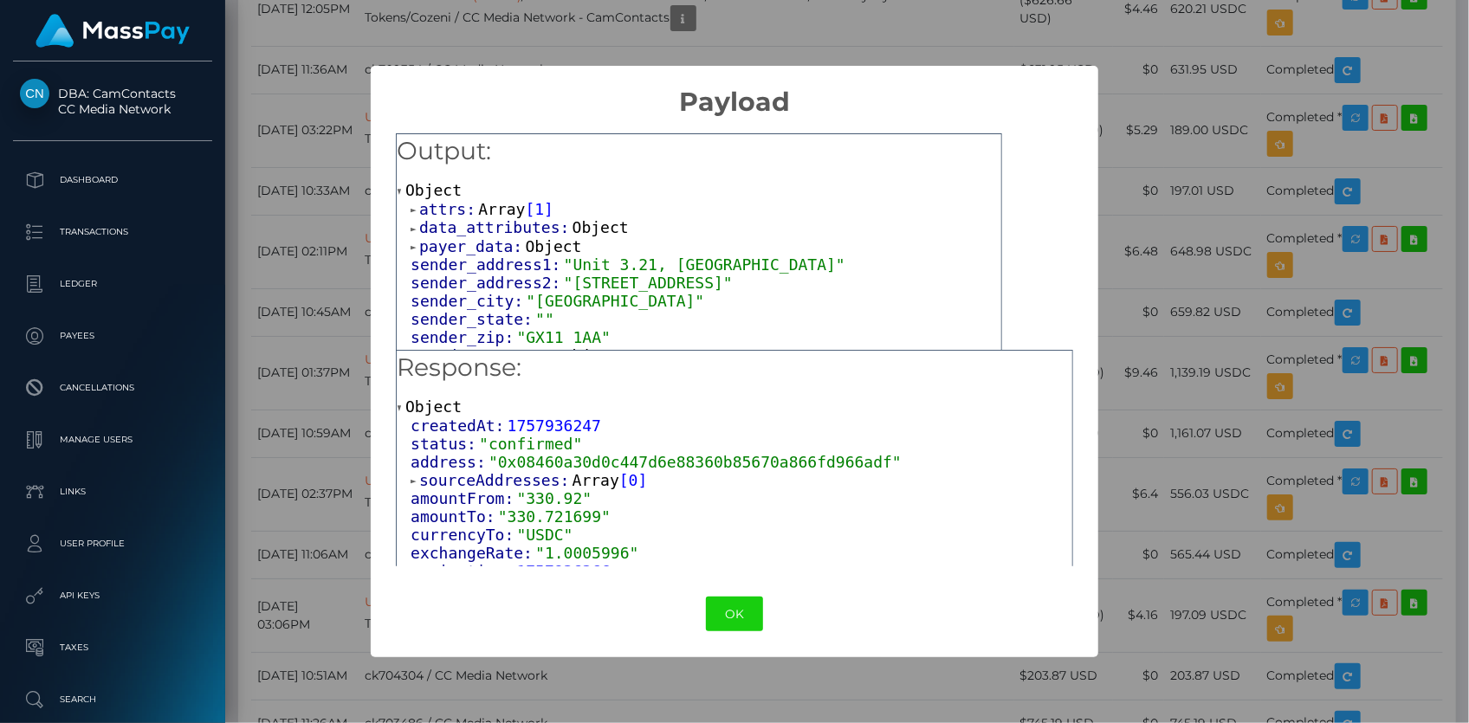
click at [481, 210] on span "Array" at bounding box center [501, 209] width 47 height 18
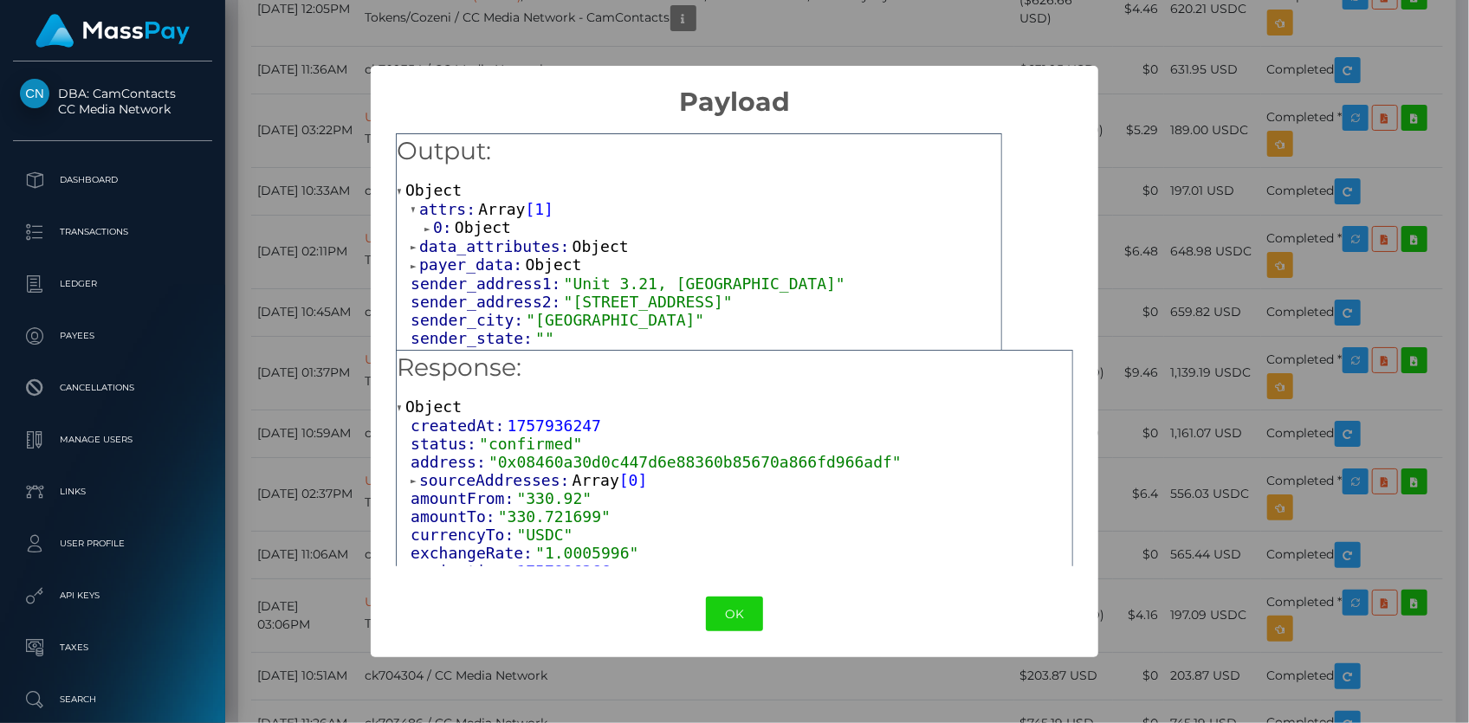
click at [481, 227] on span "Object" at bounding box center [483, 227] width 56 height 18
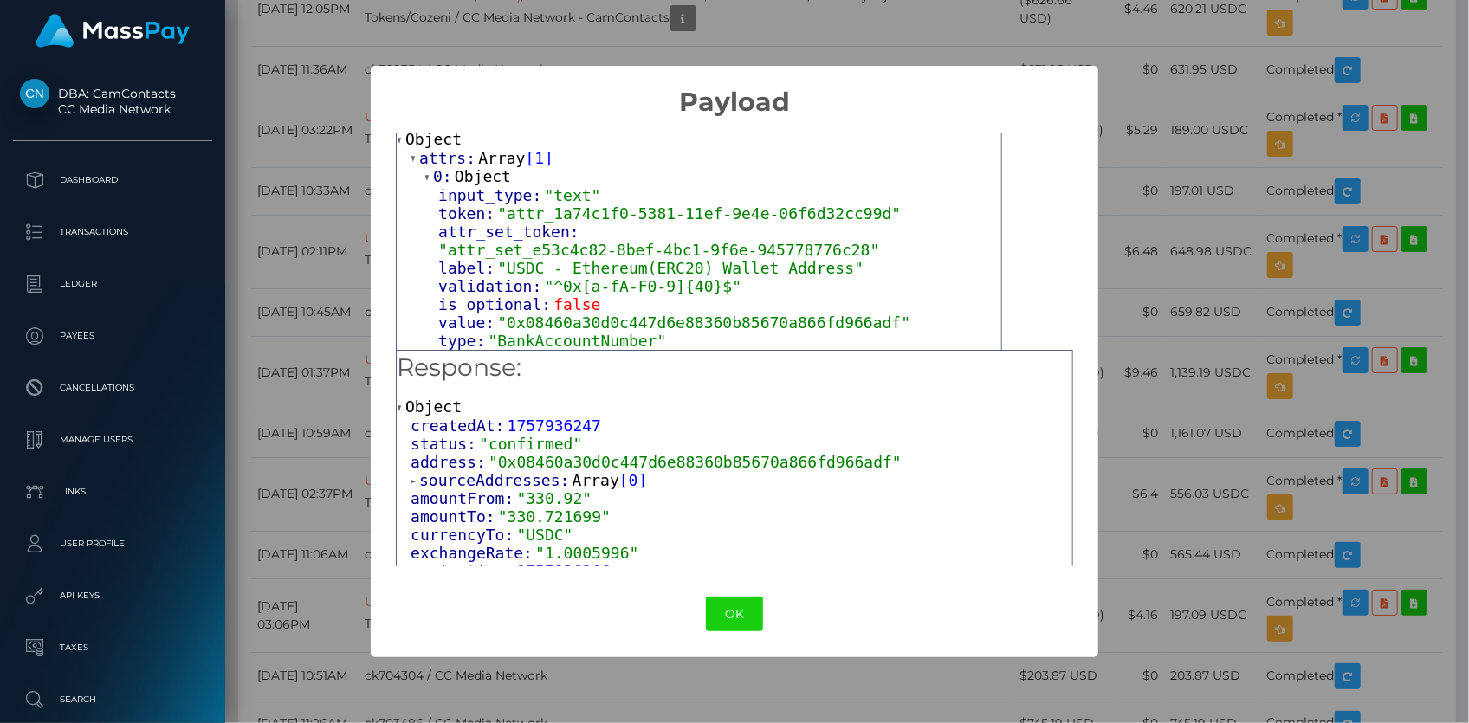
scroll to position [78, 0]
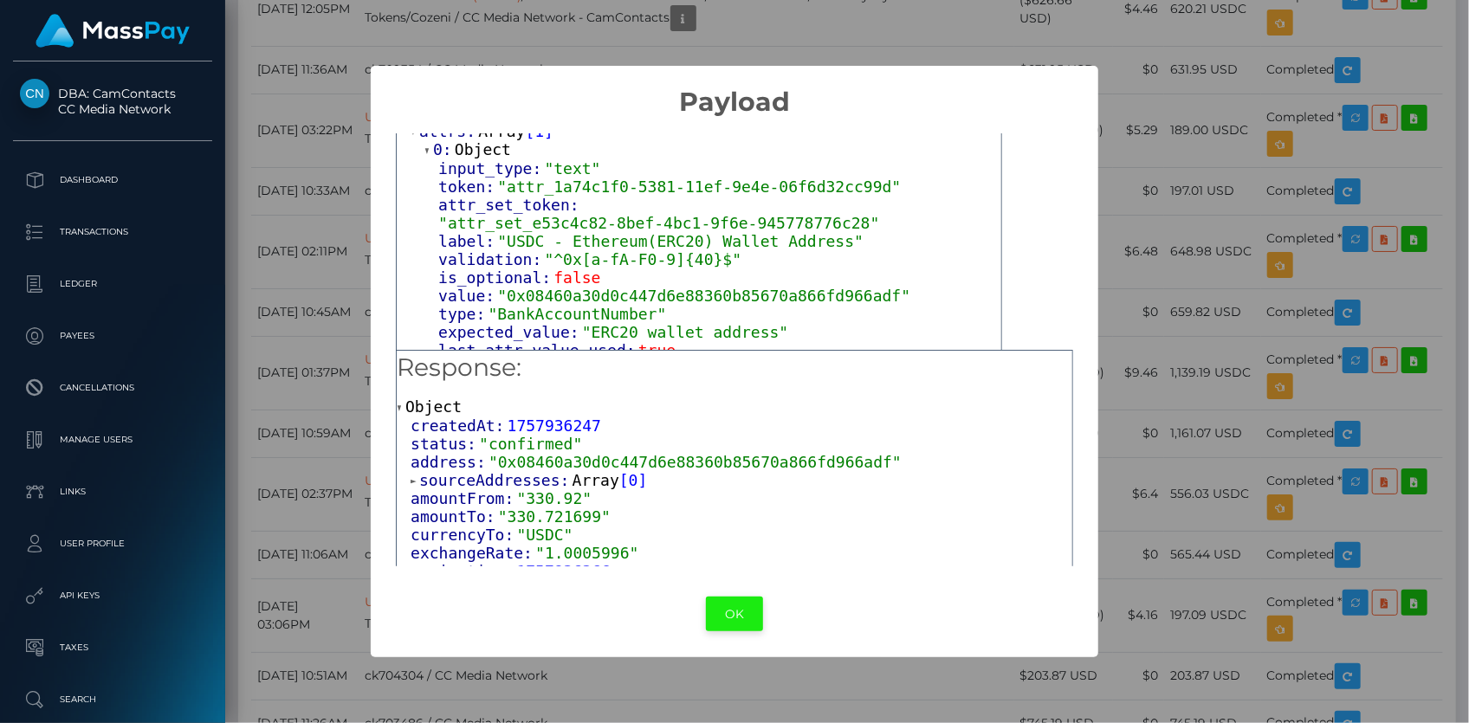
click at [740, 605] on button "OK" at bounding box center [734, 615] width 57 height 36
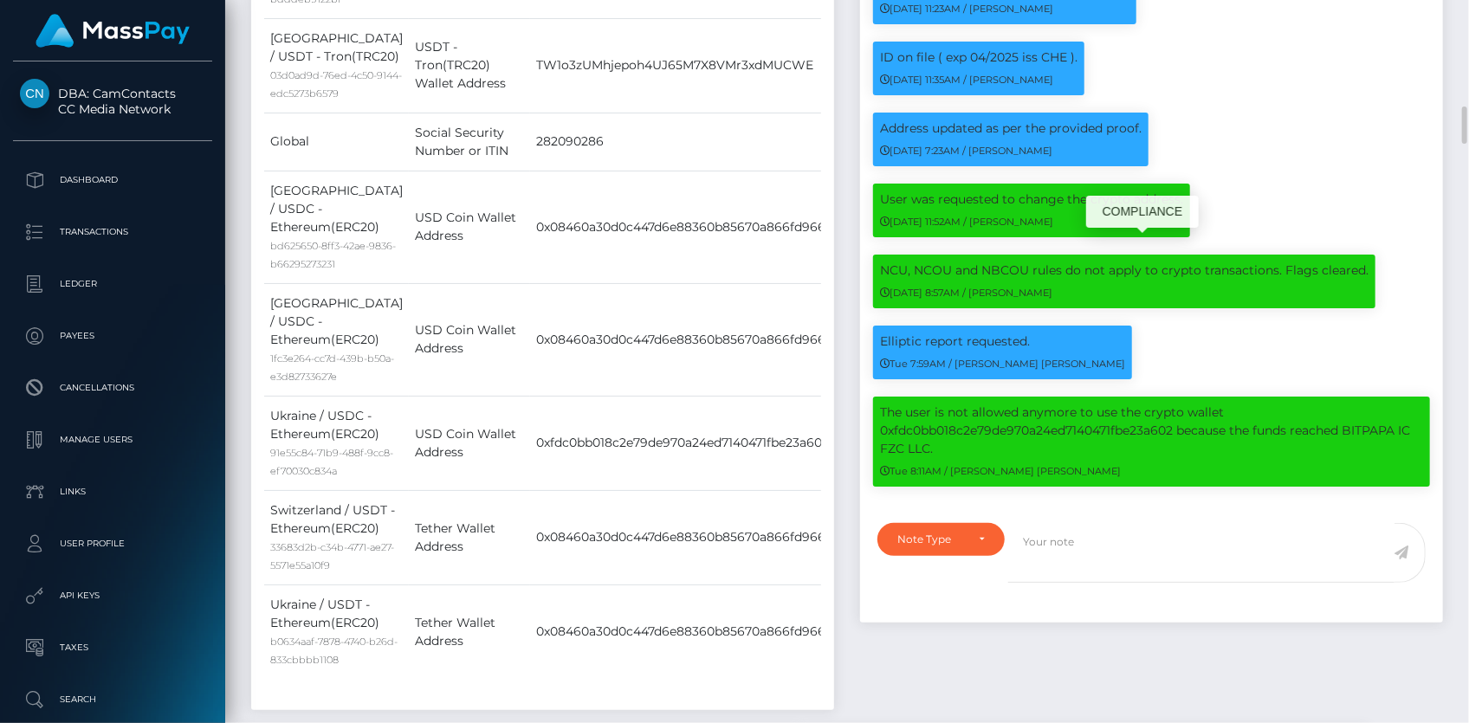
scroll to position [208, 379]
click at [1378, 404] on p "The user is not allowed anymore to use the crypto wallet 0xfdc0bb018c2e79de970a…" at bounding box center [1151, 431] width 543 height 55
copy p "BITPAPA"
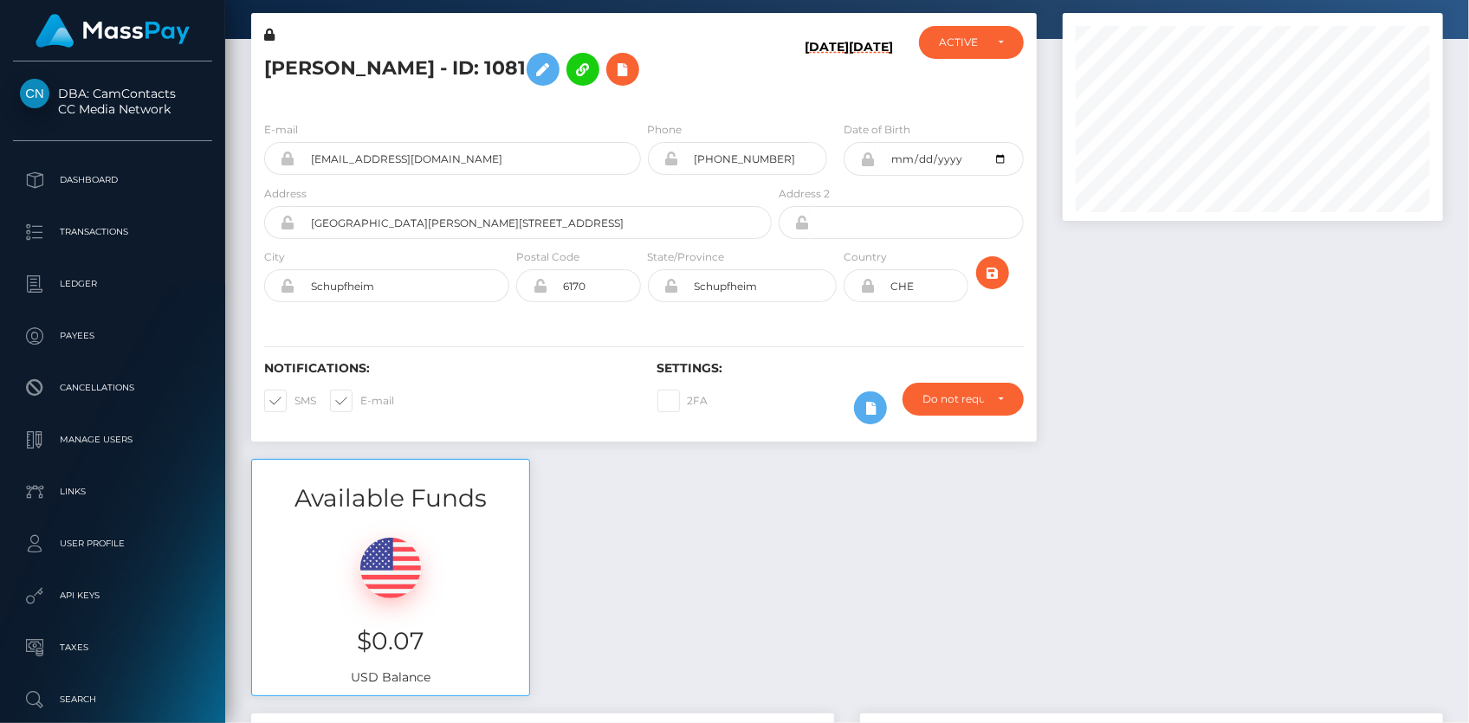
scroll to position [0, 0]
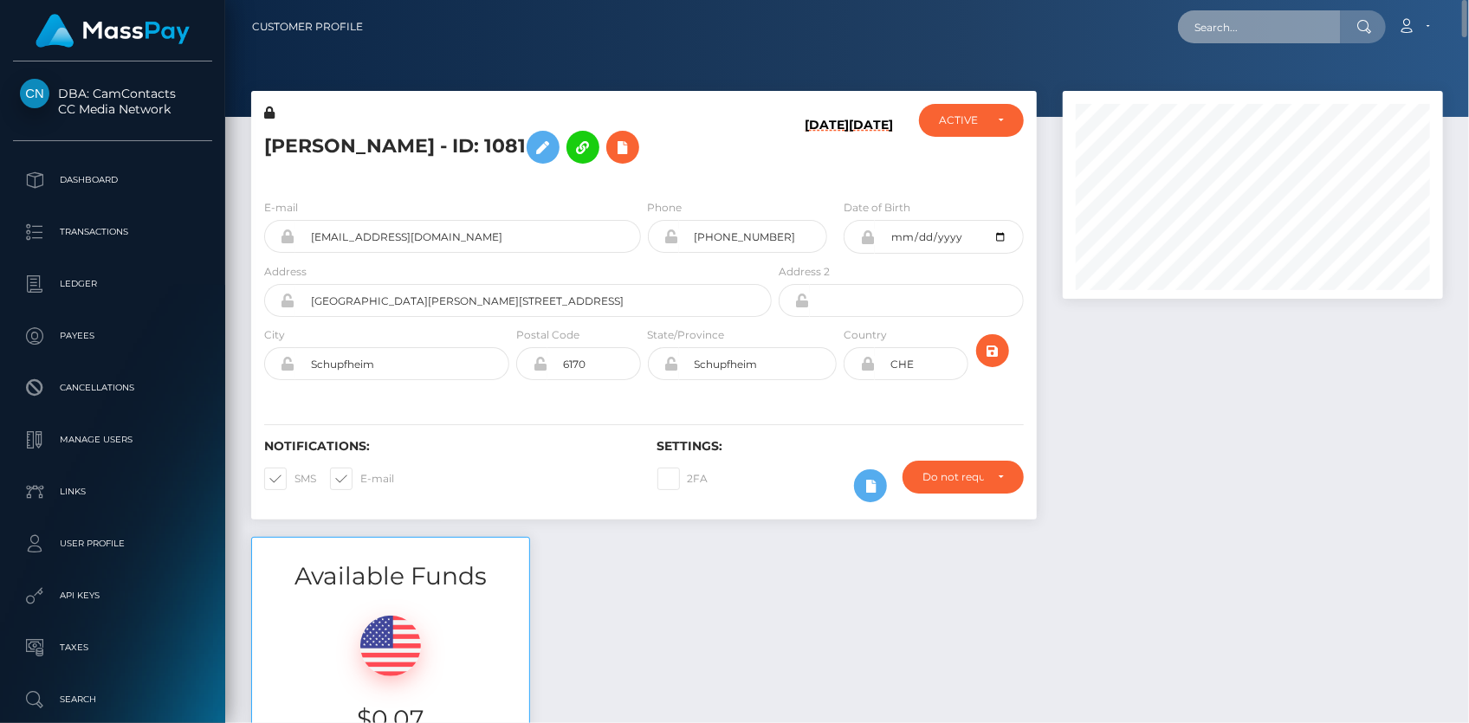
click at [1291, 22] on input "text" at bounding box center [1259, 26] width 163 height 33
paste input "BITPAPA"
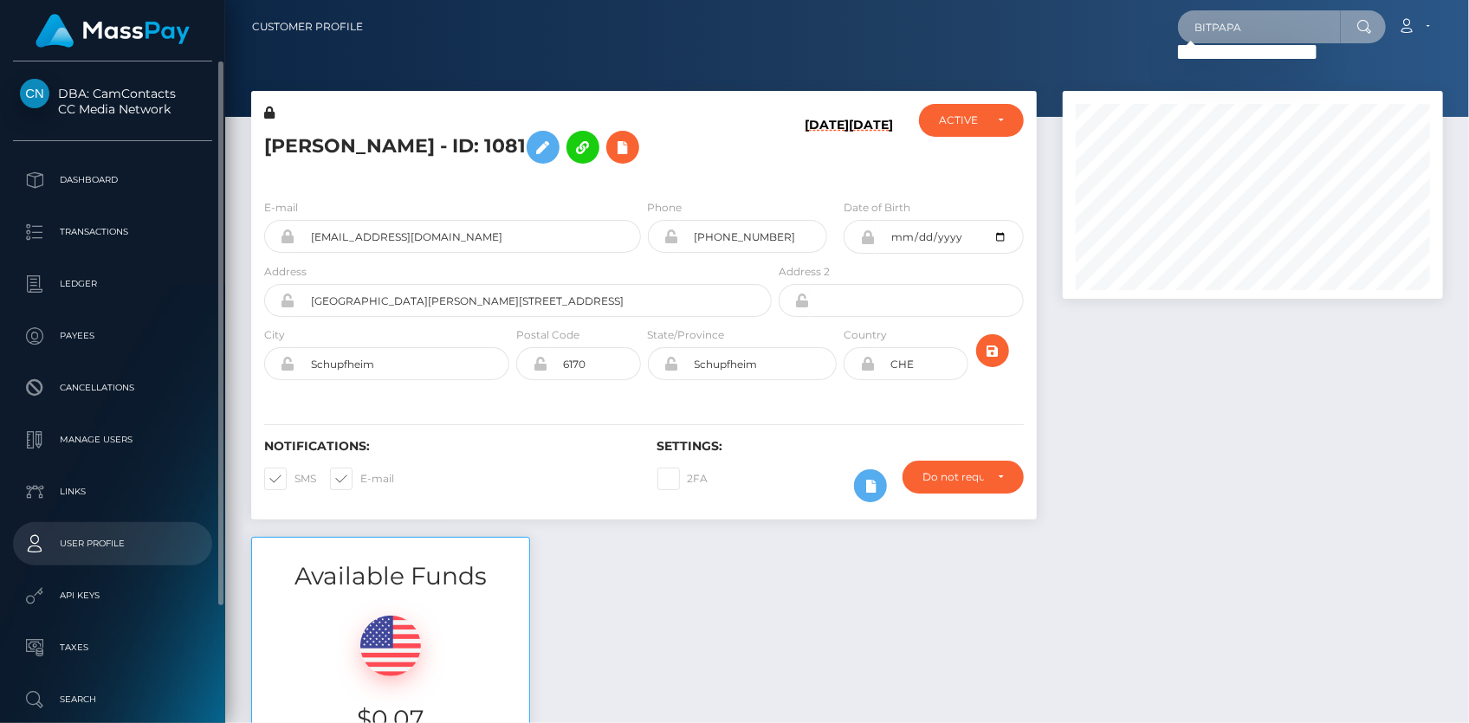
scroll to position [139, 0]
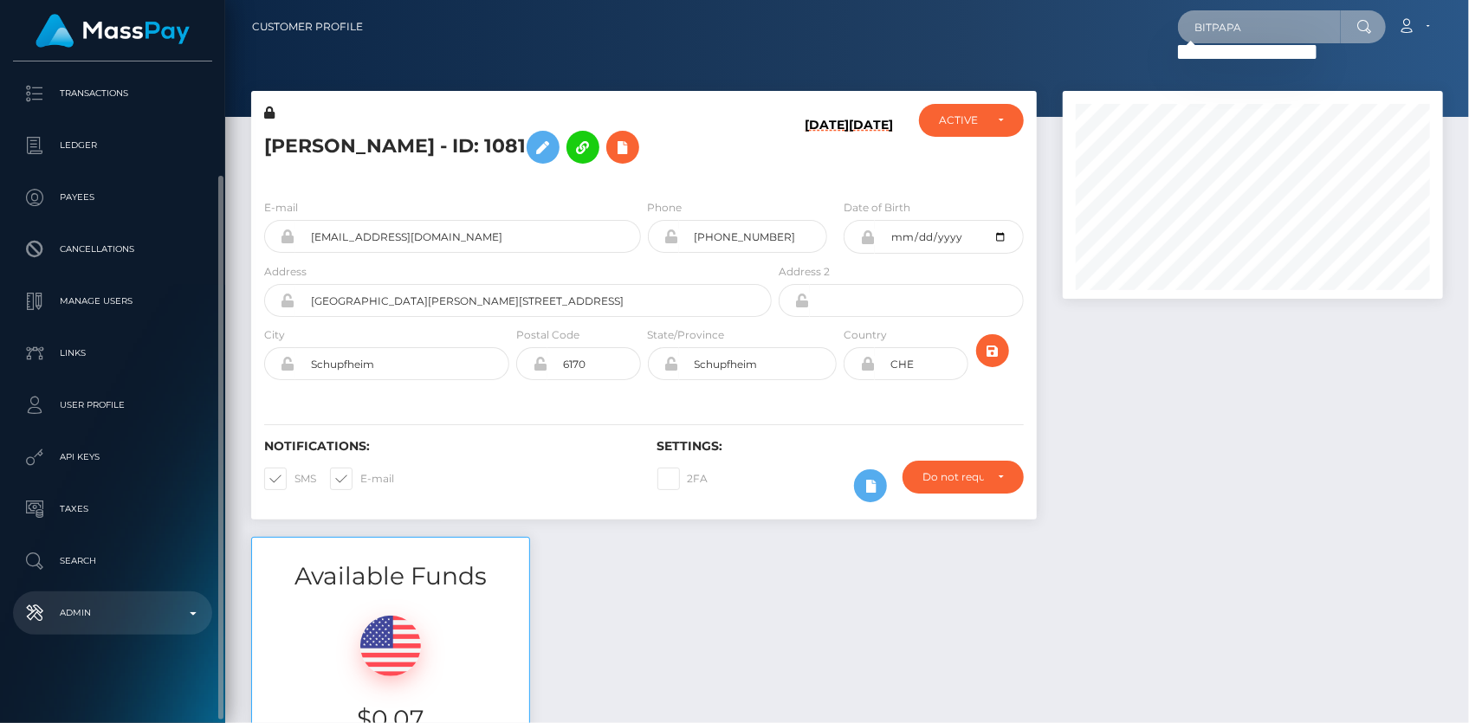
type input "BITPAPA"
click at [87, 607] on p "Admin" at bounding box center [112, 613] width 185 height 26
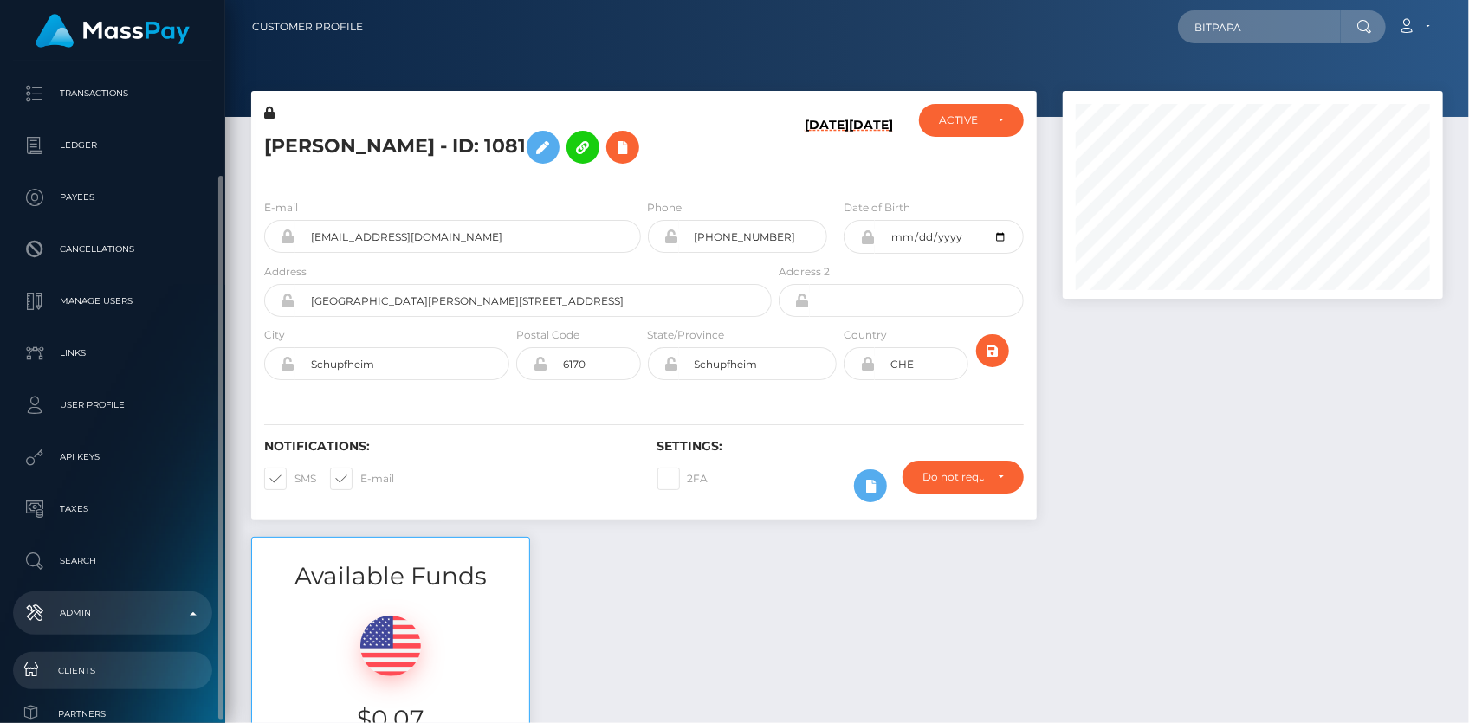
click at [89, 658] on link "Clients" at bounding box center [112, 670] width 199 height 37
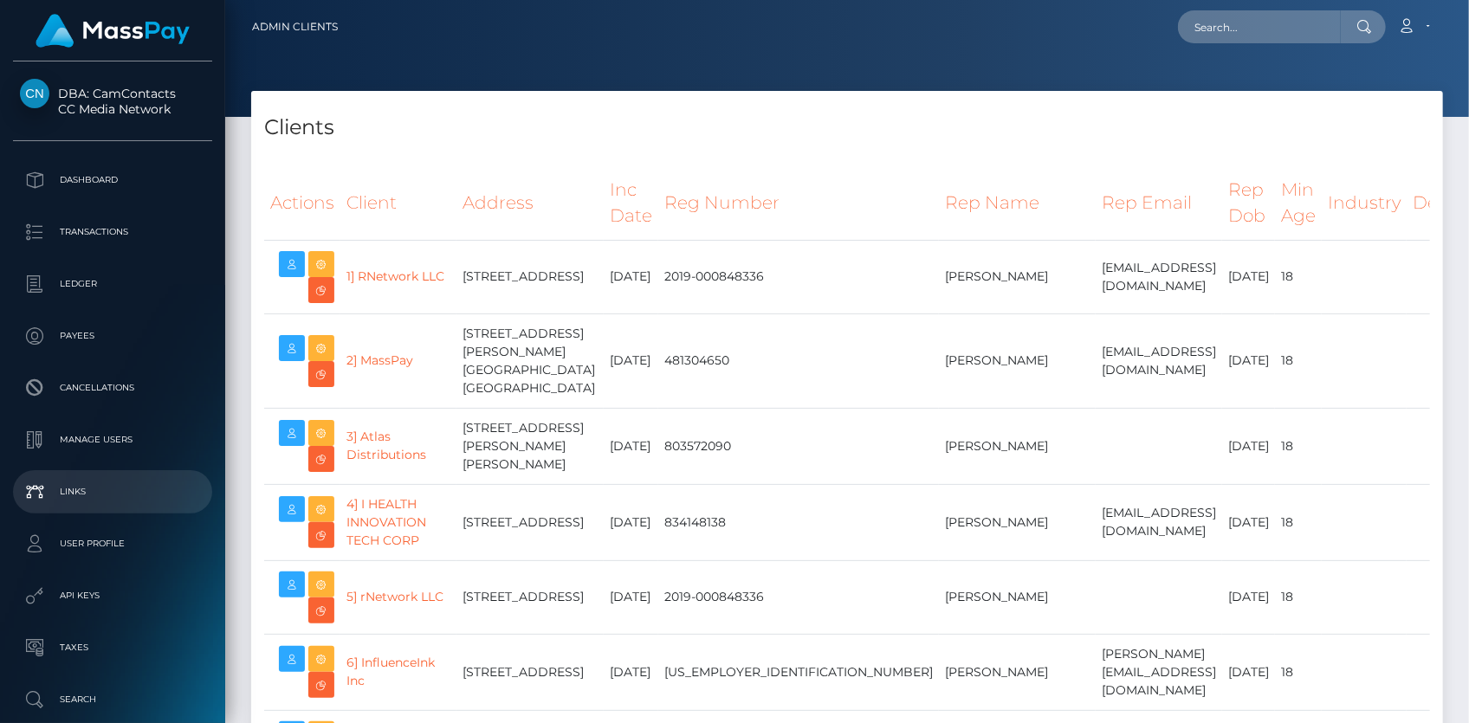
select select "223"
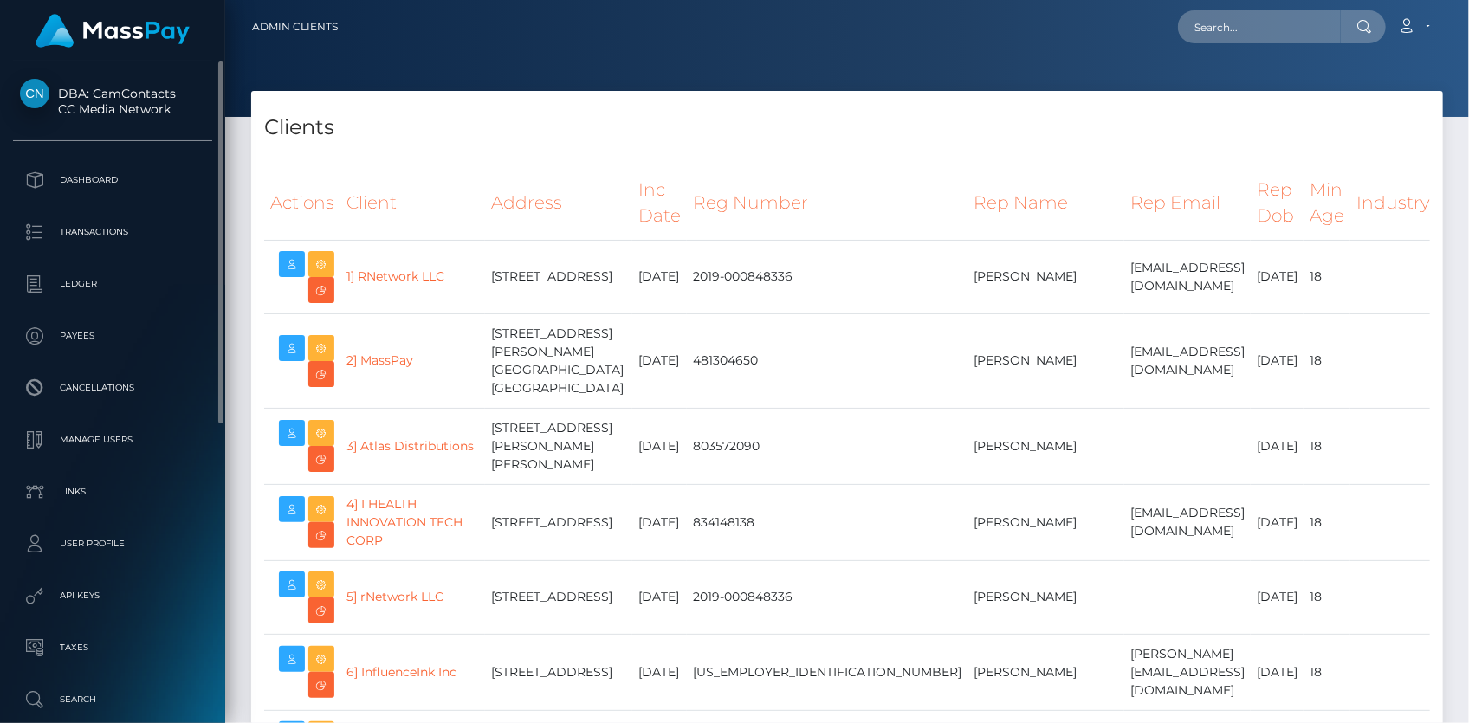
scroll to position [236, 0]
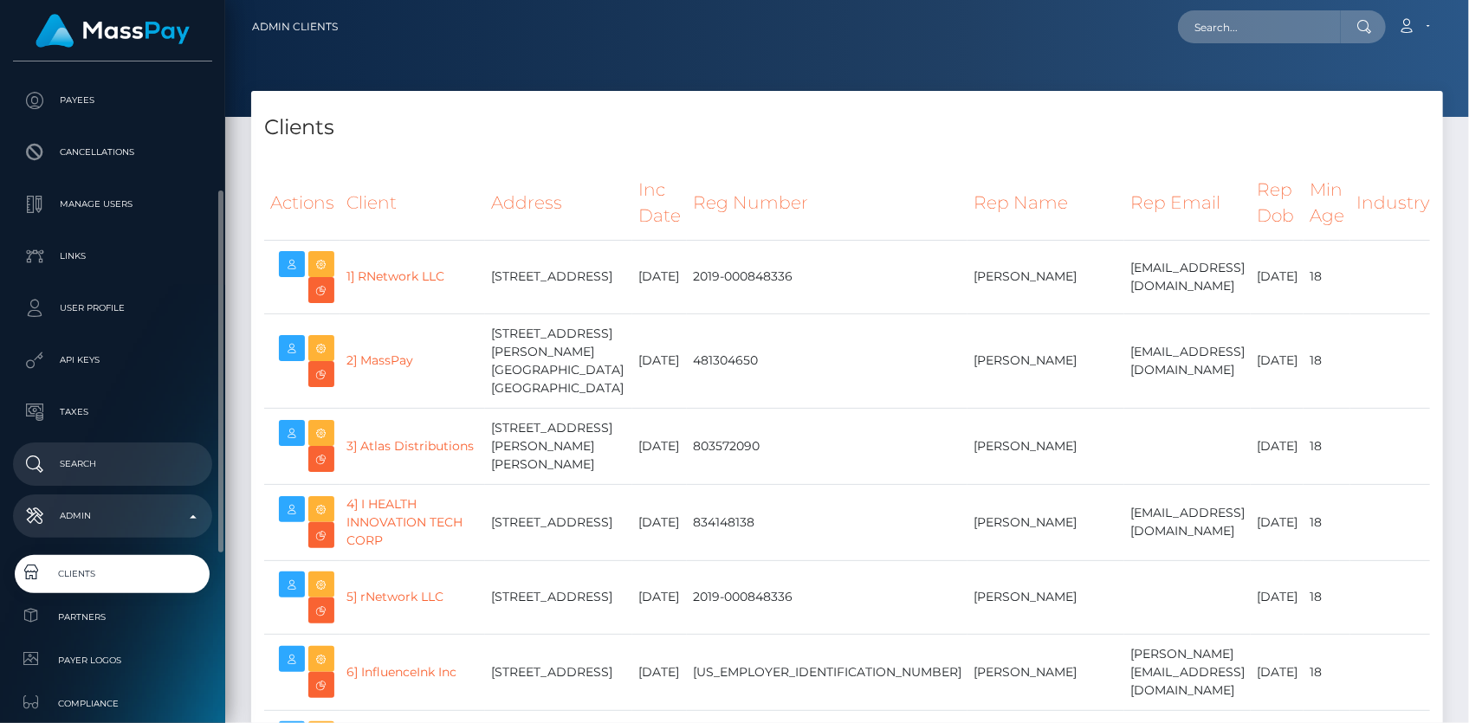
select select
select select "223"
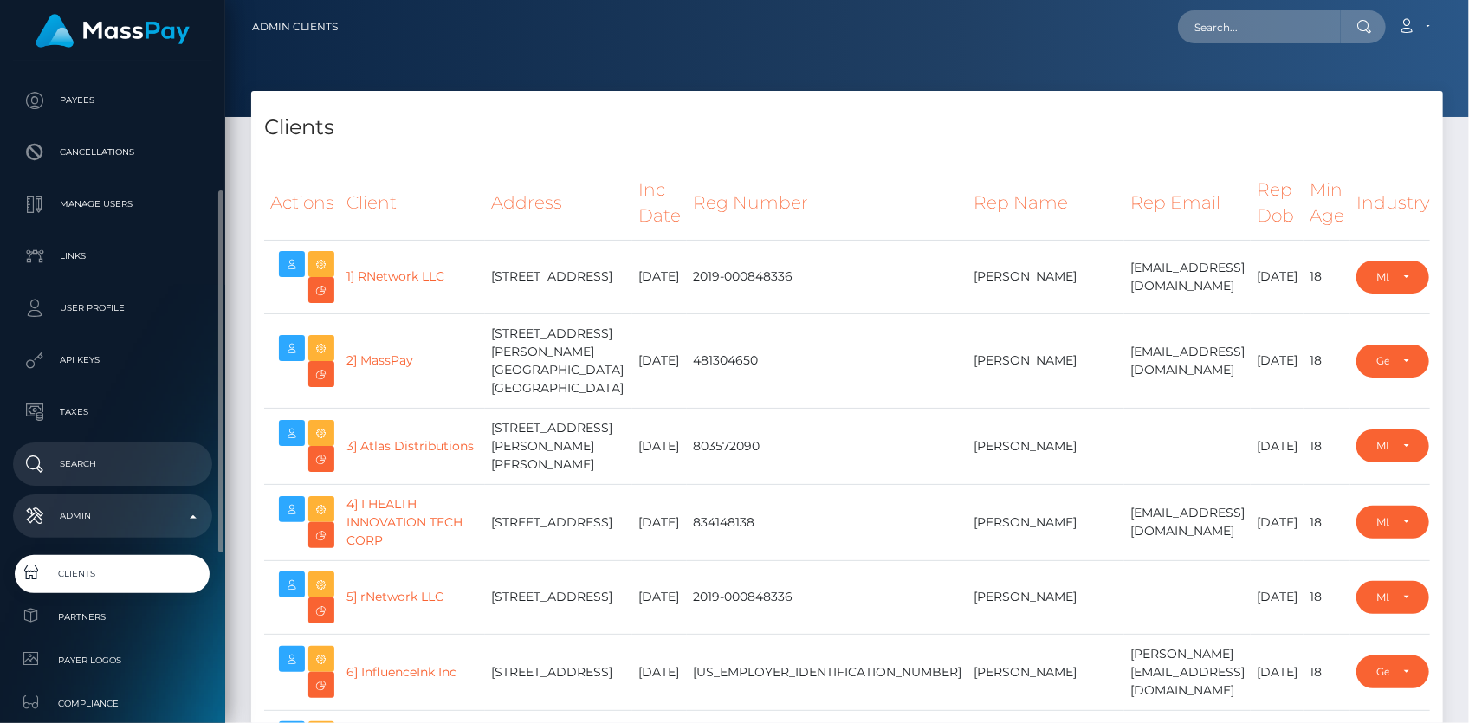
click at [101, 460] on p "Search" at bounding box center [112, 464] width 185 height 26
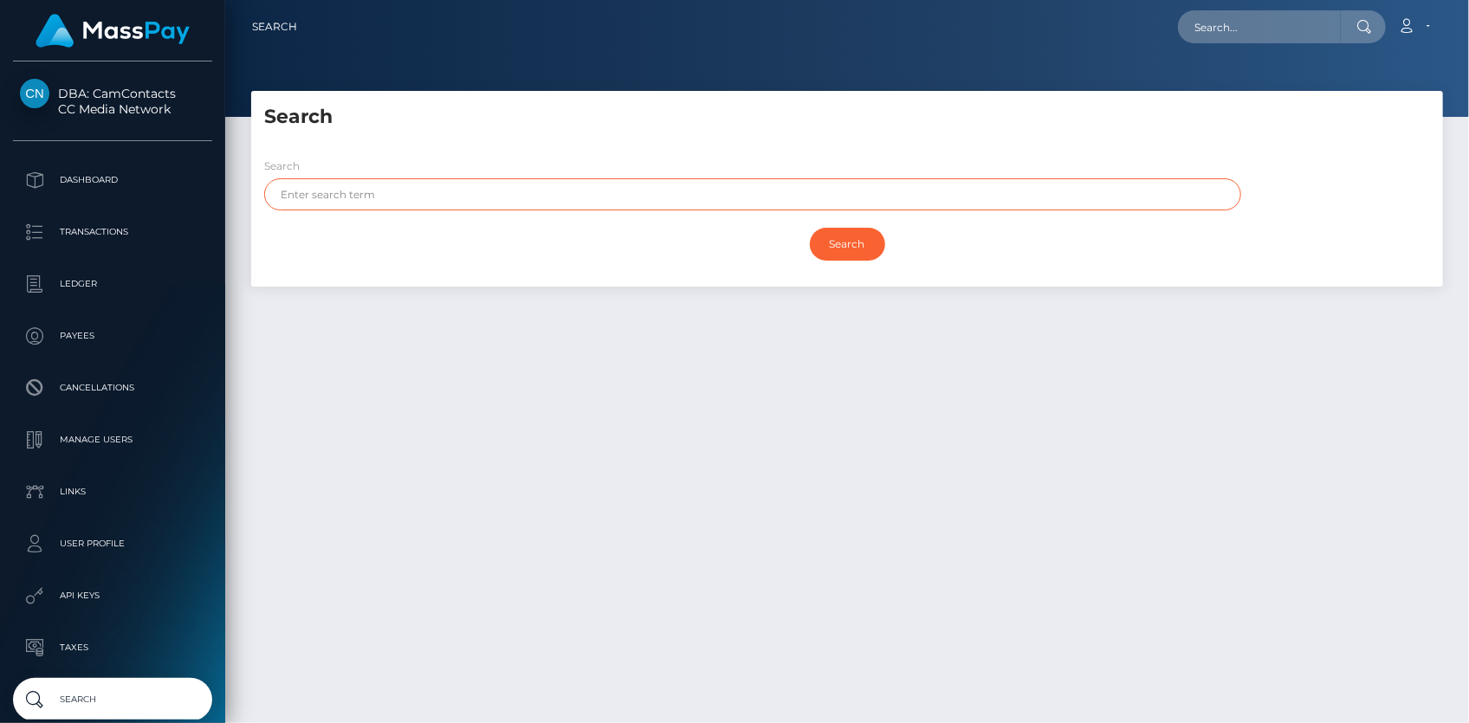
click at [375, 206] on input "text" at bounding box center [752, 194] width 977 height 32
click at [375, 197] on input "text" at bounding box center [752, 194] width 977 height 32
paste input "BITPAPA"
type input "BITPAPA"
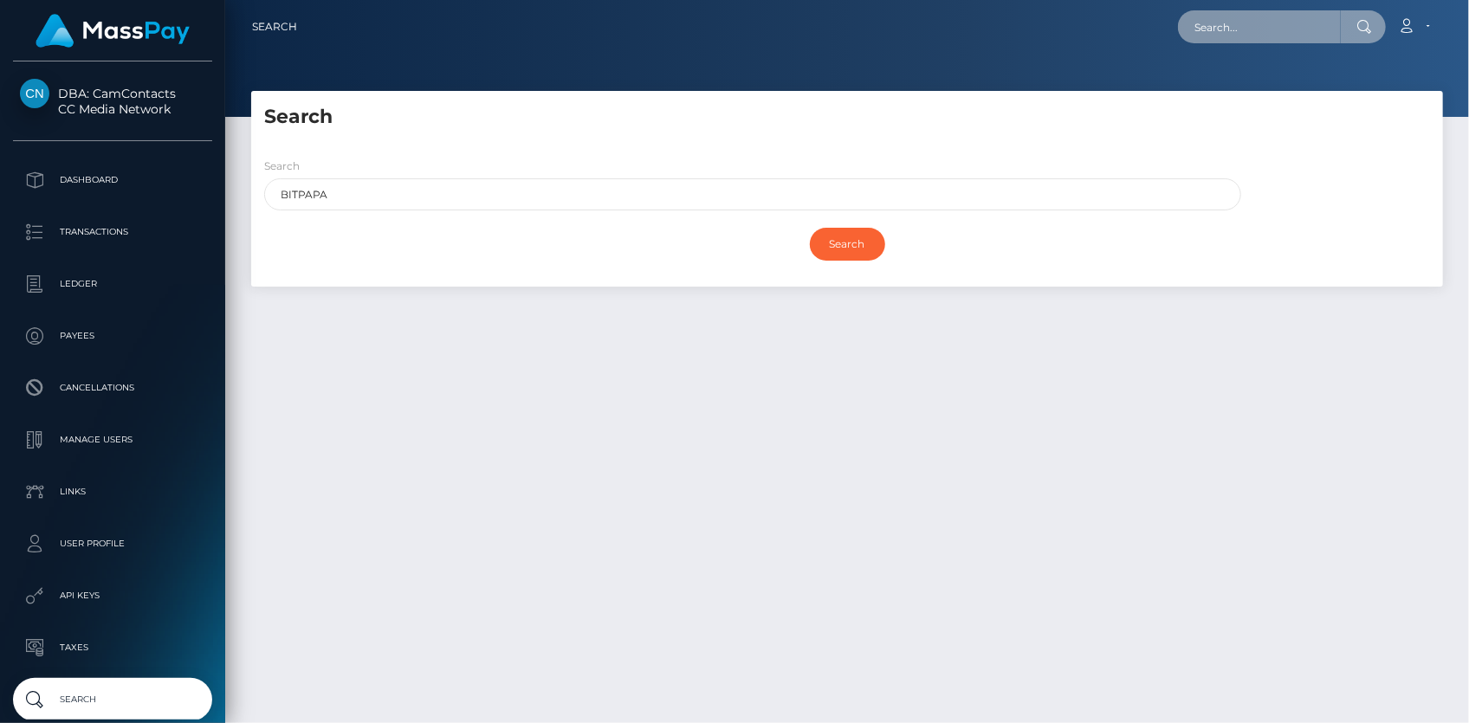
click at [1265, 24] on input "text" at bounding box center [1259, 26] width 163 height 33
paste input "[EMAIL_ADDRESS][DOMAIN_NAME]"
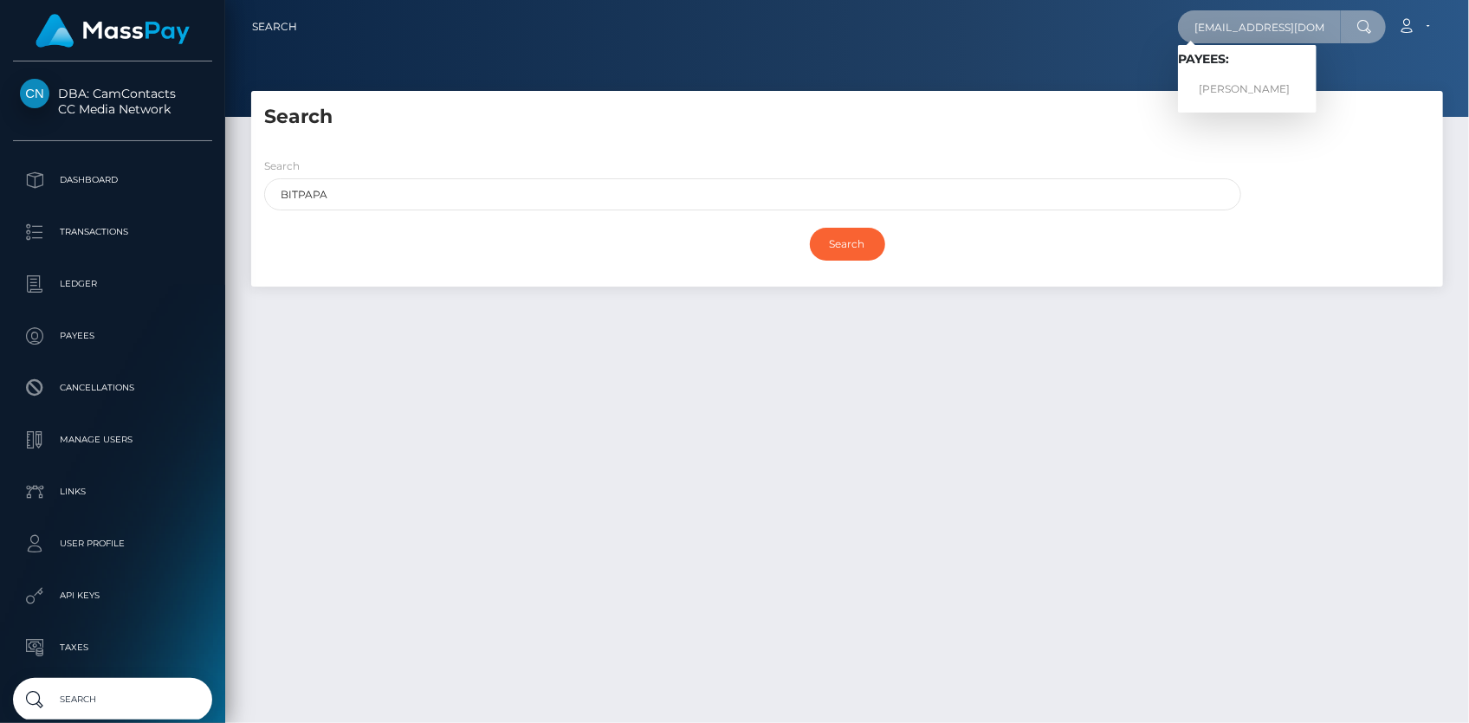
type input "[EMAIL_ADDRESS][DOMAIN_NAME]"
click at [1243, 81] on link "[PERSON_NAME]" at bounding box center [1247, 90] width 139 height 32
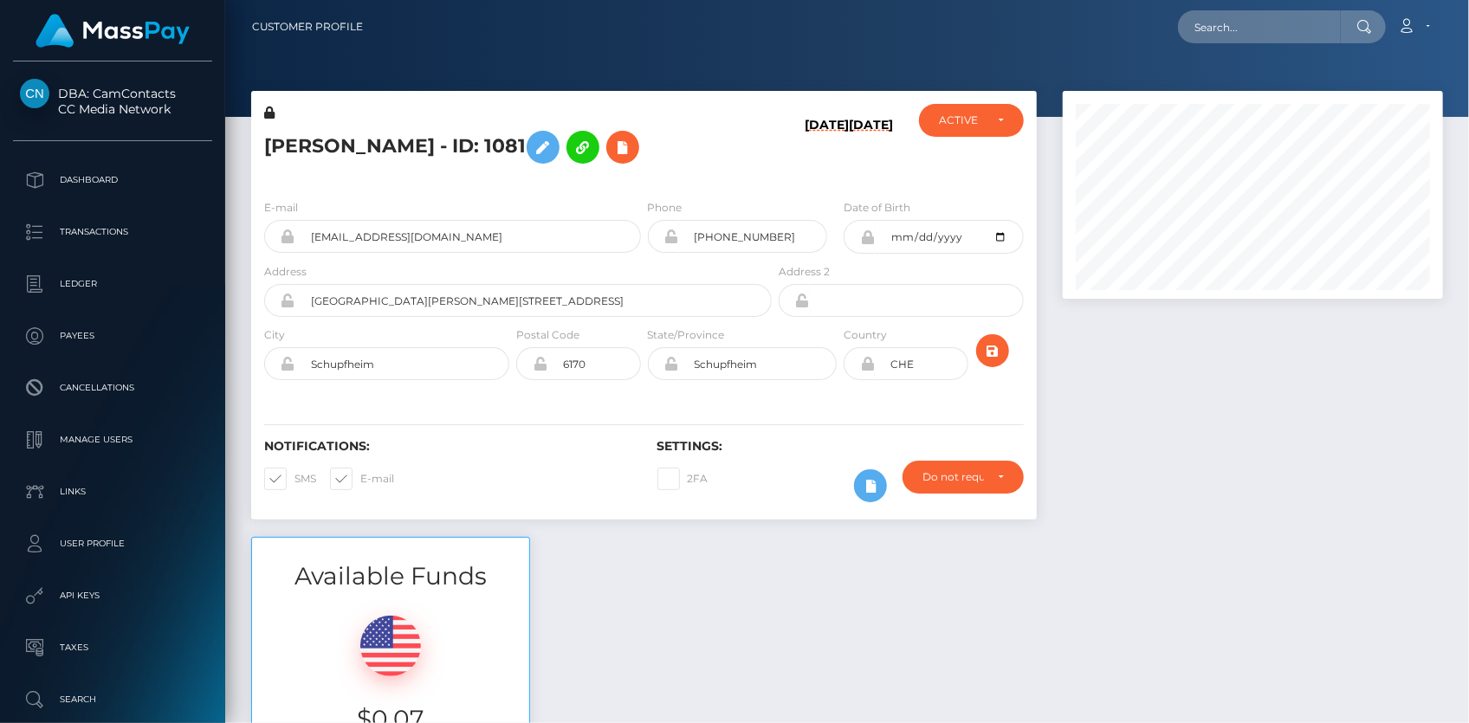
scroll to position [208, 379]
click at [1273, 43] on div "Loading... Loading... Account Edit Profile Logout" at bounding box center [909, 27] width 1065 height 36
click at [1266, 34] on input "text" at bounding box center [1259, 26] width 163 height 33
paste input "poact_9jVj6V9CUEJR"
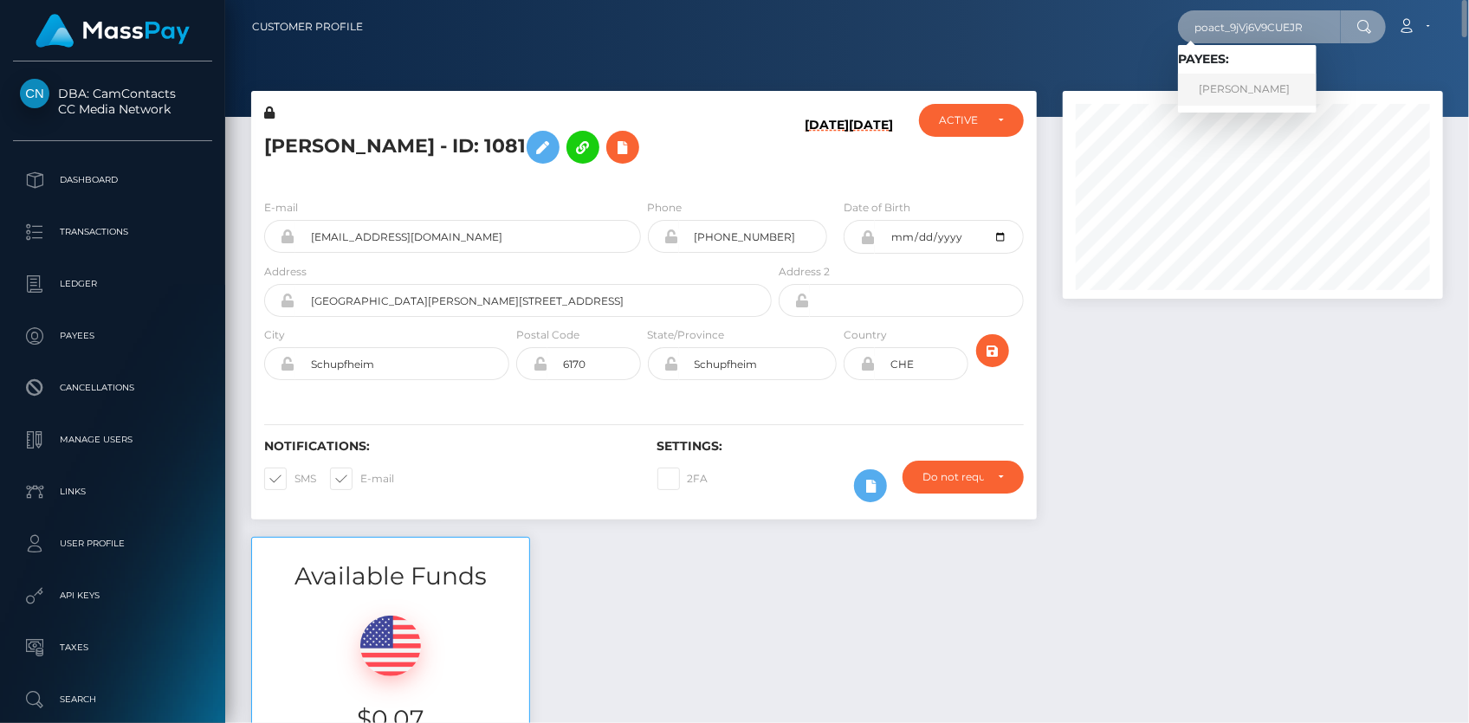
type input "poact_9jVj6V9CUEJR"
click at [1244, 87] on link "[PERSON_NAME]" at bounding box center [1247, 90] width 139 height 32
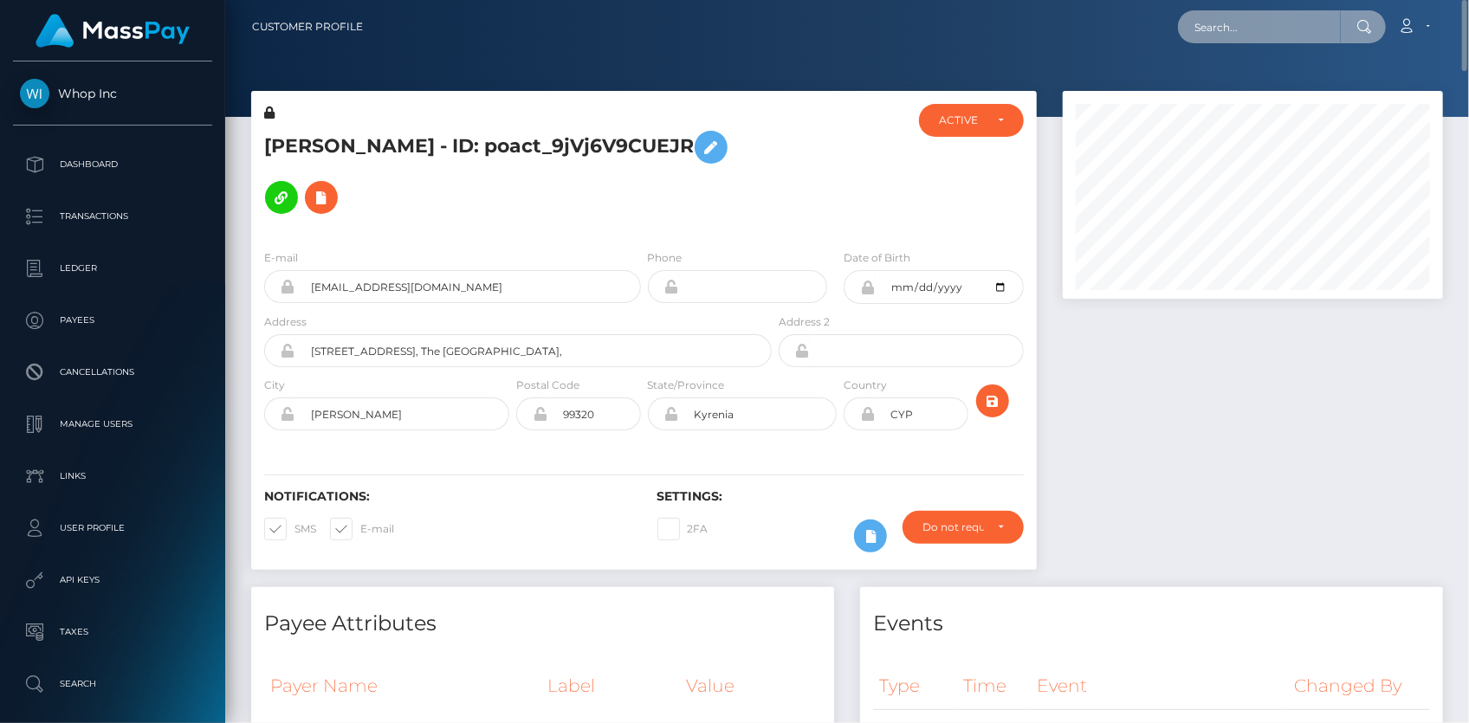
click at [1214, 28] on input "text" at bounding box center [1259, 26] width 163 height 33
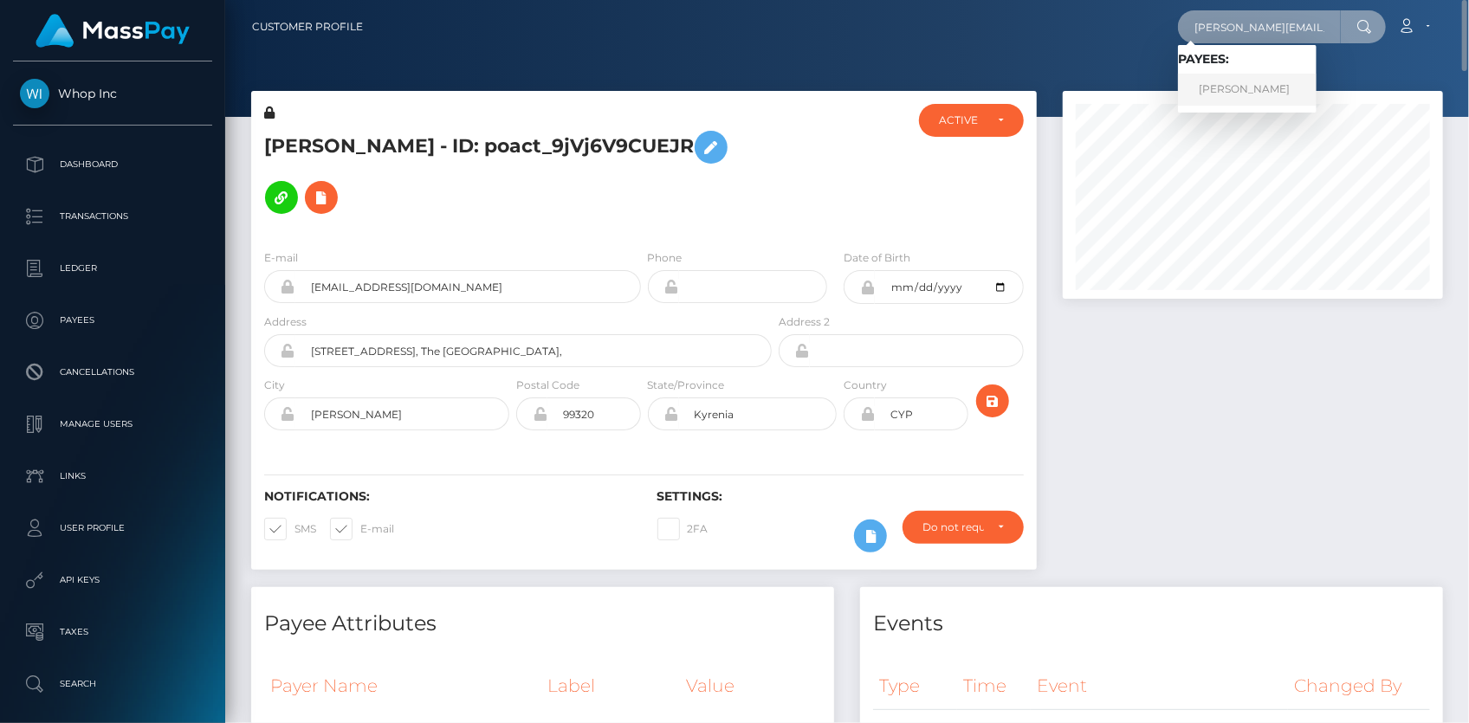
type input "[PERSON_NAME][EMAIL_ADDRESS][DOMAIN_NAME]"
click at [1244, 89] on link "[PERSON_NAME]" at bounding box center [1247, 90] width 139 height 32
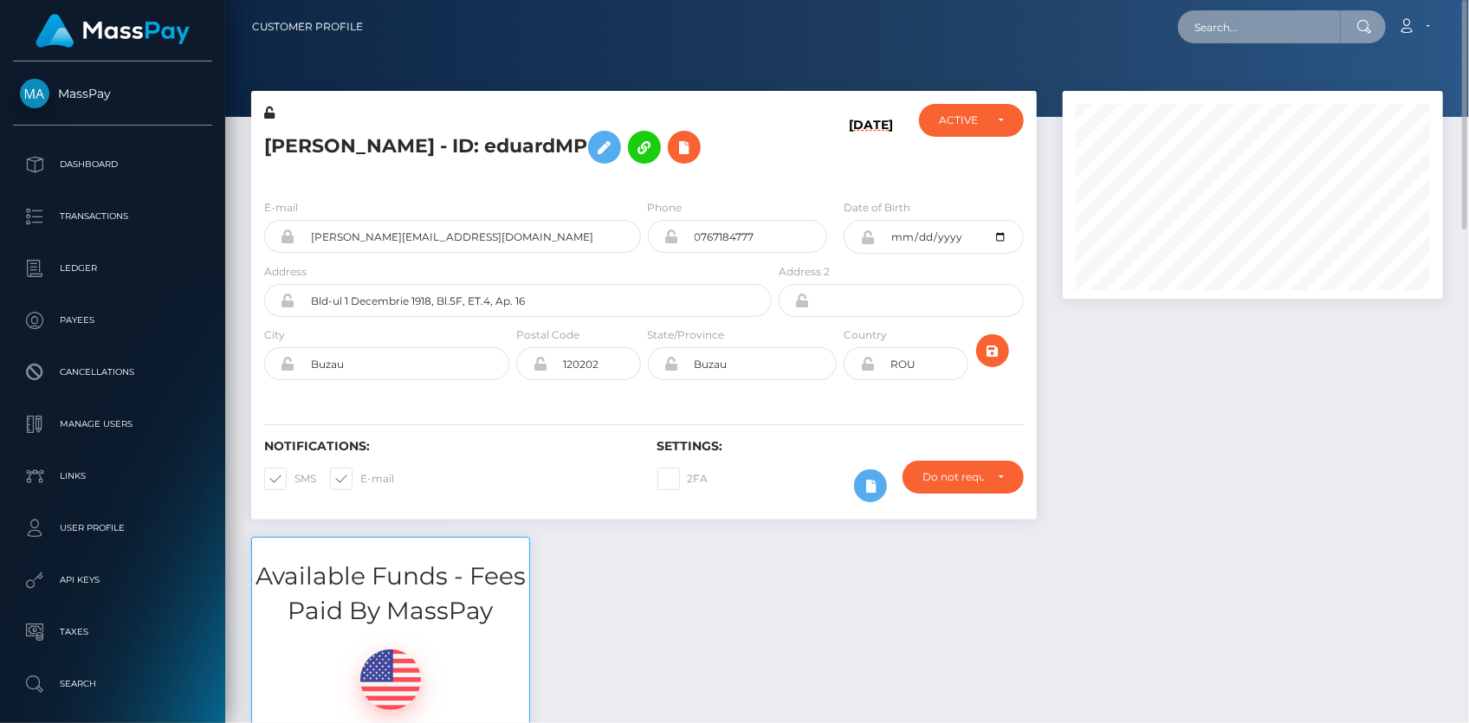
click at [1213, 31] on input "text" at bounding box center [1259, 26] width 163 height 33
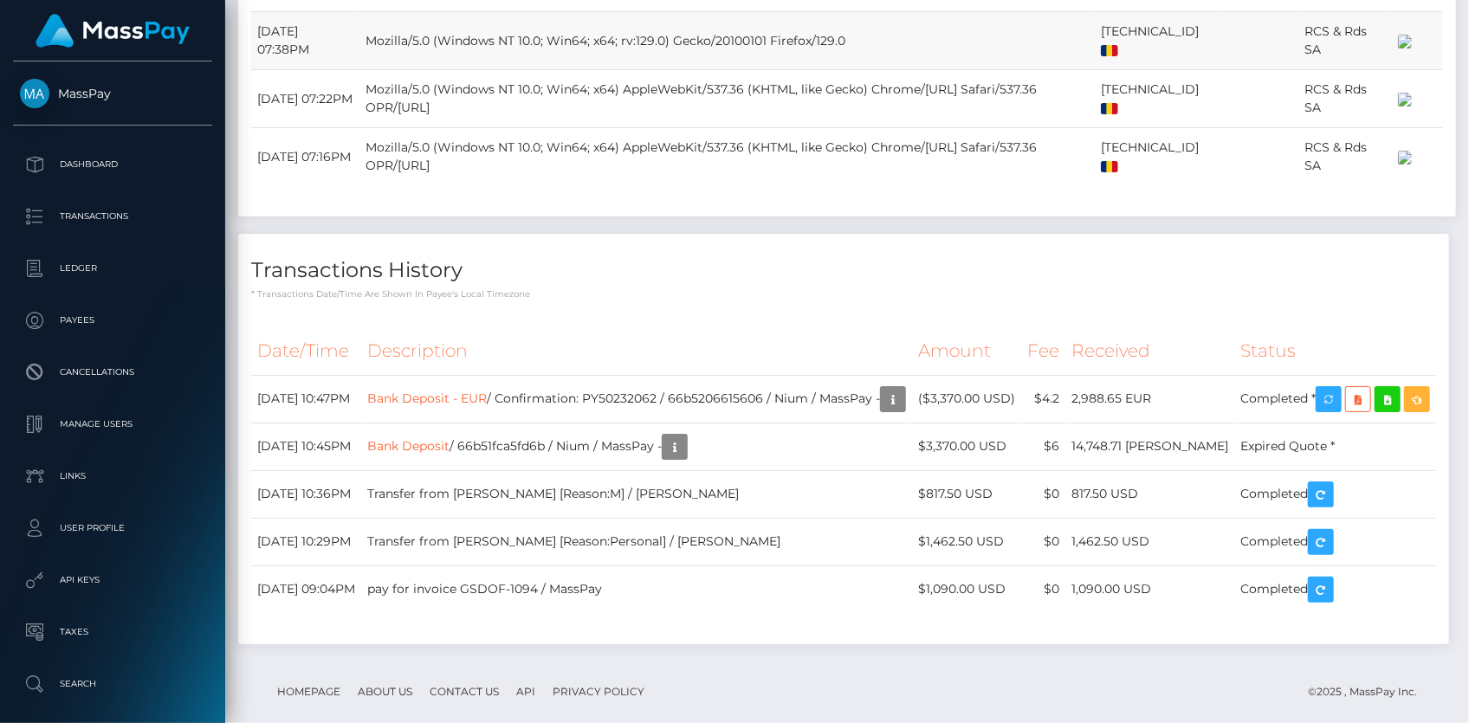
scroll to position [20, 0]
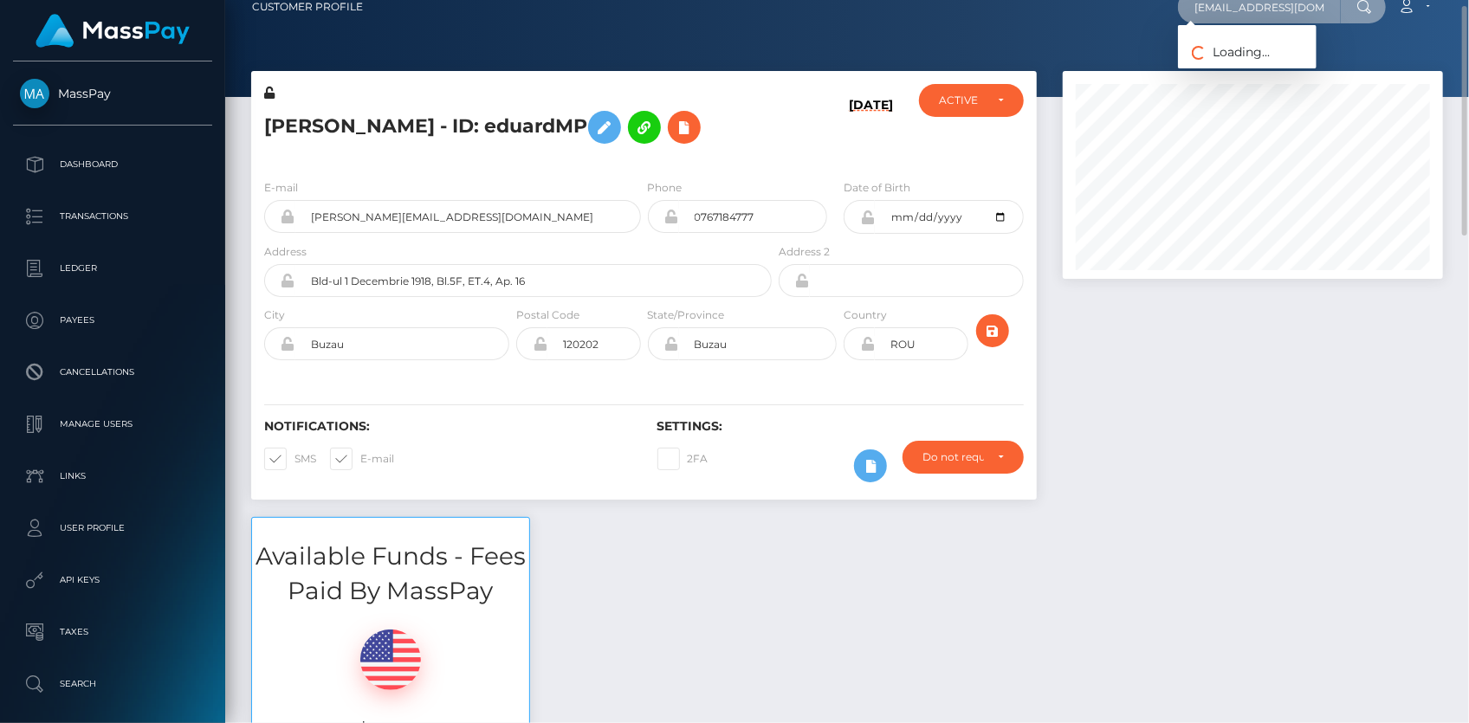
paste input "MSP0568682fb982ed2"
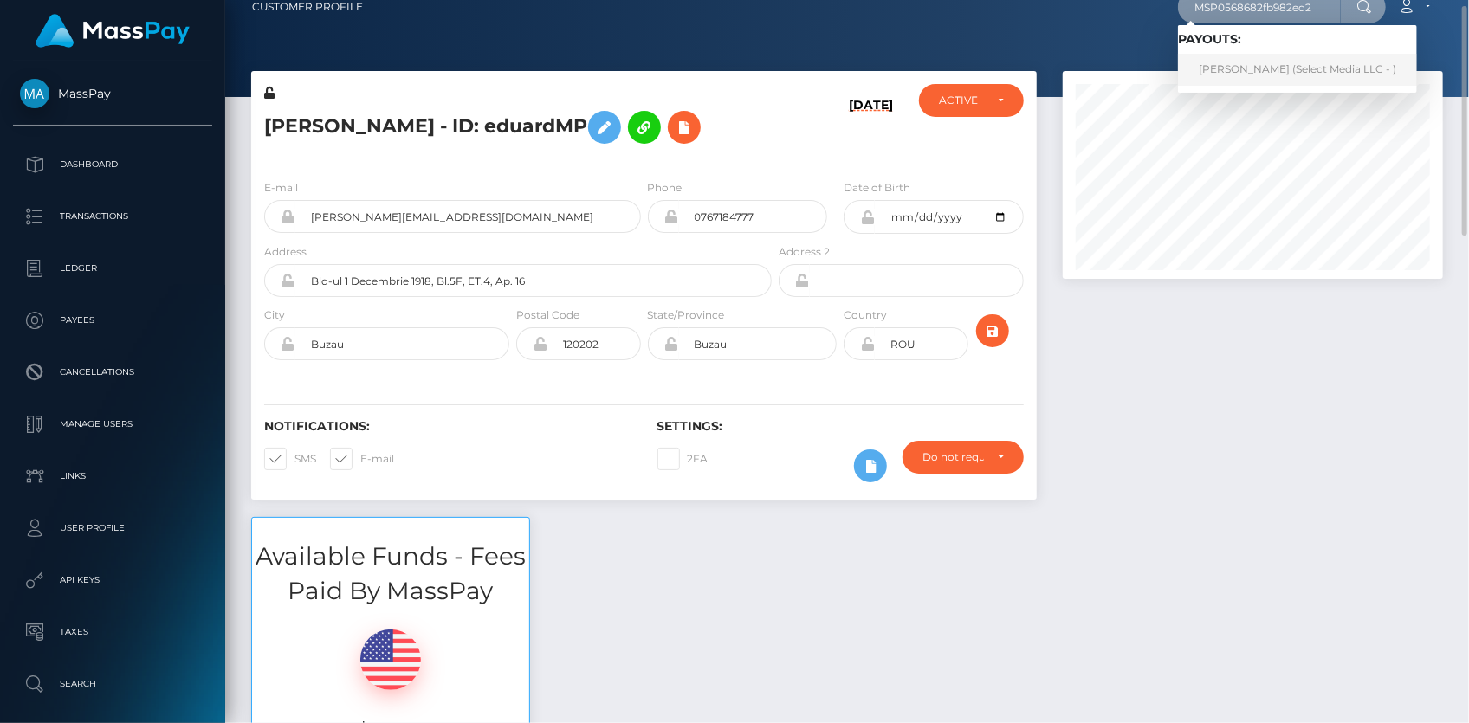
type input "MSP0568682fb982ed2"
click at [1240, 74] on link "Justinne Benedict Talag (Select Media LLC - )" at bounding box center [1297, 70] width 239 height 32
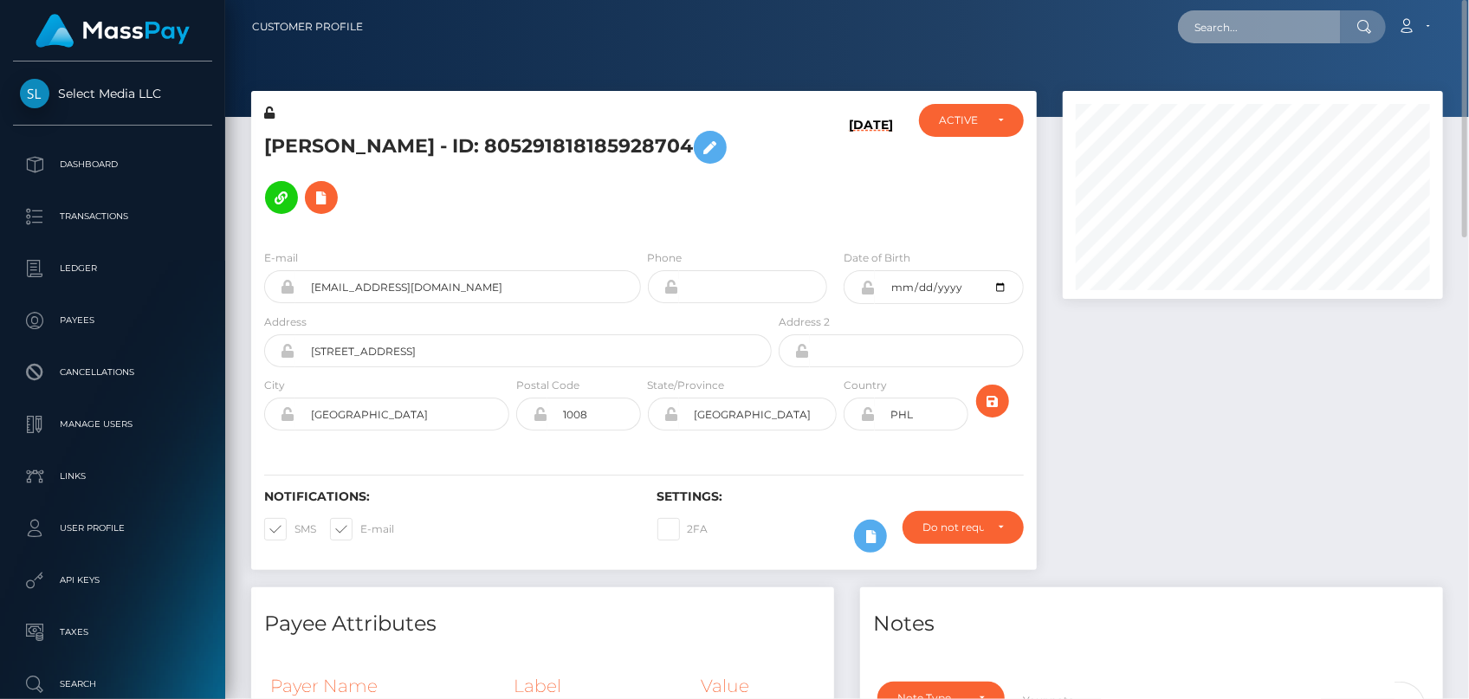
click at [1238, 17] on input "text" at bounding box center [1259, 26] width 163 height 33
paste input "MSP37ddd4ca58774af"
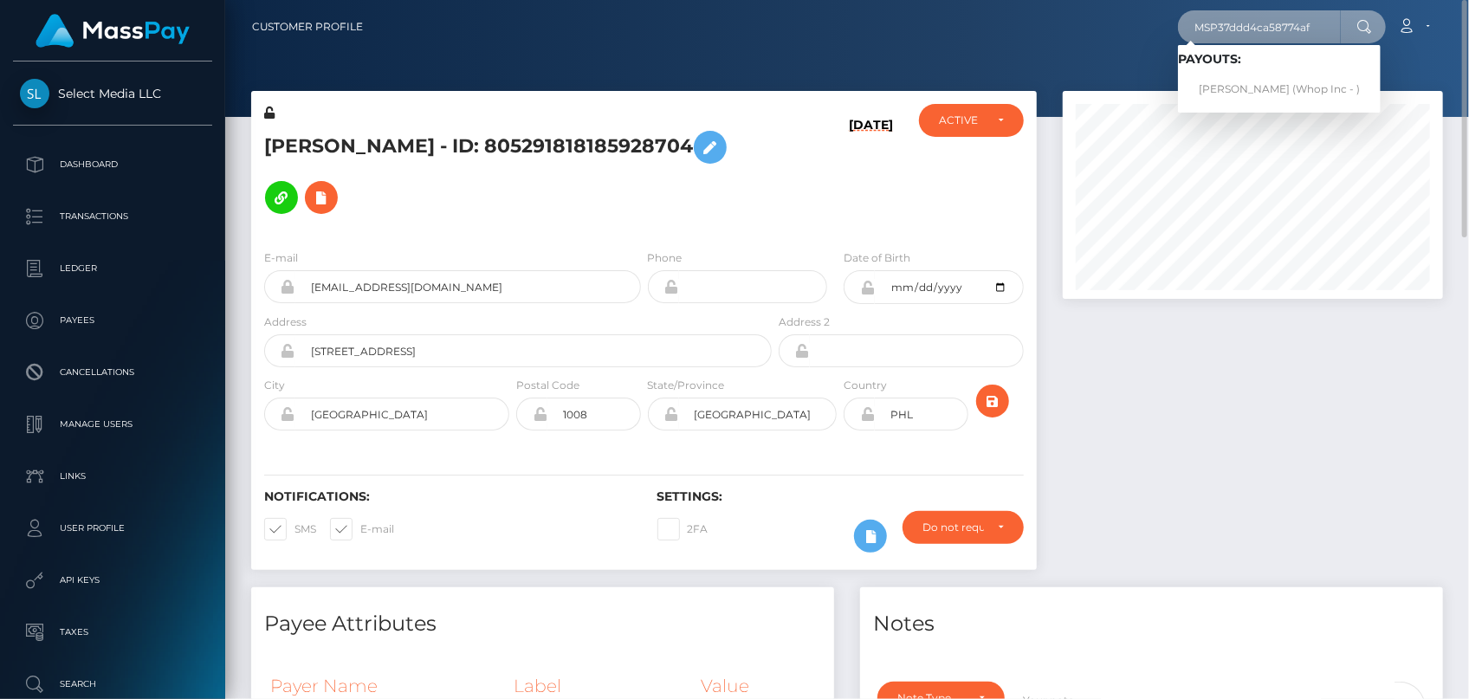
type input "MSP37ddd4ca58774af"
click at [1241, 83] on link "RASHEED AHMED (Whop Inc - )" at bounding box center [1279, 90] width 203 height 32
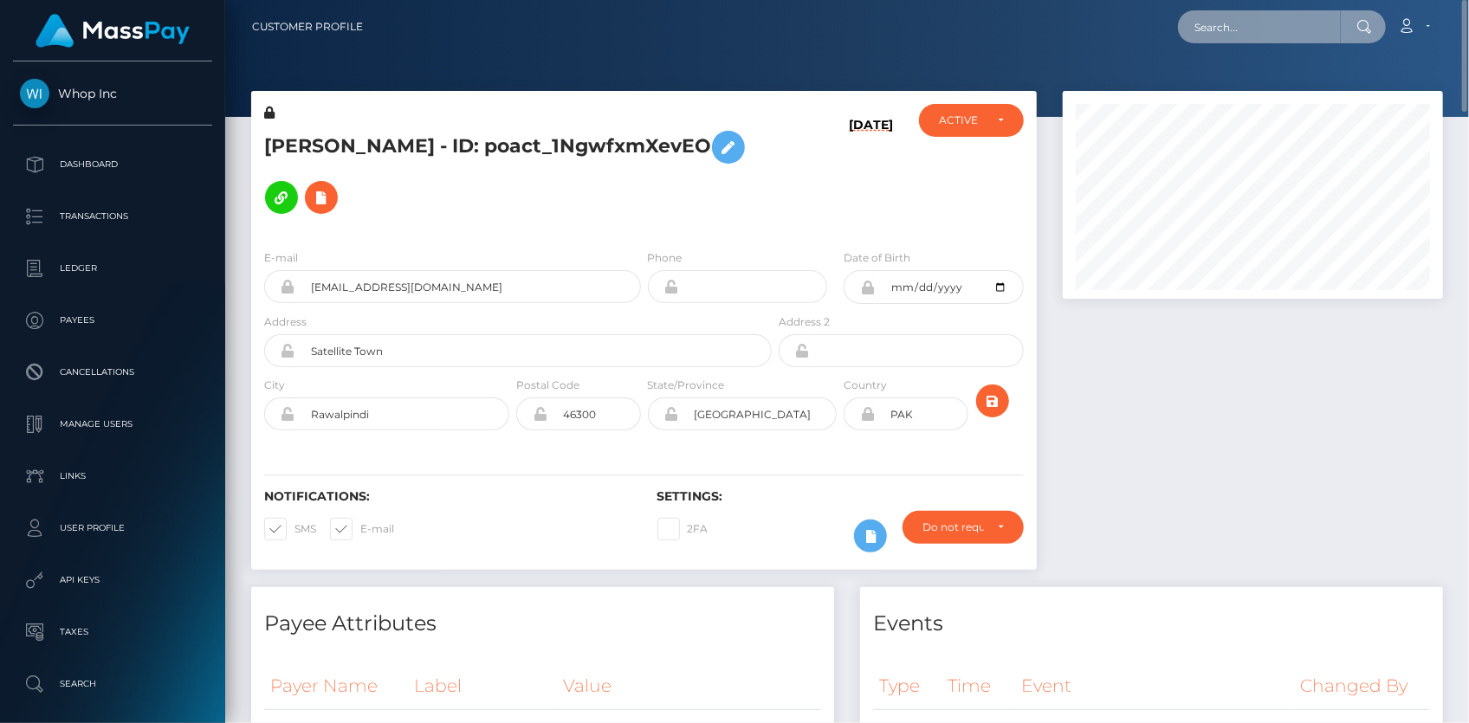
click at [1243, 23] on input "text" at bounding box center [1259, 26] width 163 height 33
paste input "4c53bf30-6ffe-4473-907e-6655631ff5f7"
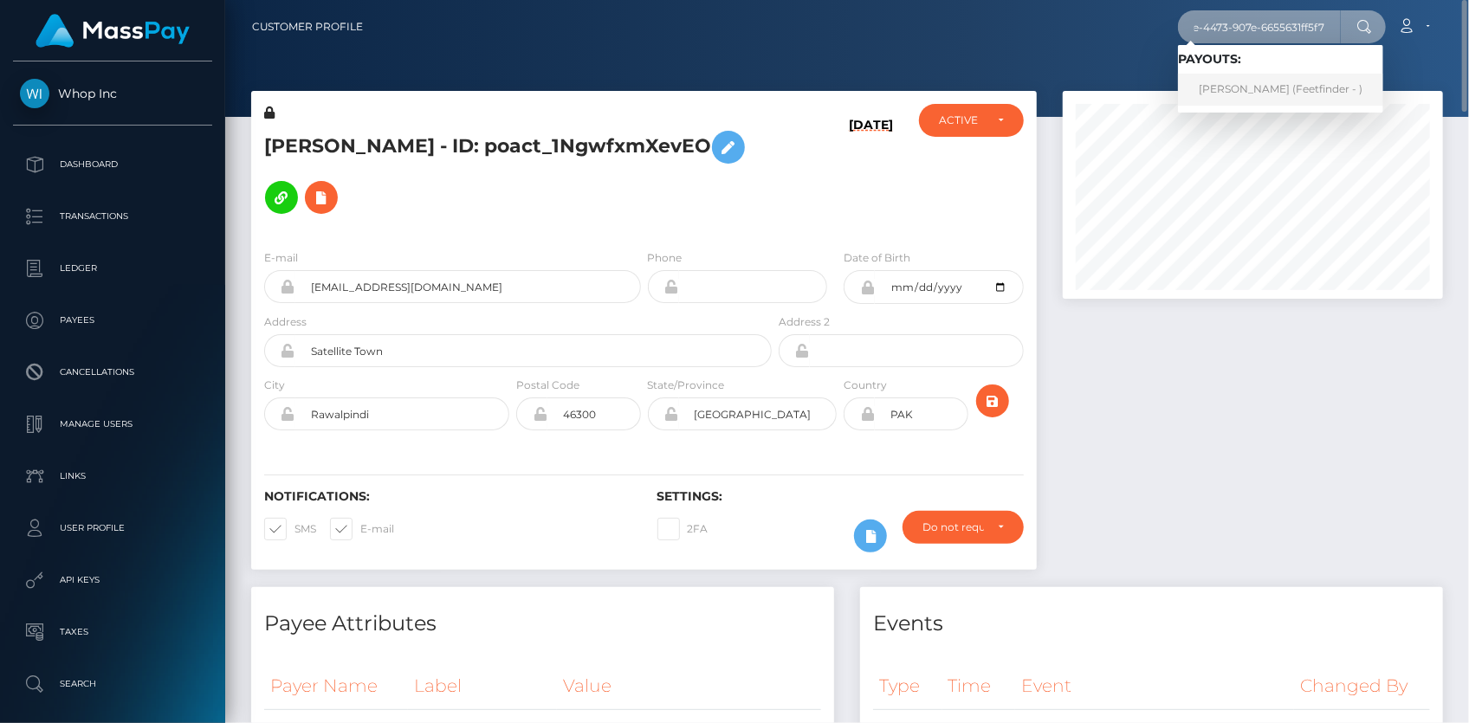
type input "4c53bf30-6ffe-4473-907e-6655631ff5f7"
click at [1252, 85] on link "Xyruz Santos Lajom (Feetfinder - )" at bounding box center [1280, 90] width 205 height 32
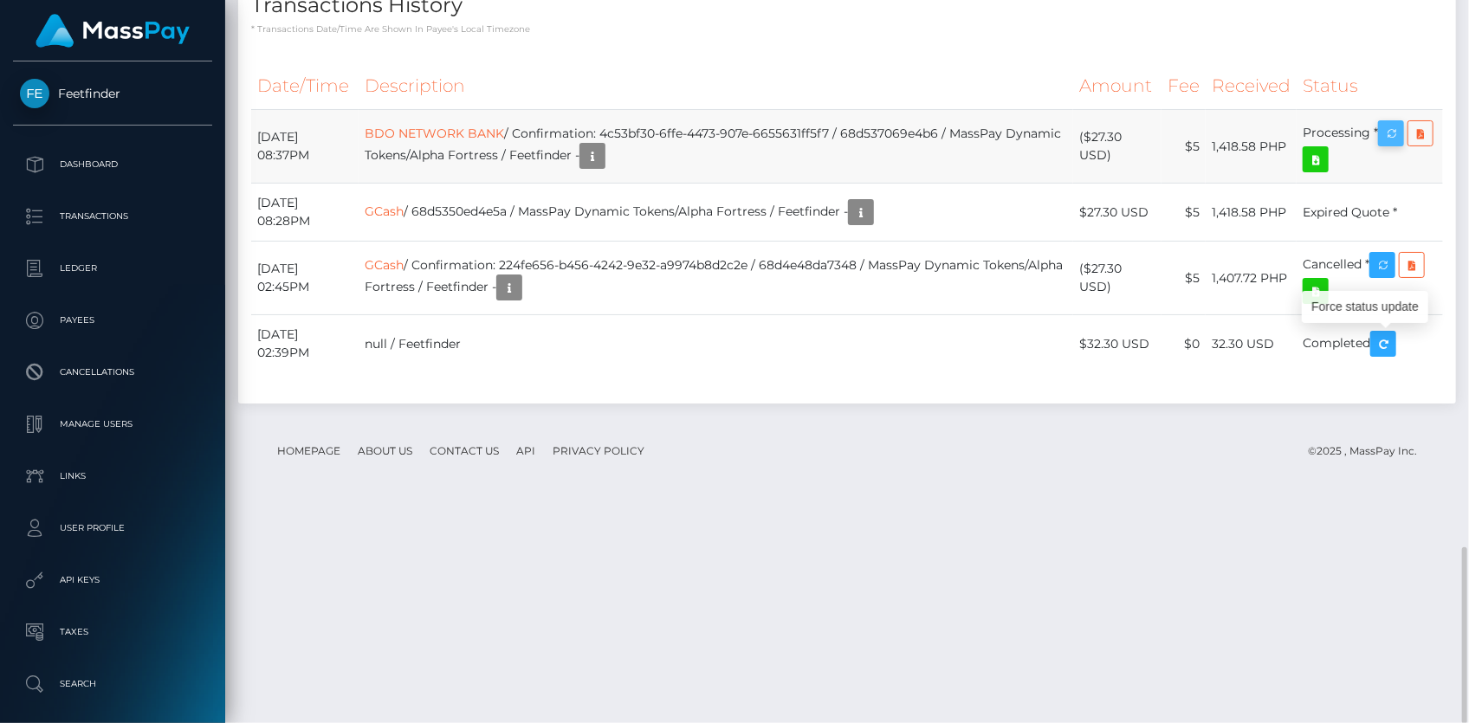
scroll to position [208, 379]
click at [1401, 145] on icon "button" at bounding box center [1390, 134] width 21 height 22
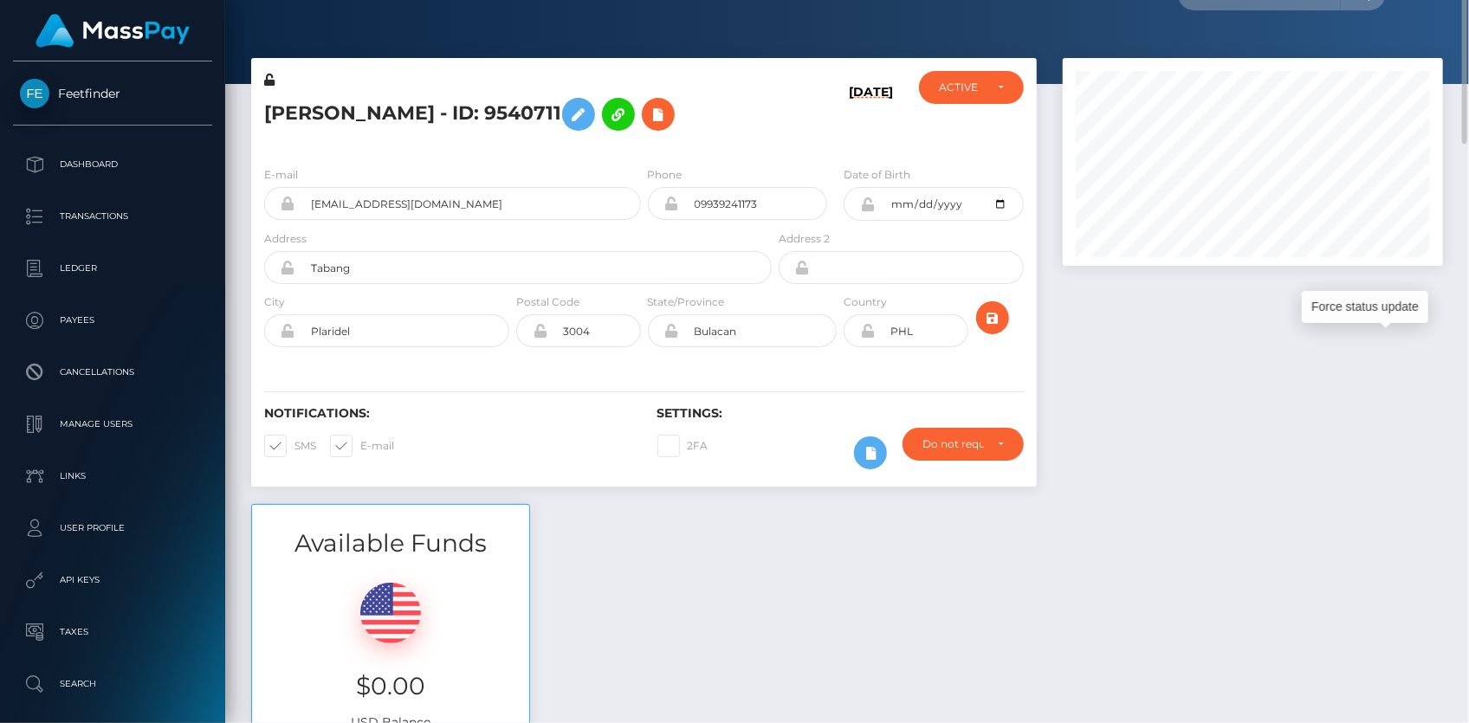
scroll to position [0, 0]
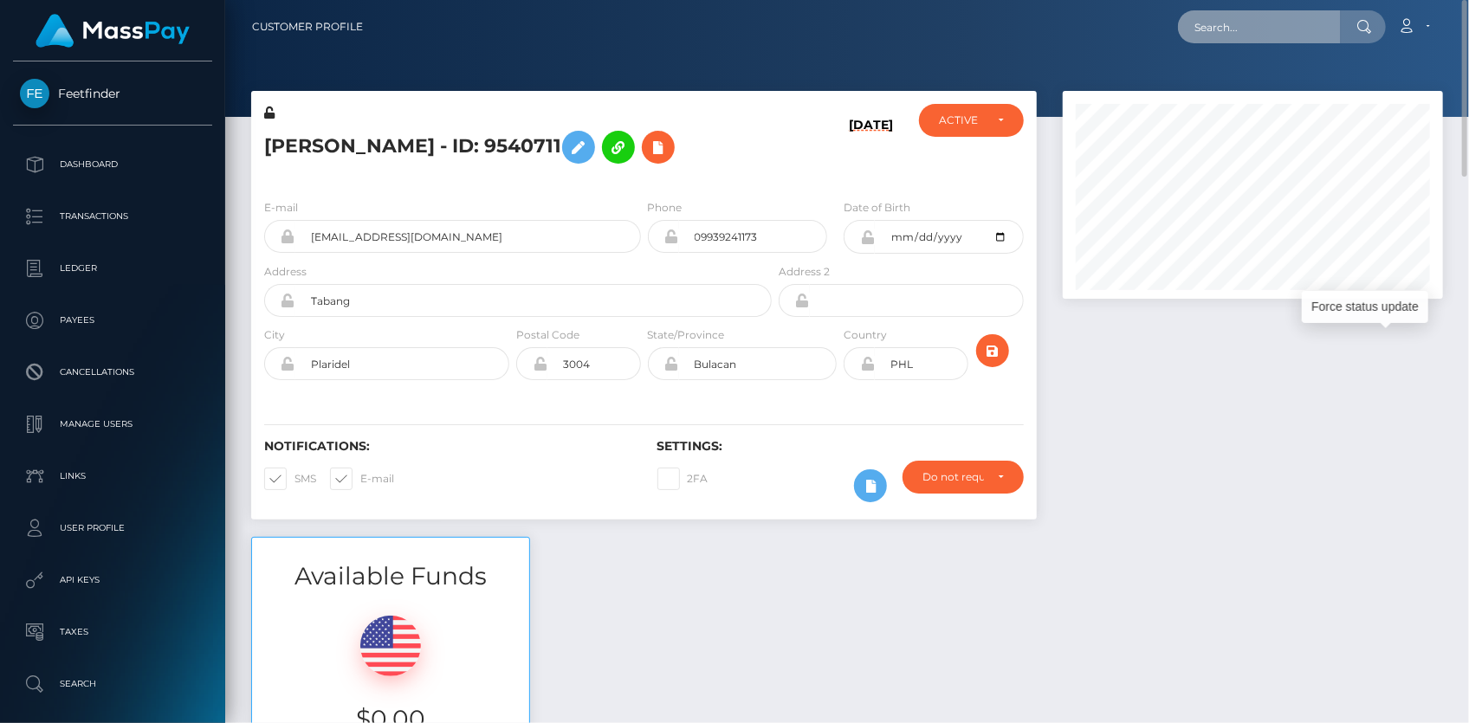
click at [1216, 10] on input "text" at bounding box center [1259, 26] width 163 height 33
paste input "fb141e6b-9d7d-11f0-bd85-0694aced620b"
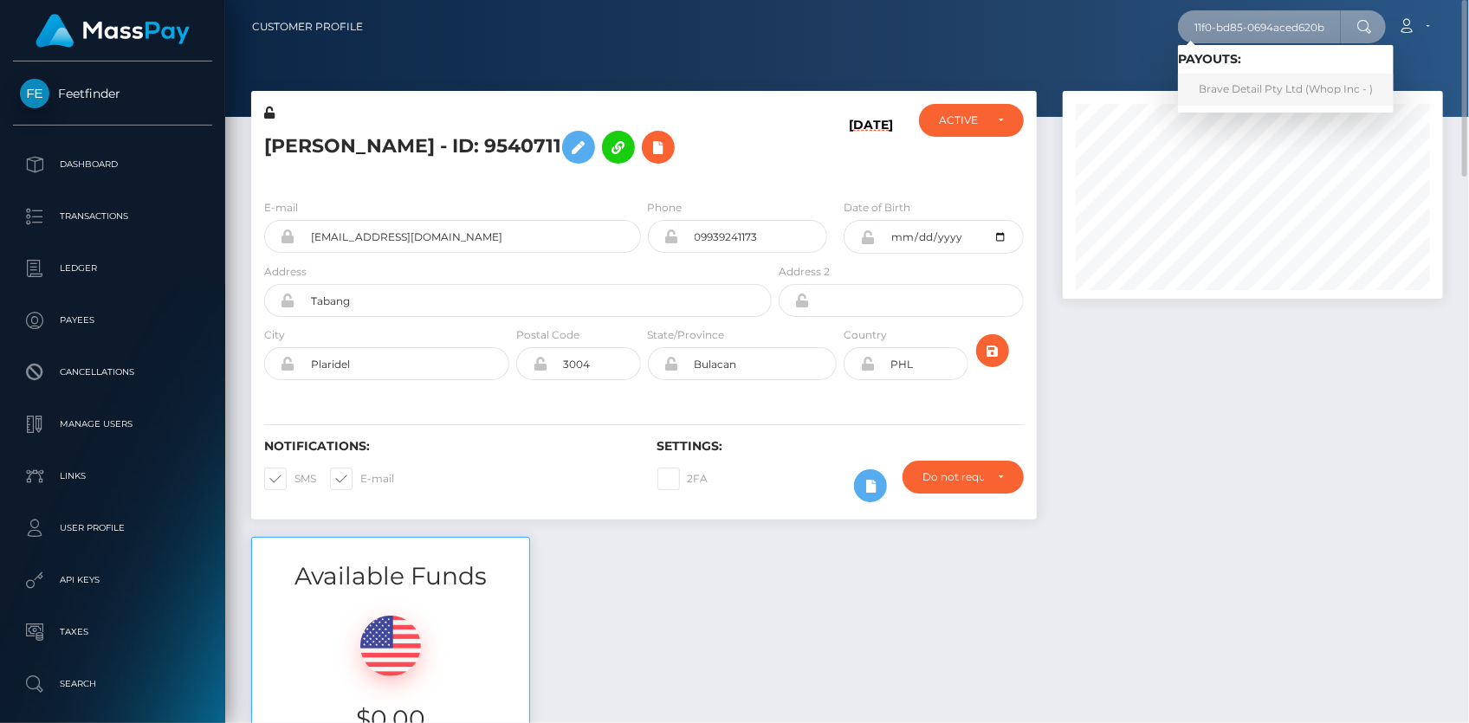
type input "fb141e6b-9d7d-11f0-bd85-0694aced620b"
click at [1230, 81] on link "Brave Detail Pty Ltd (Whop Inc - )" at bounding box center [1286, 90] width 216 height 32
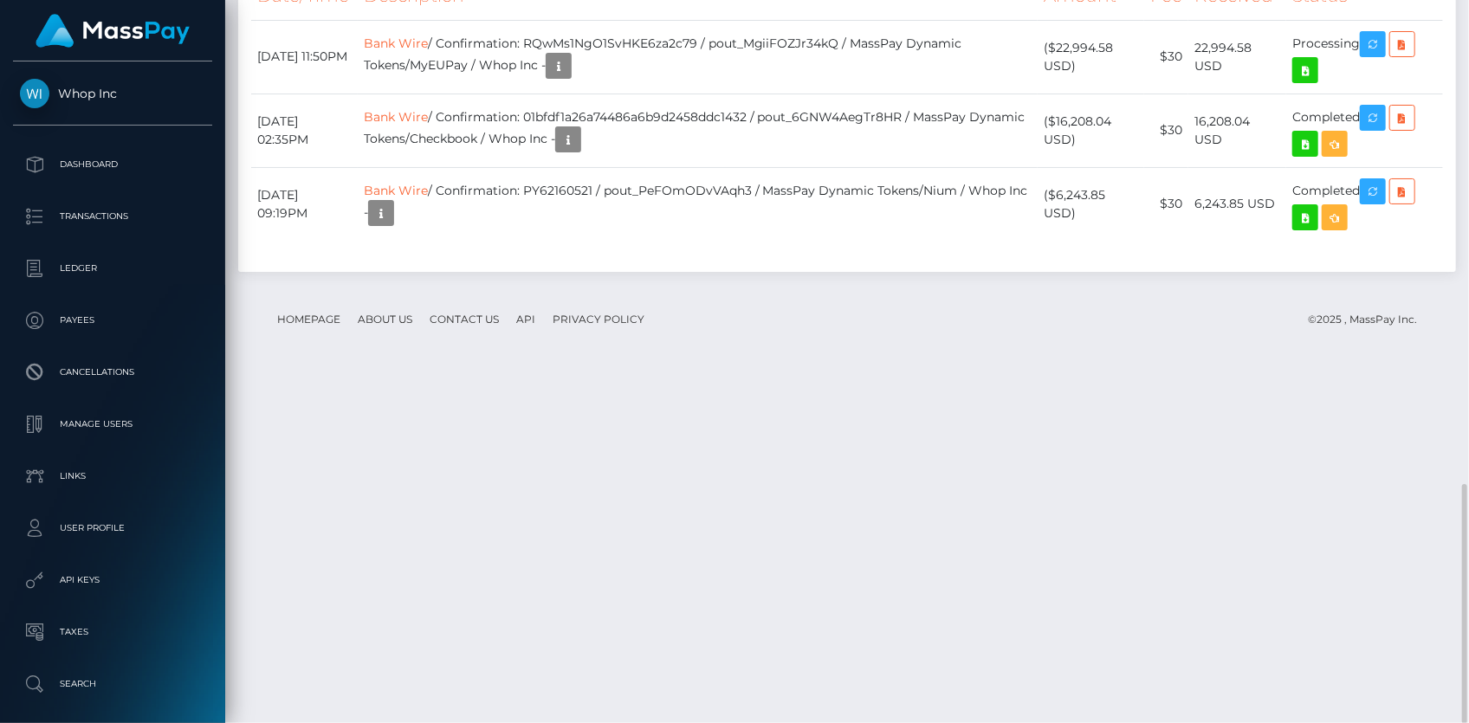
scroll to position [208, 379]
